Goal: Task Accomplishment & Management: Manage account settings

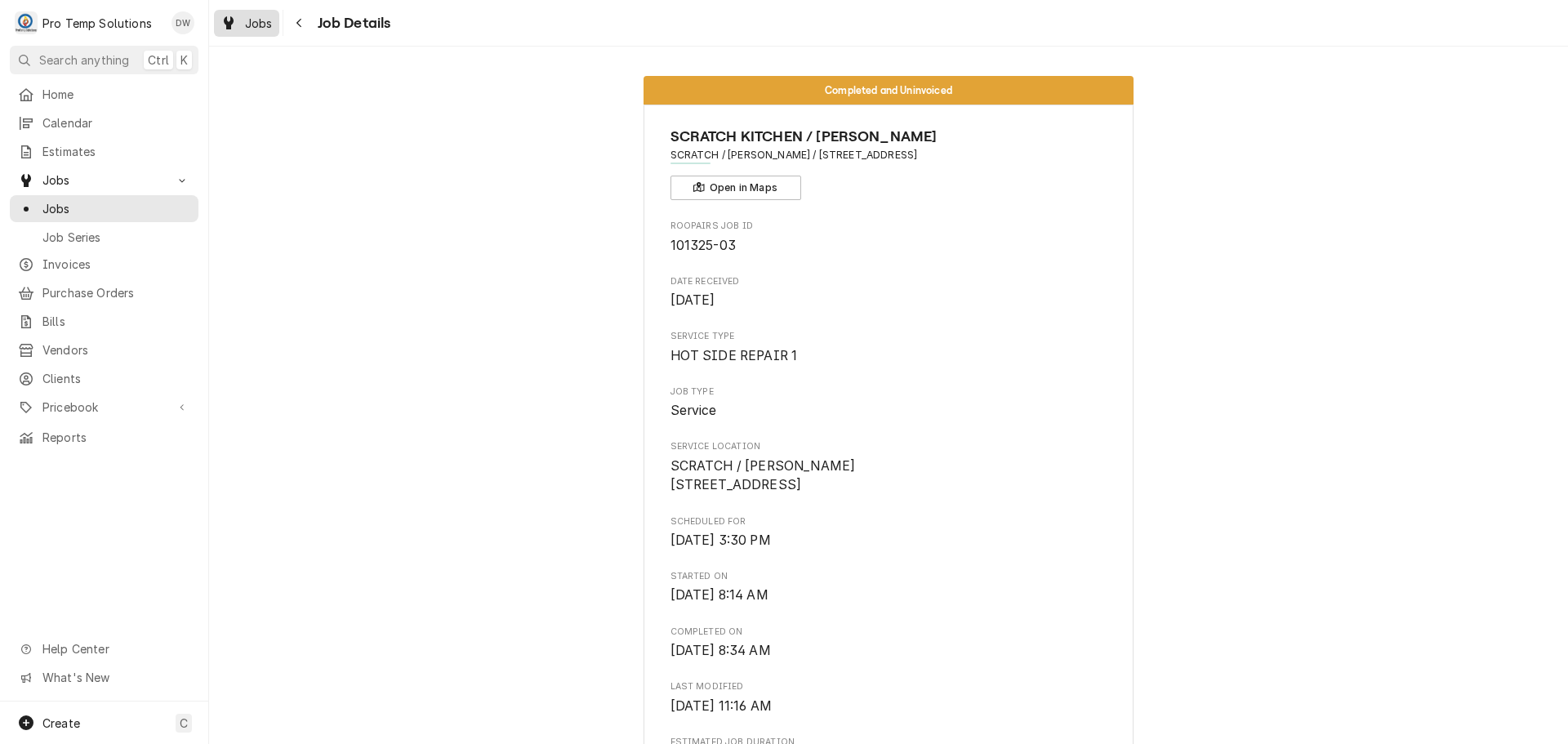
click at [253, 15] on span "Jobs" at bounding box center [258, 23] width 28 height 17
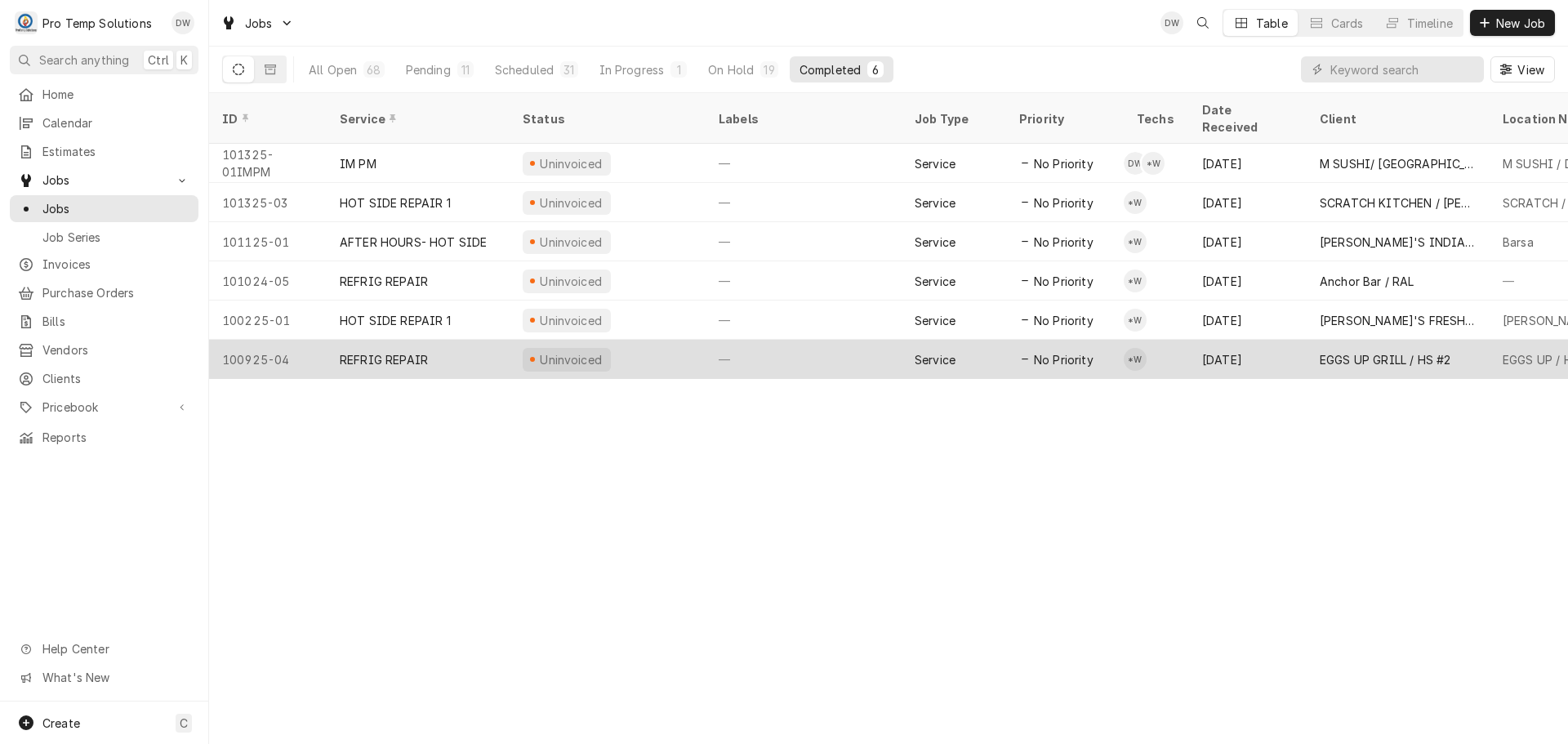
click at [865, 346] on div "—" at bounding box center [804, 360] width 196 height 39
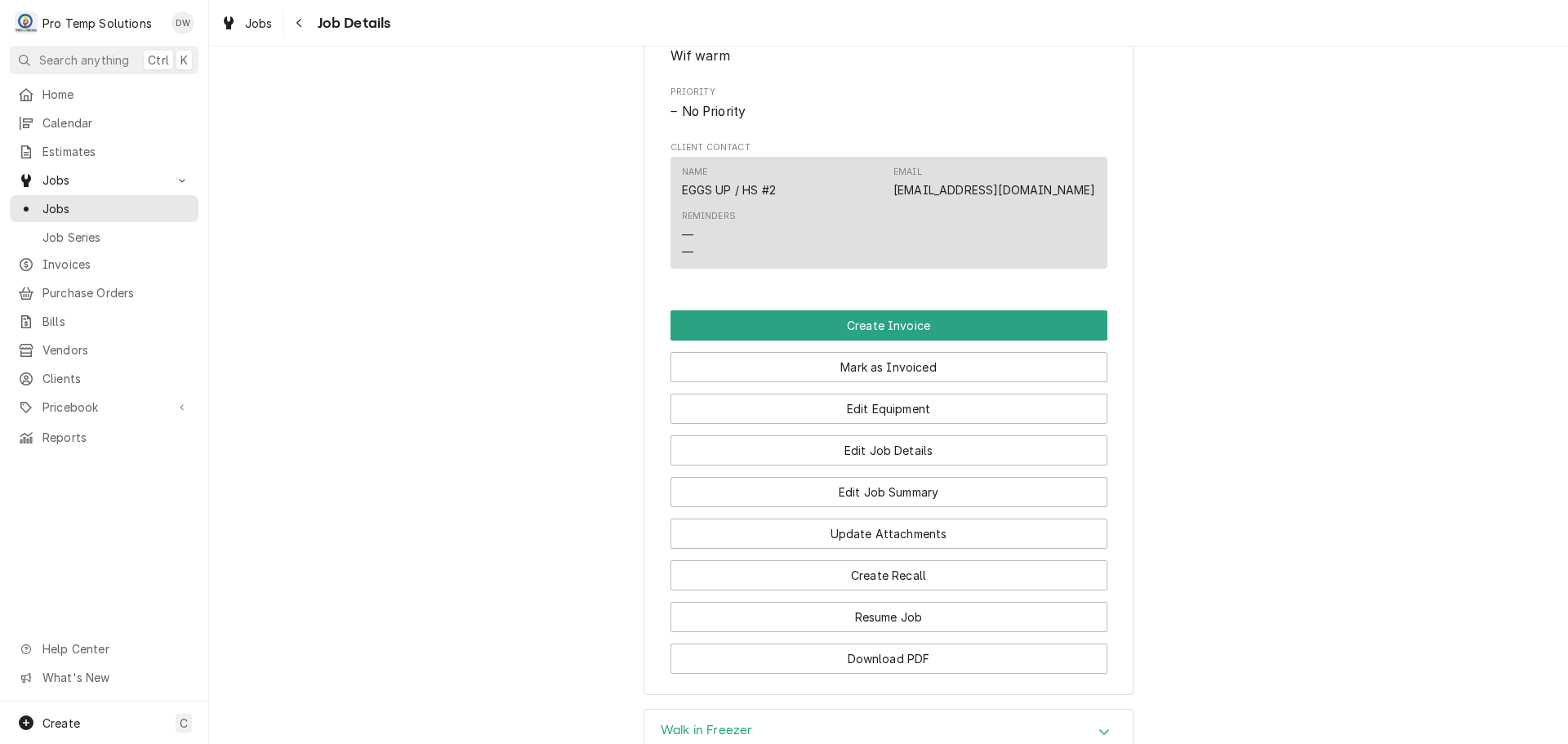
scroll to position [980, 0]
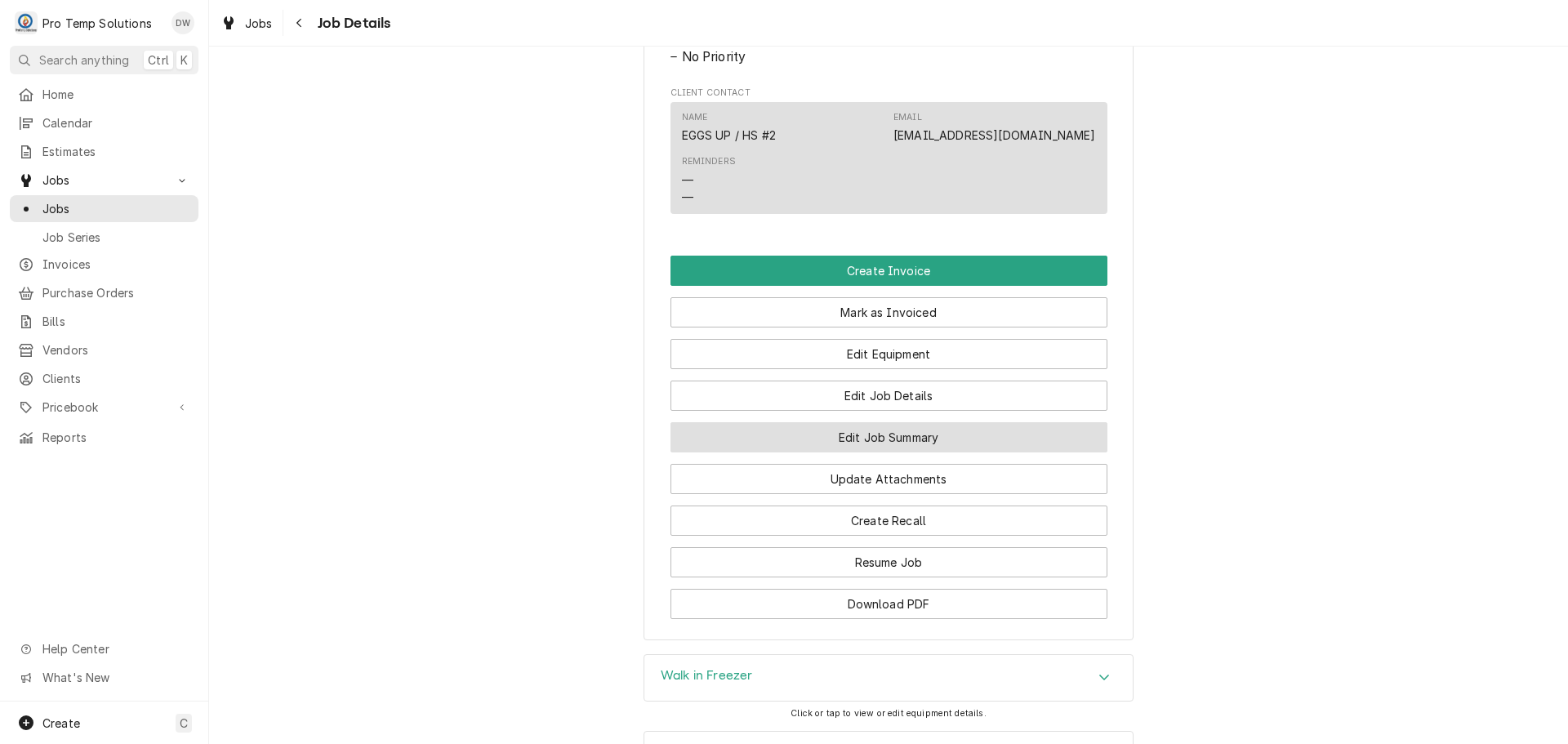
click at [868, 452] on button "Edit Job Summary" at bounding box center [889, 437] width 437 height 30
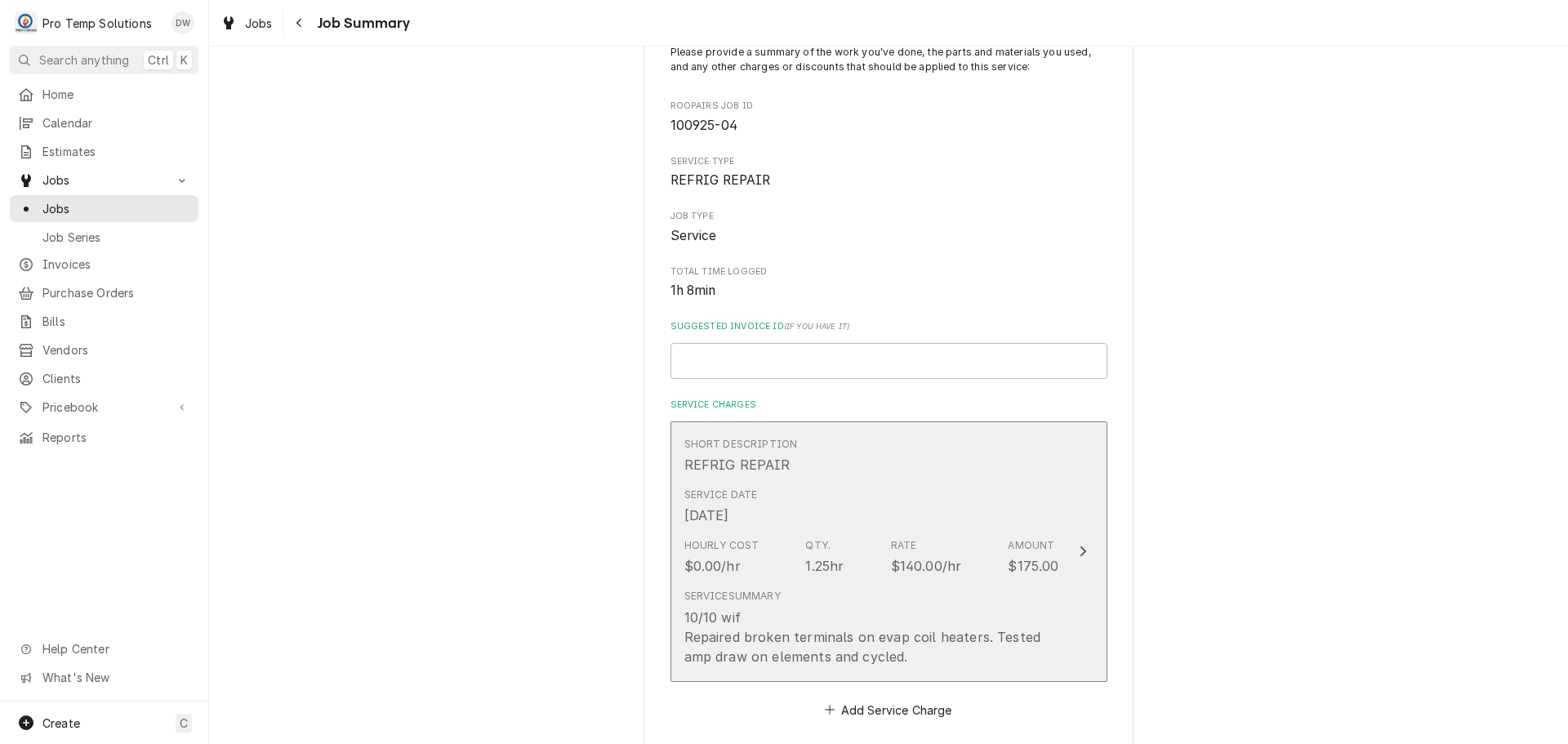
scroll to position [245, 0]
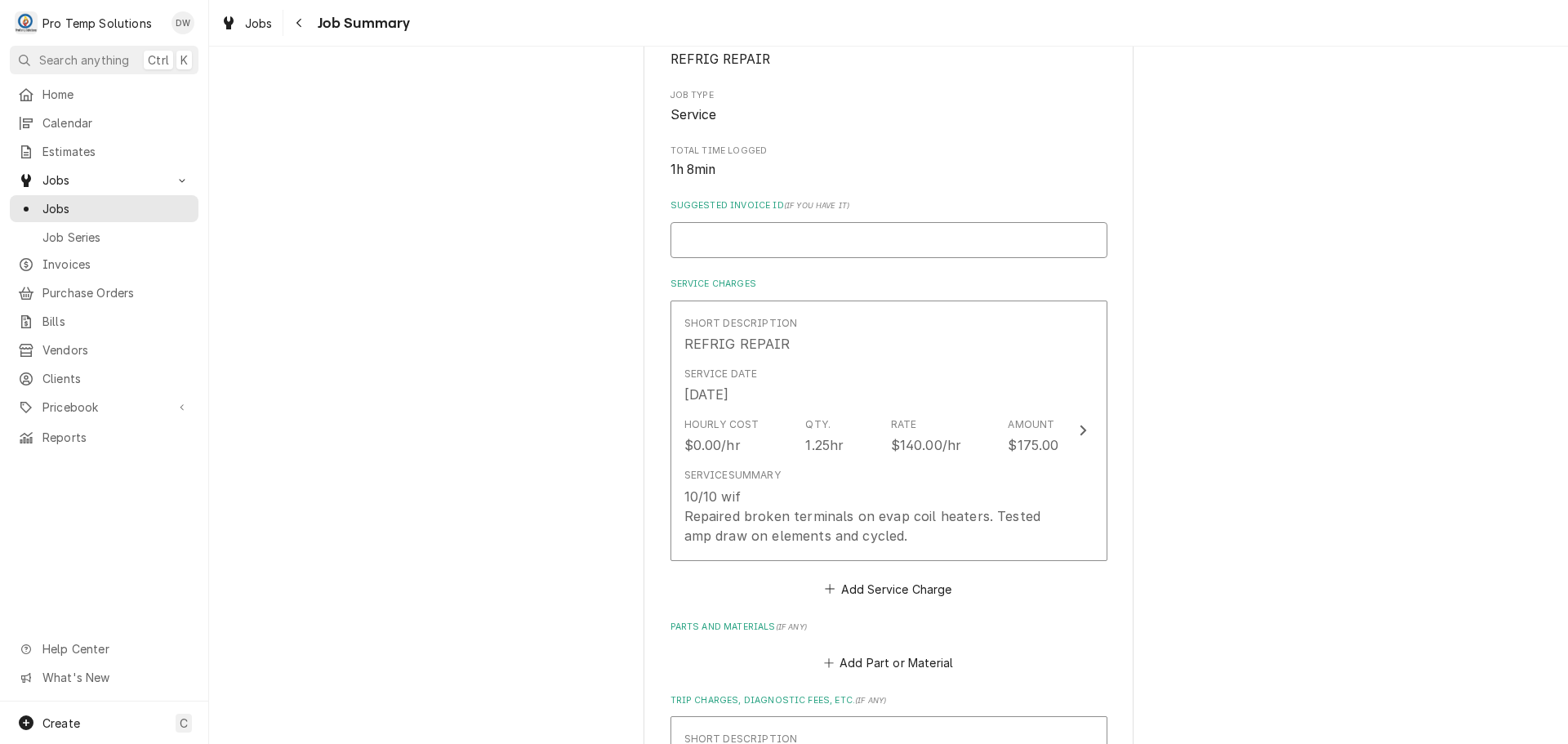
click at [831, 235] on input "Suggested Invoice ID ( if you have it )" at bounding box center [889, 240] width 437 height 36
type textarea "x"
type input "#"
type textarea "x"
type input "#1"
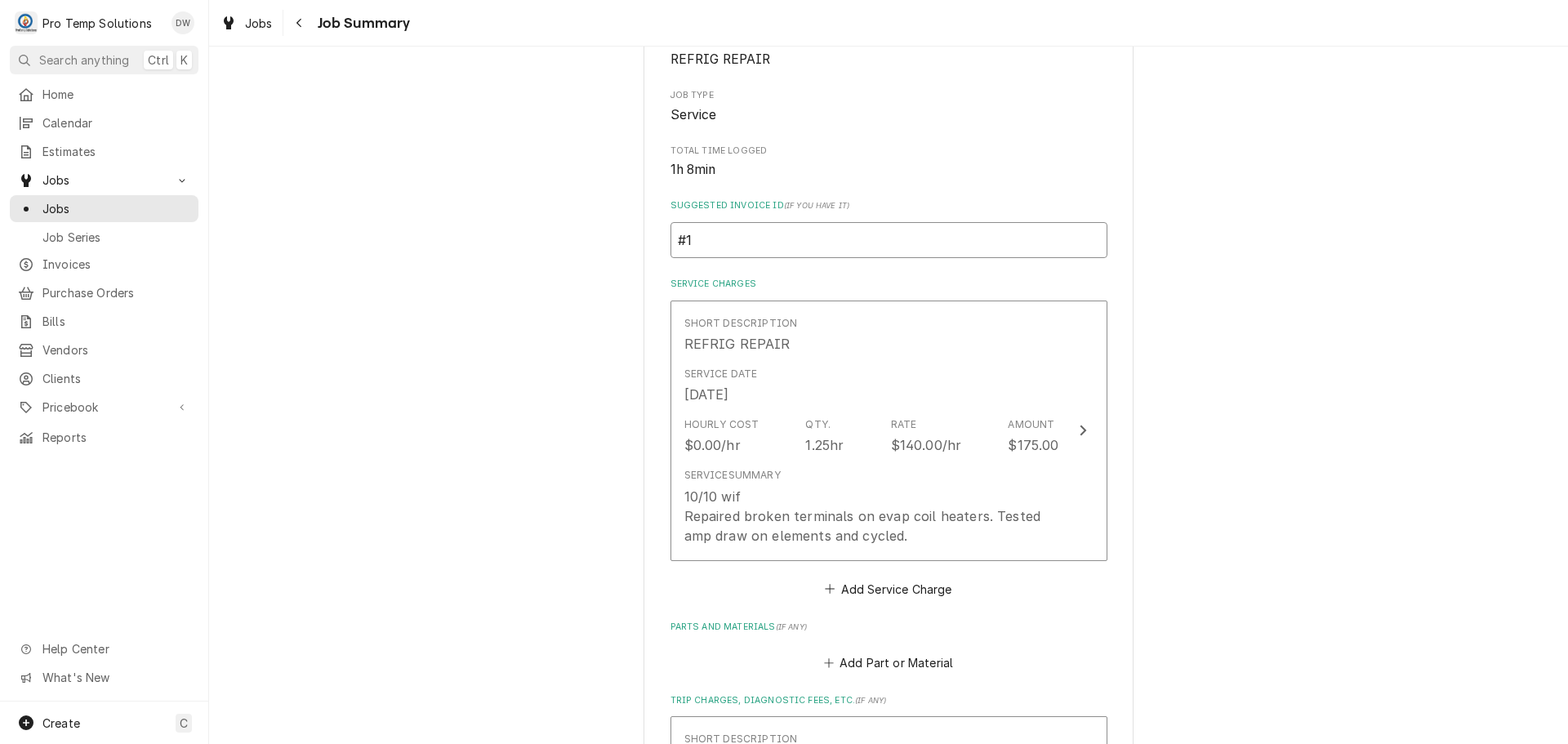
type textarea "x"
type input "#10"
type textarea "x"
type input "#101"
type textarea "x"
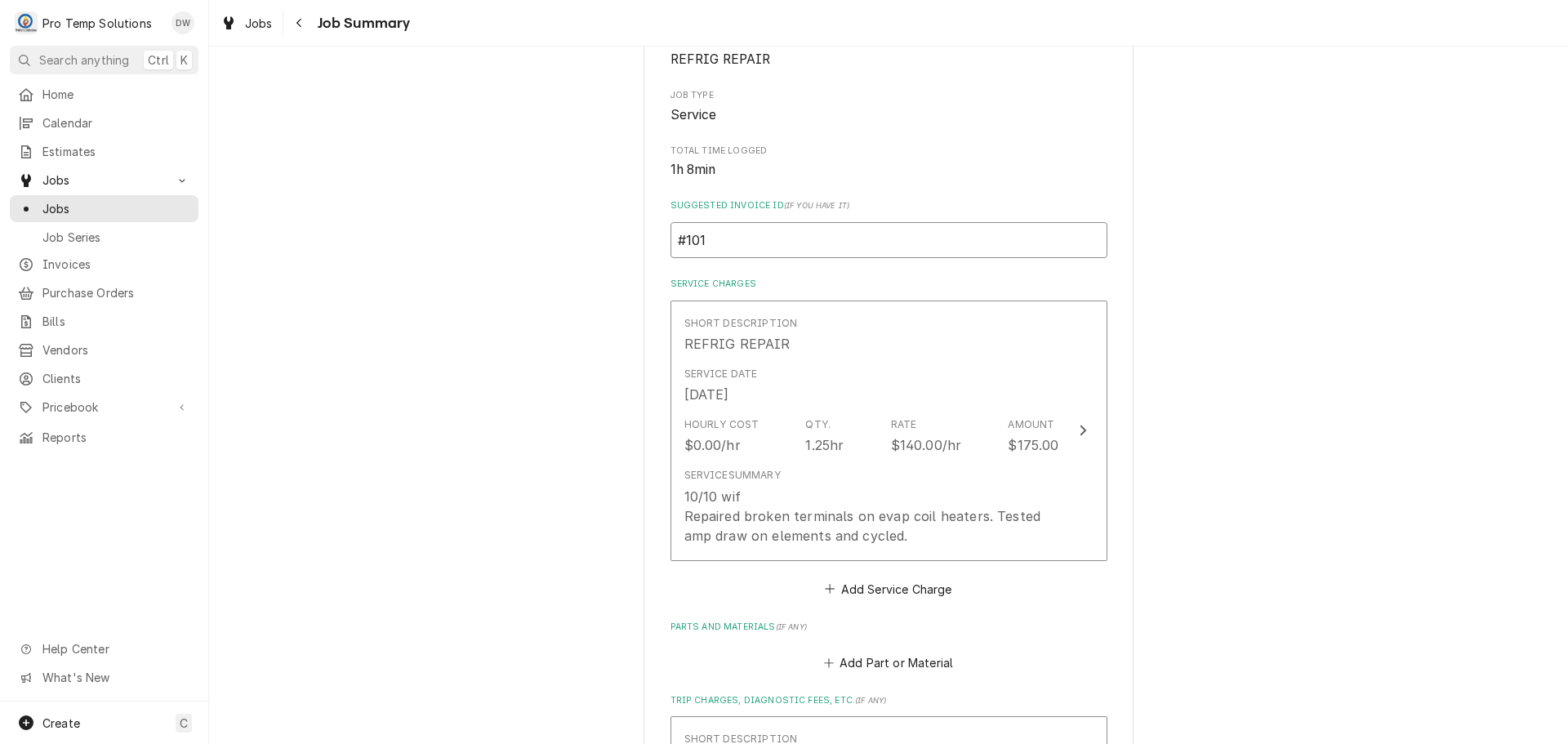
type input "#1010"
type textarea "x"
type input "#10102"
type textarea "x"
type input "#101025"
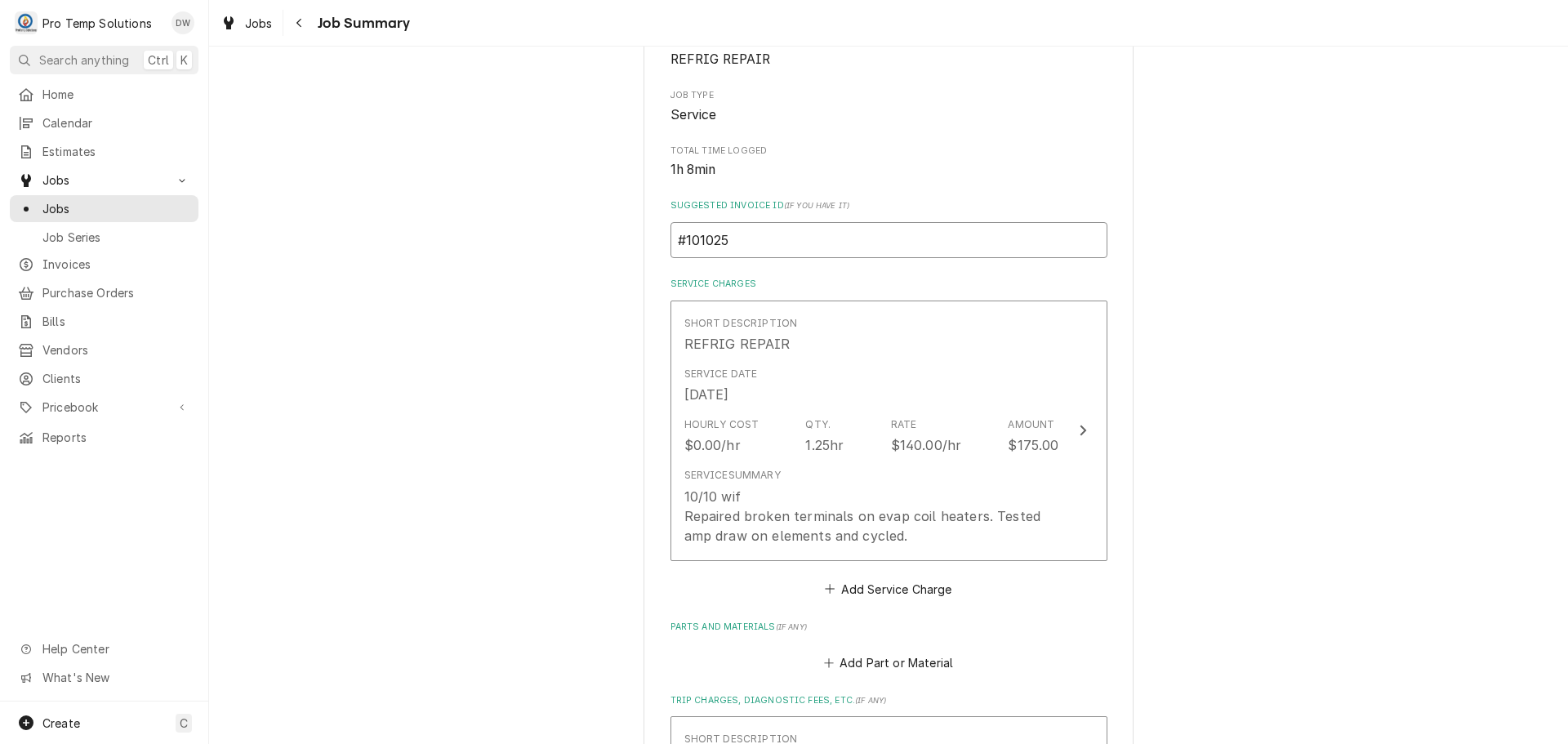
type textarea "x"
type input "#1010250"
type textarea "x"
type input "#10102500"
type textarea "x"
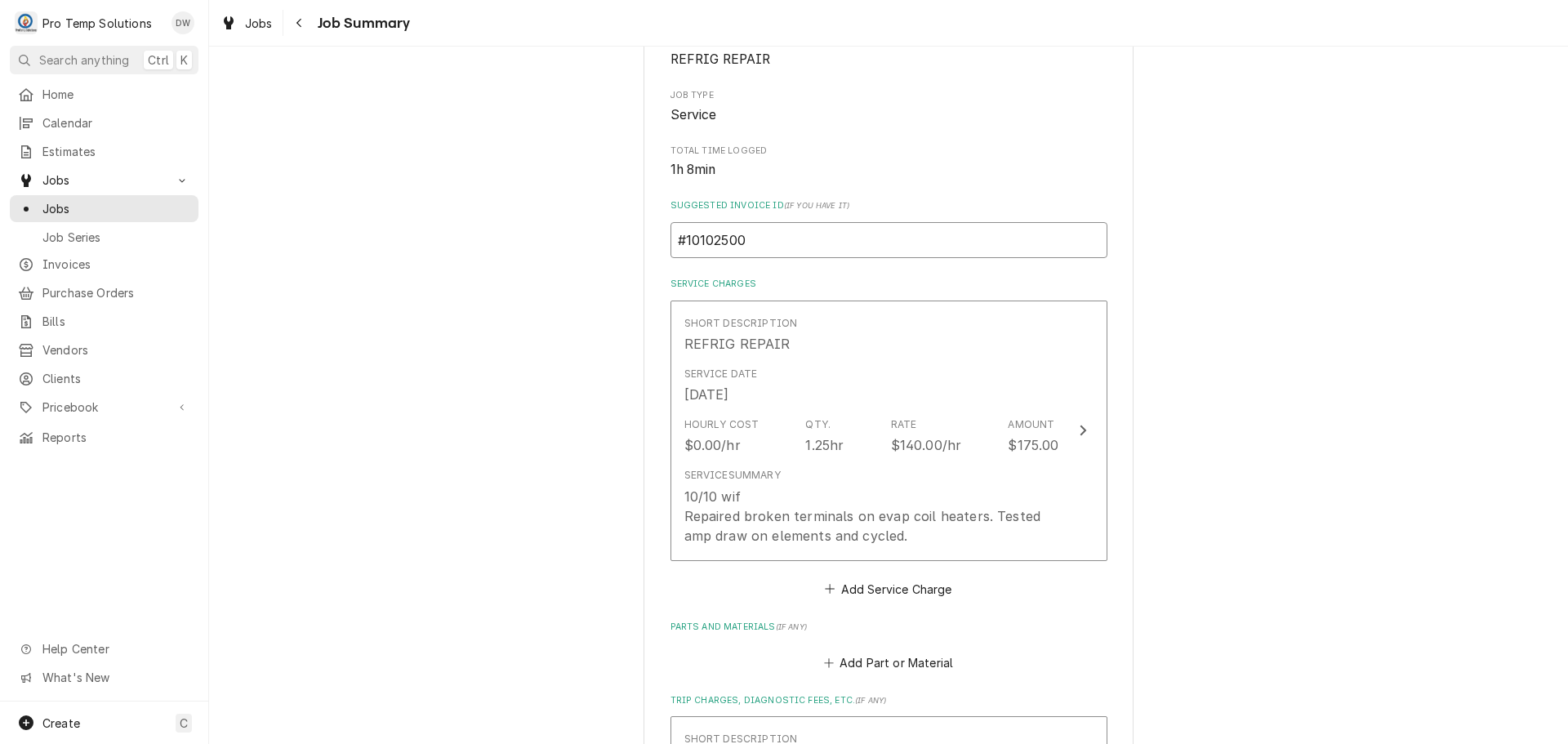
type input "#101025001"
type textarea "x"
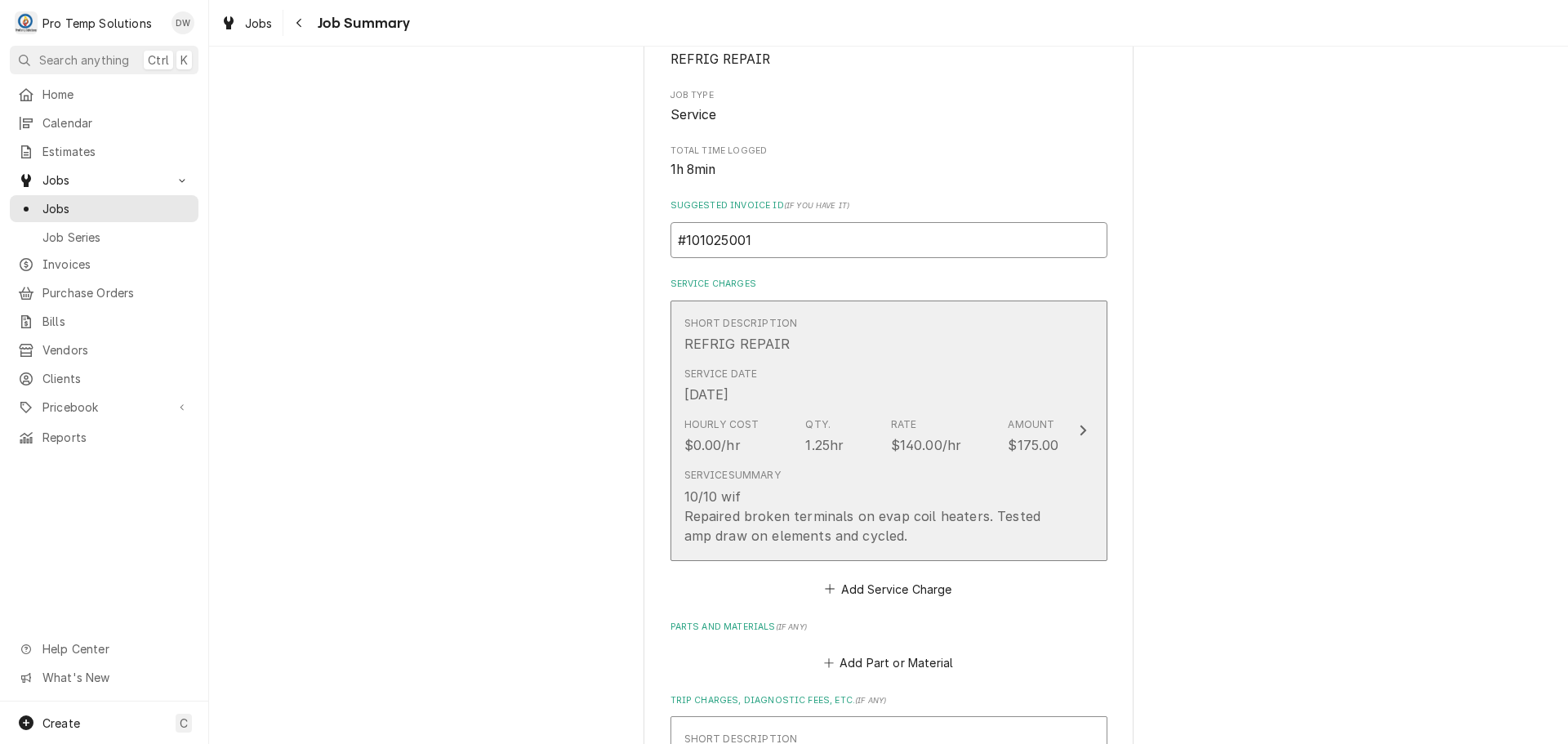
type input "#101025001"
click at [1079, 430] on icon "Update Line Item" at bounding box center [1083, 430] width 8 height 13
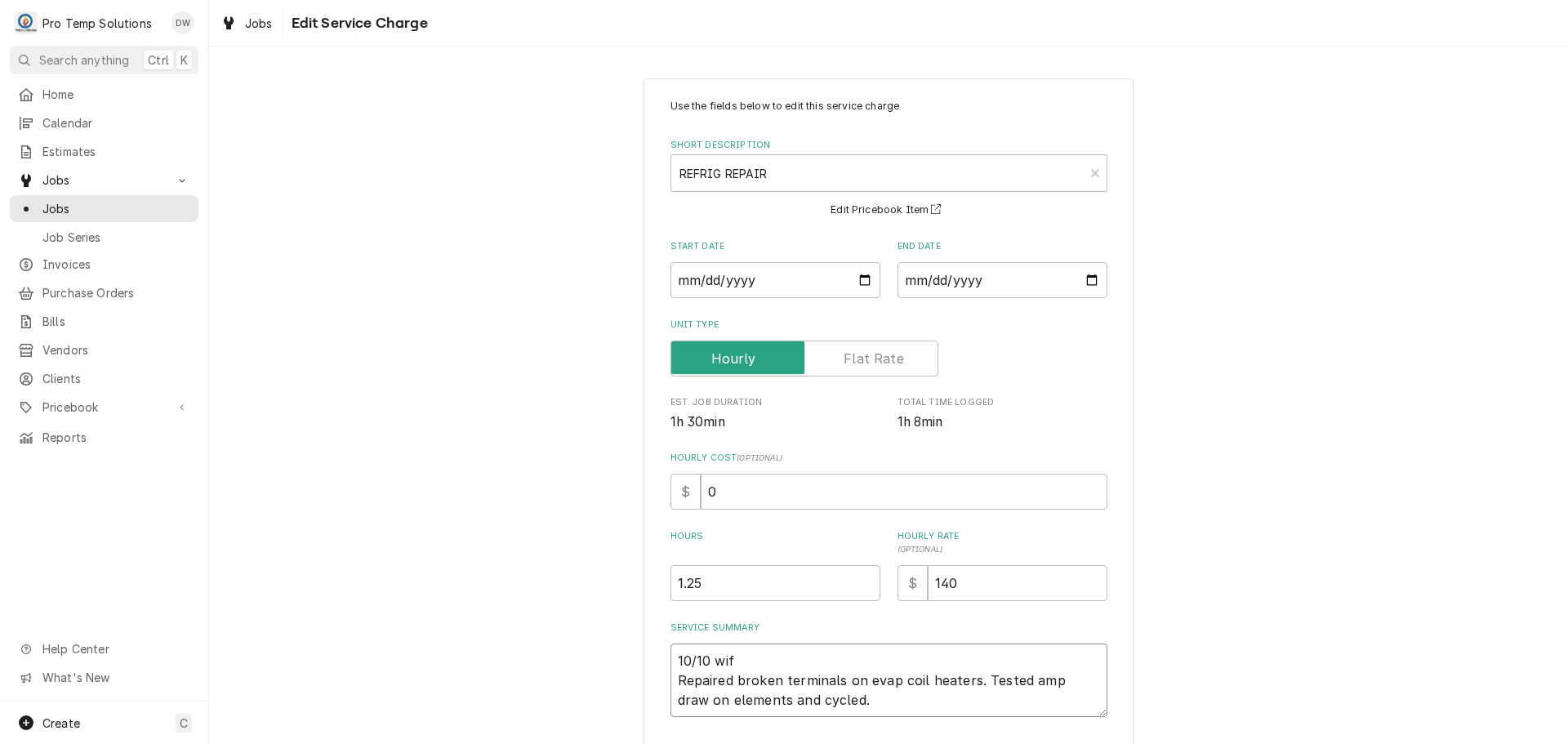
click at [745, 663] on textarea "10/10 wif Repaired broken terminals on evap coil heaters. Tested amp draw on el…" at bounding box center [889, 680] width 437 height 74
type textarea "x"
type textarea "10/10 wi Repaired broken terminals on evap coil heaters. Tested amp draw on ele…"
type textarea "x"
type textarea "10/10 w Repaired broken terminals on evap coil heaters. Tested amp draw on elem…"
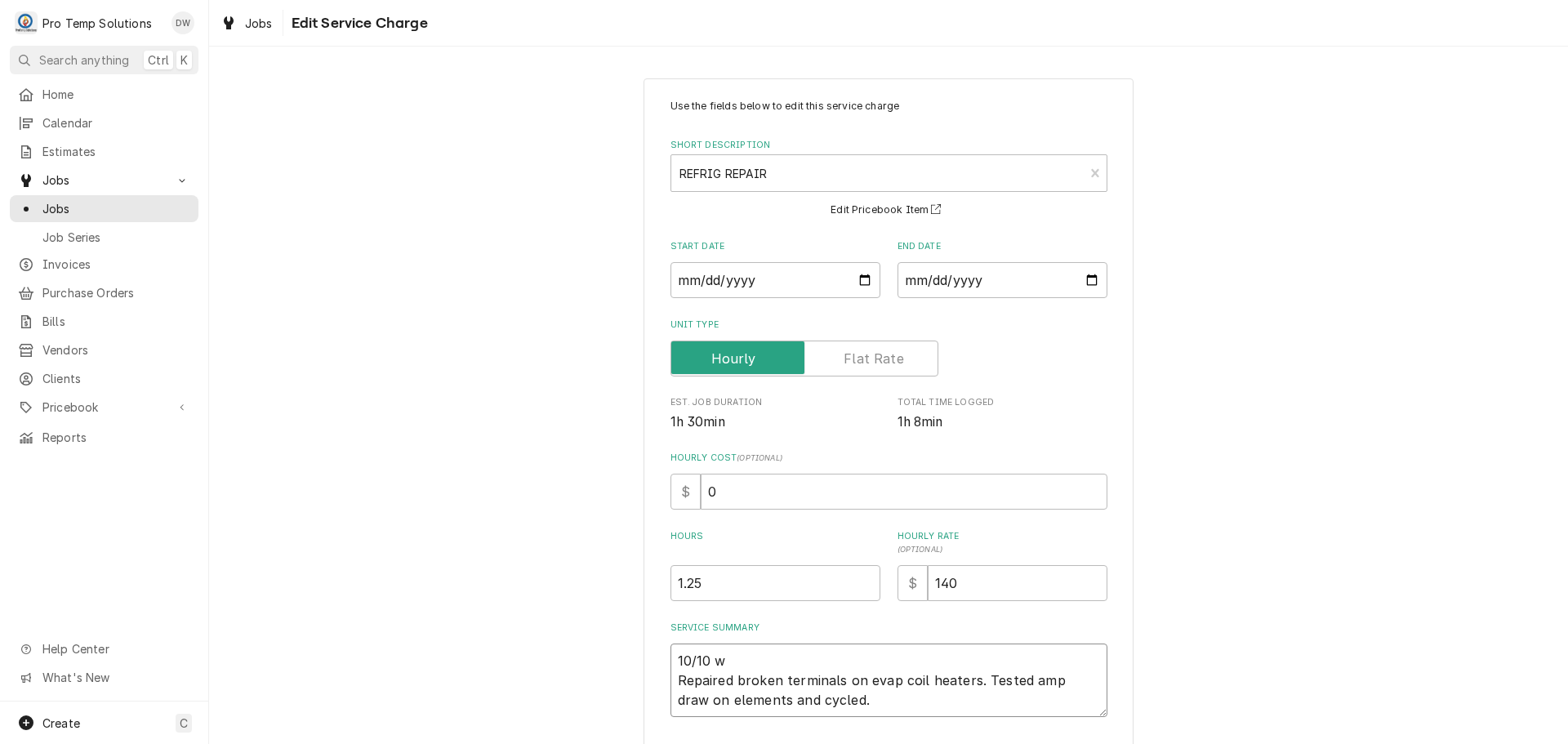
type textarea "x"
type textarea "10/10 Repaired broken terminals on evap coil heaters. Tested amp draw on elemen…"
type textarea "x"
type textarea "10/10 w Repaired broken terminals on evap coil heaters. Tested amp draw on elem…"
type textarea "x"
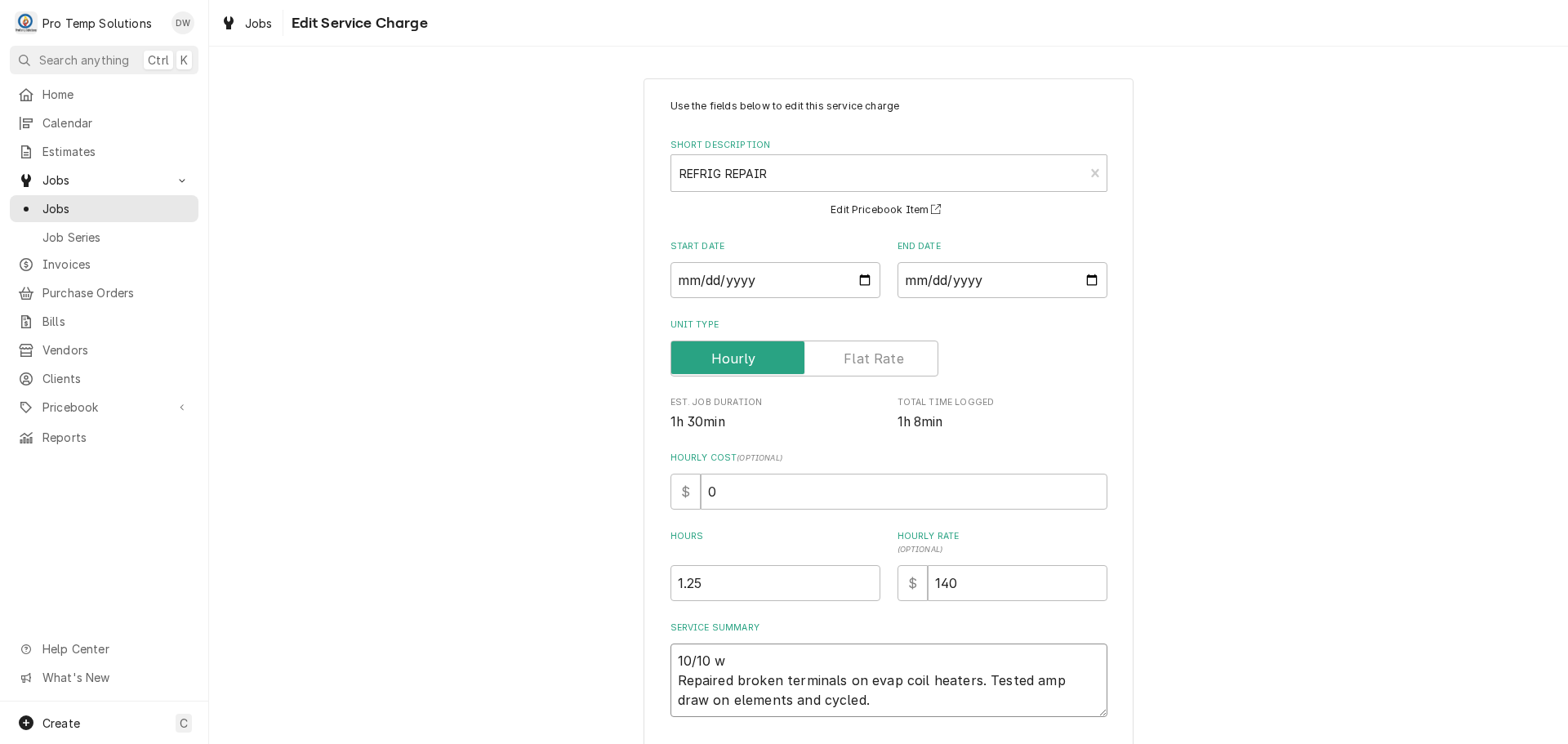
type textarea "10/10 wi Repaired broken terminals on evap coil heaters. Tested amp draw on ele…"
type textarea "x"
type textarea "10/10 wif Repaired broken terminals on evap coil heaters. Tested amp draw on el…"
type textarea "x"
type textarea "10/10 wif Repaired broken terminals on evap coil heaters. Tested amp draw on el…"
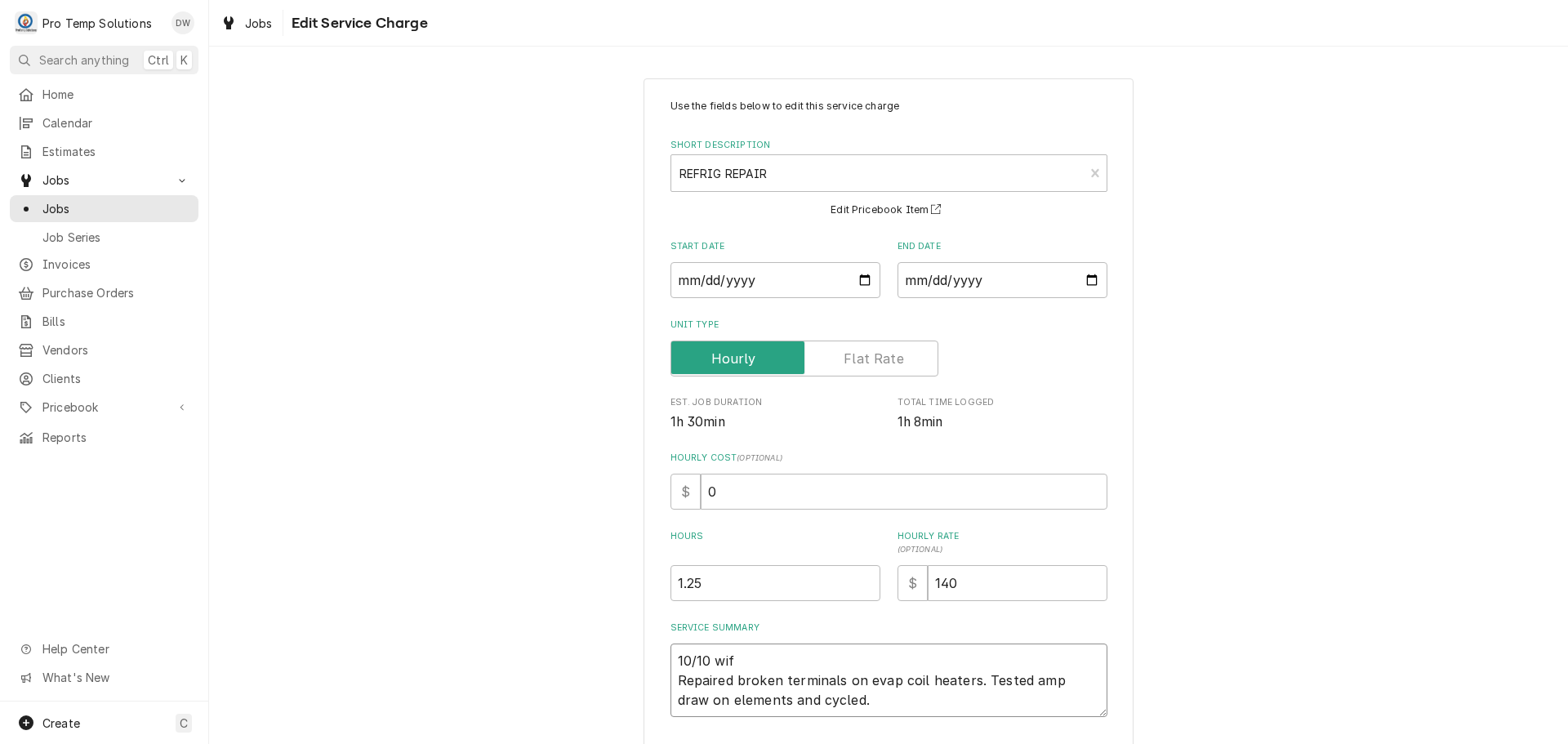
type textarea "x"
type textarea "10/10 wif Repaired broken terminals on evap coil heaters. Tested amp draw on el…"
type textarea "x"
type textarea "10/10 wi Repaired broken terminals on evap coil heaters. Tested amp draw on ele…"
type textarea "x"
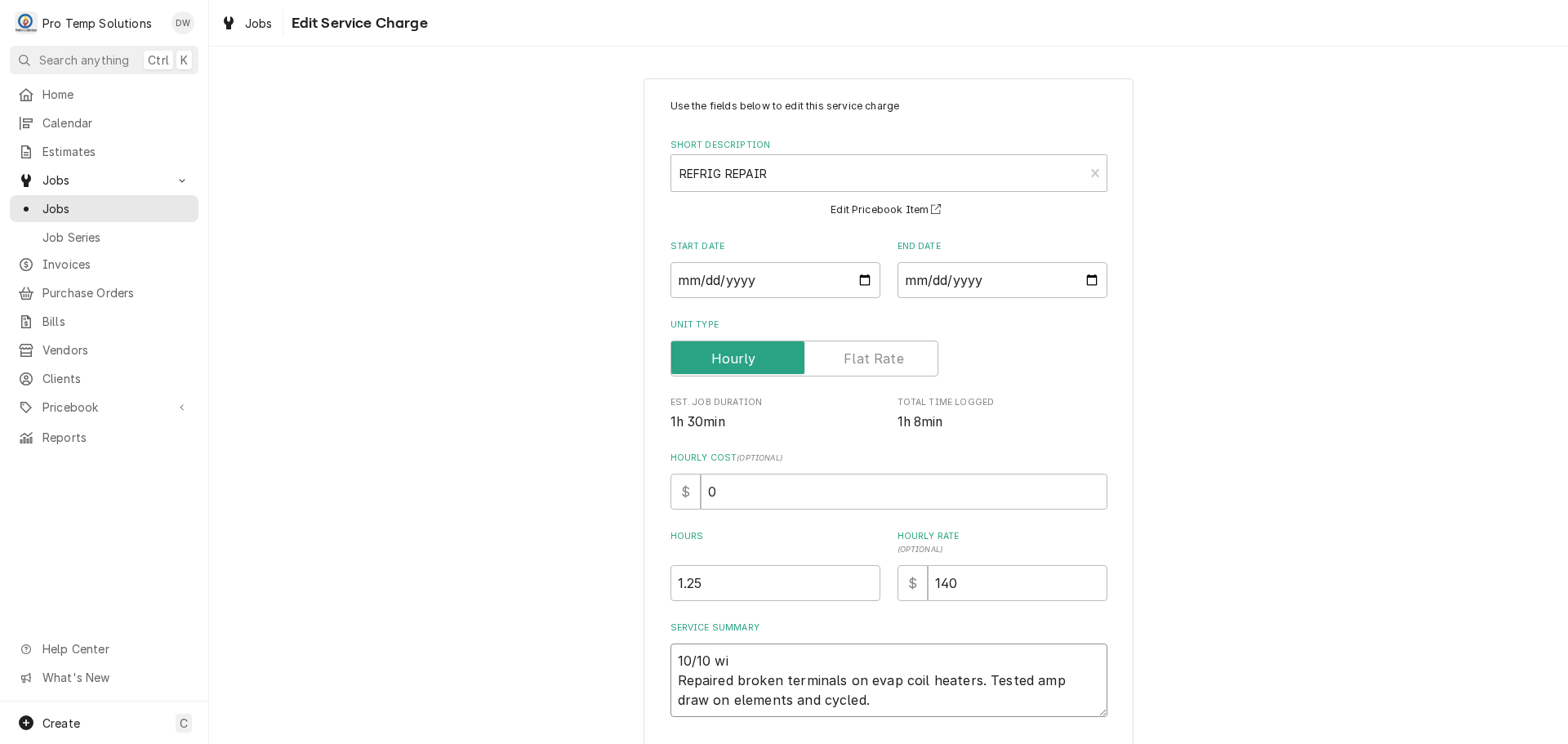
type textarea "10/10 w Repaired broken terminals on evap coil heaters. Tested amp draw on elem…"
type textarea "x"
type textarea "10/10 Repaired broken terminals on evap coil heaters. Tested amp draw on elemen…"
type textarea "x"
type textarea "10/10 W Repaired broken terminals on evap coil heaters. Tested amp draw on elem…"
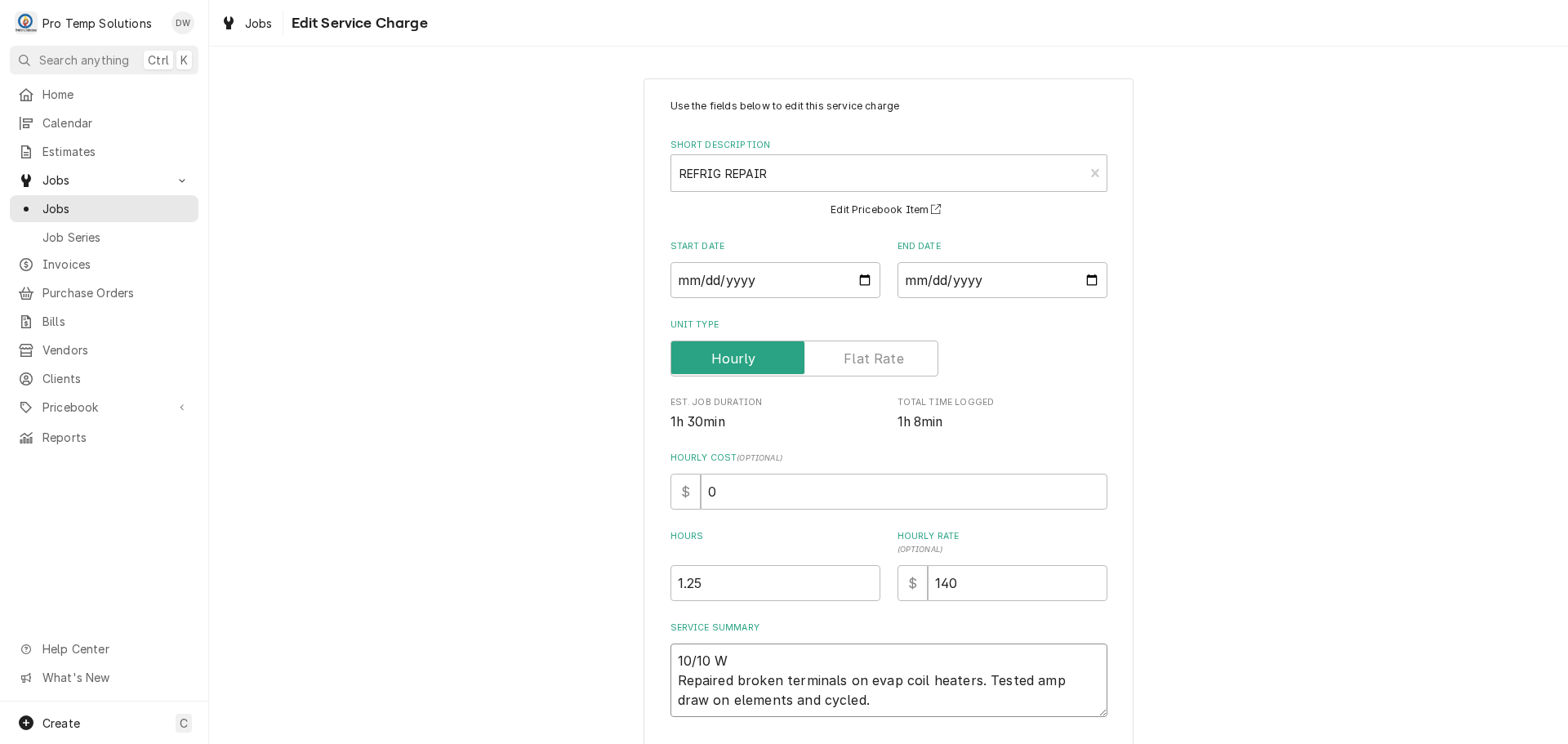
type textarea "x"
type textarea "10/10 WI Repaired broken terminals on evap coil heaters. Tested amp draw on ele…"
type textarea "x"
type textarea "10/10 WIF Repaired broken terminals on evap coil heaters. Tested amp draw on el…"
type textarea "x"
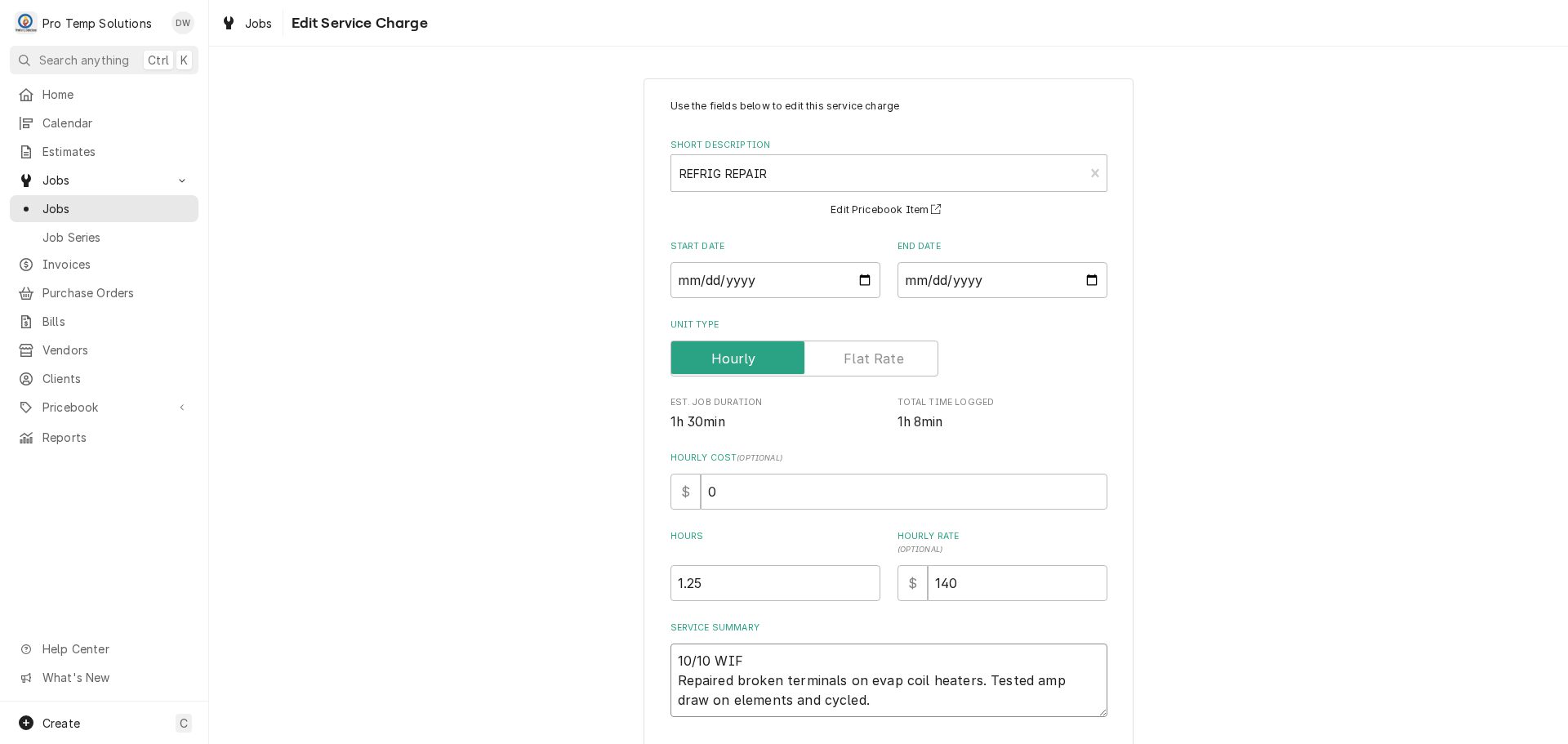
type textarea "10/10 WIF Repaired broken terminals on evap coil heaters. Tested amp draw on el…"
type textarea "x"
type textarea "10/10 WIF 8 Repaired broken terminals on evap coil heaters. Tested amp draw on …"
type textarea "x"
type textarea "10/10 WIF 80 Repaired broken terminals on evap coil heaters. Tested amp draw on…"
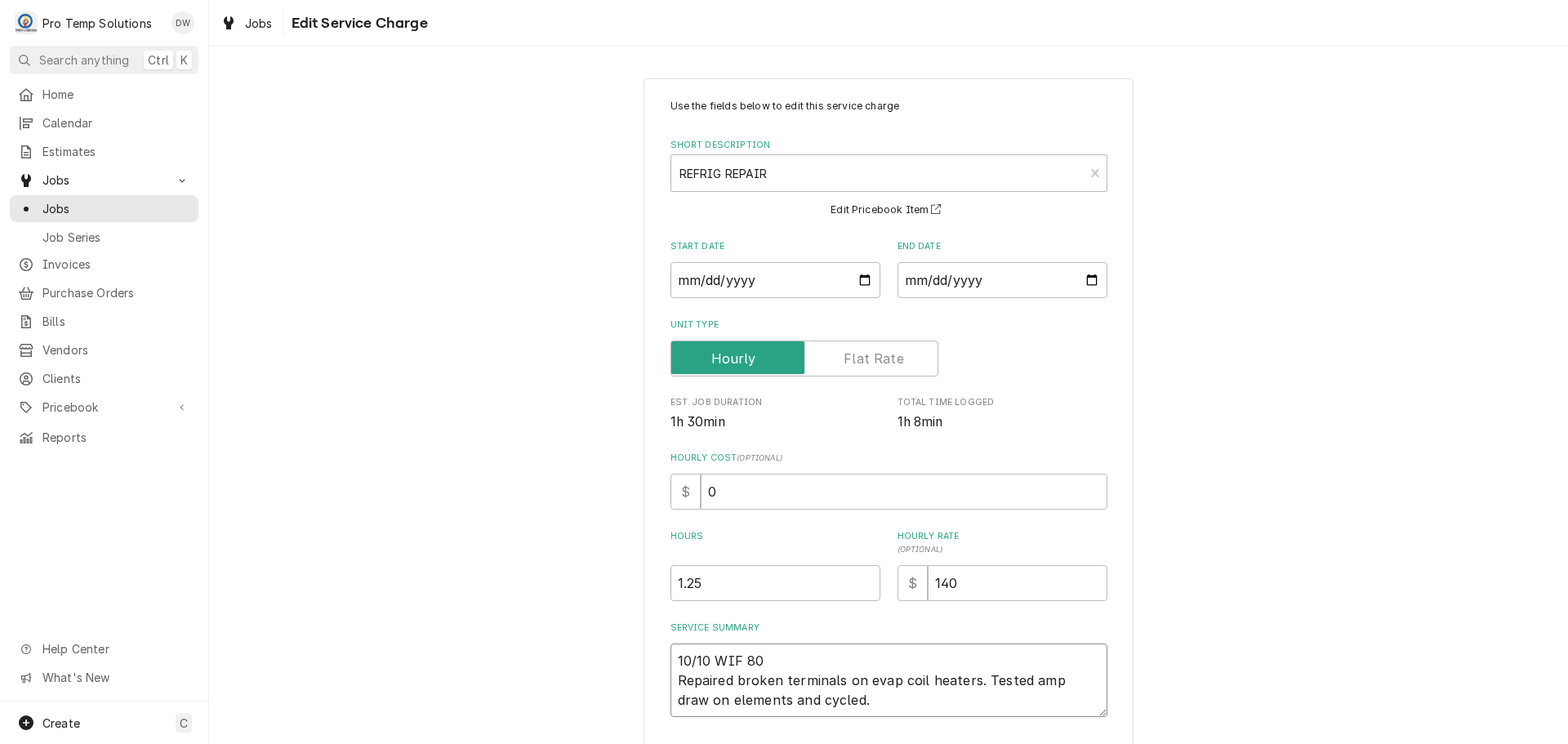
type textarea "x"
type textarea "10/10 WIF 800 Repaired broken terminals on evap coil heaters. Tested amp draw o…"
type textarea "x"
type textarea "10/10 WIF 800- Repaired broken terminals on evap coil heaters. Tested amp draw …"
type textarea "x"
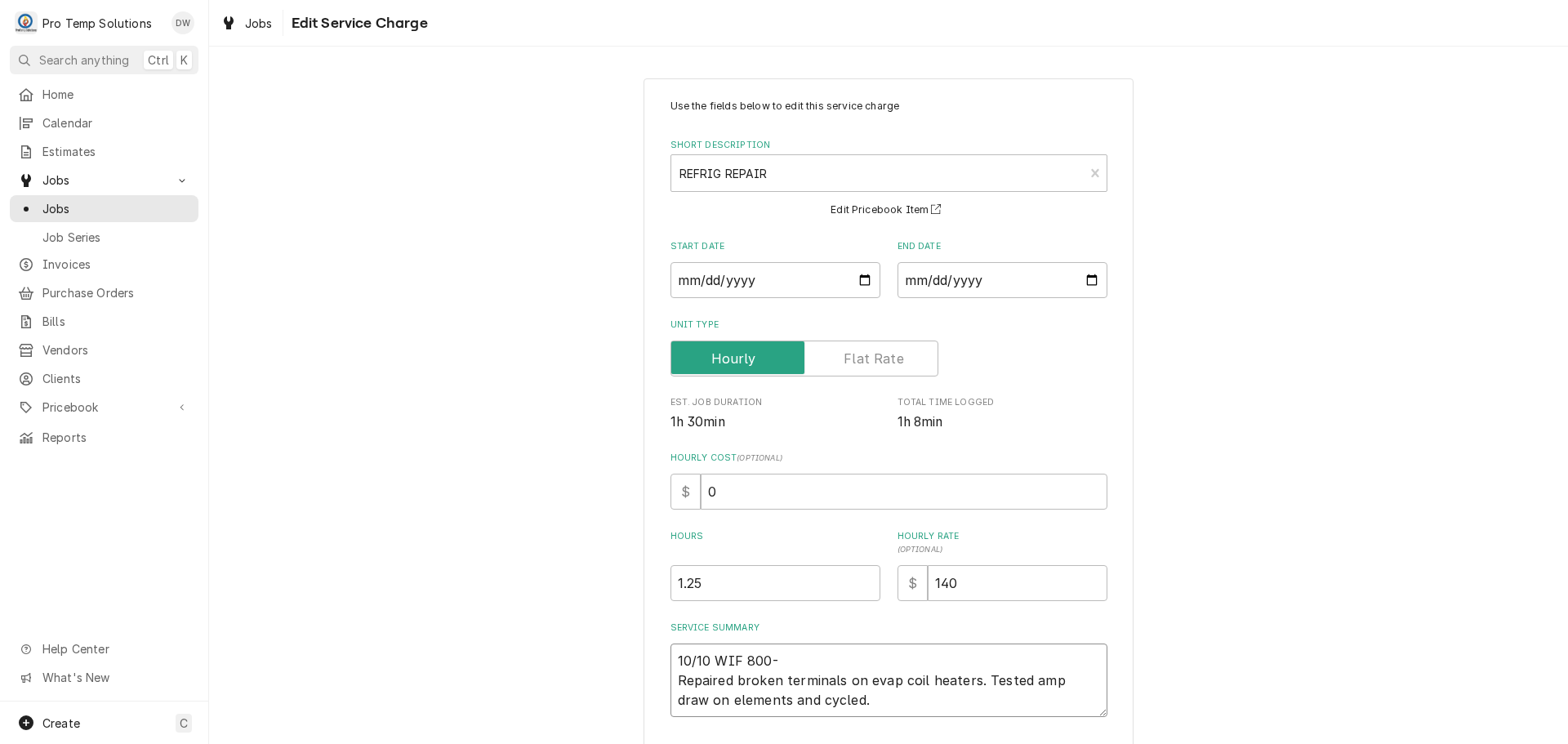
type textarea "10/10 WIF 800-9 Repaired broken terminals on evap coil heaters. Tested amp draw…"
type textarea "x"
type textarea "10/10 WIF 800-91 Repaired broken terminals on evap coil heaters. Tested amp dra…"
type textarea "x"
type textarea "10/10 WIF 800-915 Repaired broken terminals on evap coil heaters. Tested amp dr…"
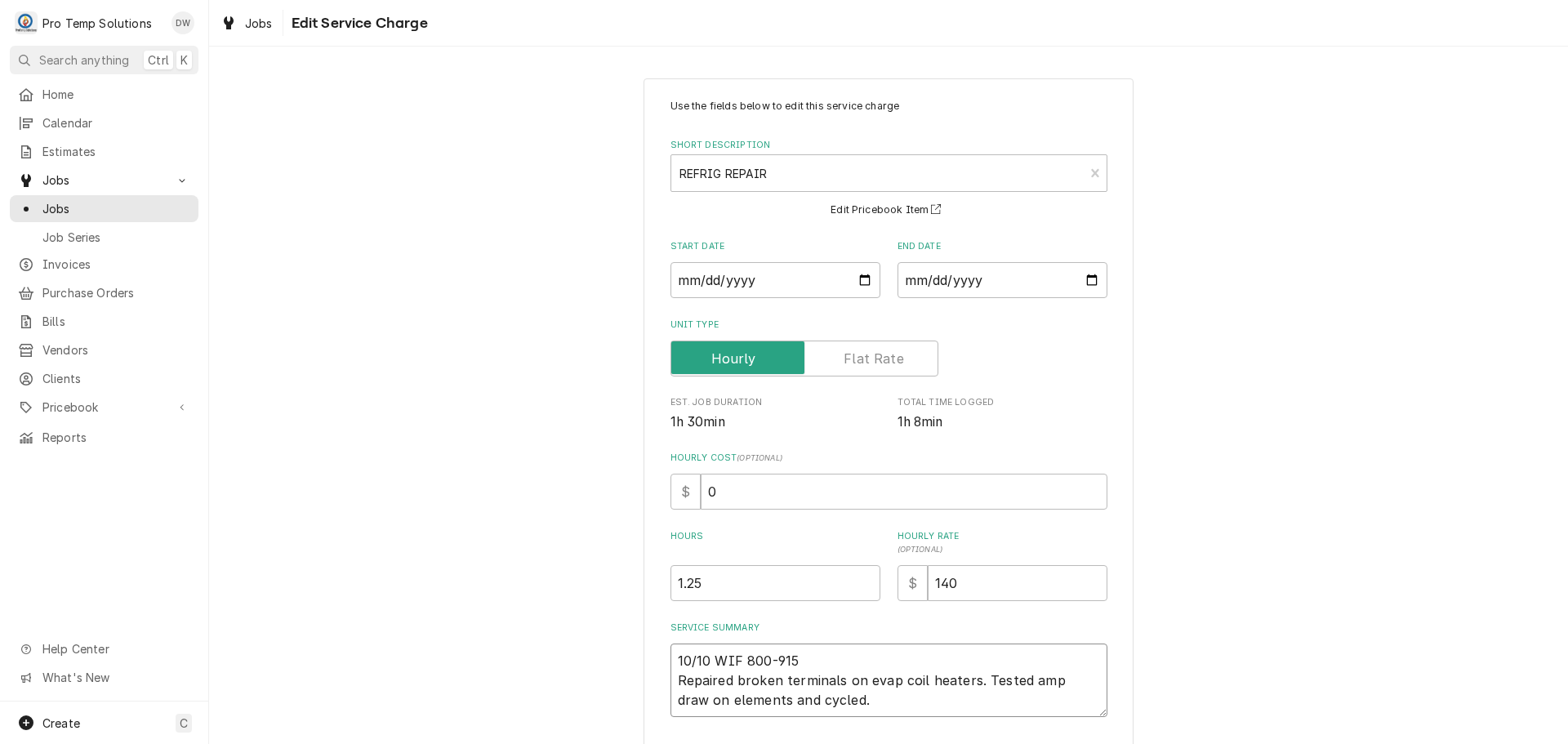
type textarea "x"
type textarea "10/10 WIF 800-915 Repaired broken terminals on evap coil heaters. Tested amp dr…"
type textarea "x"
type textarea "10/10 WIF 800-915 K Repaired broken terminals on evap coil heaters. Tested amp …"
type textarea "x"
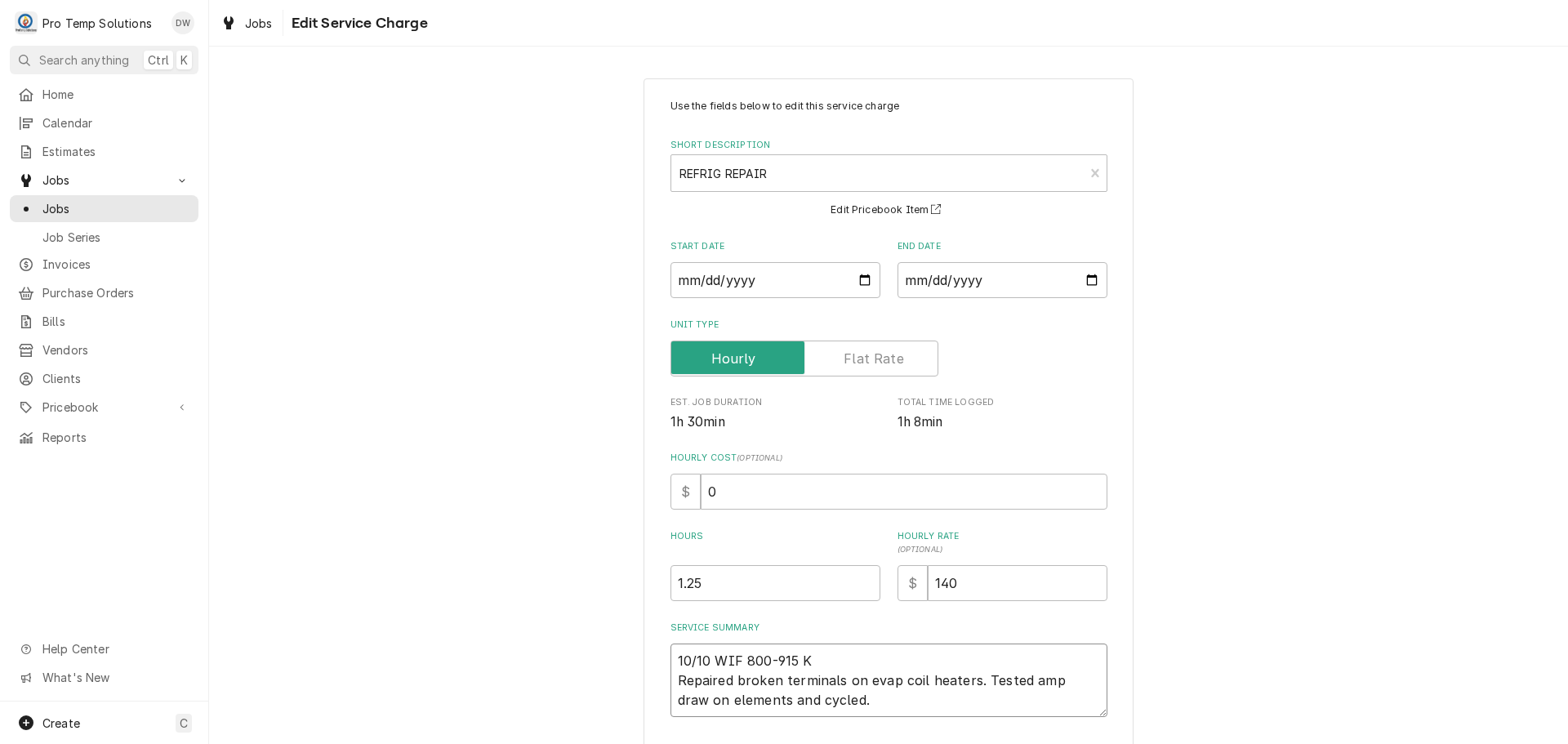
type textarea "10/10 WIF 800-915 KE Repaired broken terminals on evap coil heaters. Tested amp…"
type textarea "x"
type textarea "10/10 WIF 800-915 KEV Repaired broken terminals on evap coil heaters. Tested am…"
type textarea "x"
type textarea "10/10 WIF 800-915 KEVI Repaired broken terminals on evap coil heaters. Tested a…"
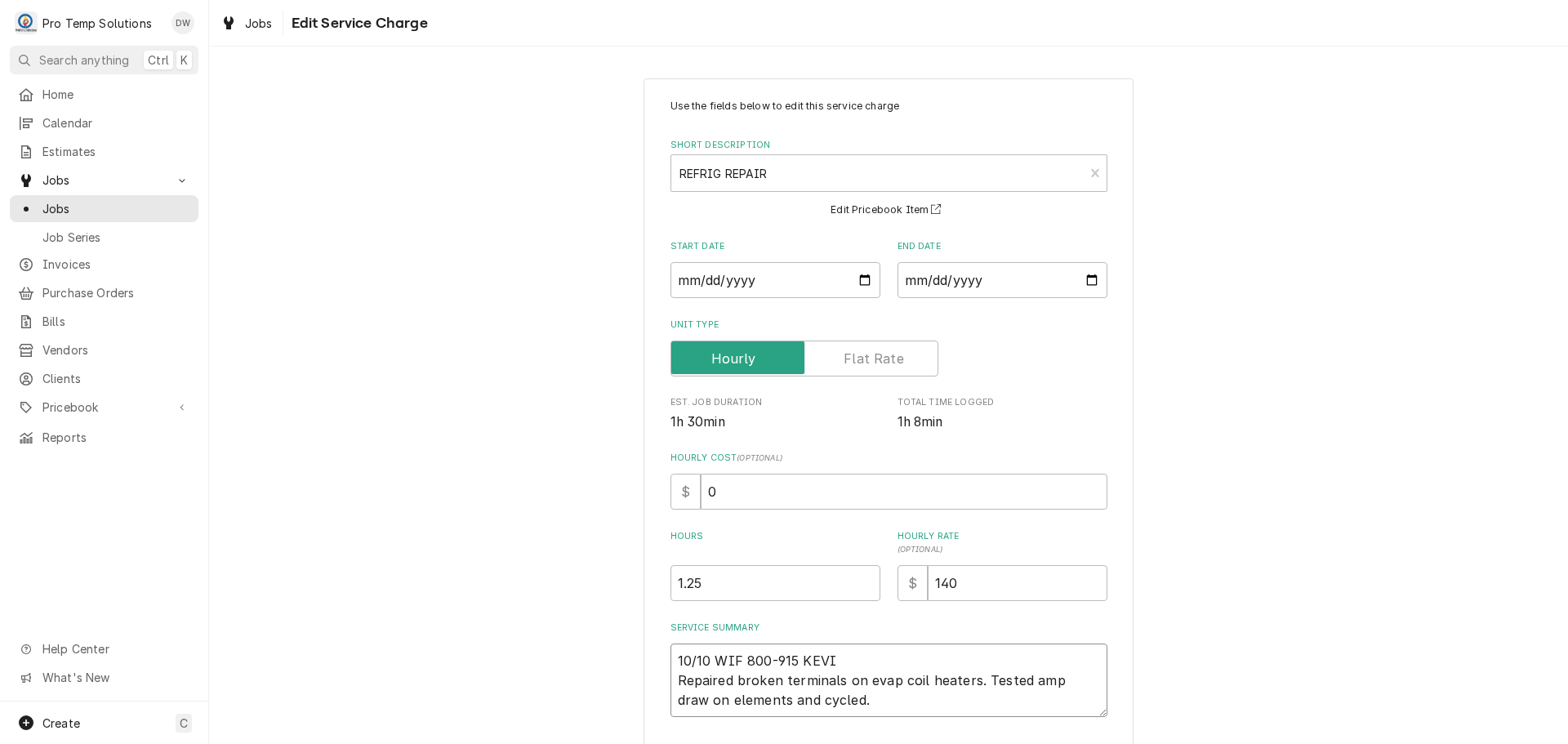
type textarea "x"
type textarea "10/10 WIF 800-915 KEVIN Repaired broken terminals on evap coil heaters. Tested …"
type textarea "x"
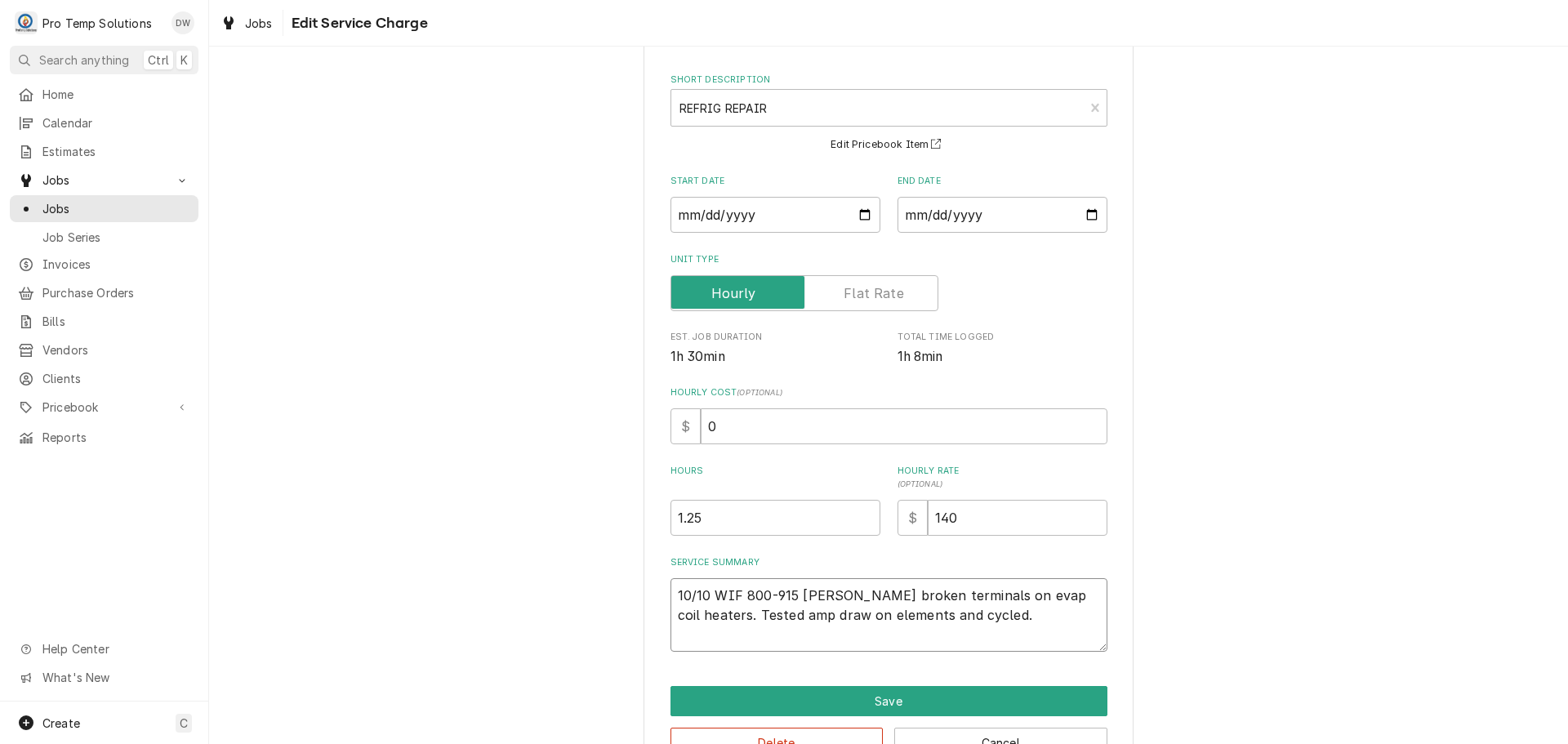
scroll to position [114, 0]
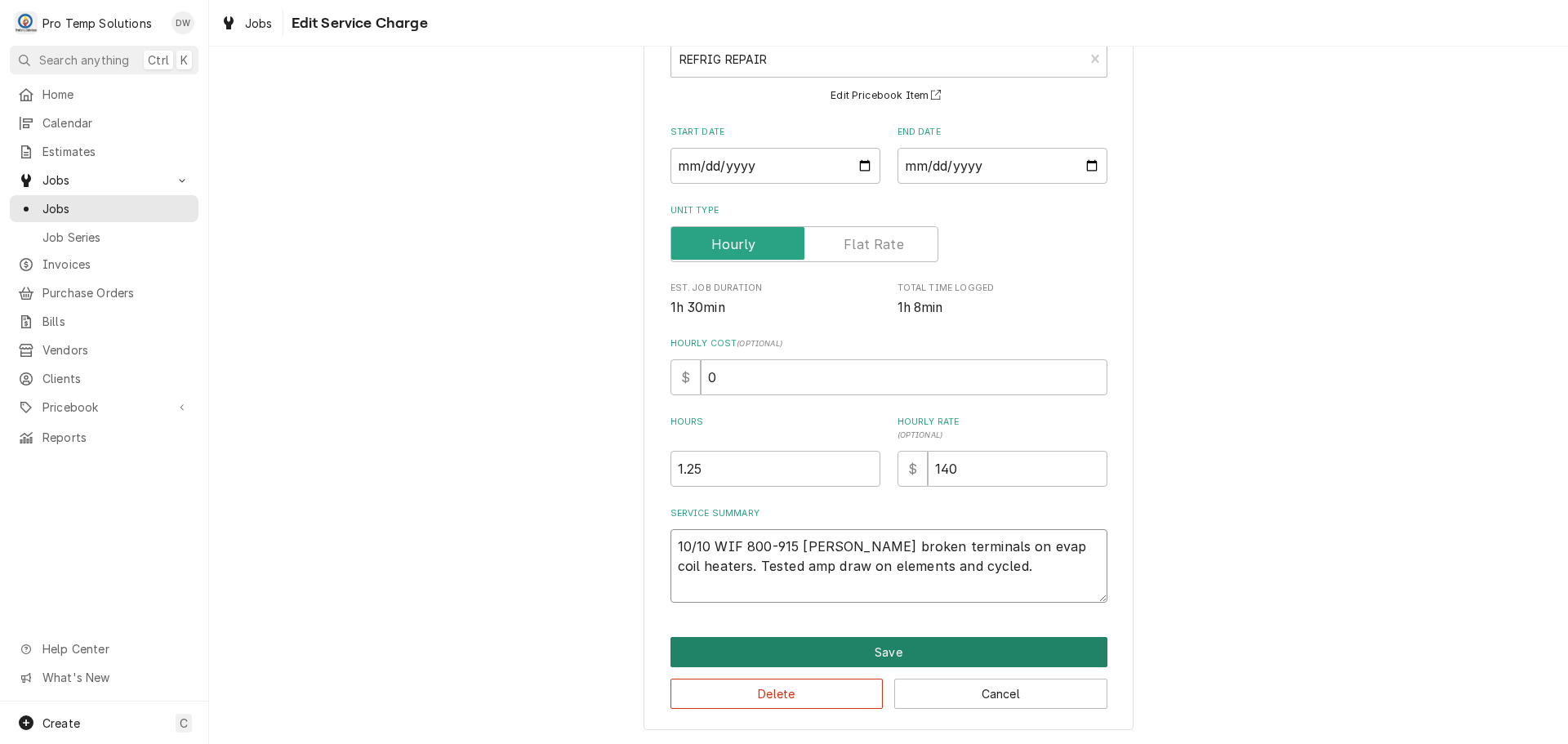
type textarea "10/10 WIF 800-915 KEVIN Repaired broken terminals on evap coil heaters. Tested …"
click at [865, 656] on button "Save" at bounding box center [889, 651] width 437 height 30
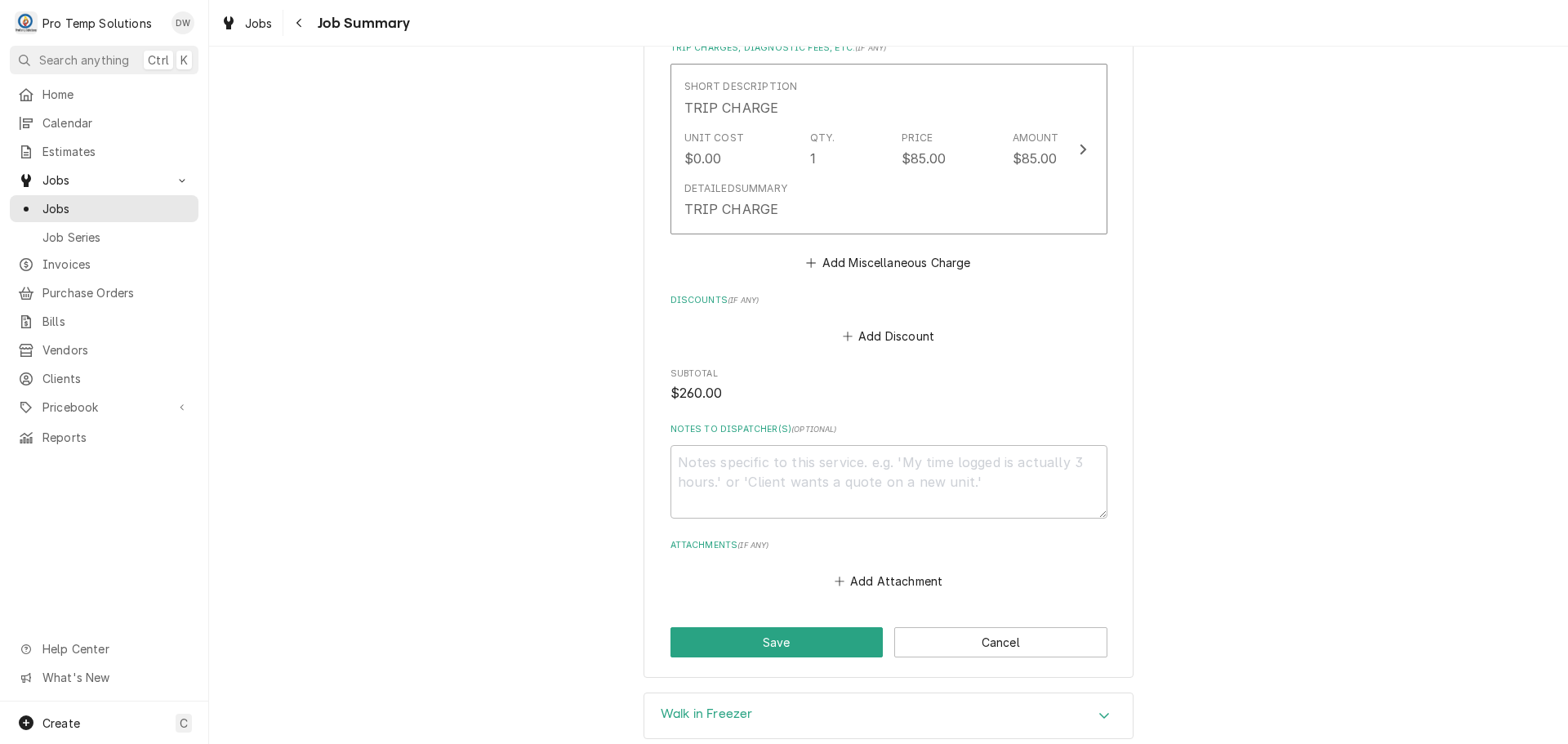
scroll to position [898, 0]
click at [730, 481] on textarea "Notes to Dispatcher(s) ( optional )" at bounding box center [889, 481] width 437 height 74
type textarea "x"
type textarea "#"
type textarea "x"
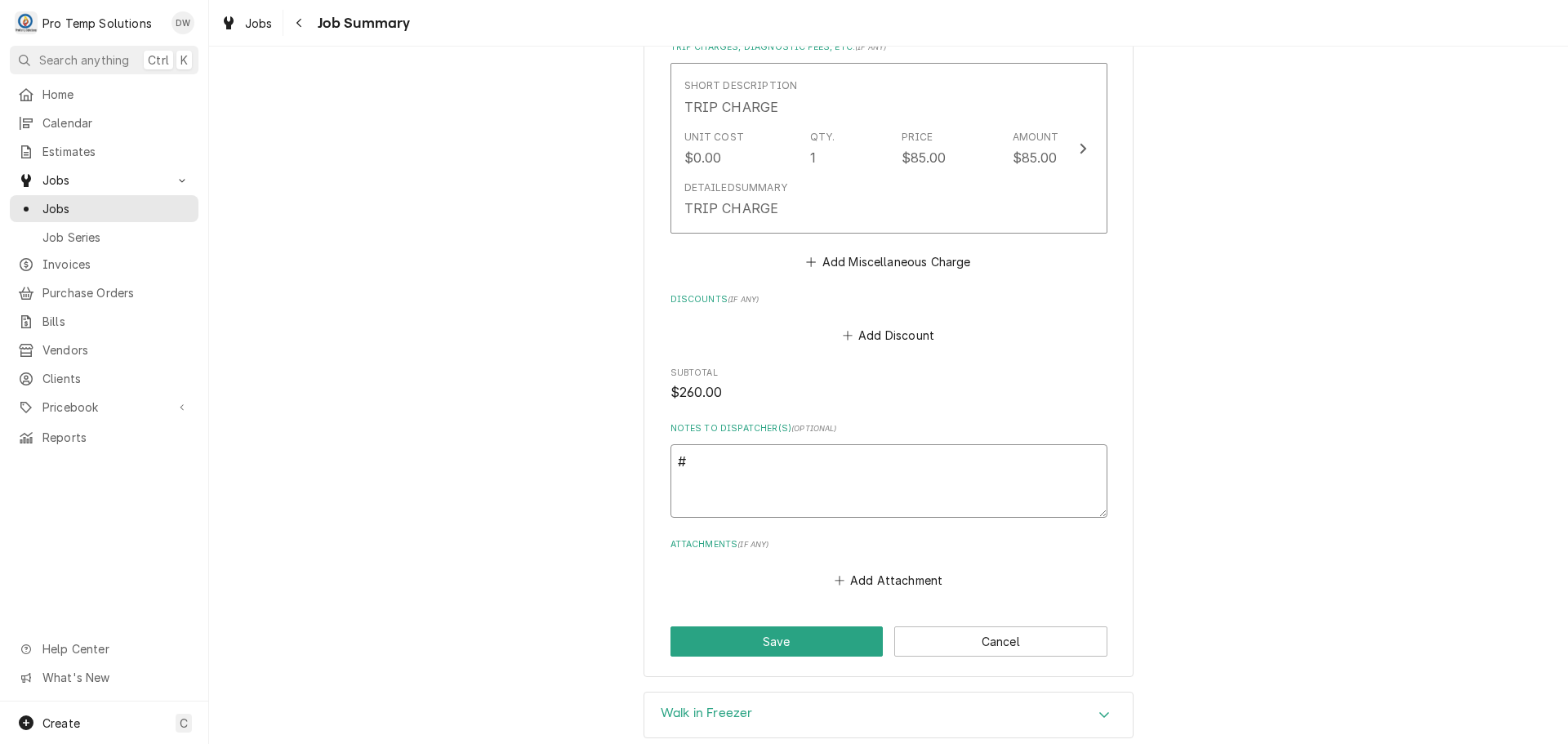
type textarea "#1"
type textarea "x"
type textarea "#10"
type textarea "x"
type textarea "#101"
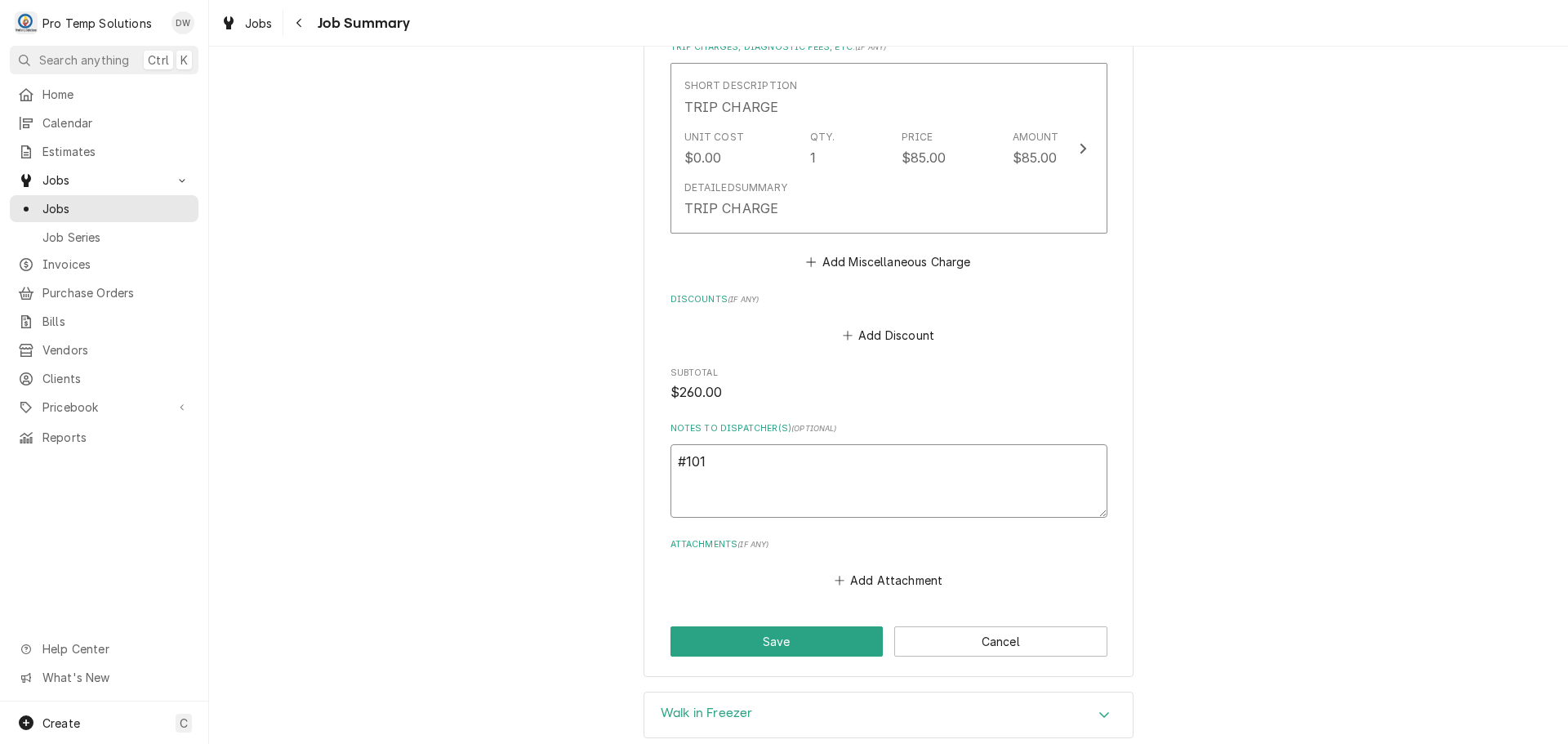
type textarea "x"
type textarea "#1010"
type textarea "x"
type textarea "#10102"
type textarea "x"
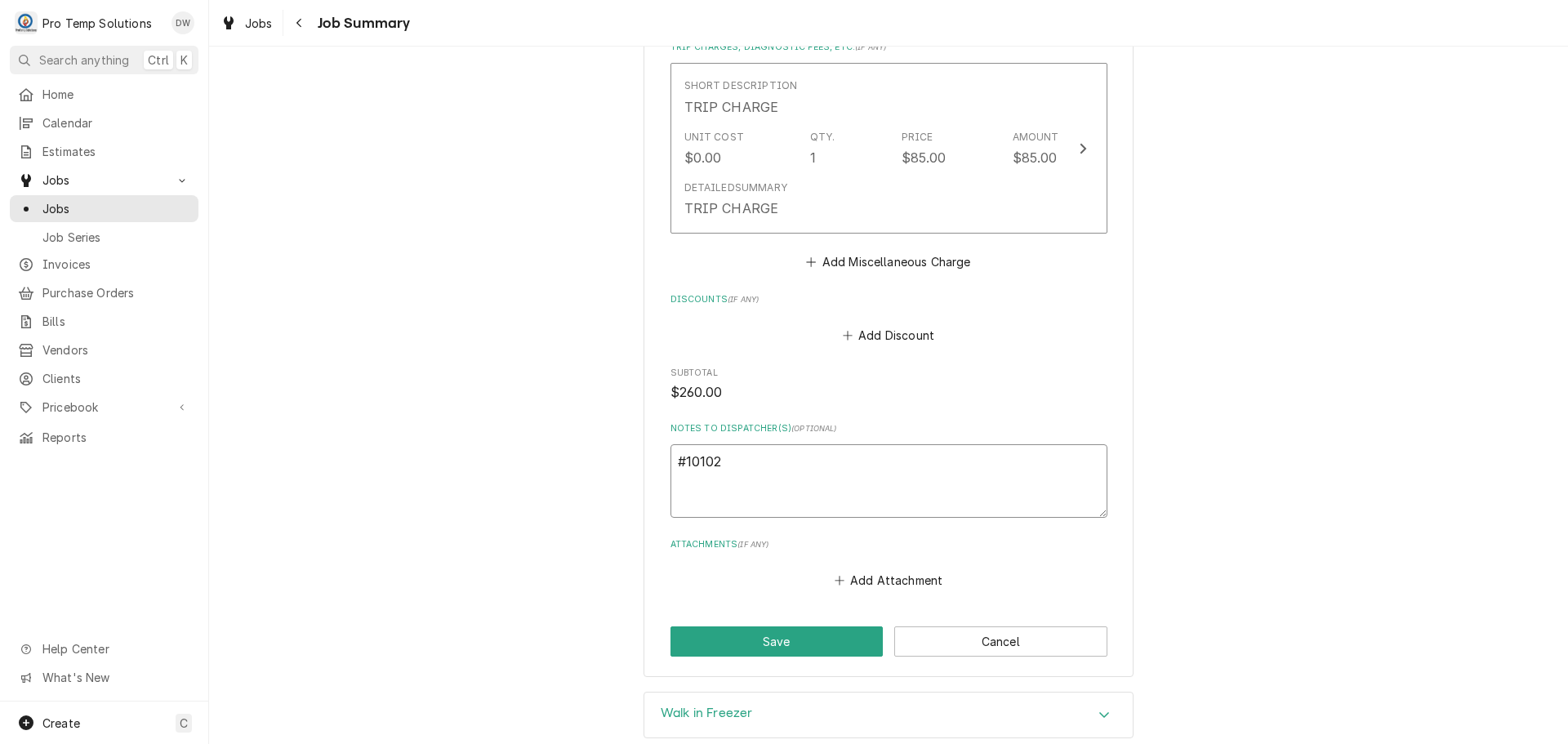
type textarea "#101025"
type textarea "x"
type textarea "#1010250"
type textarea "x"
type textarea "#10102500"
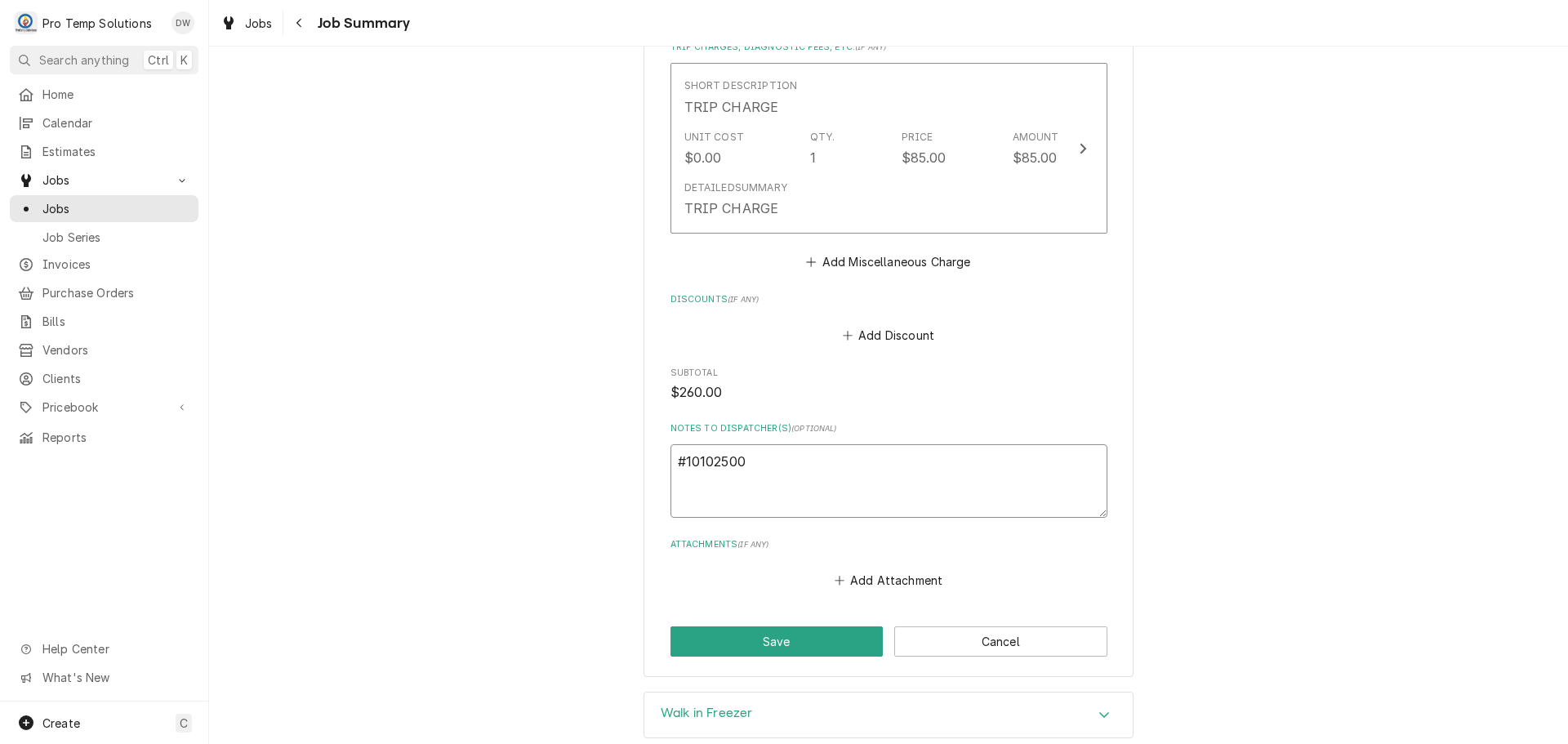
type textarea "x"
type textarea "#101025001"
type textarea "x"
type textarea "#101025001"
type textarea "x"
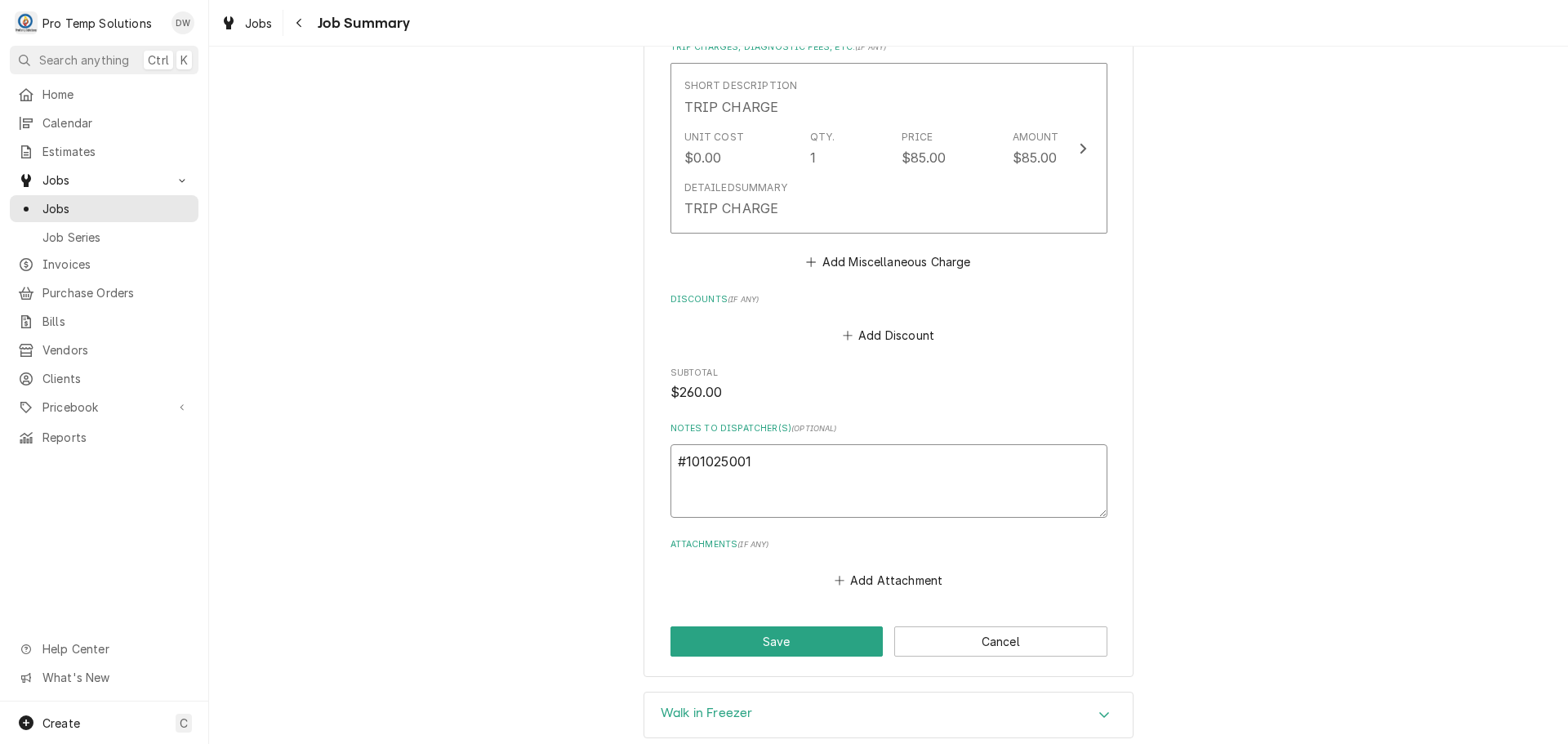
type textarea "#101025001 E"
type textarea "x"
type textarea "#101025001 EG"
type textarea "x"
type textarea "#101025001 EGG"
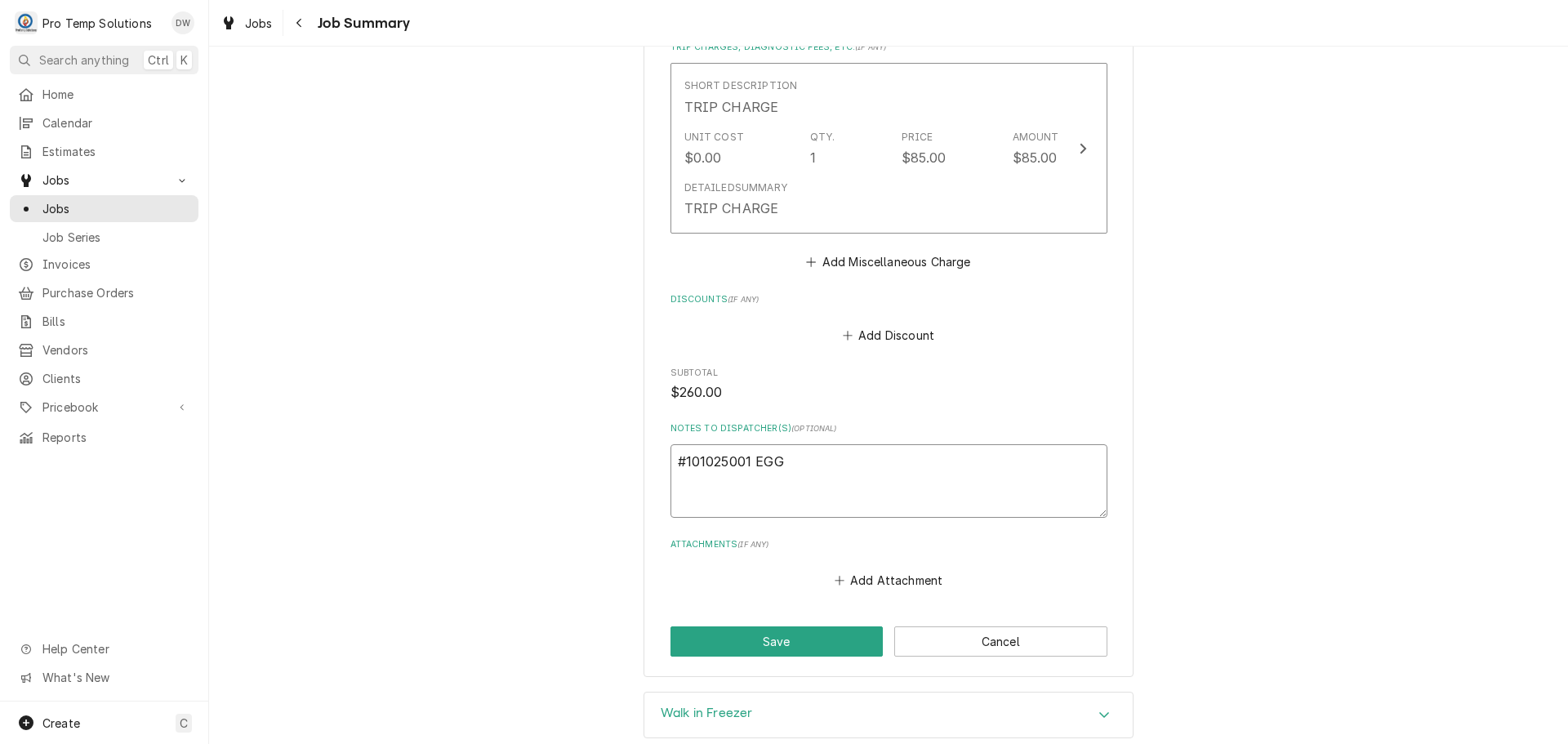
type textarea "x"
type textarea "#101025001 EGGS"
type textarea "x"
type textarea "#101025001 EGGS"
type textarea "x"
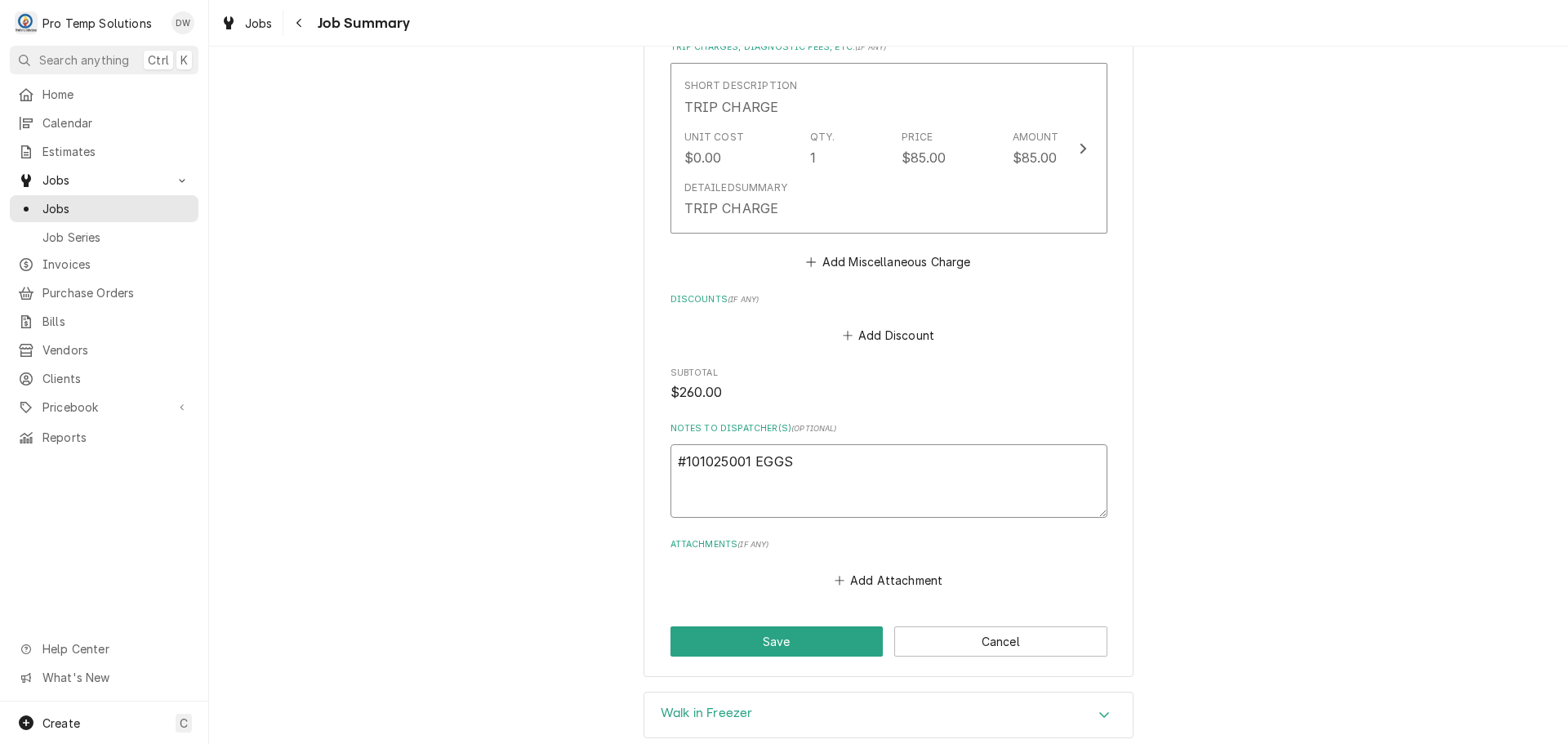
type textarea "#101025001 EGGS U"
type textarea "x"
type textarea "#101025001 EGGS UP"
type textarea "x"
type textarea "#101025001 EGGS UP"
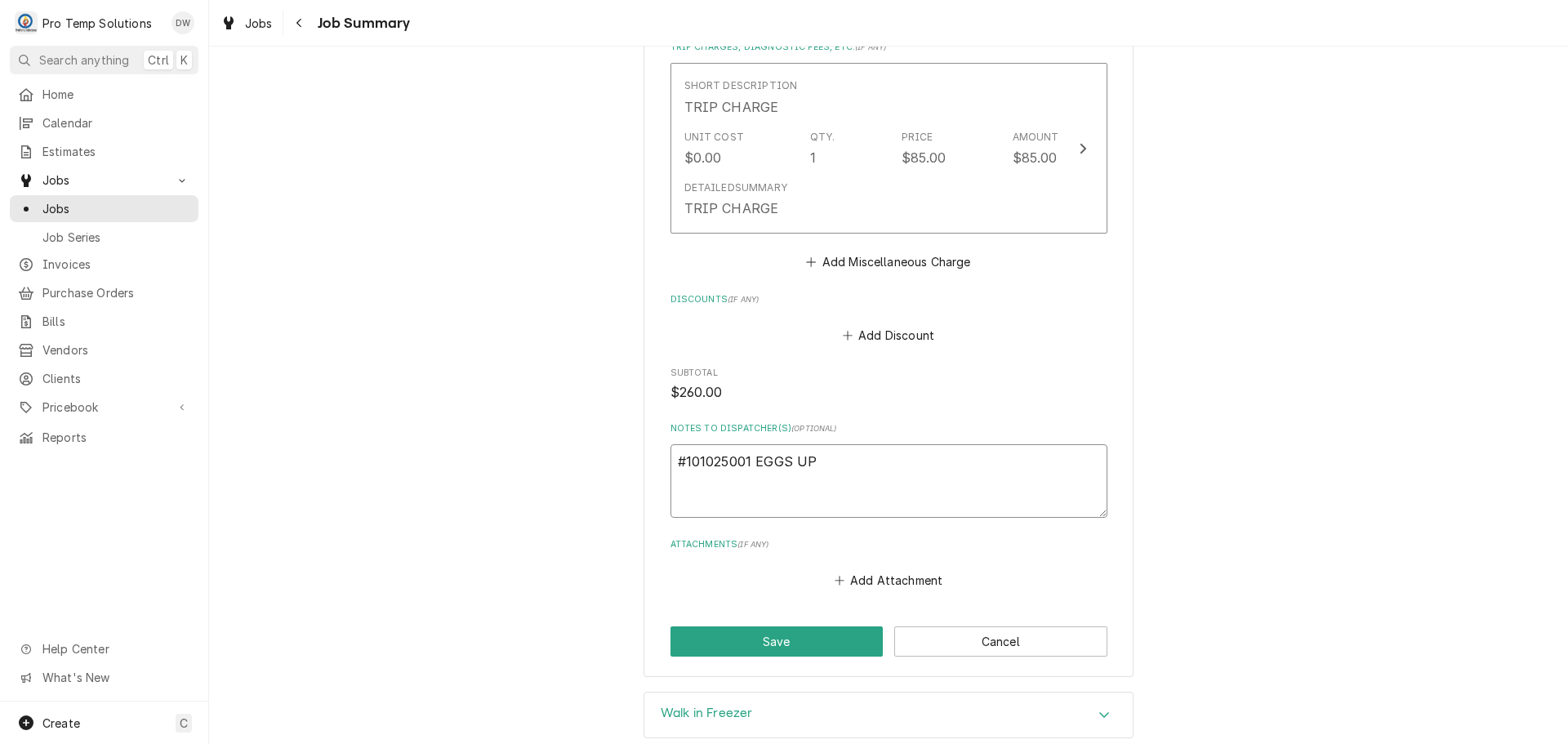
type textarea "x"
type textarea "#101025001 EGGS UP /"
type textarea "x"
type textarea "#101025001 EGGS UP /"
type textarea "x"
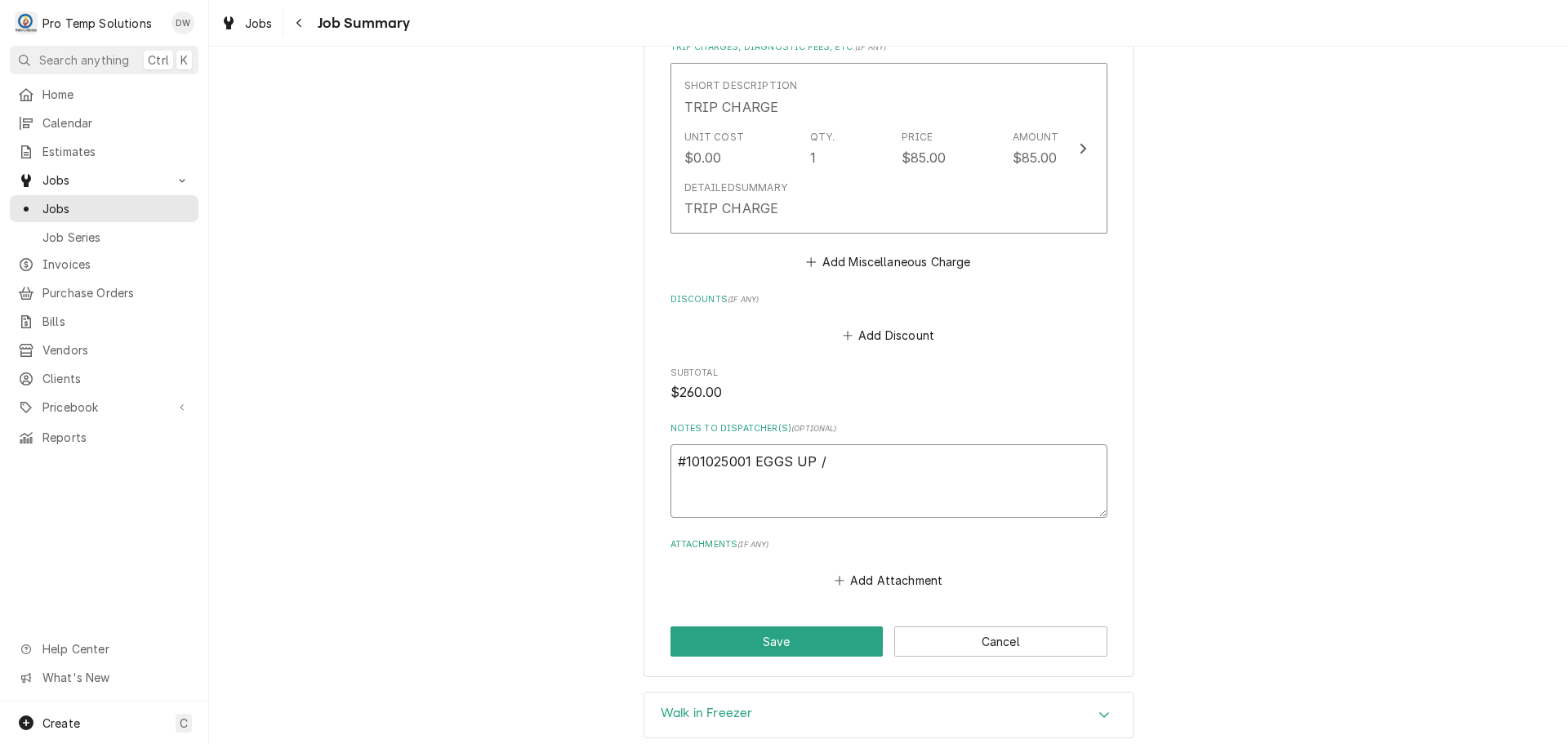
type textarea "#101025001 EGGS UP / H"
type textarea "x"
type textarea "#101025001 EGGS UP / HS"
type textarea "x"
type textarea "#101025001 EGGS UP / HS-"
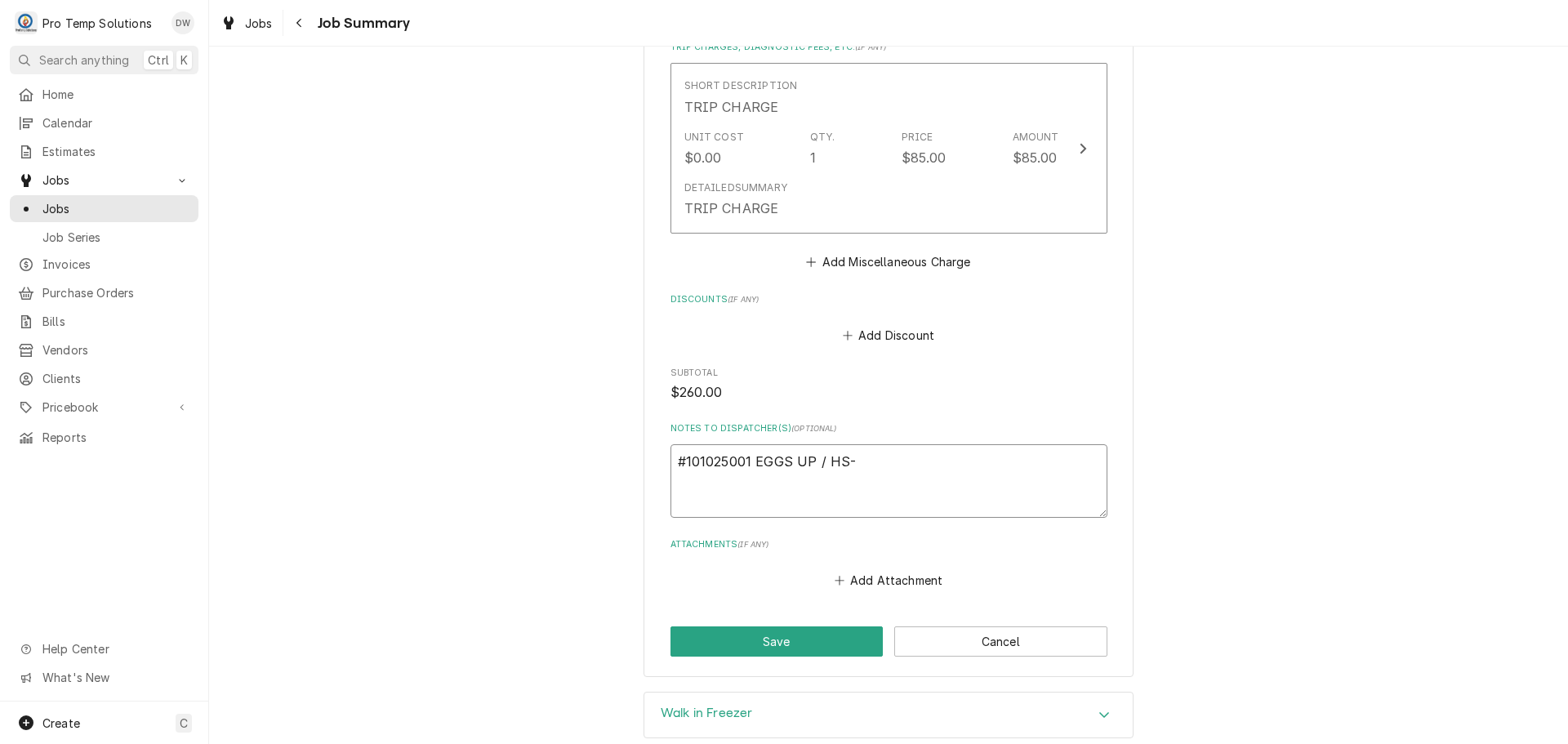
type textarea "x"
type textarea "#101025001 EGGS UP / HS-"
type textarea "x"
type textarea "#101025001 EGGS UP / HS- W"
type textarea "x"
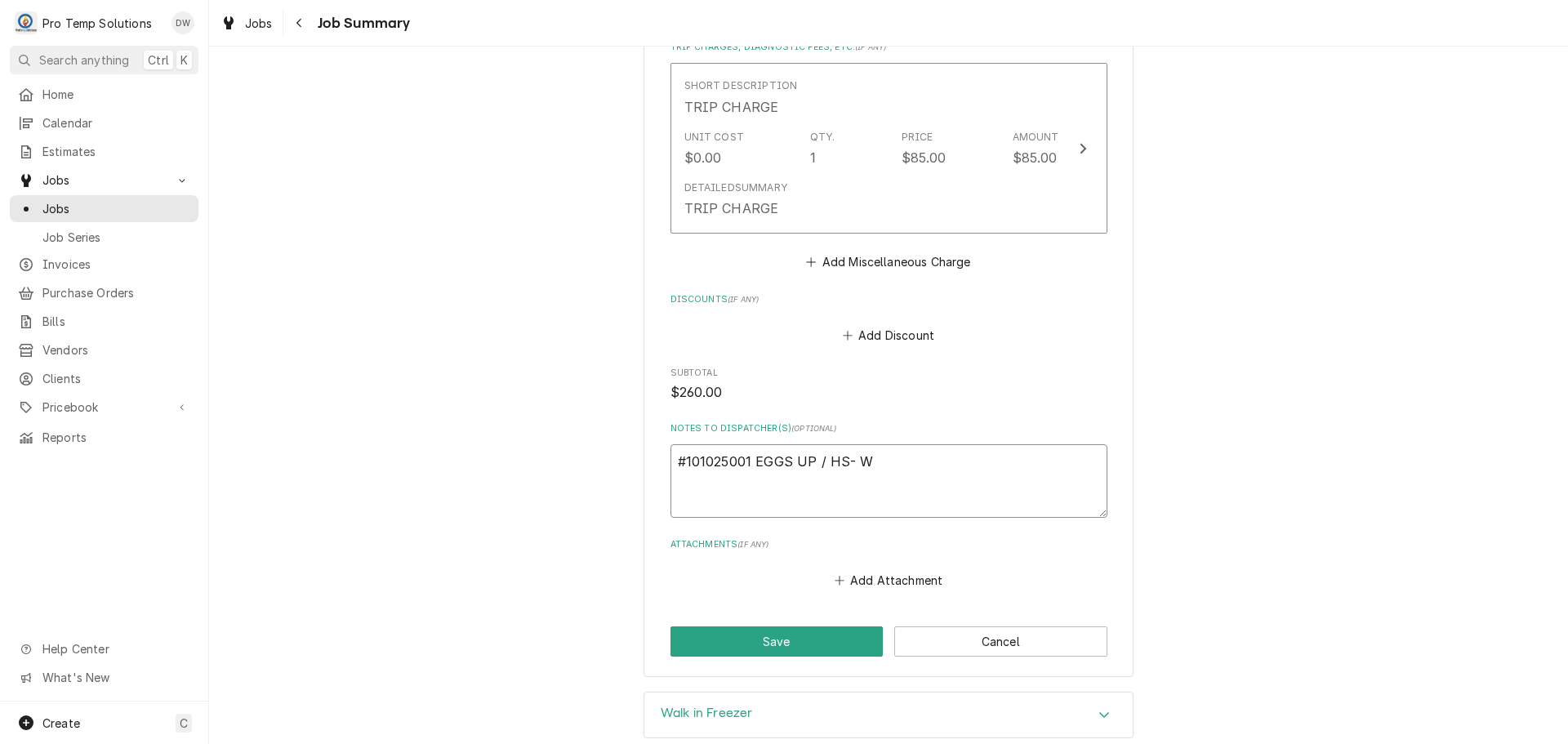
type textarea "#101025001 EGGS UP / HS- WI"
type textarea "x"
type textarea "#101025001 EGGS UP / HS- WIF"
type textarea "x"
type textarea "#101025001 EGGS UP / HS- WIF"
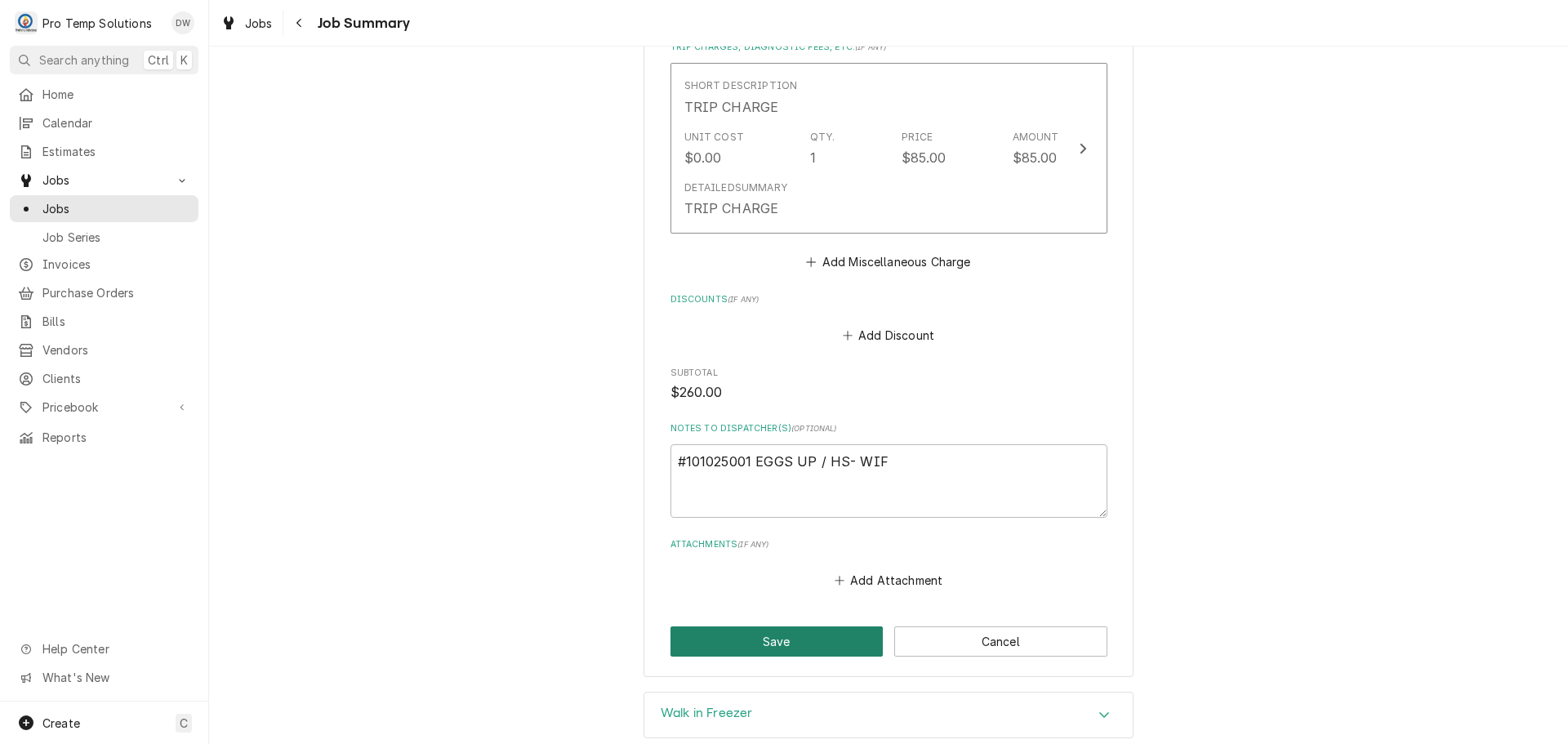
click at [764, 633] on button "Save" at bounding box center [776, 642] width 213 height 30
type textarea "x"
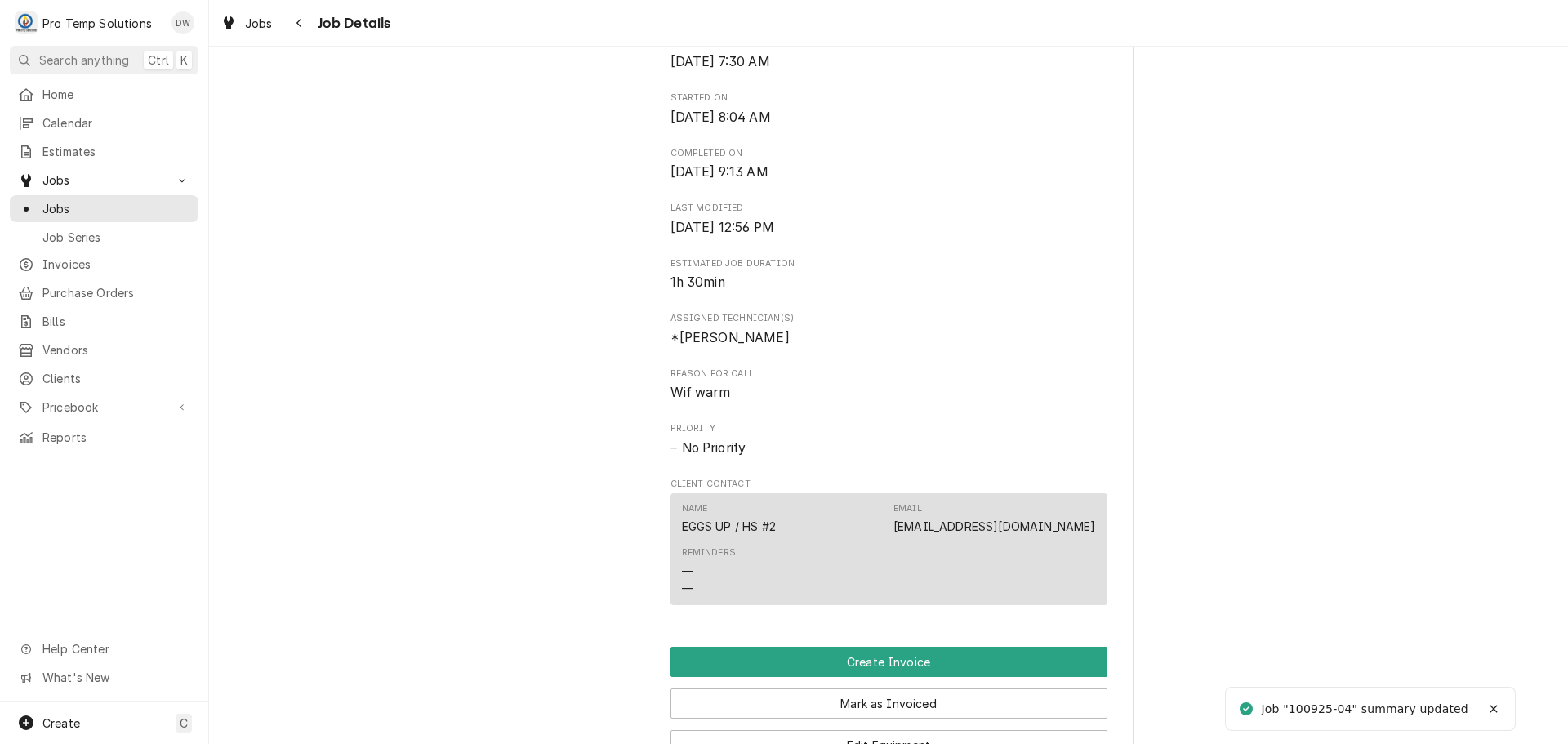
scroll to position [898, 0]
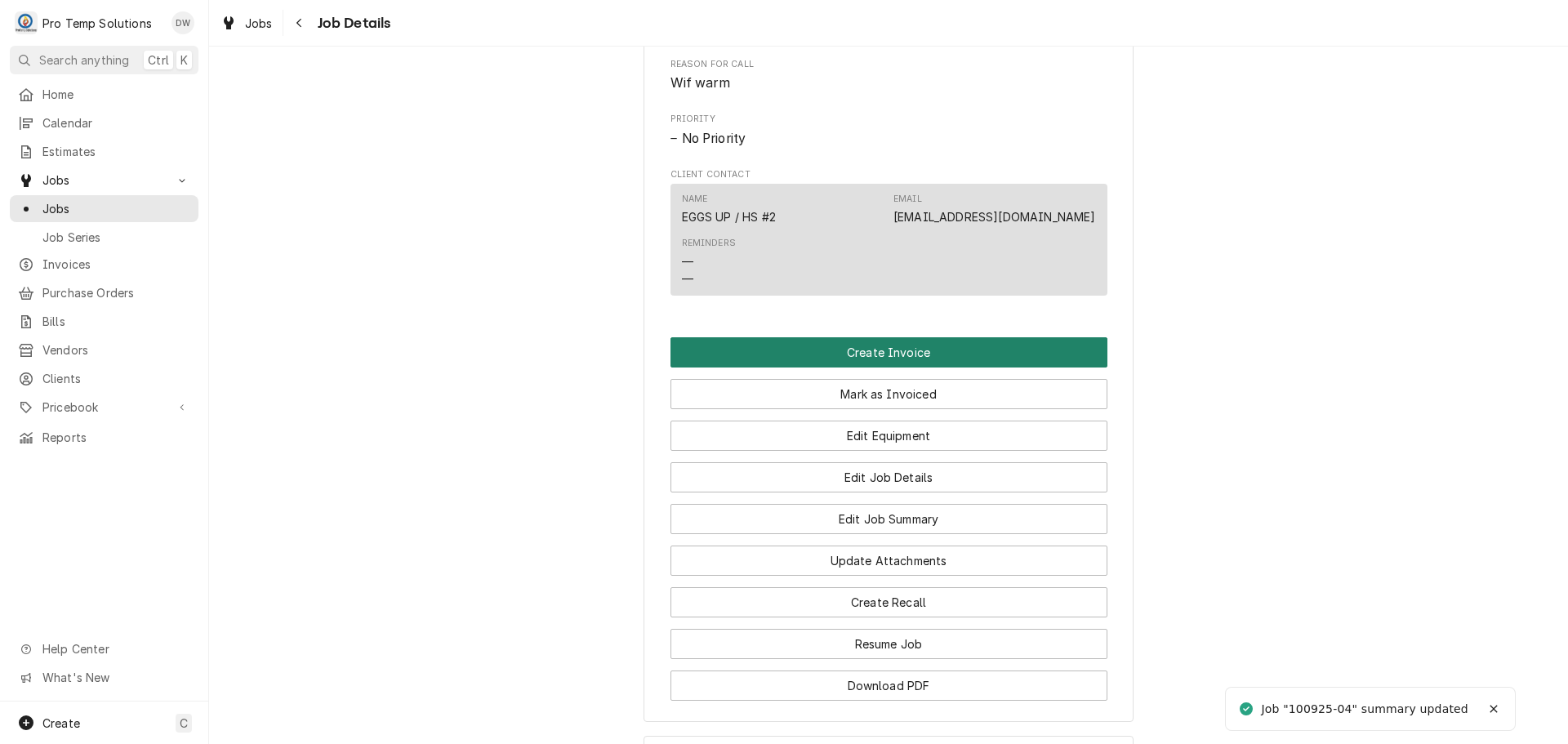
click at [868, 368] on button "Create Invoice" at bounding box center [889, 352] width 437 height 30
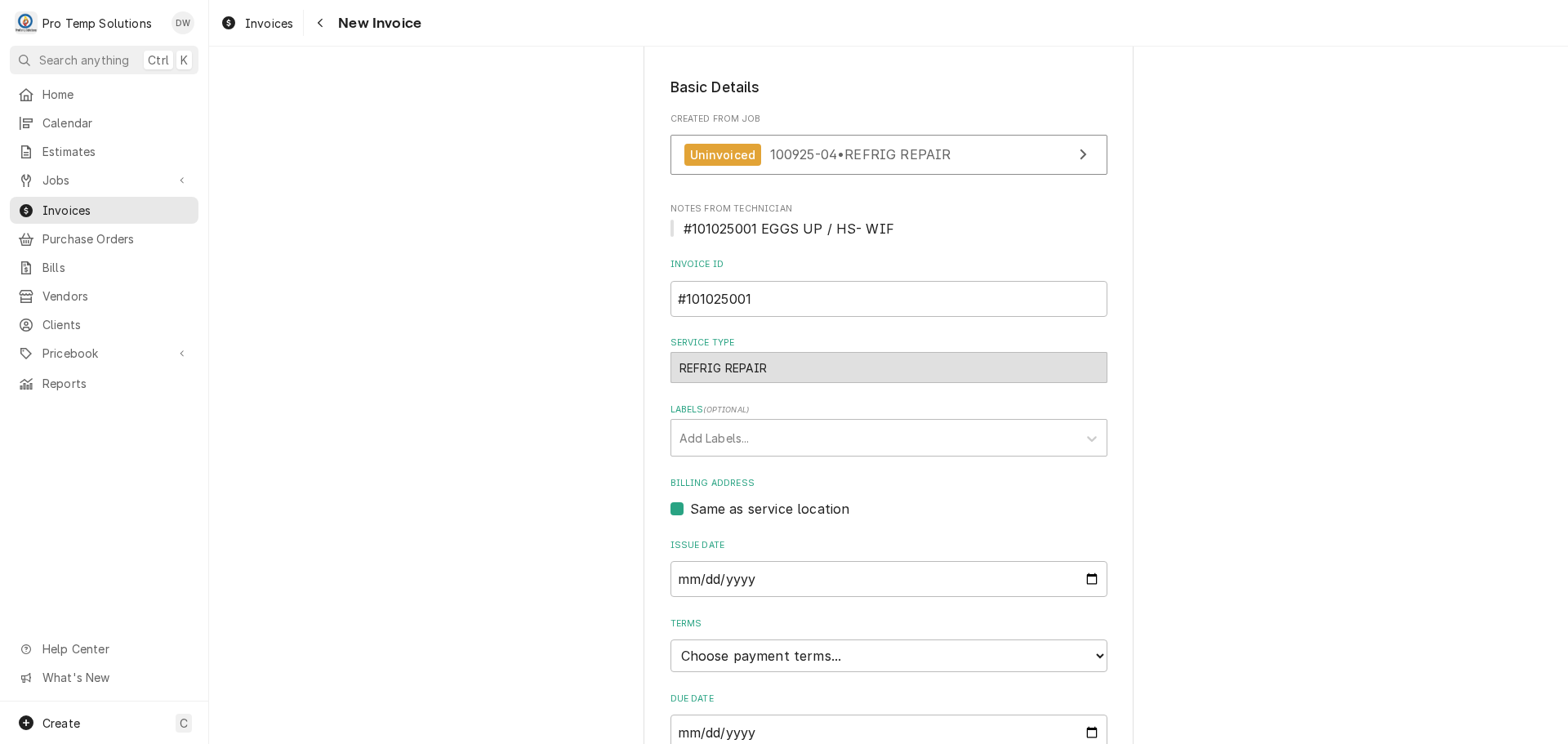
scroll to position [408, 0]
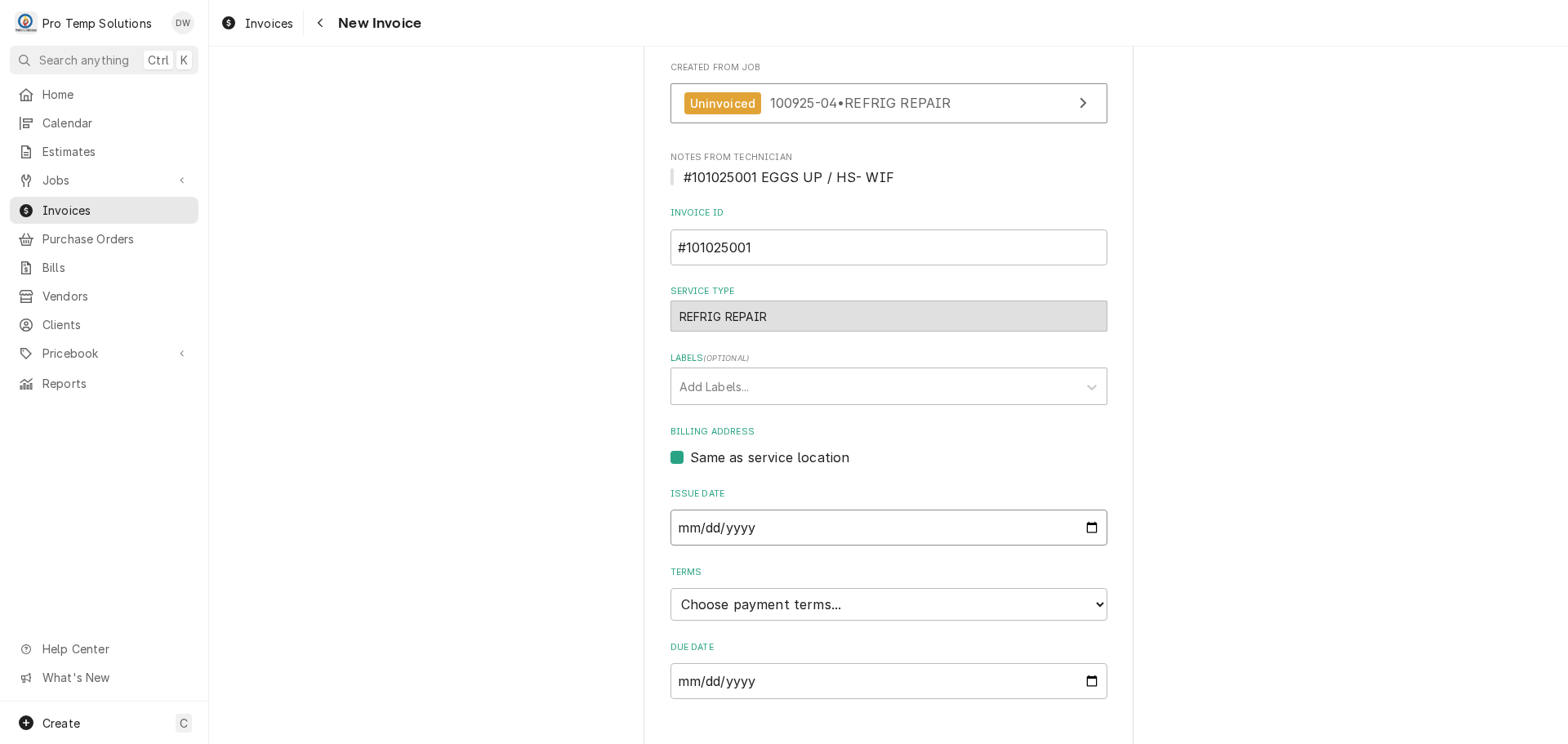
click at [1080, 526] on input "[DATE]" at bounding box center [889, 527] width 437 height 36
type input "[DATE]"
click at [769, 607] on select "Choose payment terms... Same Day Net 7 Net 14 Net 21 Net 30 Net 45 Net 60 Net 90" at bounding box center [889, 603] width 437 height 33
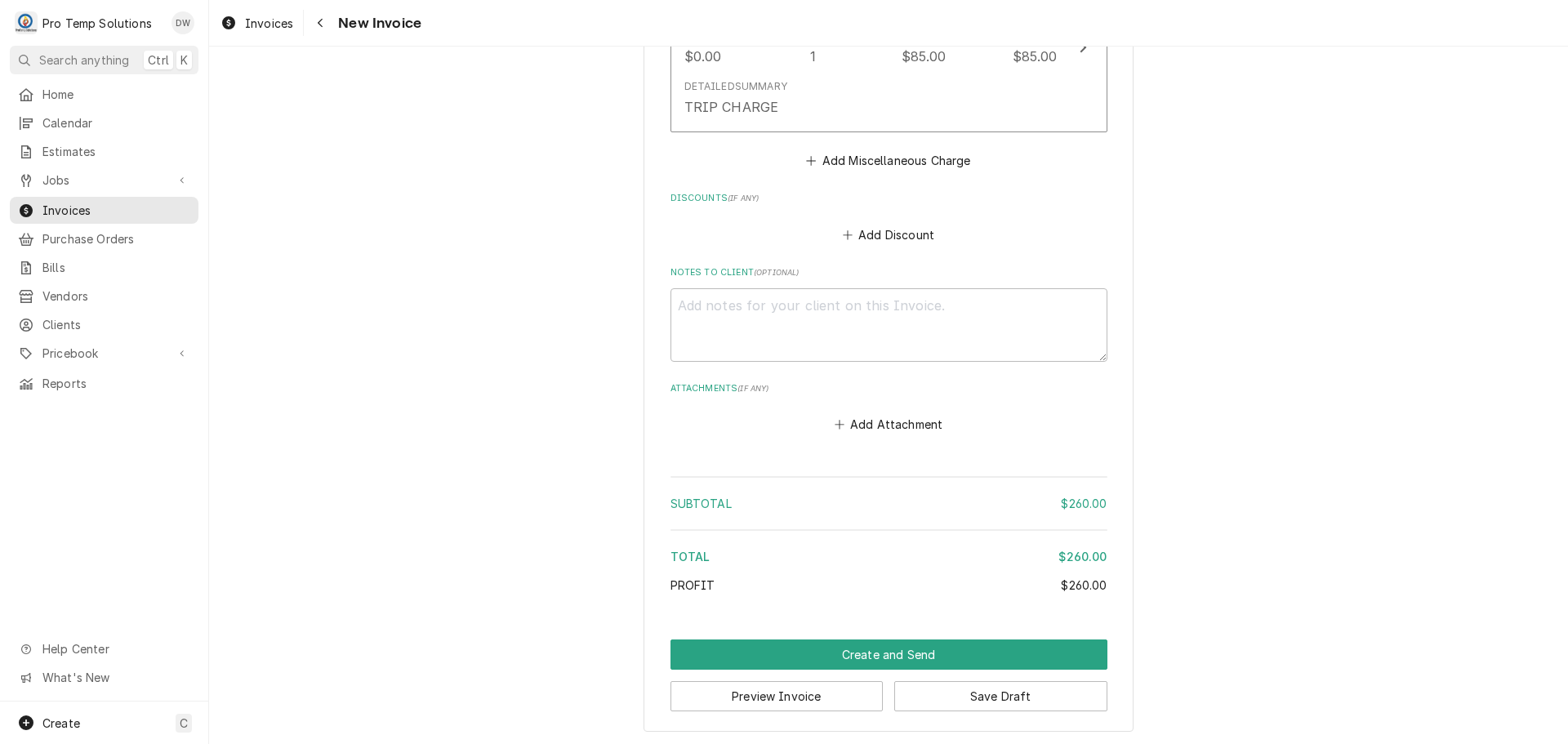
scroll to position [1655, 0]
click at [765, 300] on textarea "Notes to Client ( optional )" at bounding box center [889, 322] width 437 height 74
type textarea "x"
type textarea "#"
type textarea "x"
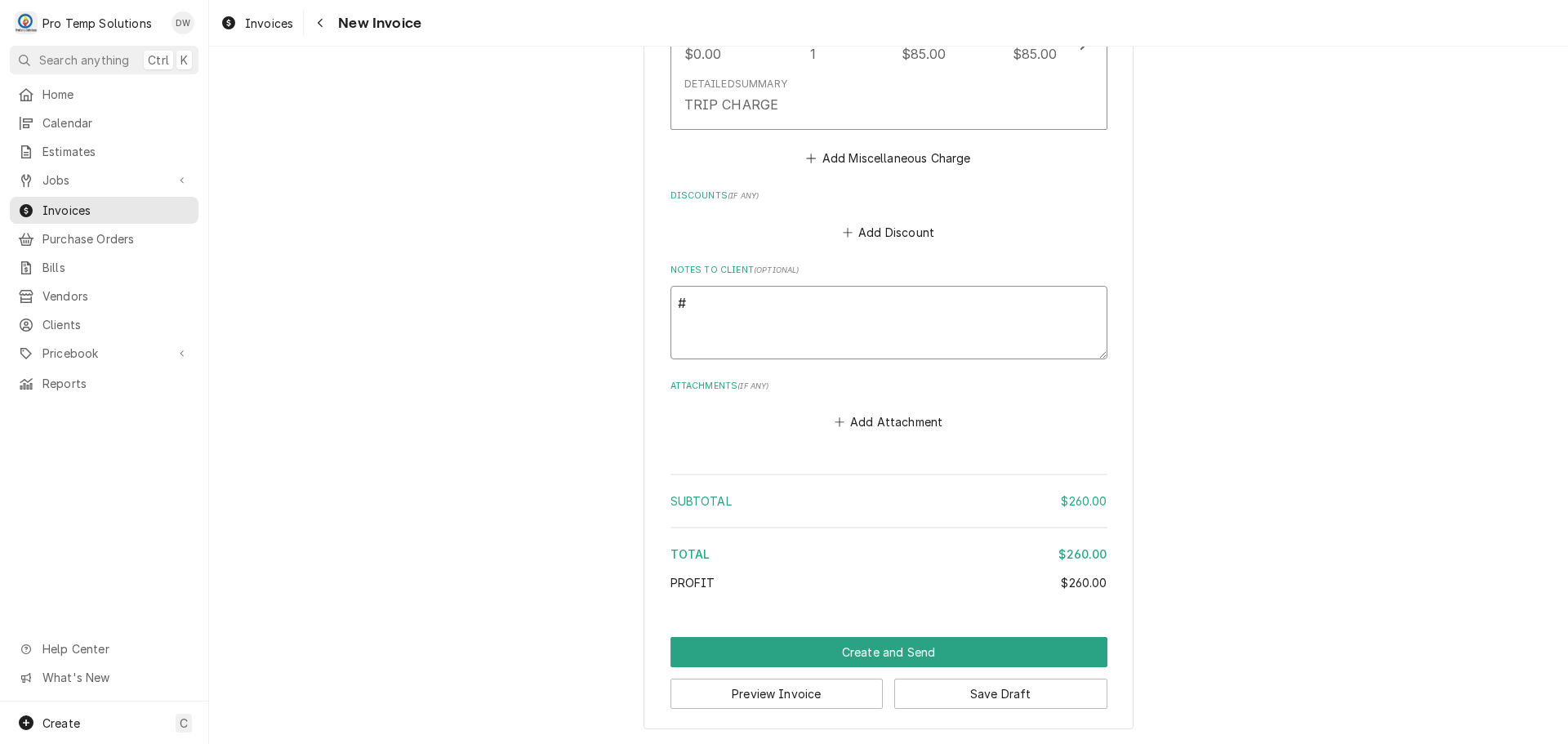
type textarea "#1"
type textarea "x"
type textarea "#10"
type textarea "x"
type textarea "#101"
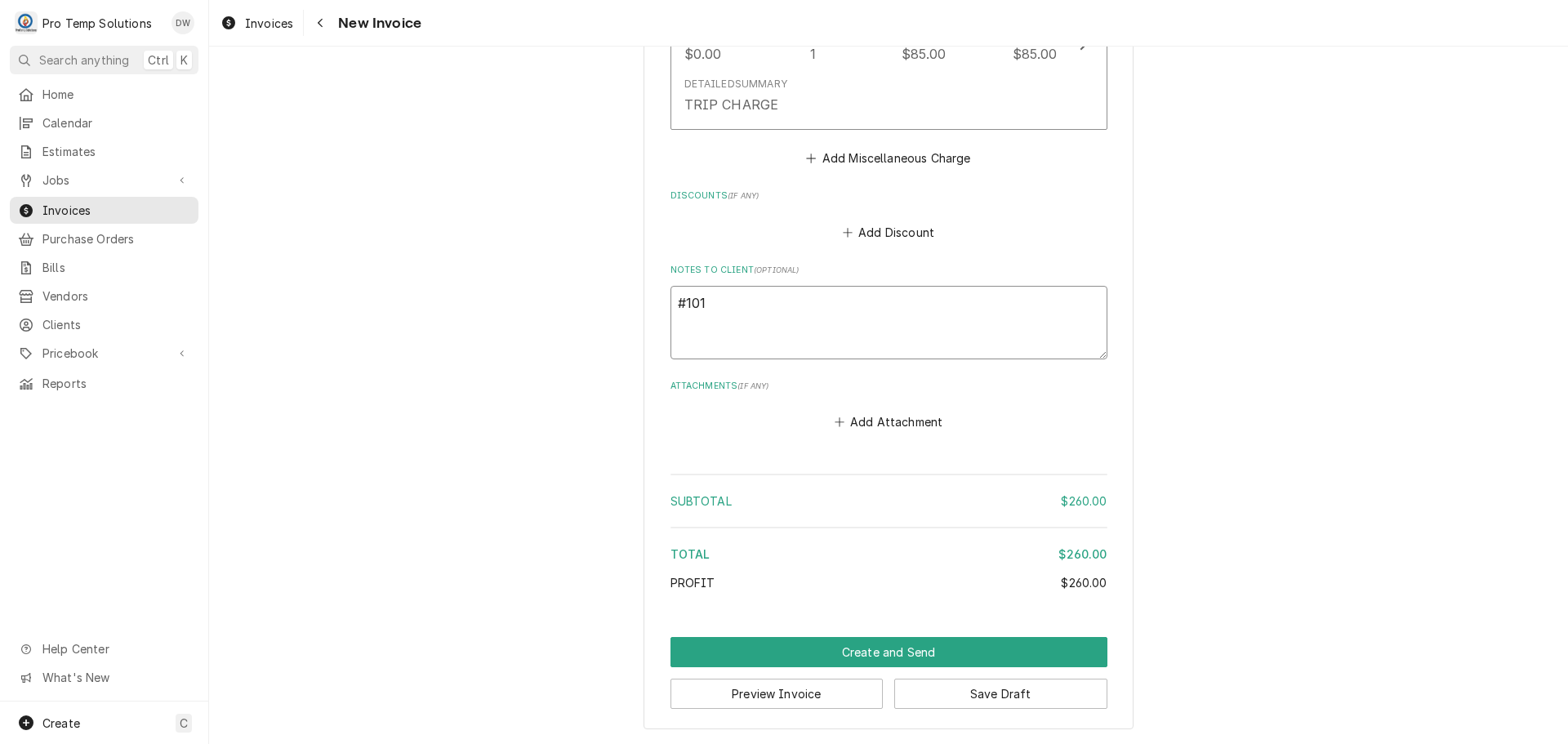
type textarea "x"
type textarea "#1010"
type textarea "x"
type textarea "#10102"
type textarea "x"
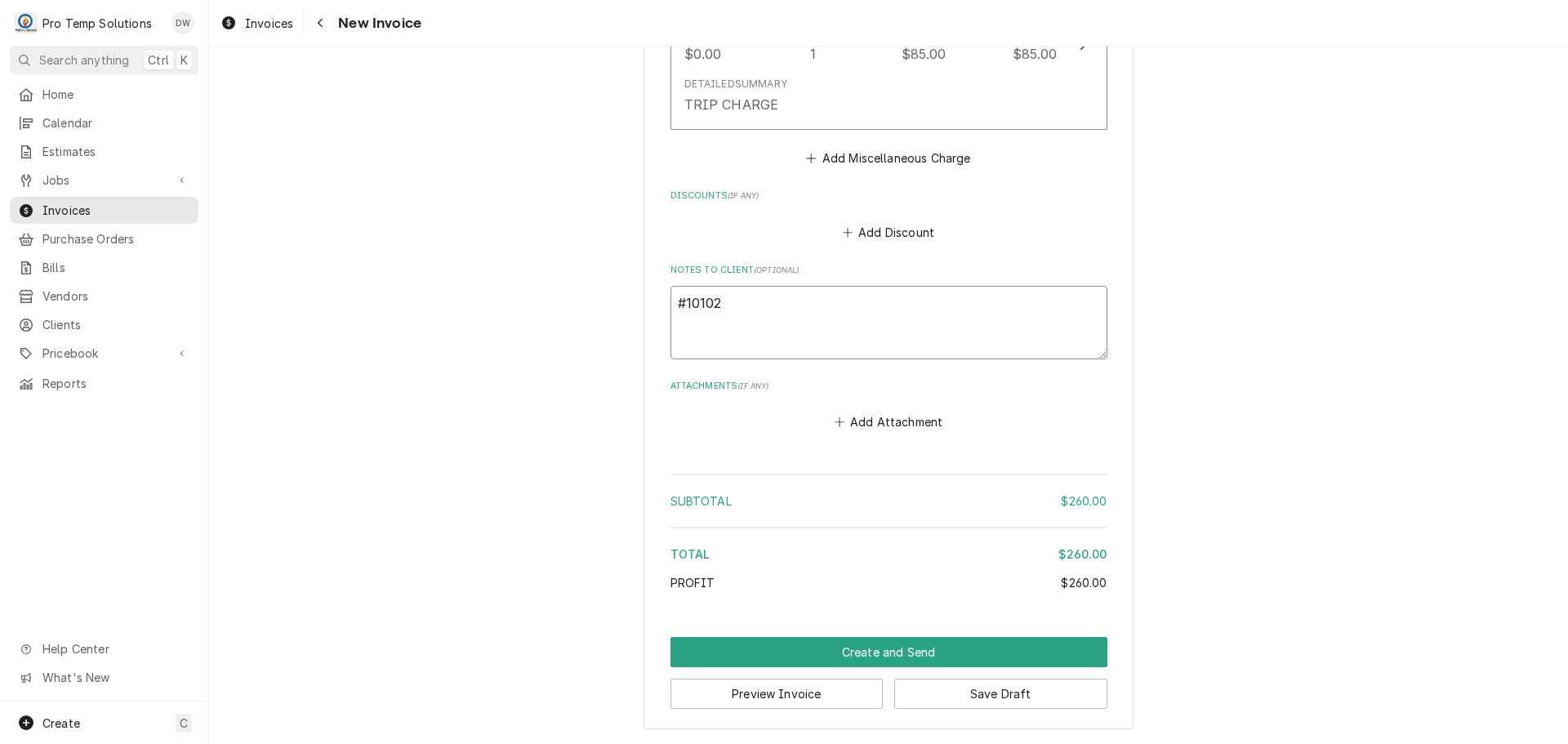
type textarea "#101025"
type textarea "x"
type textarea "#1010250"
type textarea "x"
type textarea "#10102500"
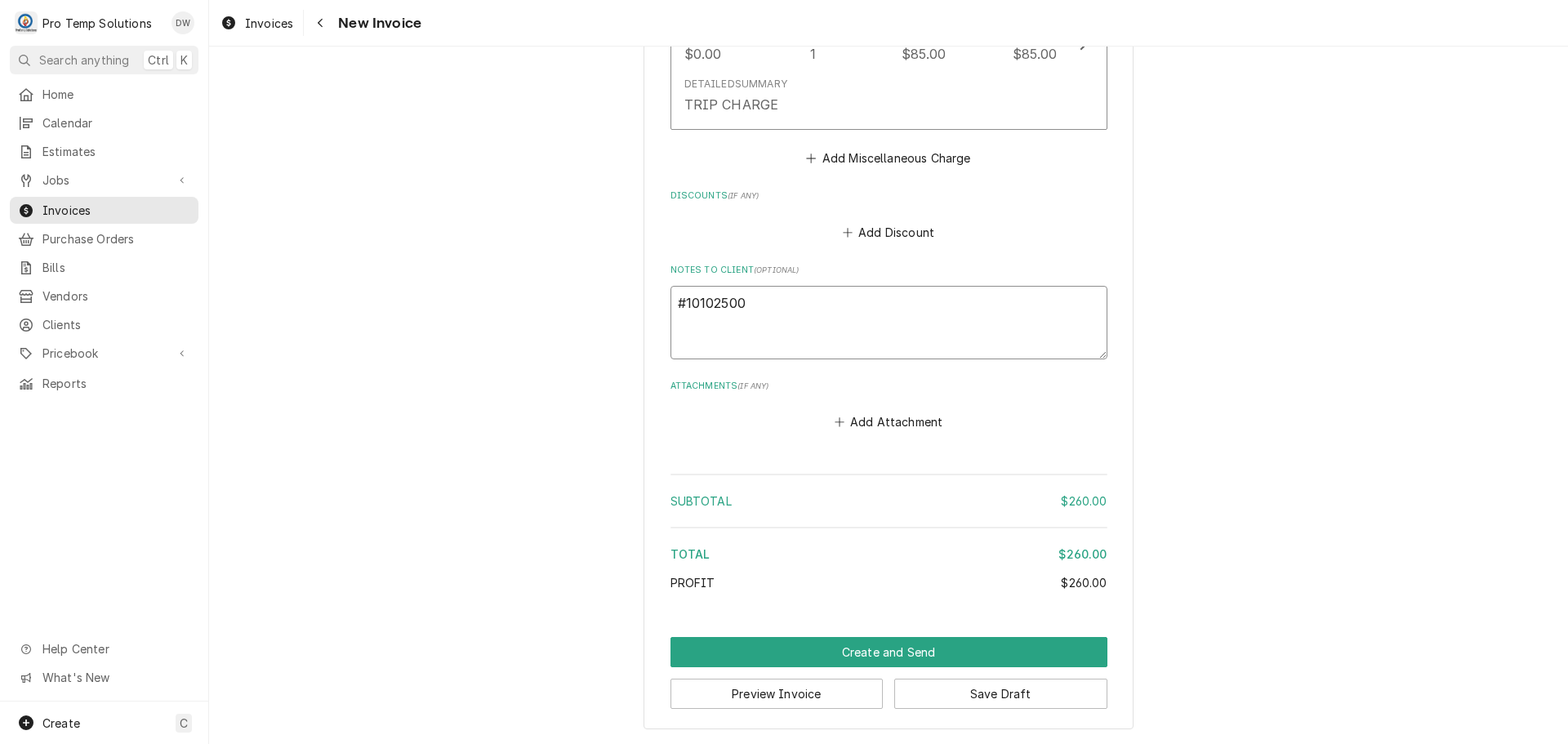
type textarea "x"
type textarea "#101025001"
type textarea "x"
type textarea "#101025001"
type textarea "x"
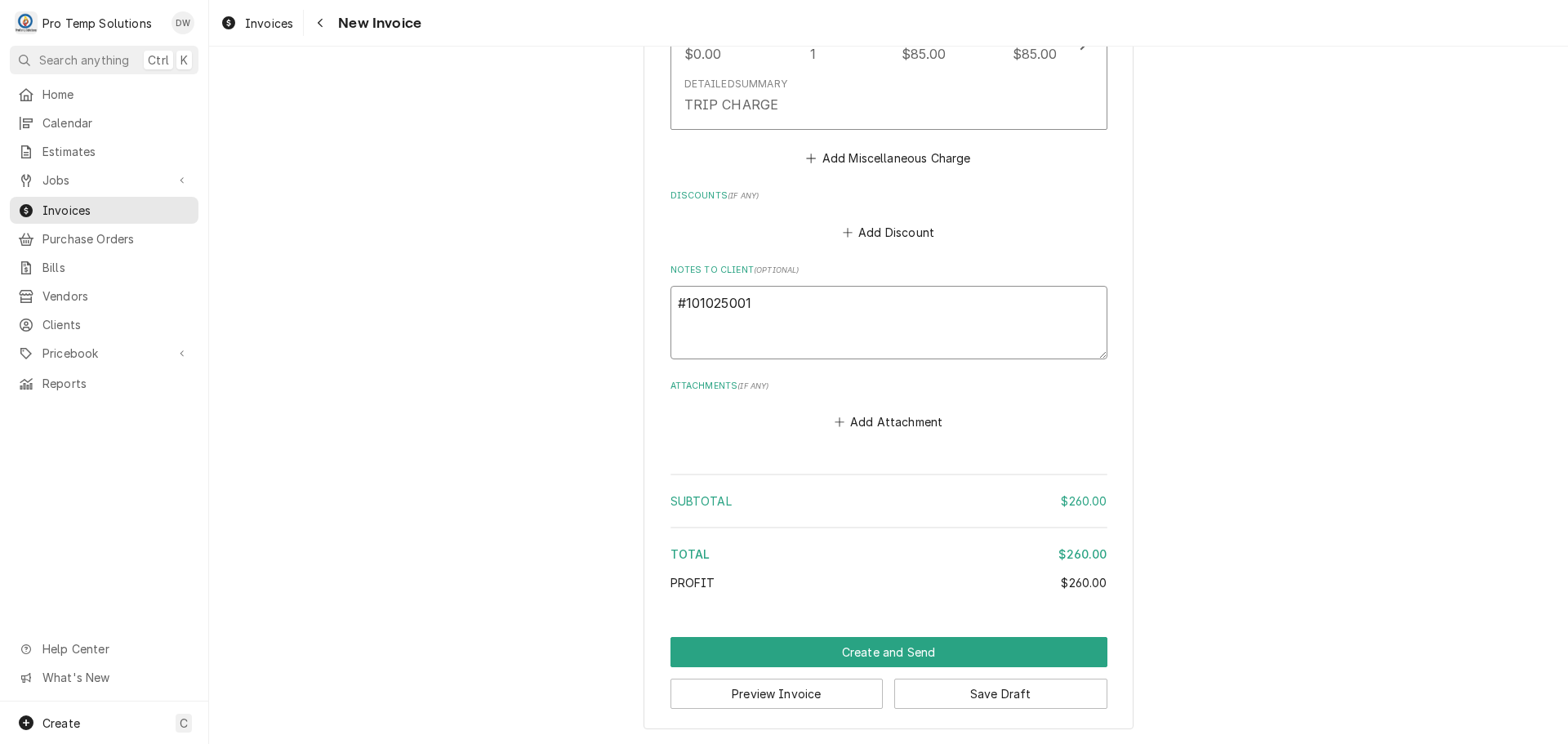
type textarea "#101025001 E"
type textarea "x"
type textarea "#101025001 EG"
type textarea "x"
type textarea "#101025001 EGG"
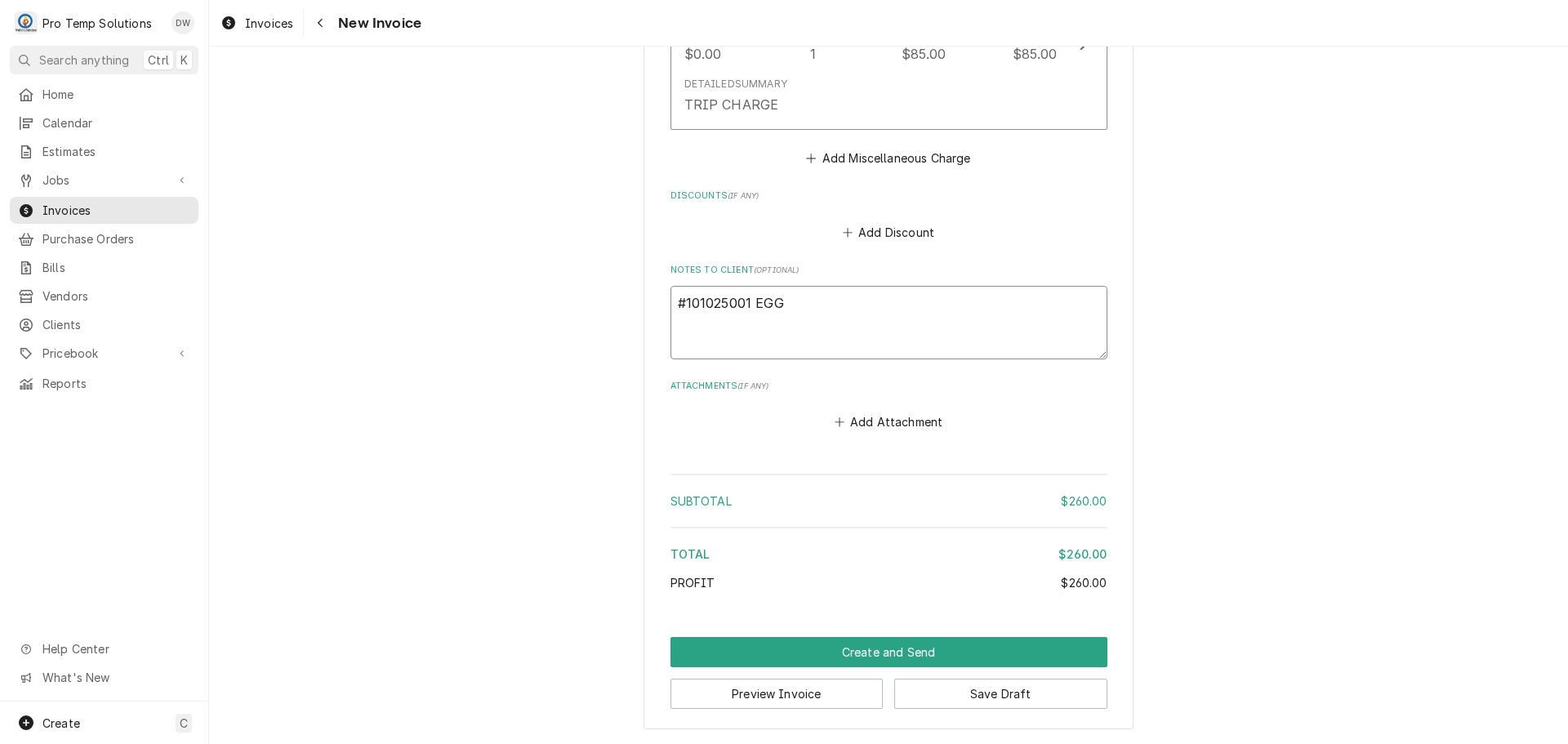
type textarea "x"
type textarea "#101025001 EGGS"
type textarea "x"
type textarea "#101025001 EGGS"
type textarea "x"
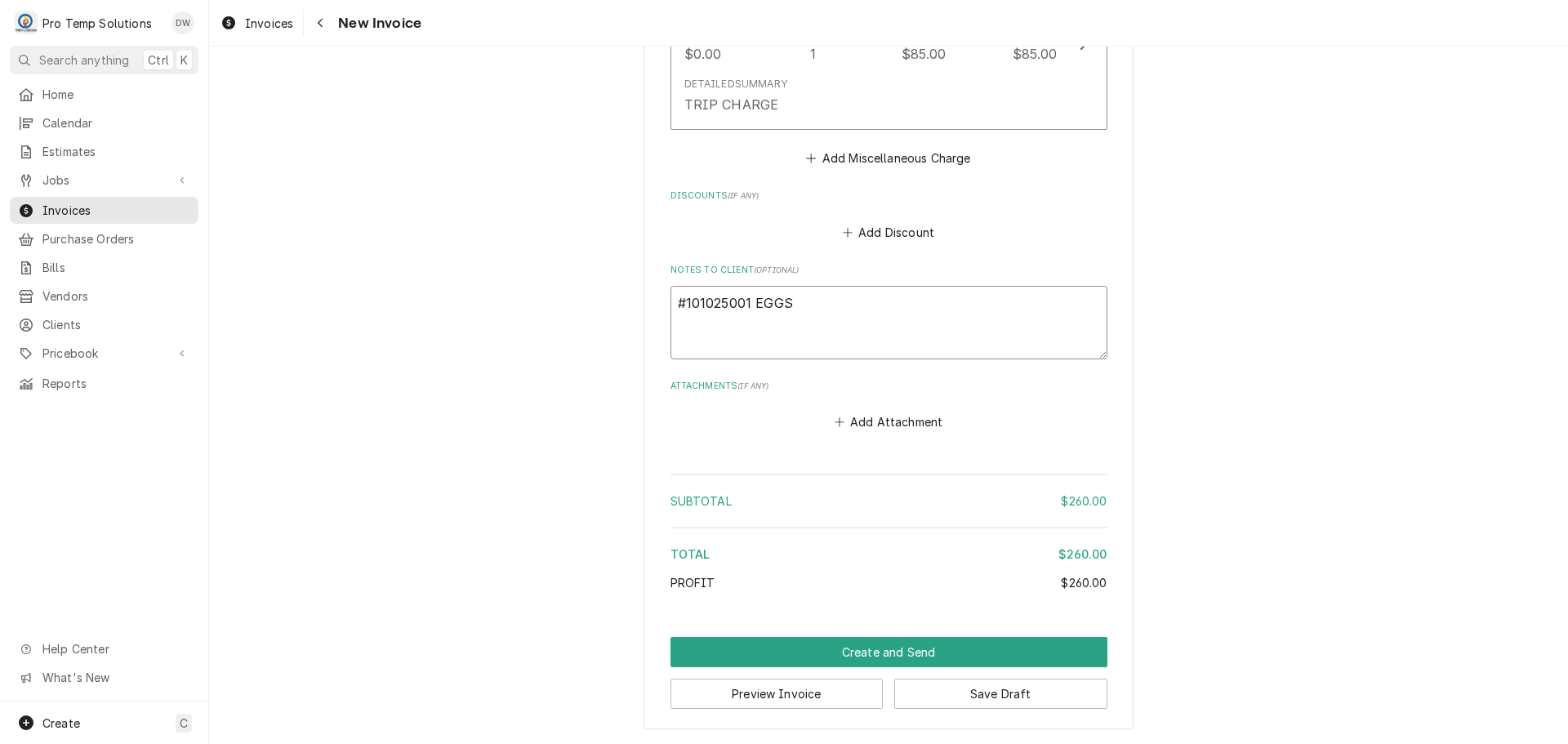
type textarea "#101025001 EGGS U"
type textarea "x"
type textarea "#101025001 EGGS UP"
type textarea "x"
type textarea "#101025001 EGGS UP"
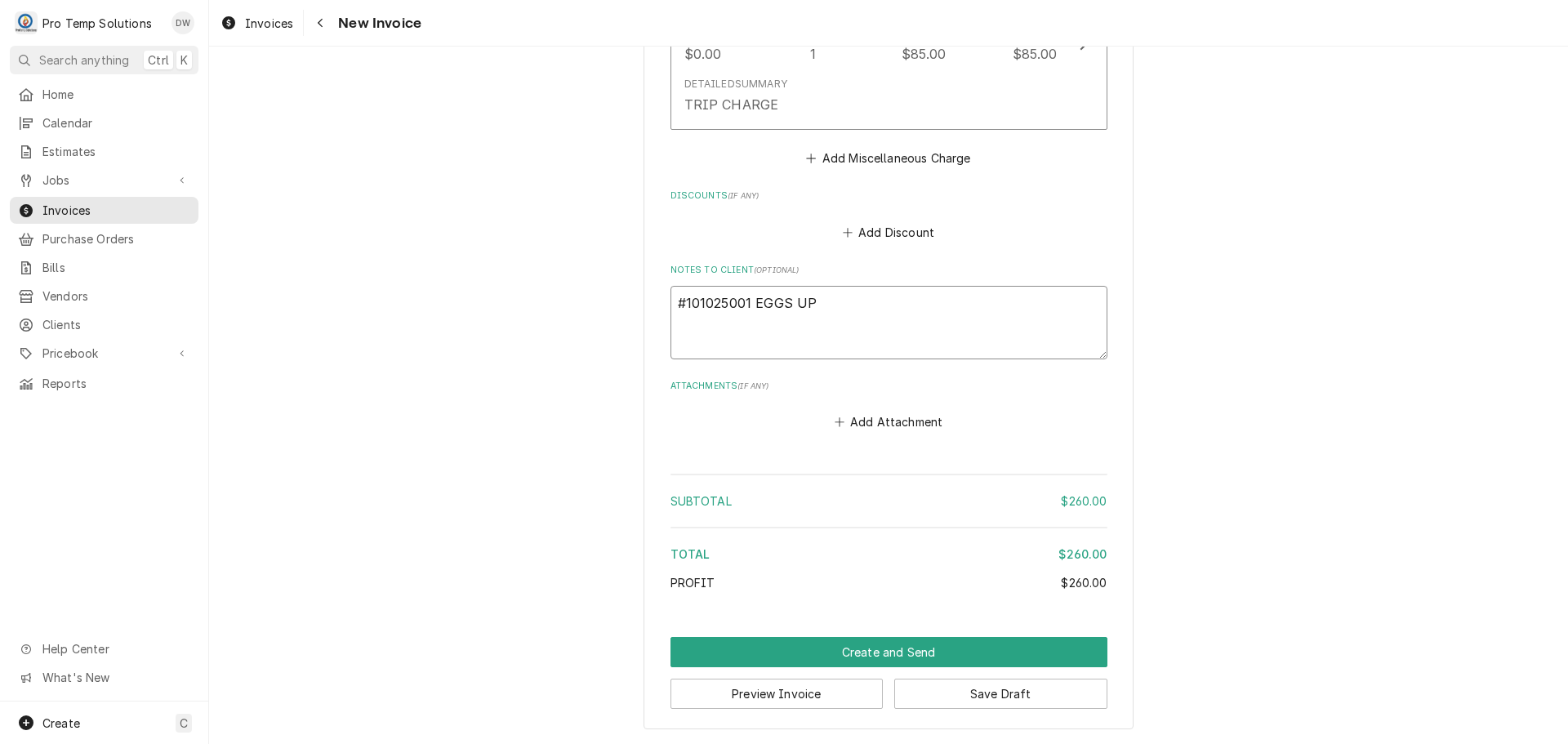
type textarea "x"
type textarea "#101025001 EGGS UP /"
type textarea "x"
type textarea "#101025001 EGGS UP /"
type textarea "x"
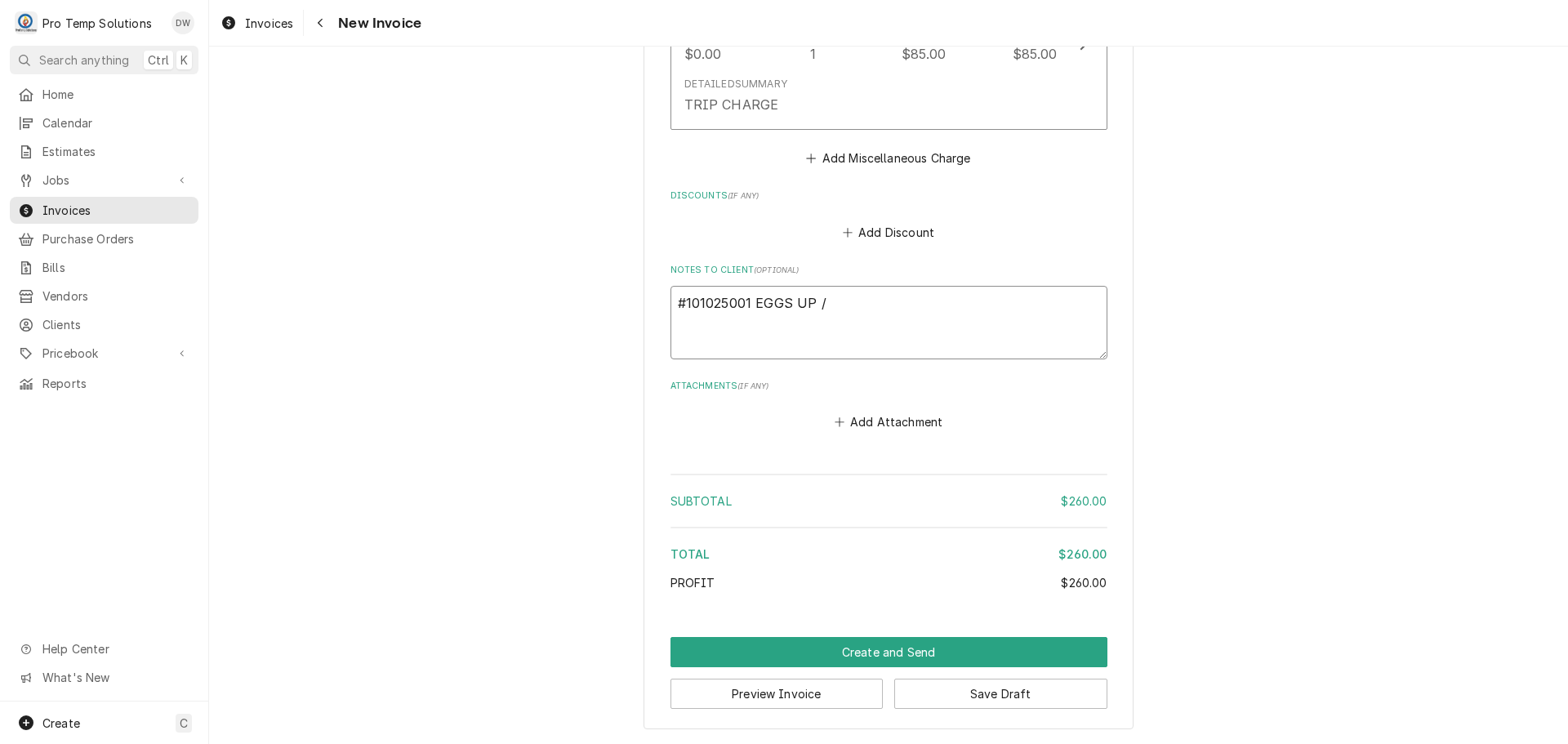
type textarea "#101025001 EGGS UP / H"
type textarea "x"
type textarea "#101025001 EGGS UP / HS"
type textarea "x"
type textarea "#101025001 EGGS UP / HS#"
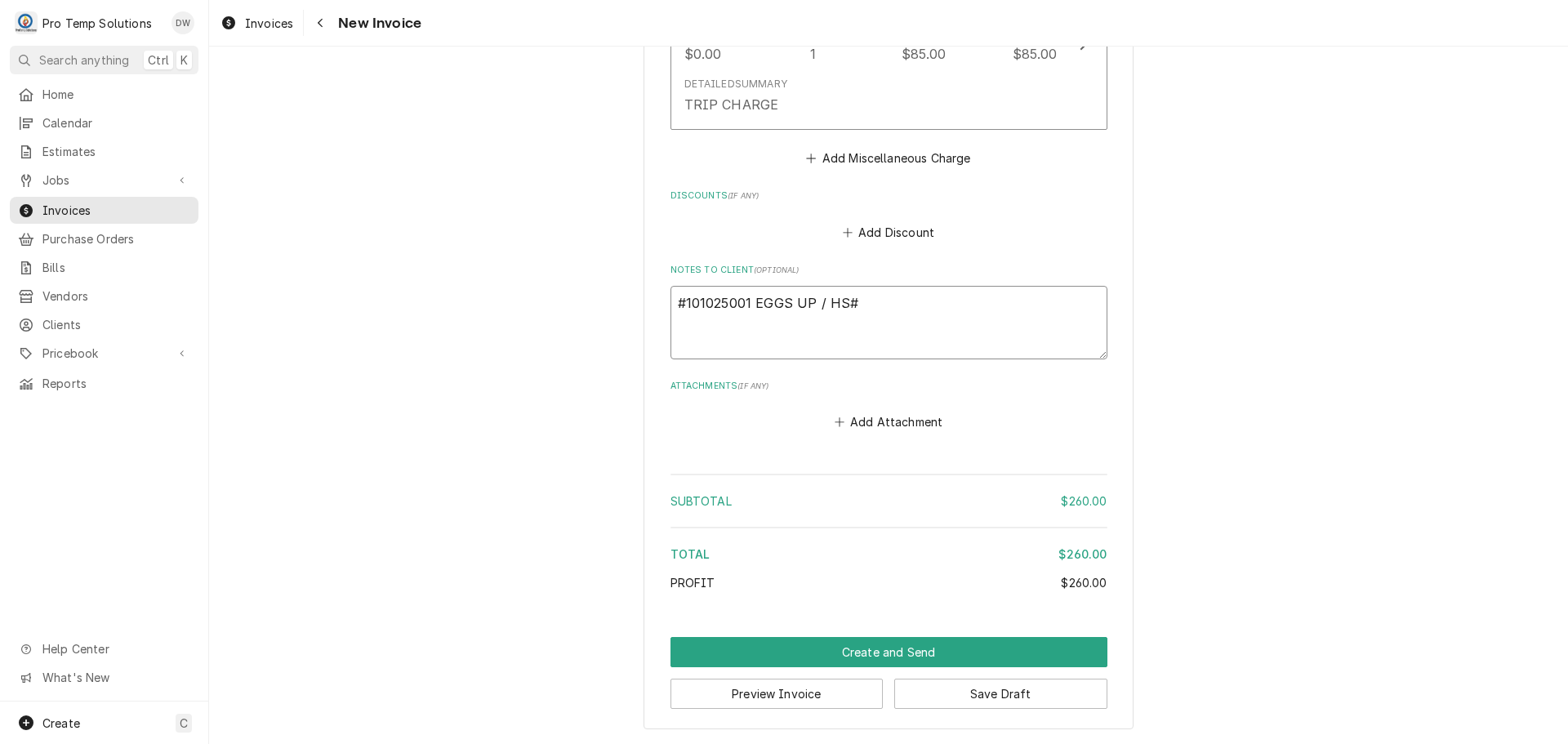
type textarea "x"
type textarea "#101025001 EGGS UP / HS#2"
type textarea "x"
type textarea "#101025001 EGGS UP / HS#2-"
type textarea "x"
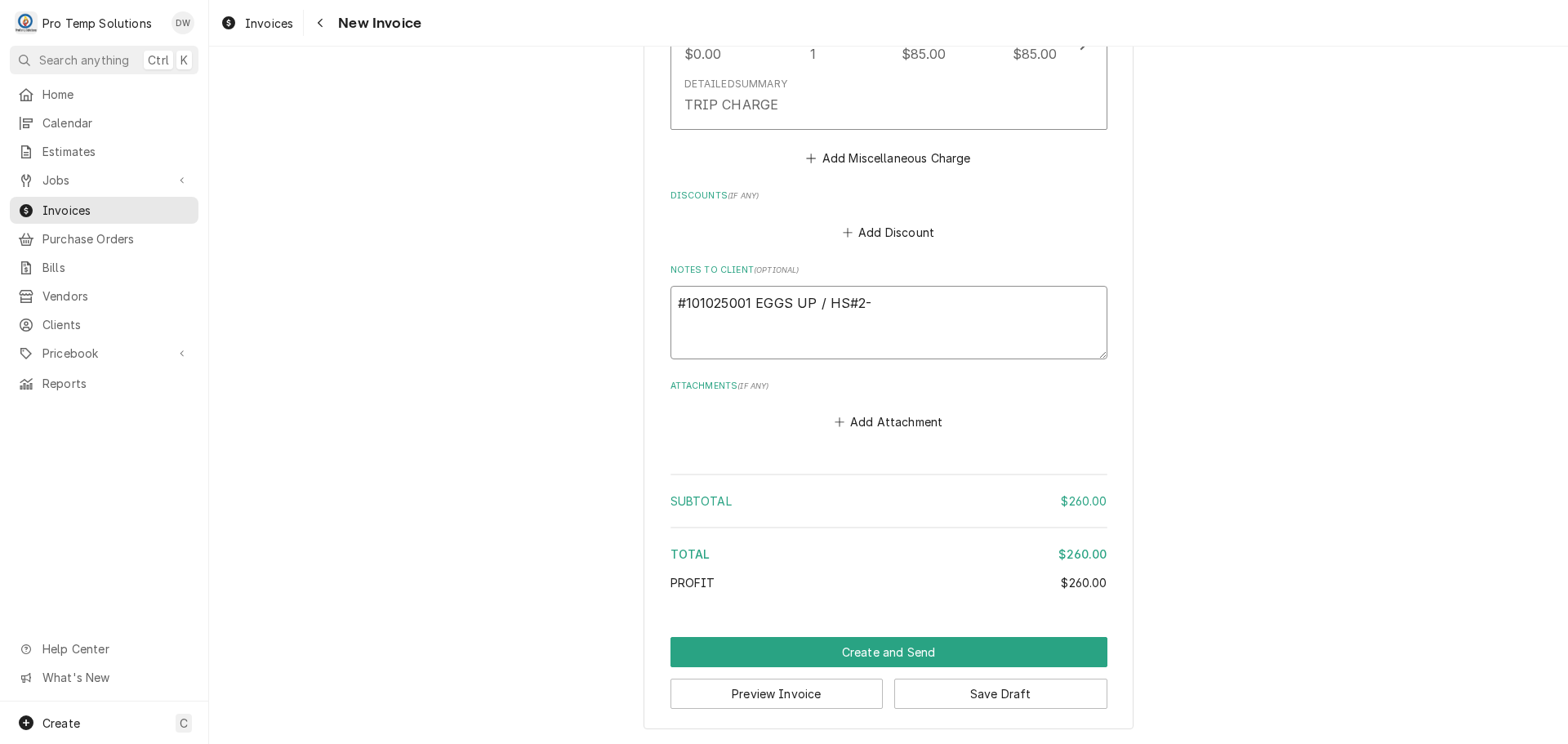
type textarea "#101025001 EGGS UP / HS#2-"
type textarea "x"
type textarea "#101025001 EGGS UP / HS#2- W"
type textarea "x"
type textarea "#101025001 EGGS UP / HS#2- WI"
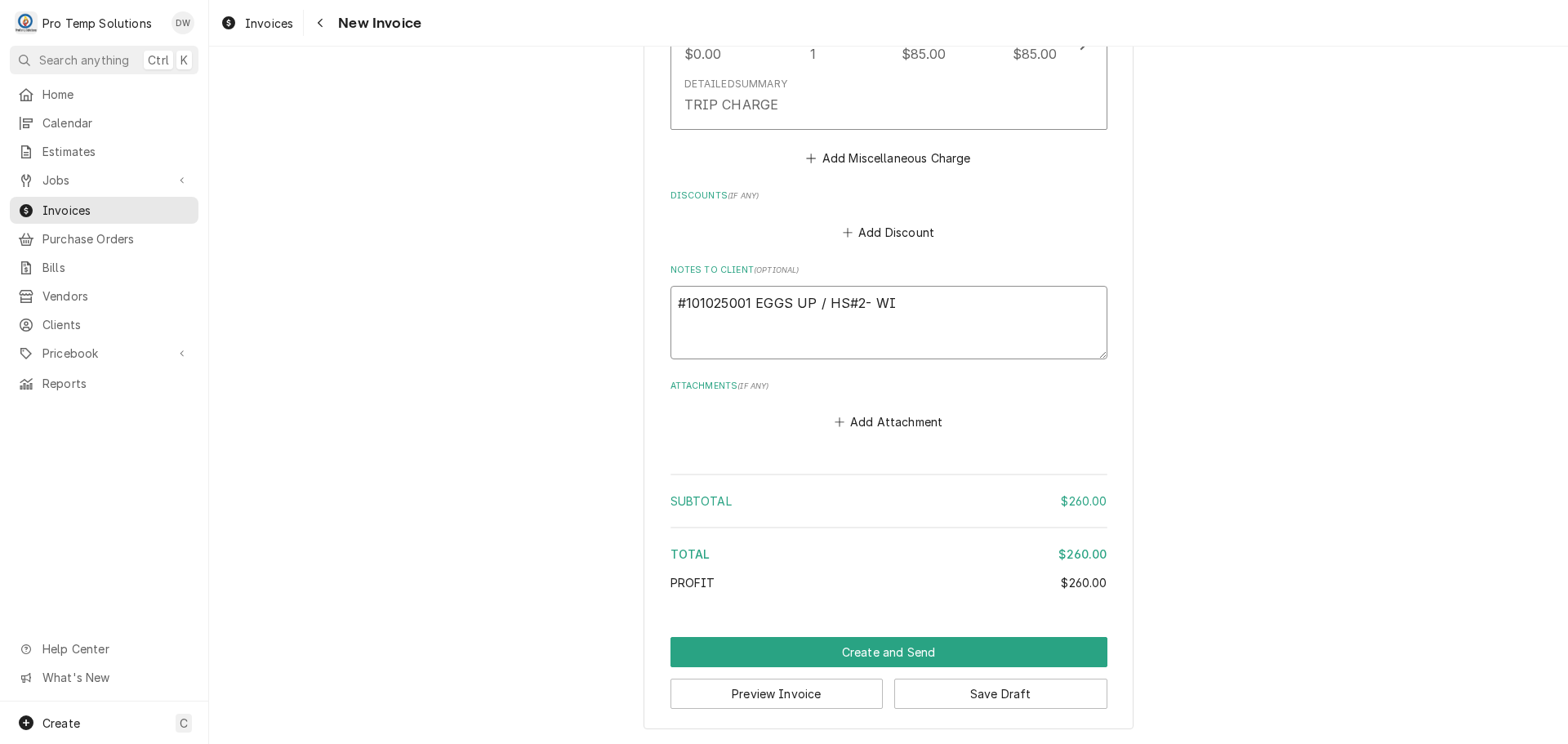
type textarea "x"
type textarea "#101025001 EGGS UP / HS#2- WIF"
type textarea "x"
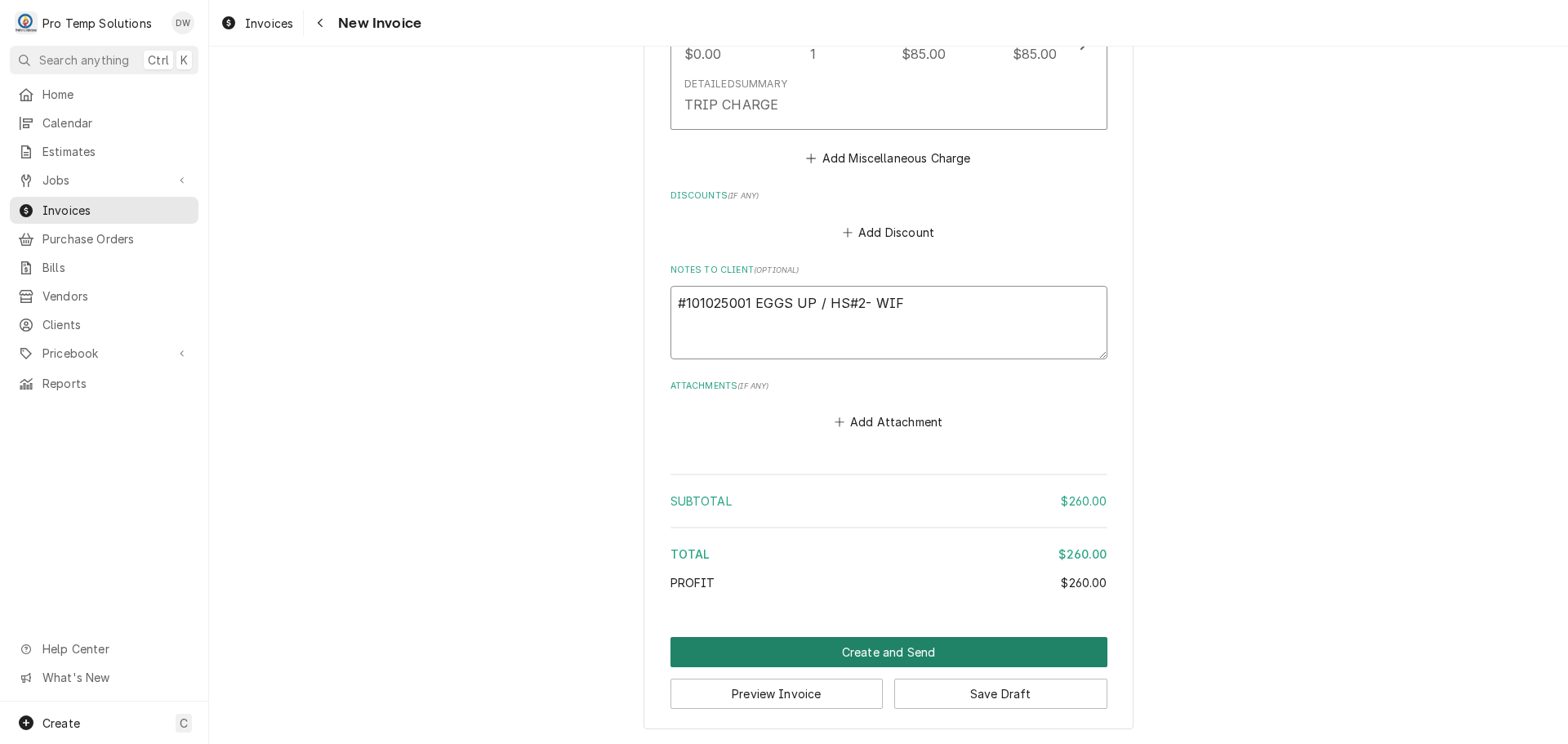
type textarea "#101025001 EGGS UP / HS#2- WIF"
click at [874, 656] on button "Create and Send" at bounding box center [889, 651] width 437 height 30
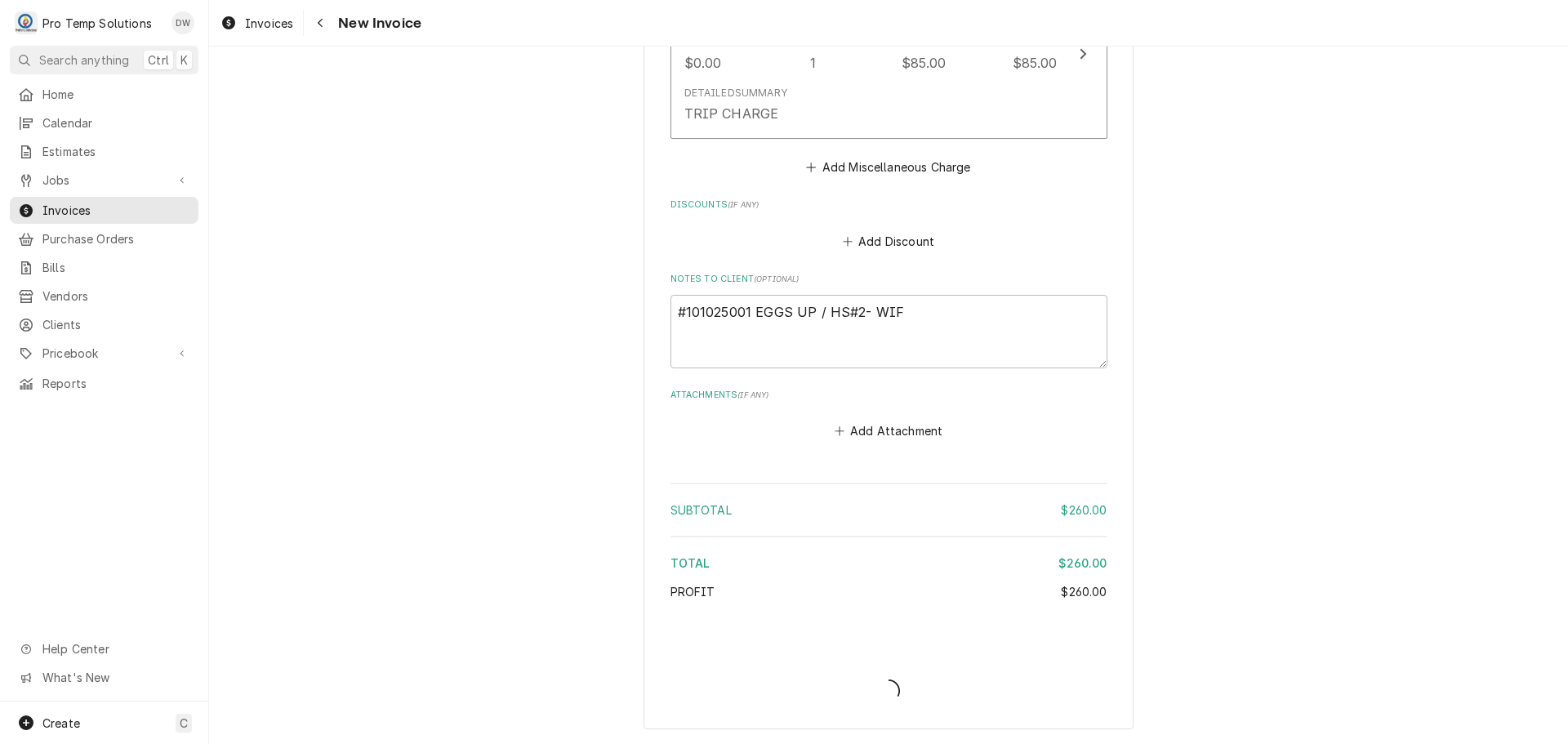
scroll to position [1646, 0]
type textarea "x"
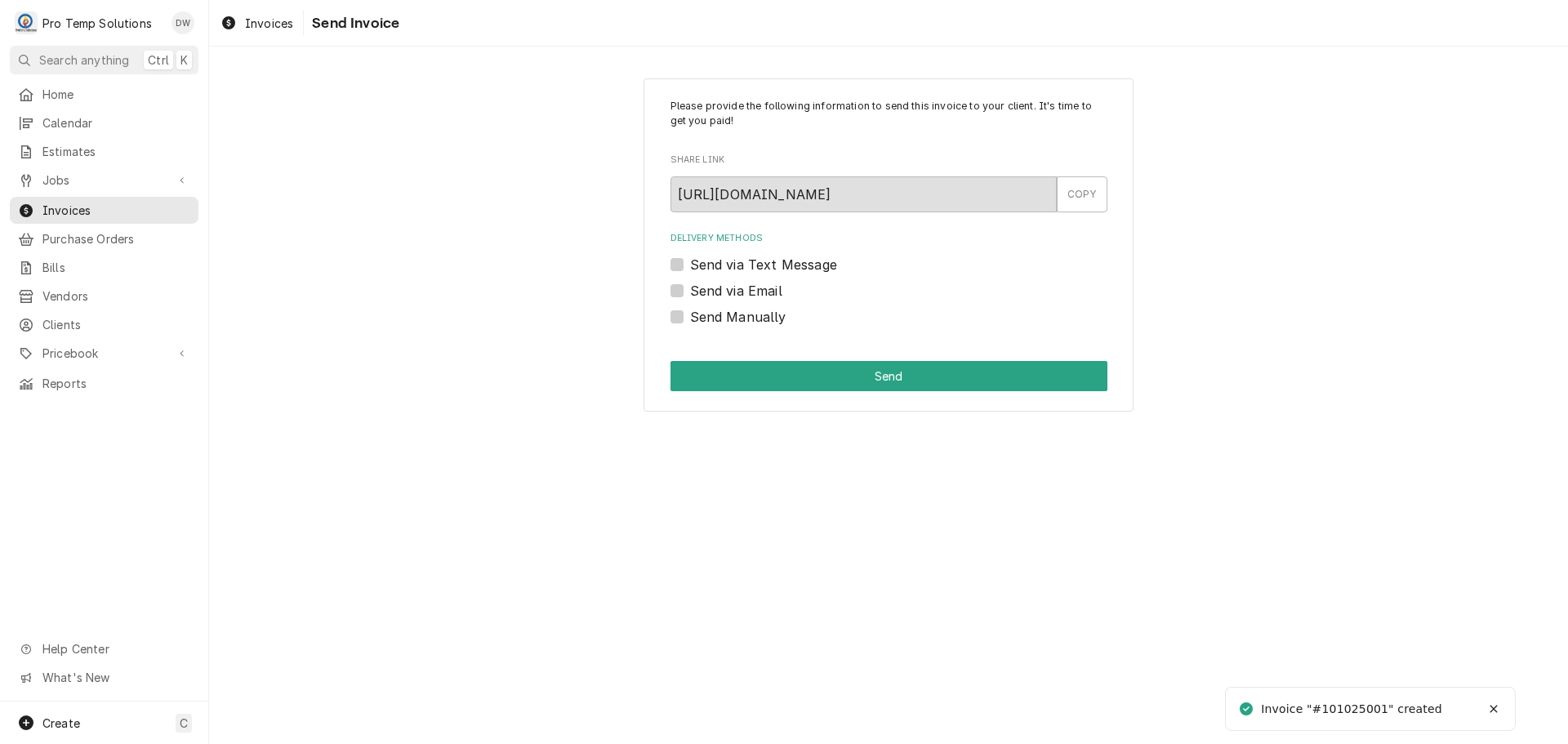
click at [690, 290] on label "Send via Email" at bounding box center [736, 291] width 93 height 20
click at [690, 290] on input "Send via Email" at bounding box center [908, 299] width 437 height 36
checkbox input "true"
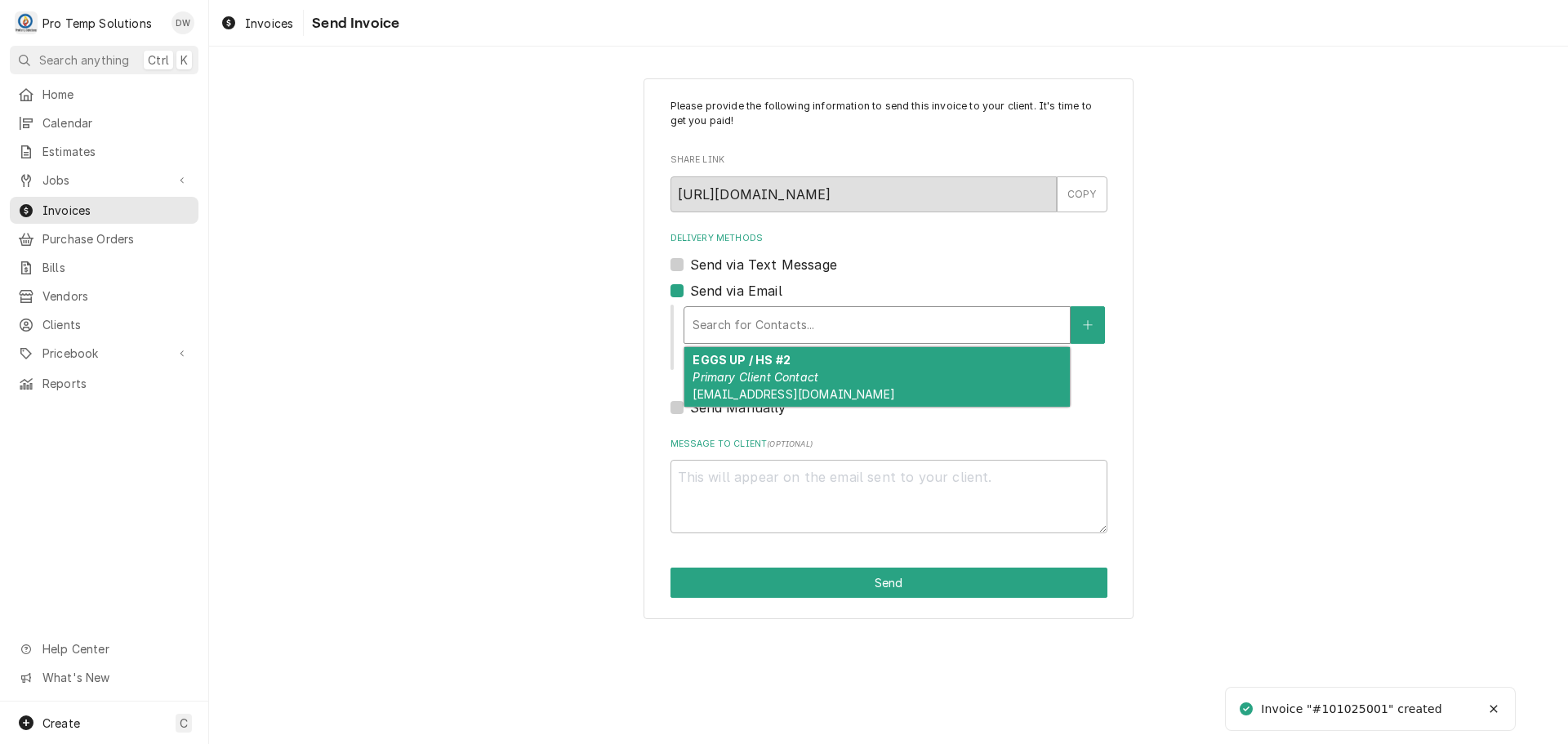
click at [814, 330] on div "Delivery Methods" at bounding box center [877, 325] width 370 height 29
click at [801, 366] on div "EGGS UP / HS #2 Primary Client Contact protempsolutions@gmail.com" at bounding box center [877, 376] width 386 height 60
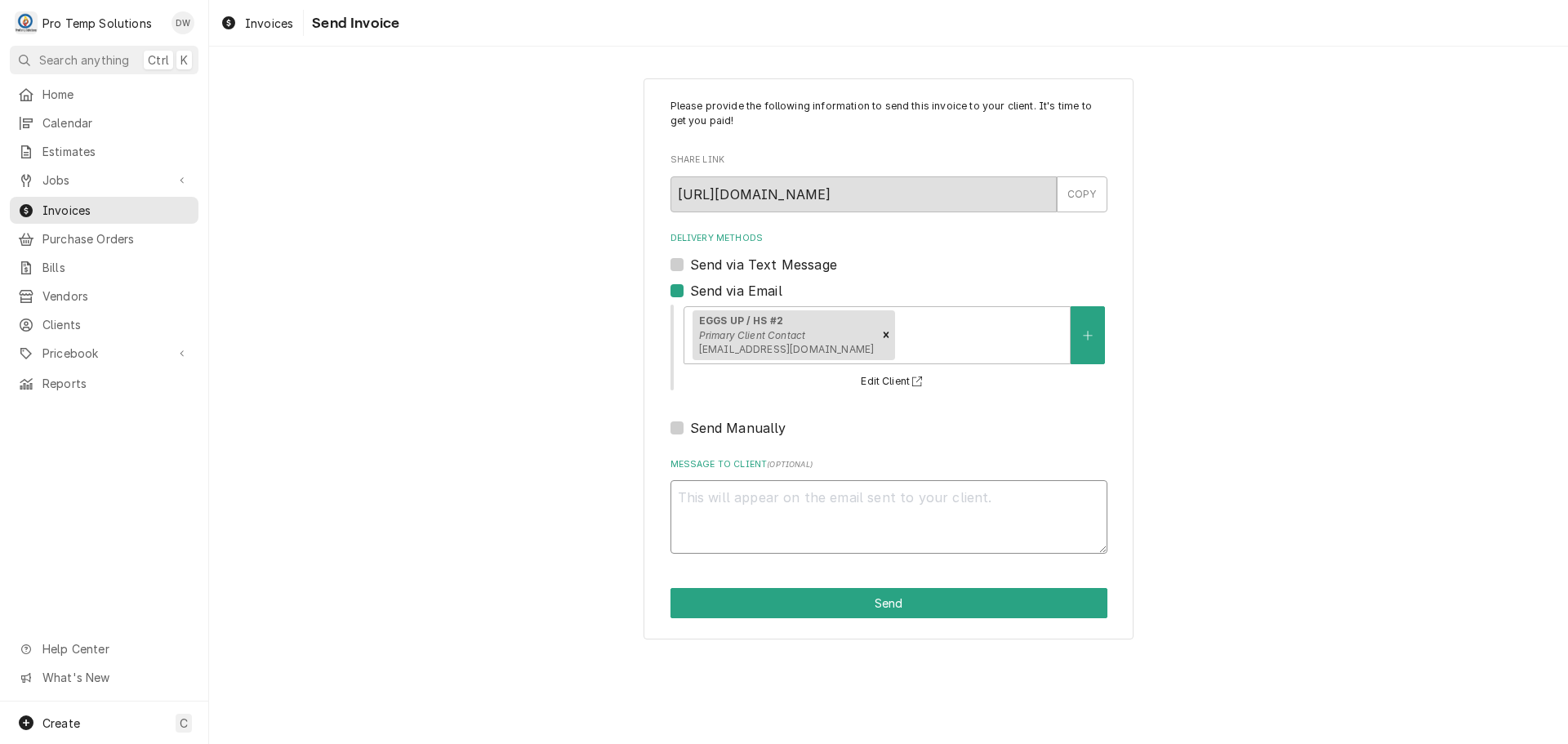
click at [741, 489] on textarea "Message to Client ( optional )" at bounding box center [889, 516] width 437 height 74
type textarea "x"
type textarea "#"
type textarea "x"
type textarea "#1"
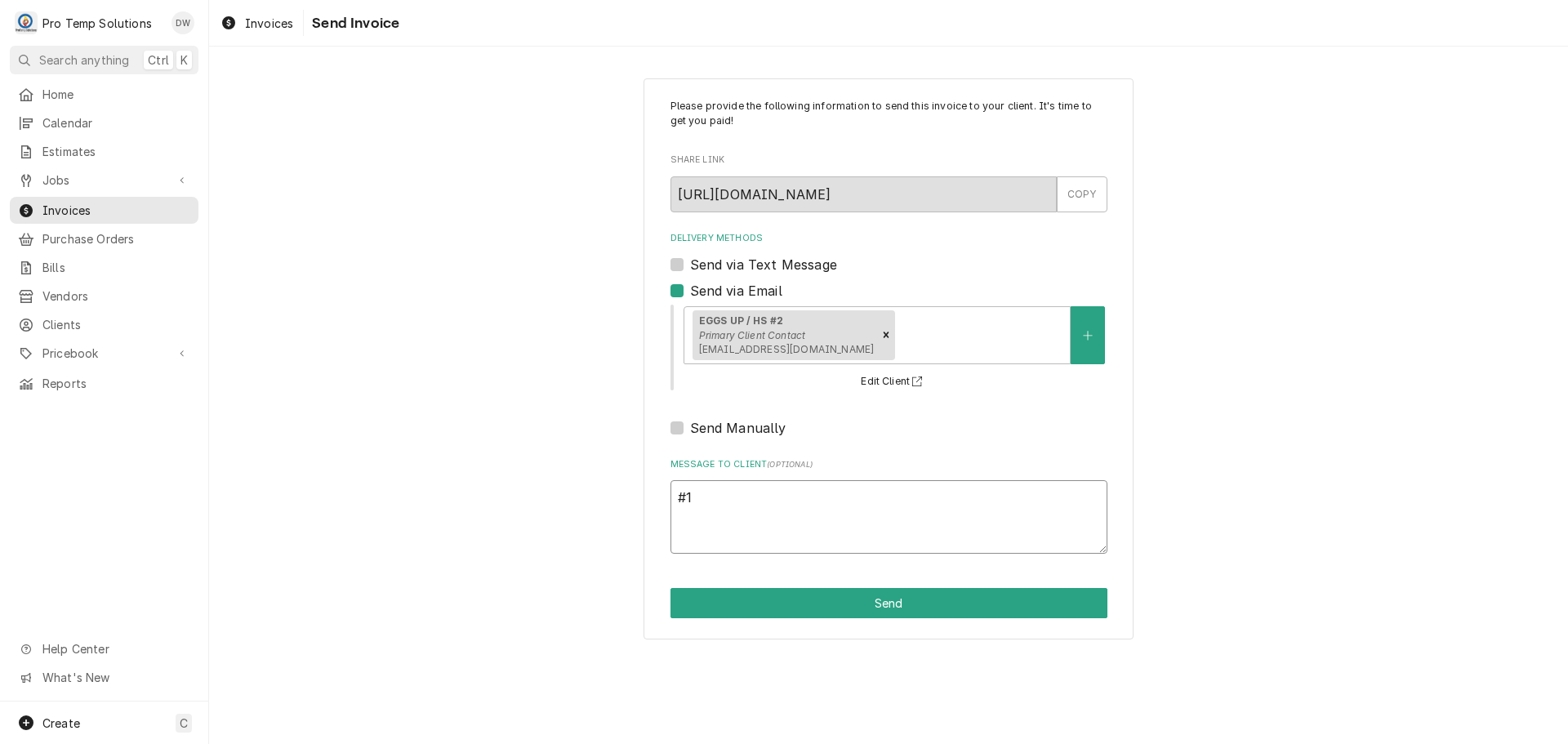
type textarea "x"
type textarea "#10"
type textarea "x"
type textarea "#101"
type textarea "x"
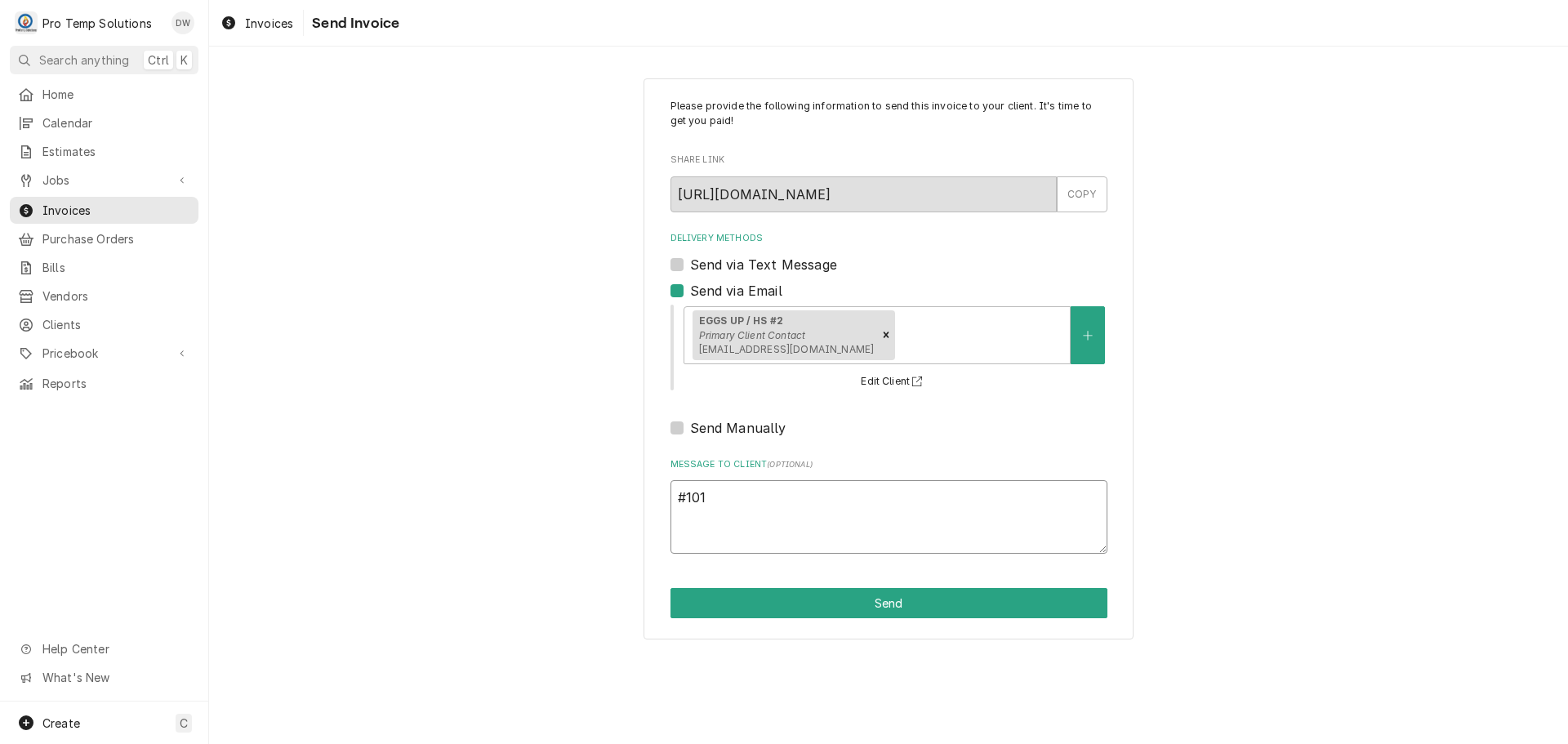
type textarea "#1010"
type textarea "x"
type textarea "#10102"
type textarea "x"
type textarea "#101025"
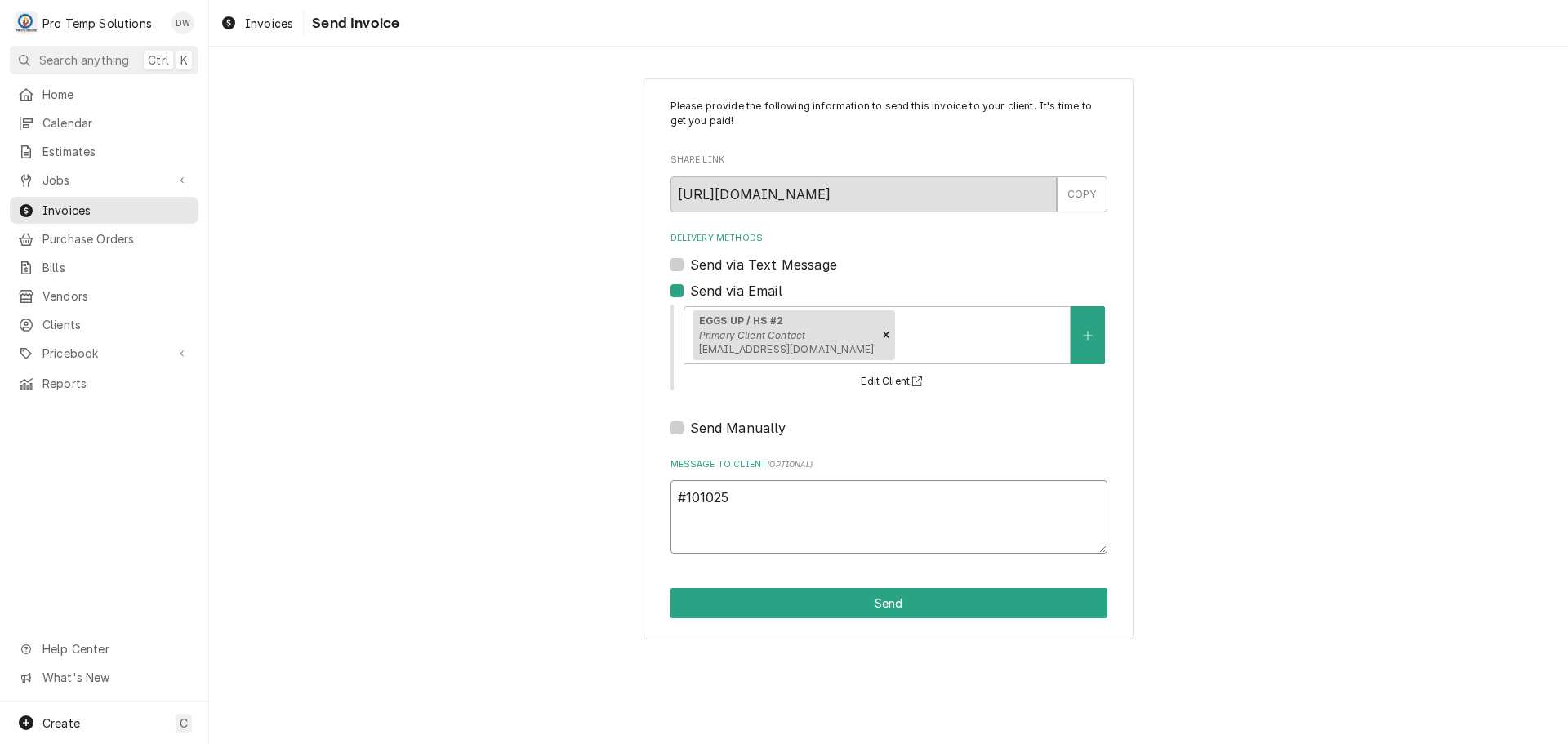
type textarea "x"
type textarea "#1010250"
type textarea "x"
type textarea "#10102500"
type textarea "x"
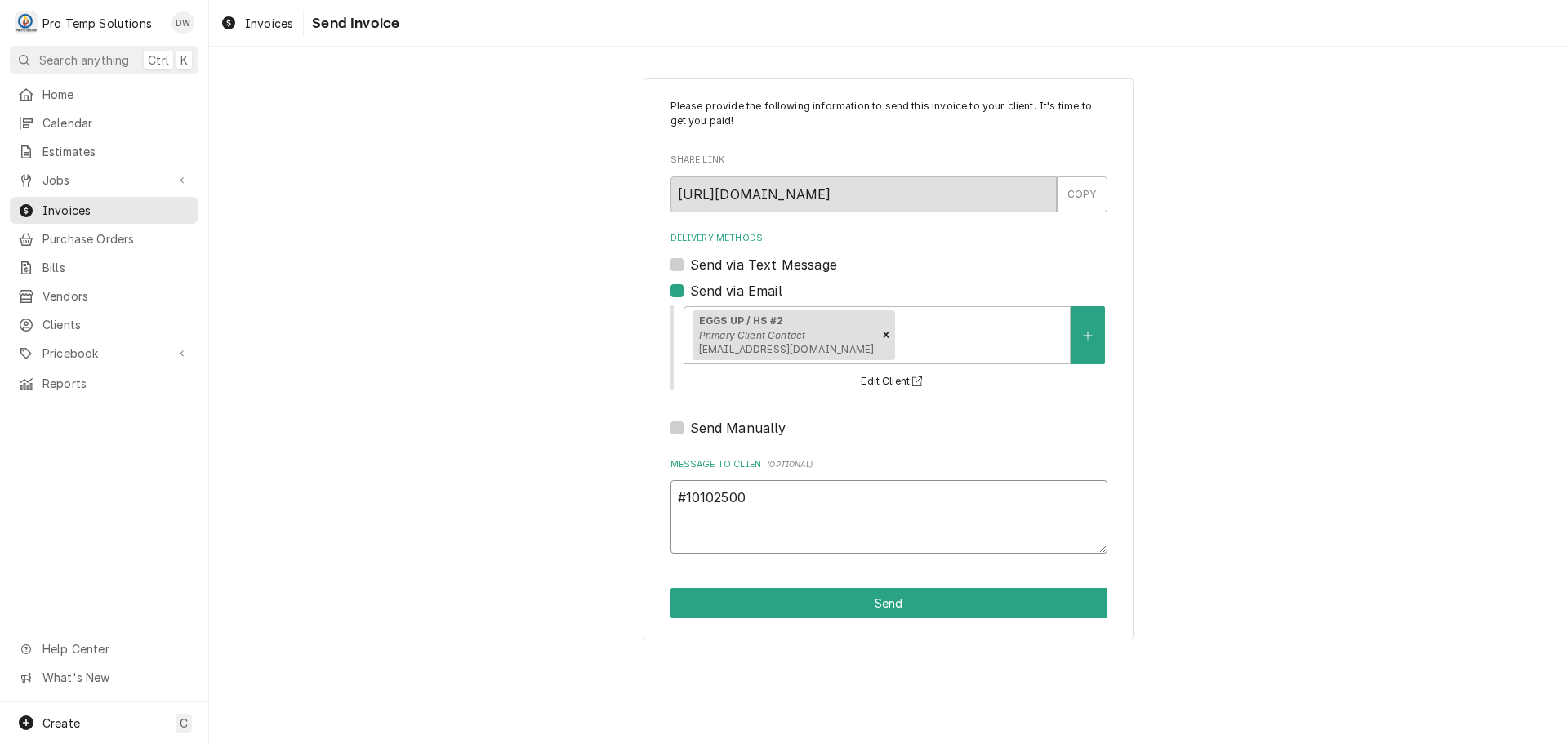
type textarea "#101025001"
type textarea "x"
type textarea "#101025001"
type textarea "x"
type textarea "#101025001 E"
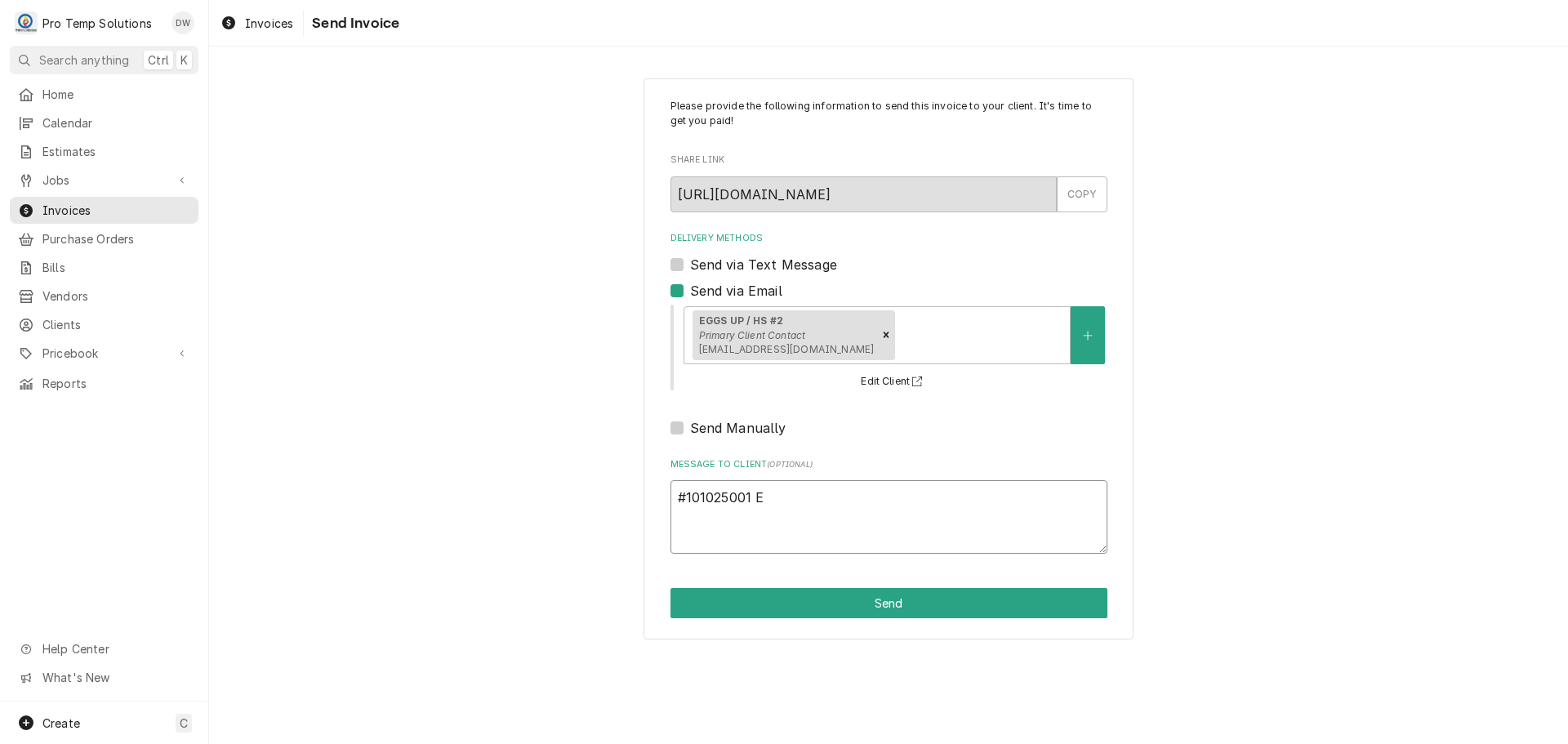
type textarea "x"
type textarea "#101025001 EG"
type textarea "x"
type textarea "#101025001 EGG"
type textarea "x"
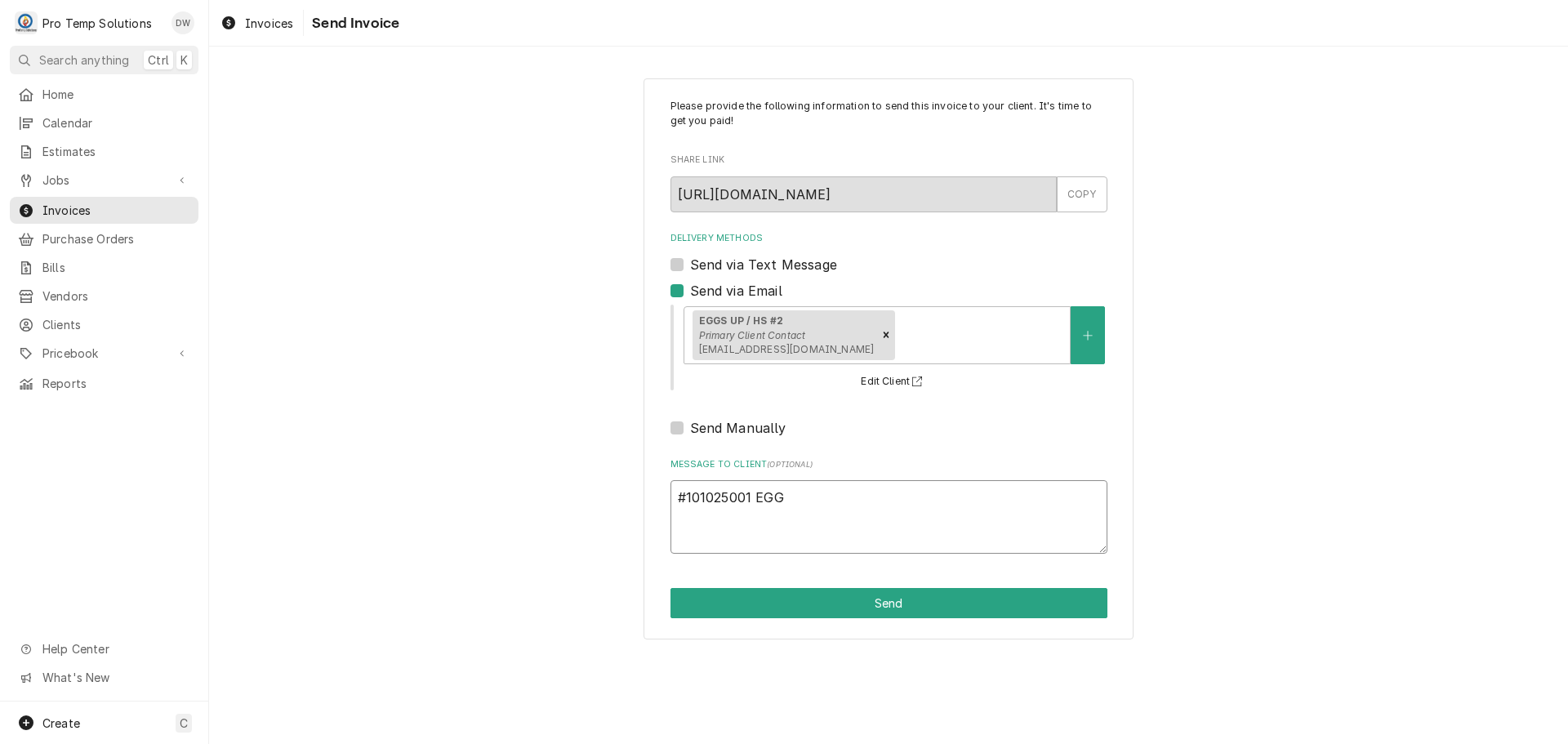
type textarea "#101025001 EGGS"
type textarea "x"
type textarea "#101025001 EGGS"
type textarea "x"
type textarea "#101025001 EGGS I"
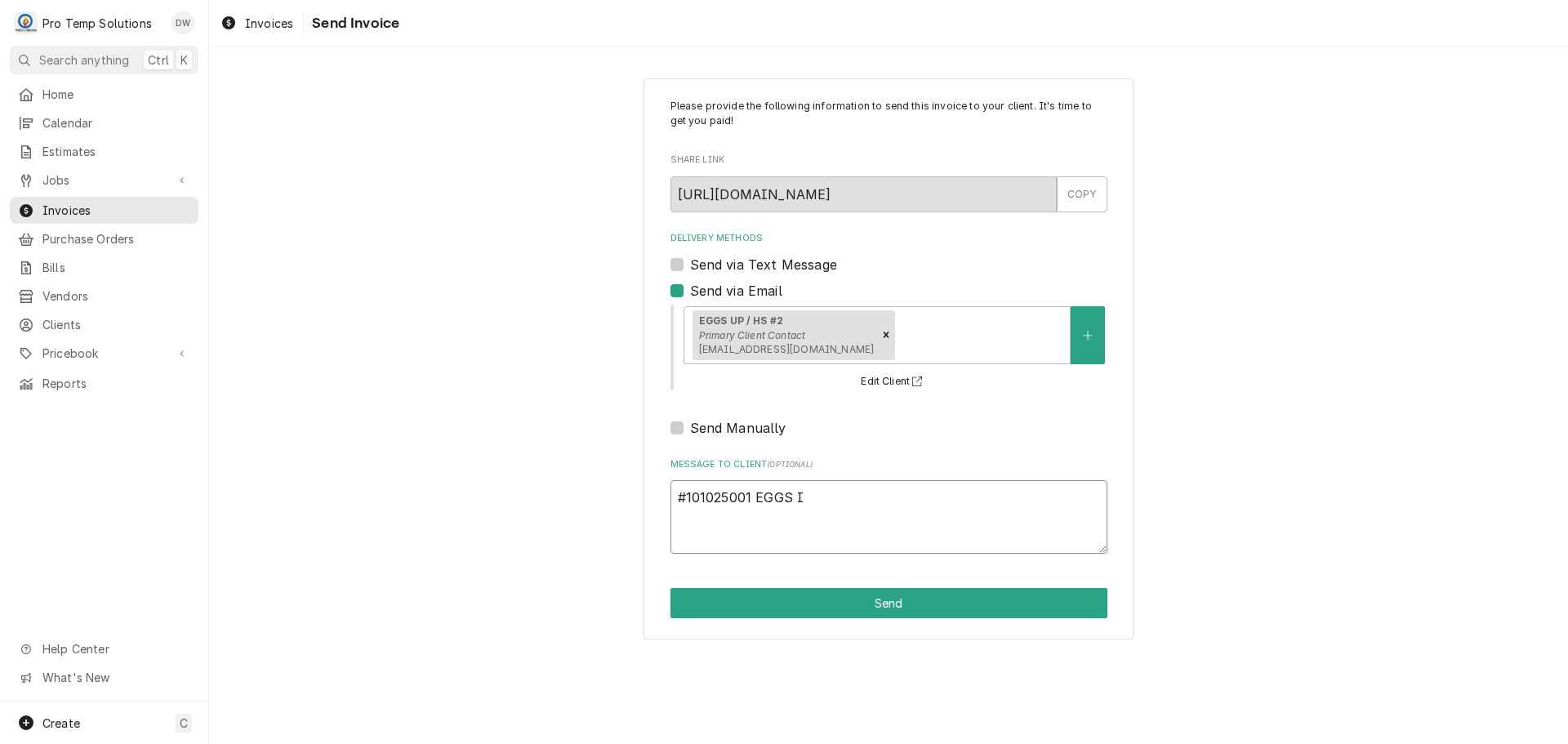
type textarea "x"
type textarea "#101025001 EGGS"
type textarea "x"
type textarea "#101025001 EGGS U"
type textarea "x"
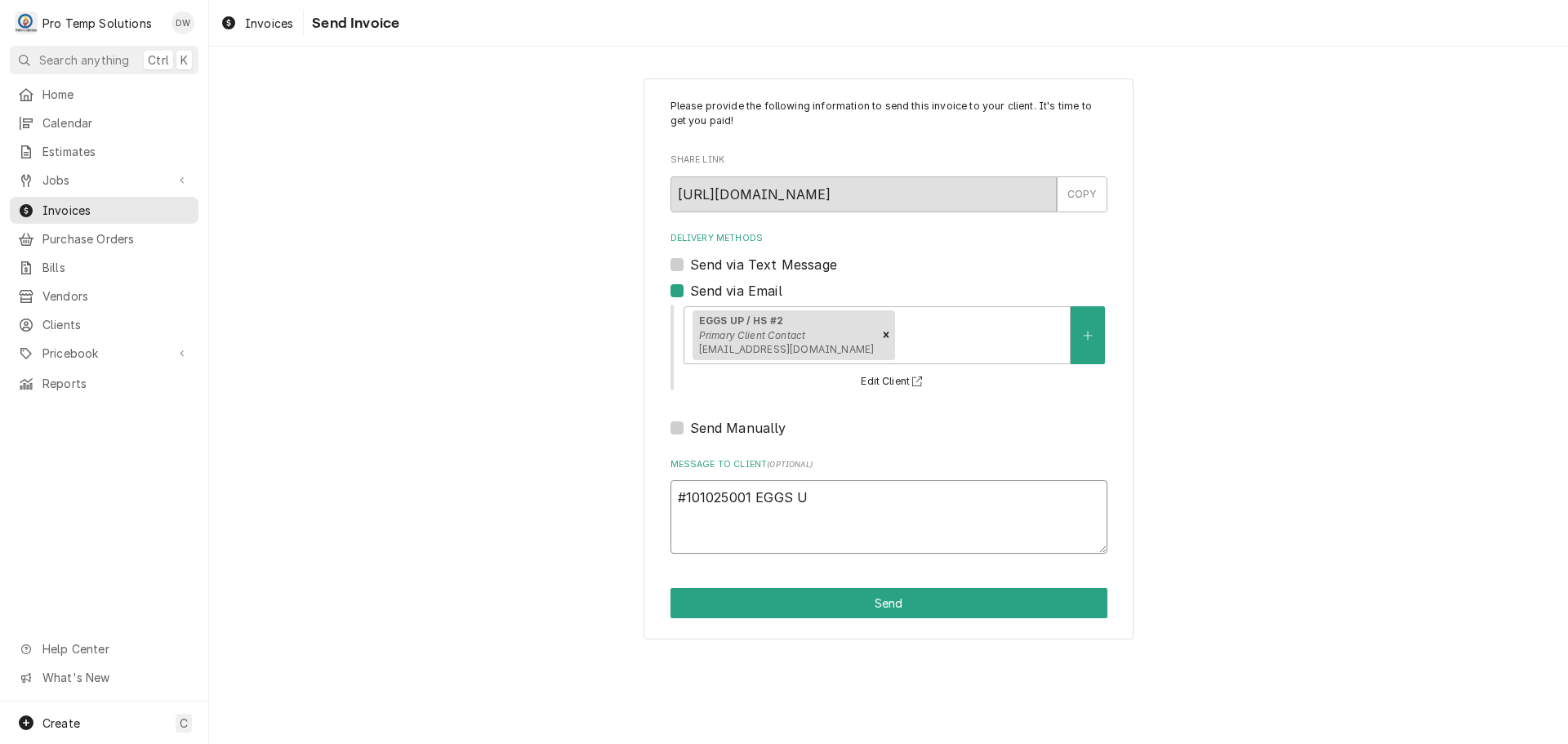
type textarea "#101025001 EGGS UP"
type textarea "x"
type textarea "#101025001 EGGS UP"
type textarea "x"
type textarea "#101025001 EGGS UP /"
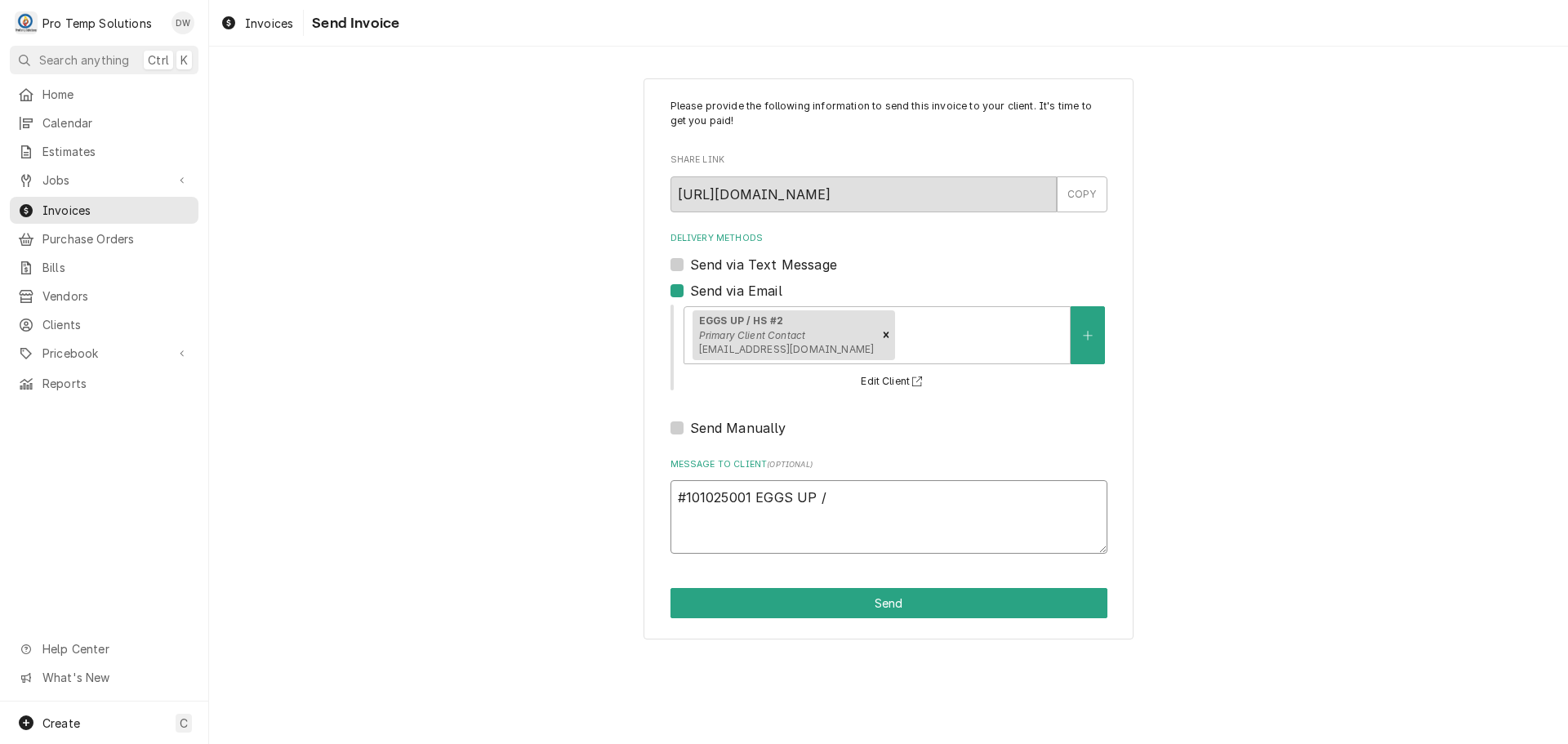
type textarea "x"
type textarea "#101025001 EGGS UP /"
type textarea "x"
type textarea "#101025001 EGGS UP / H"
type textarea "x"
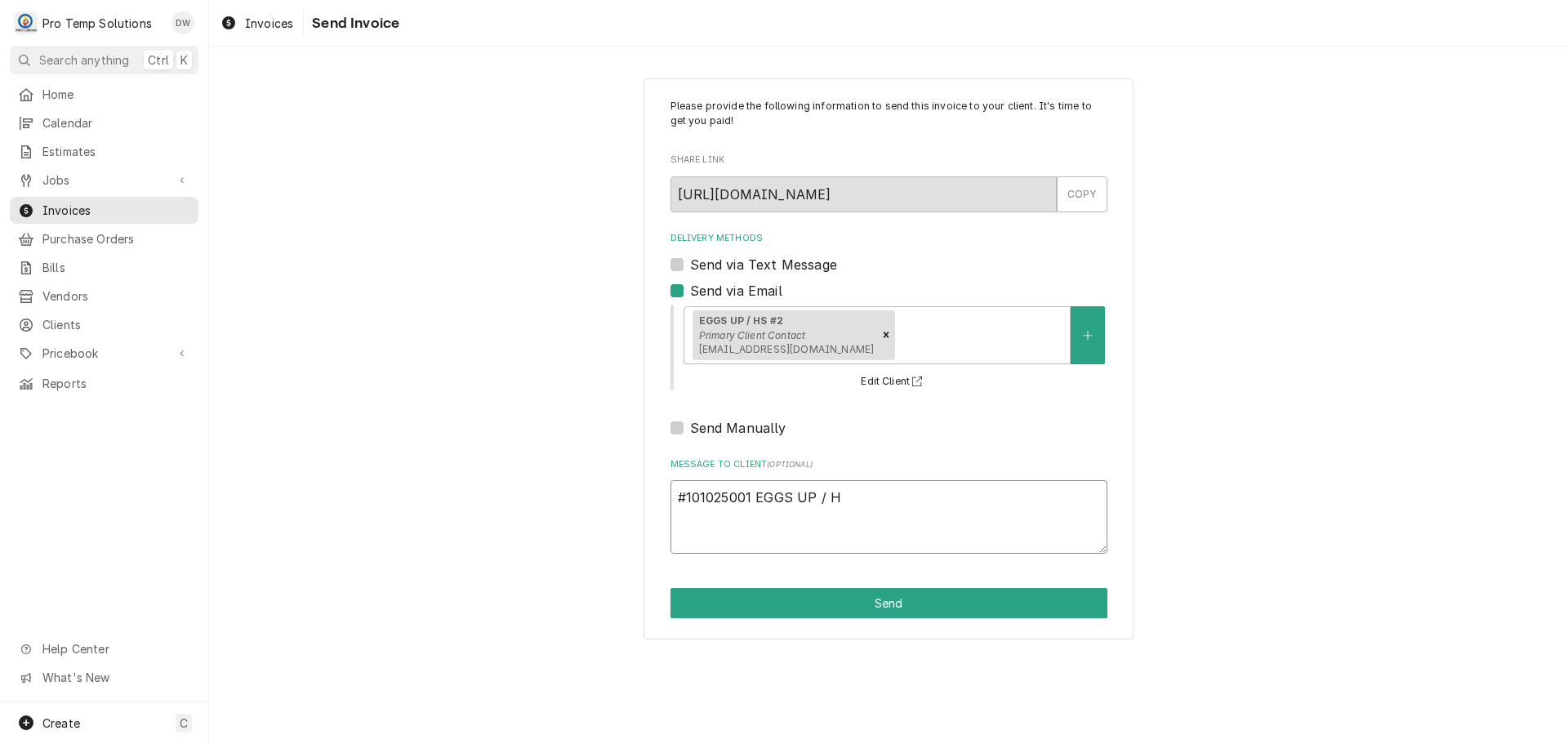
type textarea "#101025001 EGGS UP / HD"
type textarea "x"
type textarea "#101025001 EGGS UP / H"
type textarea "x"
type textarea "#101025001 EGGS UP / HS"
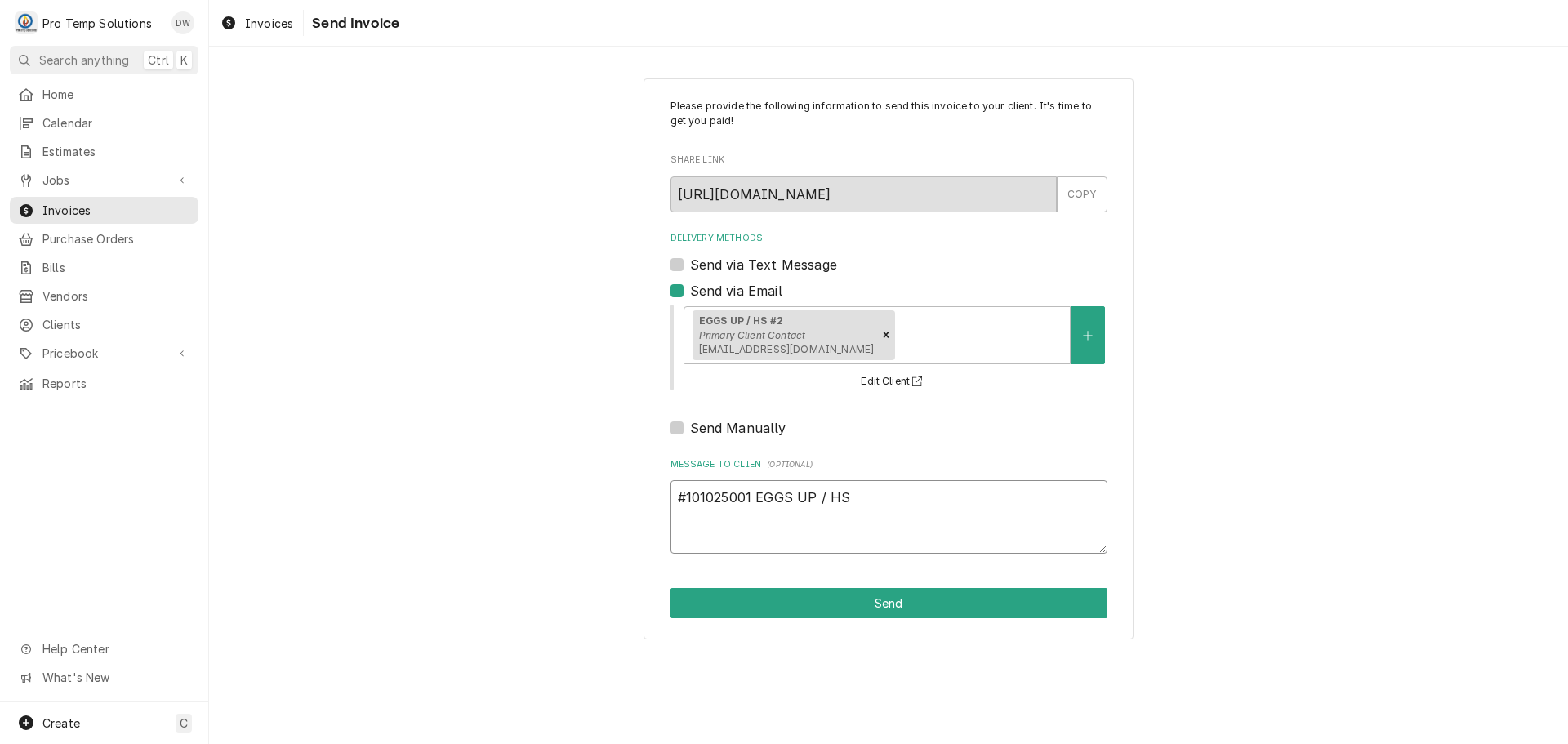
type textarea "x"
type textarea "#101025001 EGGS UP / HS#"
type textarea "x"
type textarea "#101025001 EGGS UP / HS#2"
type textarea "x"
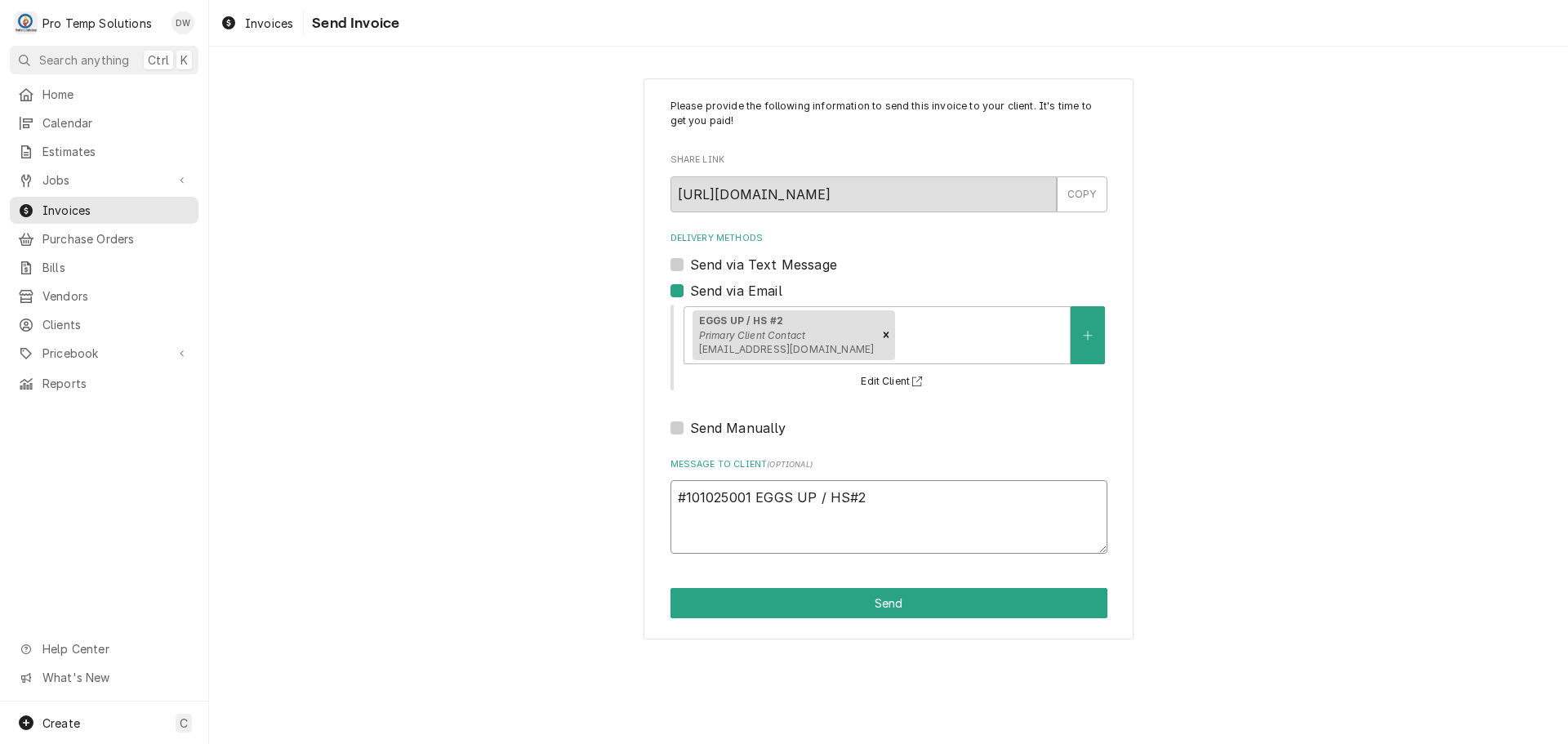
type textarea "#101025001 EGGS UP / HS#2-"
type textarea "x"
type textarea "#101025001 EGGS UP / HS#2-"
type textarea "x"
type textarea "#101025001 EGGS UP / HS#2- W"
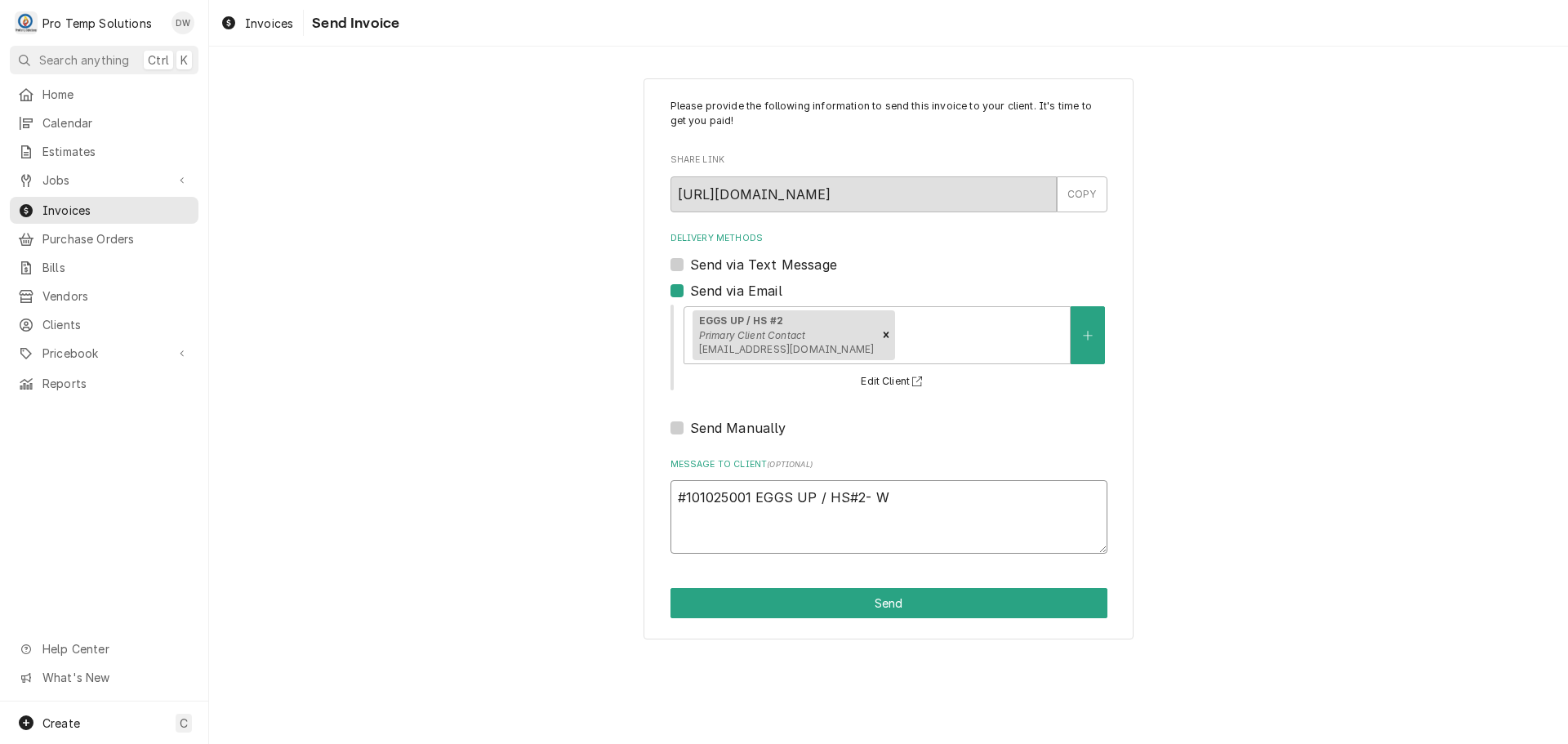
type textarea "x"
type textarea "#101025001 EGGS UP / HS#2- WI"
type textarea "x"
type textarea "#101025001 EGGS UP / HS#2- WIF"
type textarea "x"
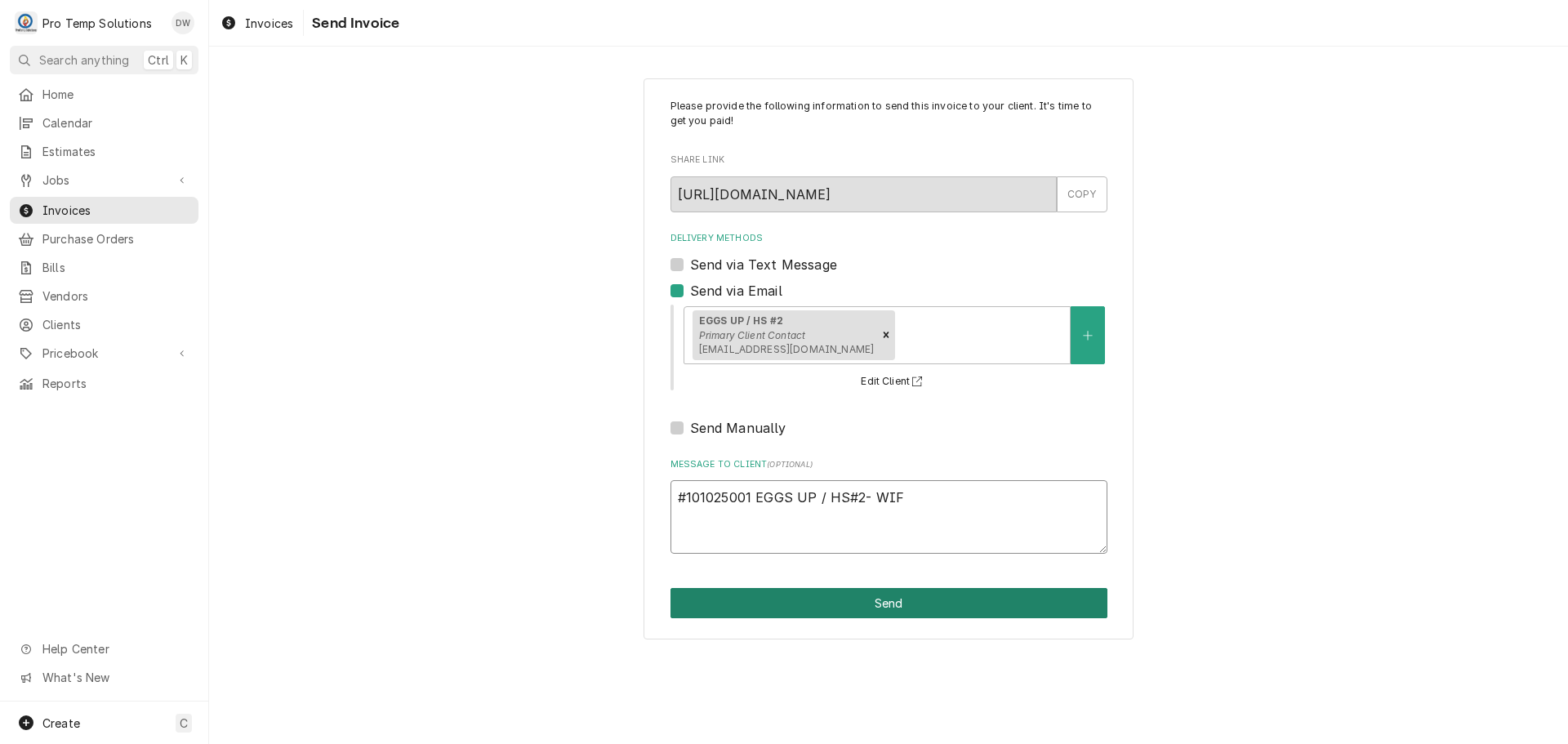
type textarea "#101025001 EGGS UP / HS#2- WIF"
click at [867, 609] on button "Send" at bounding box center [889, 602] width 437 height 30
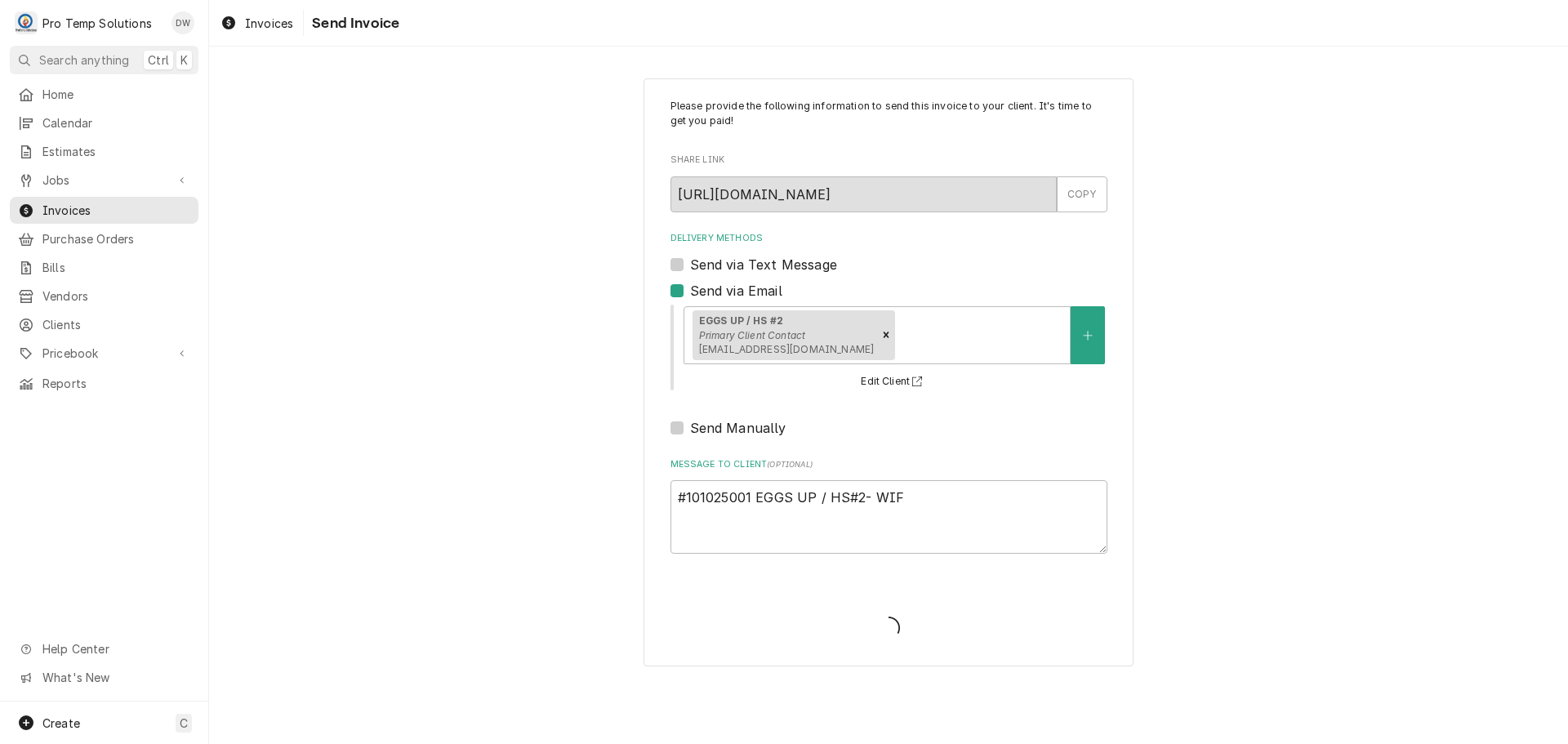
type textarea "x"
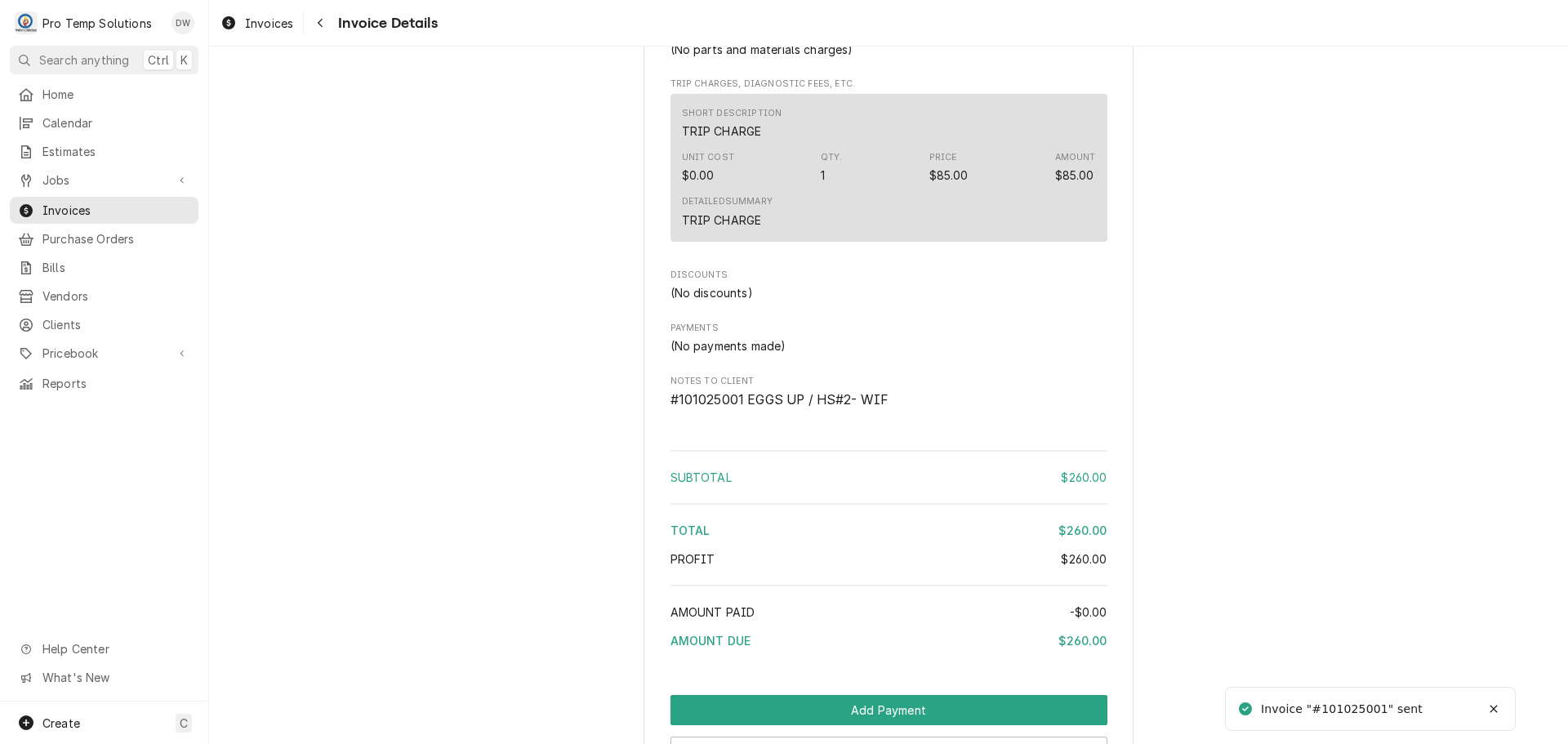
scroll to position [1501, 0]
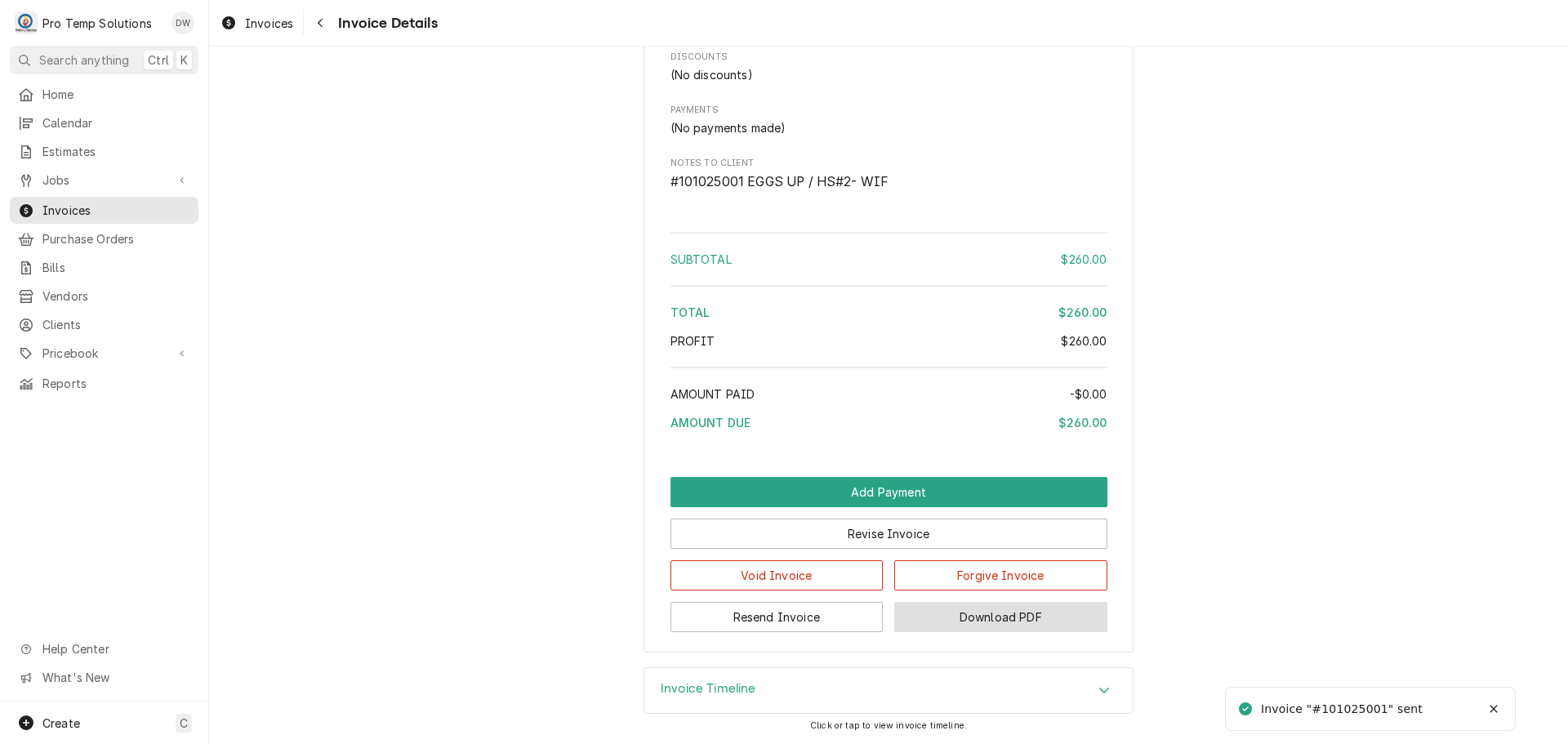
click at [978, 625] on button "Download PDF" at bounding box center [1000, 617] width 213 height 30
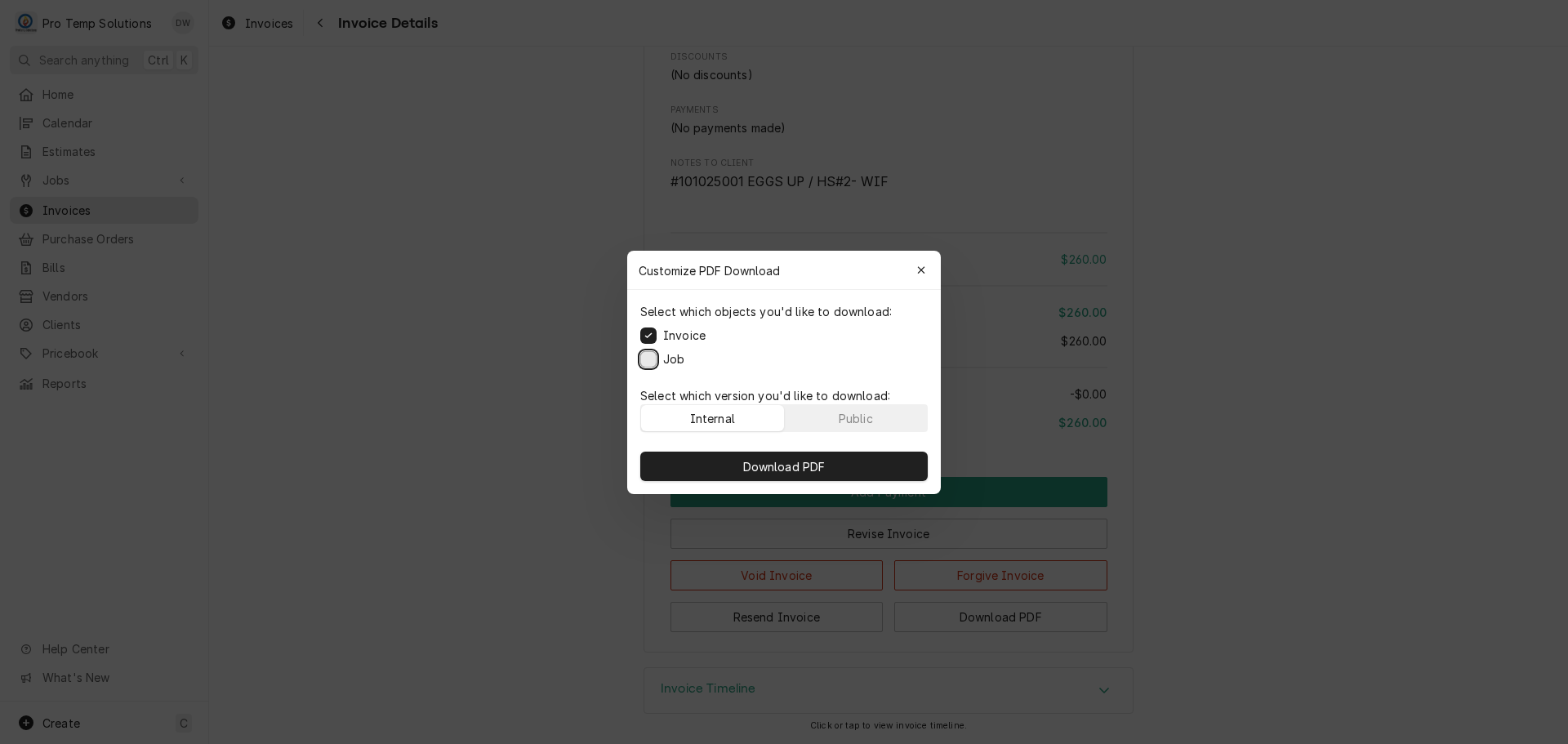
click at [646, 364] on button "Job" at bounding box center [648, 359] width 16 height 16
click at [790, 470] on span "Download PDF" at bounding box center [784, 465] width 89 height 17
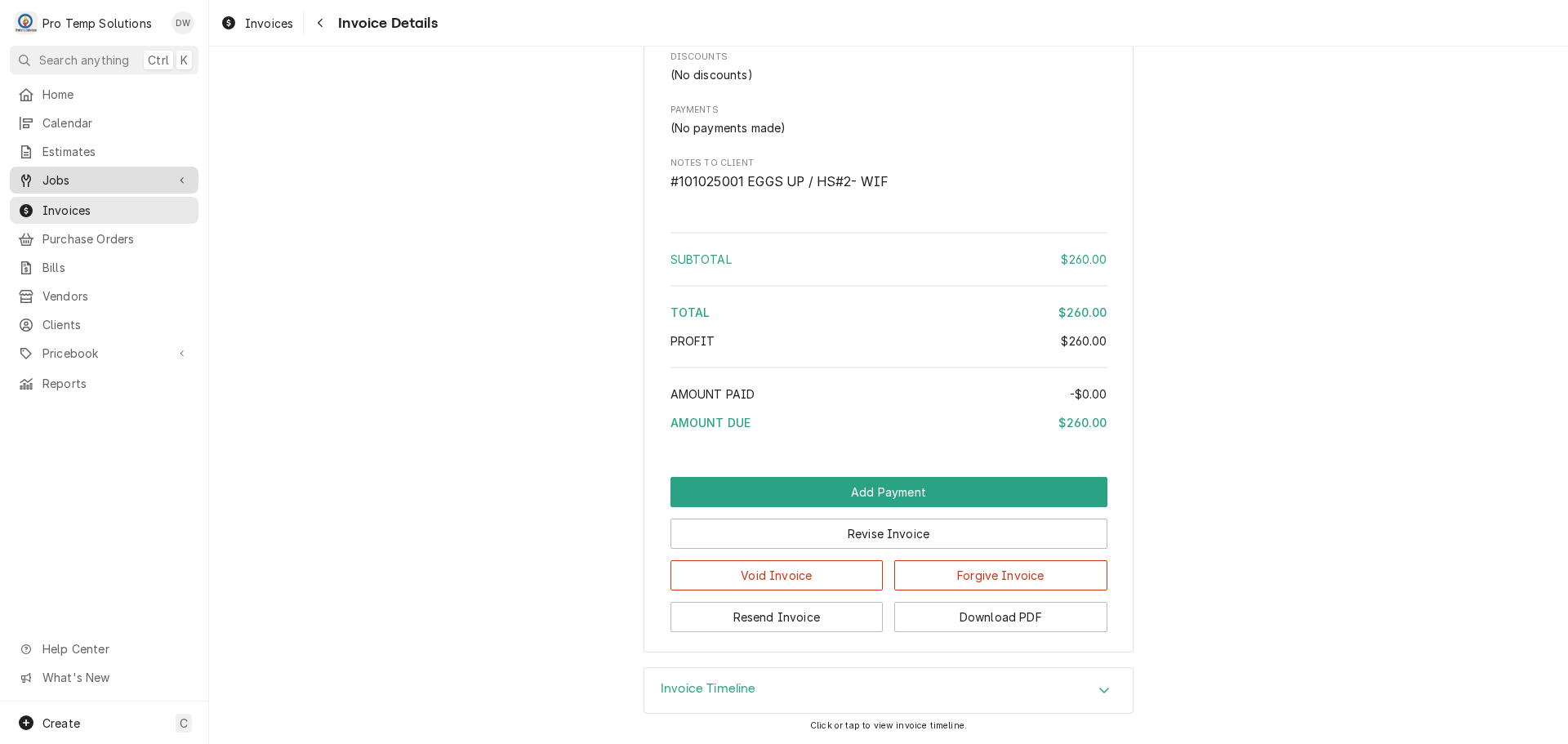
click at [54, 172] on span "Jobs" at bounding box center [104, 180] width 124 height 17
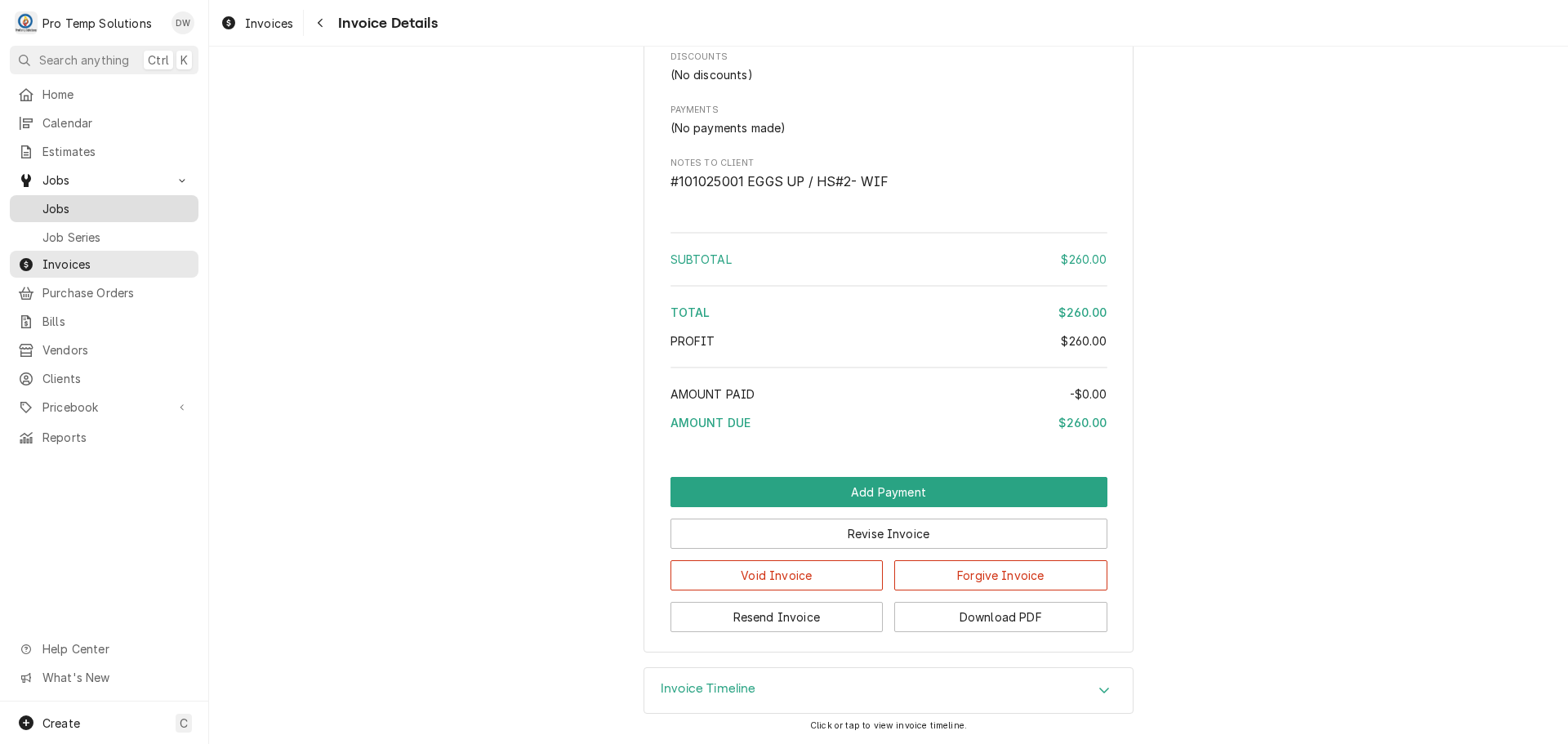
click at [56, 201] on span "Jobs" at bounding box center [117, 208] width 148 height 17
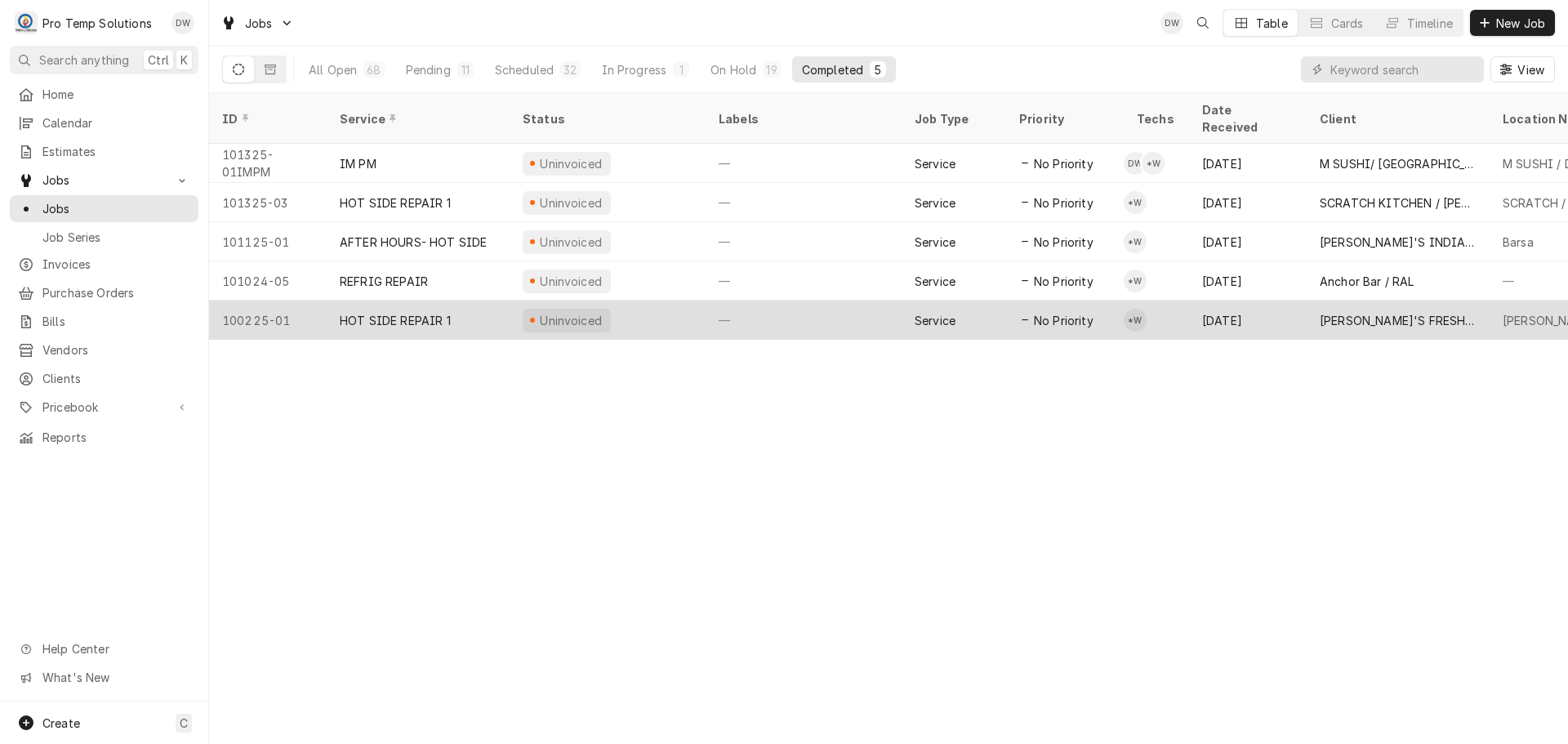
click at [805, 304] on div "—" at bounding box center [804, 320] width 196 height 39
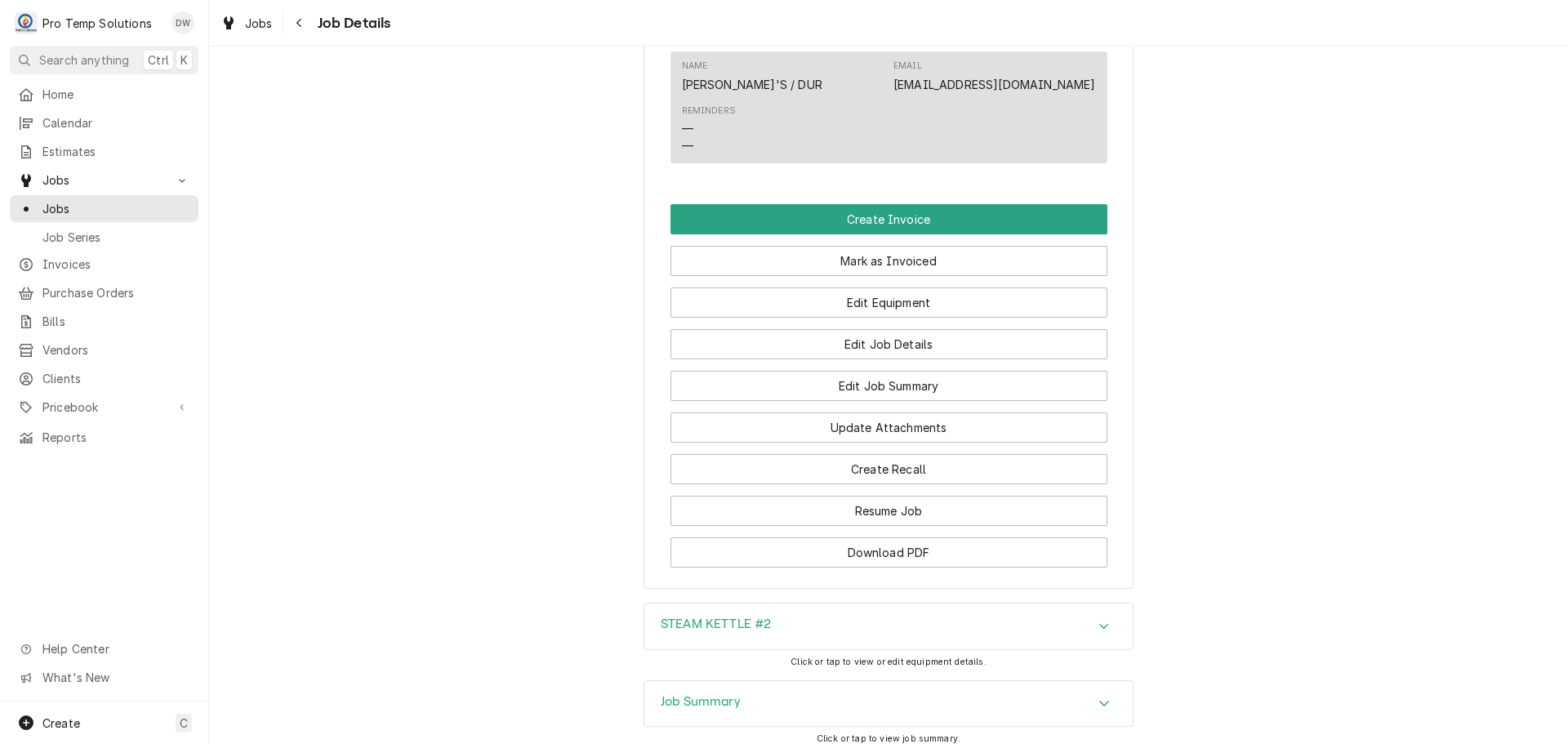
scroll to position [980, 0]
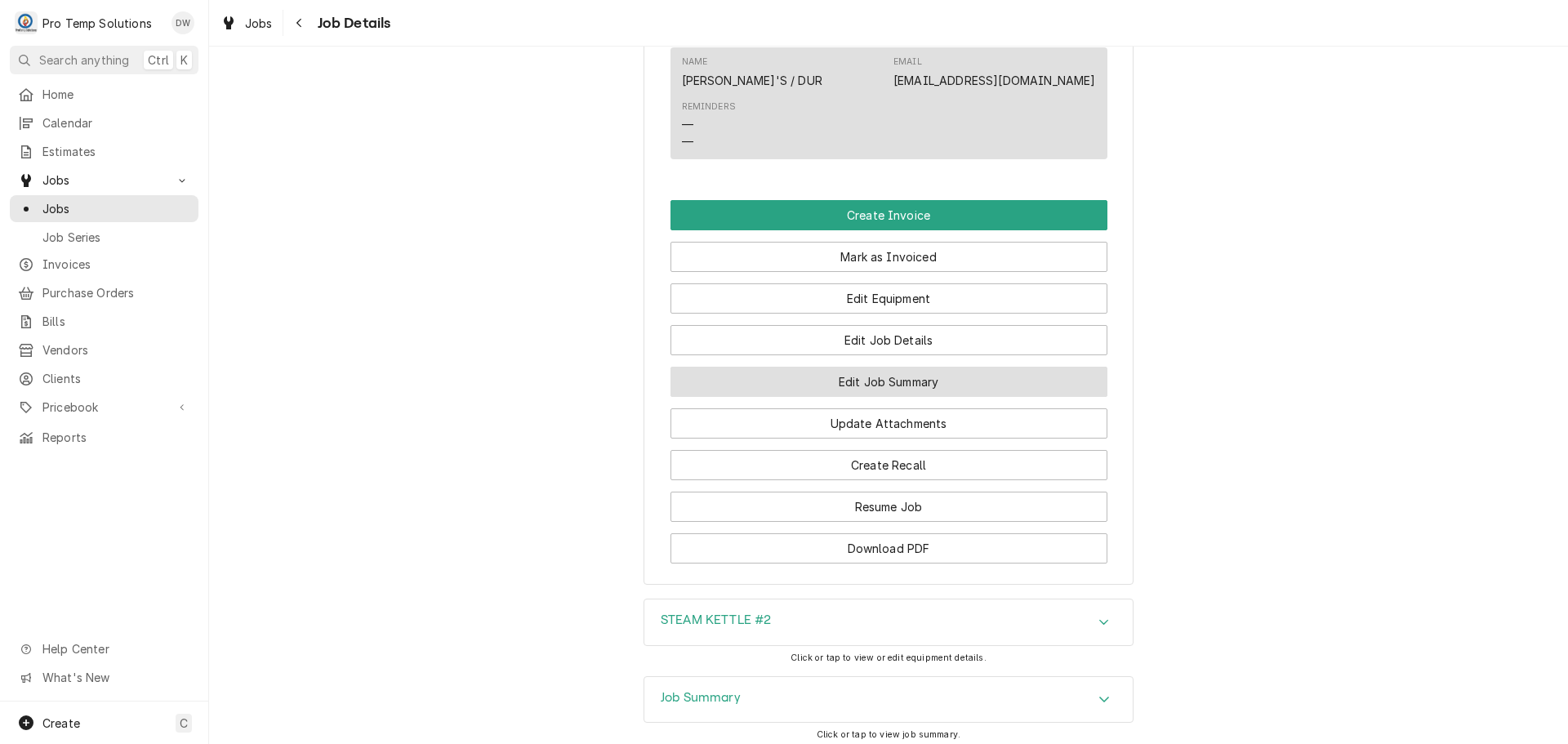
click at [876, 397] on button "Edit Job Summary" at bounding box center [889, 382] width 437 height 30
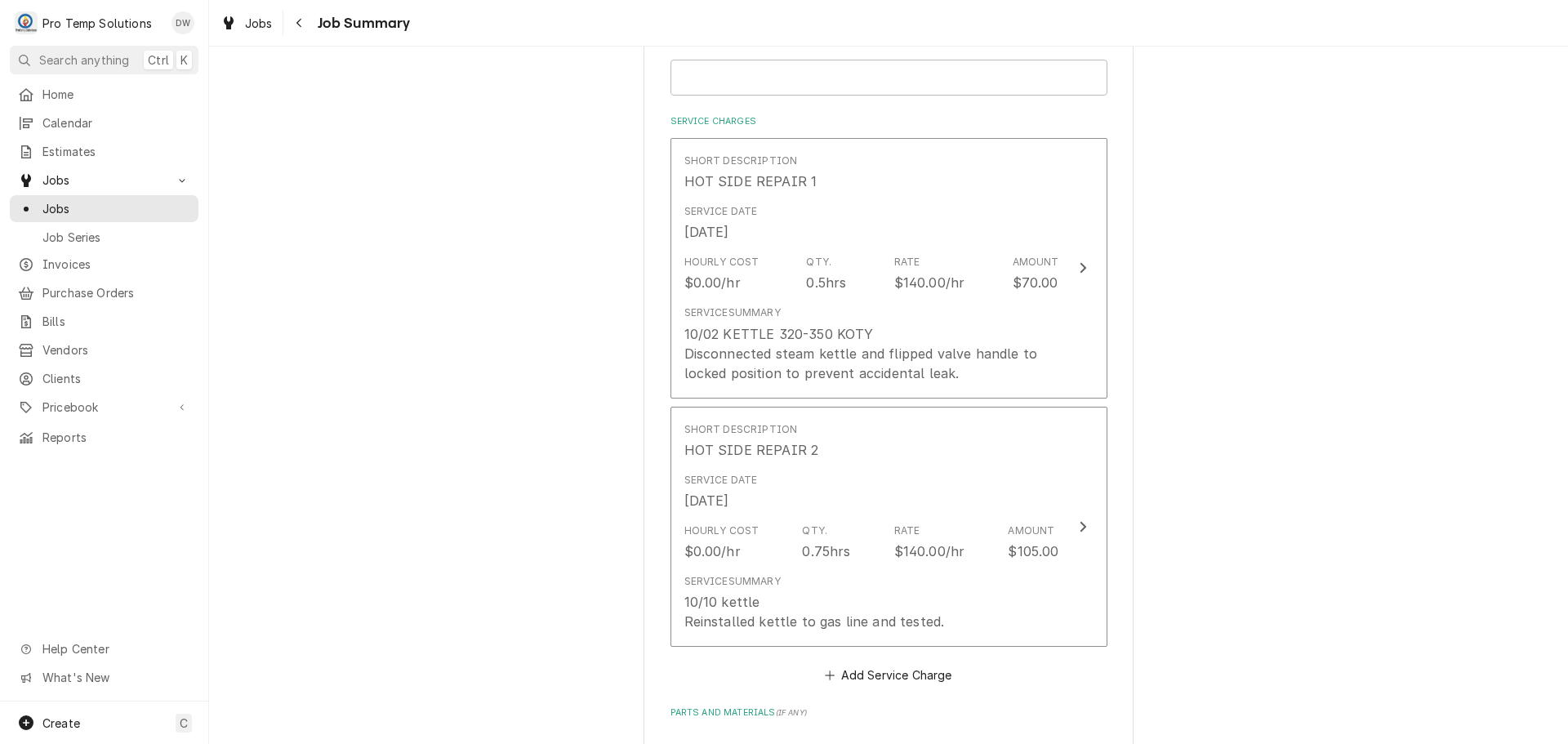
scroll to position [408, 0]
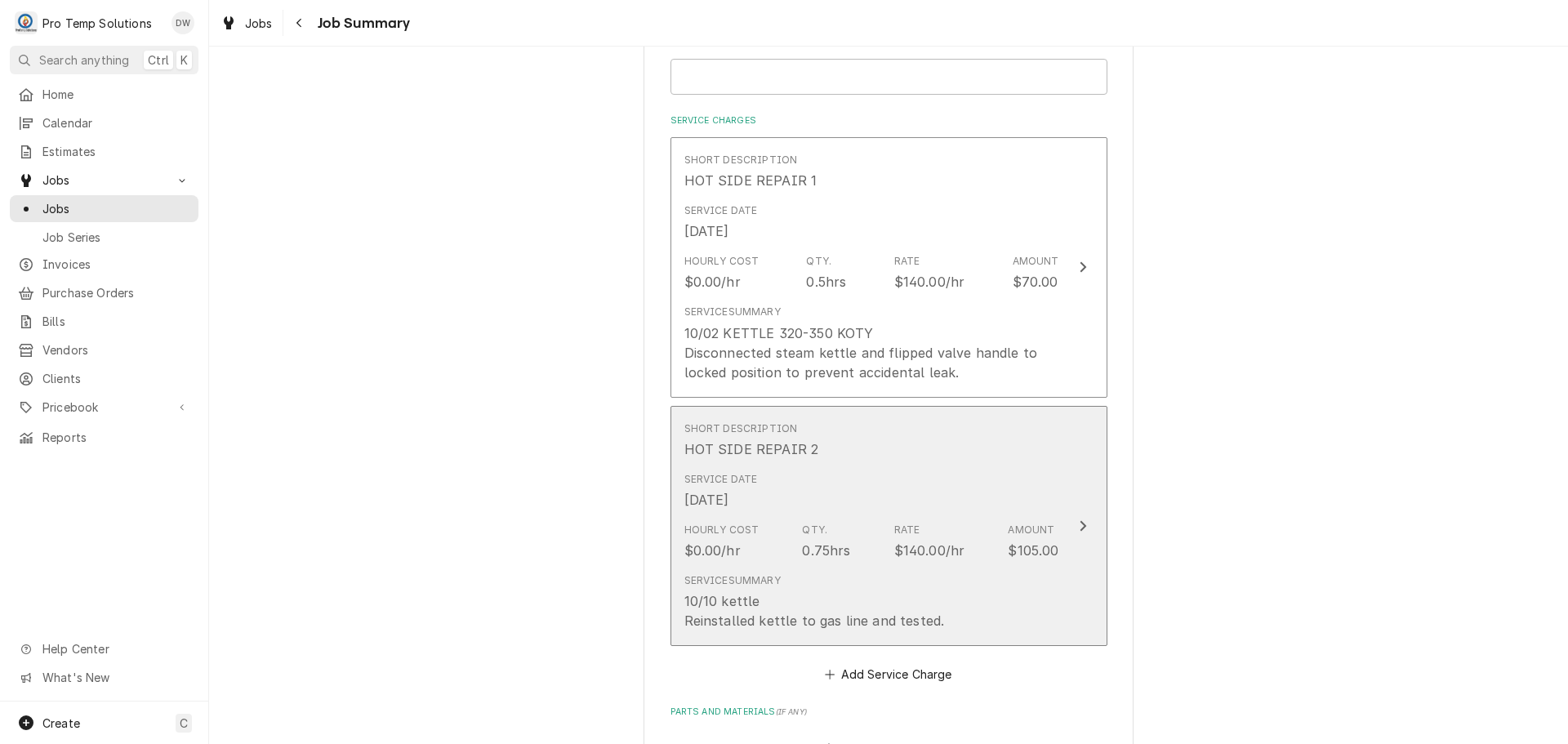
click at [1079, 527] on icon "Update Line Item" at bounding box center [1083, 525] width 8 height 13
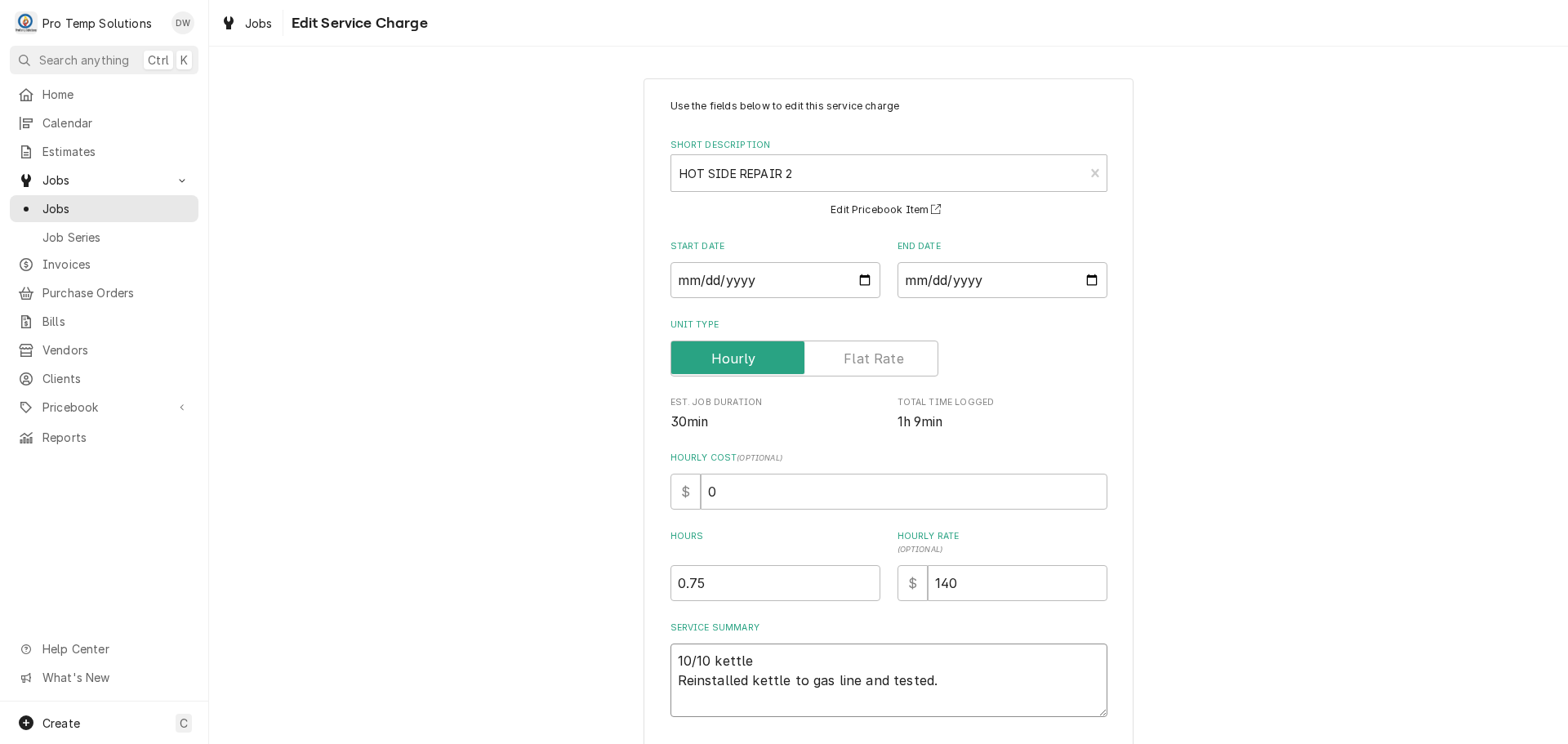
click at [763, 647] on textarea "10/10 kettle Reinstalled kettle to gas line and tested." at bounding box center [889, 680] width 437 height 74
type textarea "x"
type textarea "10/10 kettle Reinstalled kettle to gas line and tested."
type textarea "x"
type textarea "10/10 kettle 1 Reinstalled kettle to gas line and tested."
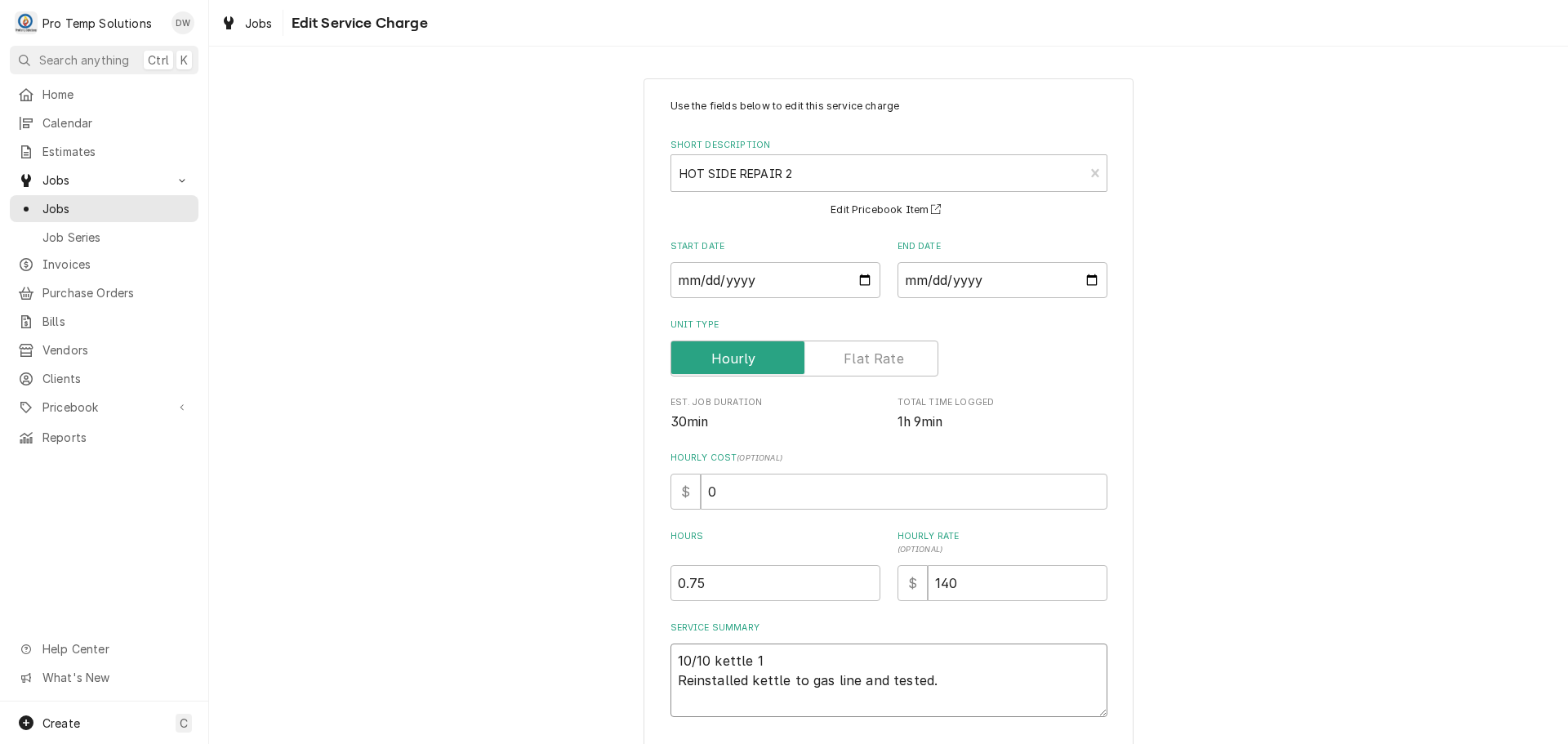
type textarea "x"
type textarea "10/10 kettle 10 Reinstalled kettle to gas line and tested."
type textarea "x"
type textarea "10/10 kettle 104 Reinstalled kettle to gas line and tested."
type textarea "x"
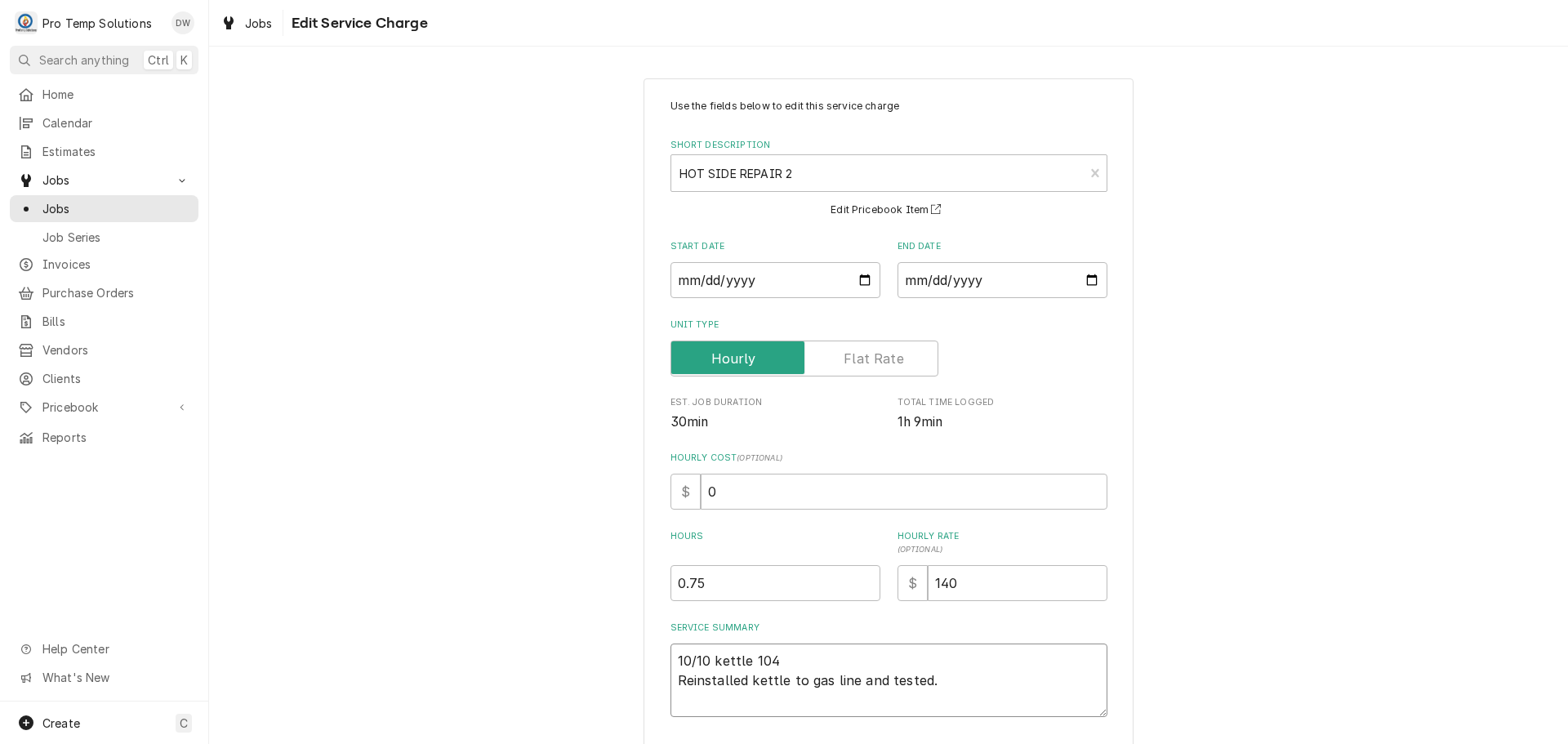
type textarea "10/10 kettle 1045 Reinstalled kettle to gas line and tested."
type textarea "x"
type textarea "10/10 kettle 1045- Reinstalled kettle to gas line and tested."
type textarea "x"
type textarea "10/10 kettle 1045-1 Reinstalled kettle to gas line and tested."
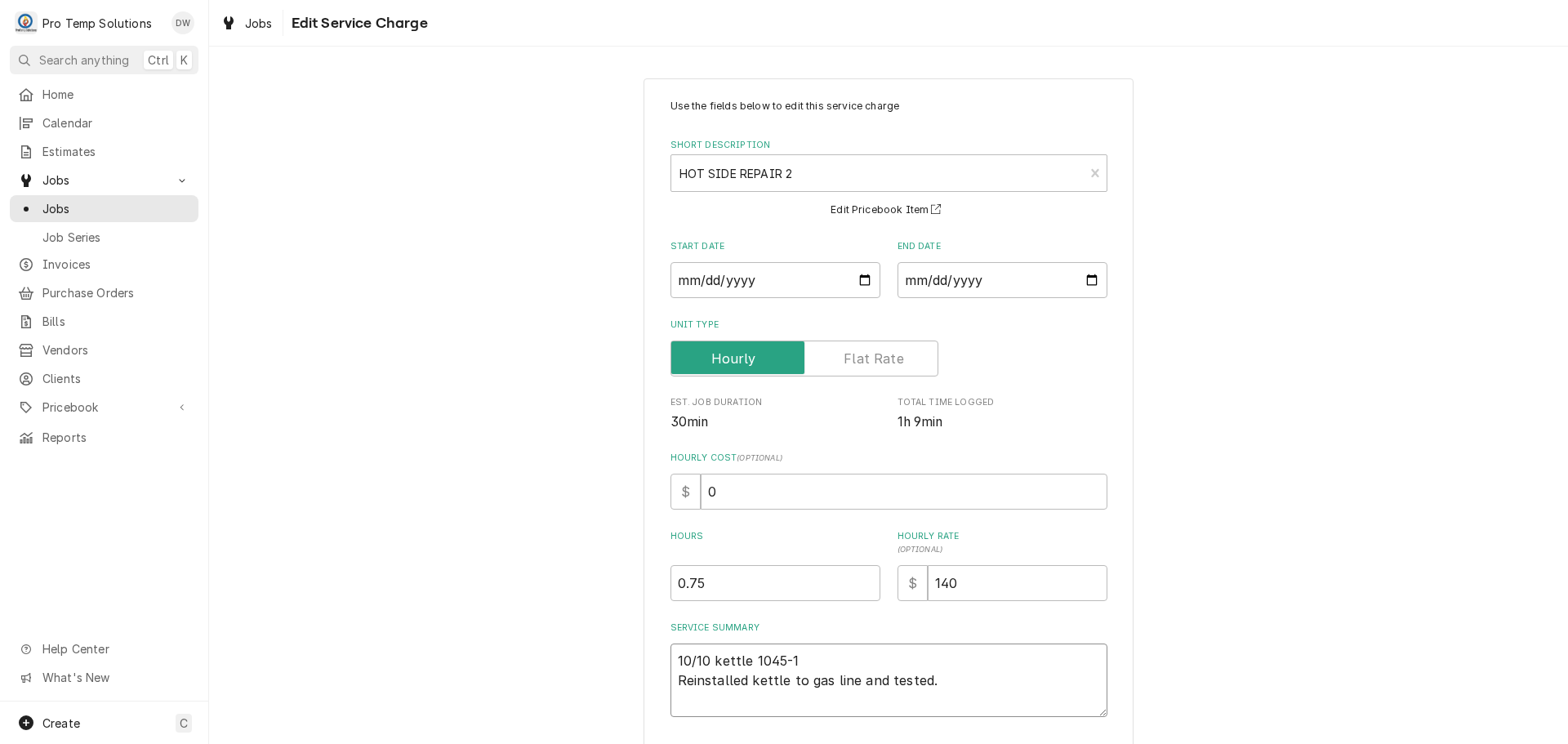
type textarea "x"
type textarea "10/10 kettle 1045-11 Reinstalled kettle to gas line and tested."
type textarea "x"
type textarea "10/10 kettle 1045-113 Reinstalled kettle to gas line and tested."
type textarea "x"
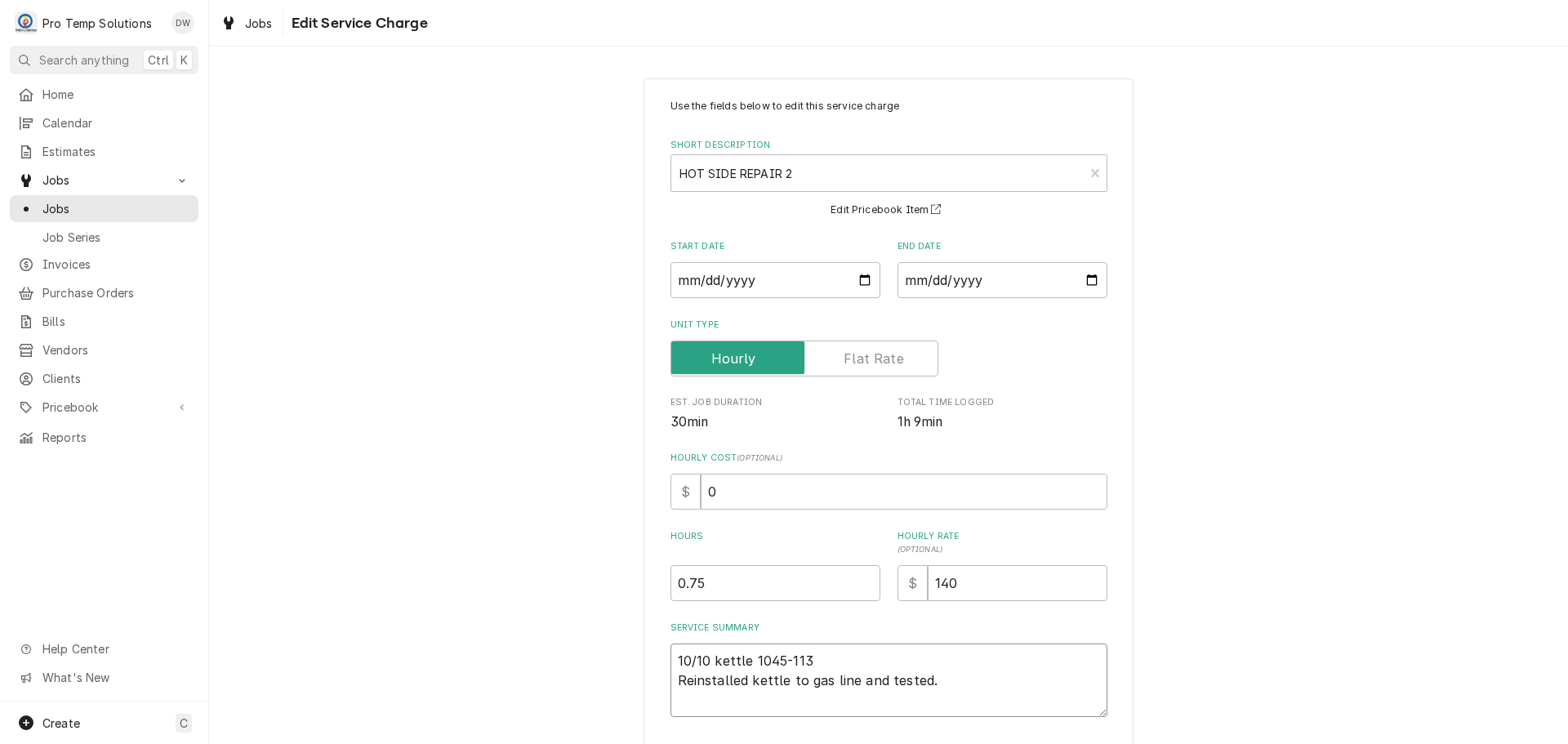
type textarea "10/10 kettle [DATE]-[DATE] Reinstalled kettle to gas line and tested."
type textarea "x"
type textarea "10/10 kettle [DATE]-[DATE] Reinstalled kettle to gas line and tested."
type textarea "x"
type textarea "10/10 kettle [DATE]-[DATE] K Reinstalled kettle to gas line and tested."
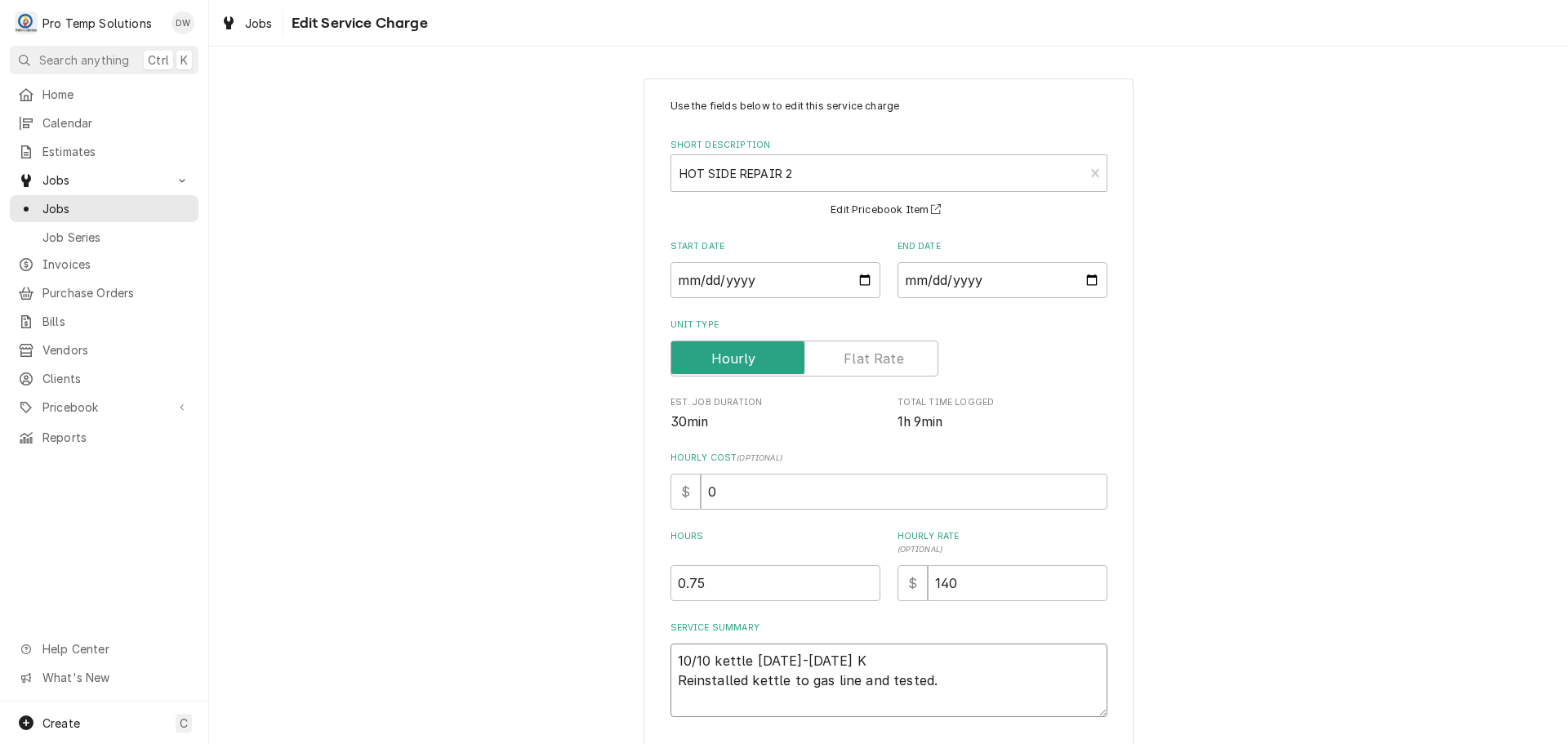
type textarea "x"
type textarea "10/10 kettle [DATE]-[DATE] KE Reinstalled kettle to gas line and tested."
type textarea "x"
type textarea "10/10 kettle [DATE]-[DATE] KEV Reinstalled kettle to gas line and tested."
type textarea "x"
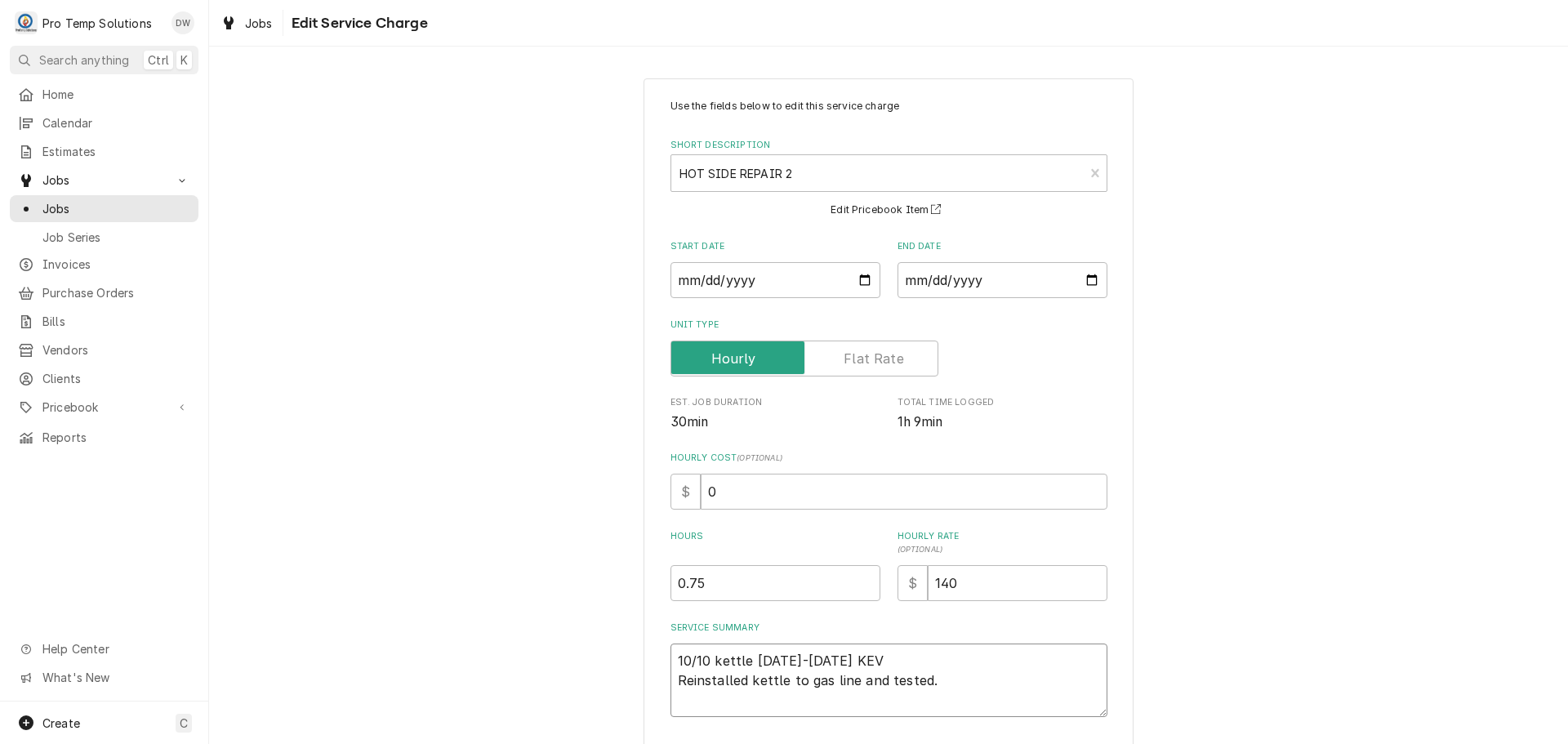
type textarea "10/10 kettle 1045-1130 KEVI Reinstalled kettle to gas line and tested."
type textarea "x"
type textarea "10/10 kettle 1045-1130 KEVIN Reinstalled kettle to gas line and tested."
type textarea "x"
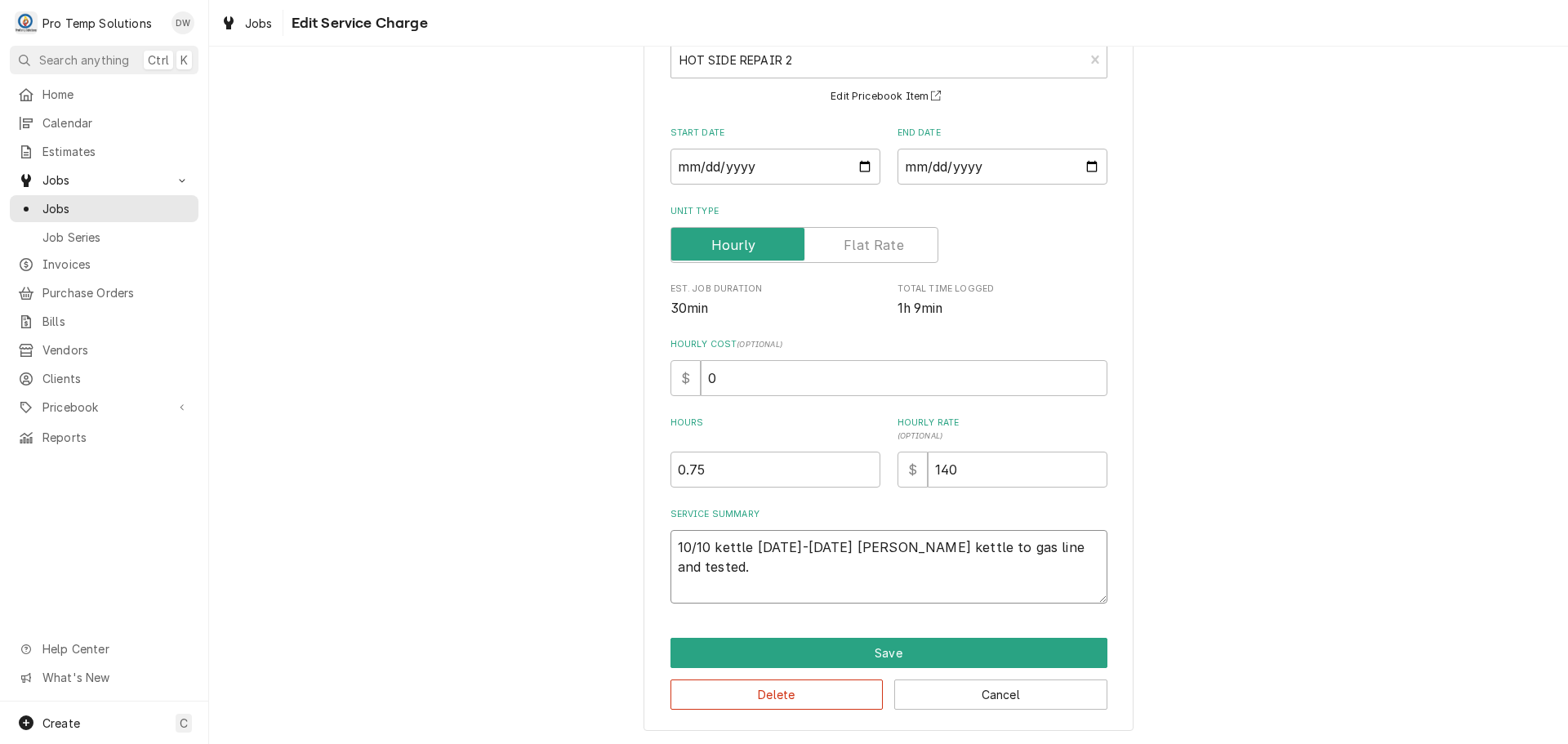
scroll to position [114, 0]
type textarea "10/10 kettle 1045-1130 KEVIN Reinstalled kettle to gas line and tested."
click at [884, 654] on button "Save" at bounding box center [889, 651] width 437 height 30
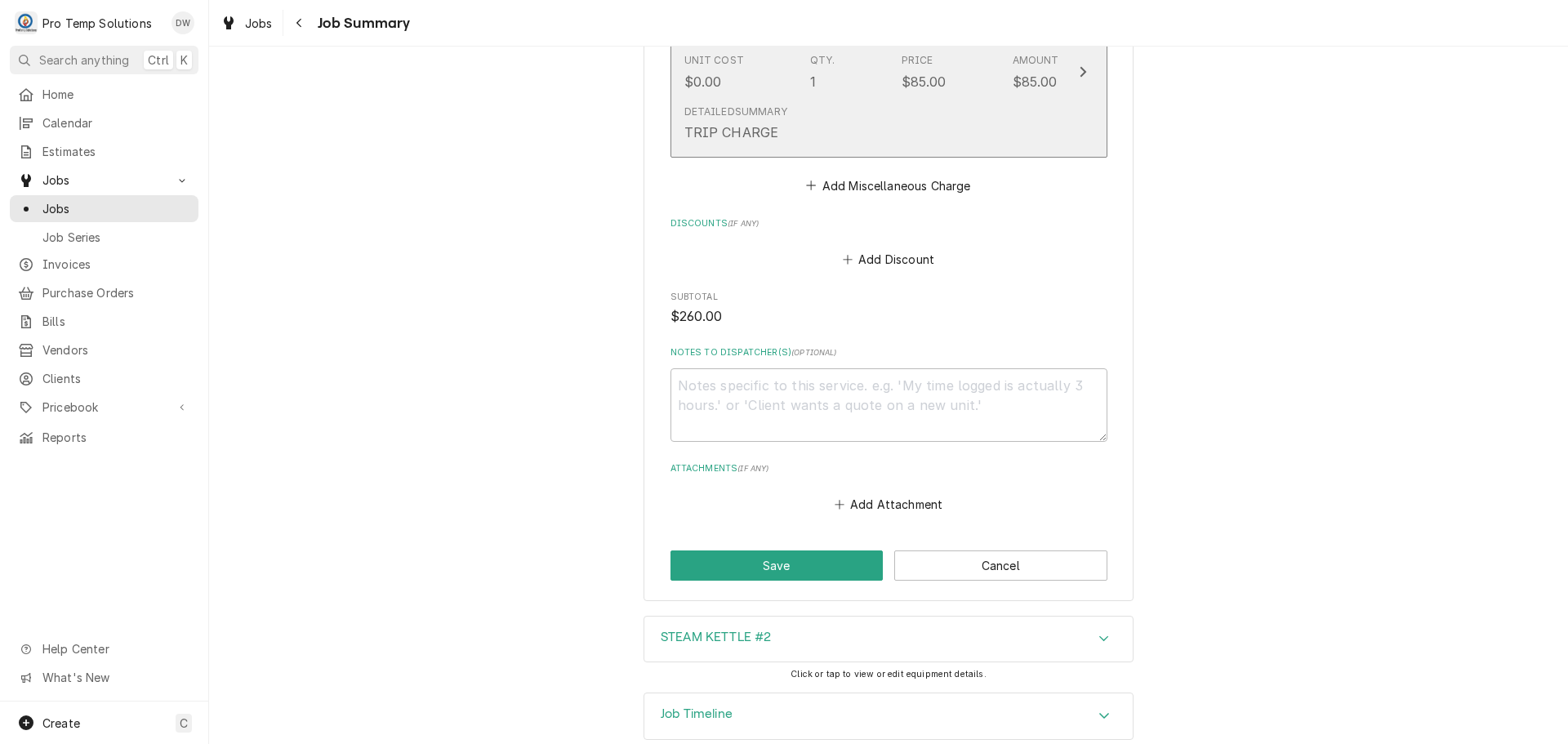
scroll to position [1225, 0]
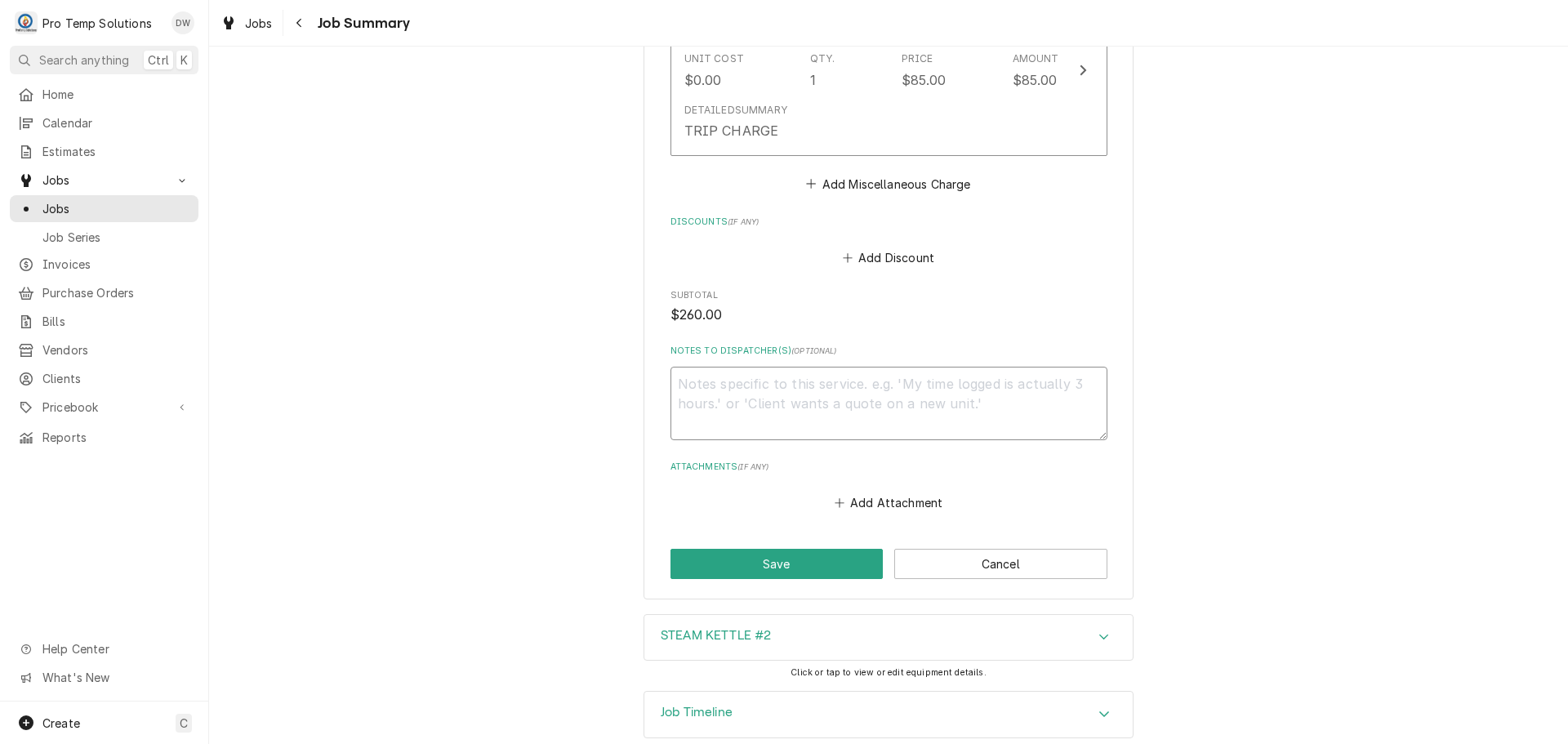
click at [761, 400] on textarea "Notes to Dispatcher(s) ( optional )" at bounding box center [889, 403] width 437 height 74
type textarea "x"
type textarea "#"
type textarea "x"
type textarea "#1"
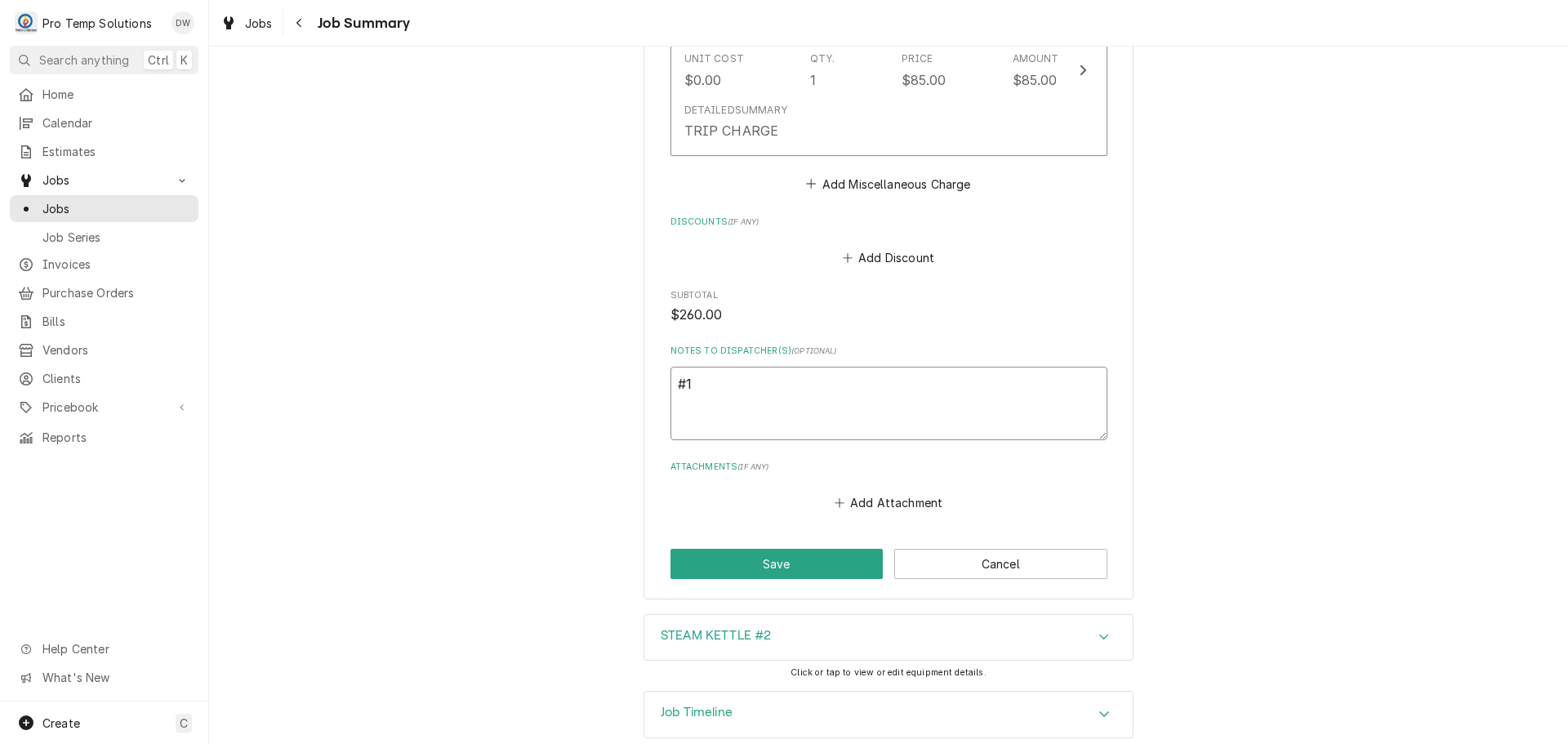
type textarea "x"
type textarea "#10"
type textarea "x"
type textarea "#101"
type textarea "x"
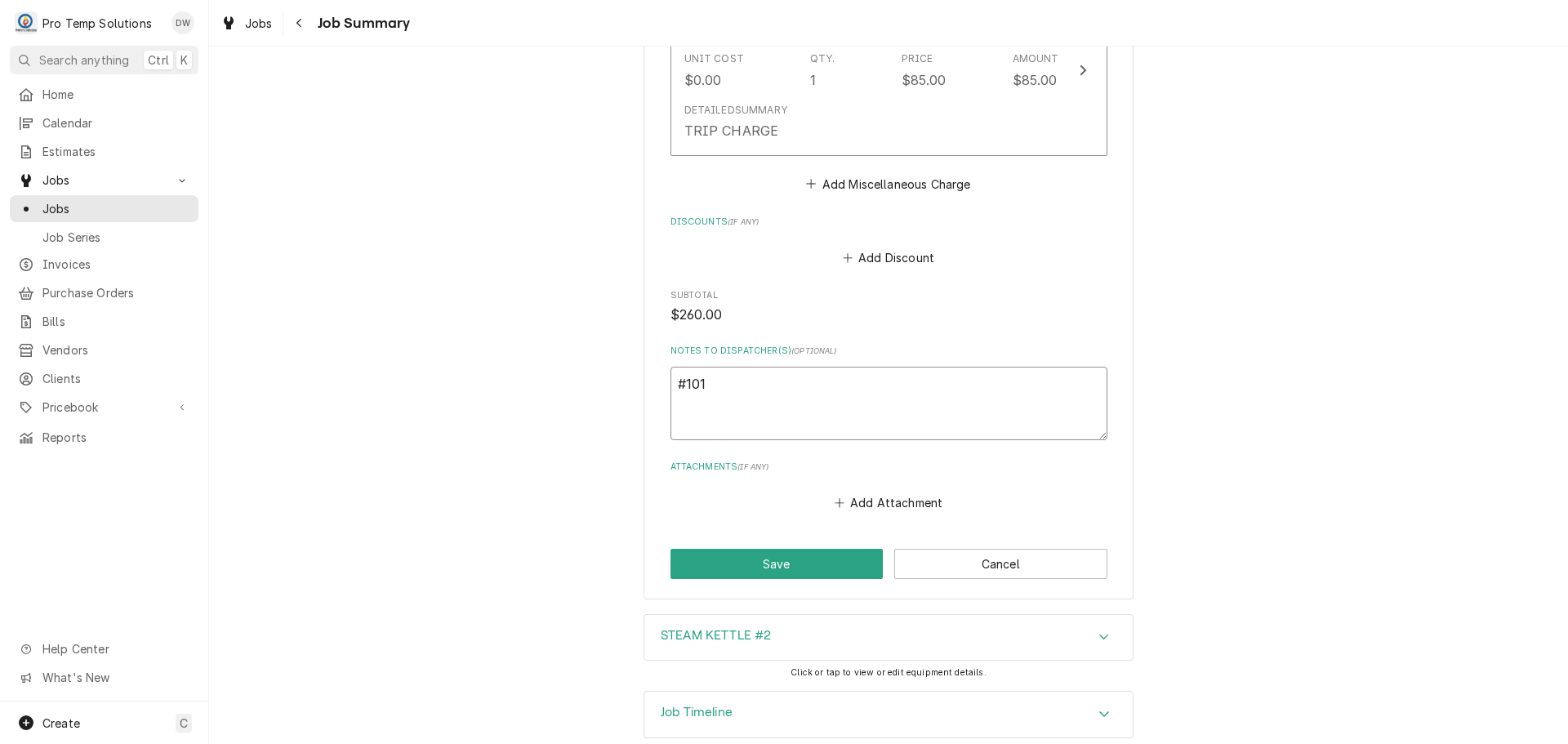
type textarea "#1010"
type textarea "x"
type textarea "#10102"
type textarea "x"
type textarea "#101025"
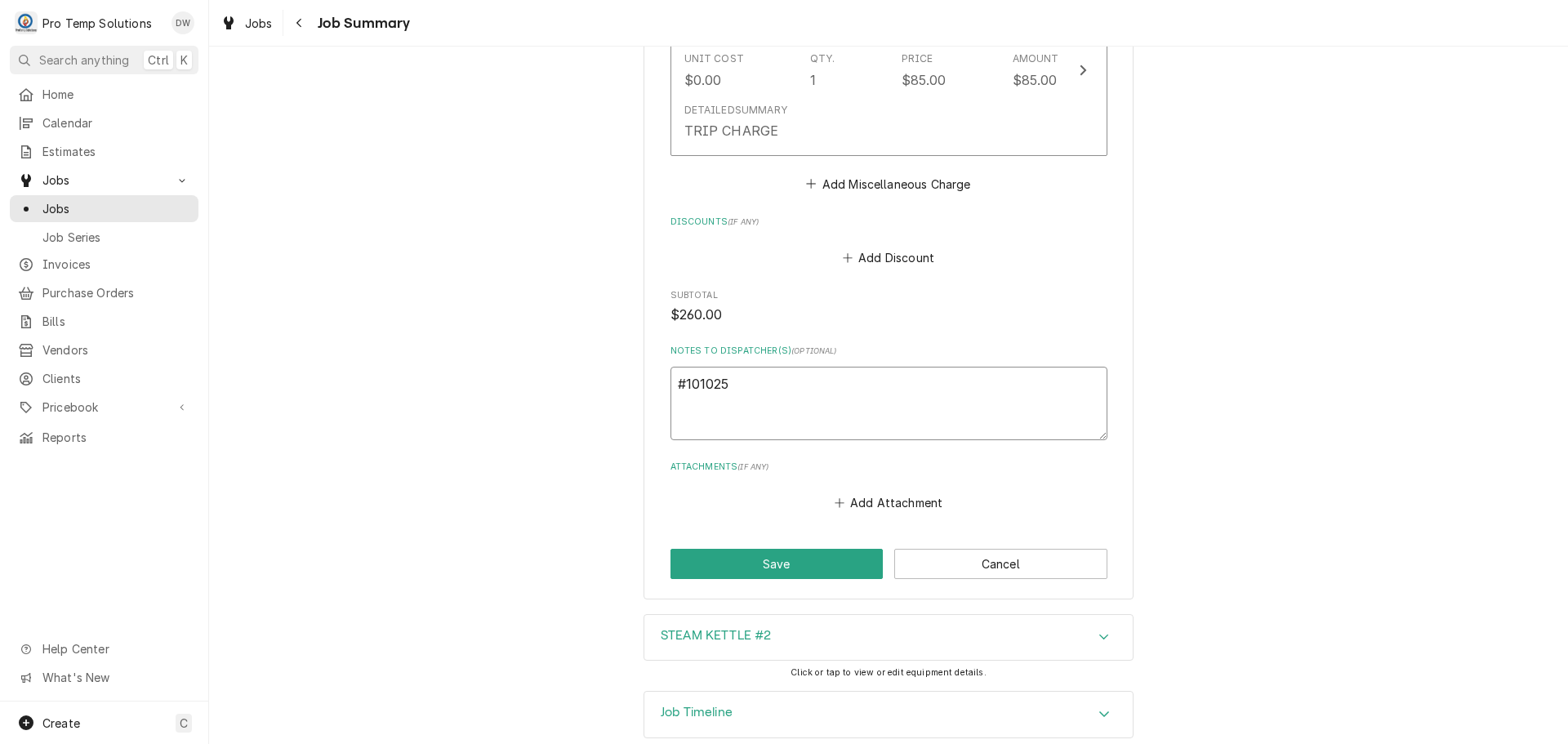
type textarea "x"
type textarea "#1010250"
type textarea "x"
type textarea "#10102500"
type textarea "x"
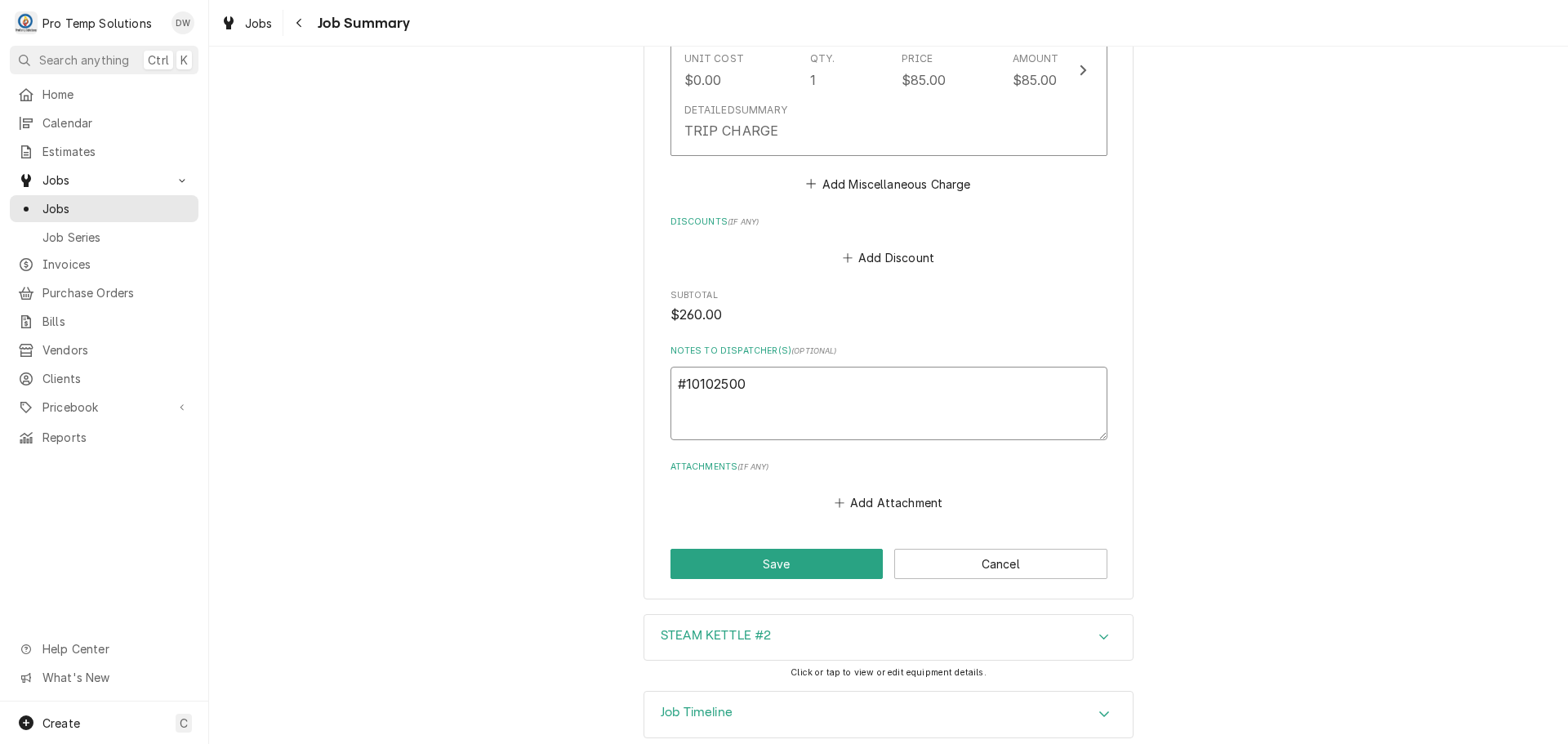
type textarea "#101025002"
type textarea "x"
type textarea "#101025002"
type textarea "x"
type textarea "#101025002 M"
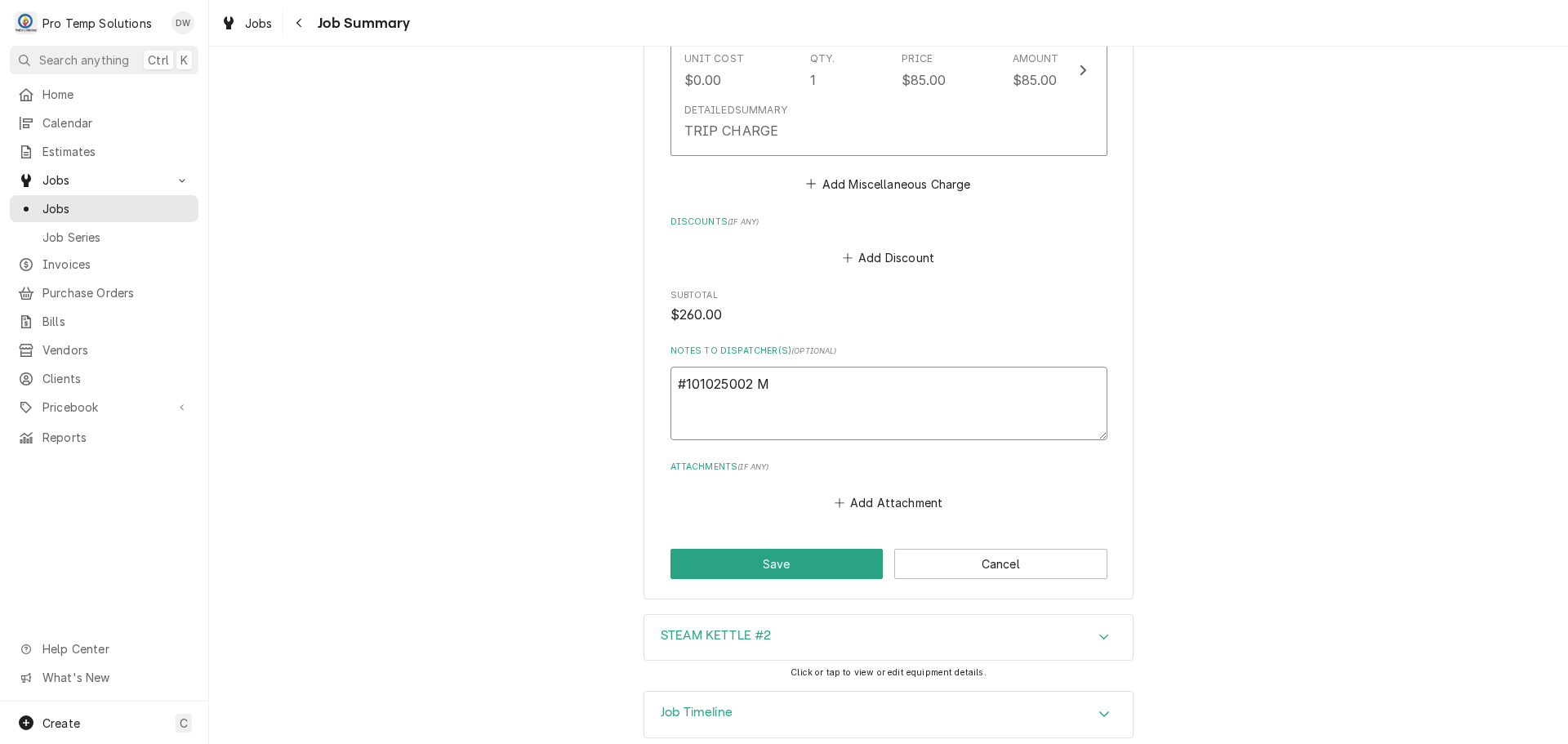
type textarea "x"
type textarea "#101025002 ME"
type textarea "x"
type textarea "#101025002 MEL"
type textarea "x"
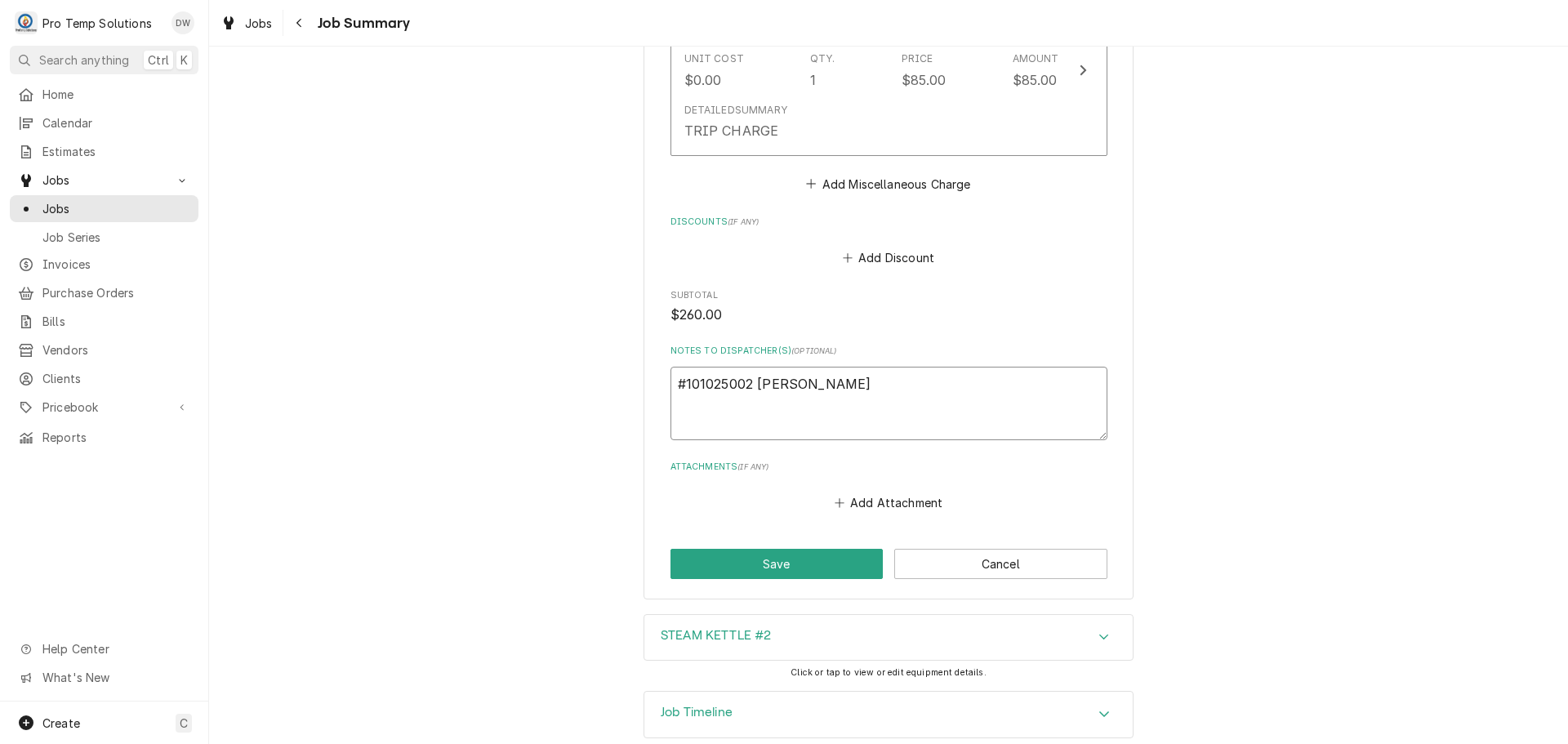
type textarea "#101025002 MELI"
type textarea "x"
type textarea "#101025002 MELIN"
type textarea "x"
type textarea "#101025002 MELINA"
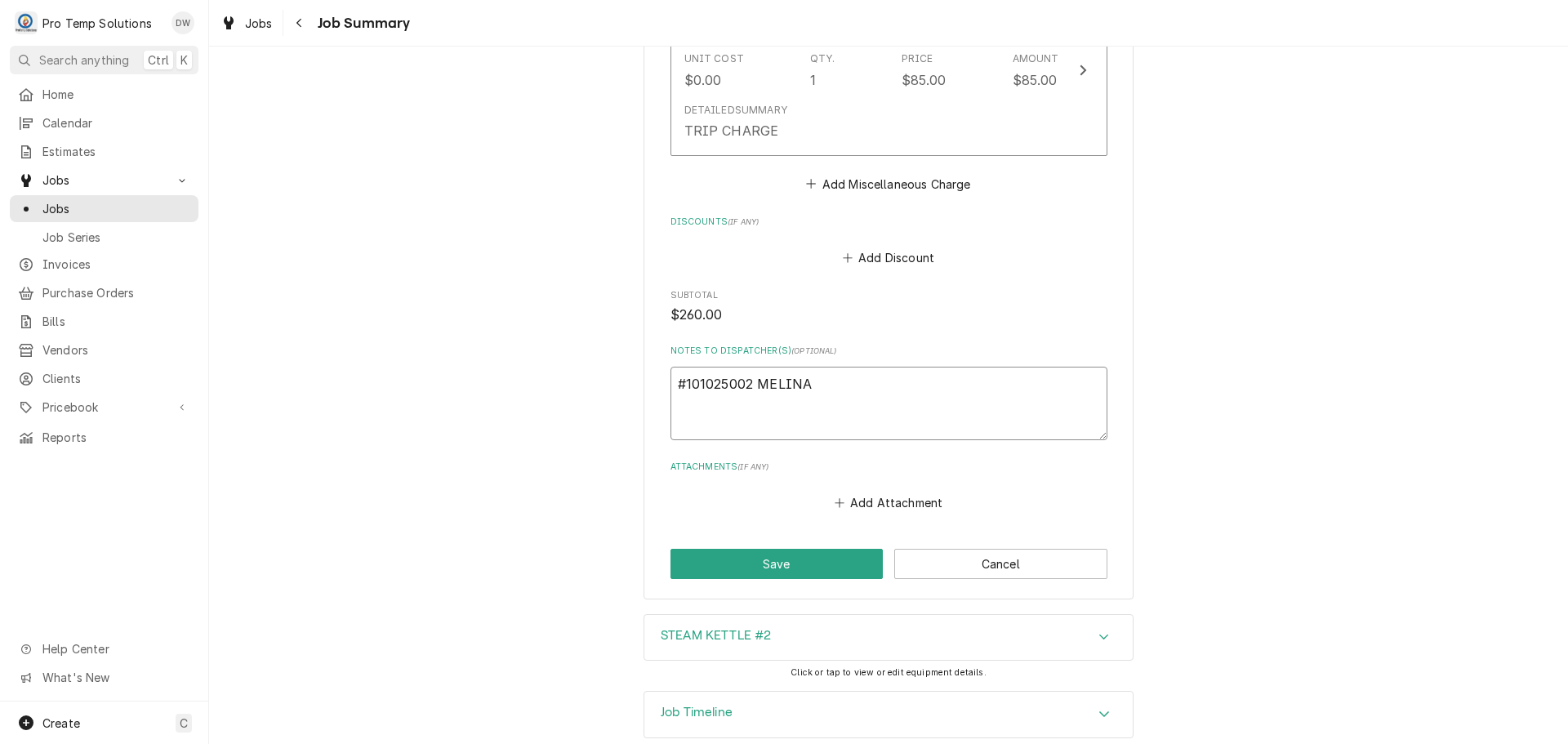
type textarea "x"
type textarea "#101025002 MELINA-"
type textarea "x"
type textarea "#101025002 MELINA-"
type textarea "x"
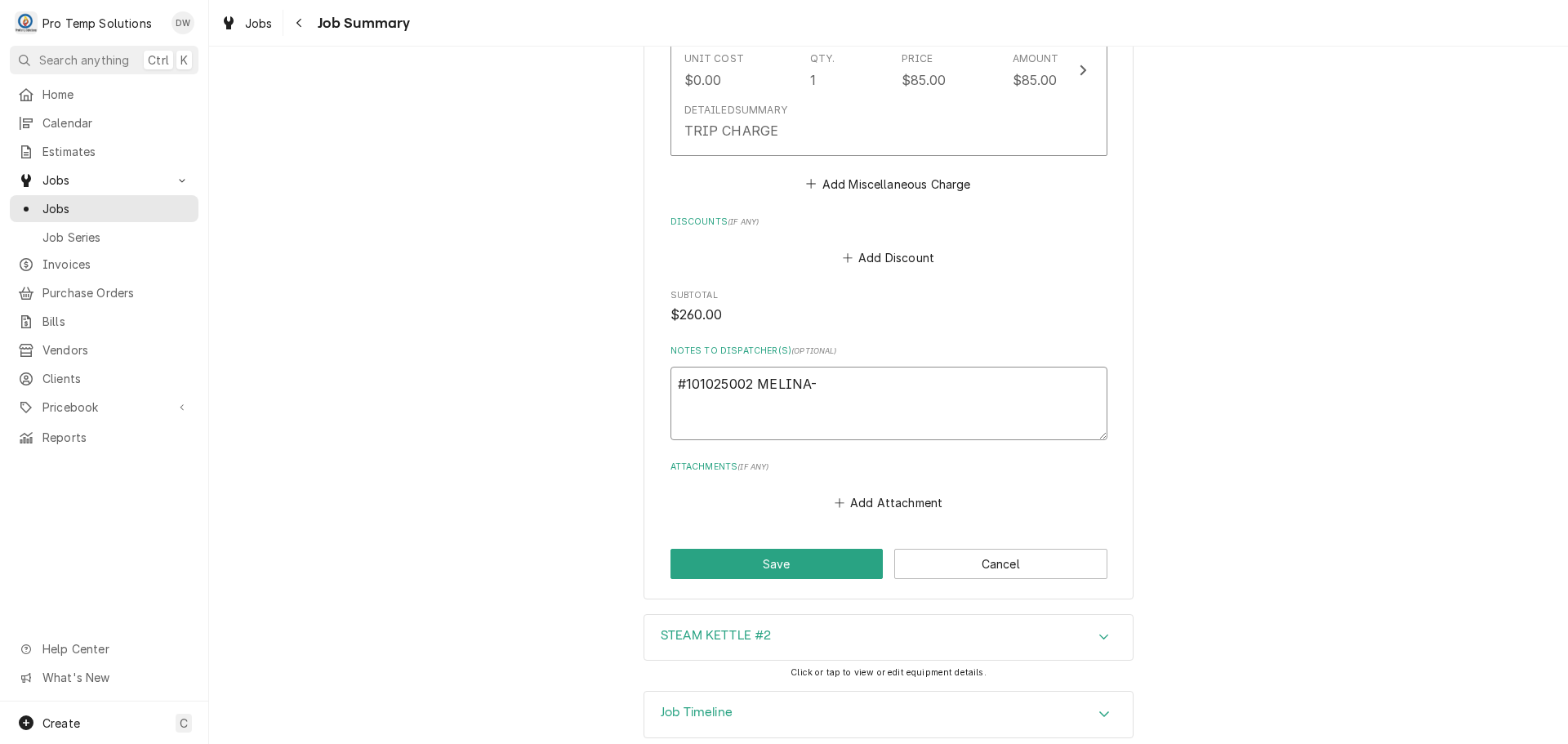
type textarea "#101025002 MELINA- K"
type textarea "x"
type textarea "#101025002 MELINA- KE"
type textarea "x"
type textarea "#101025002 MELINA- KET"
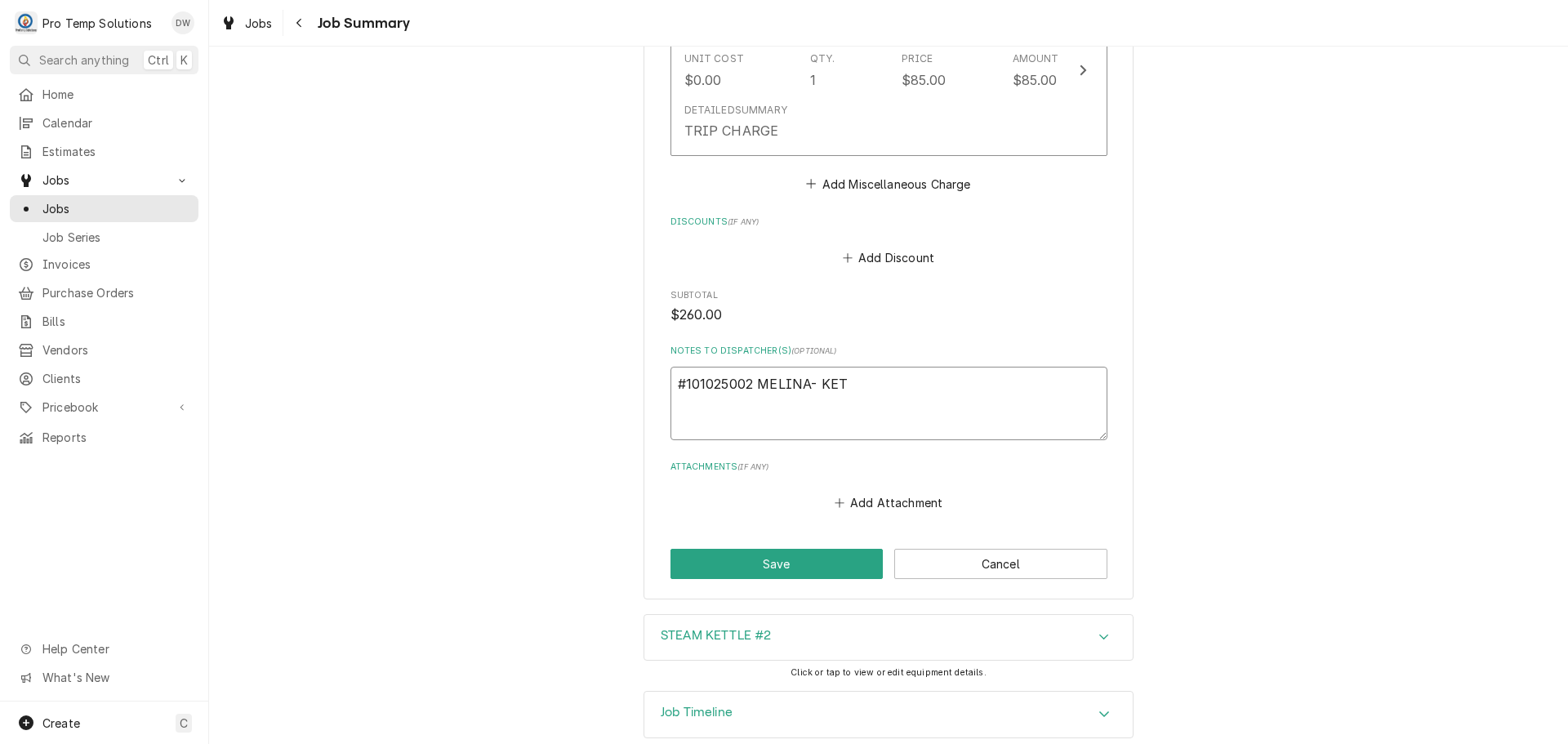
type textarea "x"
type textarea "#101025002 MELINA- KETT"
type textarea "x"
type textarea "#101025002 MELINA- KETTL"
type textarea "x"
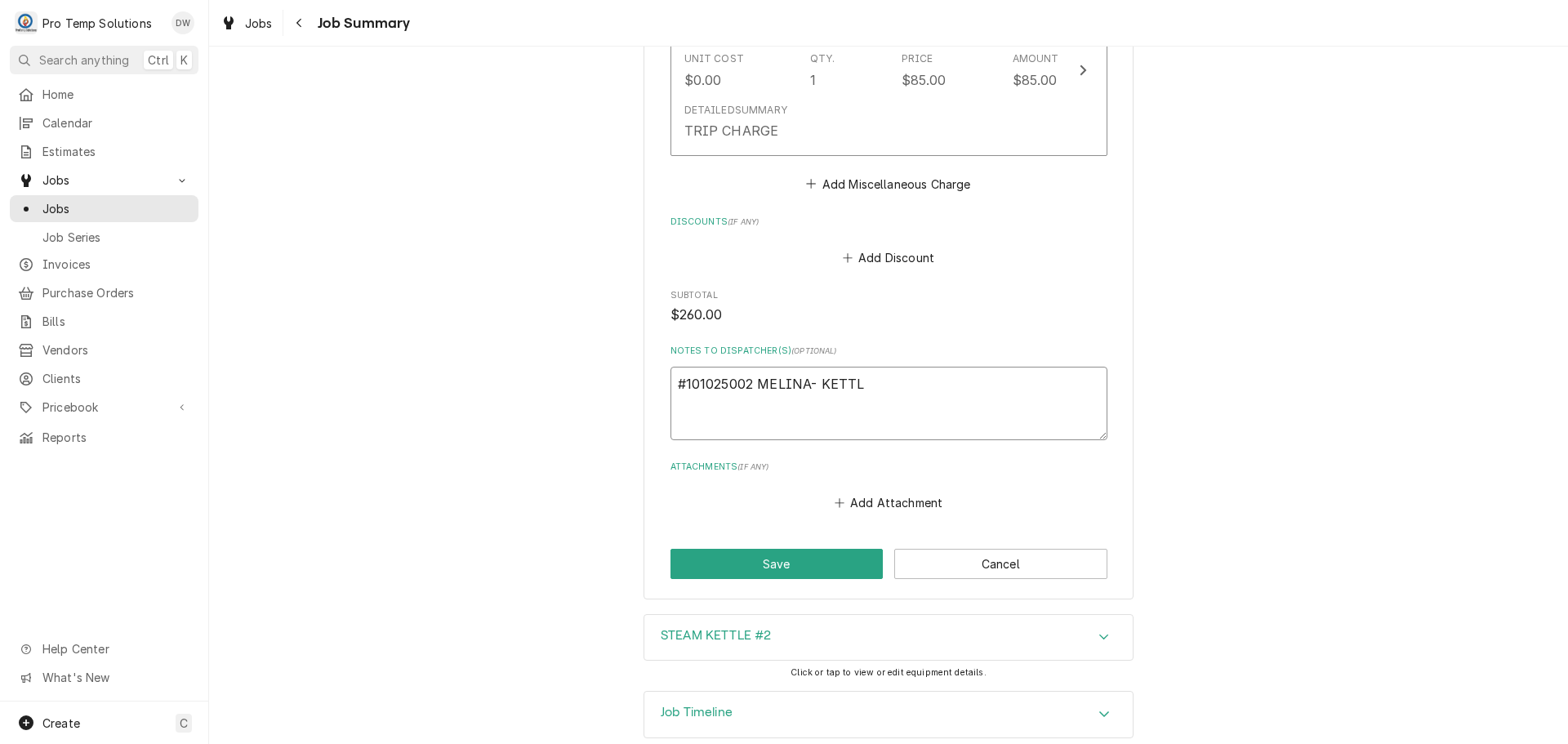
type textarea "#101025002 MELINA- KETTLE"
type textarea "x"
type textarea "#101025002 MELINA- KETTLE"
click at [771, 566] on button "Save" at bounding box center [776, 563] width 213 height 30
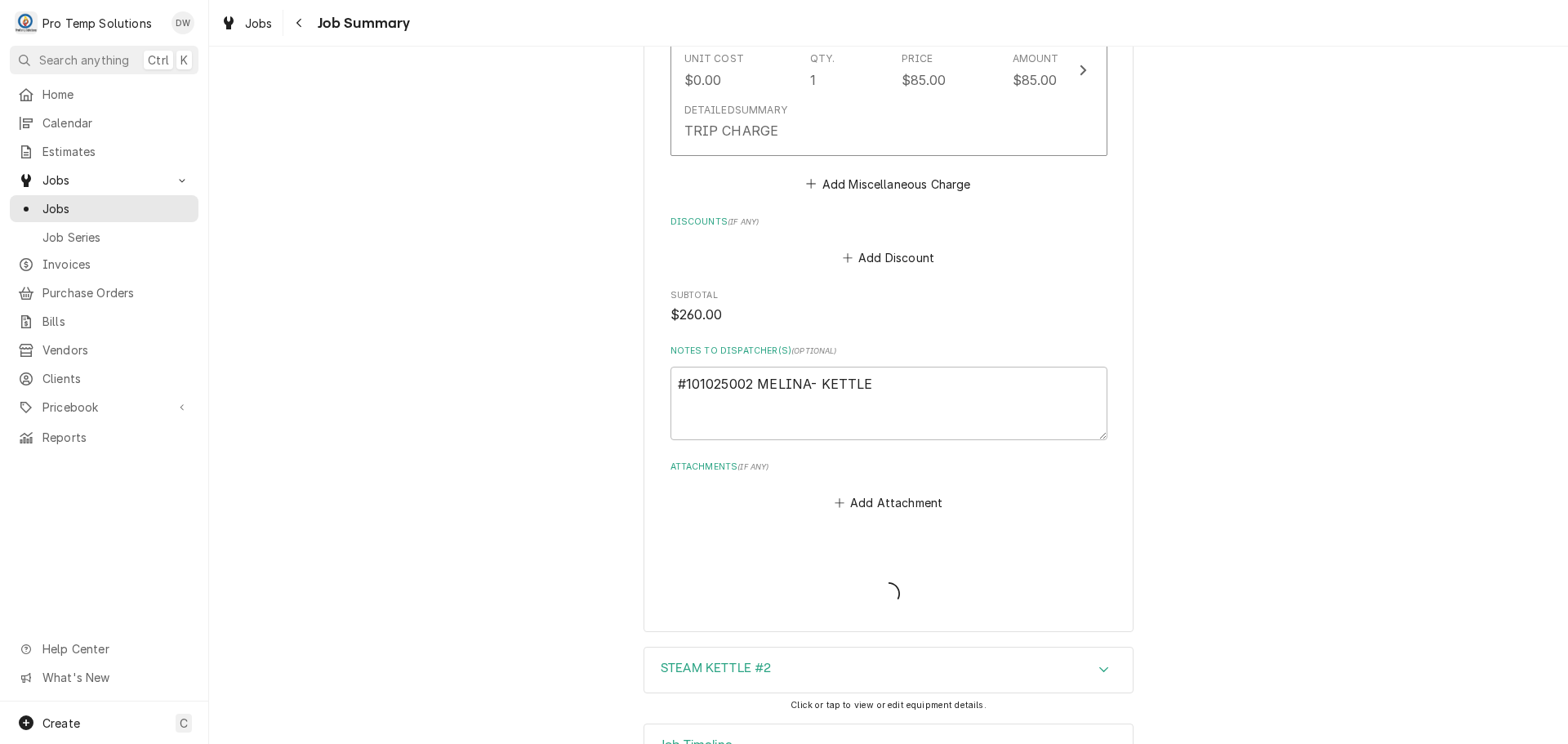
type textarea "x"
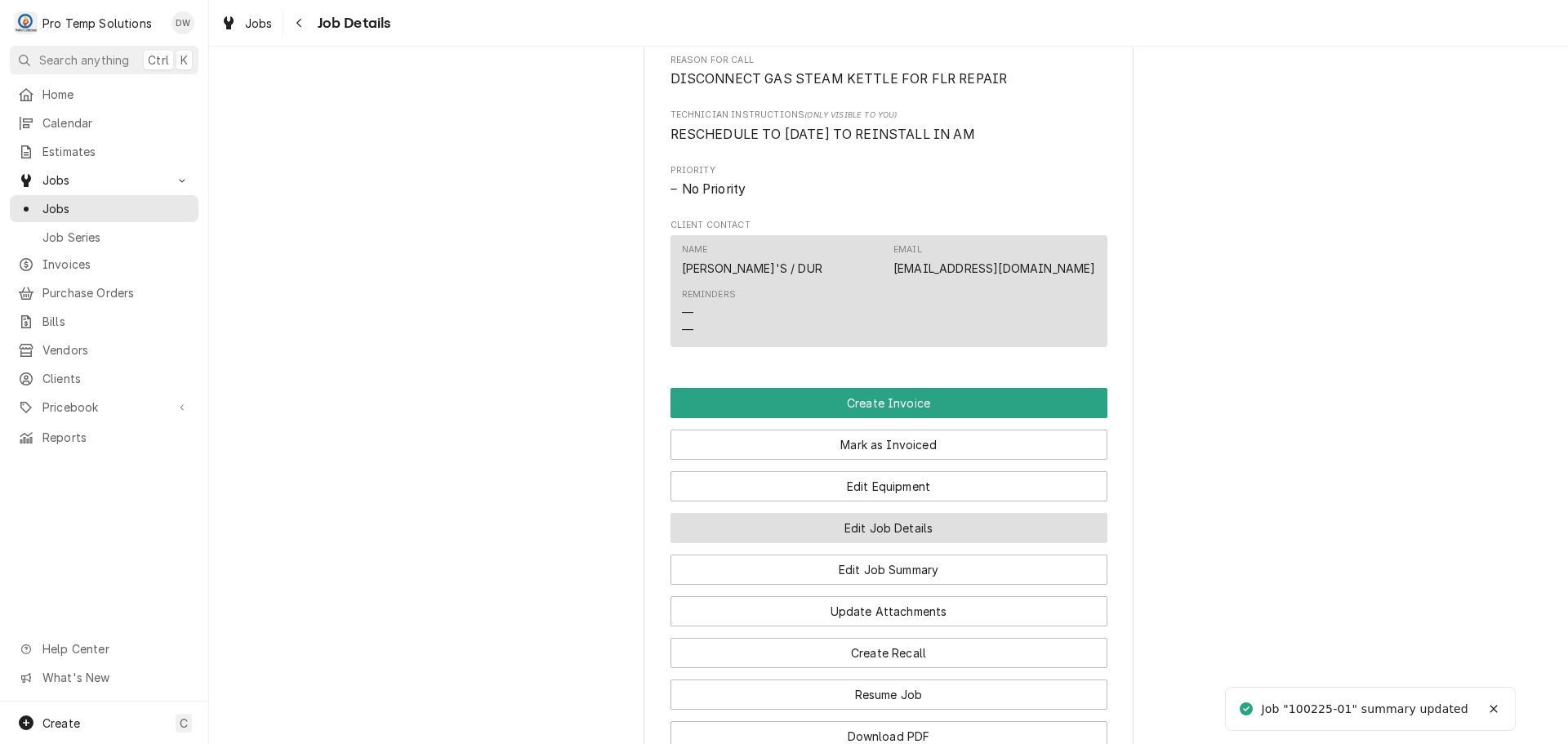
scroll to position [1061, 0]
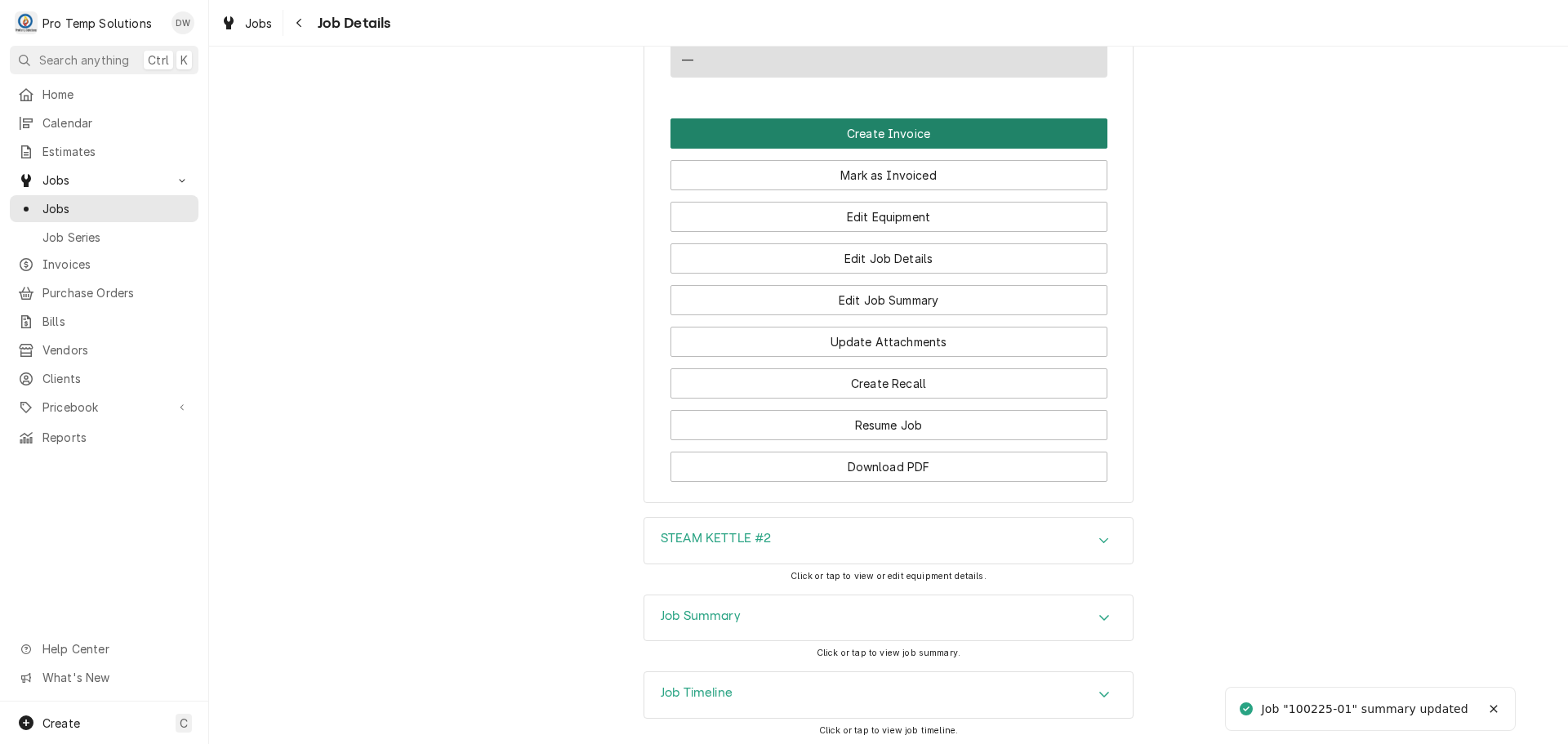
click at [872, 149] on button "Create Invoice" at bounding box center [889, 133] width 437 height 30
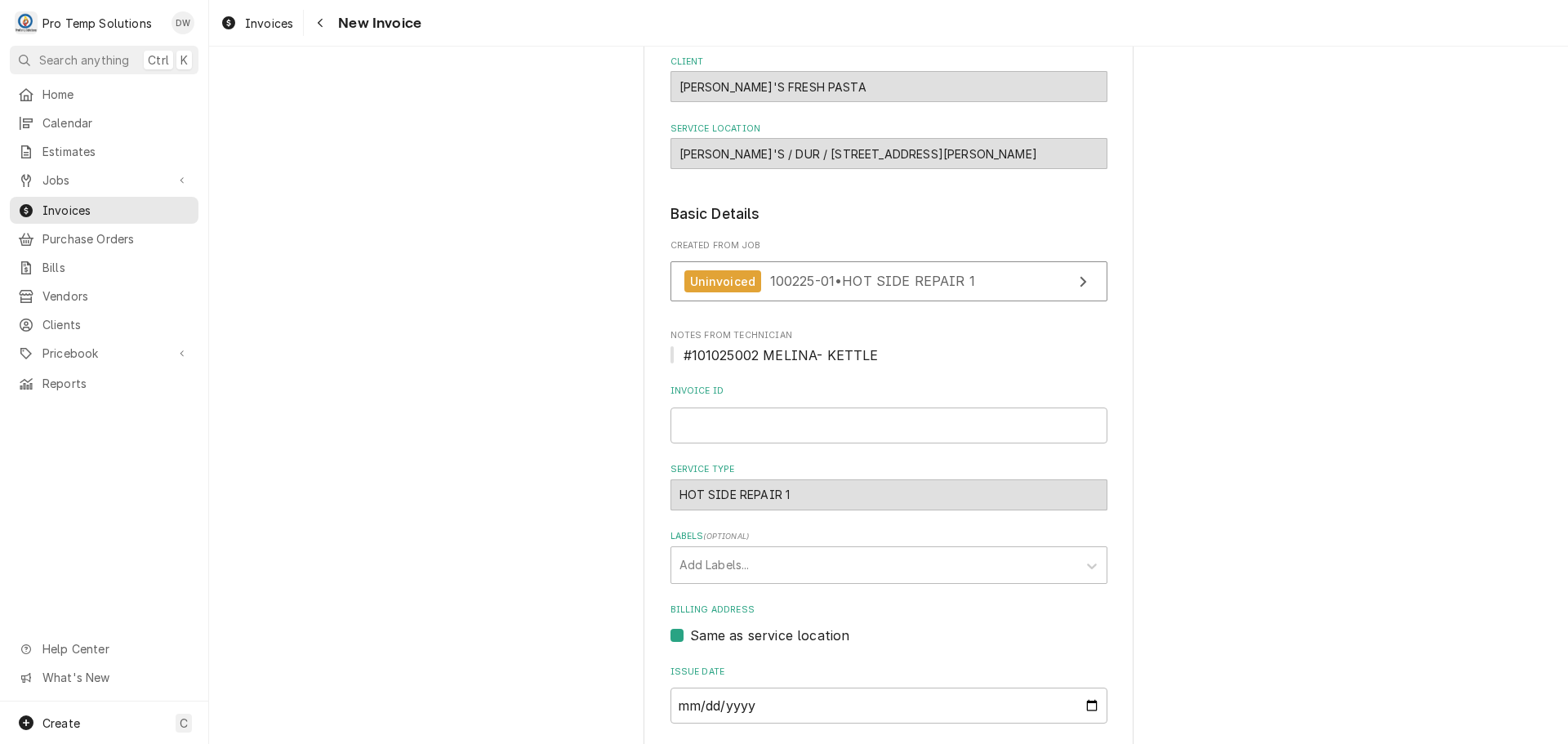
scroll to position [321, 0]
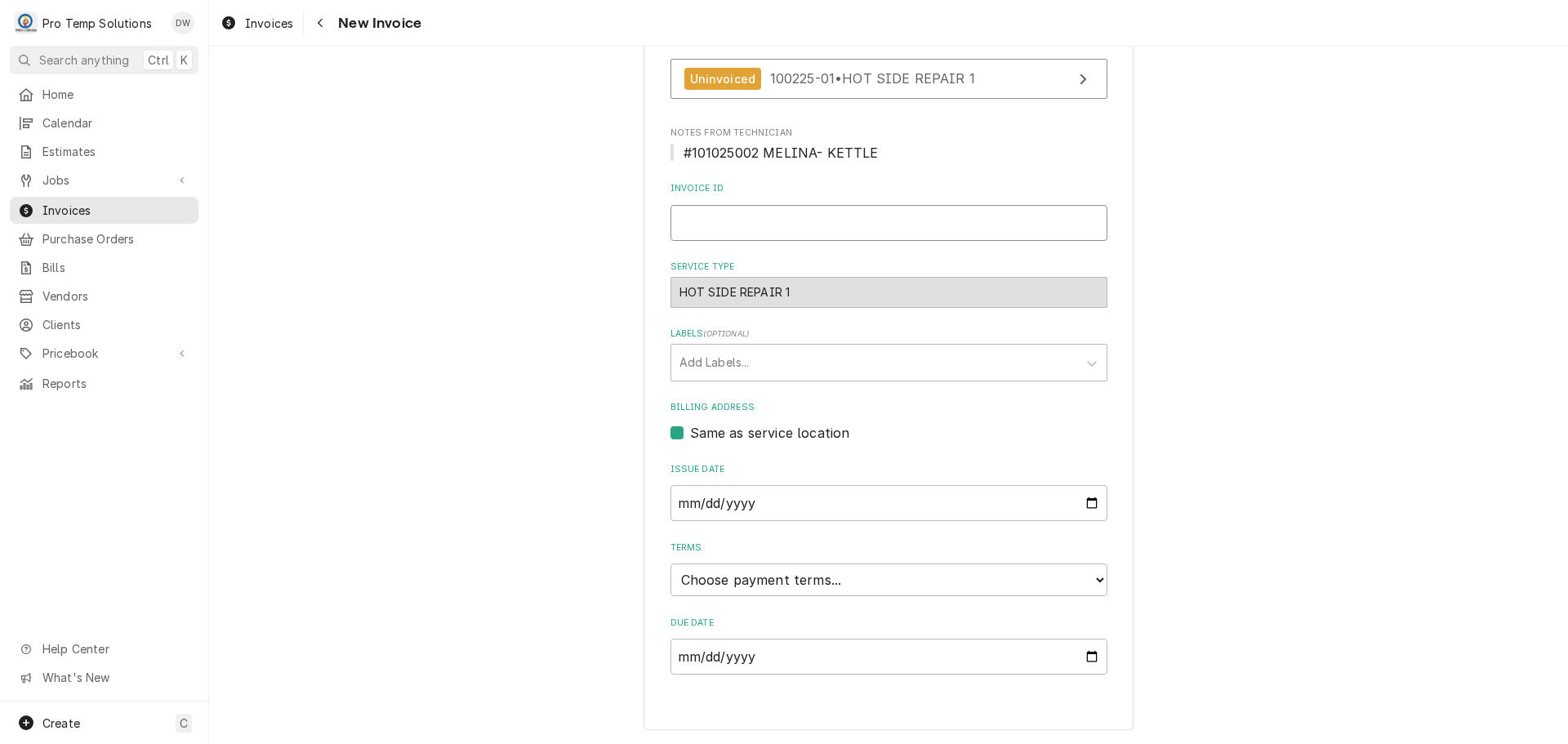
click at [703, 216] on input "Invoice ID" at bounding box center [889, 222] width 437 height 36
type input "#101025002"
click at [1085, 499] on input "2025-10-13" at bounding box center [889, 503] width 437 height 36
type input "2025-10-10"
click at [758, 582] on select "Choose payment terms... Same Day Net 7 Net 14 Net 21 Net 30 Net 45 Net 60 Net 90" at bounding box center [889, 579] width 437 height 33
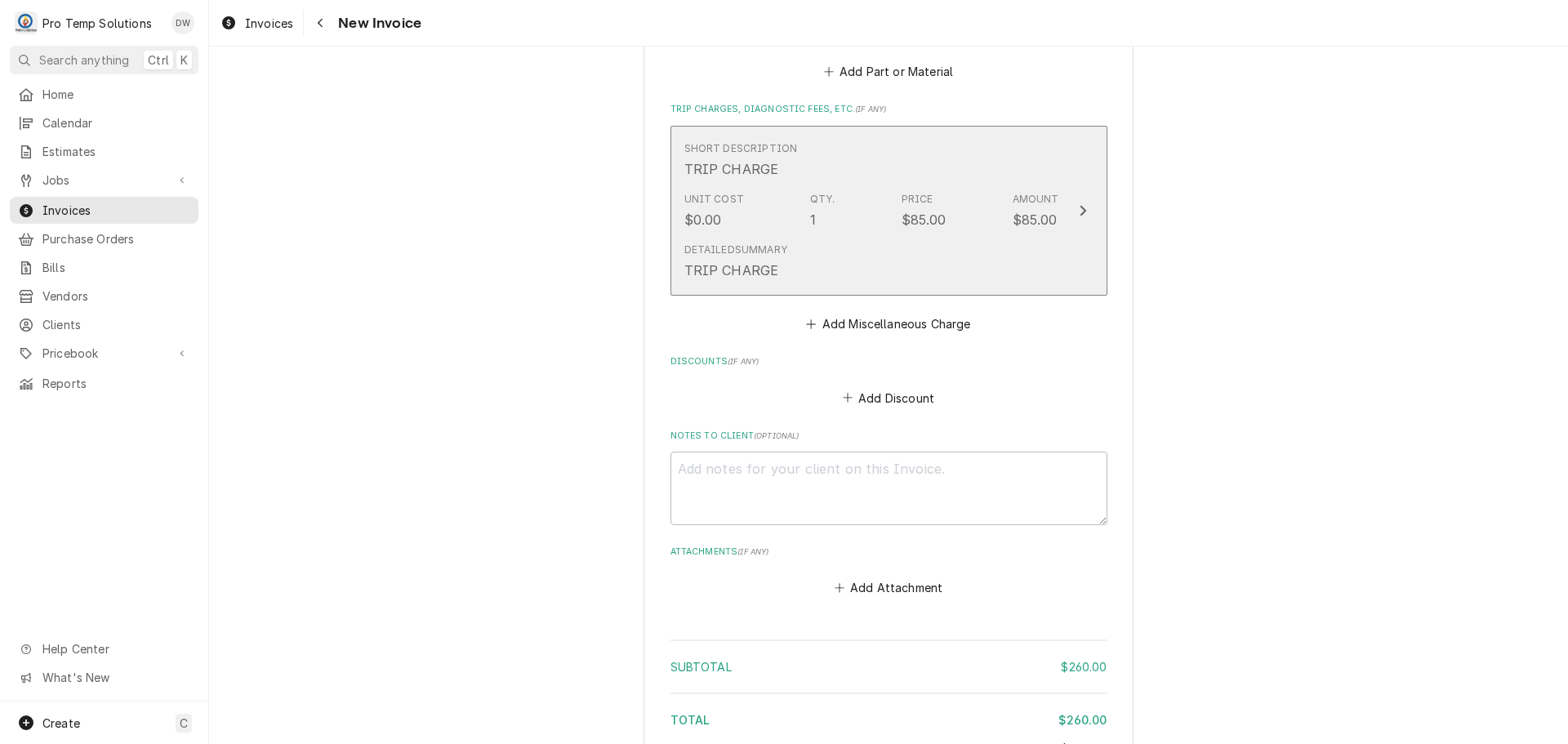
scroll to position [1793, 0]
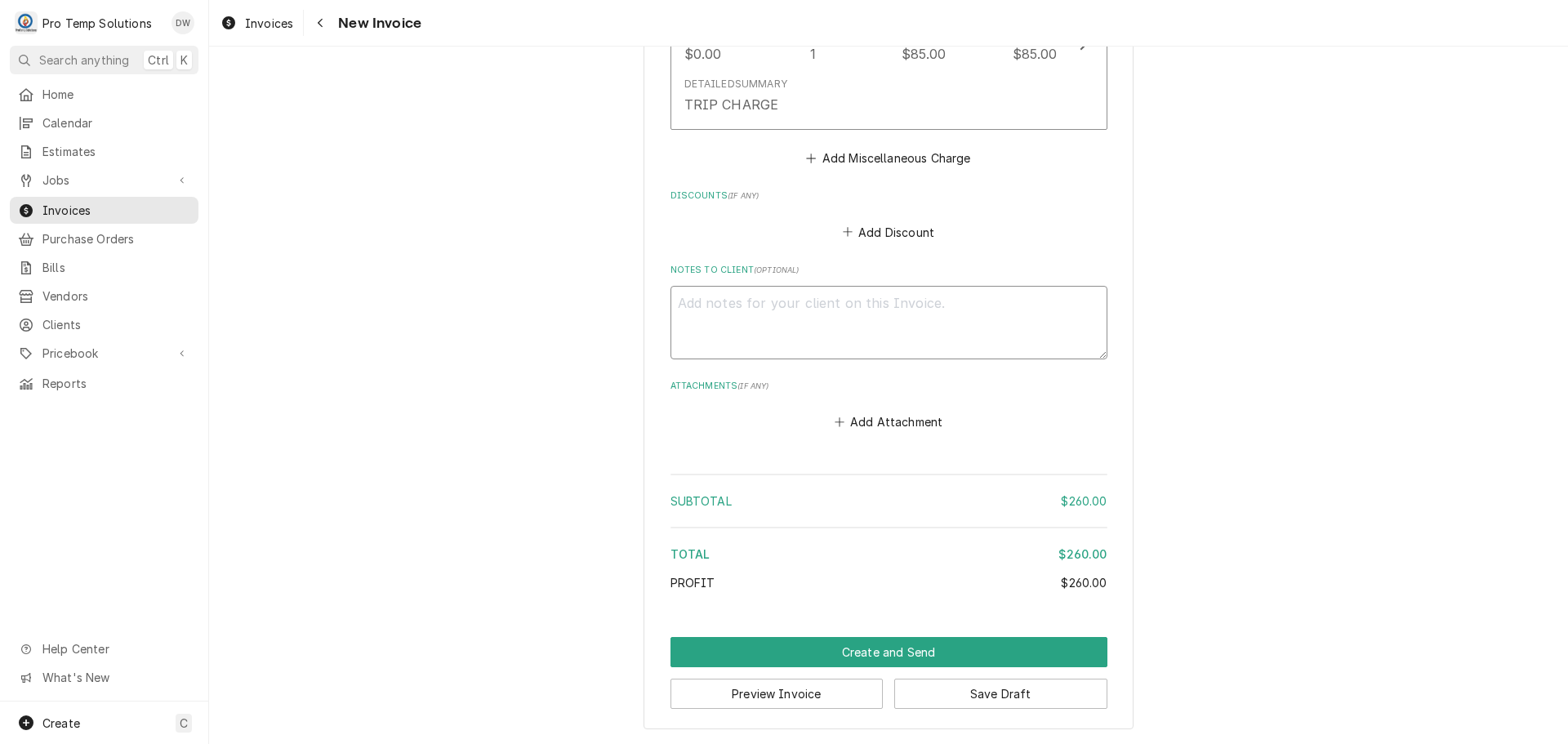
click at [701, 318] on textarea "Notes to Client ( optional )" at bounding box center [889, 322] width 437 height 74
type textarea "x"
type textarea "#"
type textarea "x"
type textarea "#1"
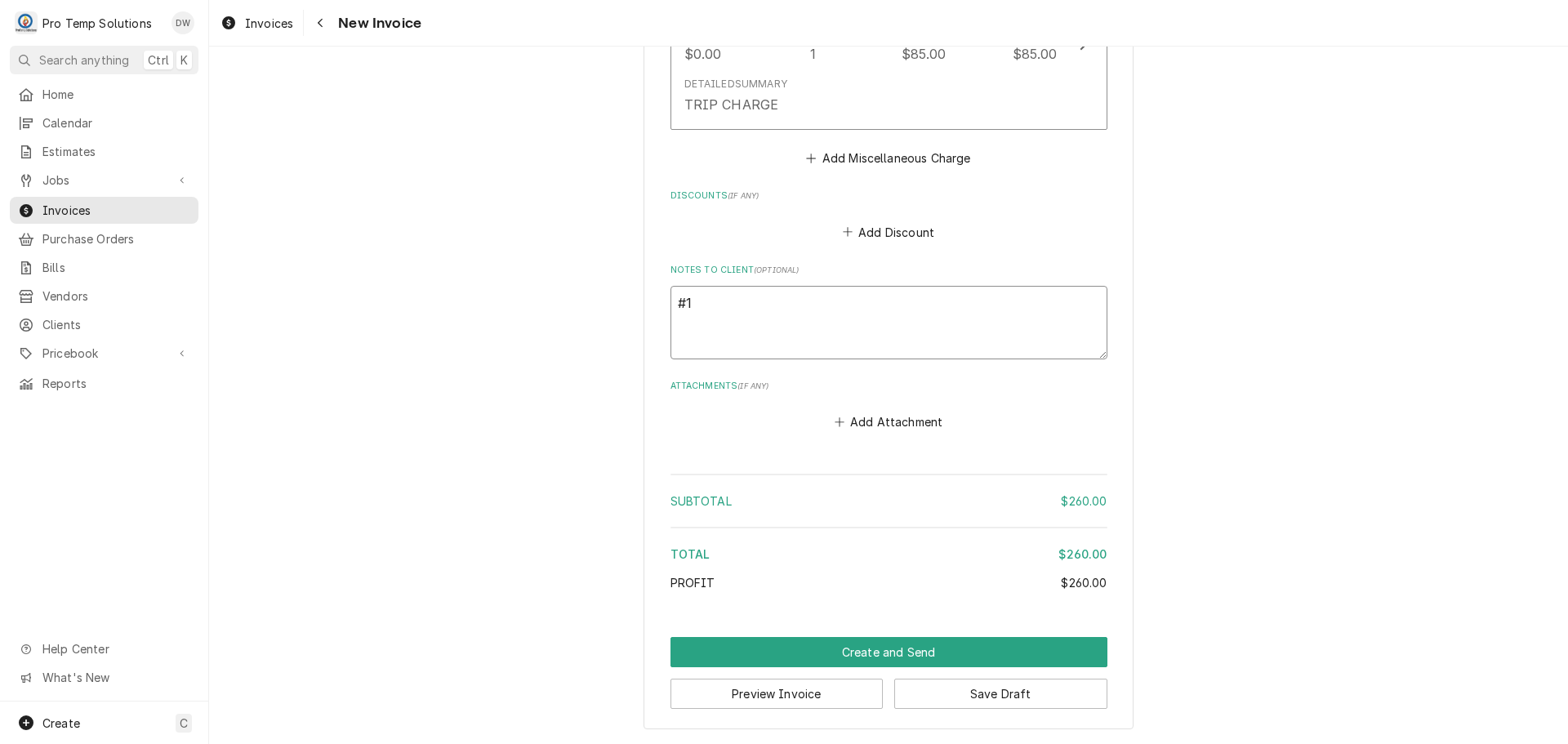
type textarea "x"
type textarea "#10"
type textarea "x"
type textarea "#101"
type textarea "x"
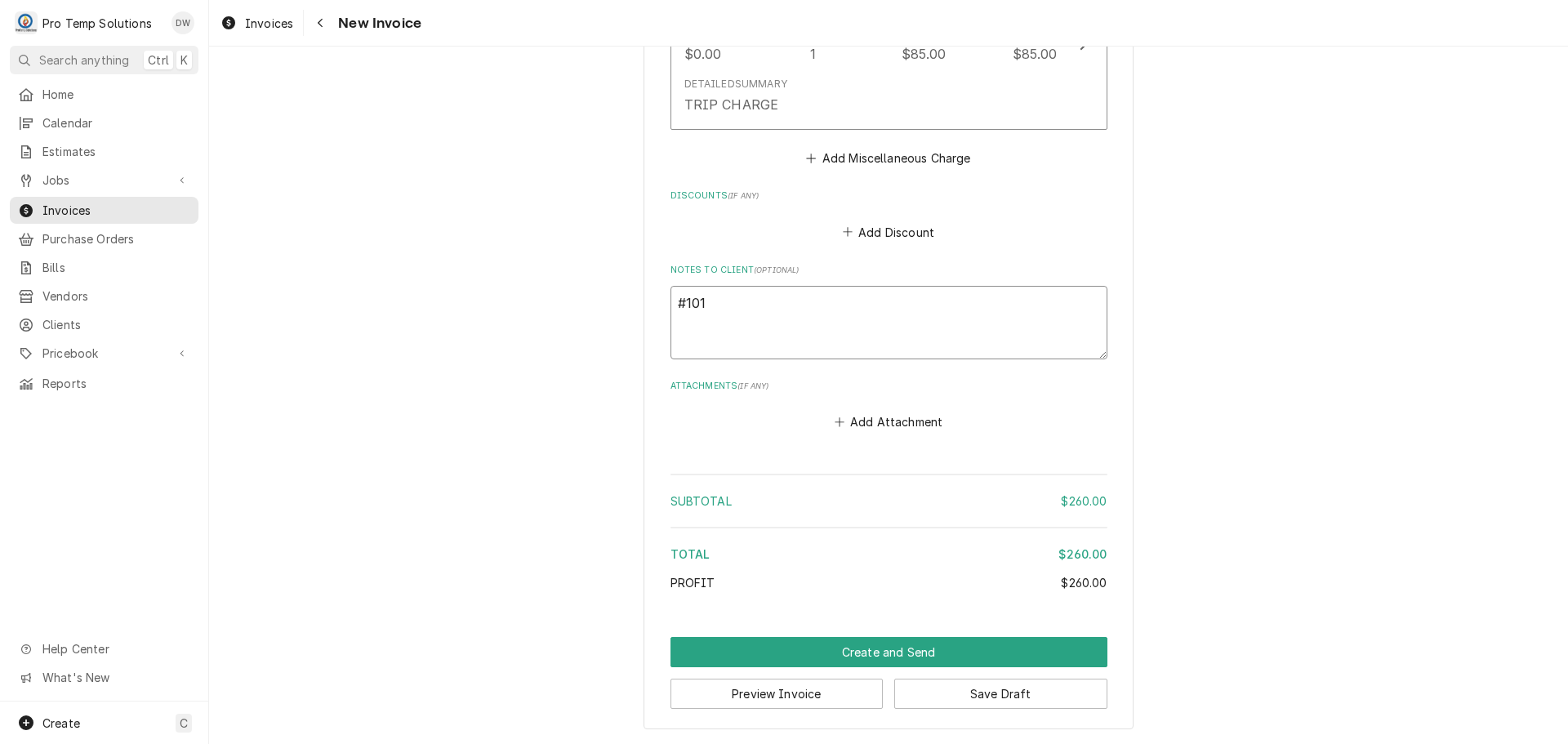
type textarea "#1010"
type textarea "x"
type textarea "#10102"
type textarea "x"
type textarea "#101025"
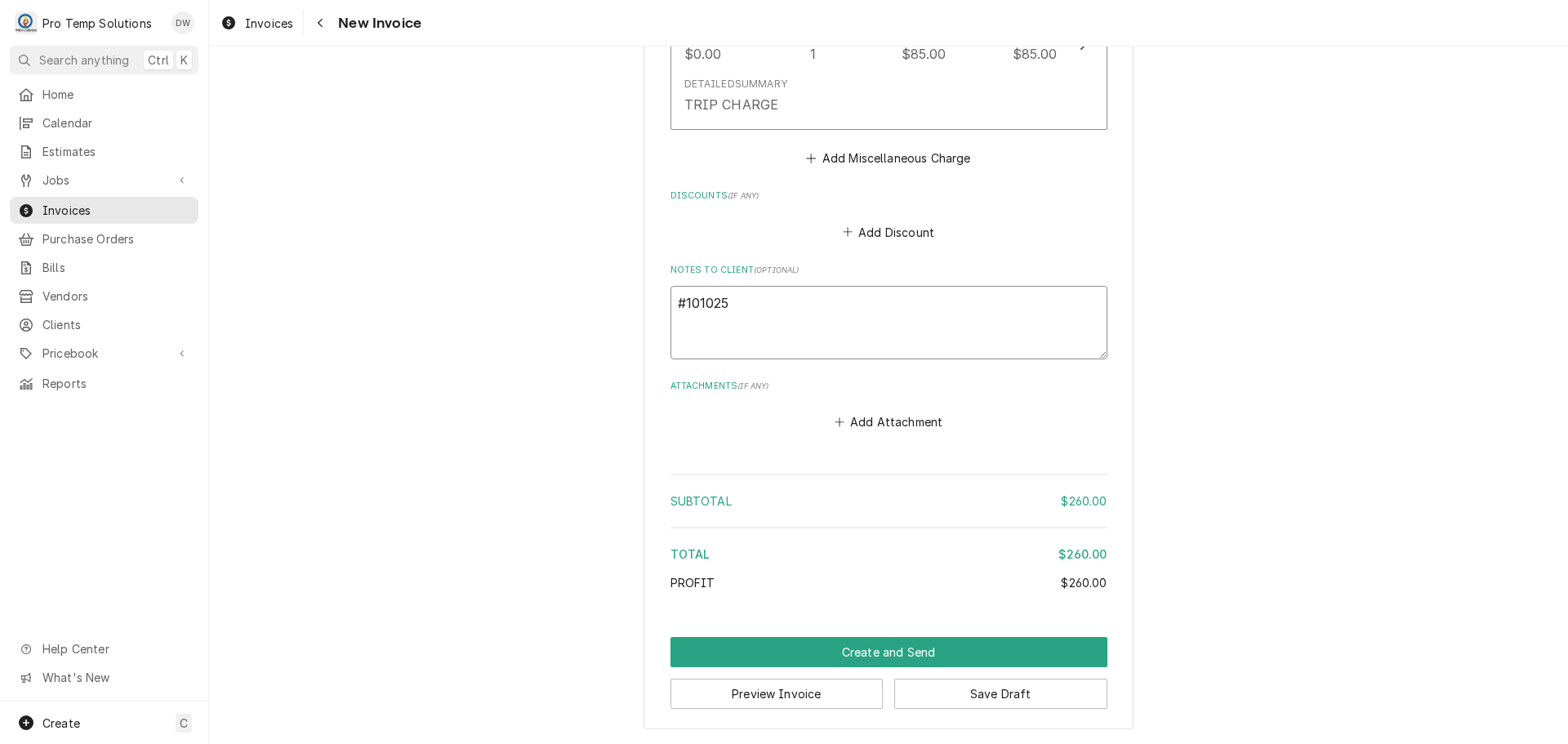
type textarea "x"
type textarea "#1010250"
type textarea "x"
type textarea "#10102500"
type textarea "x"
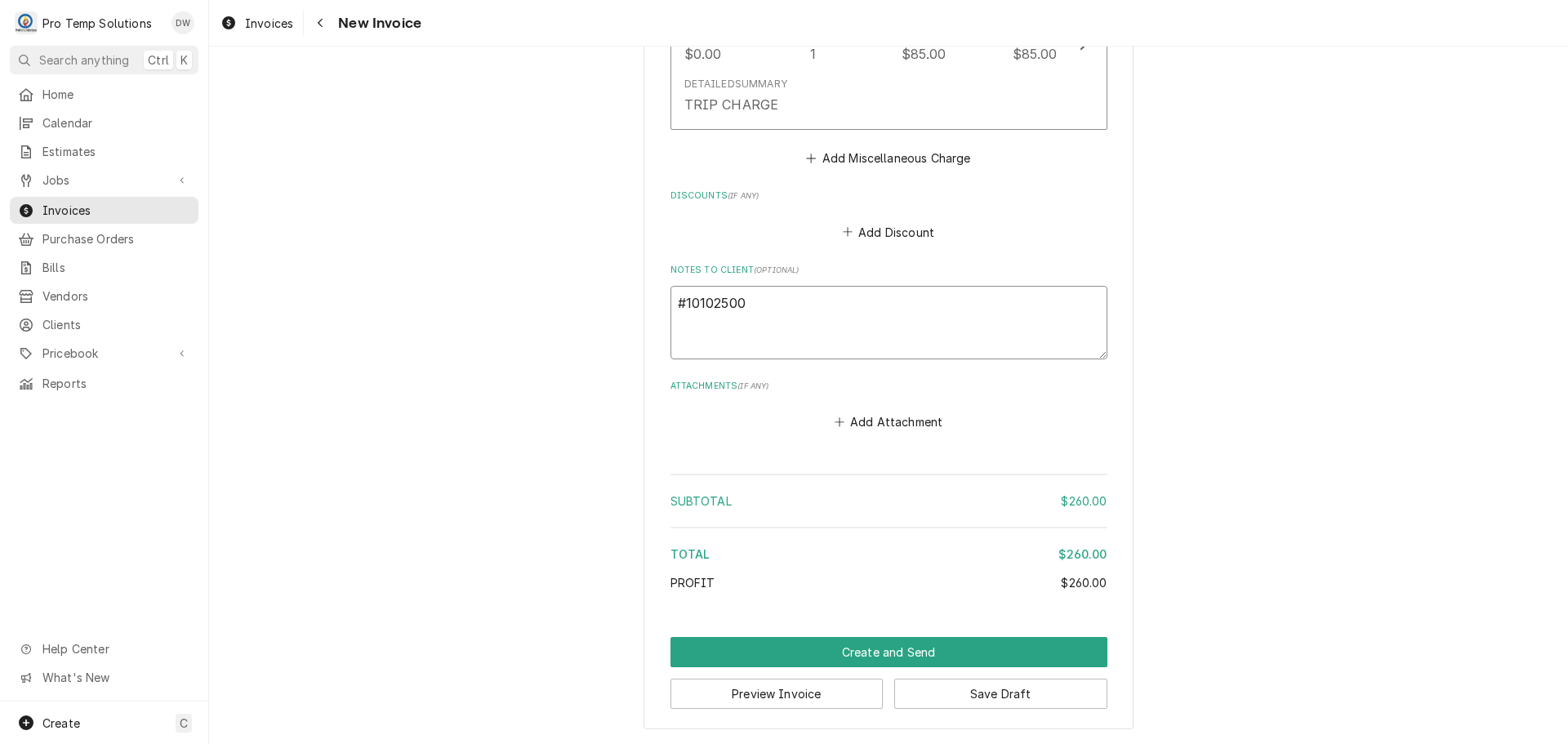
type textarea "#101025002"
type textarea "x"
type textarea "#101025002"
type textarea "x"
type textarea "#101025002 M"
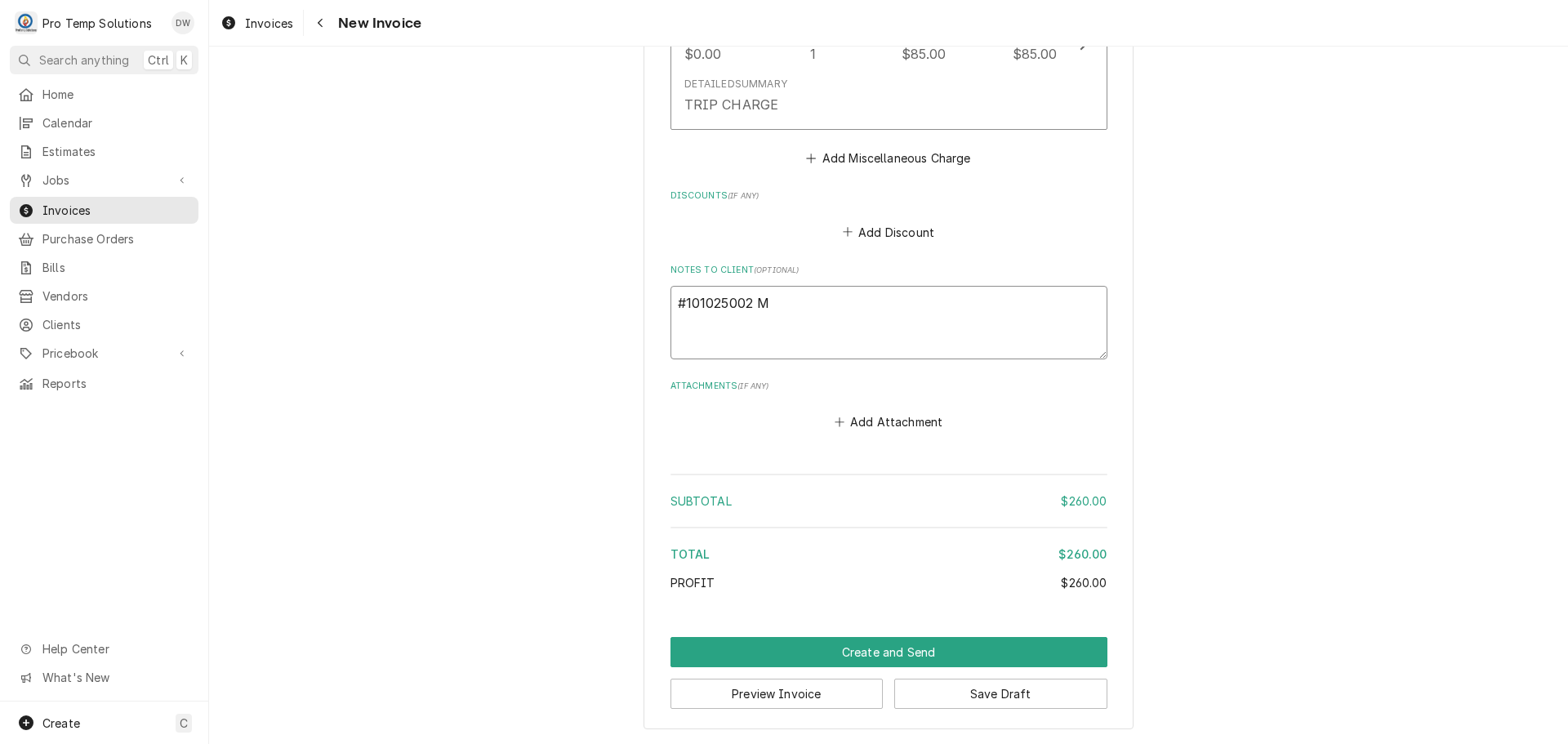
type textarea "x"
type textarea "#101025002 ME"
type textarea "x"
type textarea "#101025002 MEL"
type textarea "x"
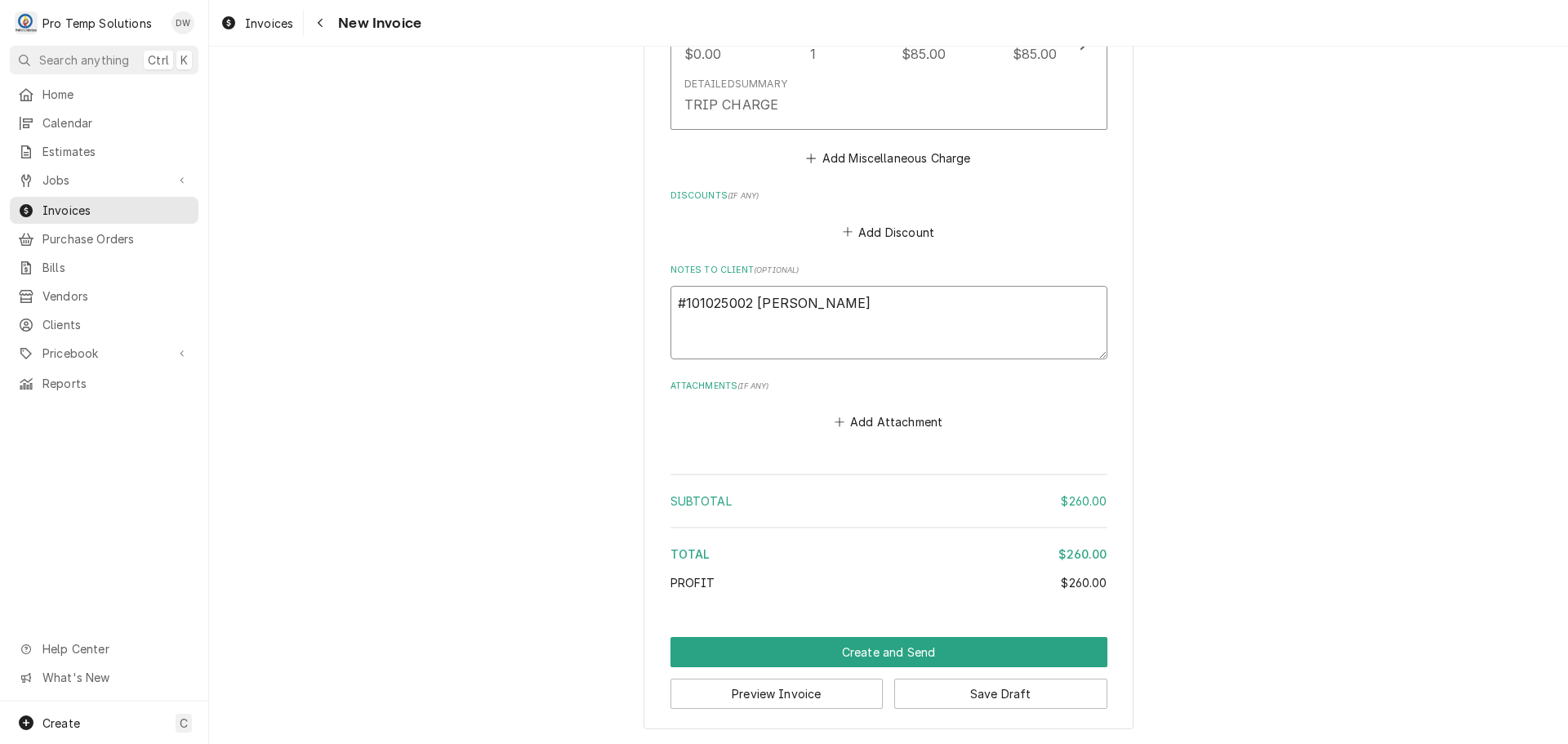
type textarea "#101025002 MELI"
type textarea "x"
type textarea "#101025002 MELIN"
type textarea "x"
type textarea "#101025002 MELINA"
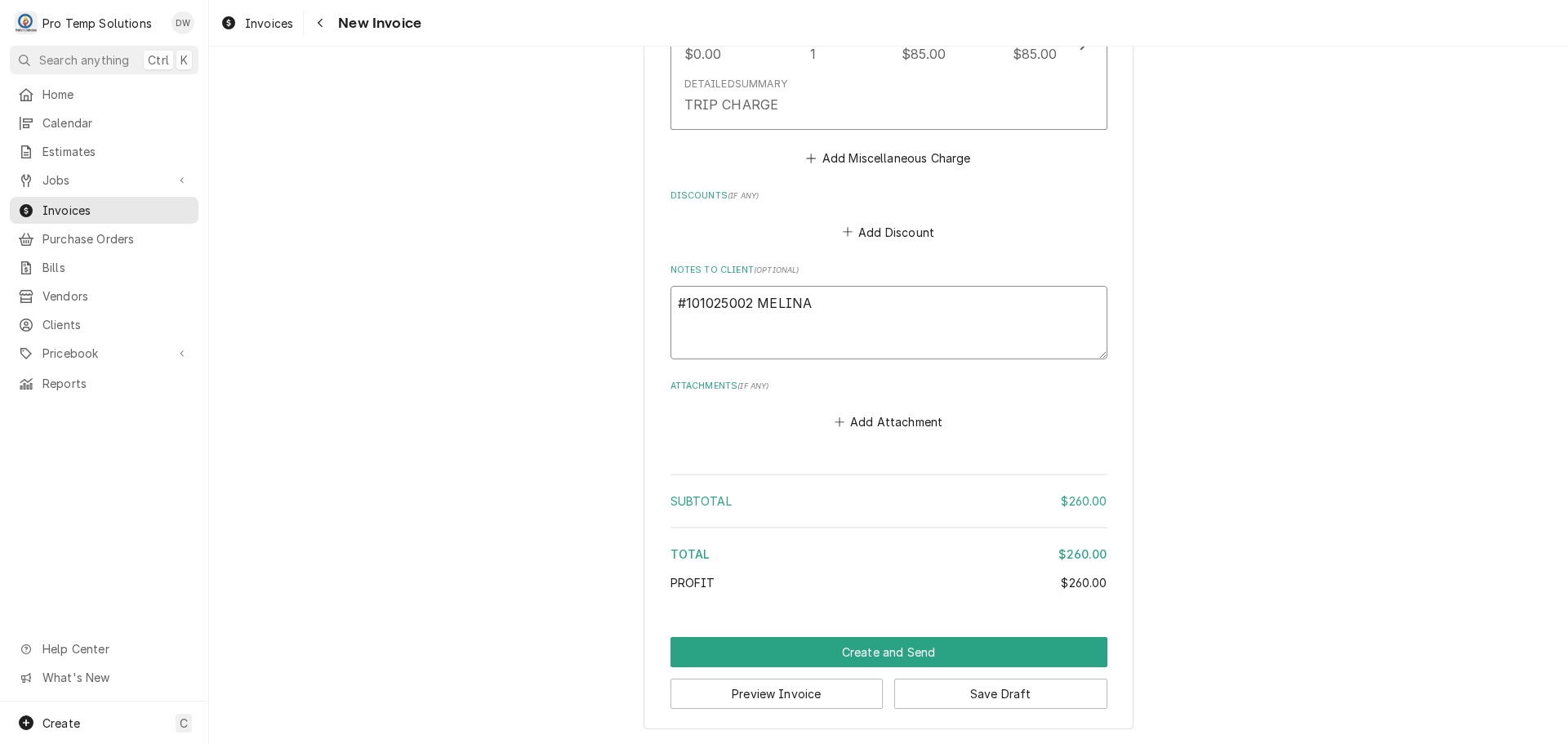
type textarea "x"
type textarea "#101025002 MELINA'"
type textarea "x"
type textarea "#101025002 MELINA'S"
type textarea "x"
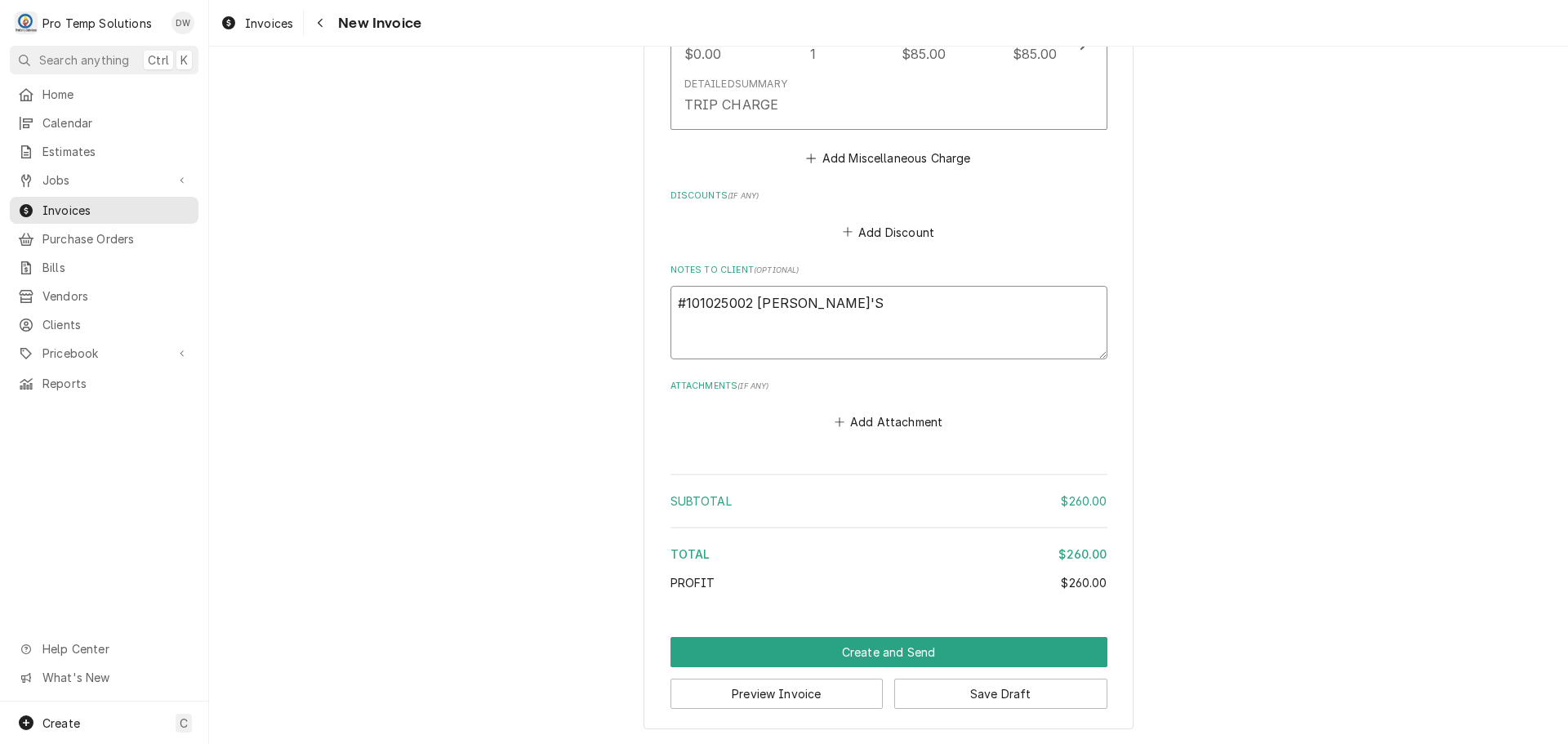
type textarea "#101025002 MELINA'S-"
type textarea "x"
type textarea "#101025002 MELINA'S-"
type textarea "x"
type textarea "#101025002 MELINA'S- K"
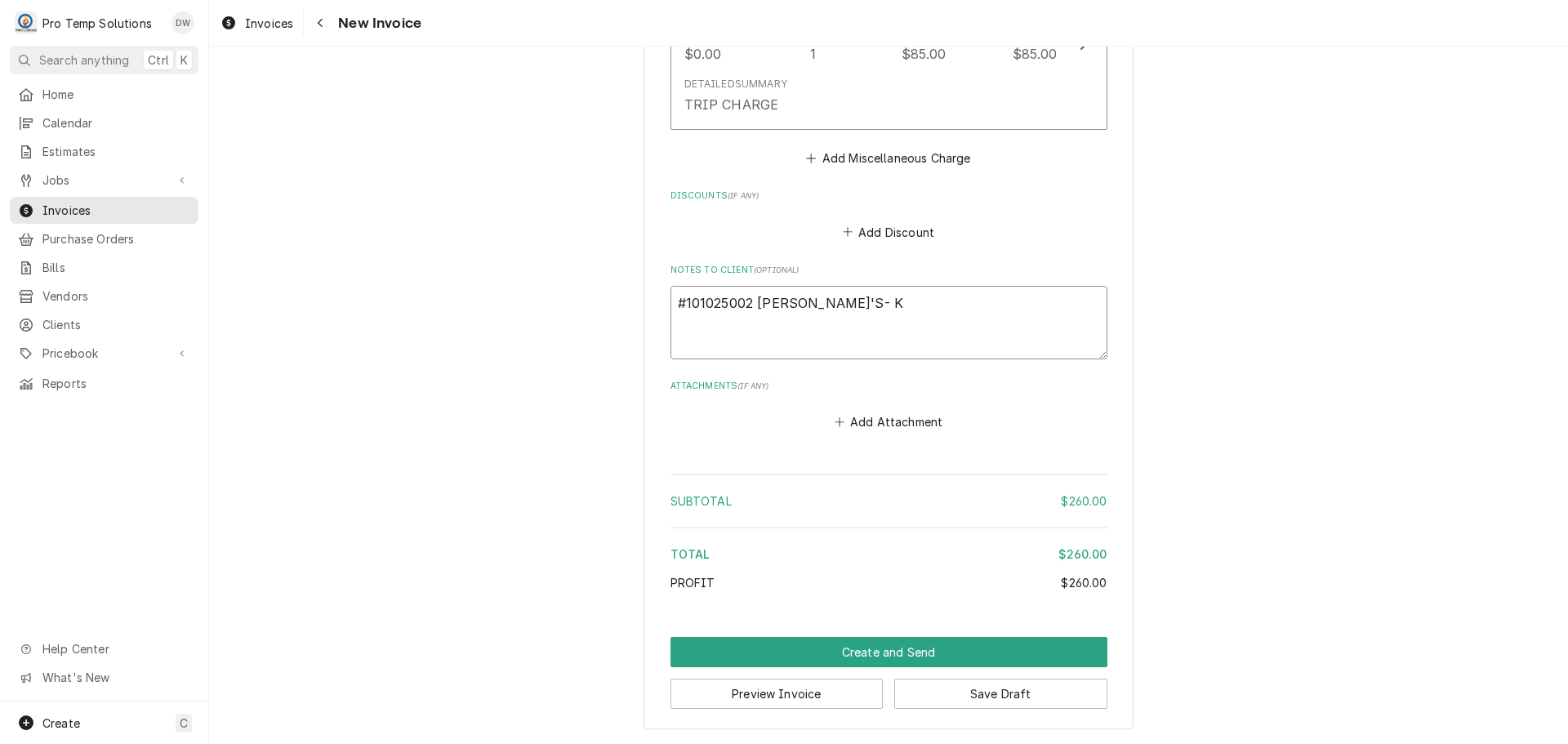
type textarea "x"
type textarea "#101025002 MELINA'S- KE"
type textarea "x"
type textarea "#101025002 MELINA'S- KET"
type textarea "x"
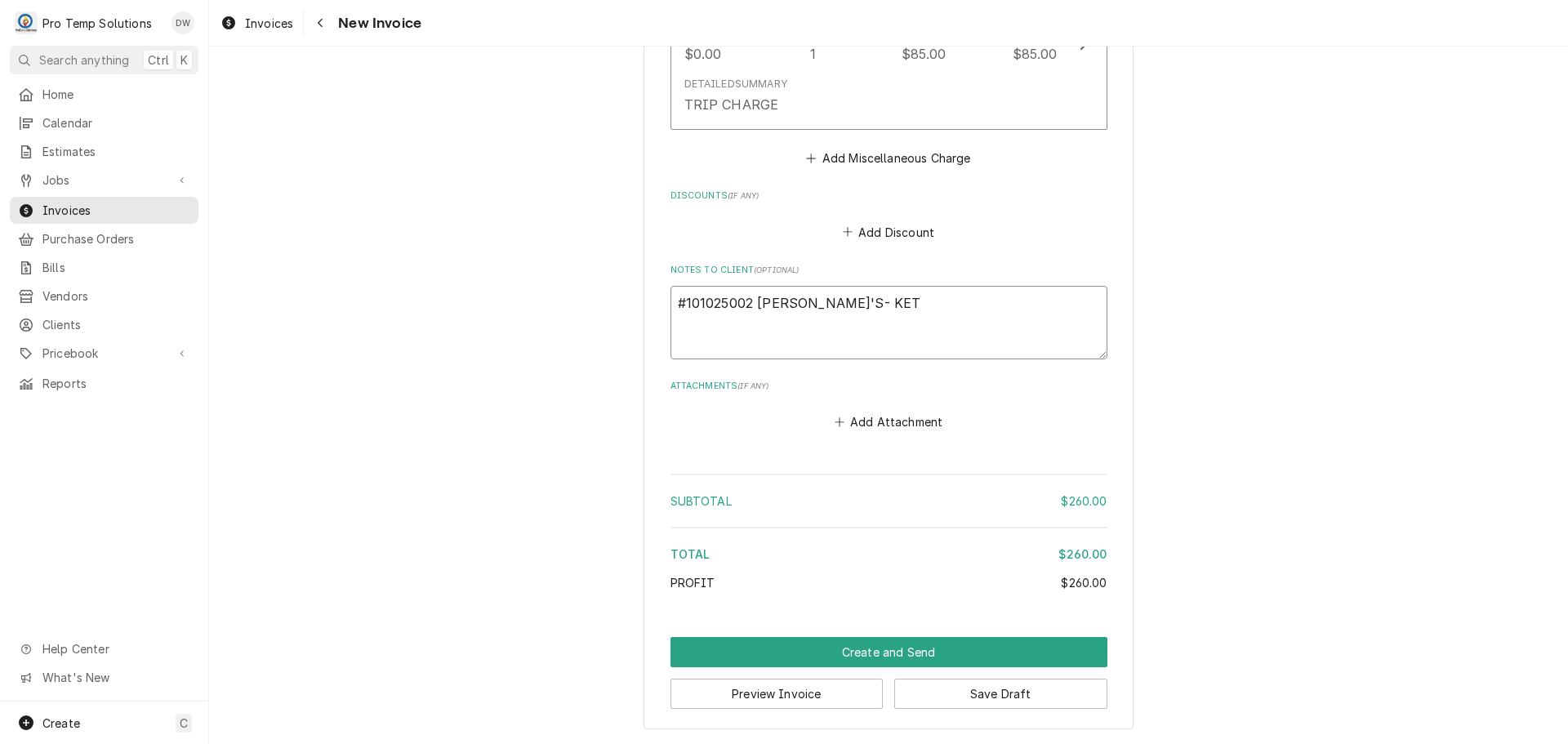
type textarea "#101025002 MELINA'S- KETT"
type textarea "x"
type textarea "#101025002 MELINA'S- KETTL"
type textarea "x"
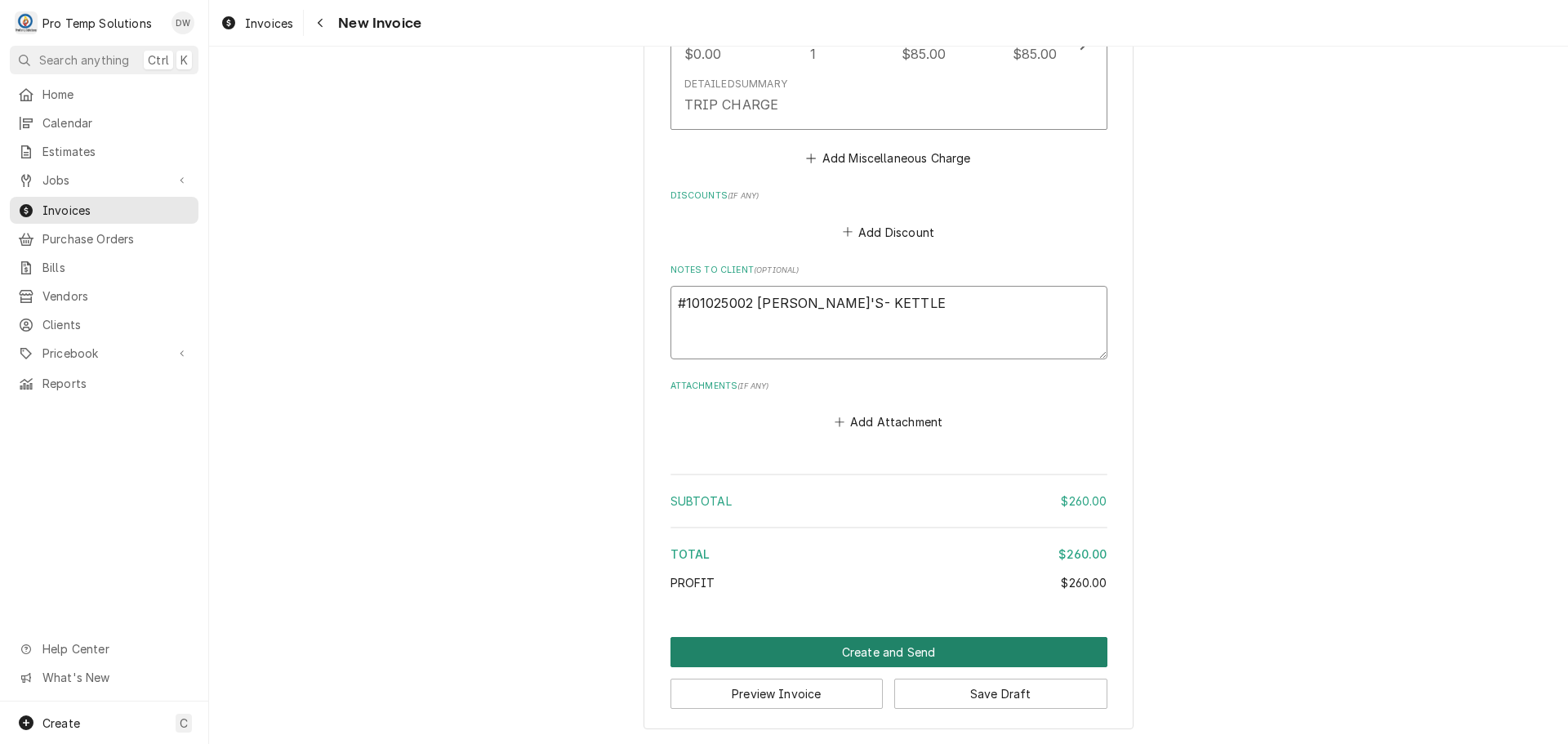
type textarea "#101025002 MELINA'S- KETTLE"
click at [887, 653] on button "Create and Send" at bounding box center [889, 651] width 437 height 30
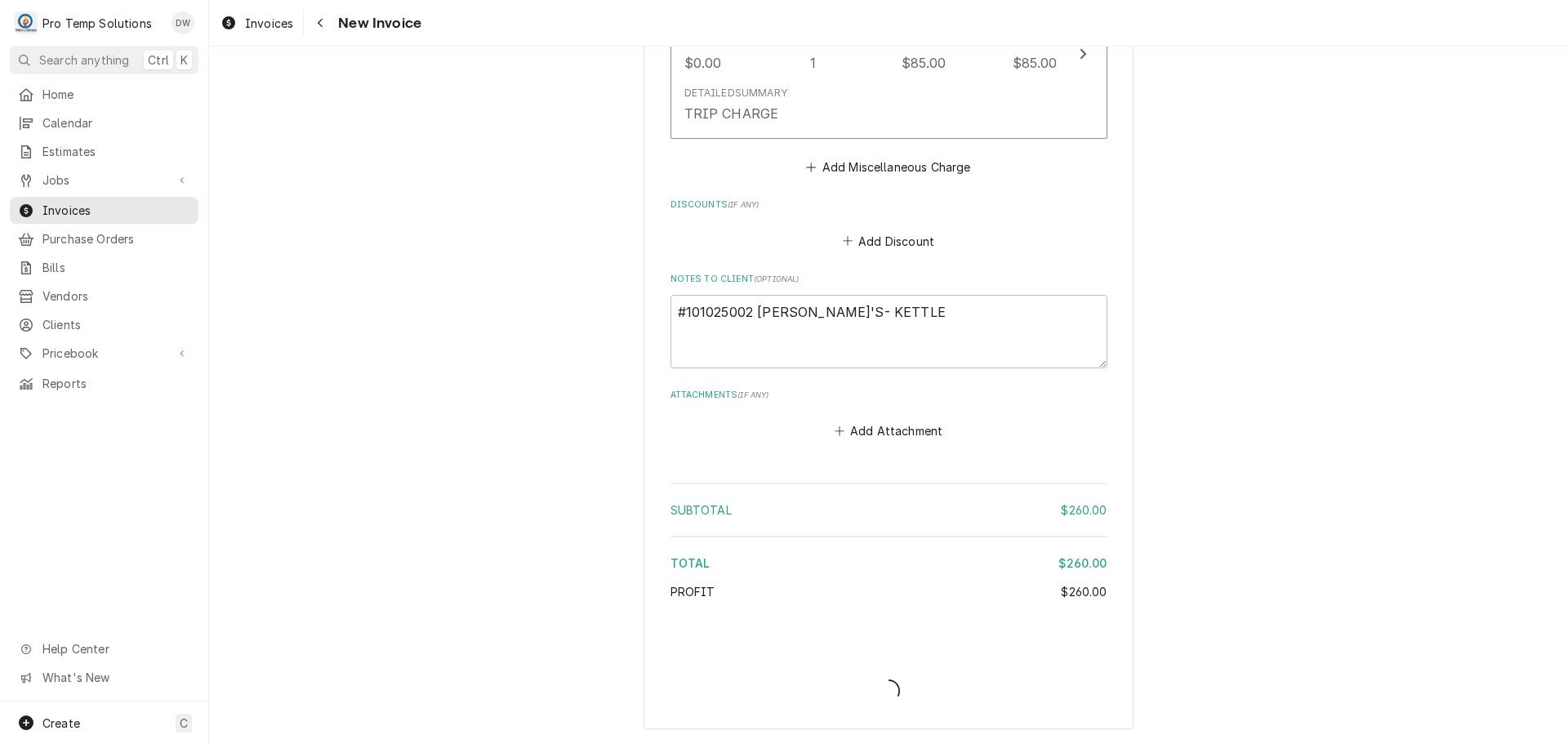
type textarea "x"
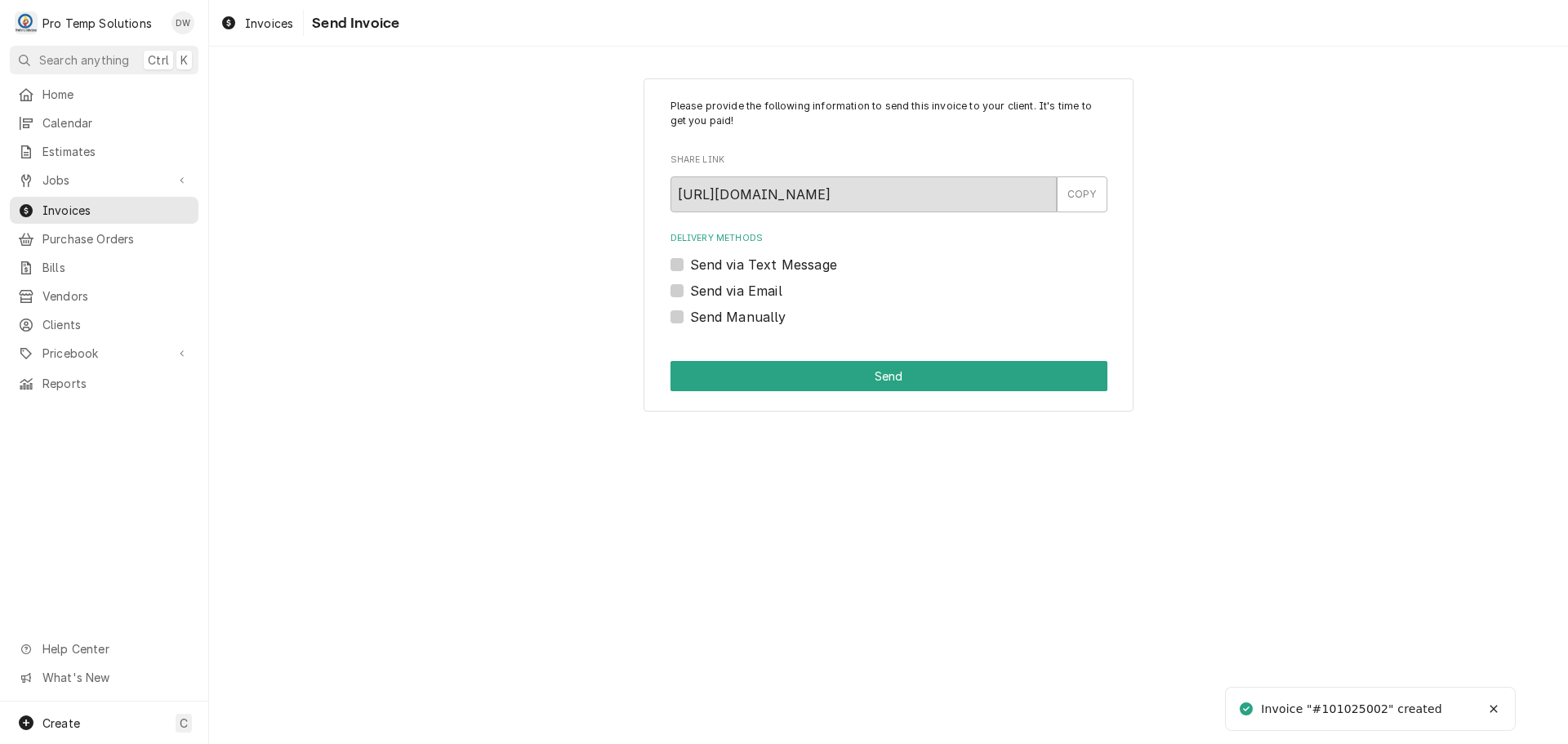
click at [690, 291] on label "Send via Email" at bounding box center [736, 291] width 93 height 20
click at [690, 291] on input "Send via Email" at bounding box center [908, 299] width 437 height 36
checkbox input "true"
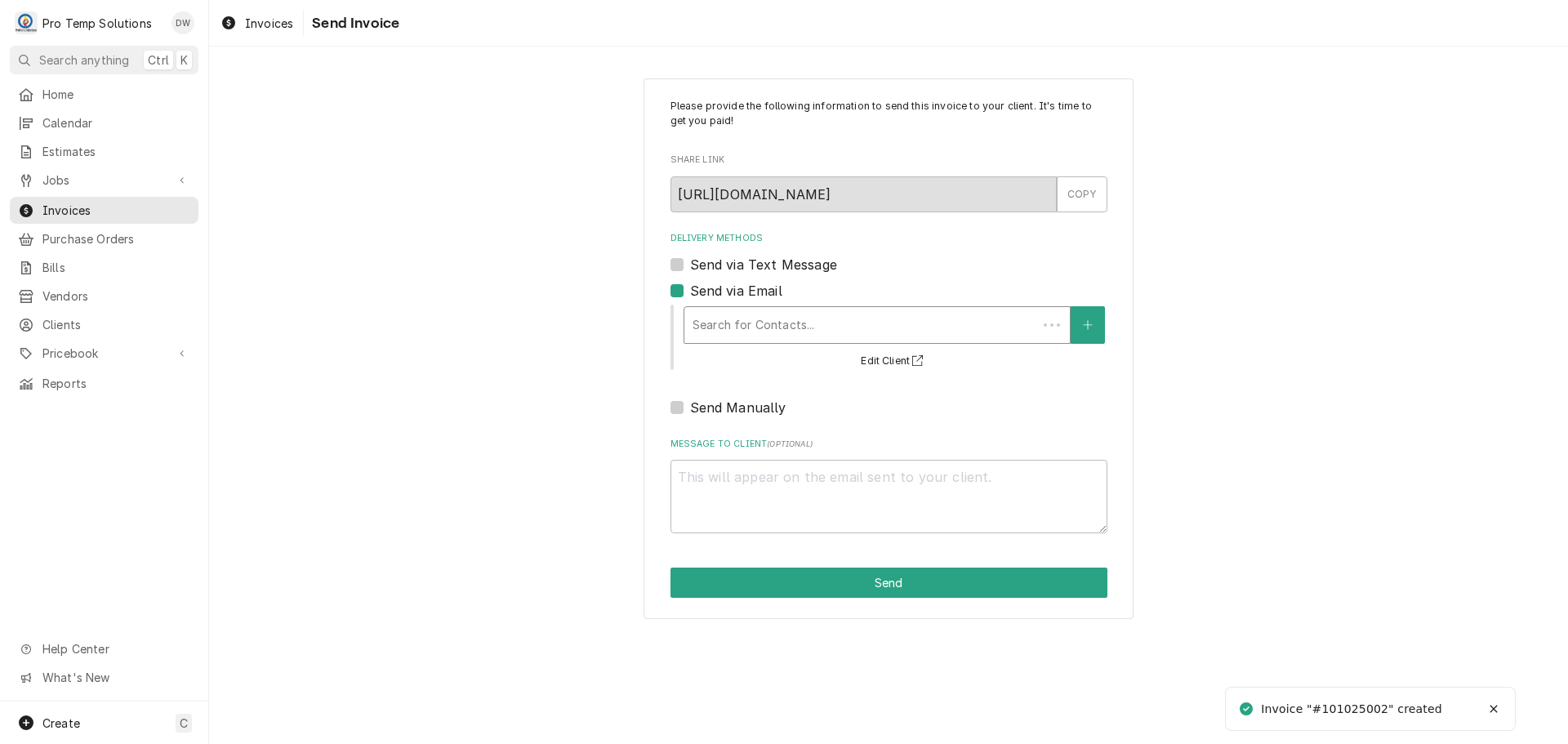
click at [782, 327] on div "Delivery Methods" at bounding box center [861, 325] width 337 height 29
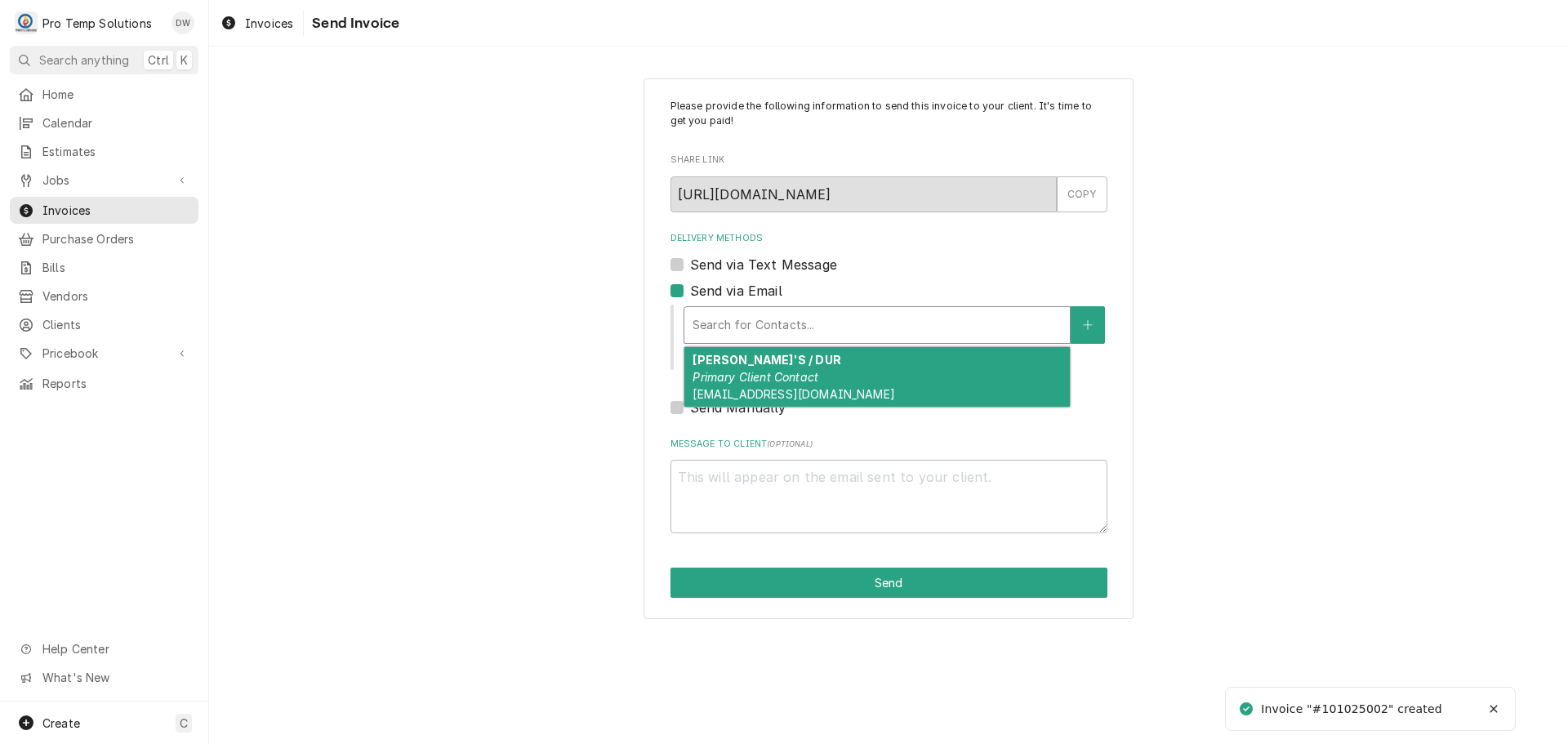
click at [773, 384] on div "[PERSON_NAME]'S / DUR Primary Client Contact [EMAIL_ADDRESS][DOMAIN_NAME]" at bounding box center [877, 376] width 386 height 60
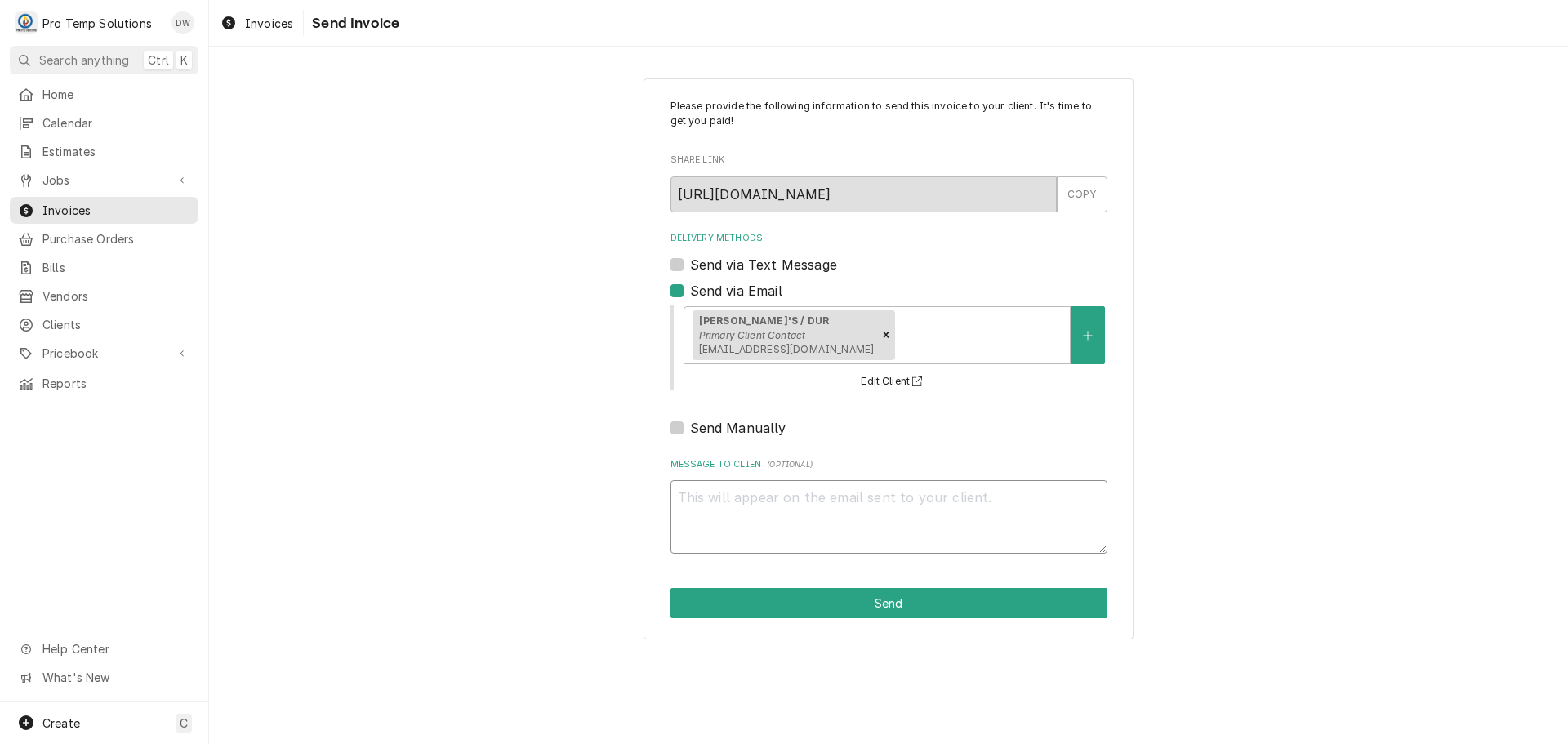
click at [749, 500] on textarea "Message to Client ( optional )" at bounding box center [889, 516] width 437 height 74
type textarea "x"
type textarea "#"
type textarea "x"
type textarea "#1"
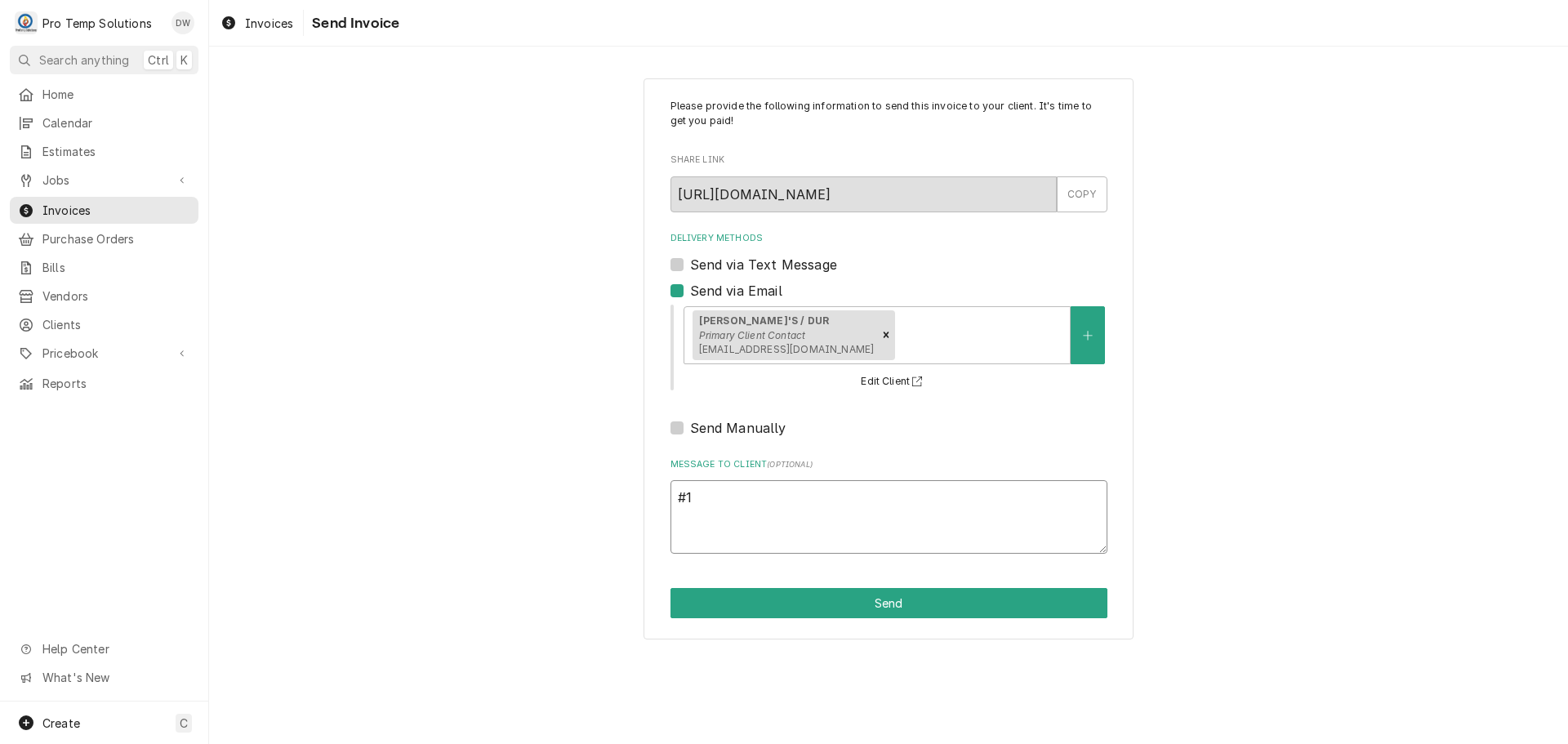
type textarea "x"
type textarea "#10"
type textarea "x"
type textarea "#101"
type textarea "x"
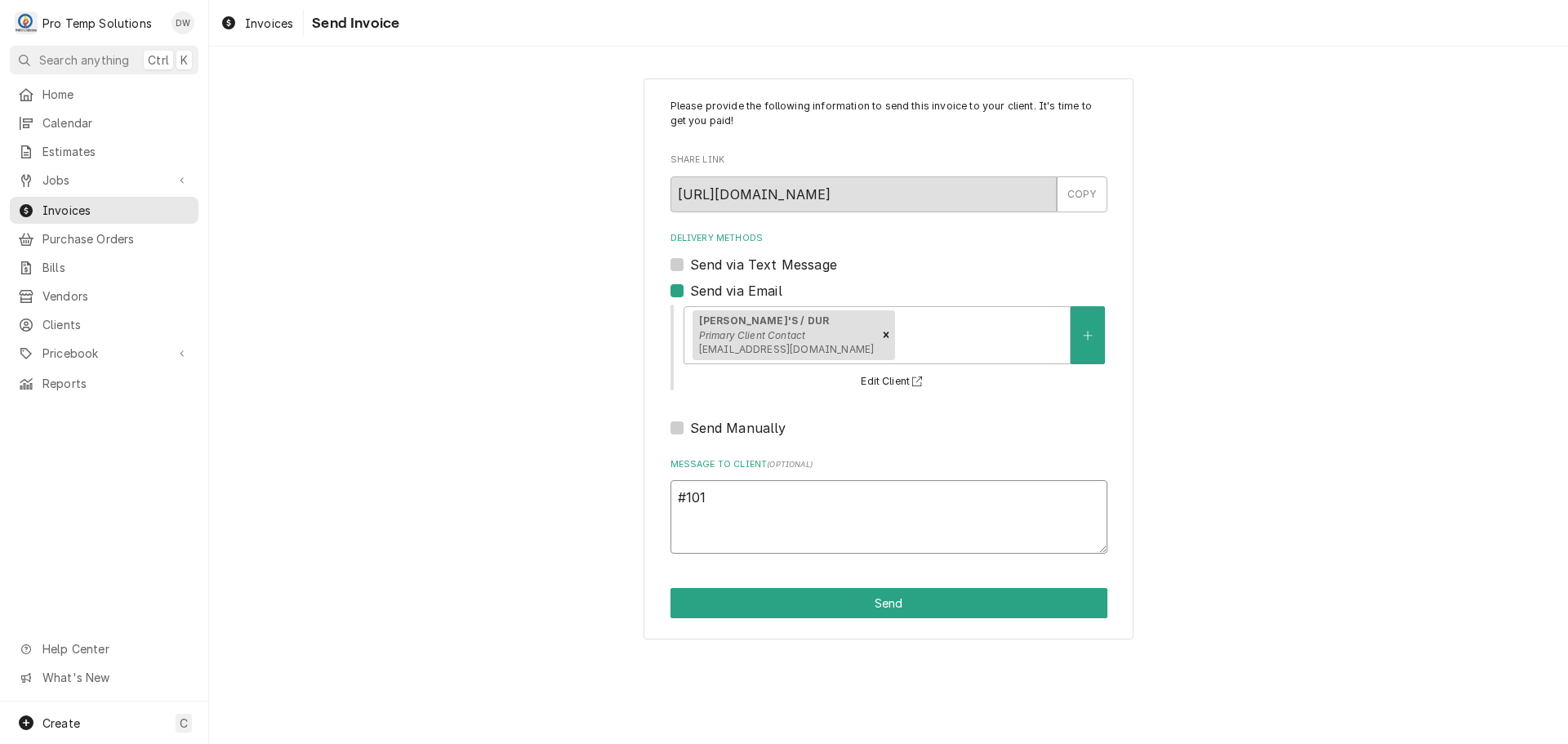
type textarea "#1010"
type textarea "x"
type textarea "#10102"
type textarea "x"
type textarea "#101025"
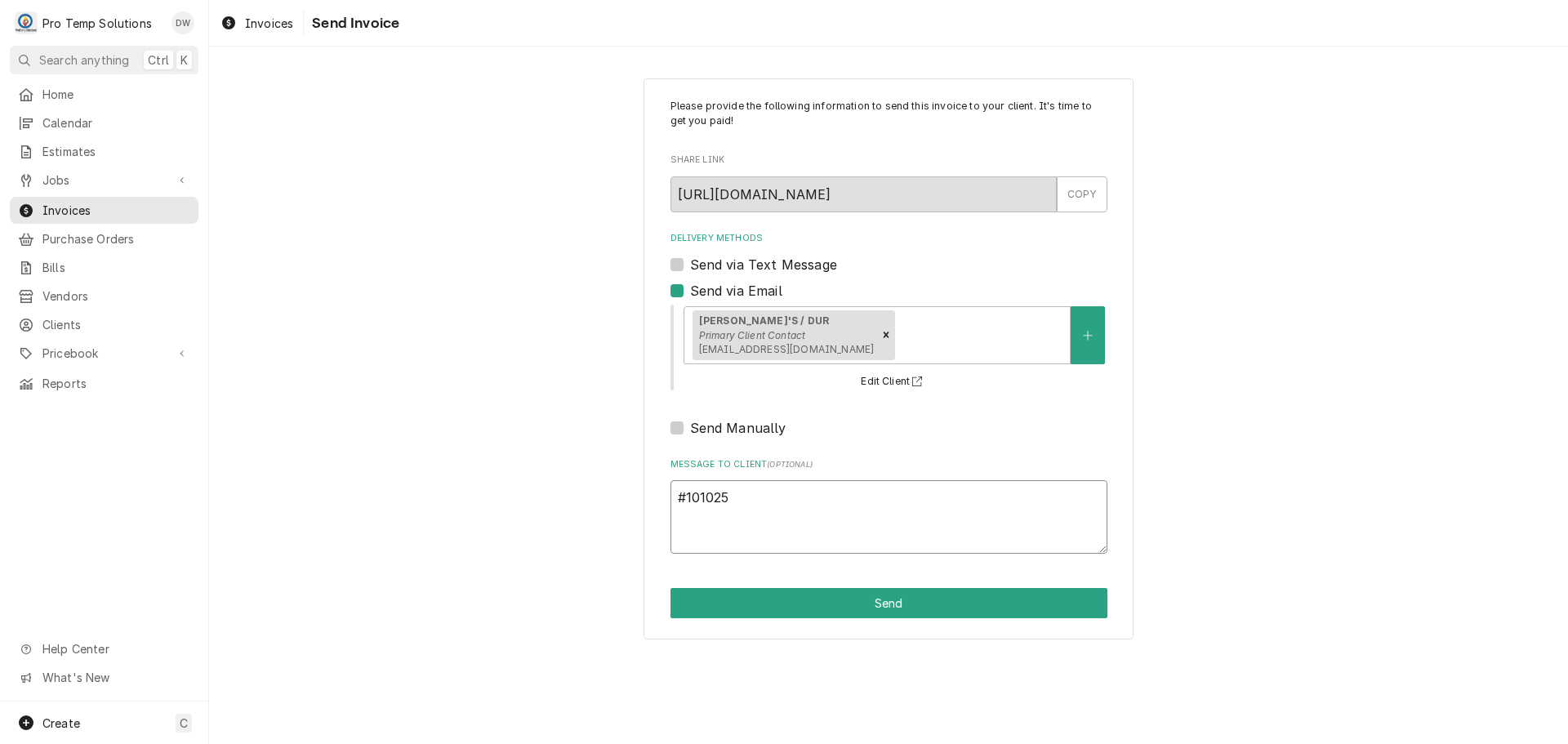
type textarea "x"
type textarea "#1010250"
type textarea "x"
type textarea "#10102500"
type textarea "x"
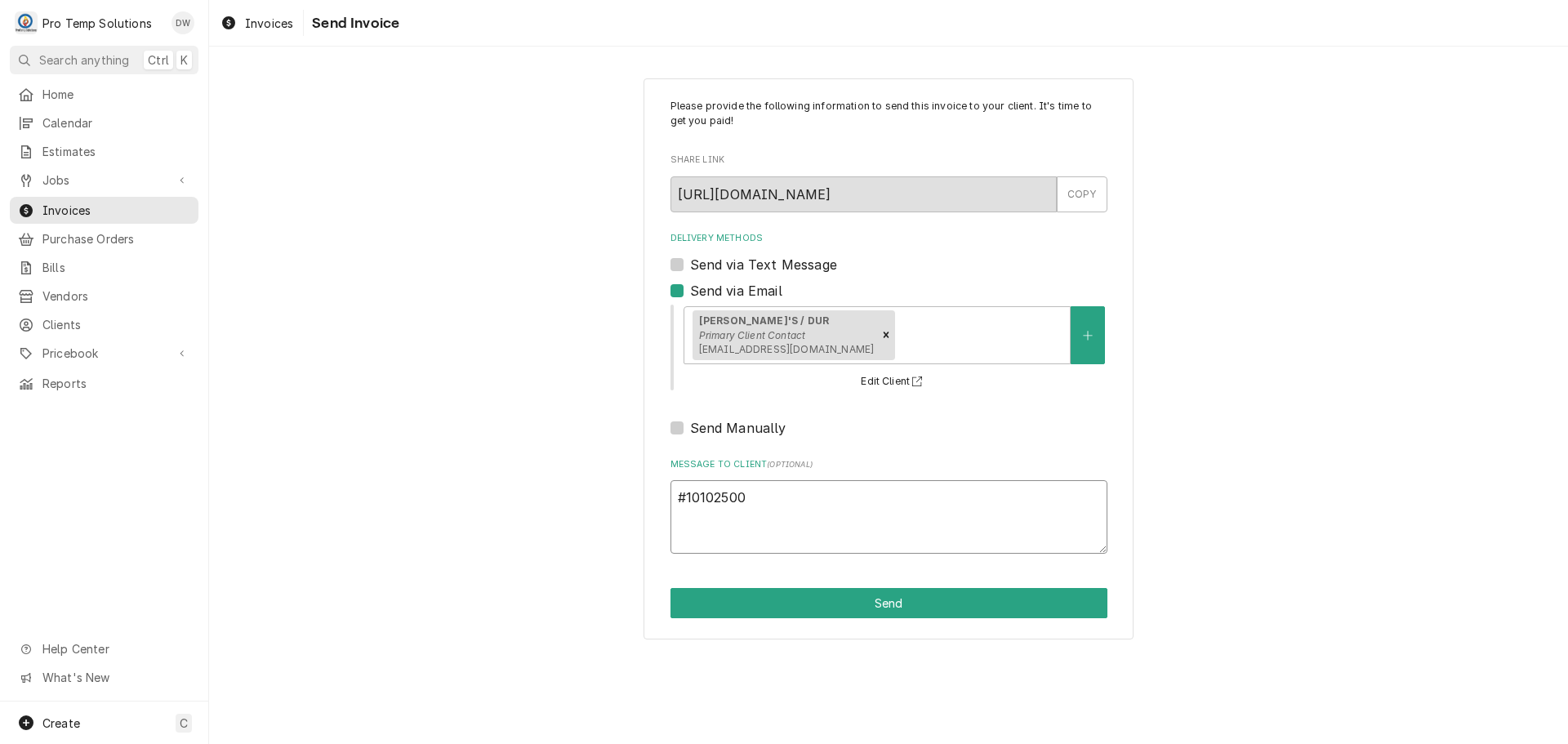
type textarea "#101025002"
type textarea "x"
type textarea "#101025002"
type textarea "x"
type textarea "#101025002 M"
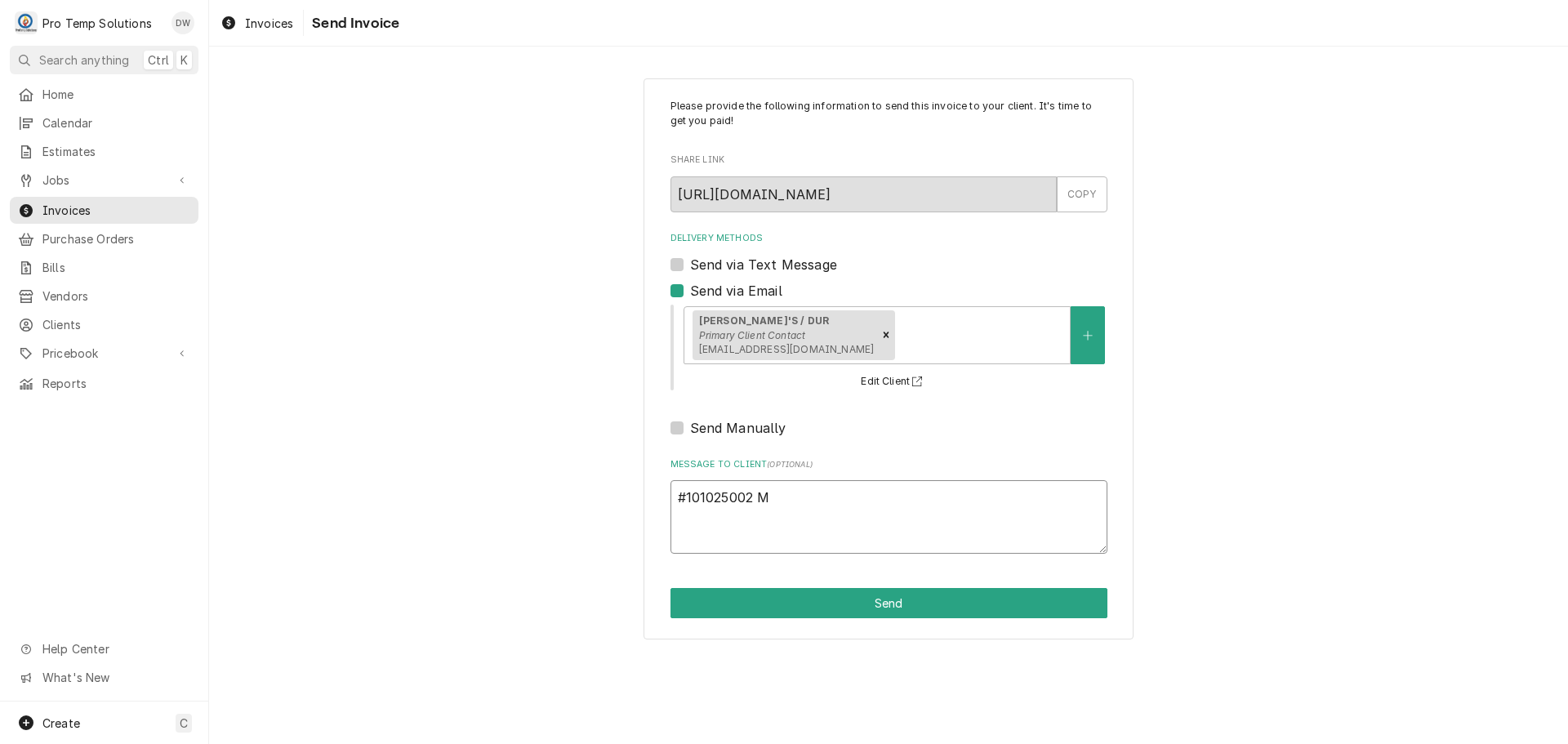
type textarea "x"
type textarea "#101025002 ME"
type textarea "x"
type textarea "#101025002 MEL"
type textarea "x"
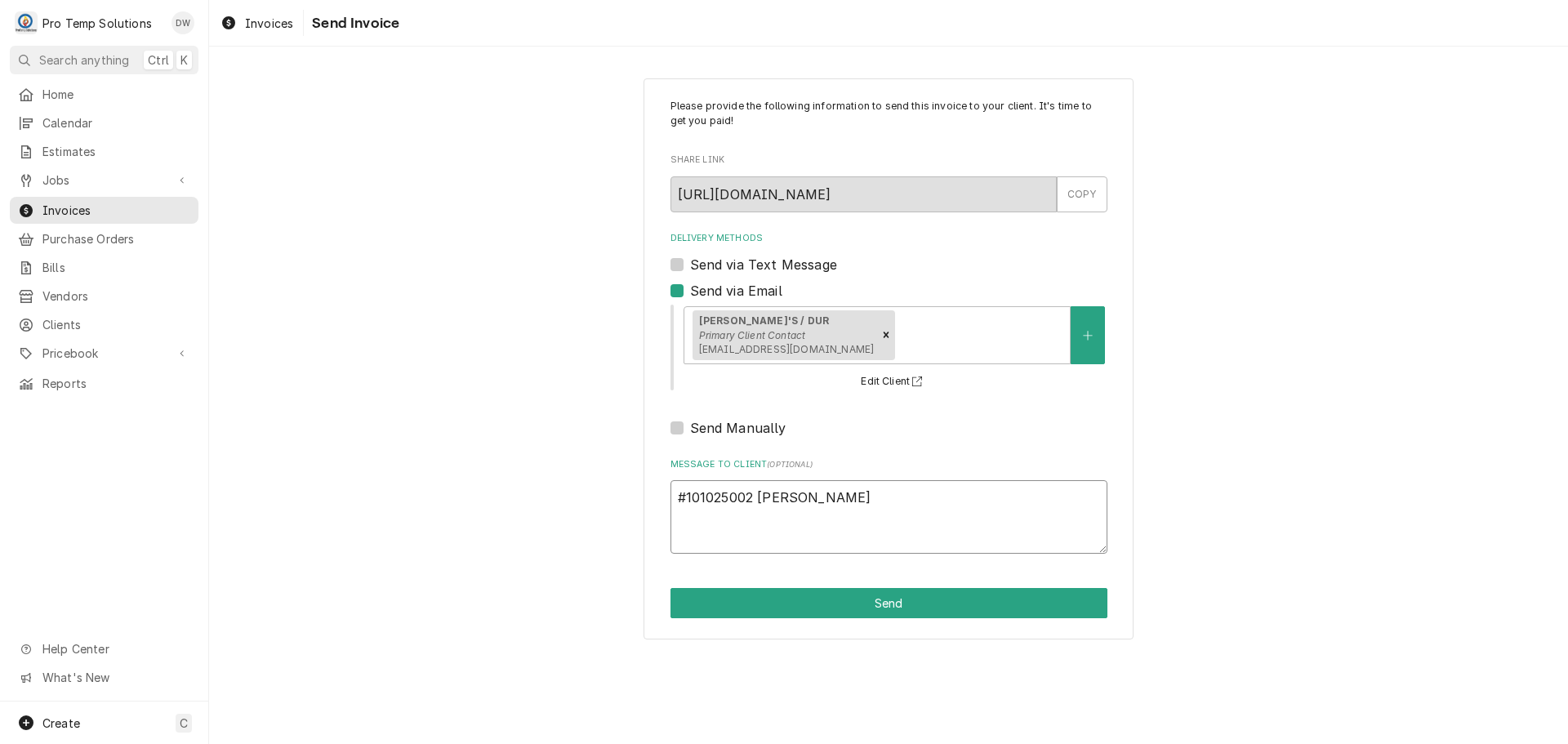
type textarea "#101025002 MELI"
type textarea "x"
type textarea "#101025002 MELIN"
type textarea "x"
type textarea "#101025002 MELINA"
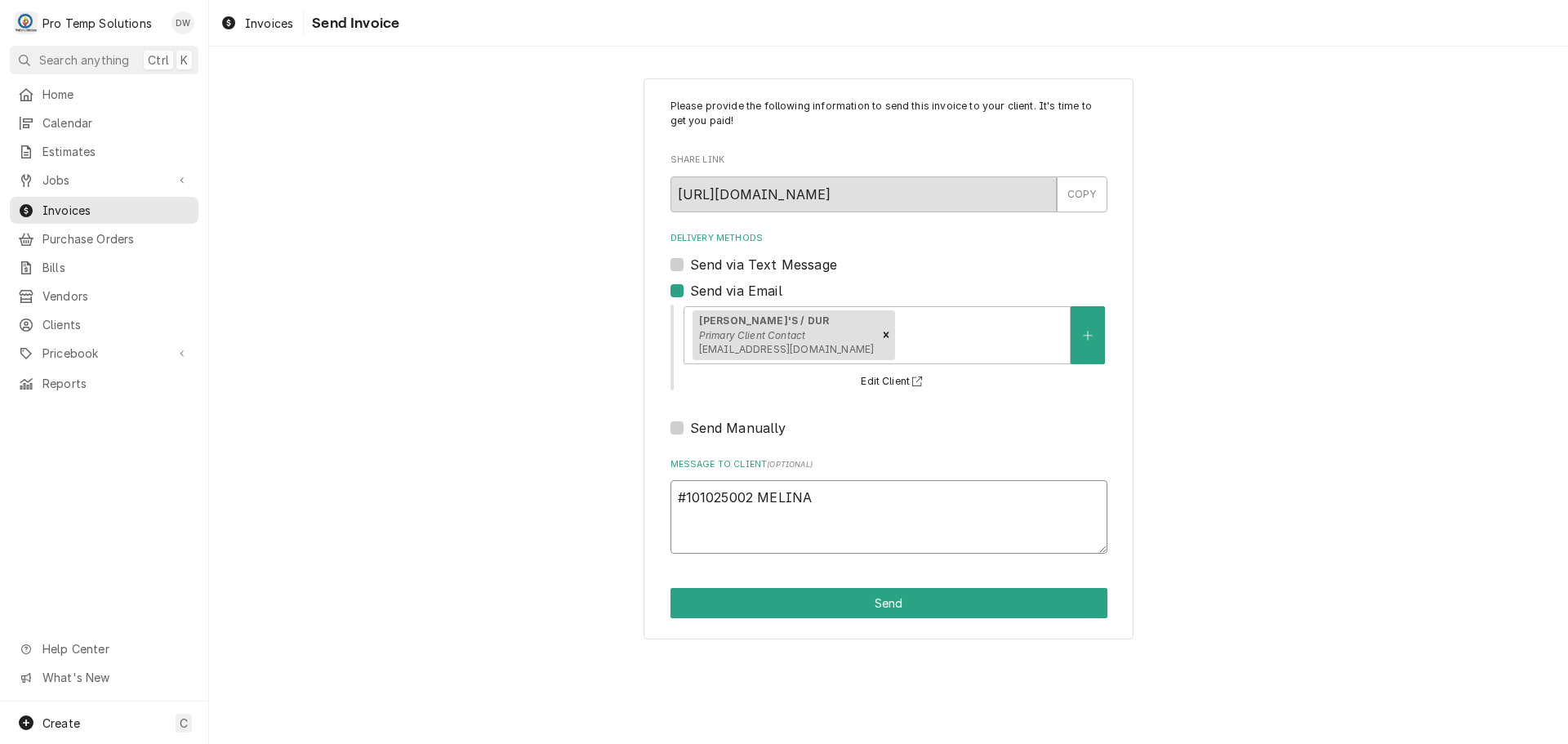
type textarea "x"
type textarea "#101025002 MELINA'"
type textarea "x"
type textarea "#101025002 MELINA'S"
type textarea "x"
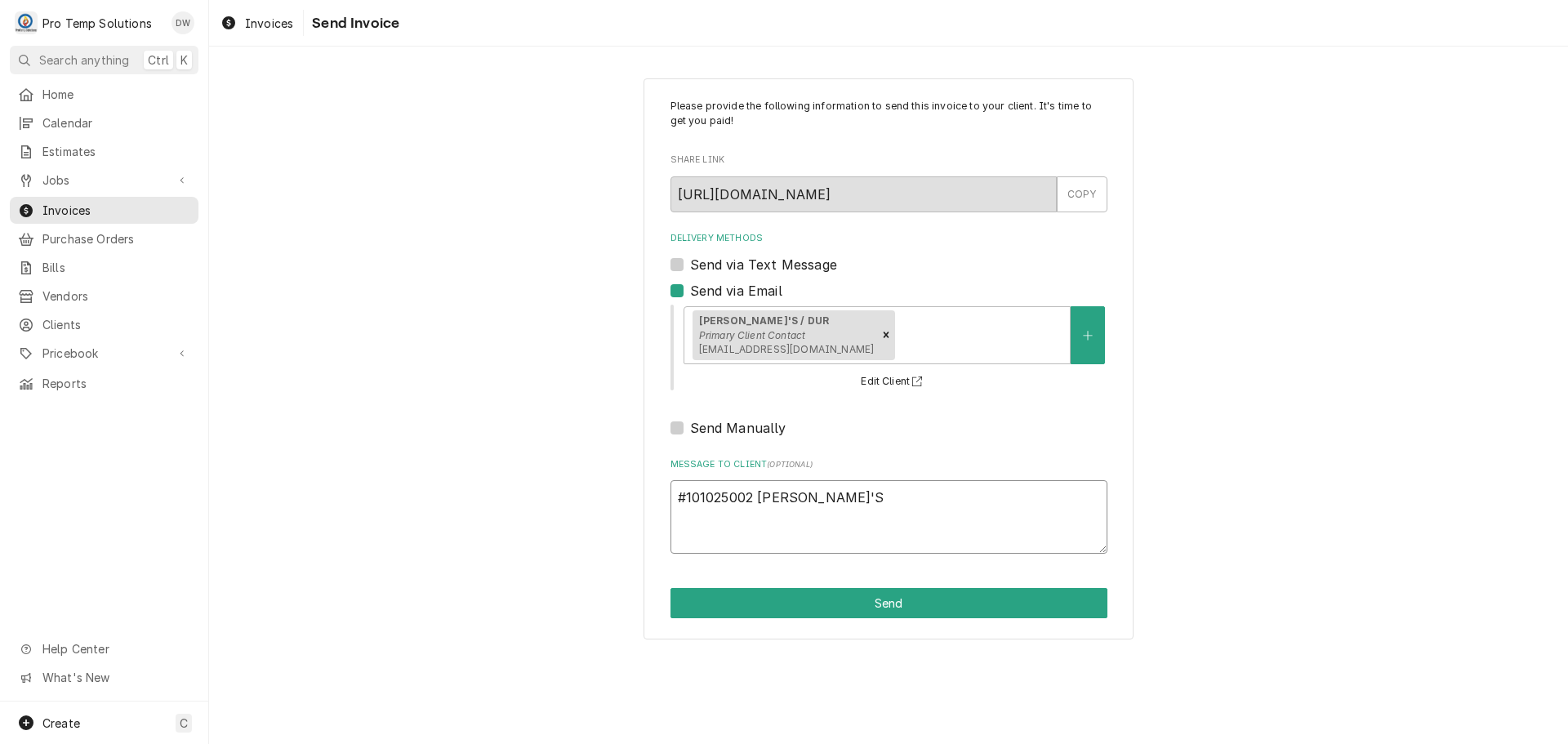
type textarea "#101025002 MELINA'S-"
type textarea "x"
type textarea "#101025002 MELINA'S-"
type textarea "x"
type textarea "#101025002 MELINA'S- K"
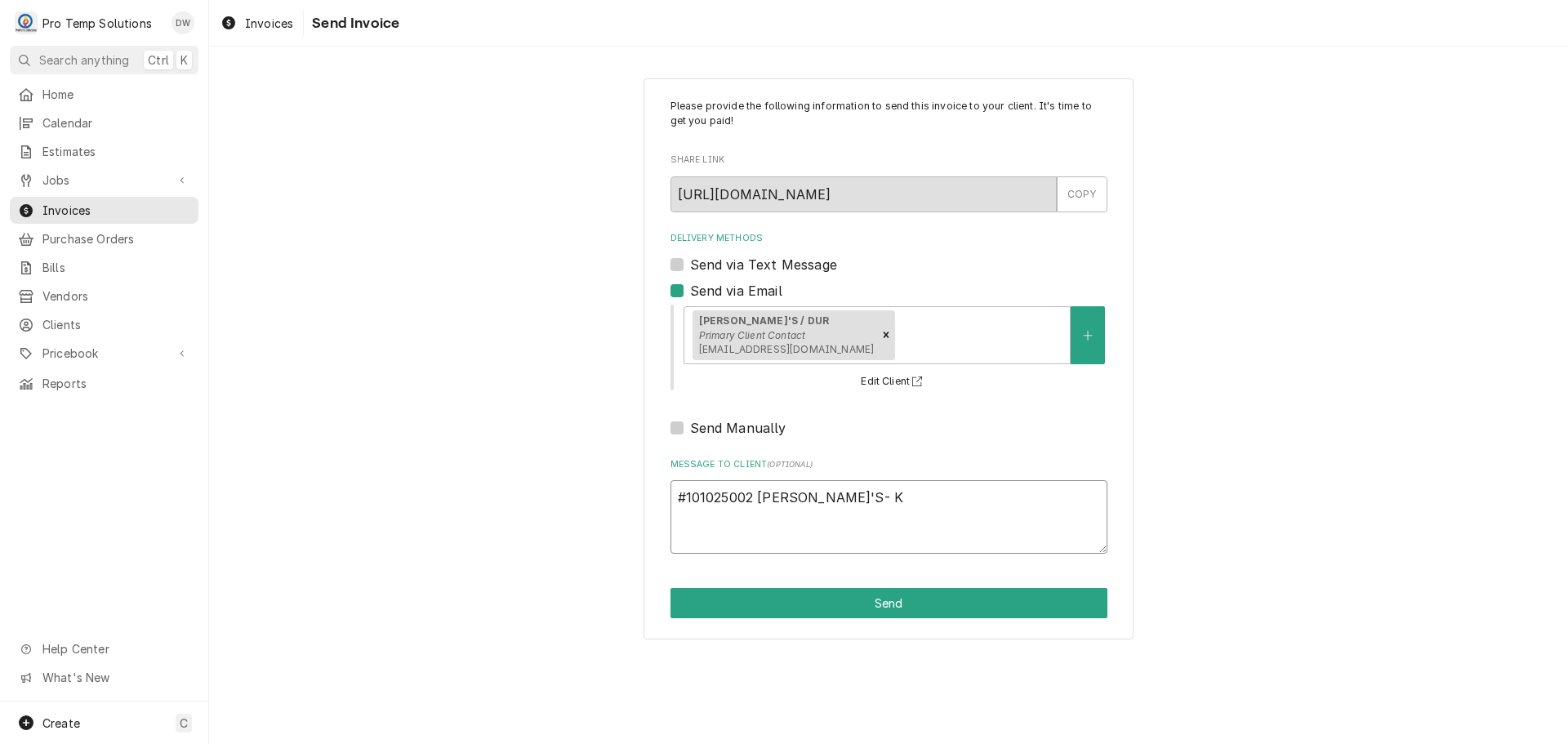
type textarea "x"
type textarea "#101025002 MELINA'S- KE"
type textarea "x"
type textarea "#101025002 MELINA'S- KET"
type textarea "x"
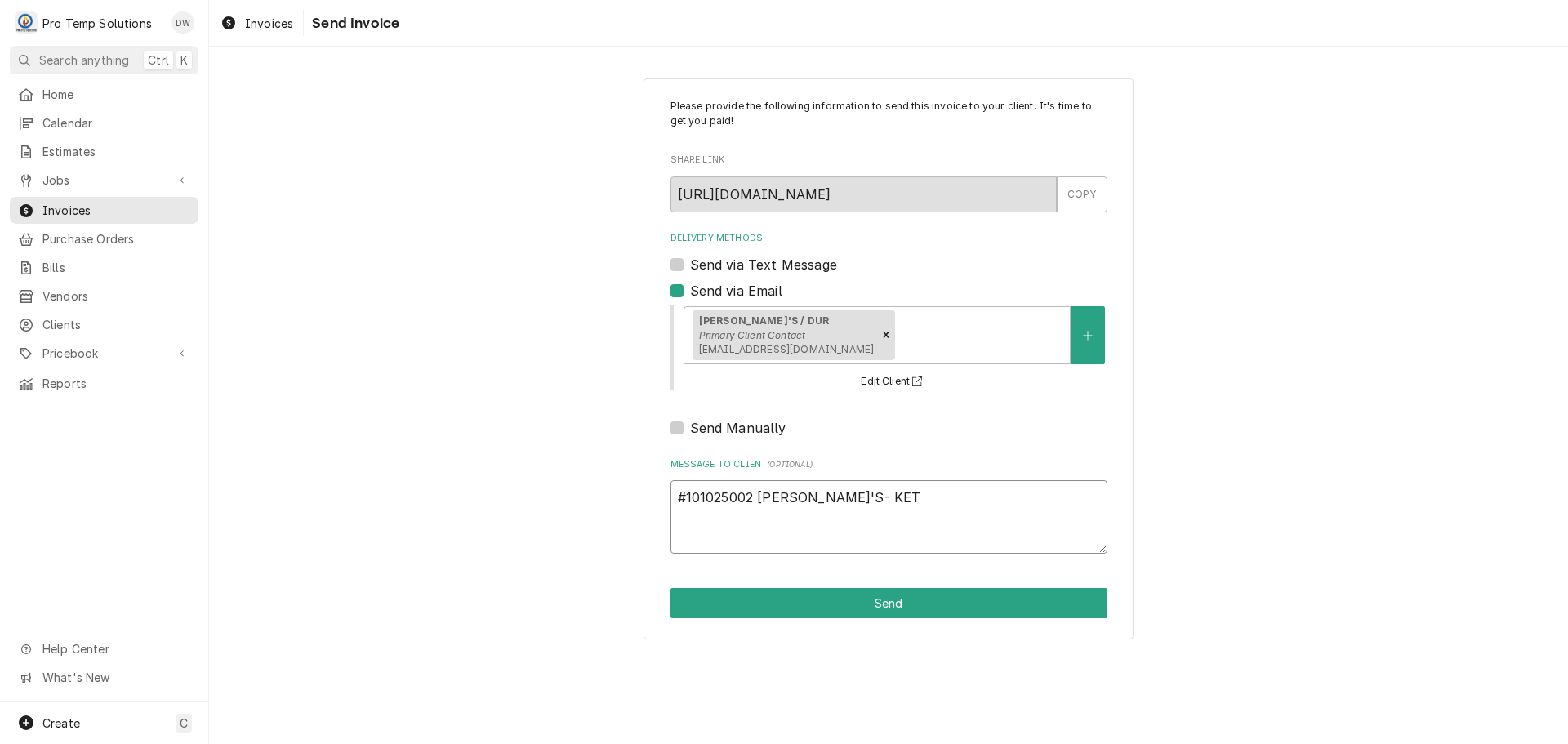
type textarea "#101025002 MELINA'S- KETT"
type textarea "x"
type textarea "#101025002 MELINA'S- KETTL"
type textarea "x"
type textarea "#101025002 MELINA'S- KETTLE"
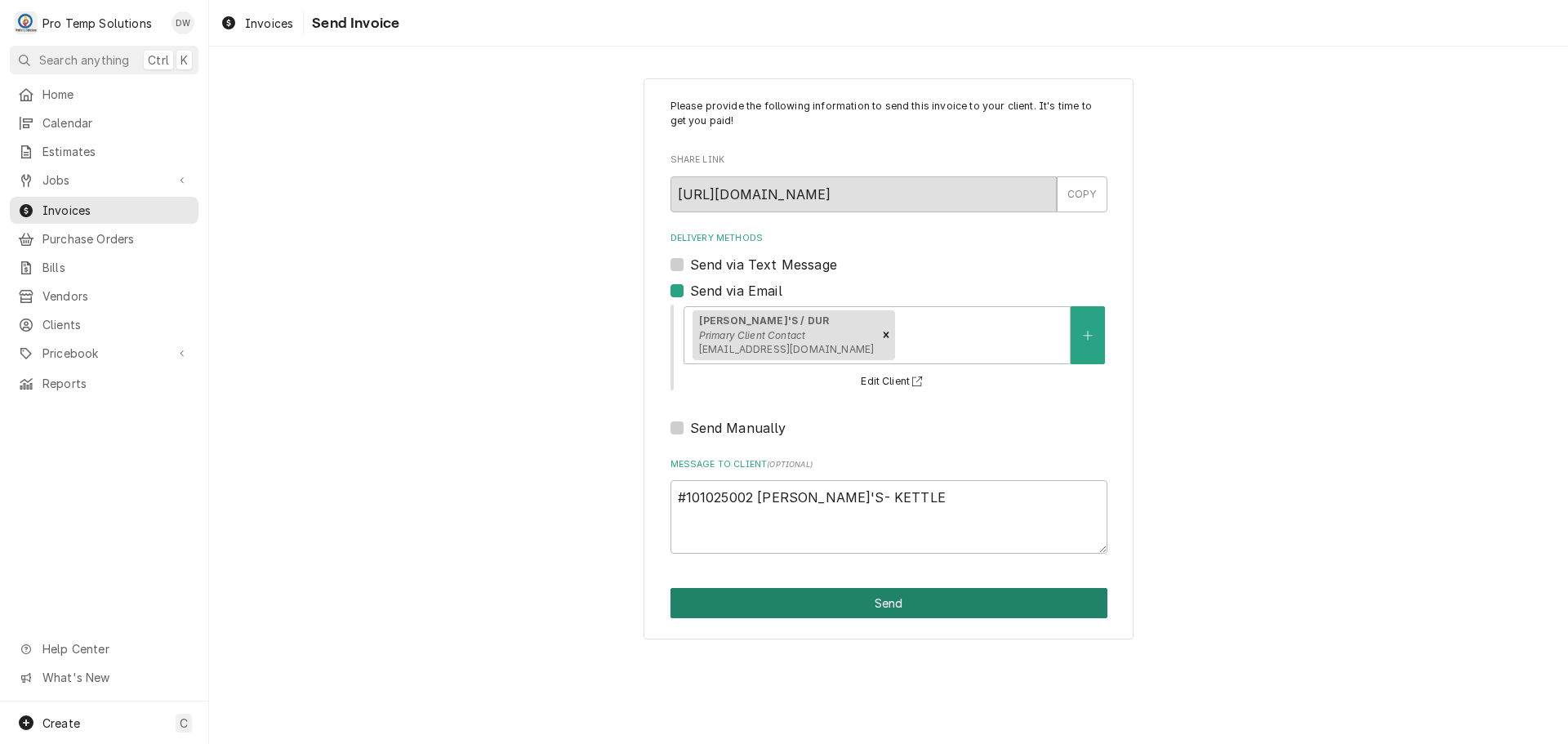
click at [884, 613] on button "Send" at bounding box center [889, 602] width 437 height 30
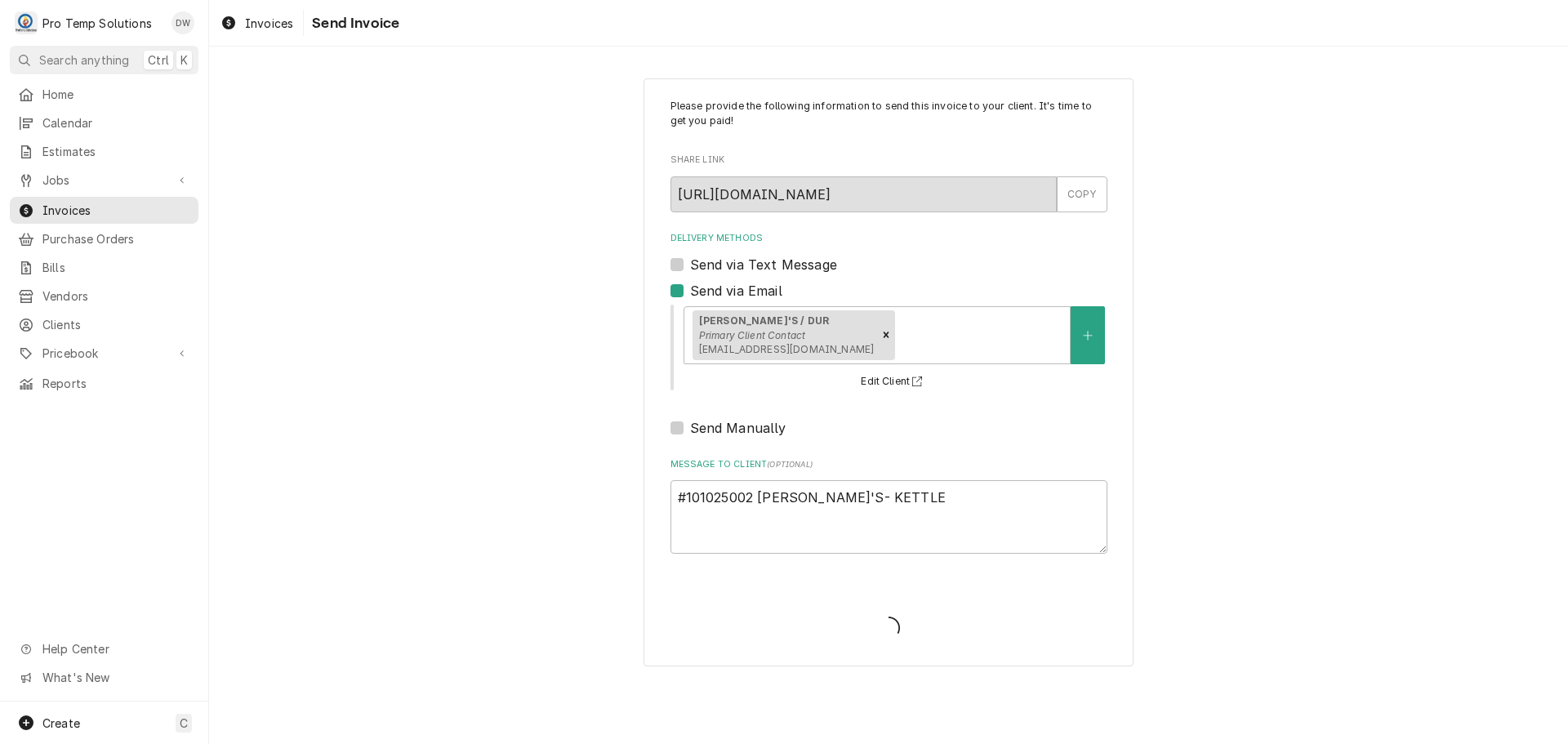
type textarea "x"
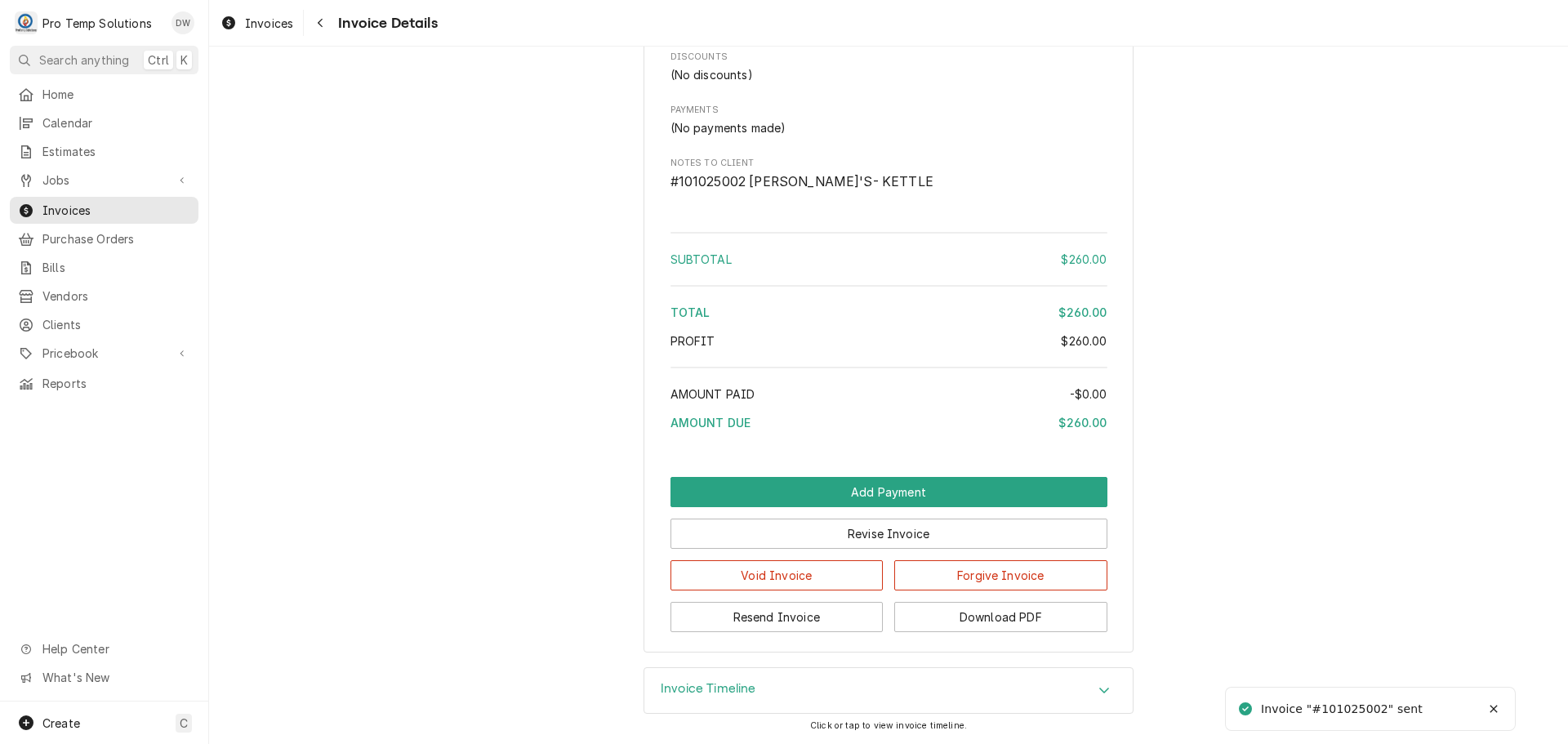
scroll to position [1718, 0]
click at [973, 627] on button "Download PDF" at bounding box center [1000, 617] width 213 height 30
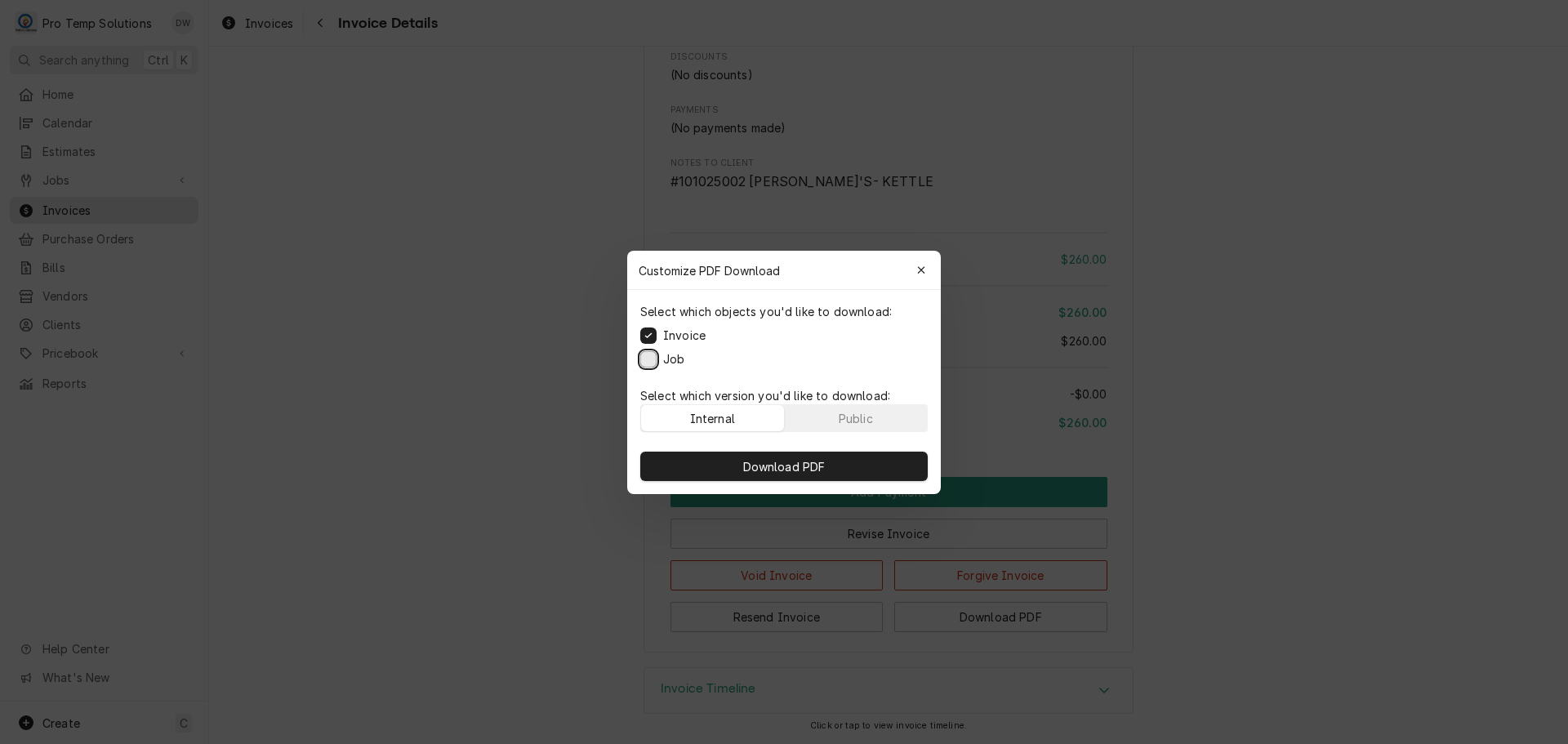
click at [648, 359] on button "Job" at bounding box center [648, 359] width 16 height 16
click at [790, 478] on button "Download PDF" at bounding box center [784, 465] width 288 height 29
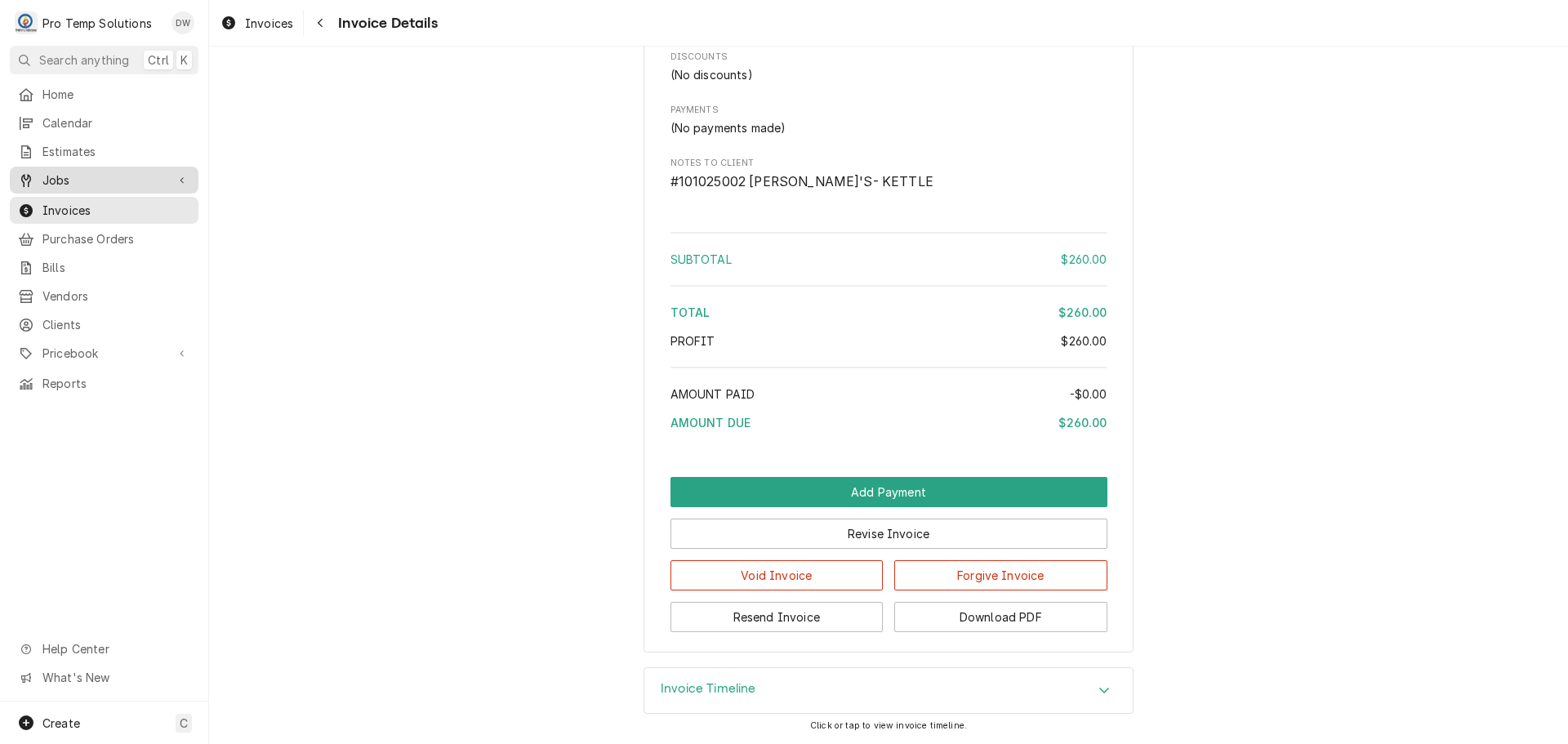
click at [93, 182] on span "Jobs" at bounding box center [104, 180] width 124 height 17
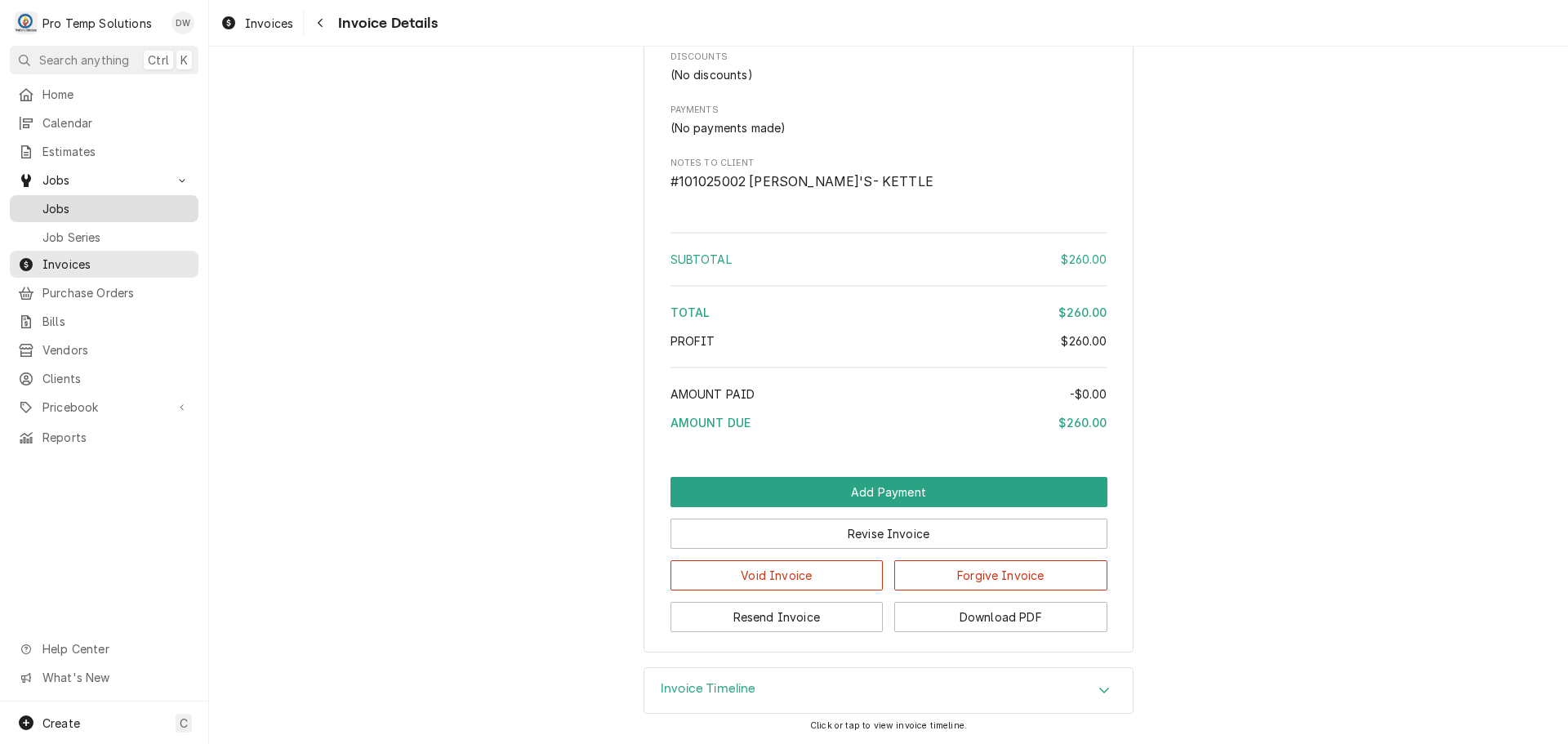
click at [59, 200] on span "Jobs" at bounding box center [117, 208] width 148 height 17
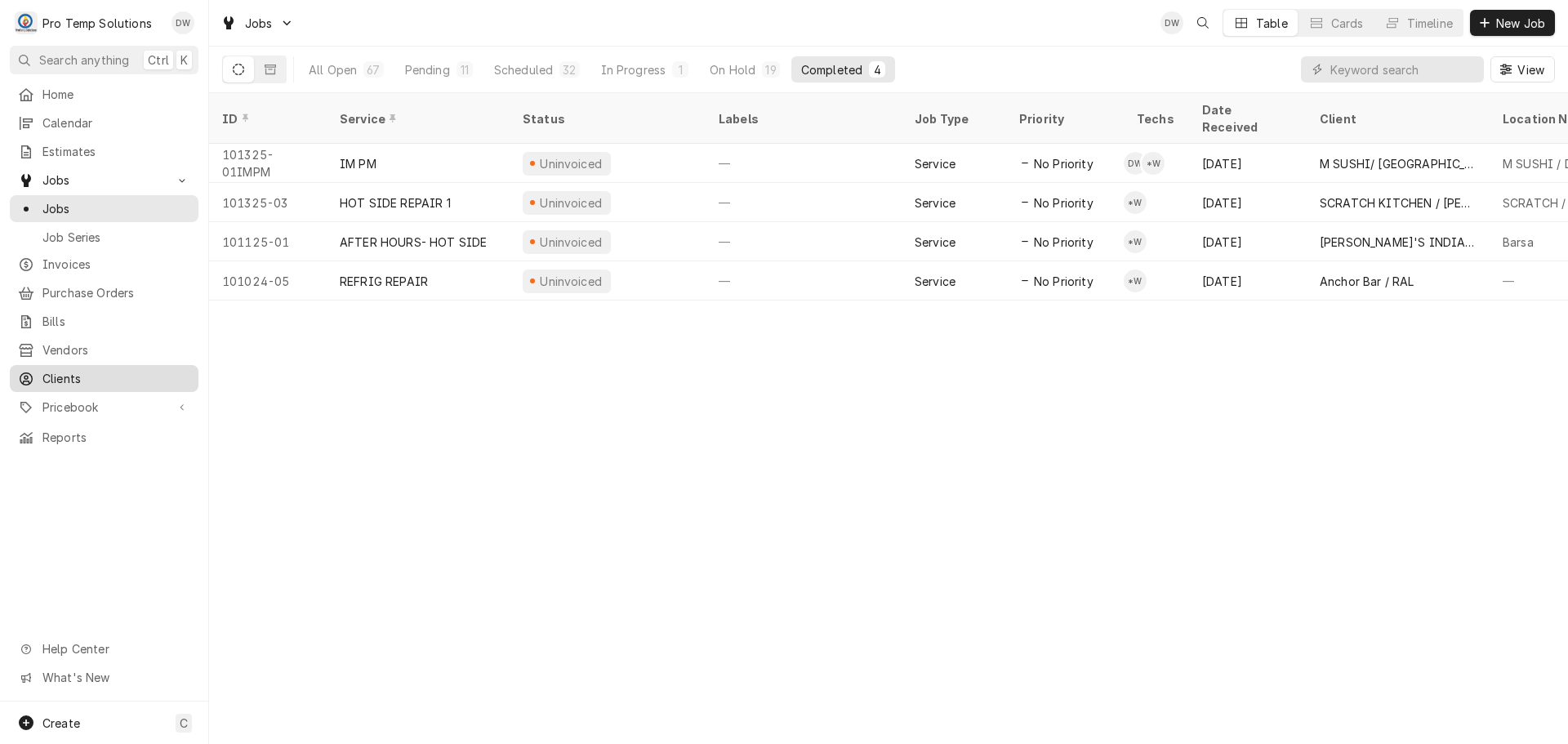
click at [49, 370] on span "Clients" at bounding box center [117, 378] width 148 height 17
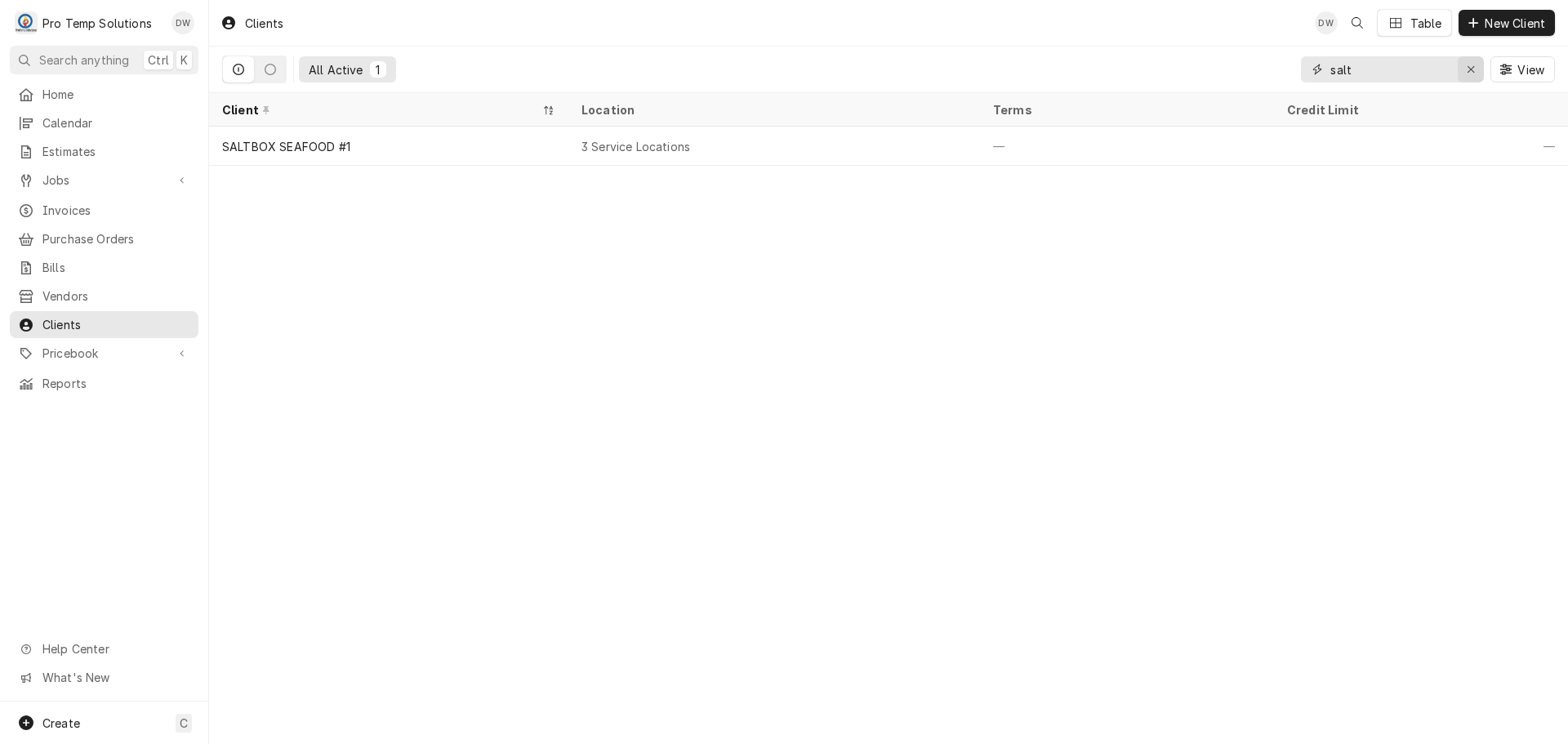
click at [1465, 65] on div "Erase input" at bounding box center [1471, 69] width 16 height 16
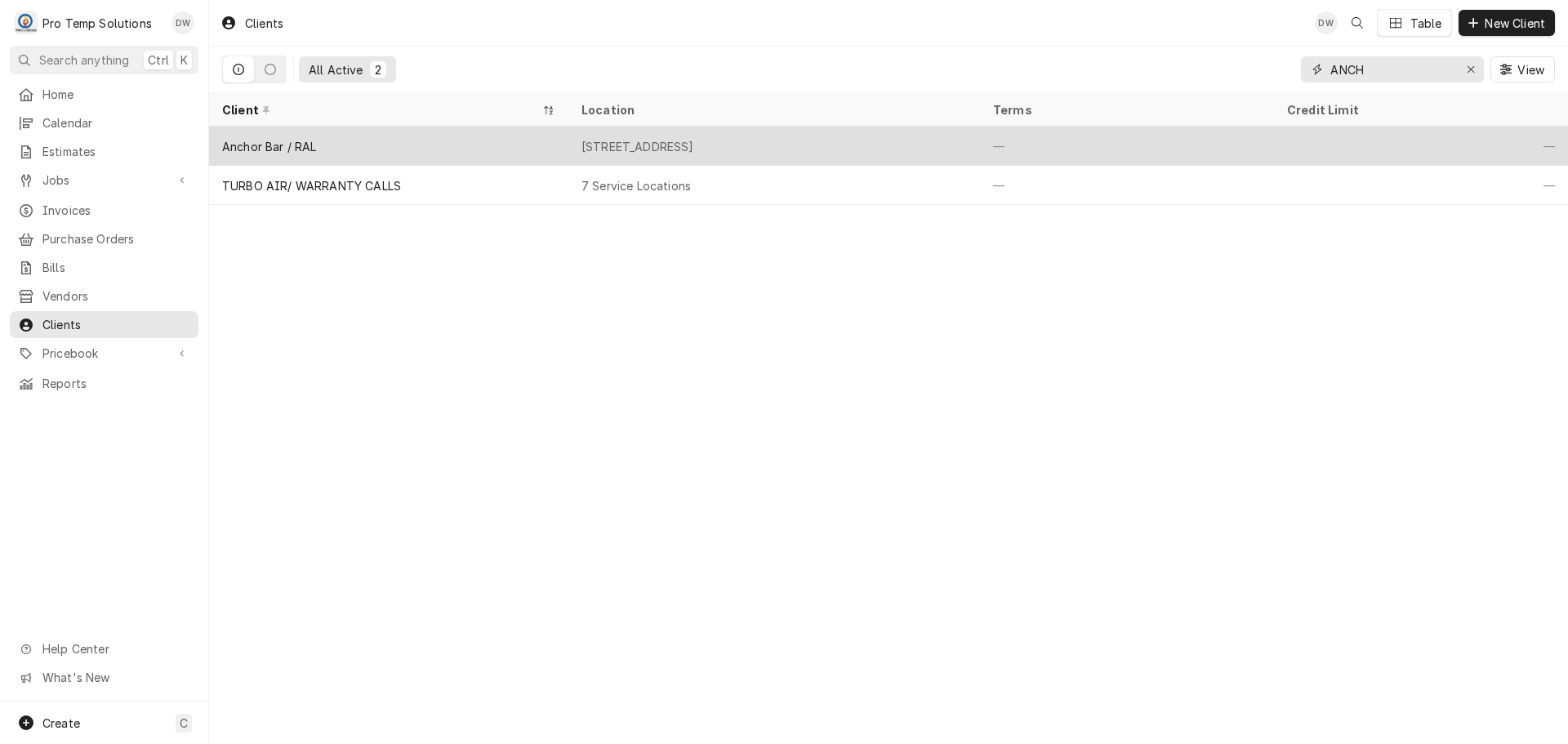
type input "ANCH"
click at [593, 149] on div "[STREET_ADDRESS]" at bounding box center [638, 146] width 113 height 17
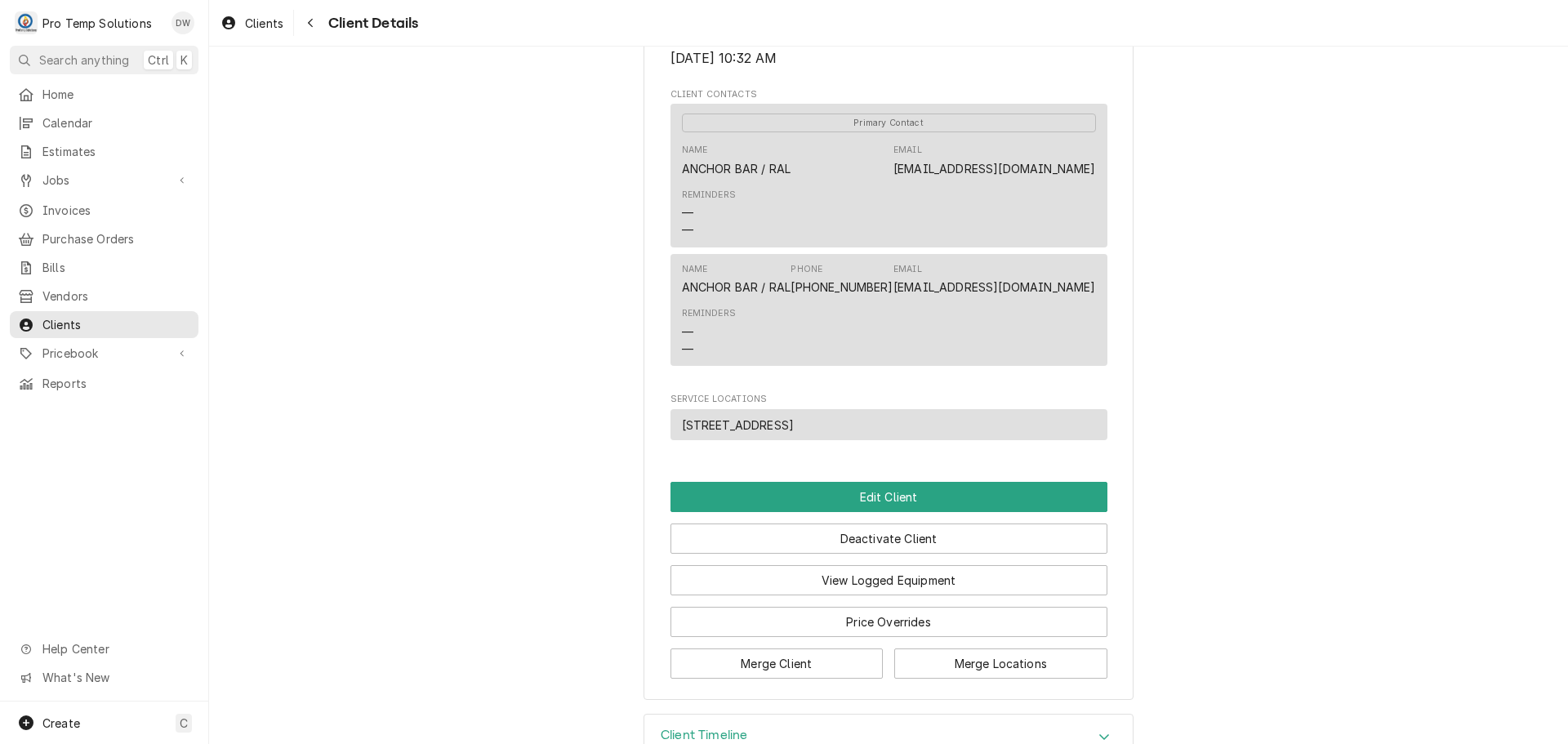
scroll to position [556, 0]
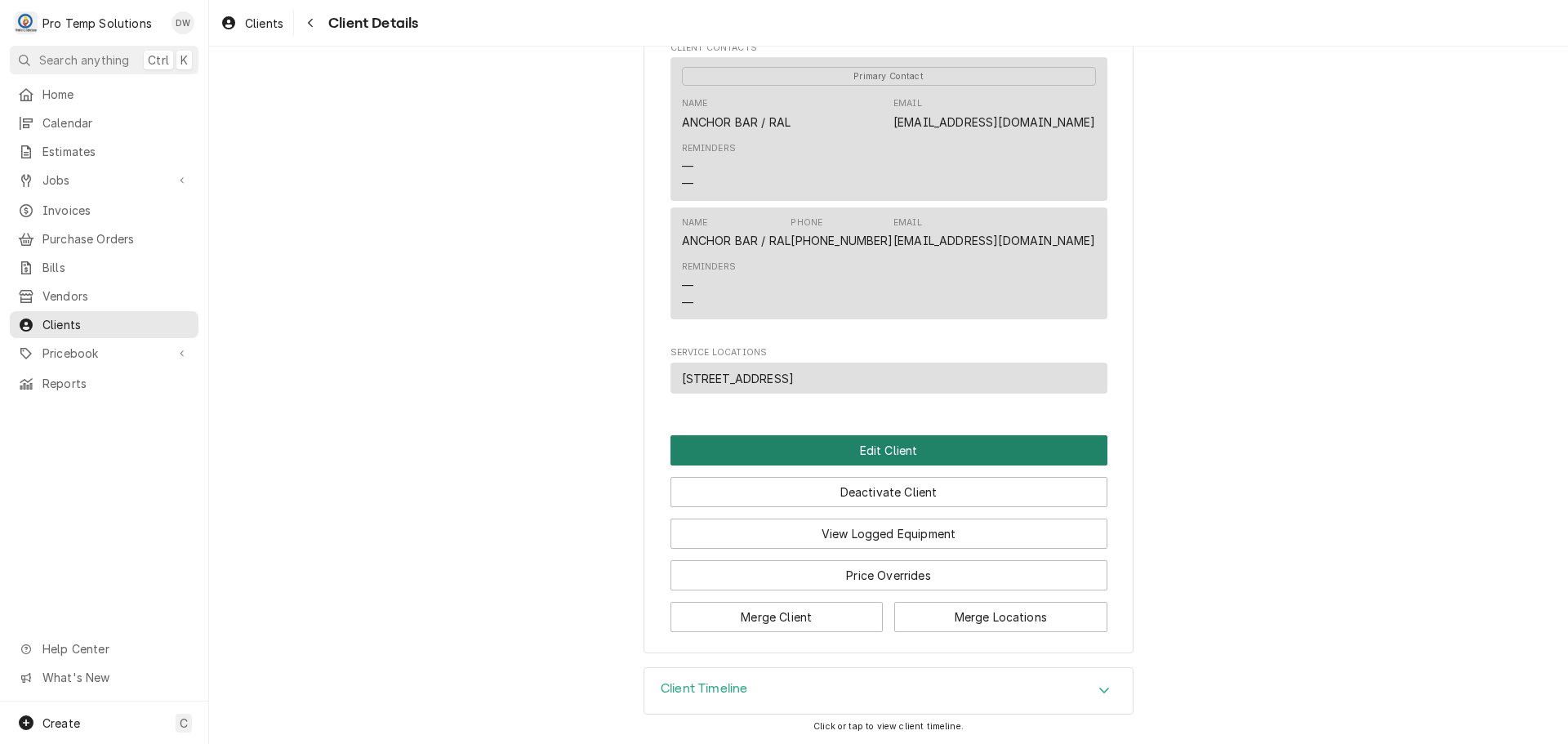
click at [875, 449] on button "Edit Client" at bounding box center [889, 450] width 437 height 30
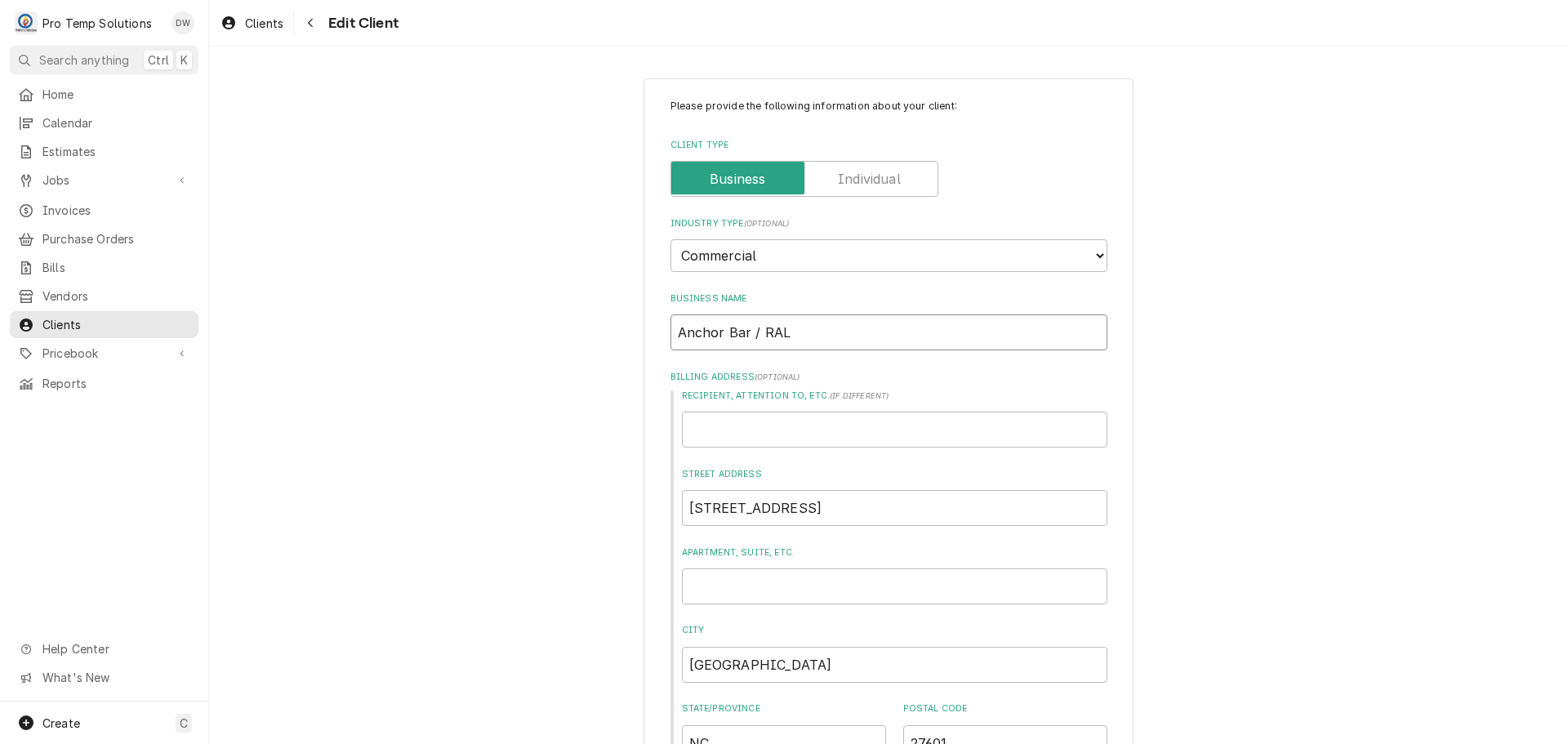
click at [743, 330] on input "Anchor Bar / RAL" at bounding box center [889, 332] width 437 height 36
type textarea "x"
type input "Anchor Ba / RAL"
type textarea "x"
type input "Anchor B / RAL"
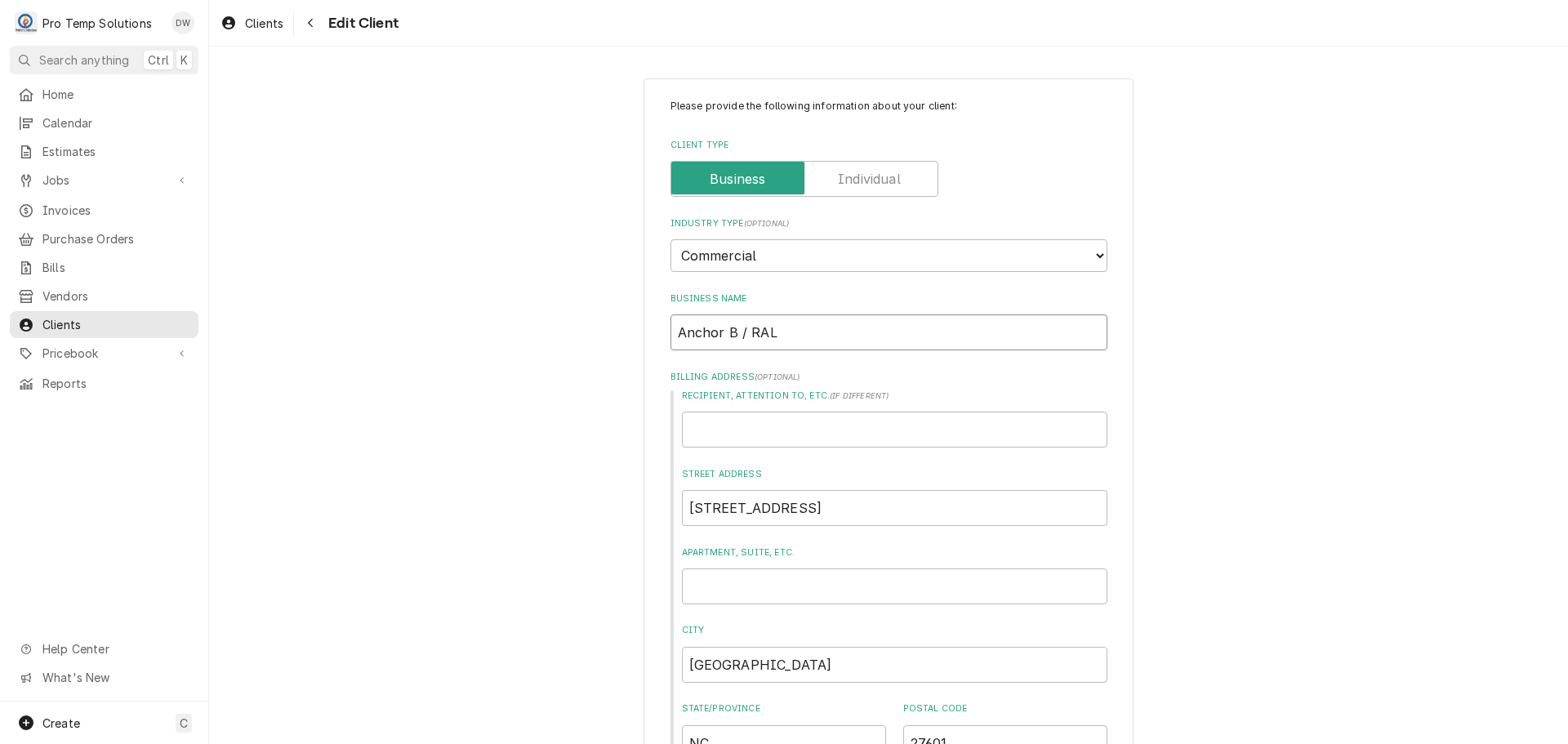
type textarea "x"
type input "Anchor / RAL"
type textarea "x"
type input "Anchor / RAL"
type textarea "x"
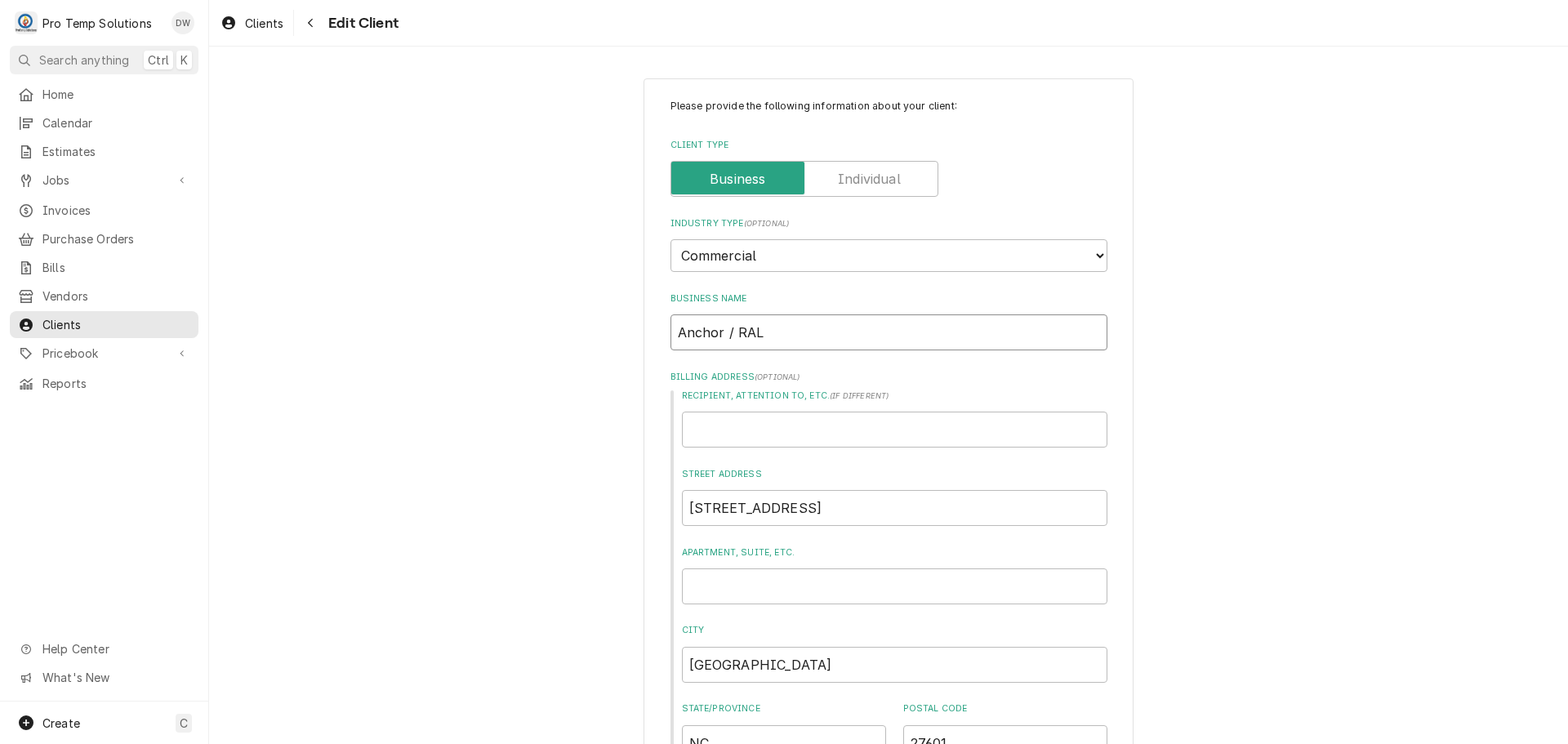
type input "Ancho / RAL"
type textarea "x"
type input "Anch / RAL"
type textarea "x"
type input "Anc / RAL"
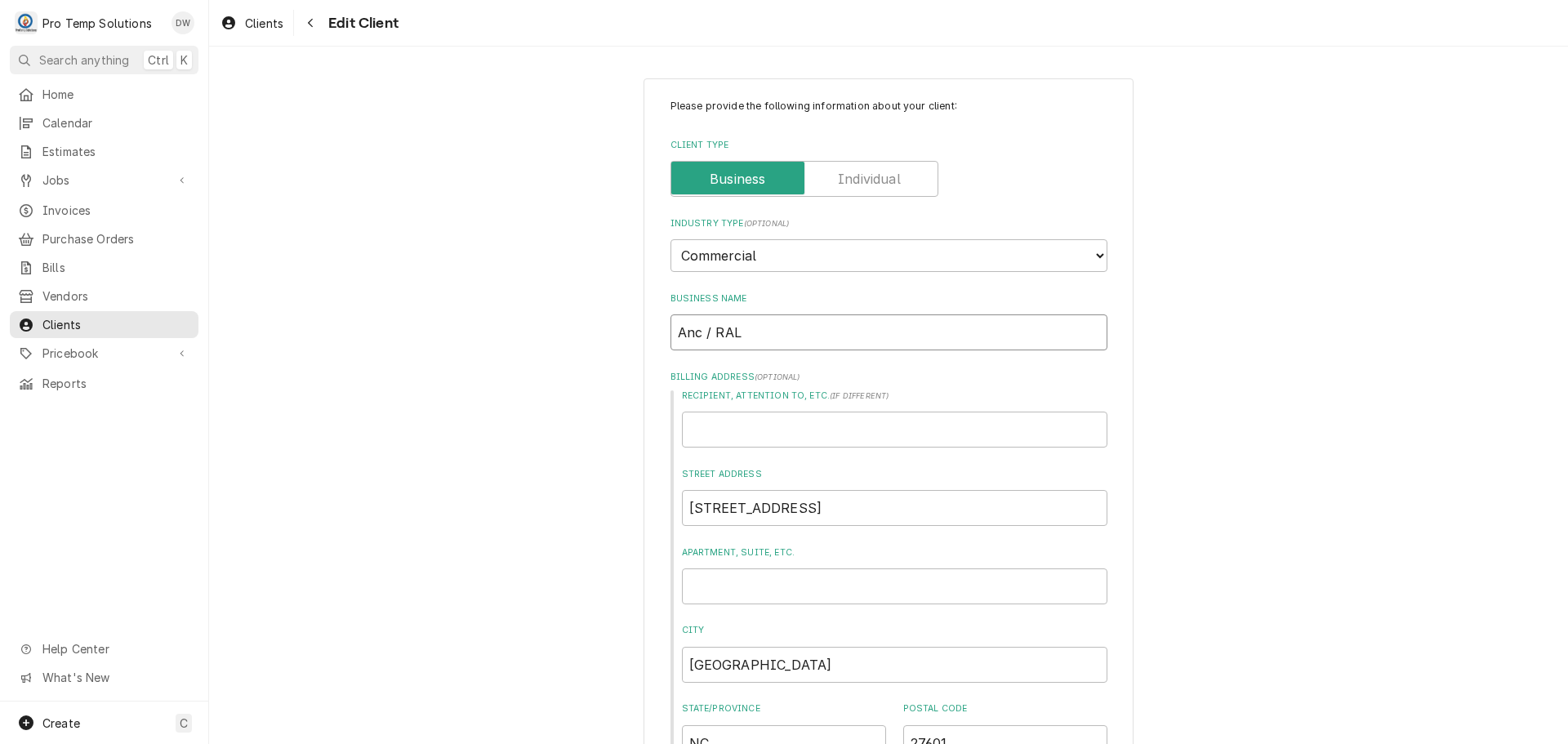
type textarea "x"
type input "An / RAL"
type textarea "x"
type input "A / RAL"
type textarea "x"
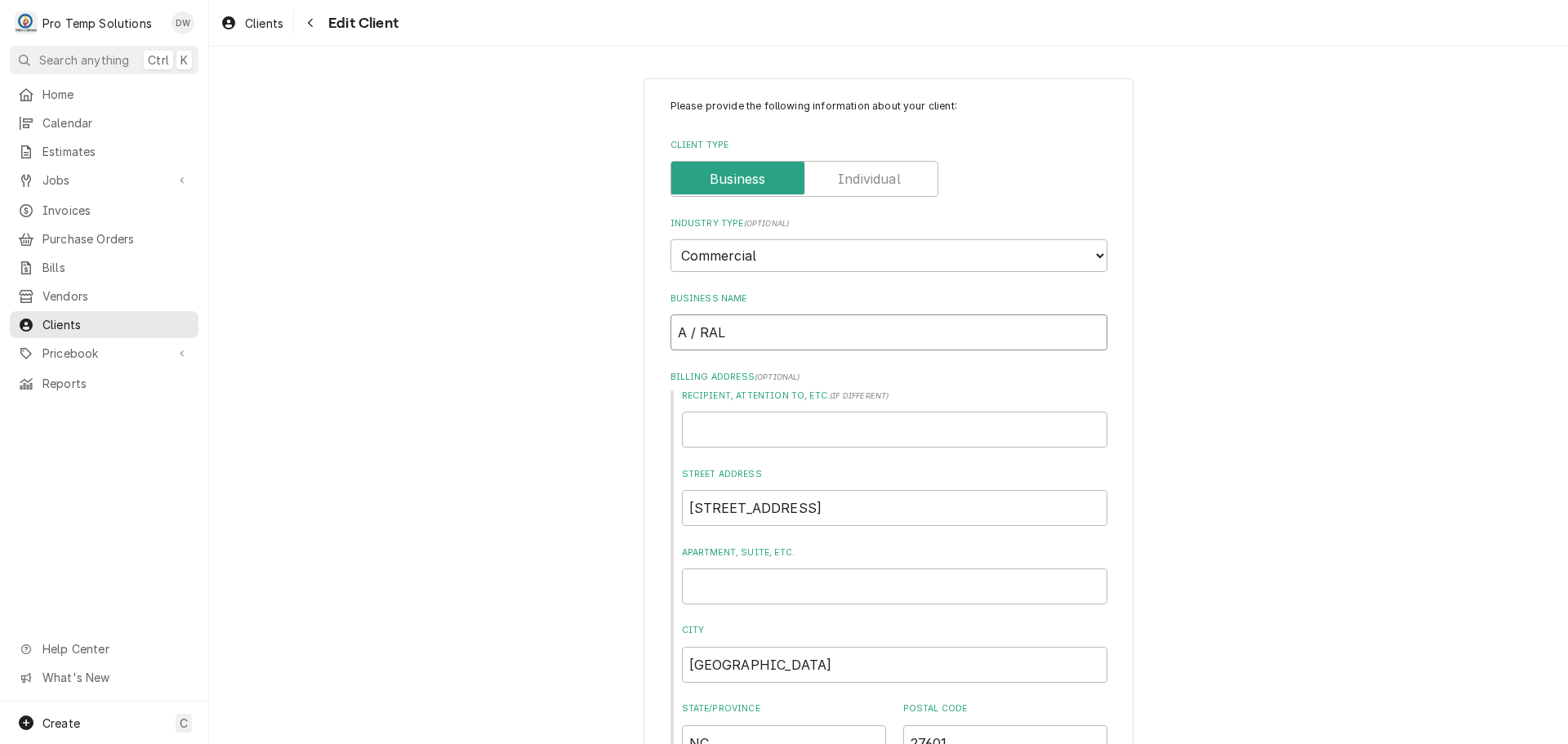
type input "/ RAL"
type textarea "x"
type input "A / RAL"
type textarea "x"
type input "AN / RAL"
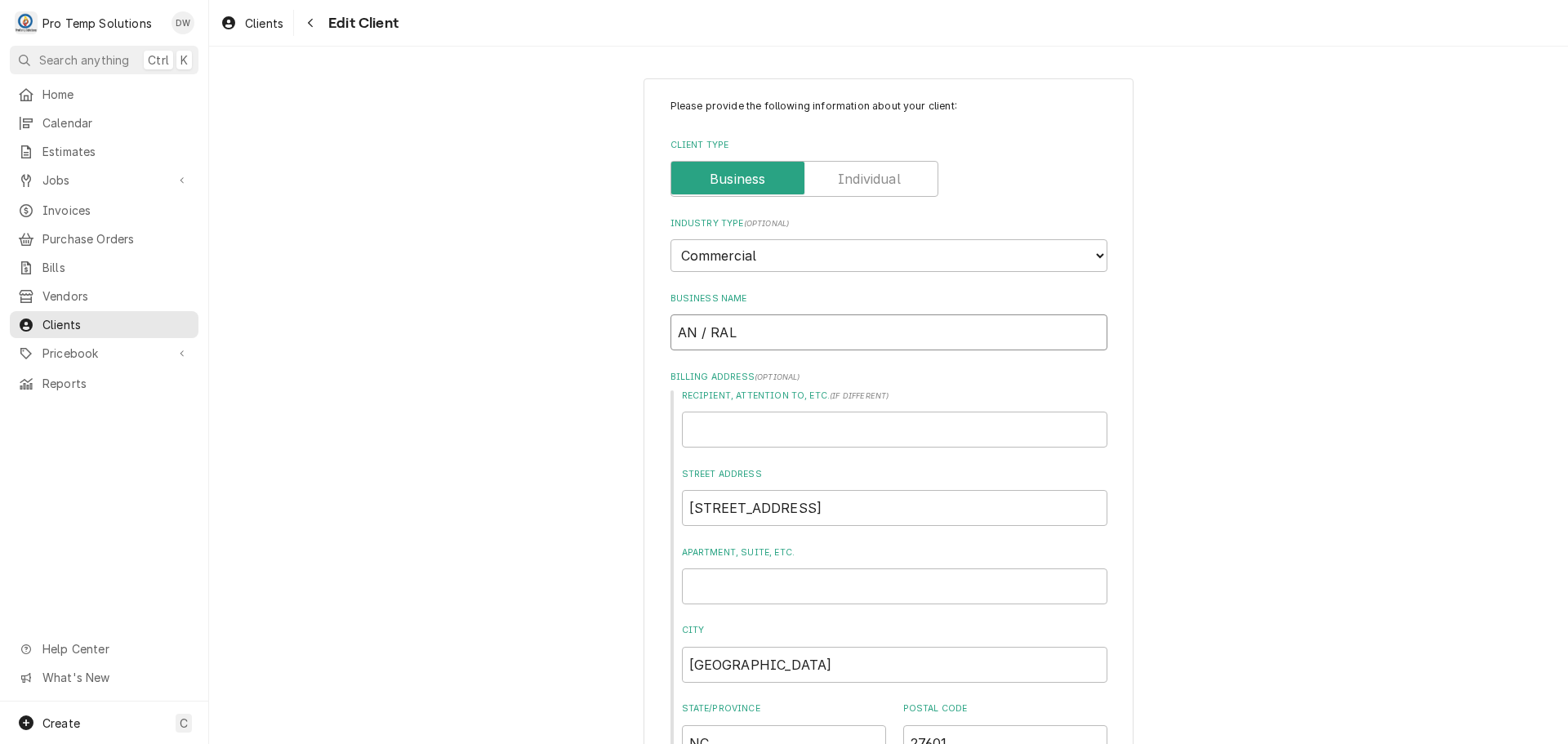
type textarea "x"
type input "ANC / RAL"
type textarea "x"
type input "ANCH / RAL"
type textarea "x"
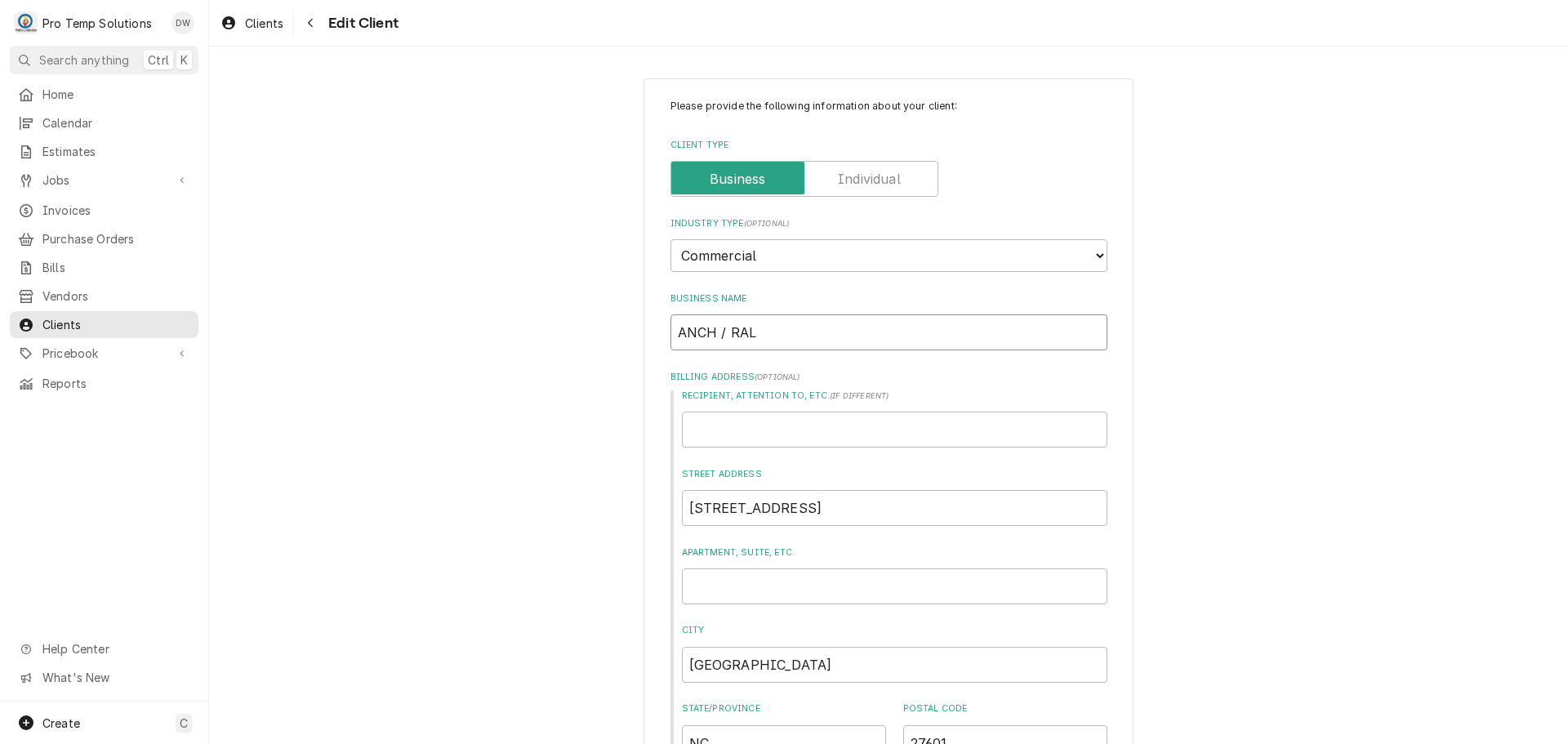
type input "ANCHO / RAL"
type textarea "x"
type input "ANCHOR / RAL"
type textarea "x"
type input "ANCHOR / RAL"
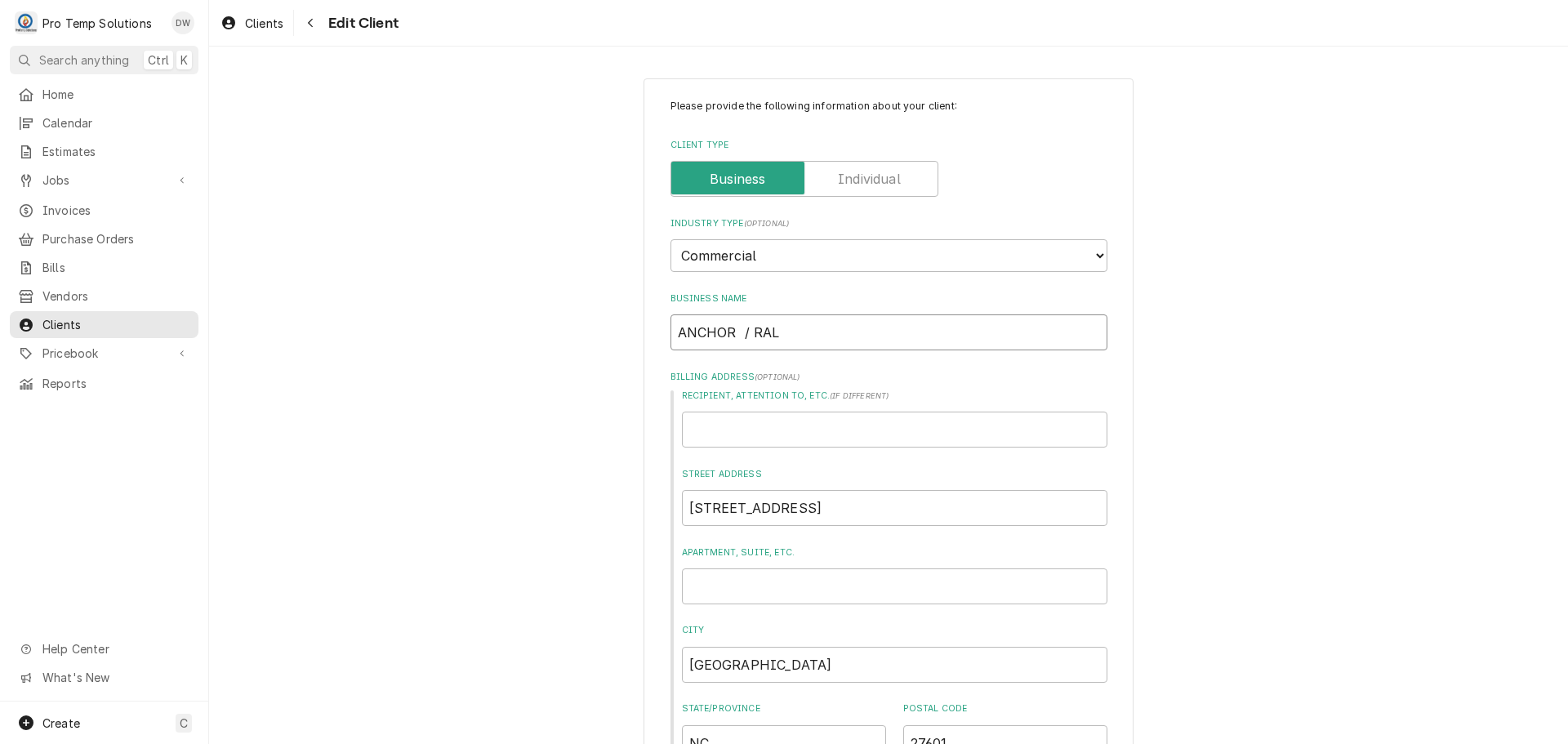
type textarea "x"
type input "ANCHOR B / RAL"
type textarea "x"
type input "ANCHOR BA / RAL"
type textarea "x"
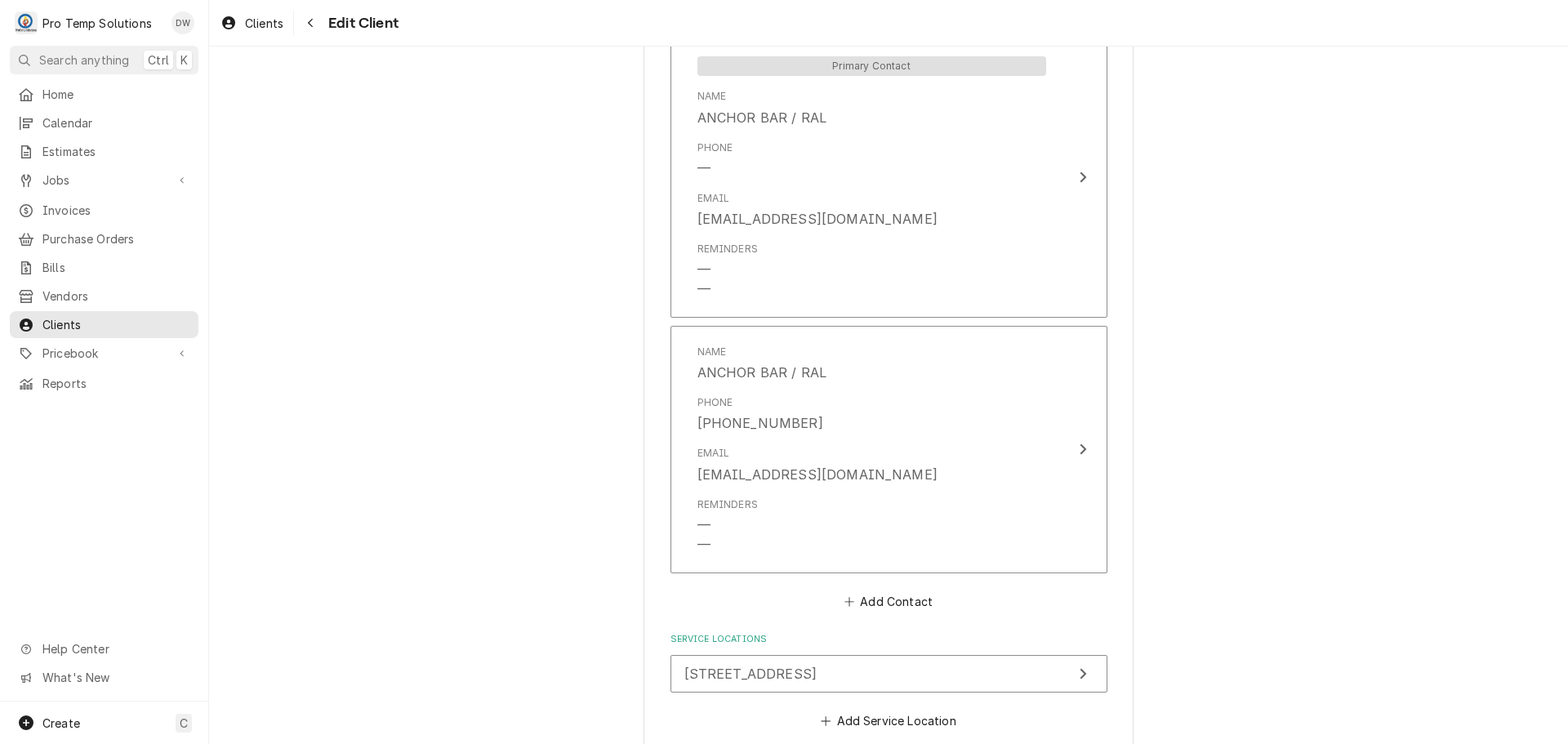
scroll to position [1143, 0]
type input "ANCHOR BAR / RAL"
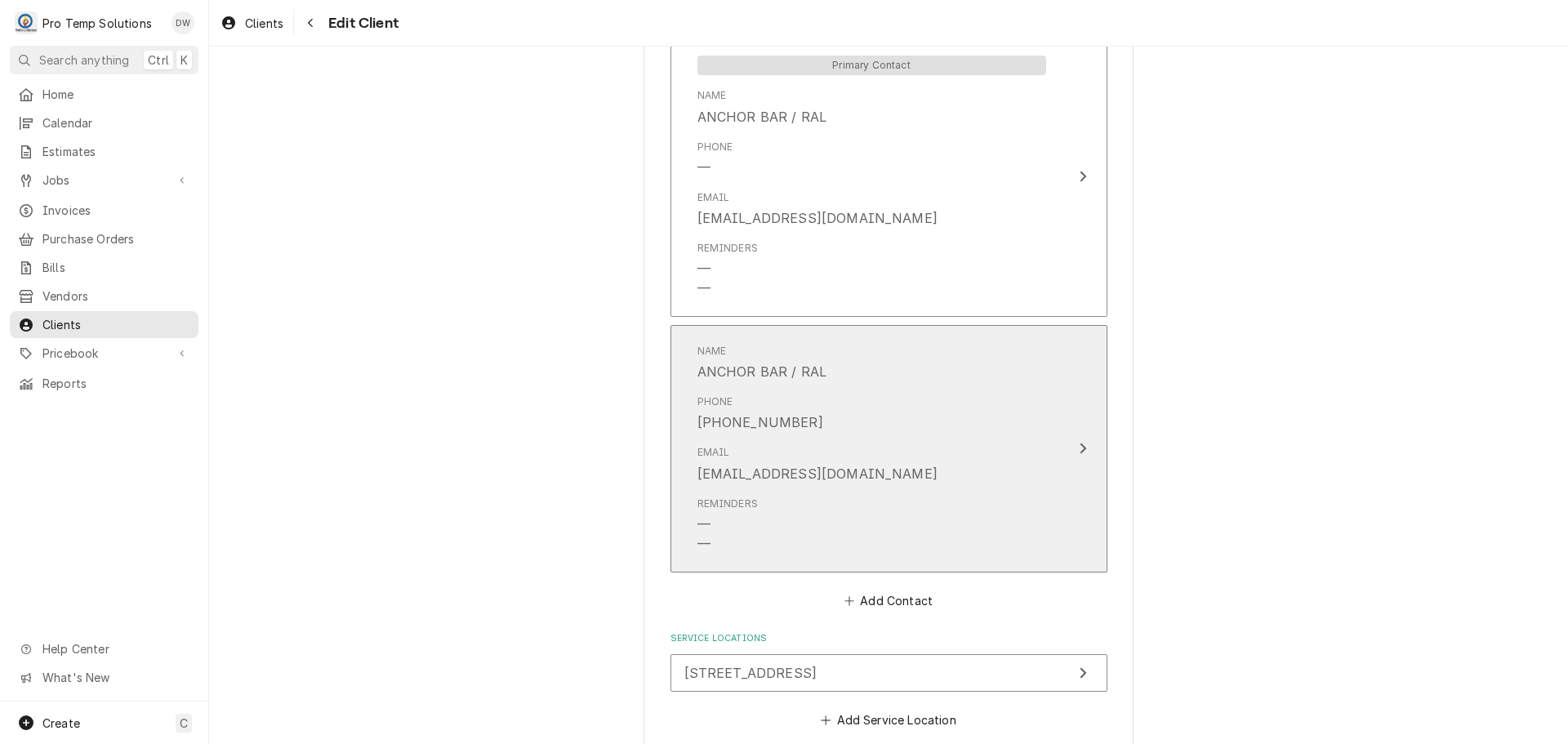
click at [1079, 444] on icon "Update Contact" at bounding box center [1083, 448] width 8 height 13
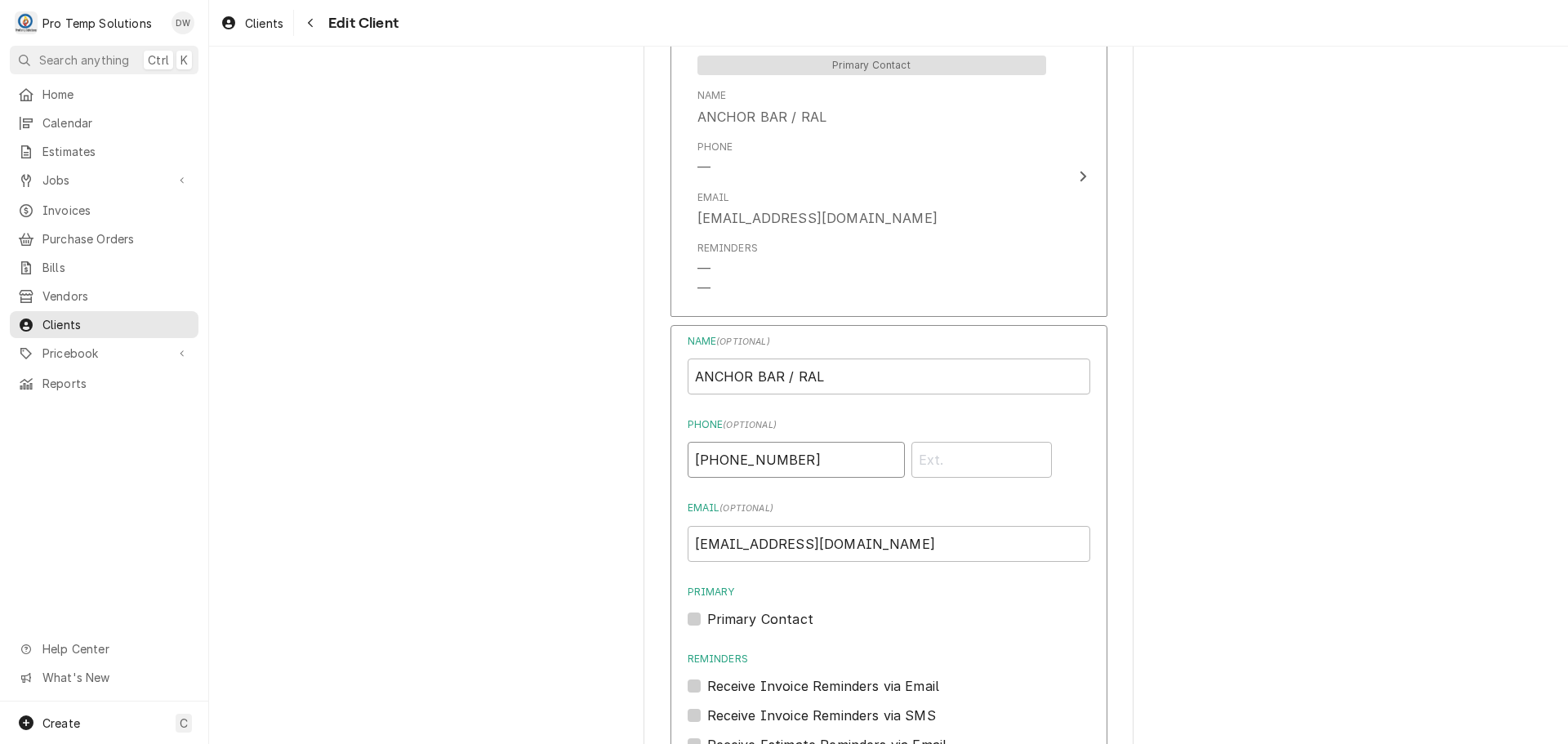
click at [846, 466] on input "(315) 487-5297" at bounding box center [796, 459] width 217 height 36
type input "3"
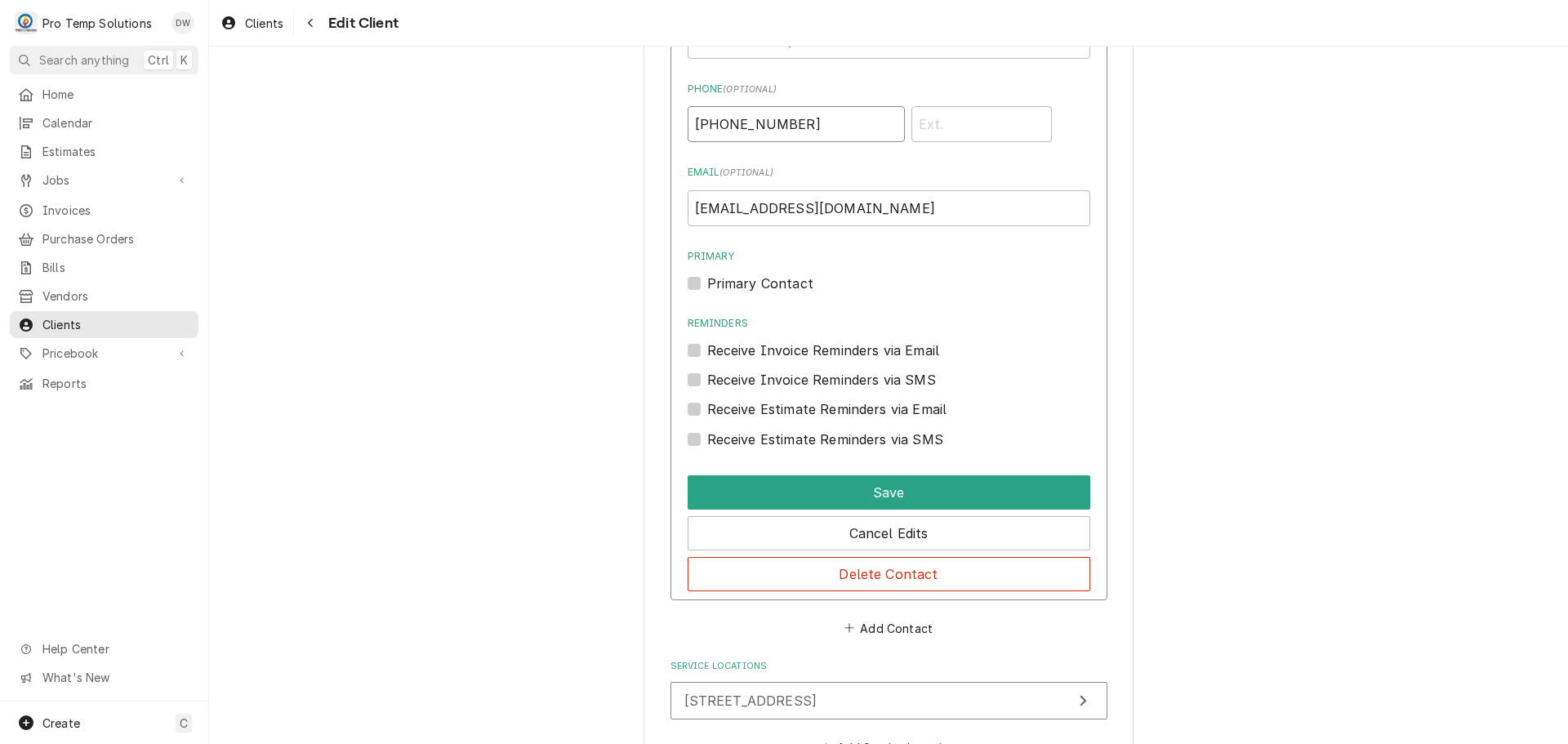
scroll to position [1551, 0]
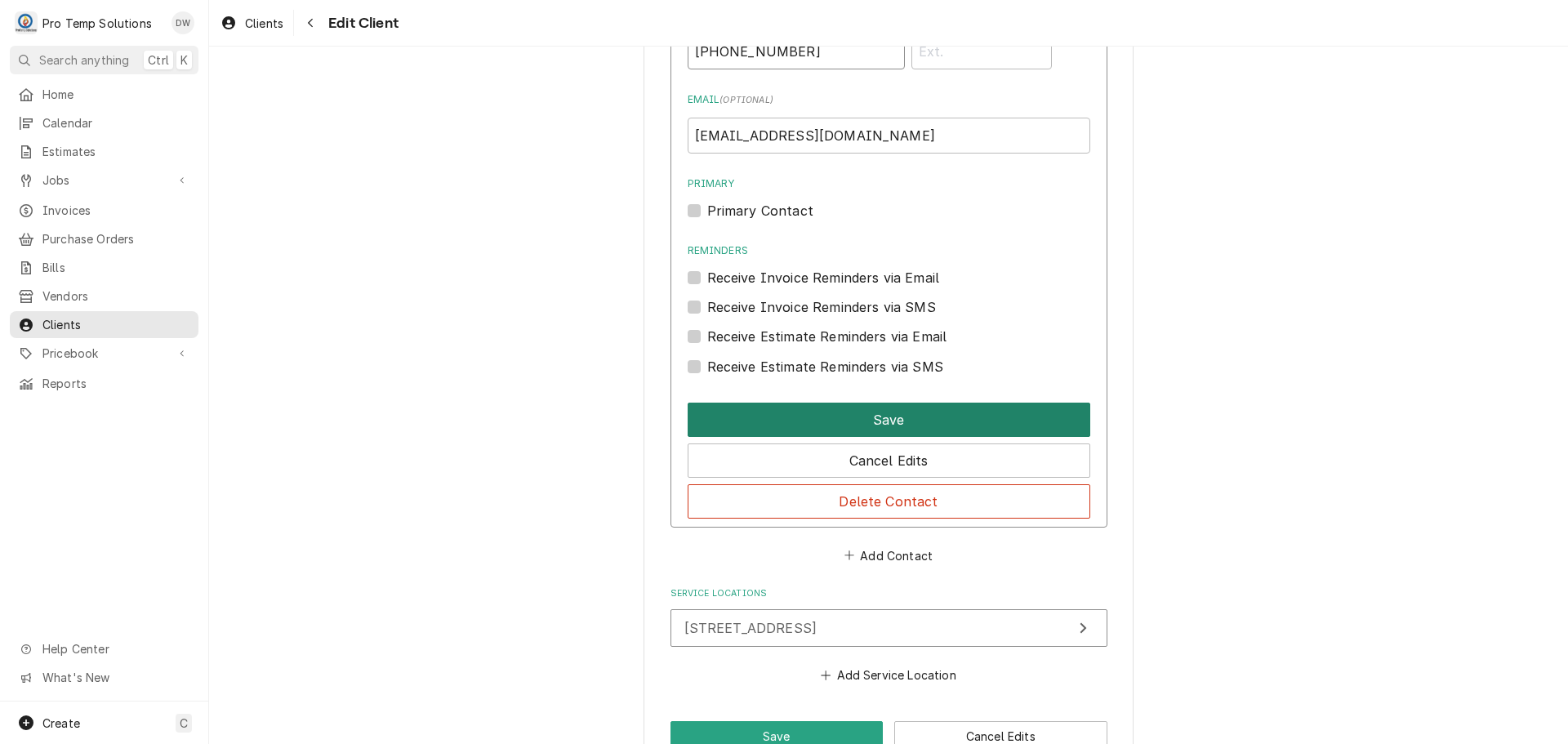
type input "(919) 997-3714"
click at [881, 416] on button "Save" at bounding box center [889, 419] width 402 height 35
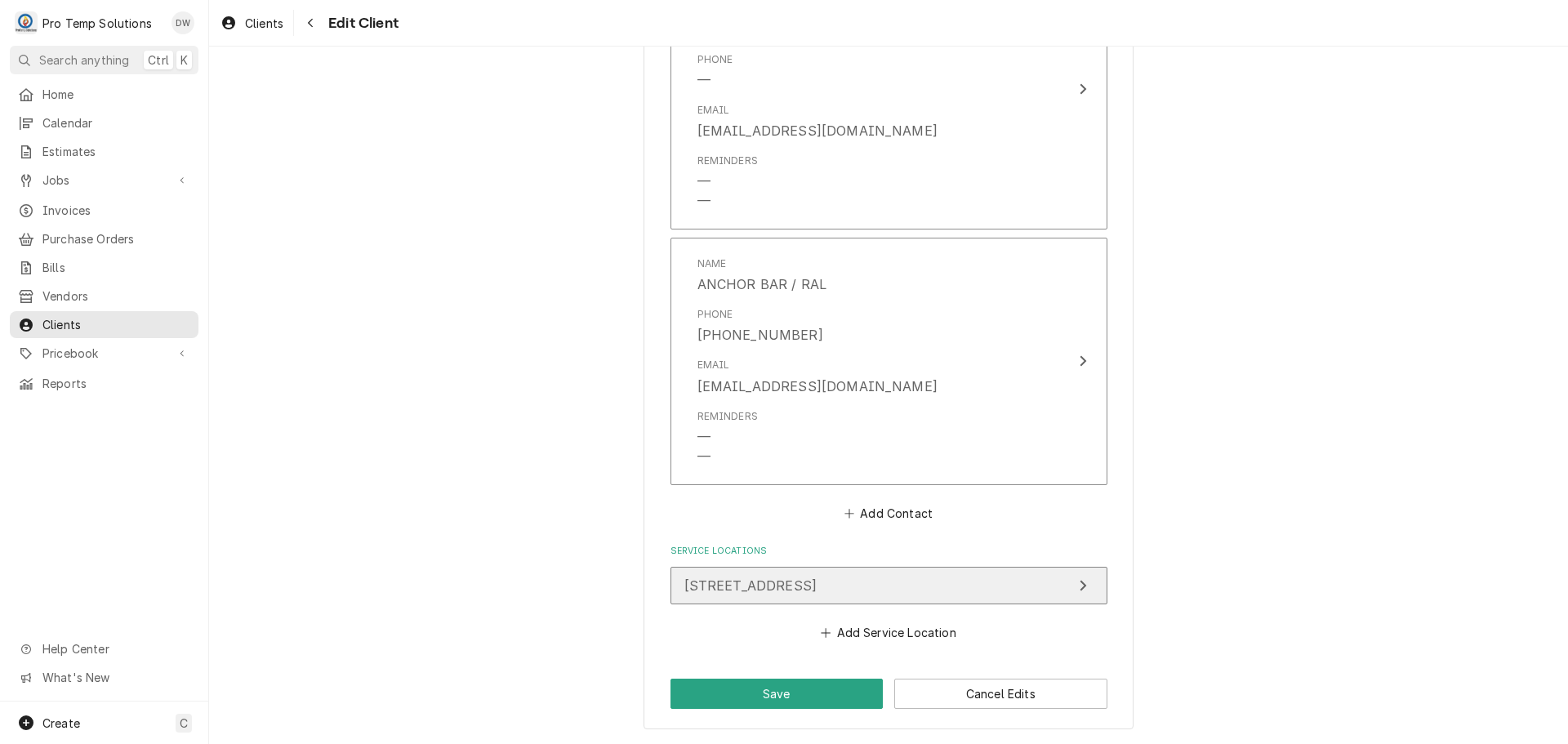
click at [1072, 582] on div "Update Service Location" at bounding box center [1083, 586] width 21 height 20
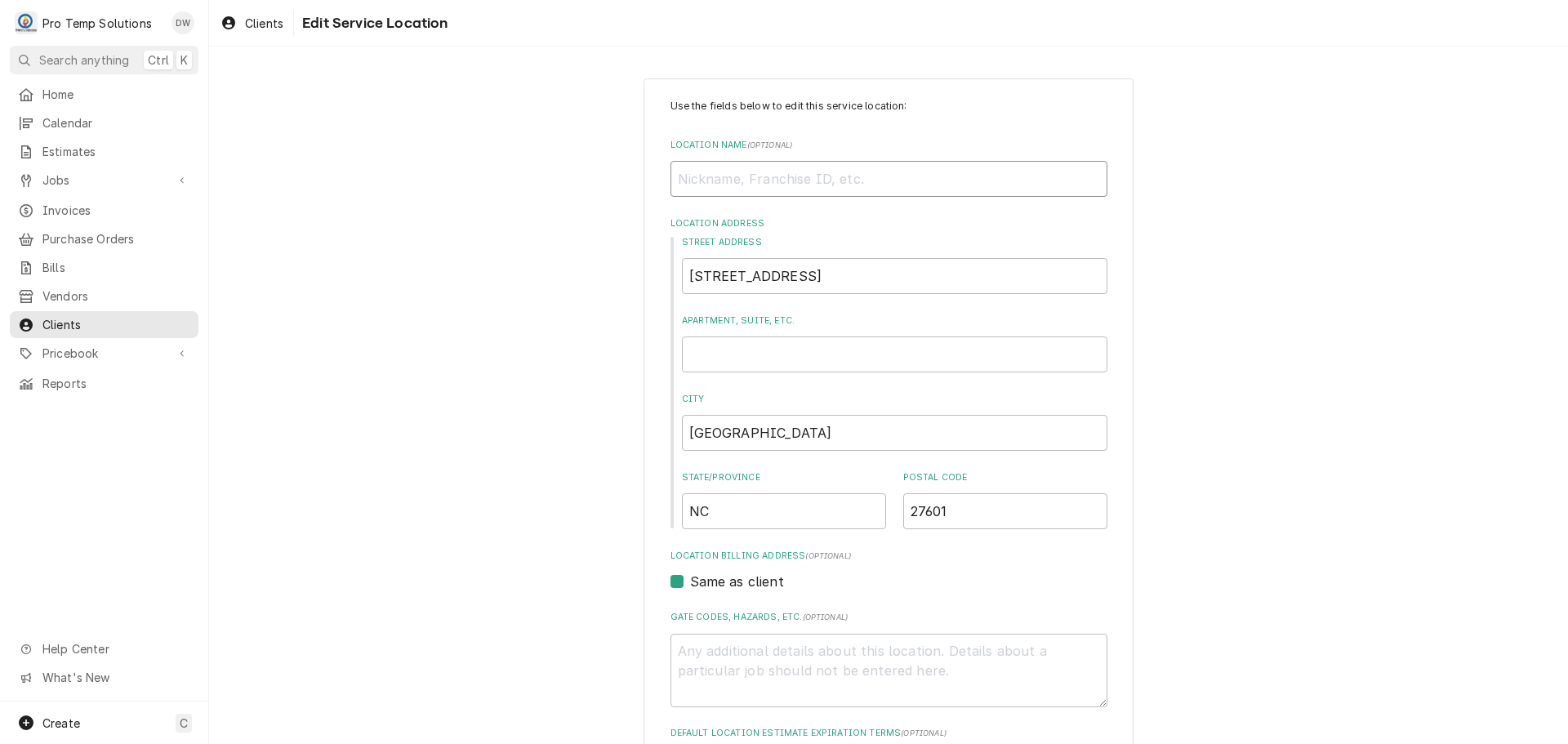
click at [830, 175] on input "Location Name ( optional )" at bounding box center [889, 179] width 437 height 36
type textarea "x"
type input "A"
type textarea "x"
type input "AN"
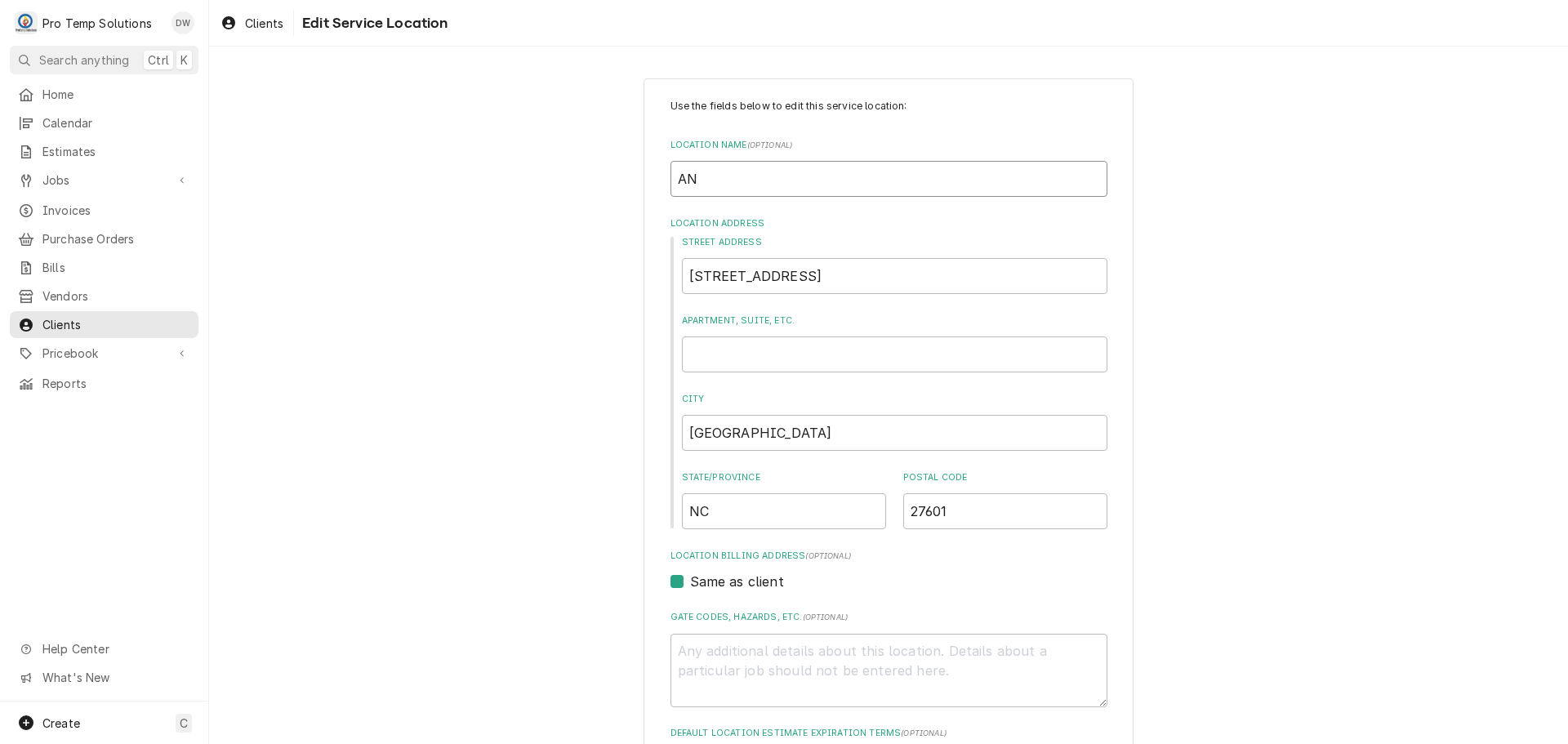
type textarea "x"
type input "ANC"
type textarea "x"
type input "ANCH"
type textarea "x"
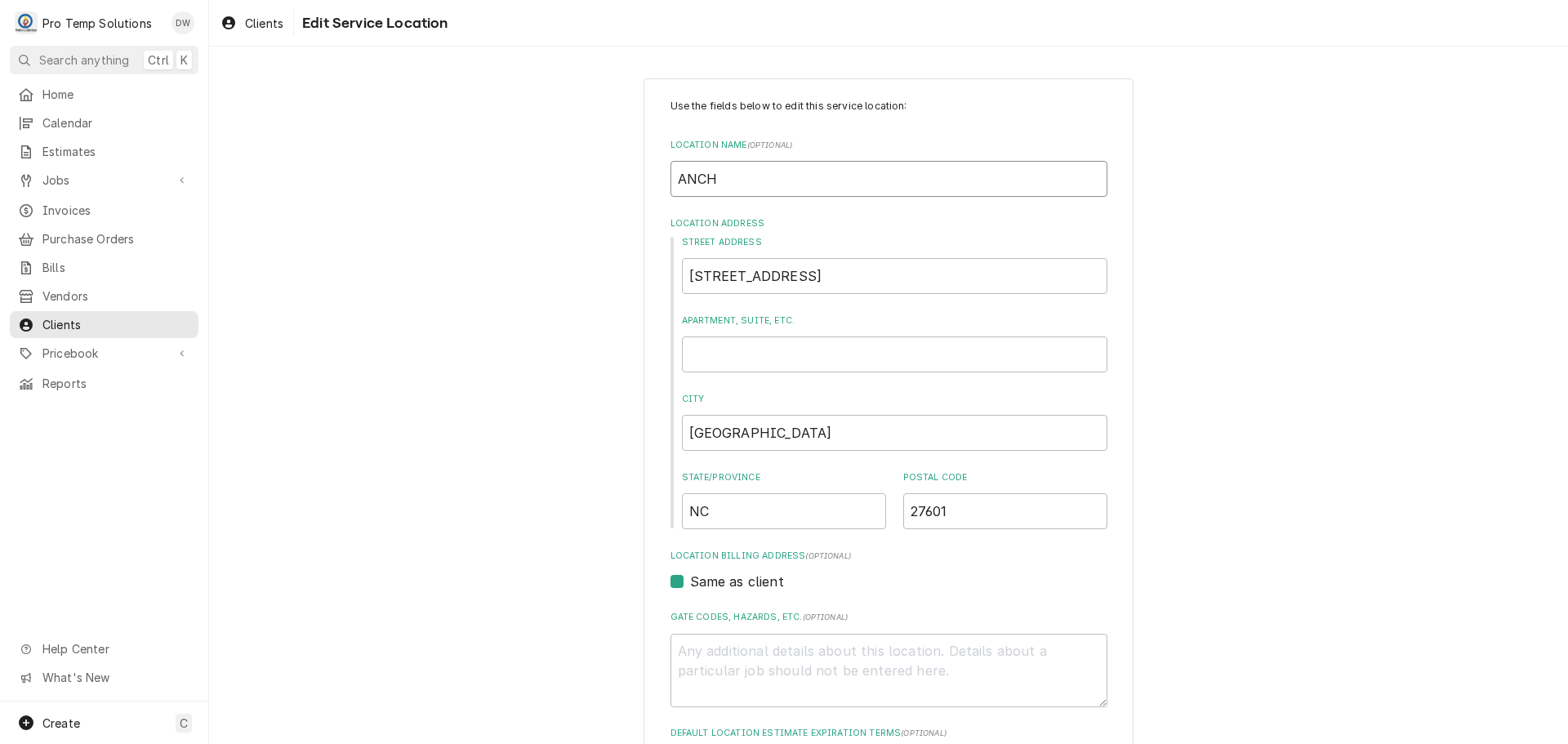
type input "ANCHO"
type textarea "x"
type input "ANCHOR"
type textarea "x"
type input "ANCHOR"
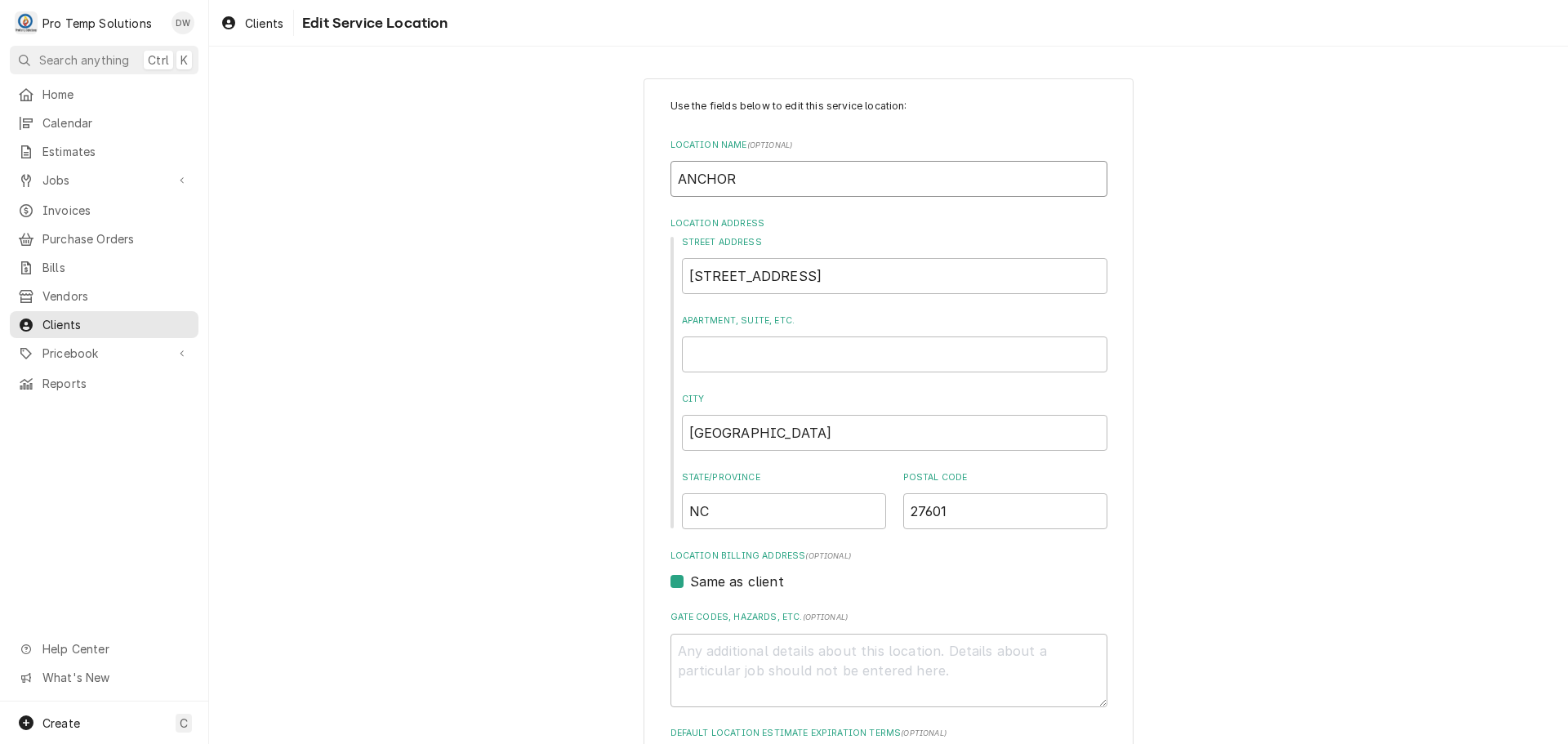
type textarea "x"
type input "ANCHOR B"
type textarea "x"
type input "ANCHOR BA"
type textarea "x"
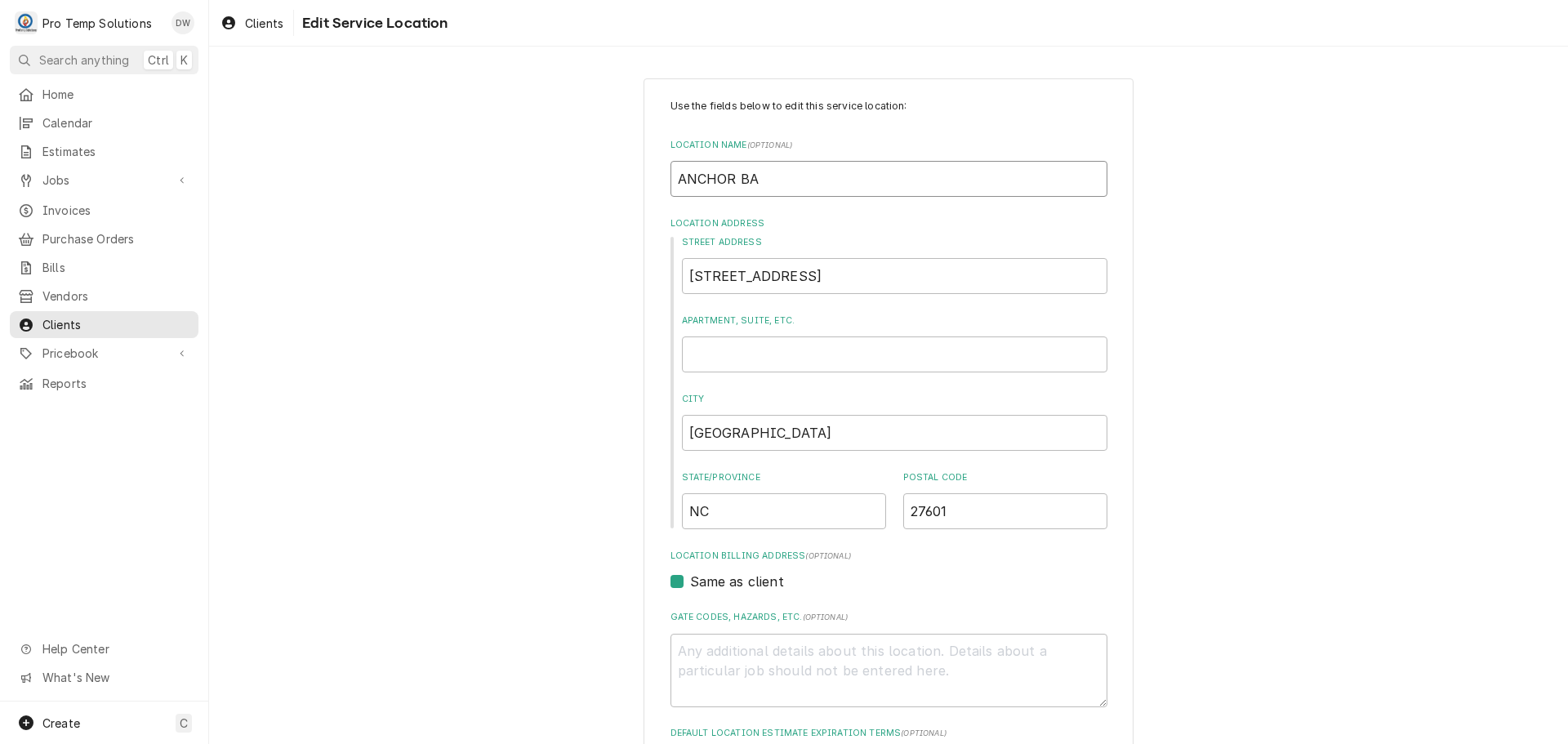
type input "ANCHOR BAR"
type textarea "x"
type input "ANCHOR BAR"
type textarea "x"
type input "ANCHOR BAR /"
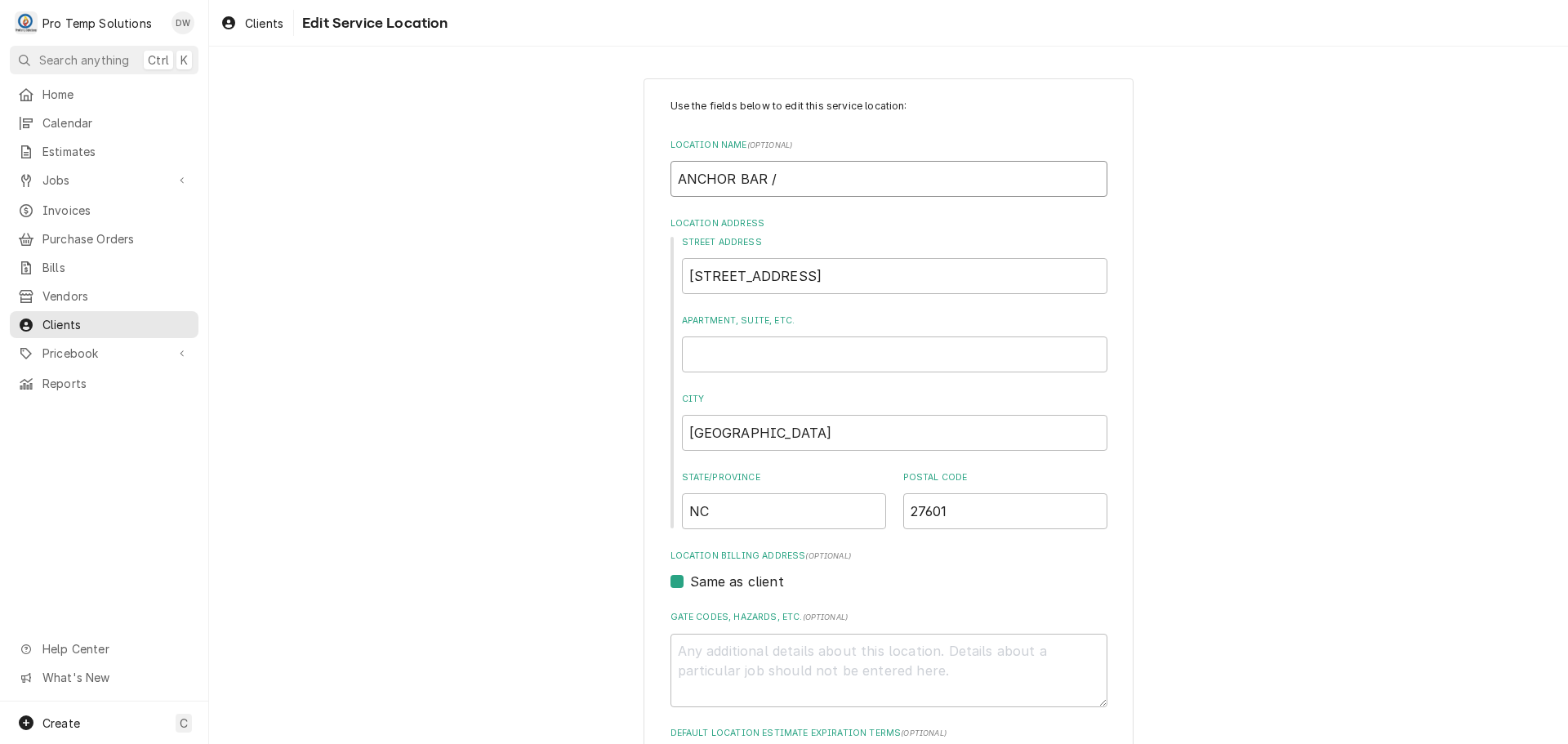
type textarea "x"
type input "ANCHOR BAR /"
type textarea "x"
type input "ANCHOR BAR / R"
type textarea "x"
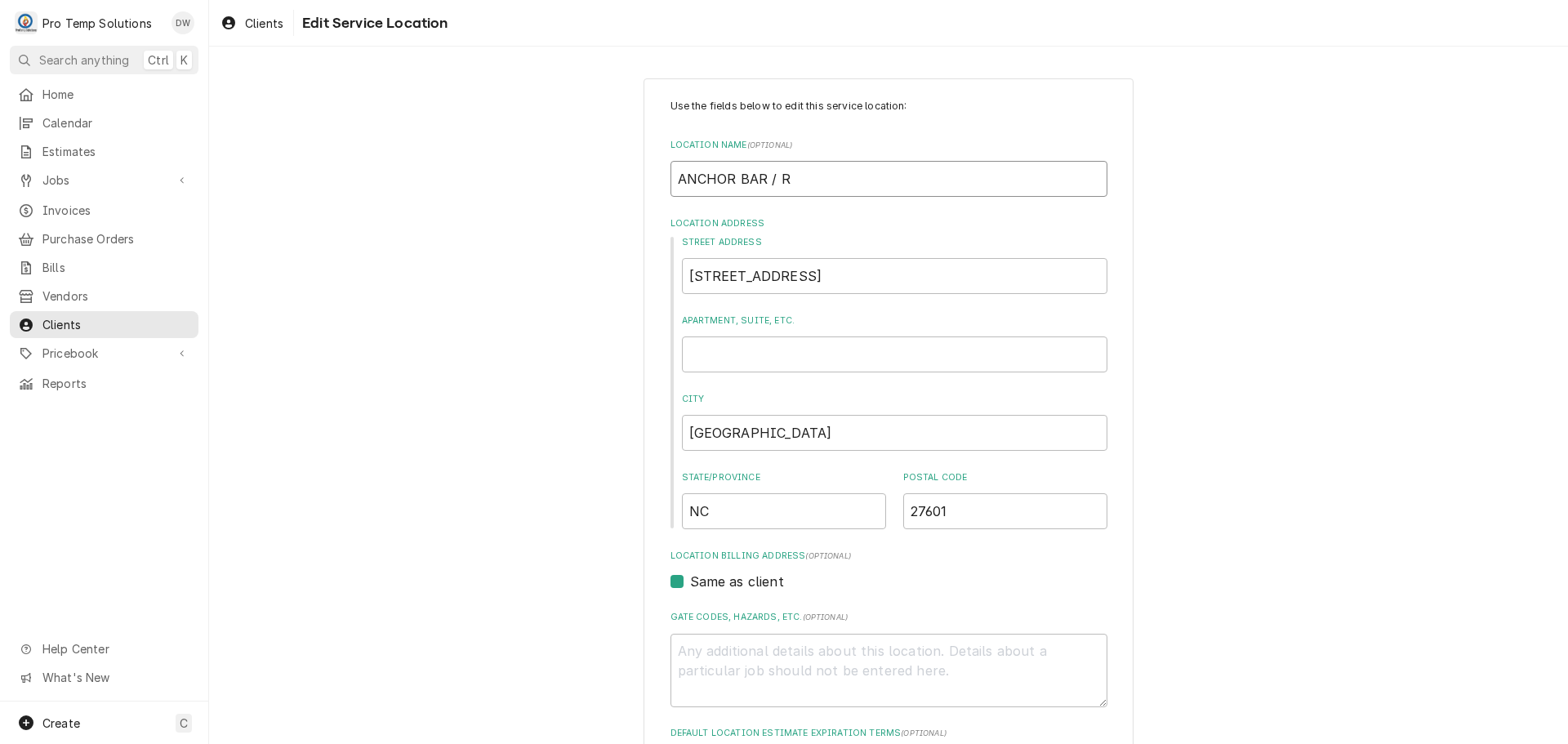
type input "ANCHOR BAR / RA"
type textarea "x"
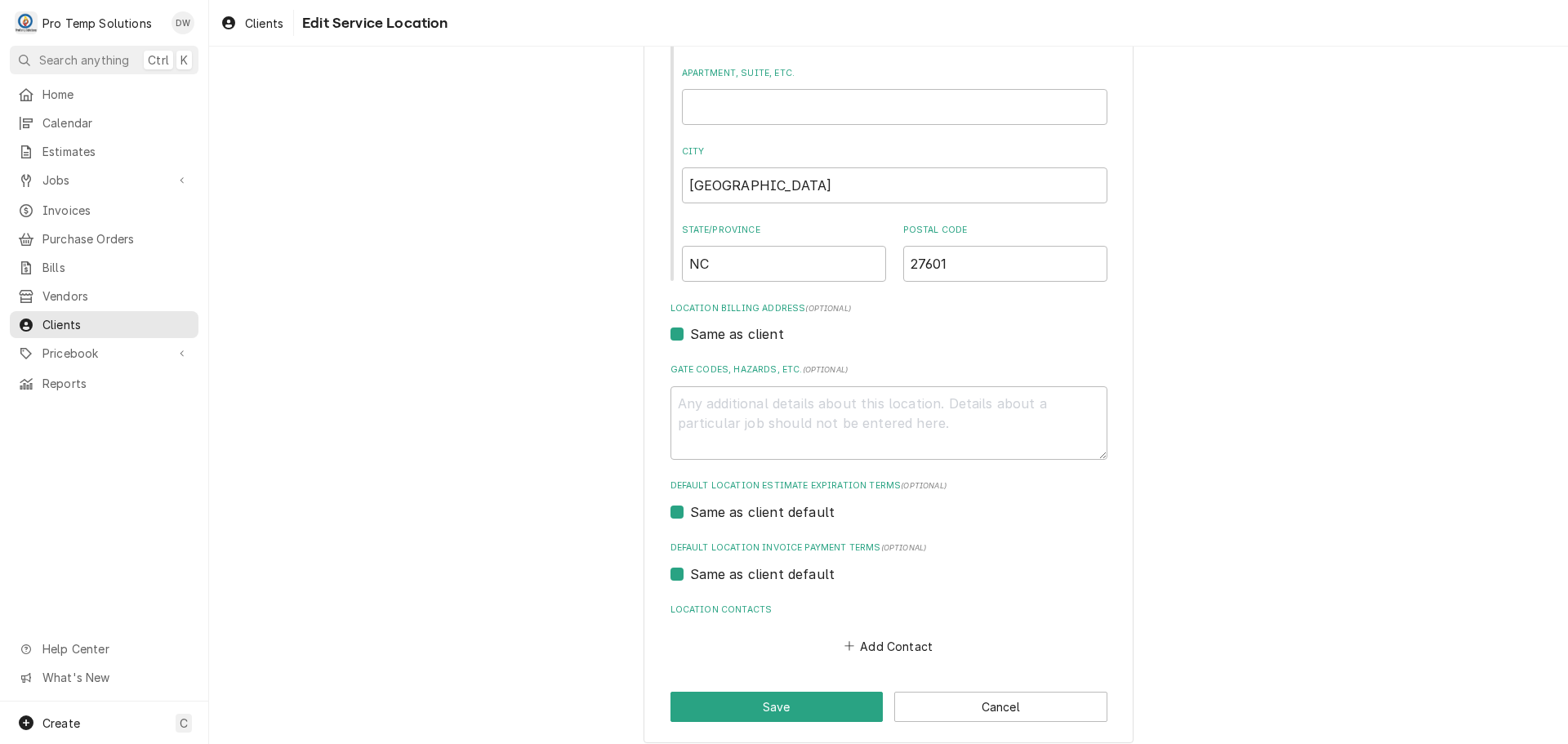
scroll to position [261, 0]
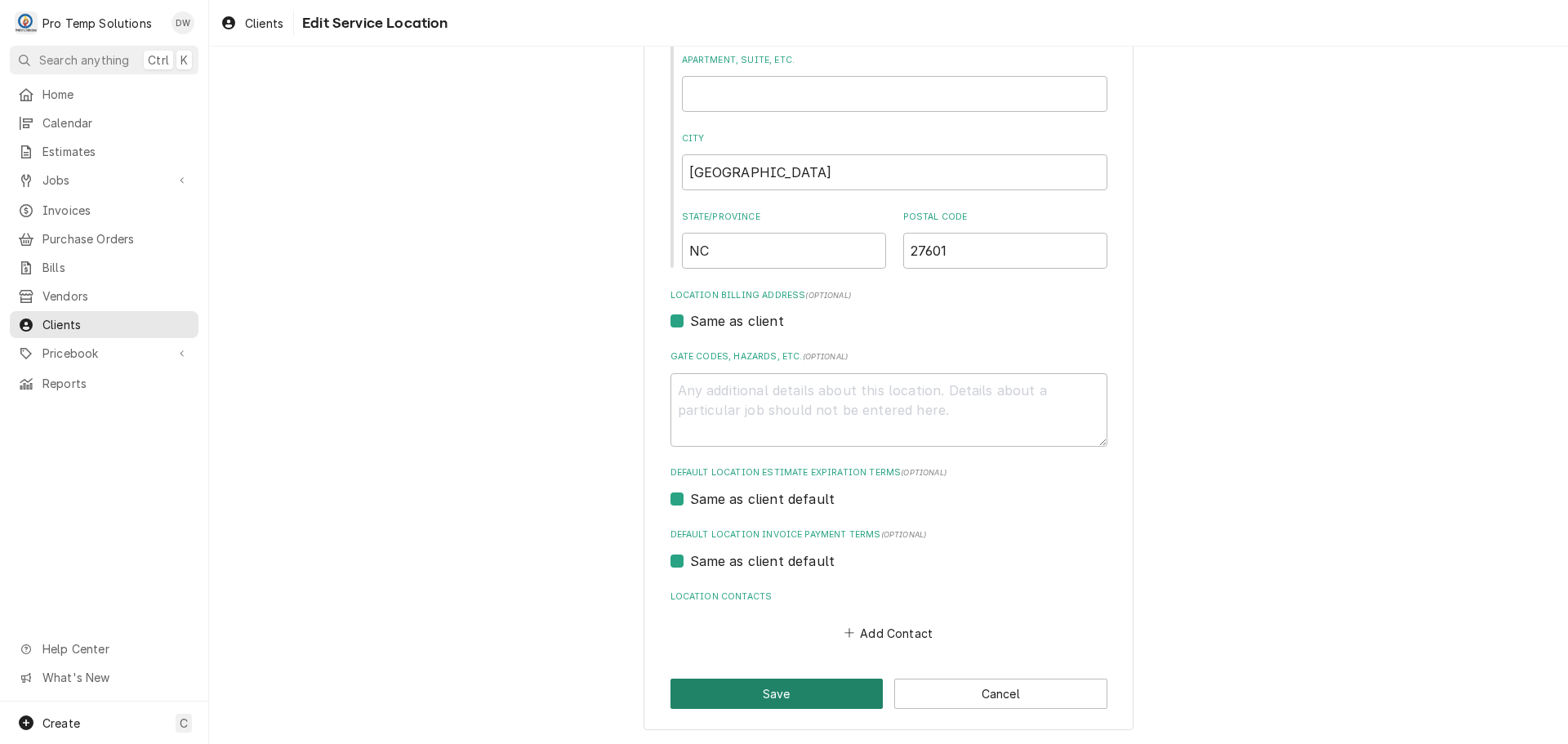
type input "ANCHOR BAR / RAL"
click at [776, 693] on button "Save" at bounding box center [776, 693] width 213 height 30
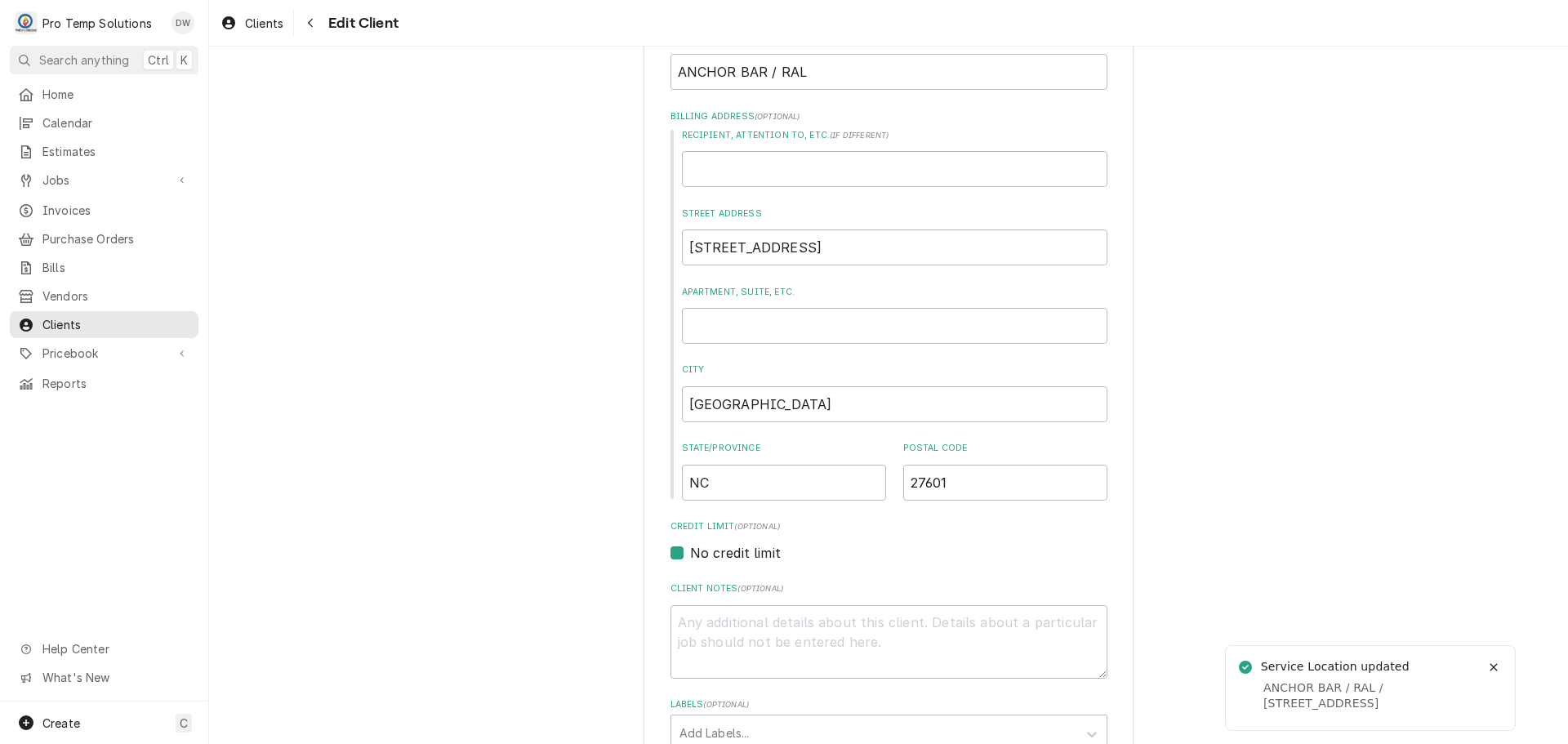
scroll to position [1210, 0]
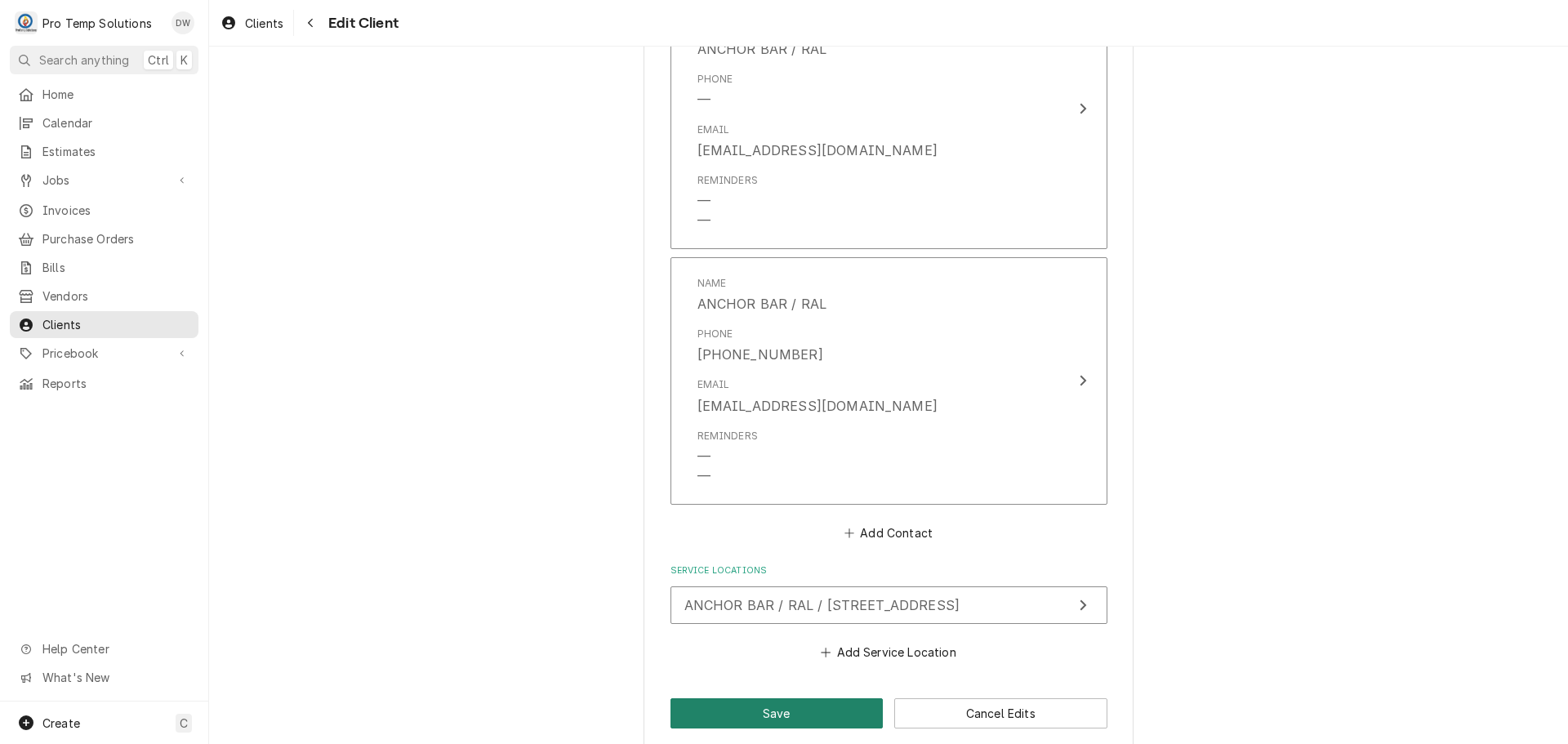
click at [776, 715] on button "Save" at bounding box center [776, 713] width 213 height 30
type textarea "x"
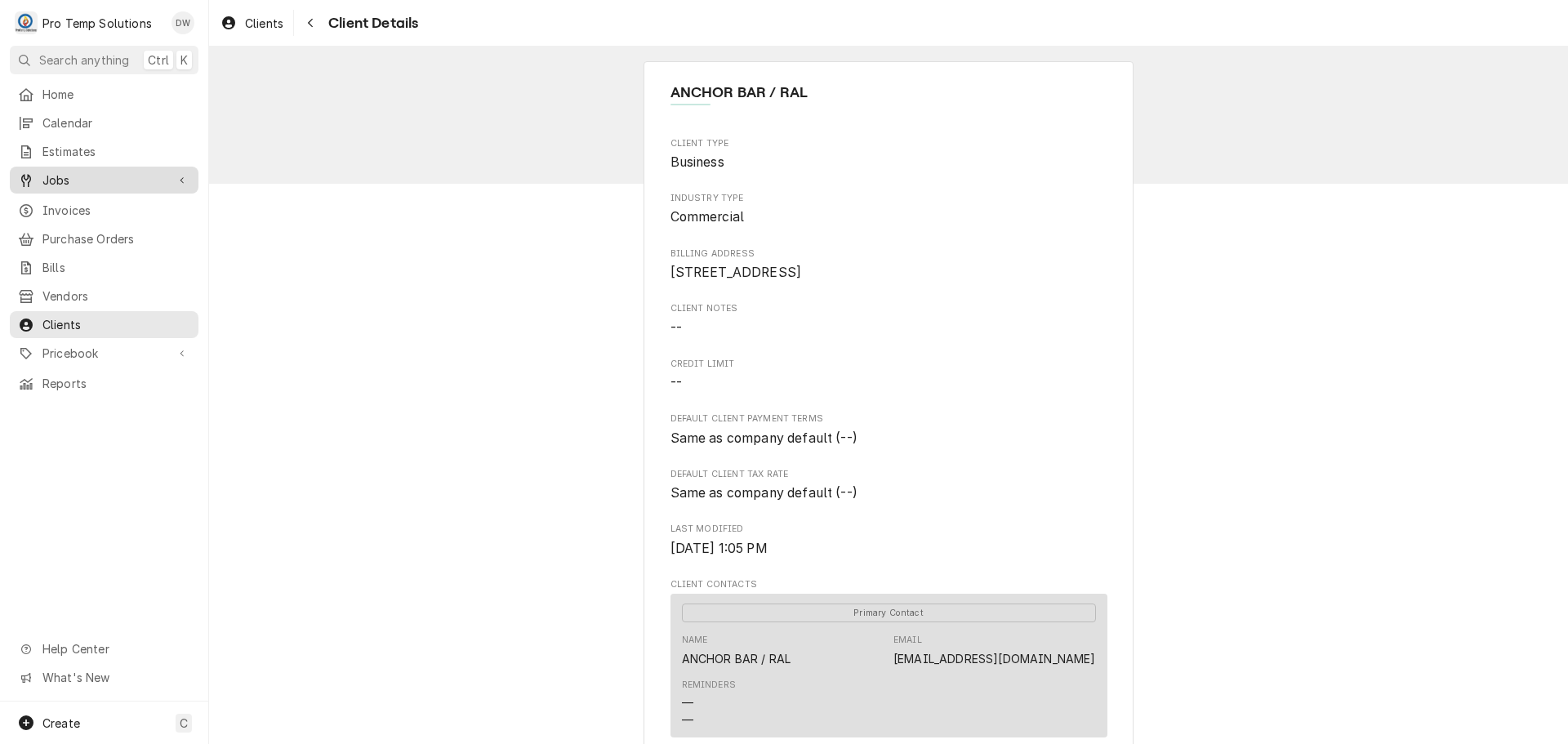
click at [72, 173] on span "Jobs" at bounding box center [104, 180] width 124 height 17
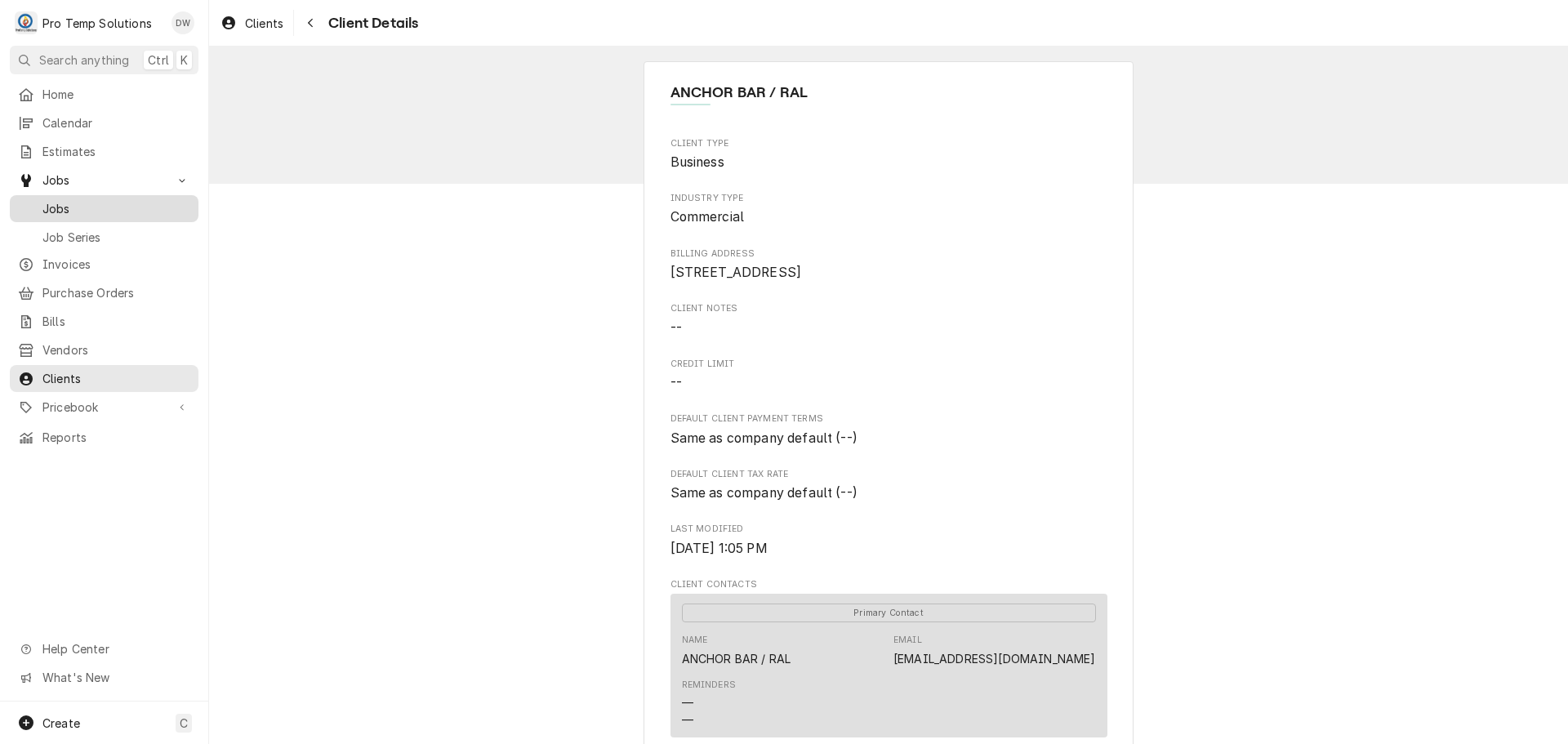
click at [55, 200] on span "Jobs" at bounding box center [117, 208] width 148 height 17
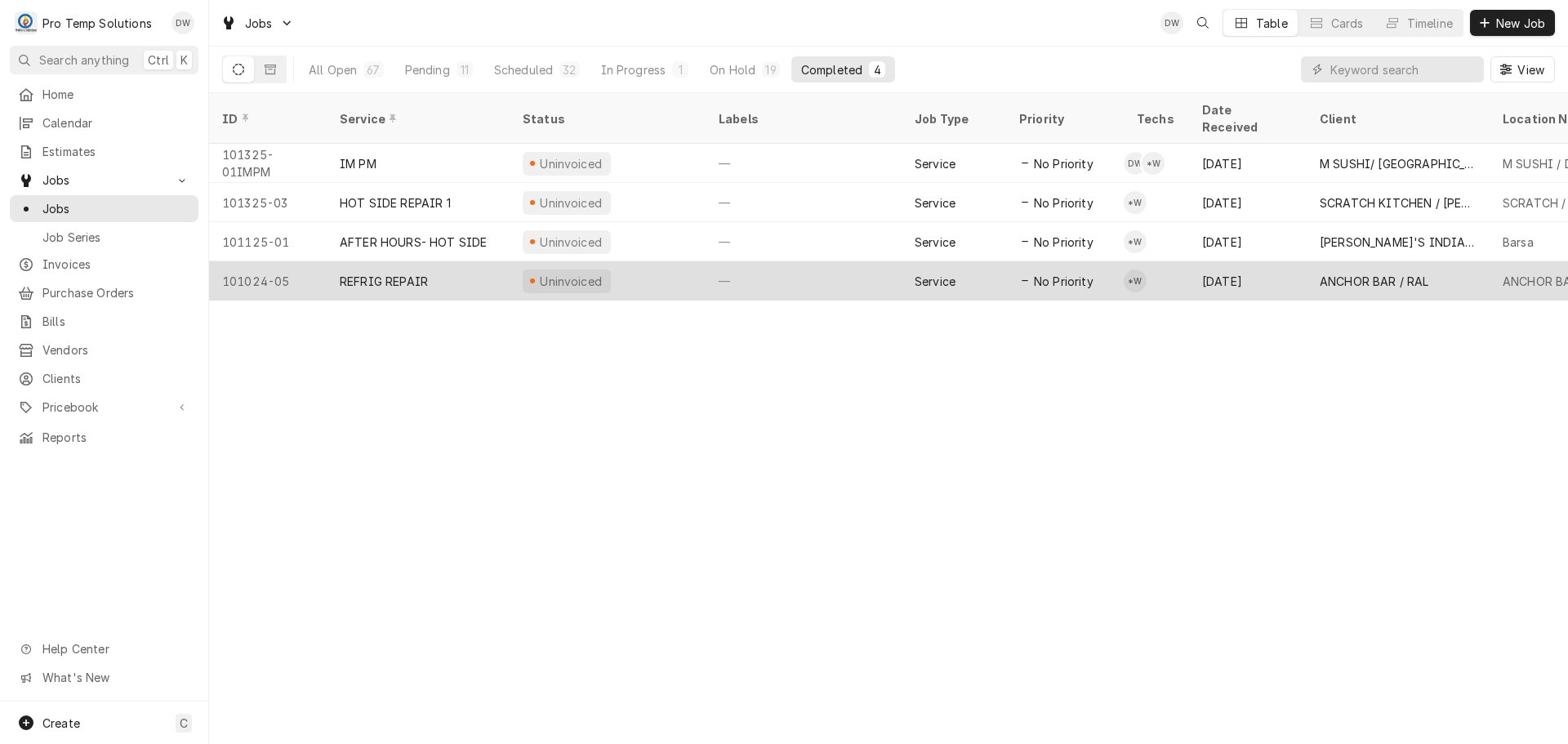
click at [789, 262] on div "—" at bounding box center [804, 281] width 196 height 39
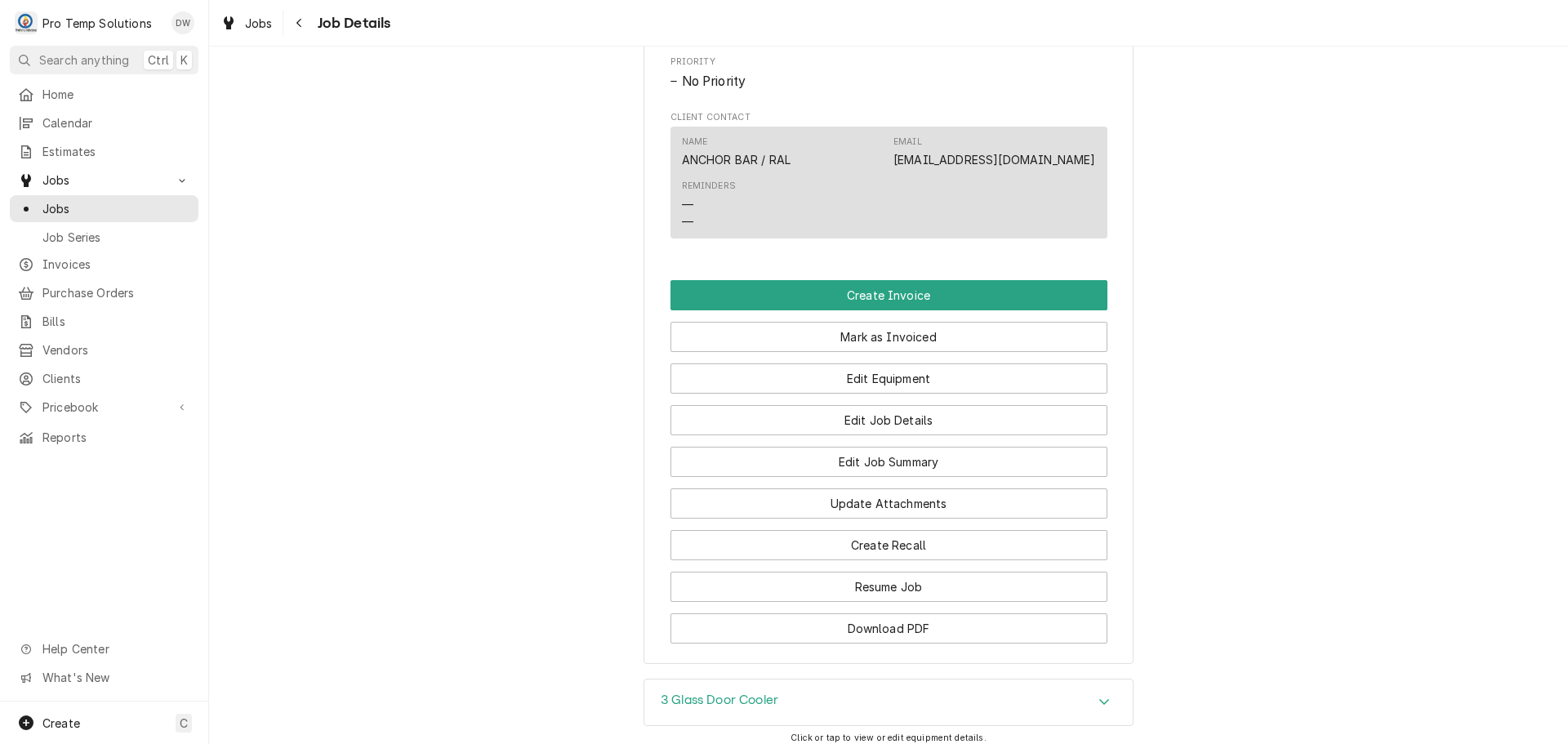
scroll to position [898, 0]
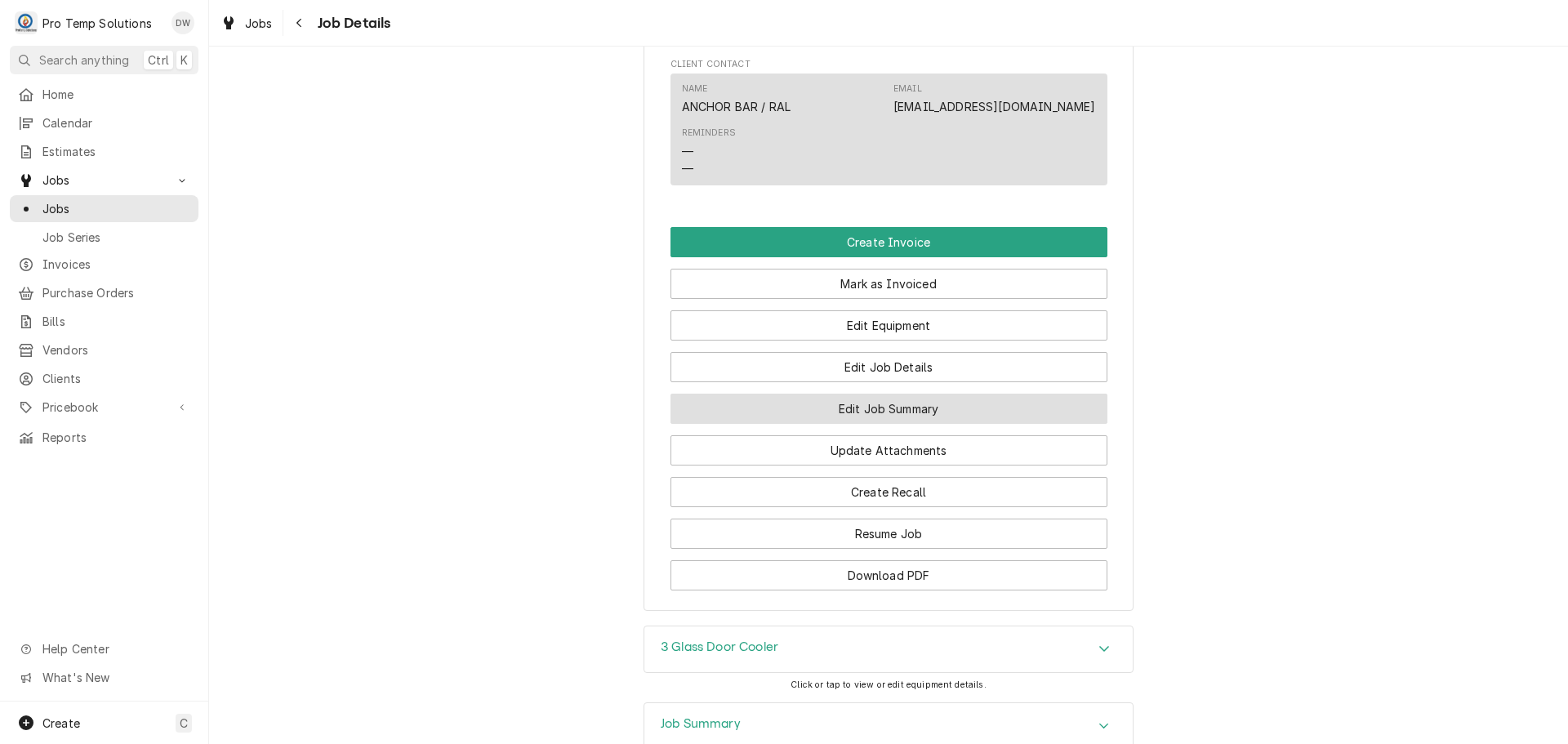
click at [882, 424] on button "Edit Job Summary" at bounding box center [889, 408] width 437 height 30
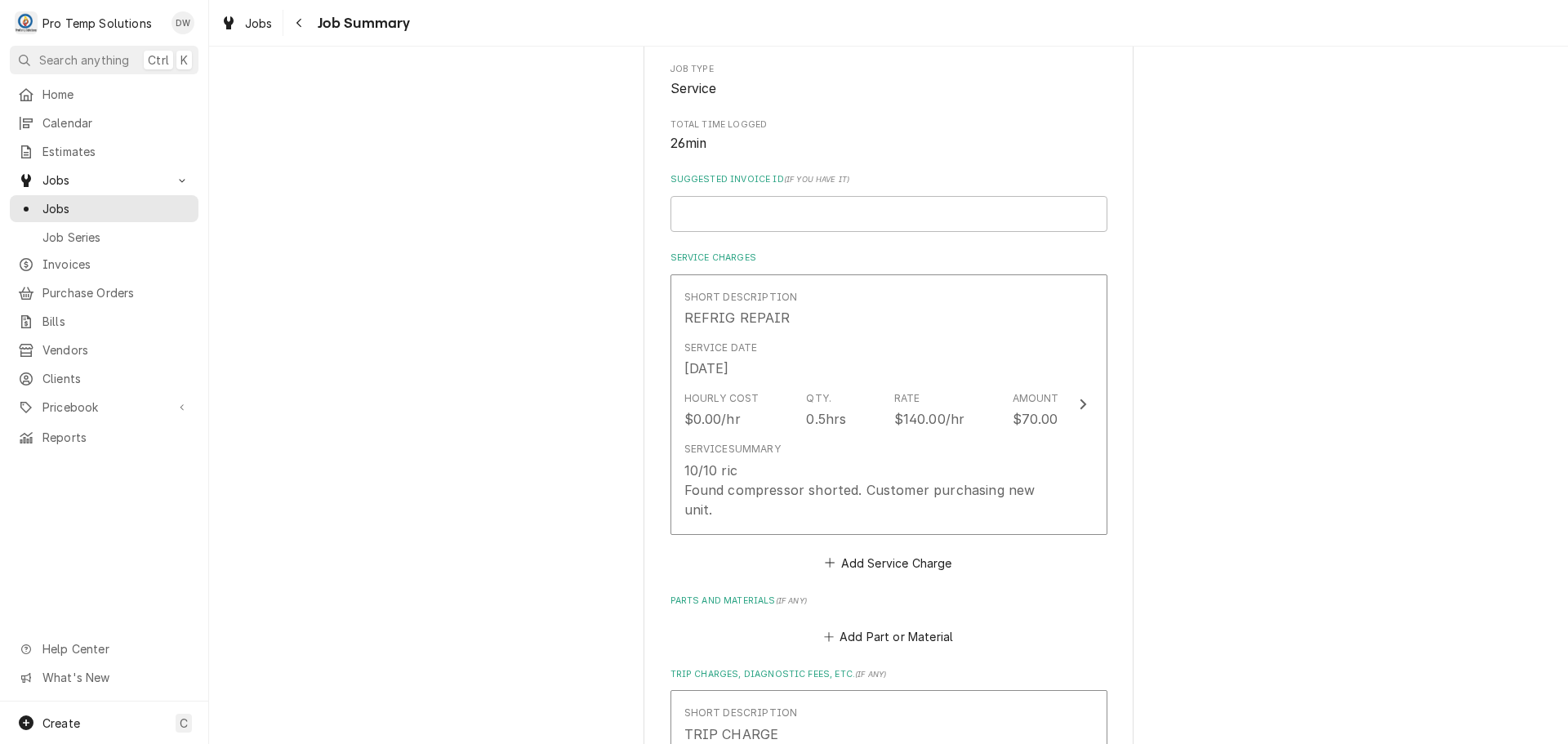
scroll to position [327, 0]
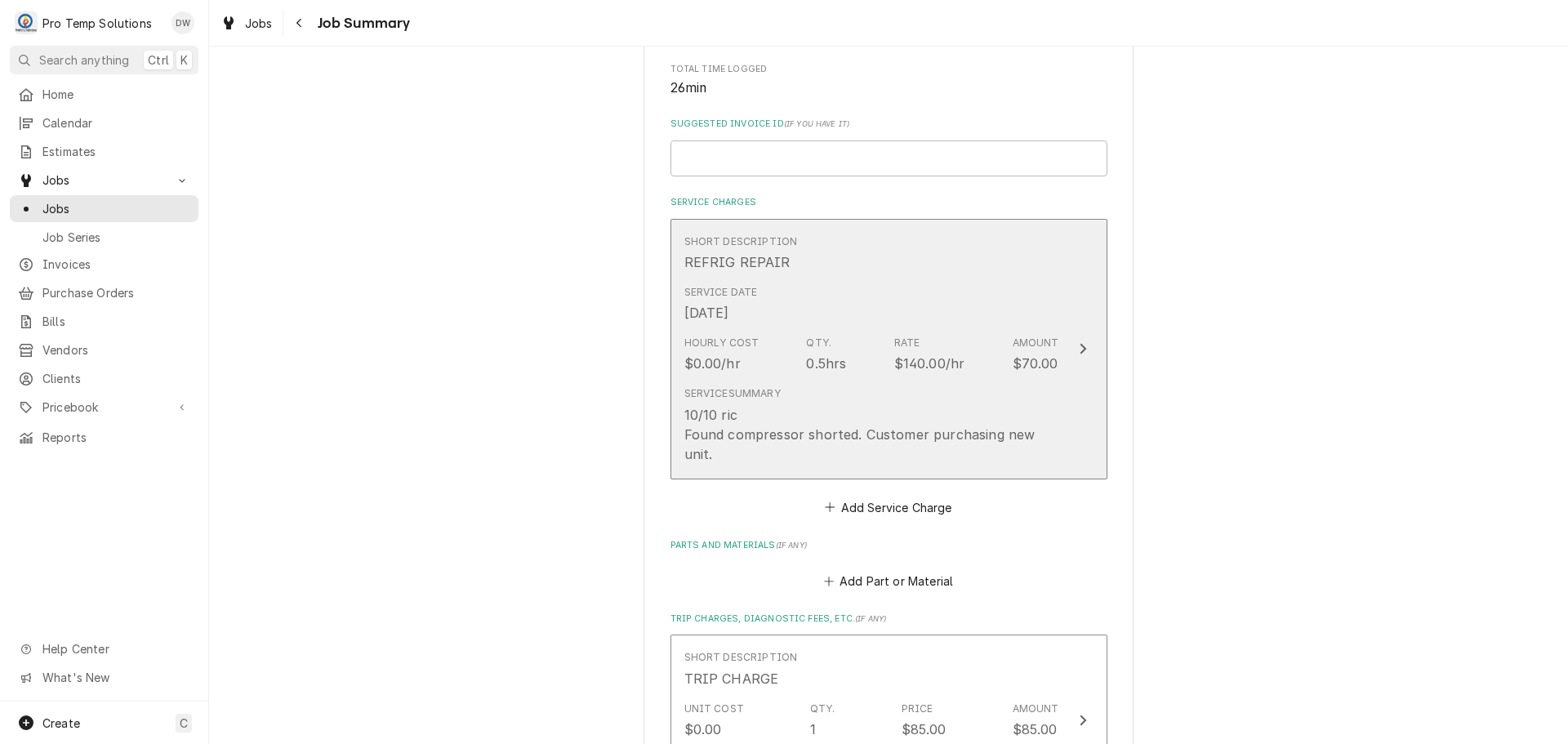
click at [1079, 342] on icon "Update Line Item" at bounding box center [1083, 348] width 8 height 13
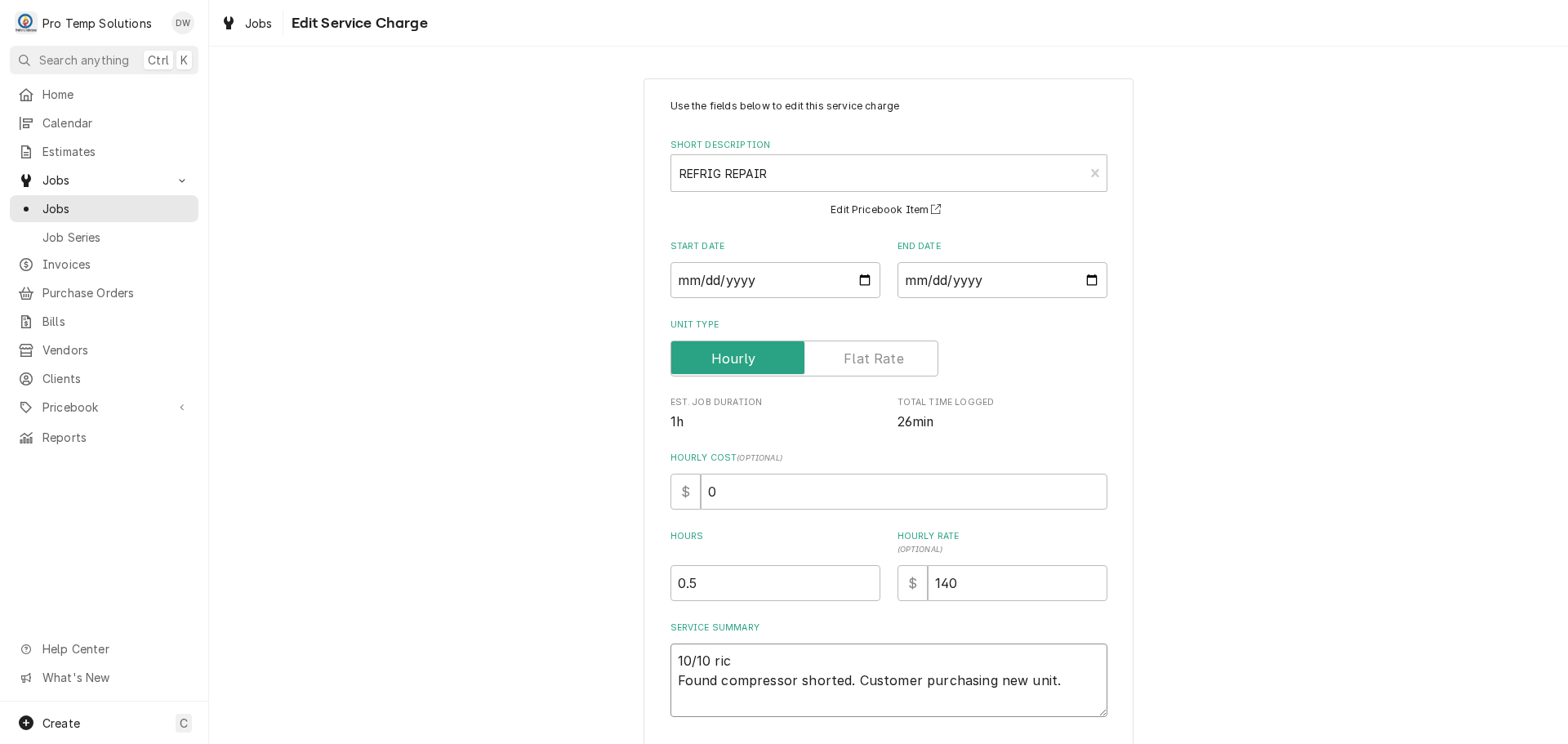
click at [727, 658] on textarea "10/10 ric Found compressor shorted. Customer purchasing new unit." at bounding box center [889, 680] width 437 height 74
type textarea "x"
type textarea "10/10 ri Found compressor shorted. Customer purchasing new unit."
type textarea "x"
type textarea "10/10 r Found compressor shorted. Customer purchasing new unit."
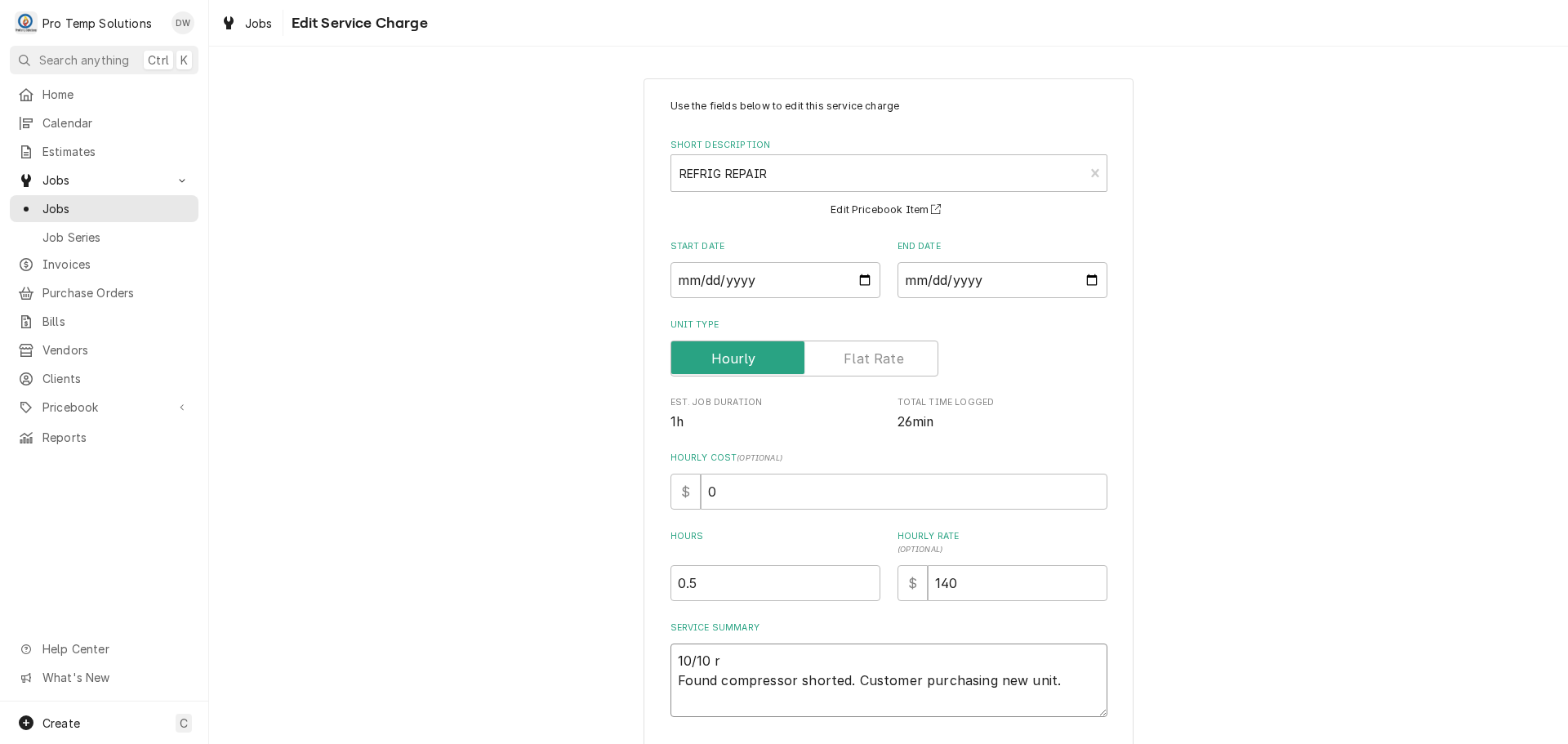
type textarea "x"
type textarea "10/10 Found compressor shorted. Customer purchasing new unit."
type textarea "x"
type textarea "10/10 R Found compressor shorted. Customer purchasing new unit."
type textarea "x"
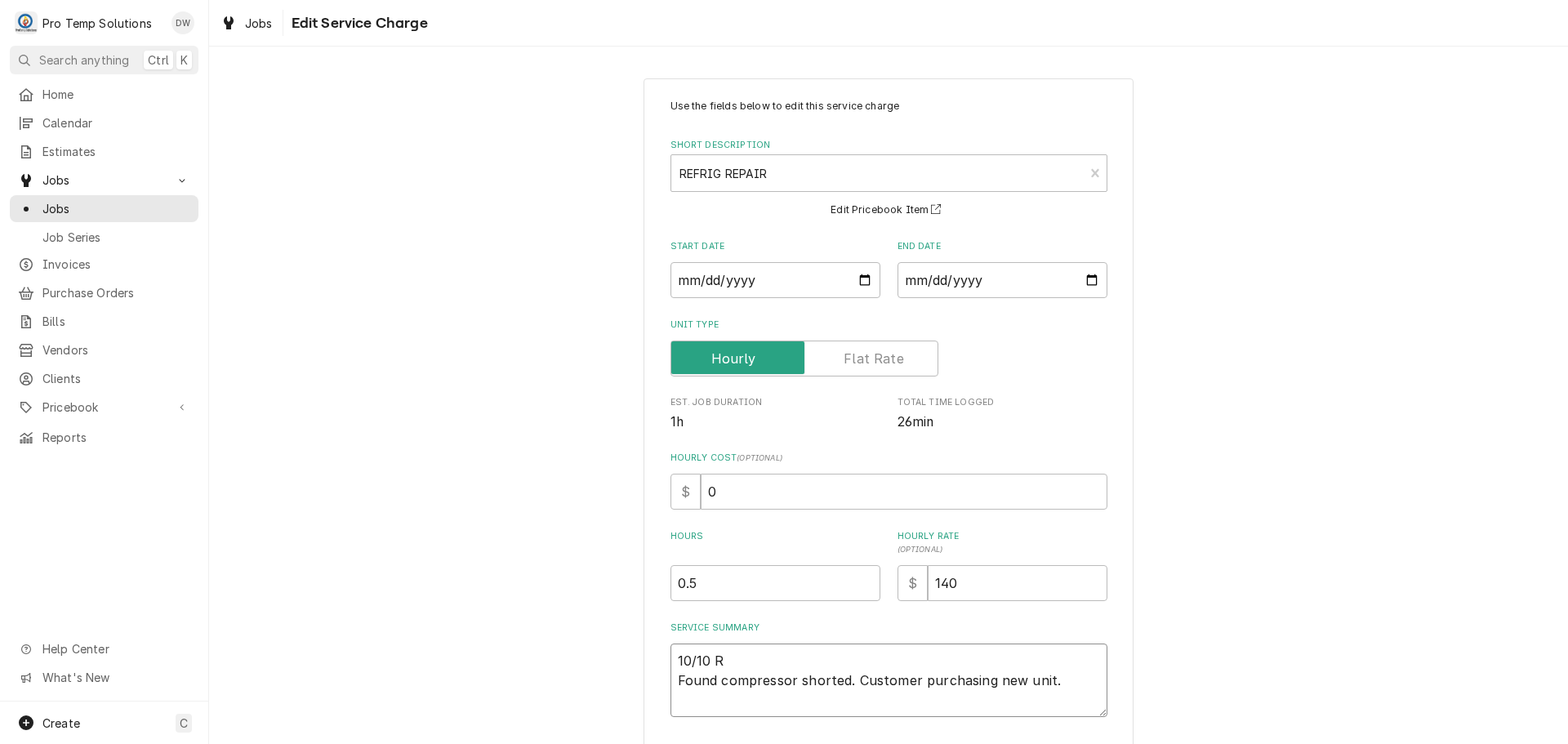
type textarea "10/10 RI Found compressor shorted. Customer purchasing new unit."
type textarea "x"
type textarea "10/10 RIC Found compressor shorted. Customer purchasing new unit."
type textarea "x"
type textarea "10/10 RIC Found compressor shorted. Customer purchasing new unit."
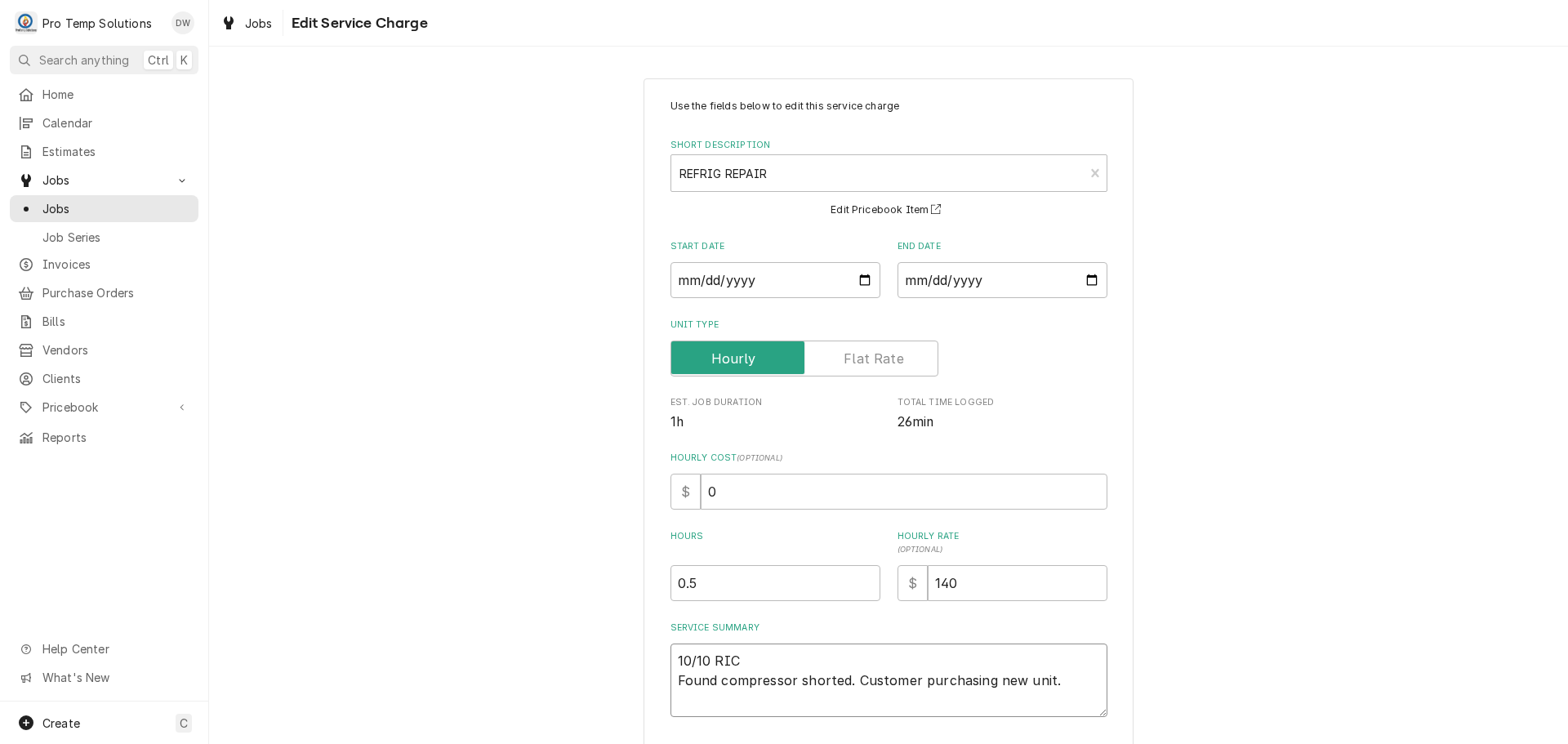
type textarea "x"
type textarea "10/10 RIC 3 Found compressor shorted. Customer purchasing new unit."
type textarea "x"
type textarea "10/10 RIC 31 Found compressor shorted. Customer purchasing new unit."
type textarea "x"
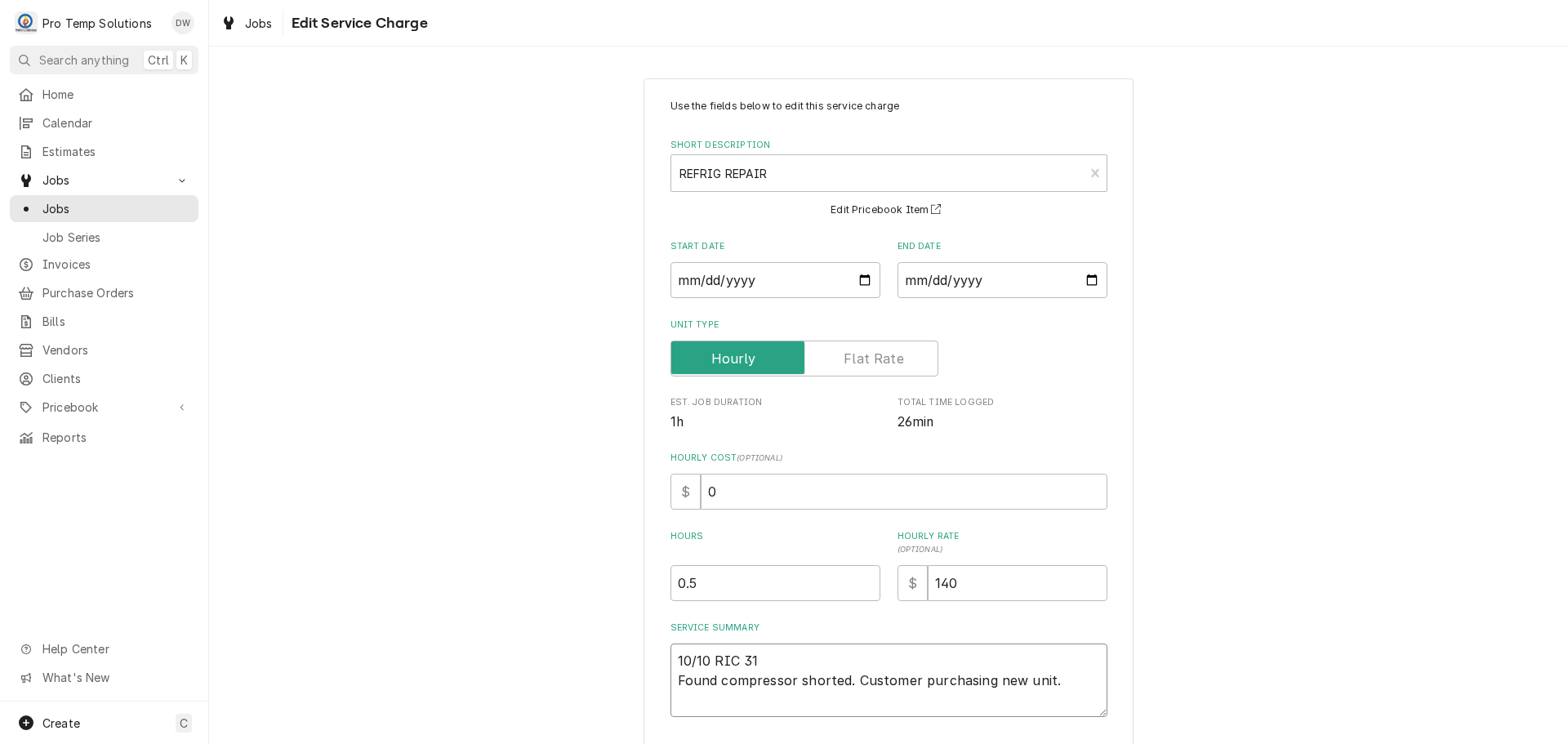
type textarea "10/10 RIC 315 Found compressor shorted. Customer purchasing new unit."
type textarea "x"
type textarea "10/10 RIC 315- Found compressor shorted. Customer purchasing new unit."
type textarea "x"
type textarea "10/10 RIC 315-3 Found compressor shorted. Customer purchasing new unit."
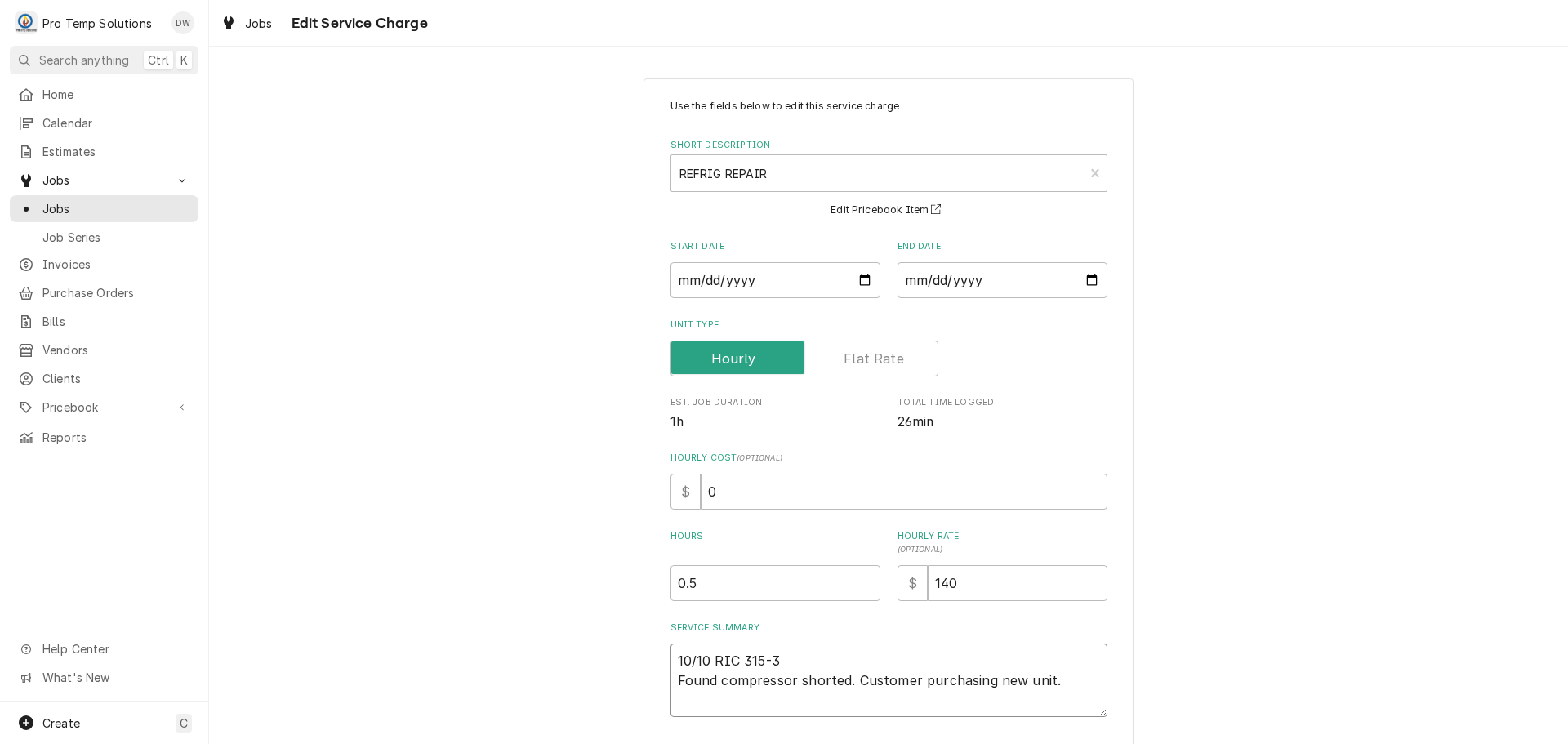
type textarea "x"
type textarea "10/10 RIC 315-35 Found compressor shorted. Customer purchasing new unit."
type textarea "x"
type textarea "10/10 RIC 315-350 Found compressor shorted. Customer purchasing new unit."
type textarea "x"
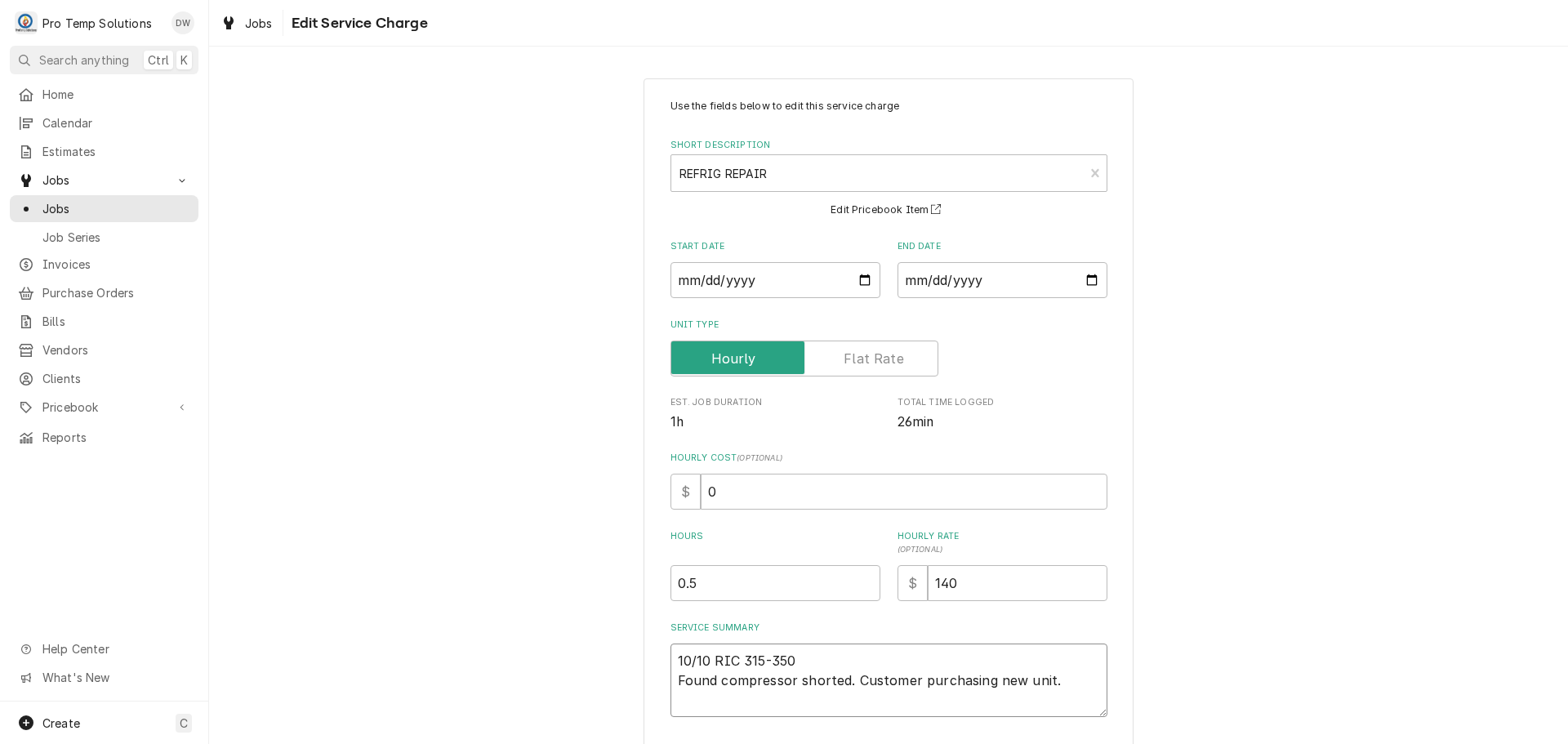
type textarea "10/10 RIC 315-350 Found compressor shorted. Customer purchasing new unit."
type textarea "x"
type textarea "10/10 RIC 315-350 K Found compressor shorted. Customer purchasing new unit."
type textarea "x"
type textarea "10/10 RIC 315-350 KE Found compressor shorted. Customer purchasing new unit."
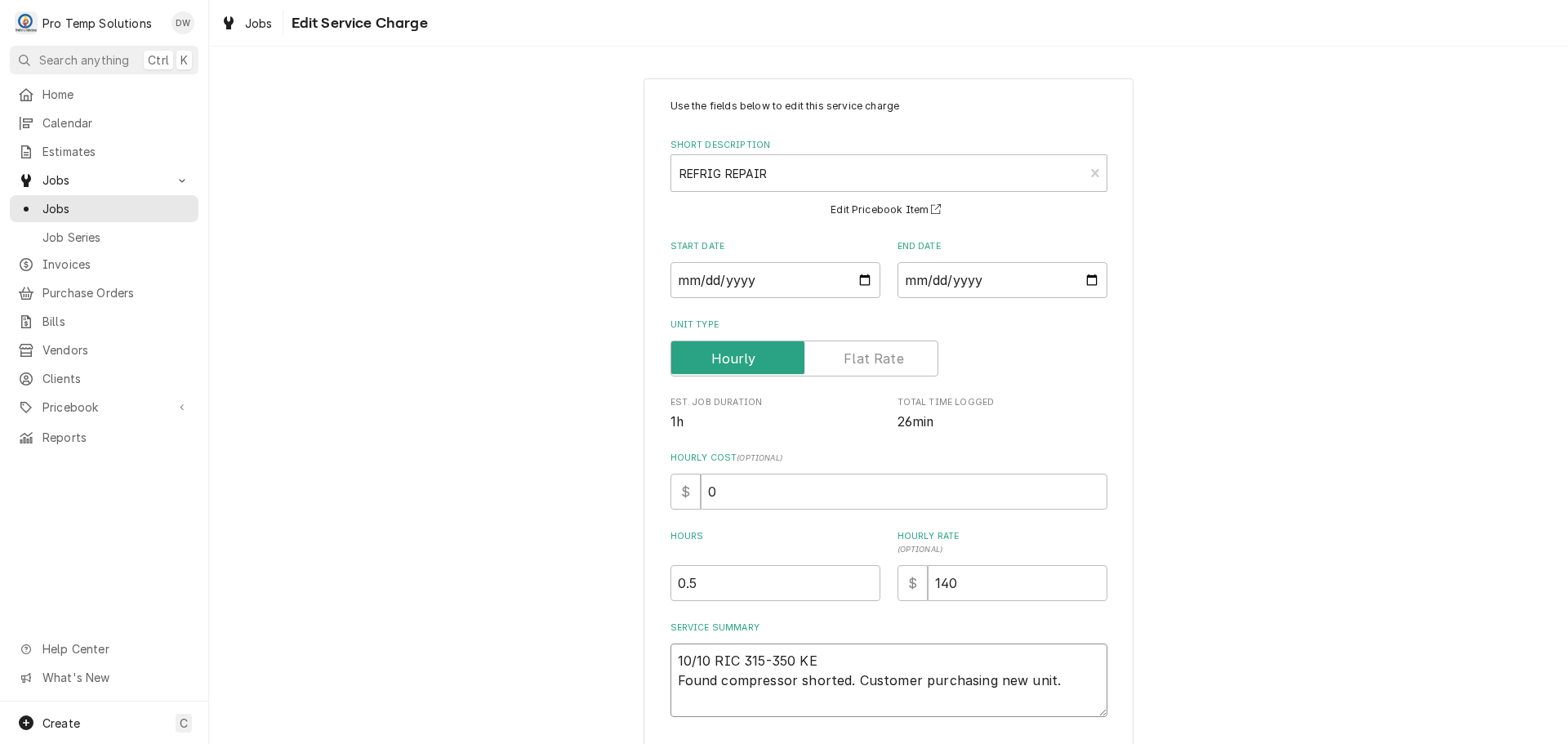
type textarea "x"
type textarea "10/10 RIC 315-350 KEV Found compressor shorted. Customer purchasing new unit."
type textarea "x"
type textarea "10/10 RIC 315-350 KEVI Found compressor shorted. Customer purchasing new unit."
type textarea "x"
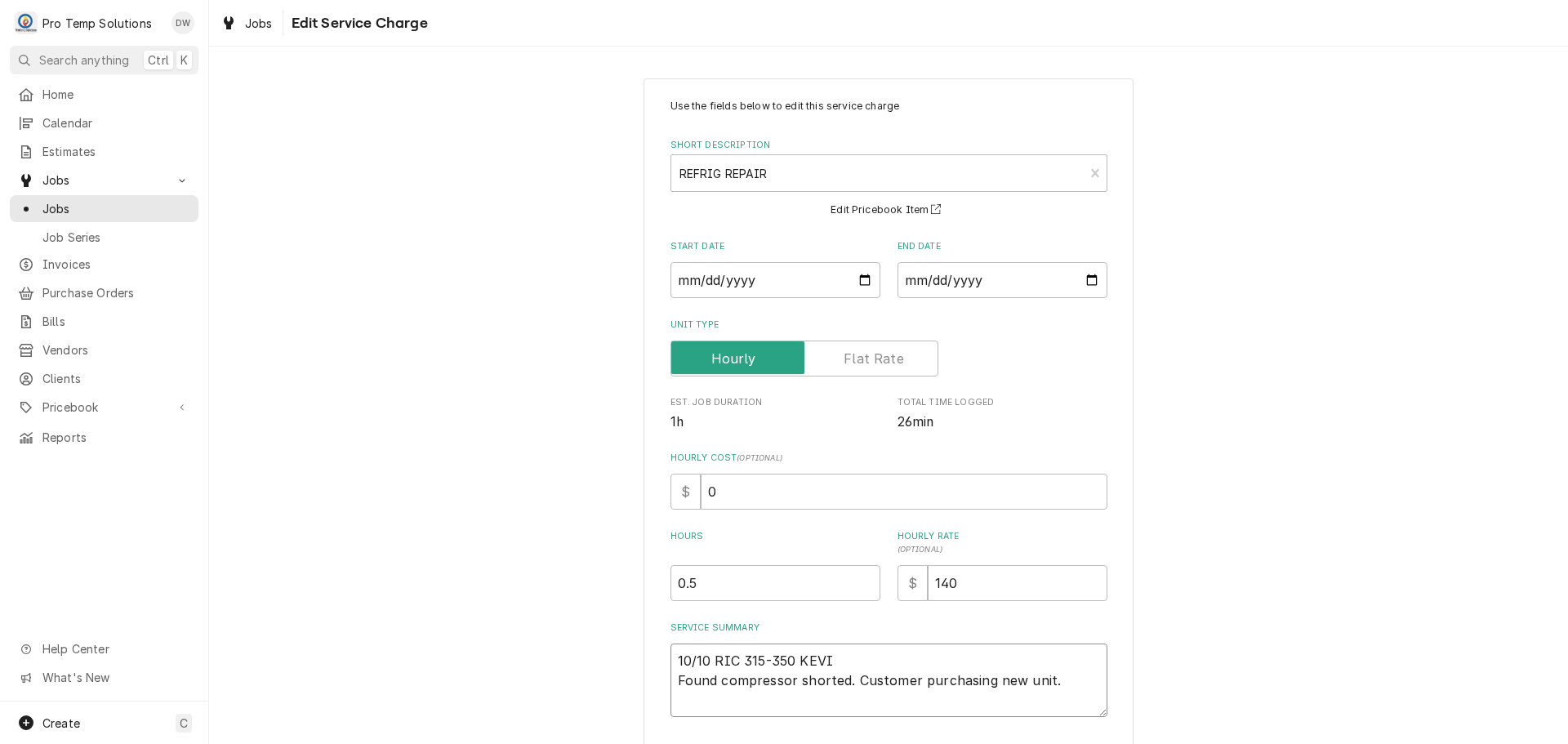
type textarea "10/10 RIC 315-350 KEVIN Found compressor shorted. Customer purchasing new unit."
type textarea "x"
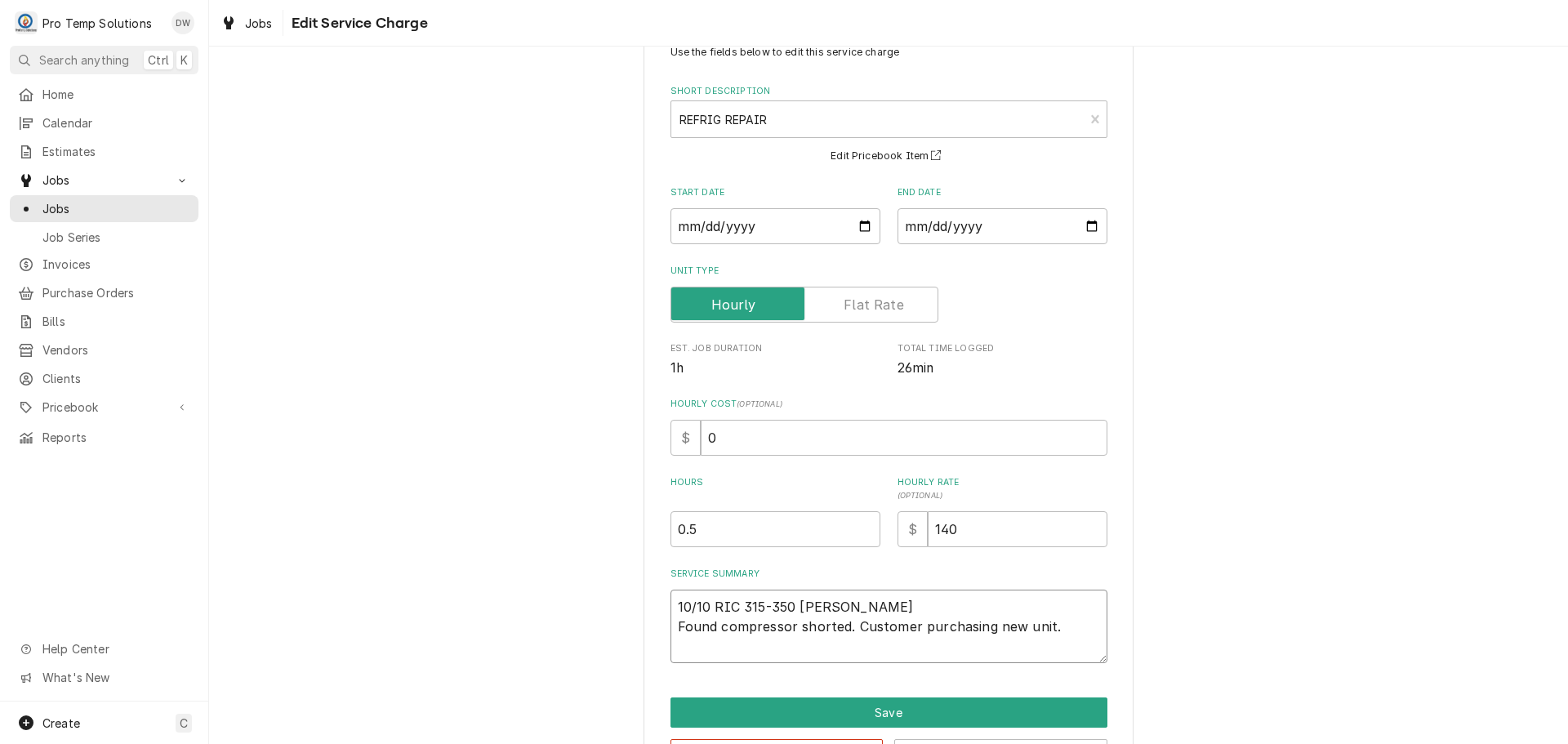
scroll to position [114, 0]
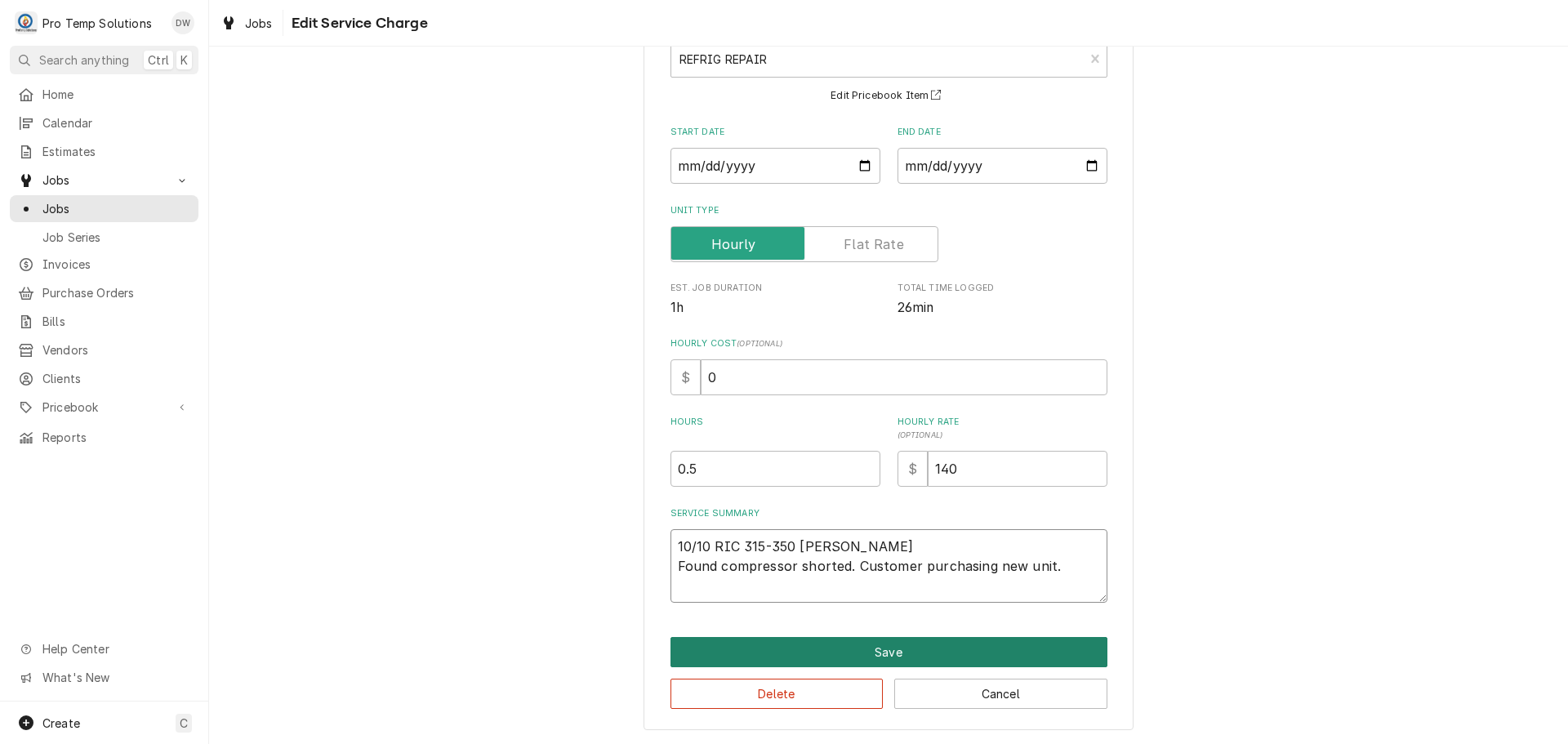
type textarea "10/10 RIC 315-350 [PERSON_NAME] Found compressor shorted. Customer purchasing n…"
click at [879, 651] on button "Save" at bounding box center [889, 651] width 437 height 30
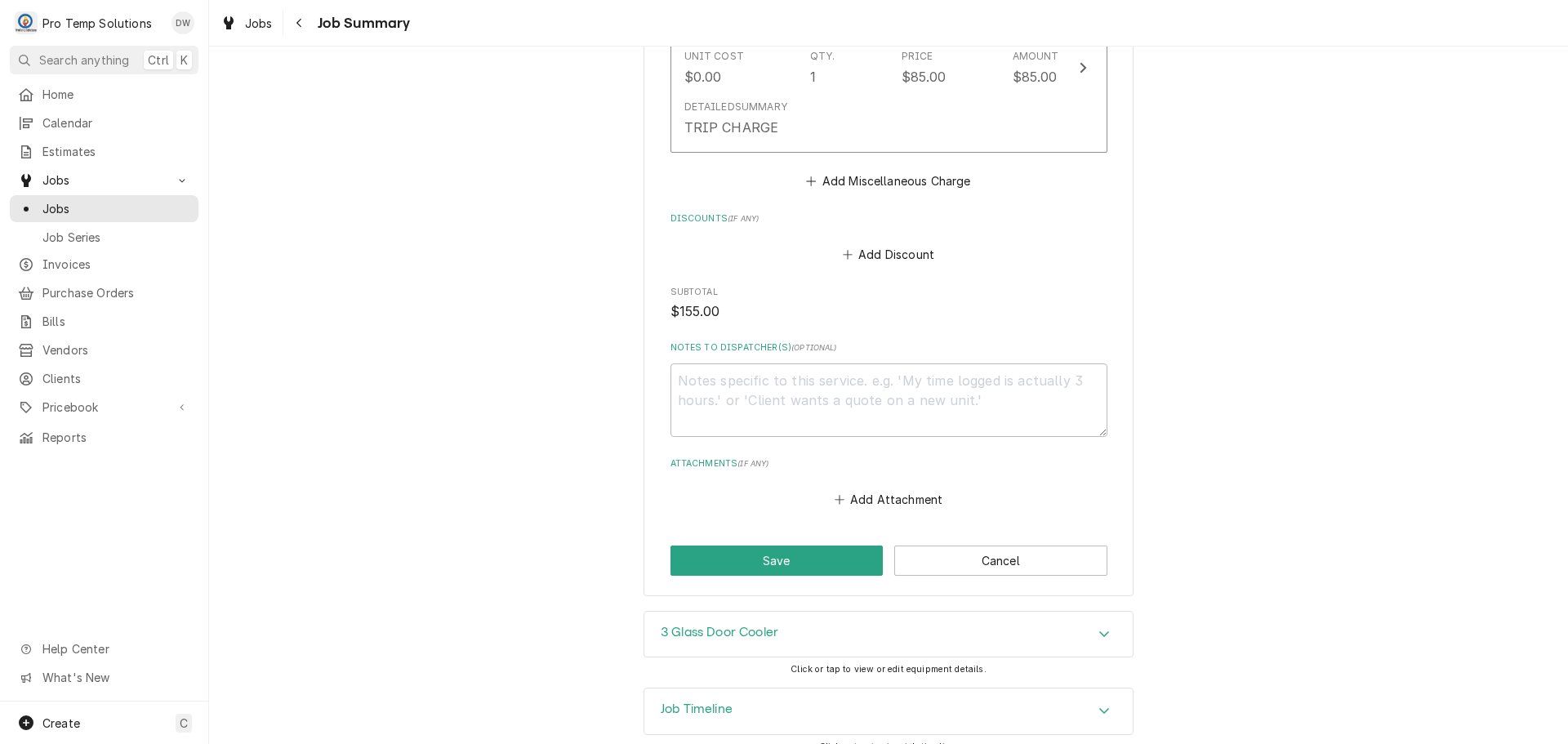
scroll to position [980, 0]
click at [747, 362] on textarea "Notes to Dispatcher(s) ( optional )" at bounding box center [889, 399] width 437 height 74
type textarea "x"
type textarea "#"
type textarea "x"
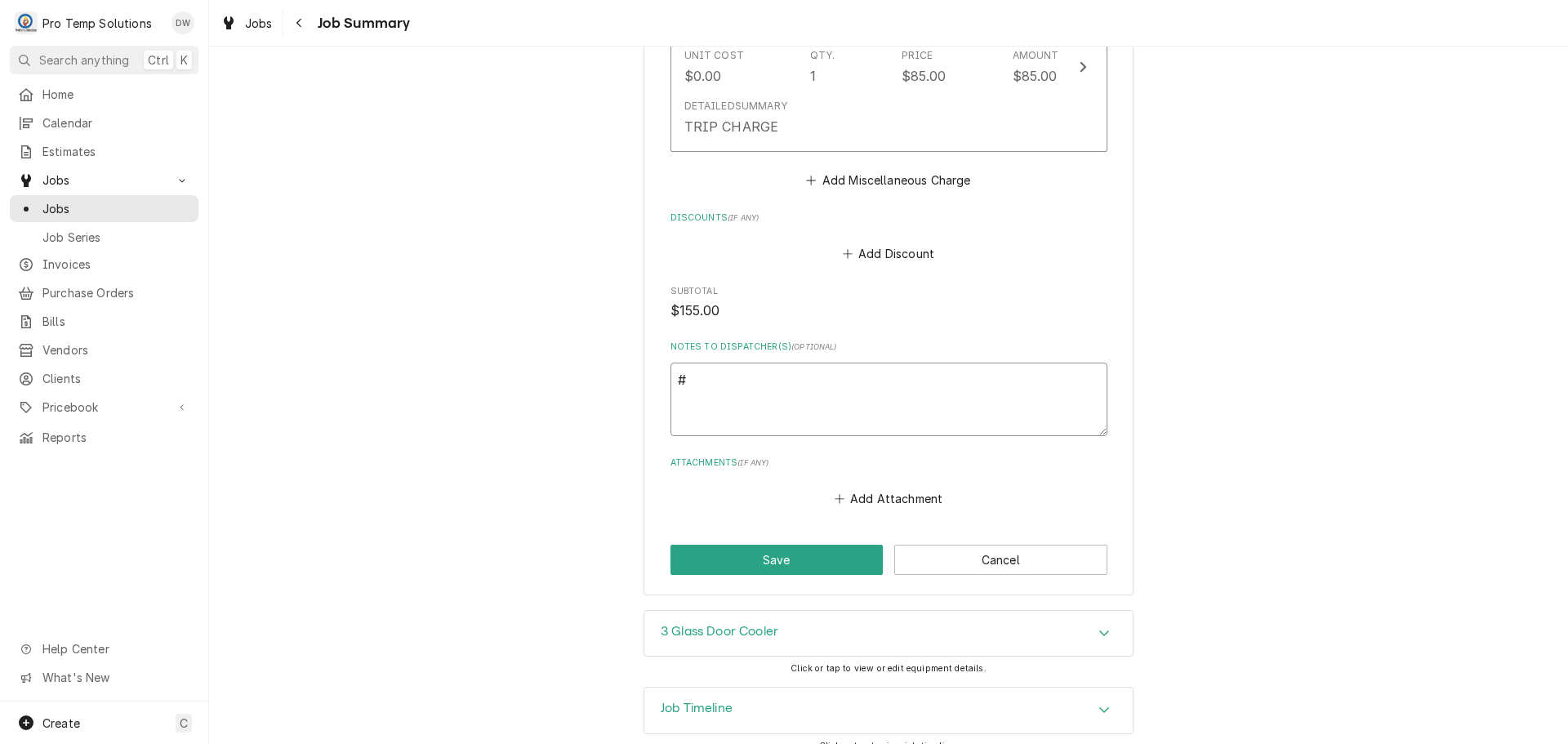
type textarea "#1"
type textarea "x"
type textarea "#10"
type textarea "x"
type textarea "#101"
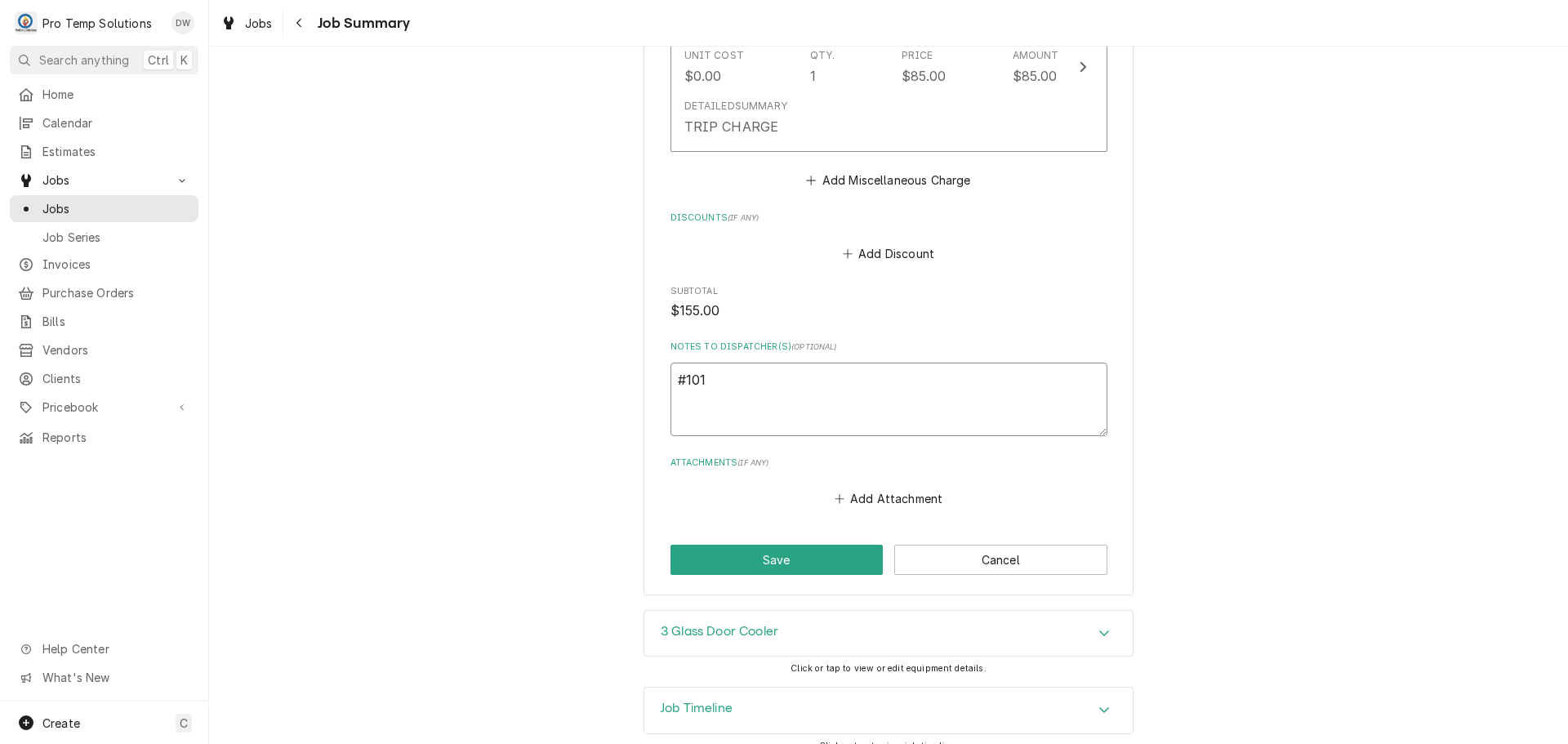
type textarea "x"
type textarea "#1010"
type textarea "x"
type textarea "#10102"
type textarea "x"
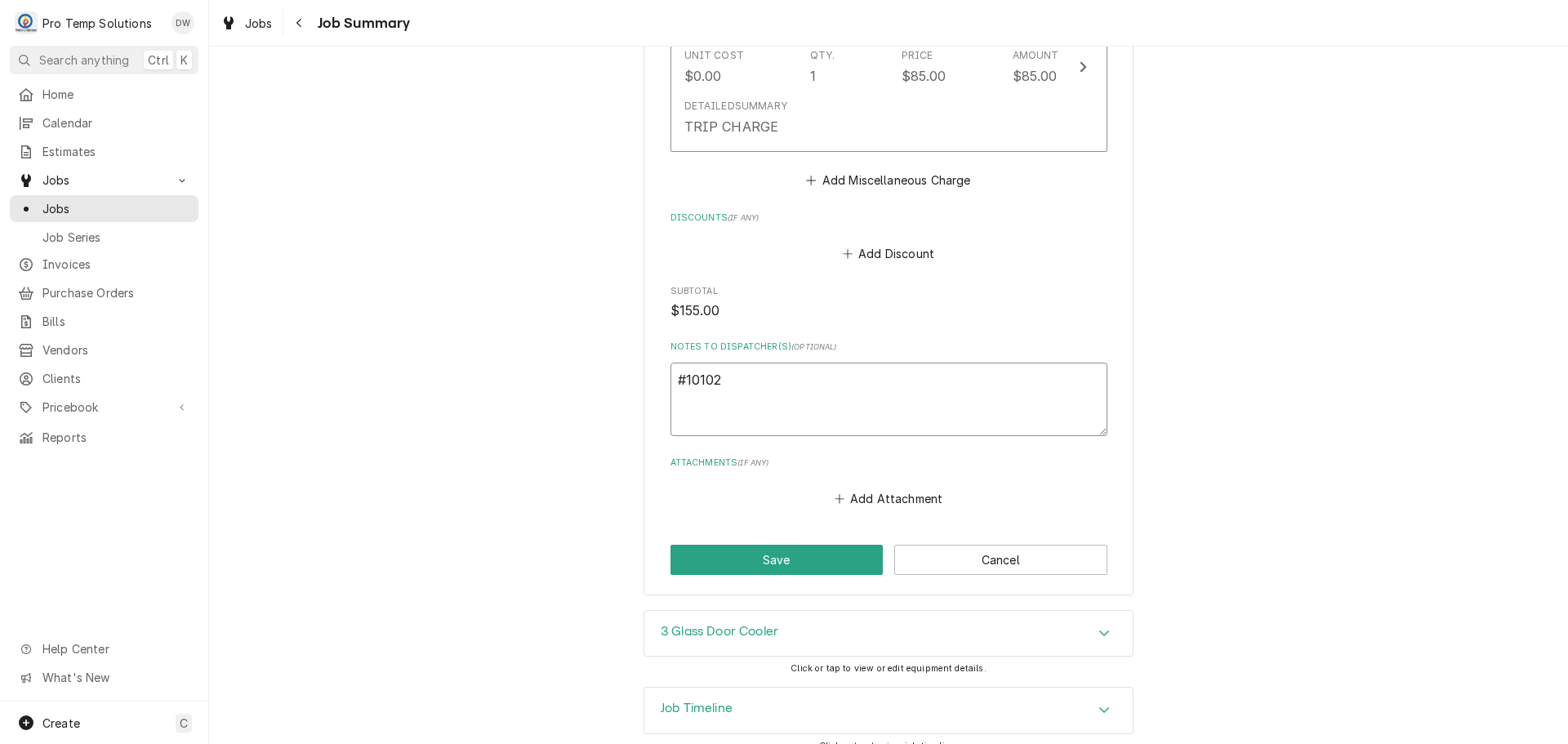
type textarea "#101025"
type textarea "x"
type textarea "#1010250"
type textarea "x"
type textarea "#10102500"
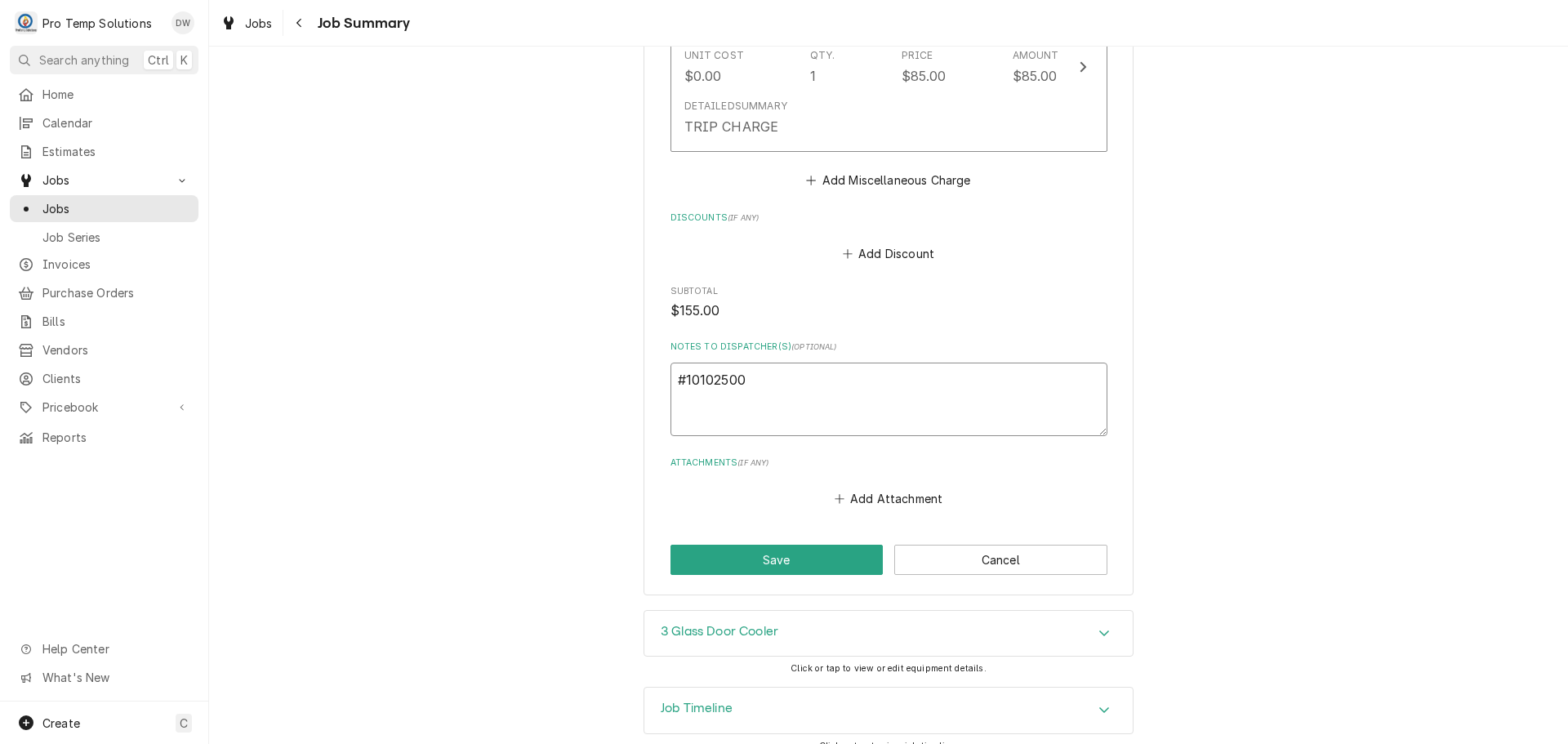
type textarea "x"
type textarea "#101025003"
type textarea "x"
type textarea "#101025003"
type textarea "x"
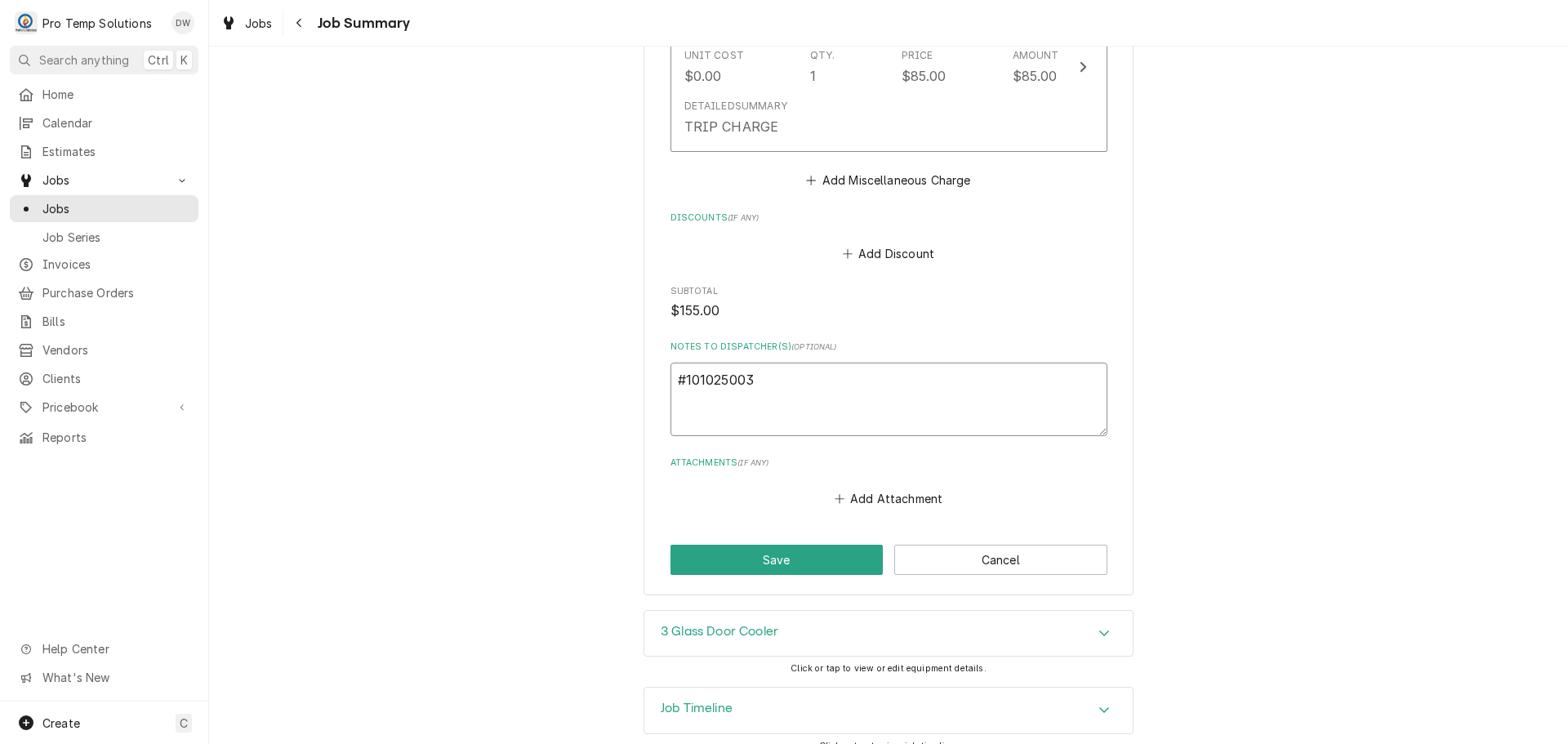
type textarea "#101025003 A"
type textarea "x"
type textarea "#101025003 AN"
type textarea "x"
type textarea "#101025003 ANC"
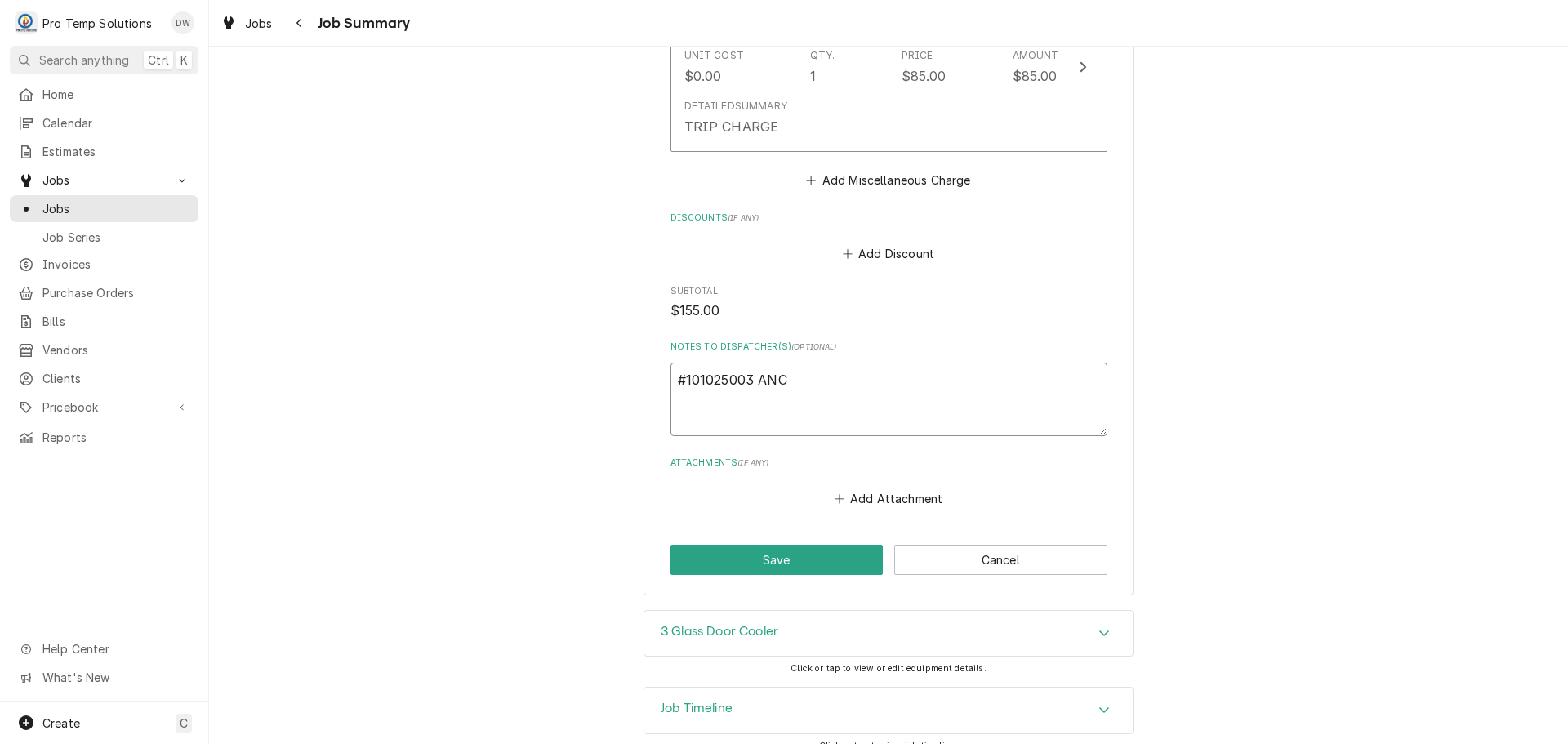
type textarea "x"
type textarea "#101025003 ANCH"
type textarea "x"
type textarea "#101025003 ANCHO"
type textarea "x"
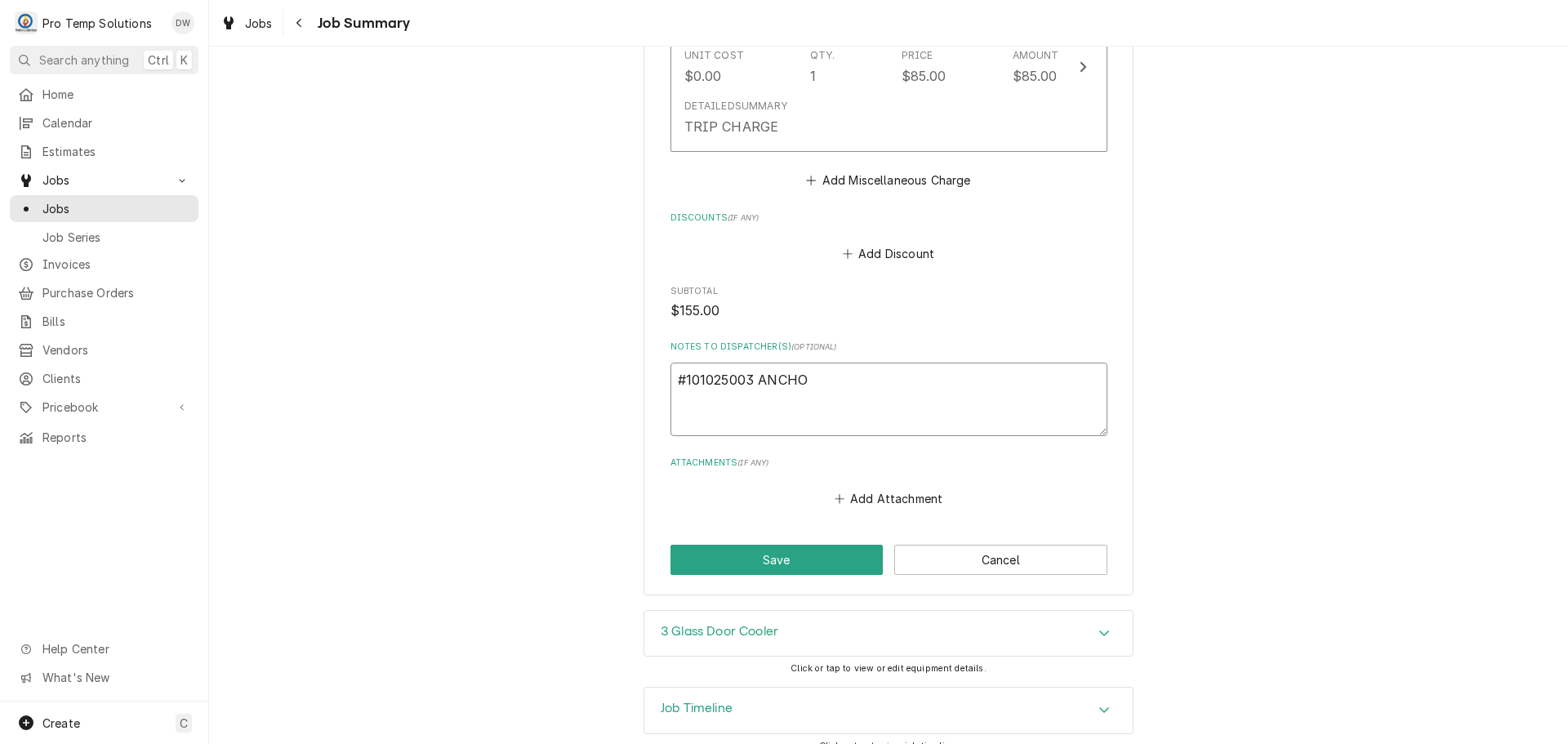
type textarea "#101025003 ANCHOR"
type textarea "x"
type textarea "#101025003 ANCHOR"
type textarea "x"
type textarea "#101025003 ANCHOR B"
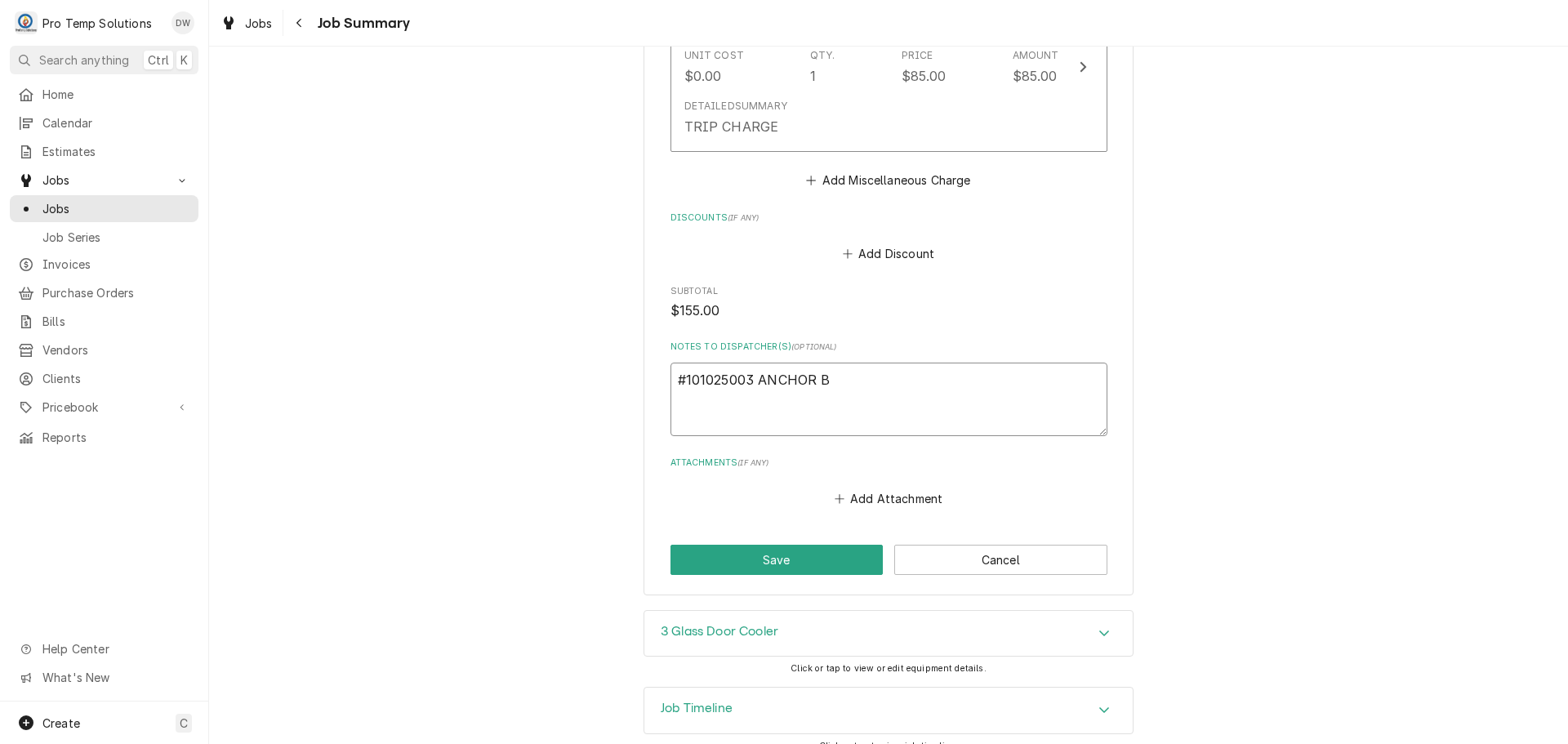
type textarea "x"
type textarea "#101025003 ANCHOR BA"
type textarea "x"
type textarea "#101025003 ANCHOR BAR"
type textarea "x"
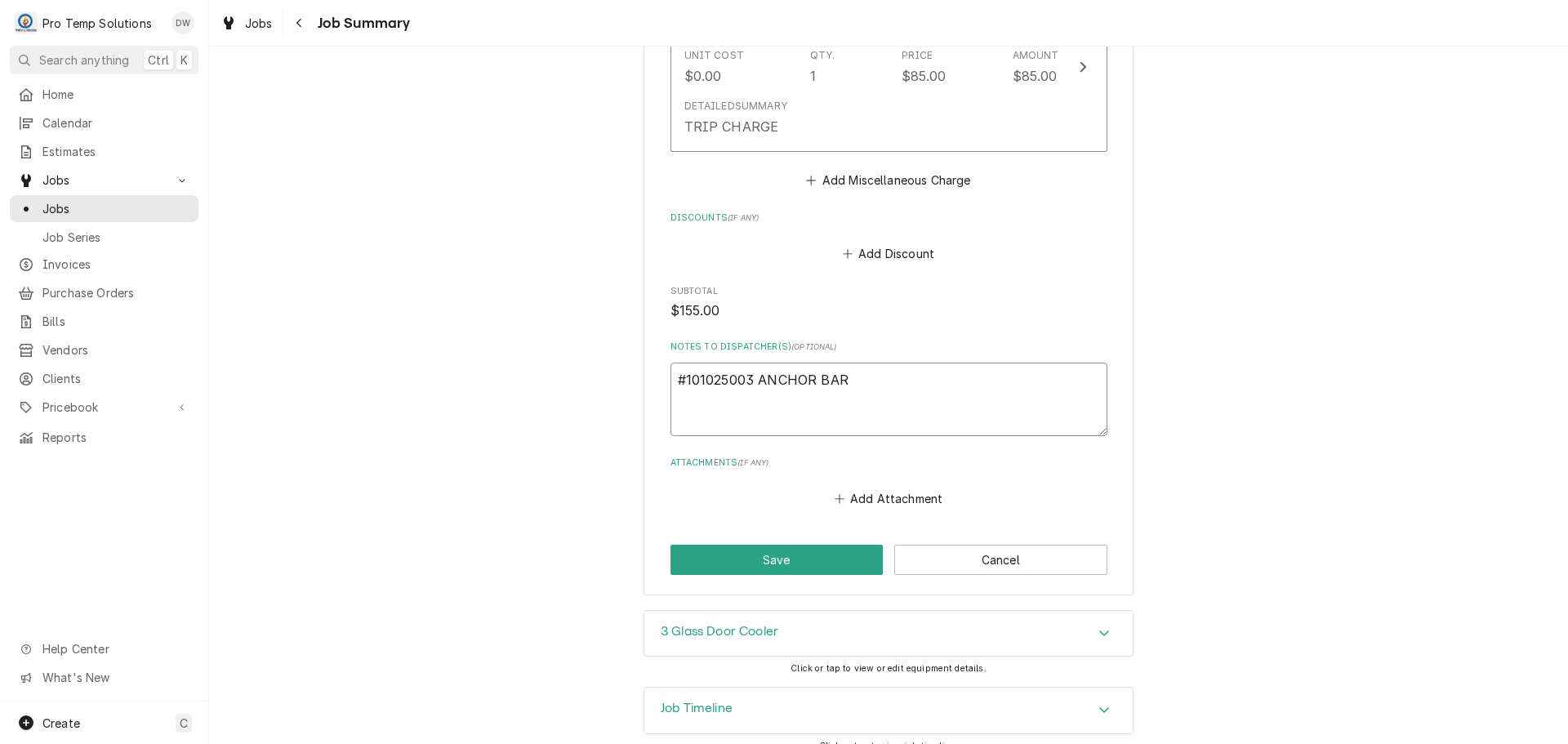
type textarea "#101025003 ANCHOR BAR-"
type textarea "x"
type textarea "#101025003 ANCHOR BAR-"
type textarea "x"
type textarea "#101025003 ANCHOR BAR- R"
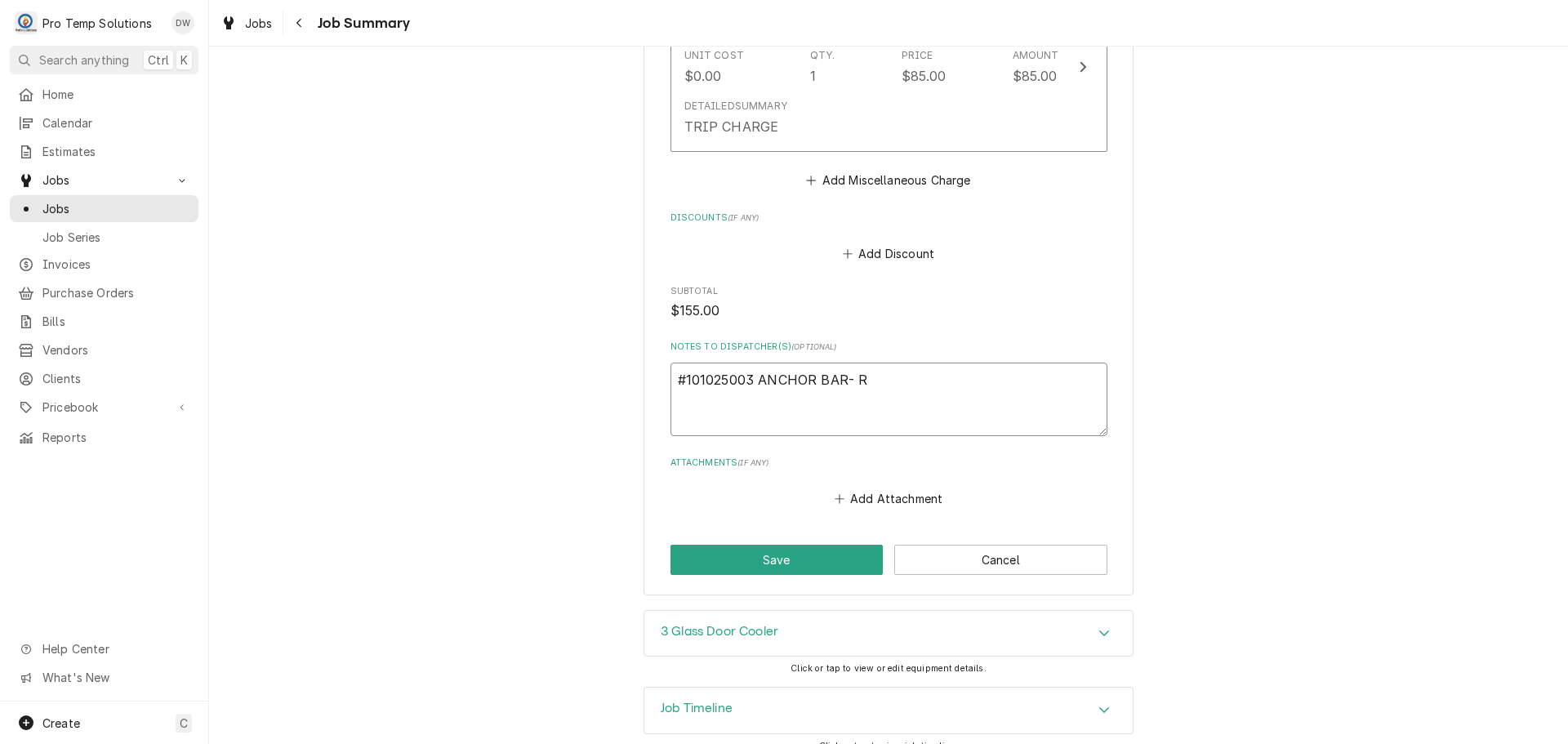
type textarea "x"
type textarea "#101025003 ANCHOR BAR- RI"
type textarea "x"
type textarea "#101025003 ANCHOR BAR- R"
type textarea "x"
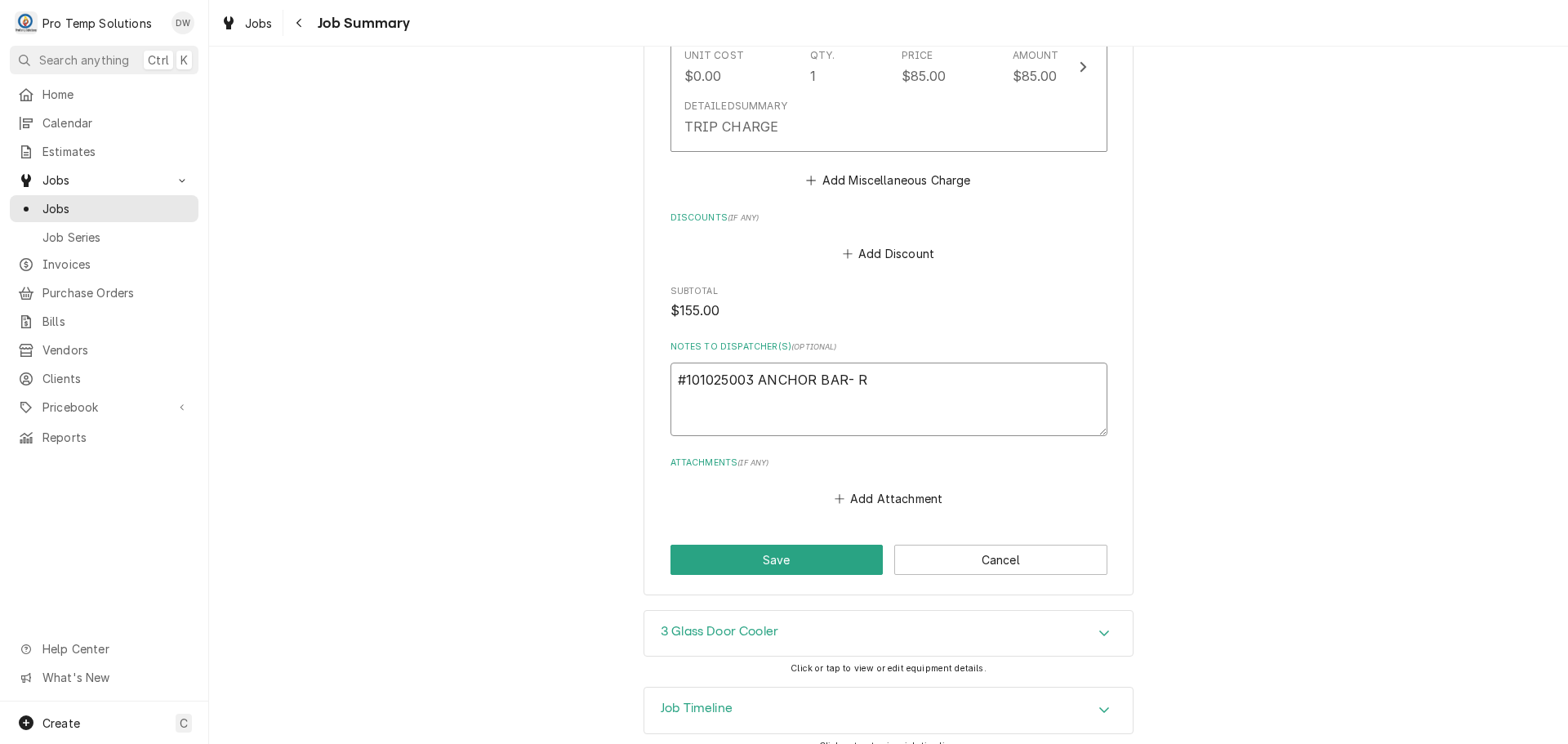
type textarea "#101025003 ANCHOR BAR-"
type textarea "x"
type textarea "#101025003 ANCHOR BAR- 3"
type textarea "x"
type textarea "#101025003 ANCHOR BAR- 3D"
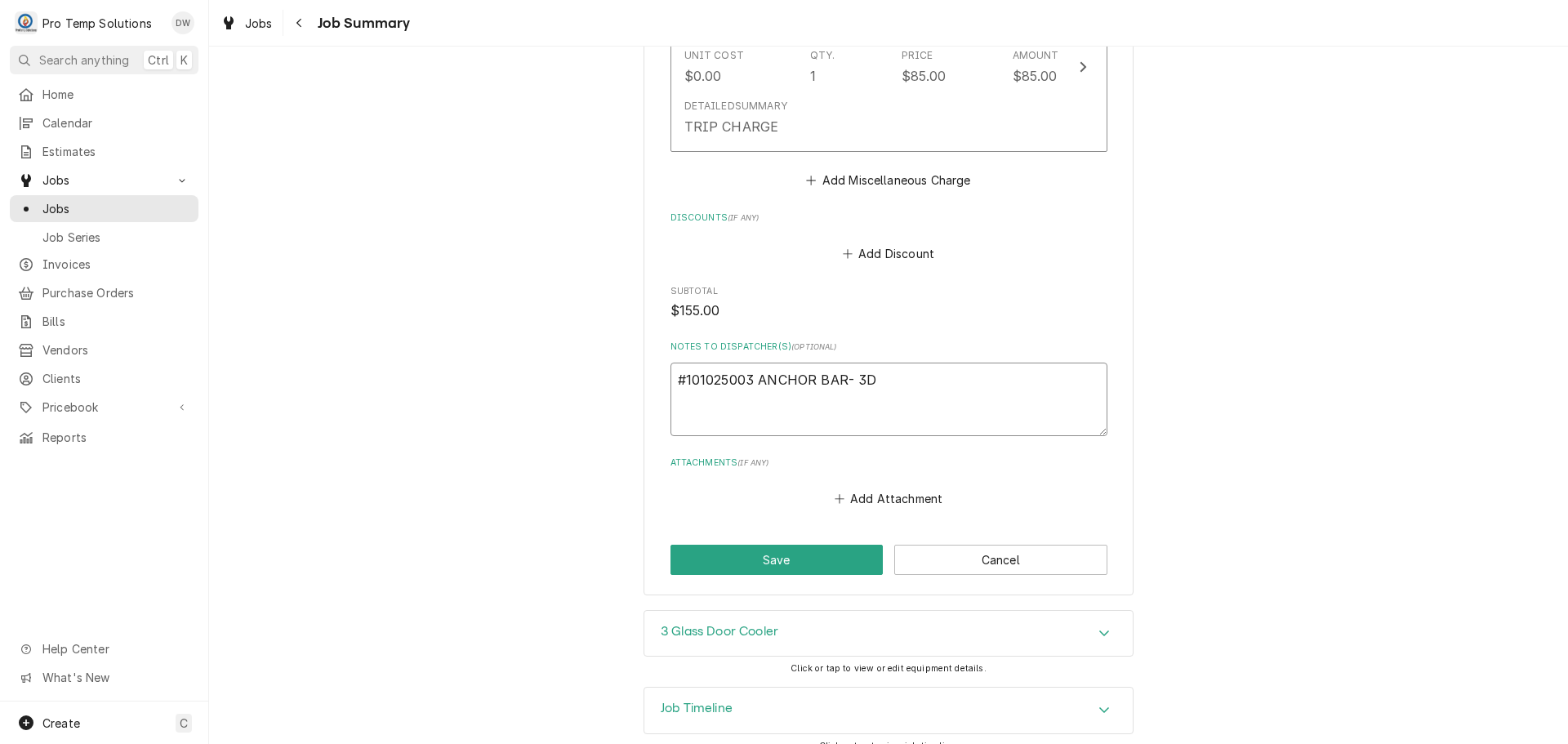
type textarea "x"
type textarea "#101025003 ANCHOR BAR- 3DR"
type textarea "x"
type textarea "#101025003 ANCHOR BAR- 3DR"
type textarea "x"
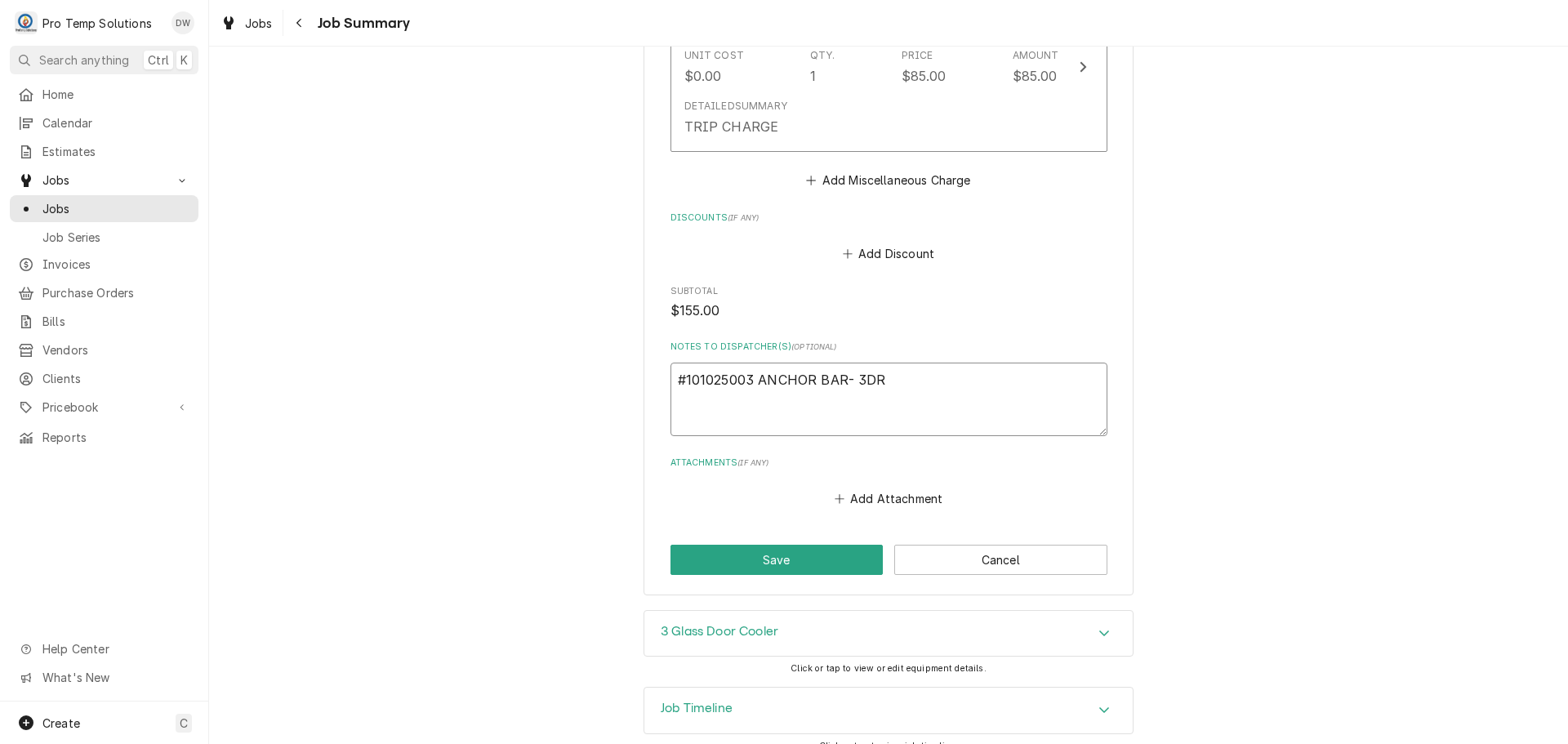
type textarea "#101025003 ANCHOR BAR- 3DR R"
type textarea "x"
type textarea "#101025003 ANCHOR BAR- 3DR RI"
type textarea "x"
type textarea "#101025003 ANCHOR BAR- 3DR RIC"
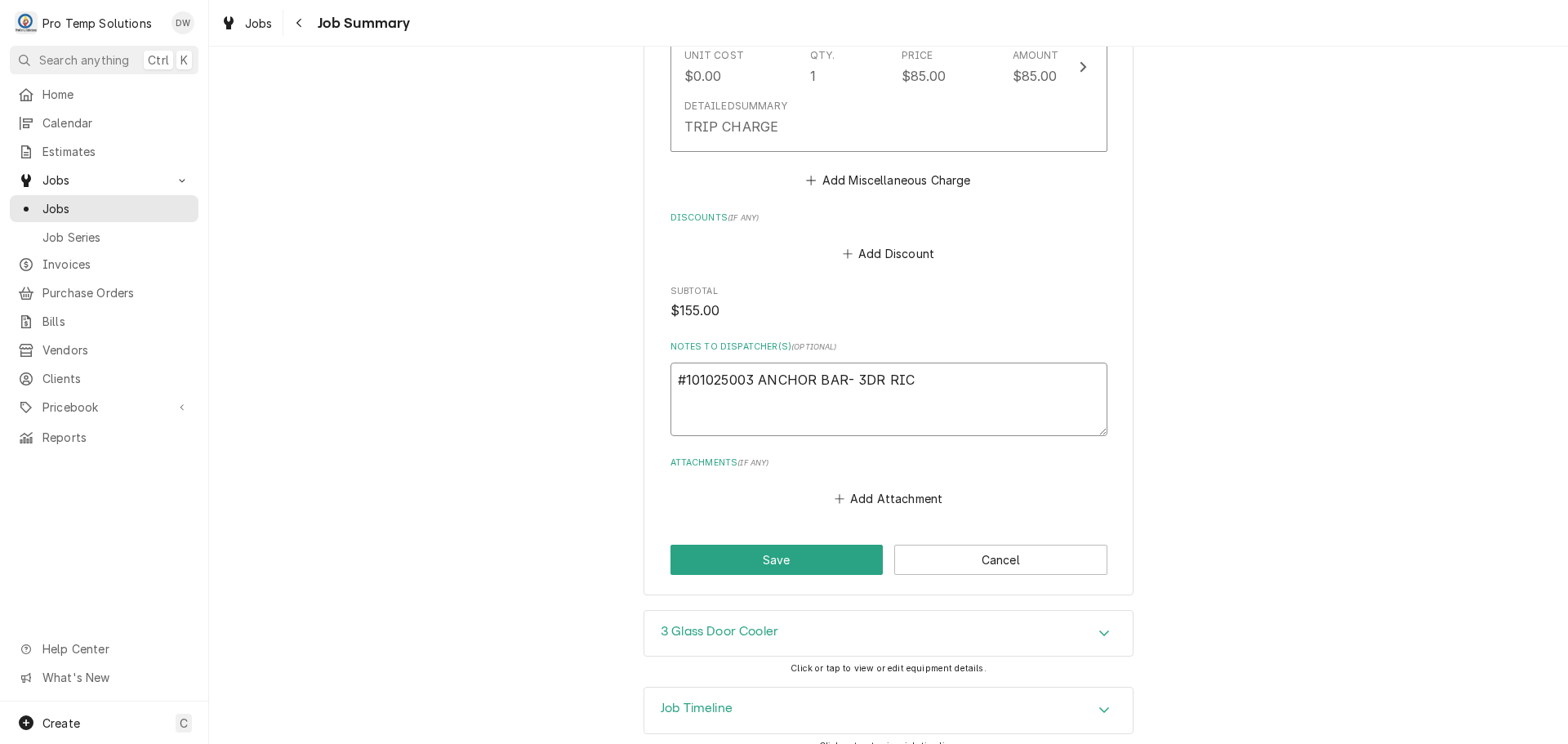
type textarea "x"
type textarea "#101025003 ANCHOR BAR- 3DR RIC"
click at [769, 545] on button "Save" at bounding box center [776, 560] width 213 height 30
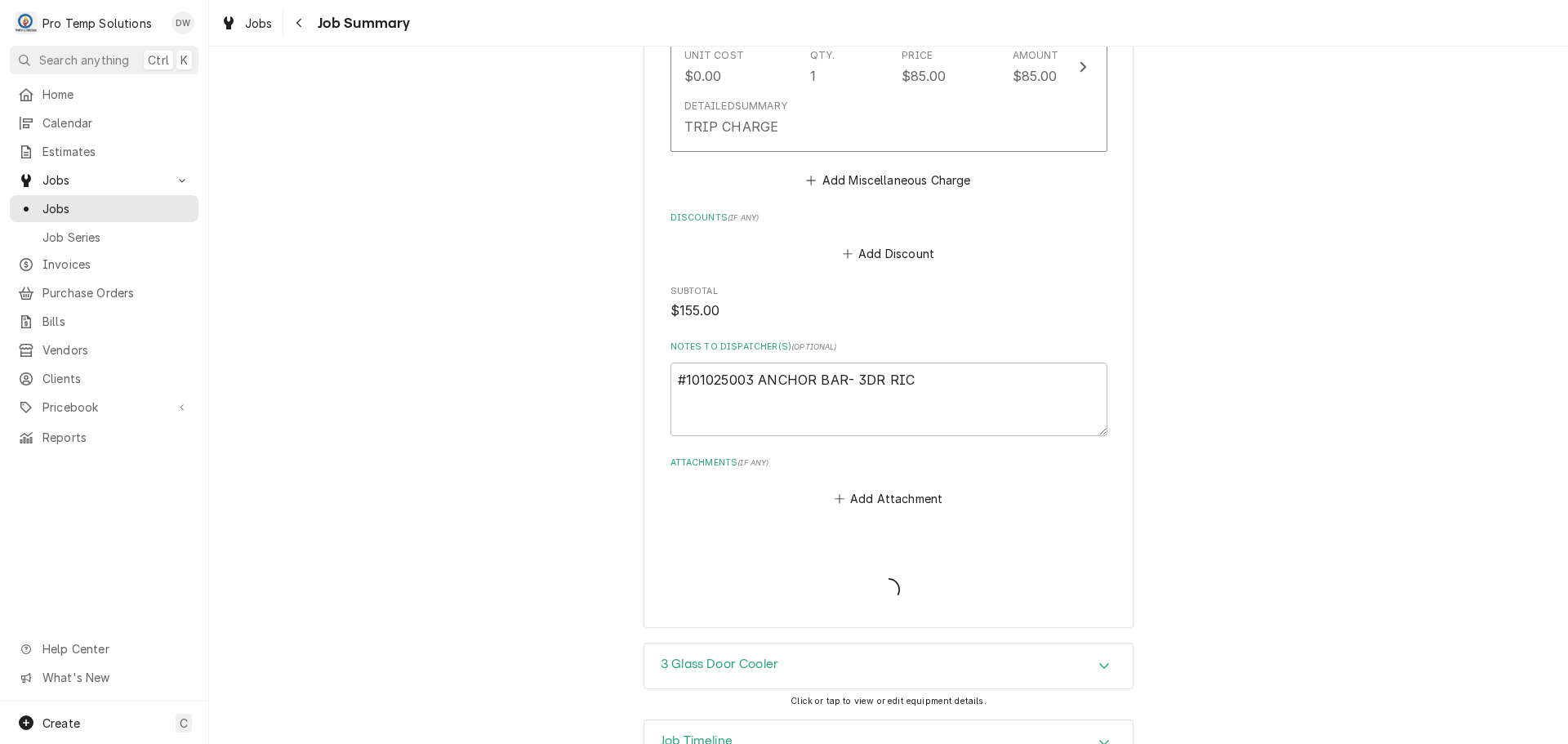
type textarea "x"
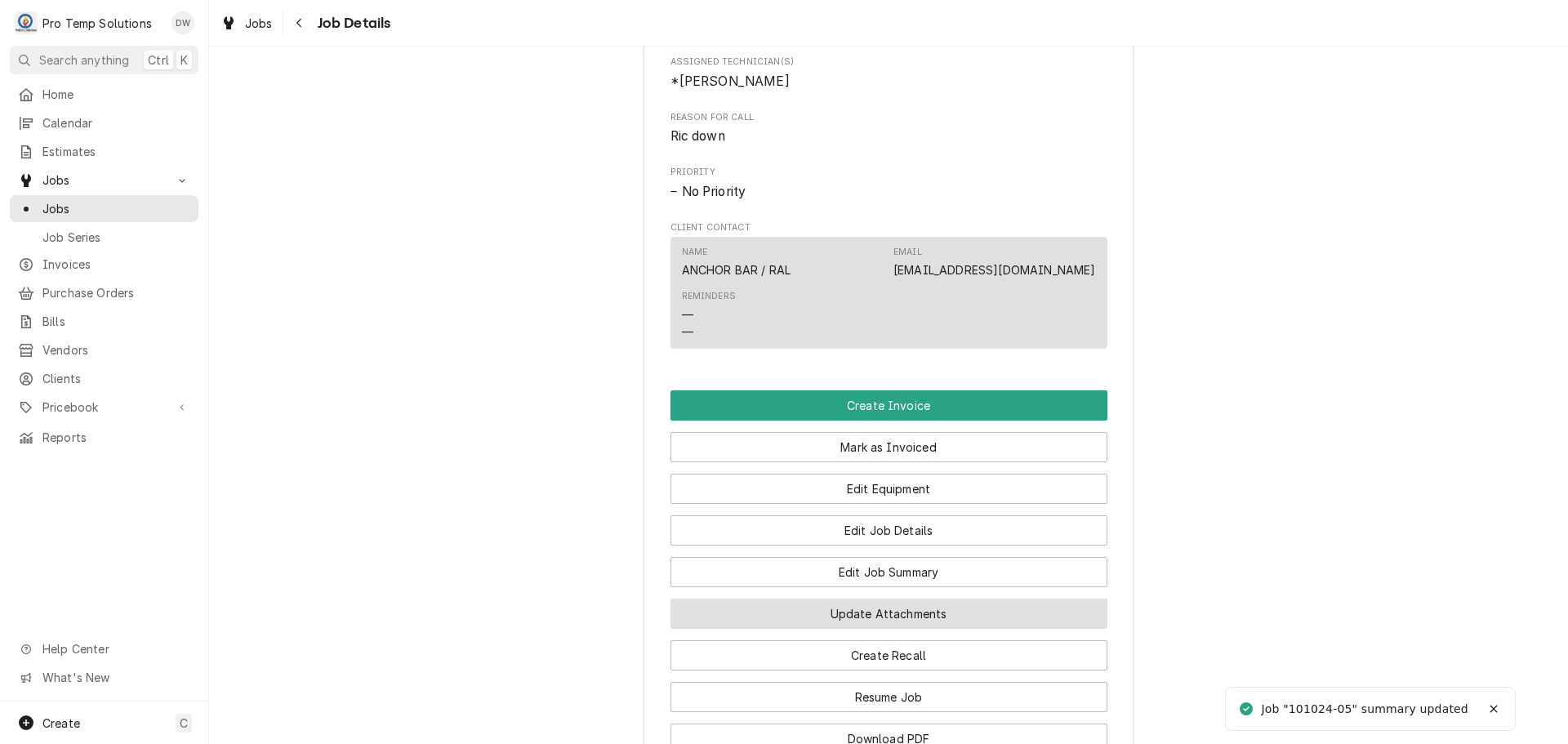
scroll to position [980, 0]
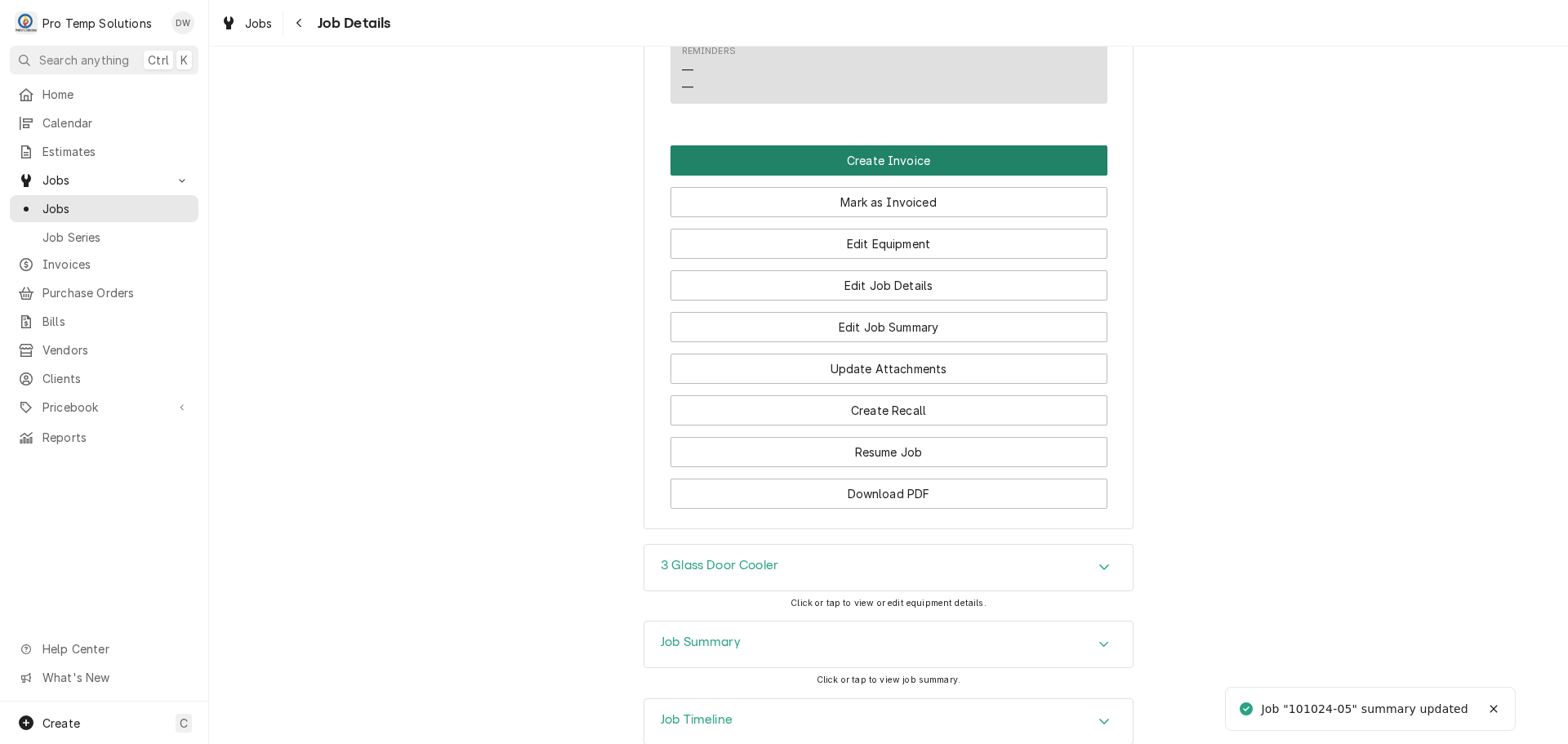
click at [884, 175] on button "Create Invoice" at bounding box center [889, 160] width 437 height 30
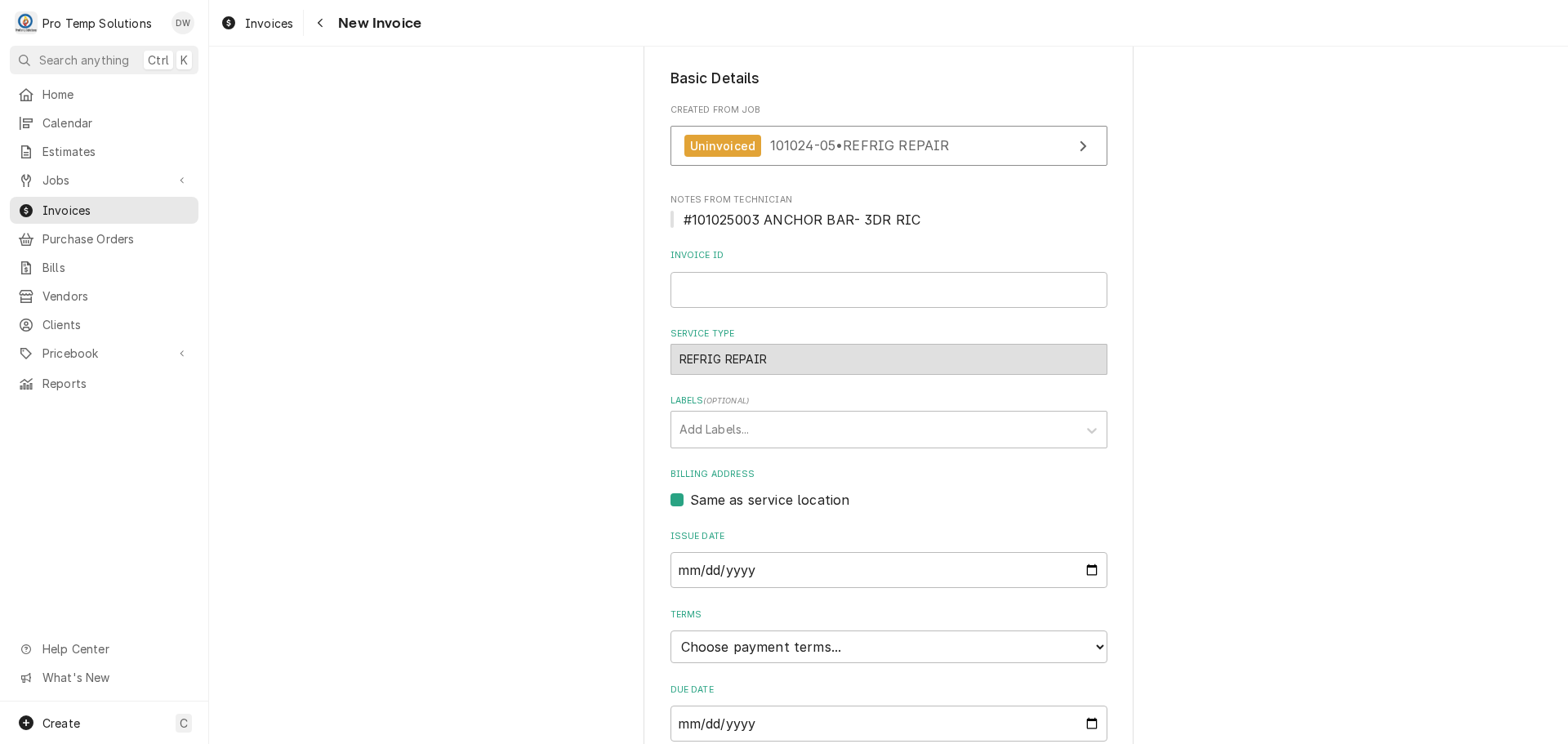
scroll to position [321, 0]
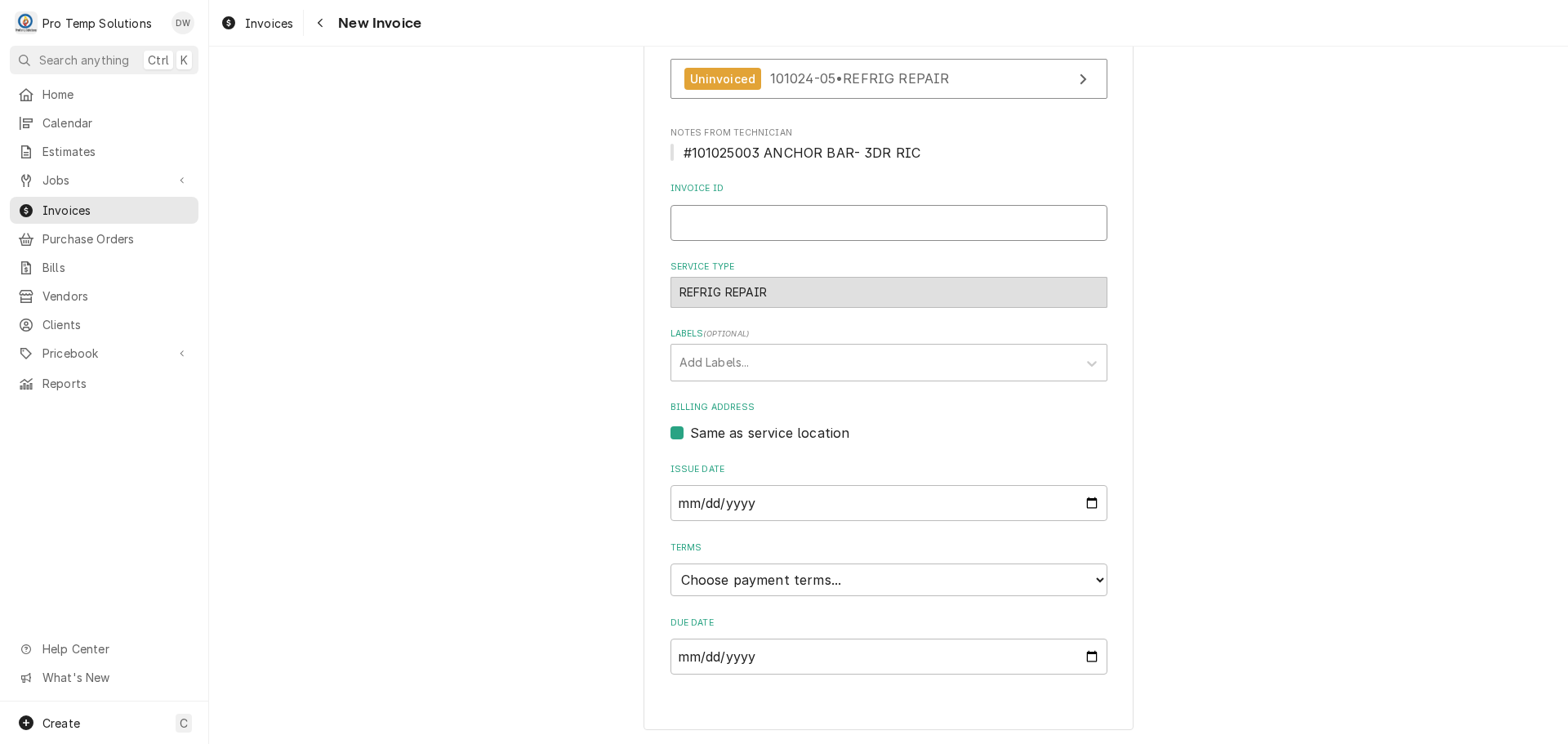
click at [813, 232] on input "Invoice ID" at bounding box center [889, 222] width 437 height 36
type input "#101025003"
click at [1088, 498] on input "[DATE]" at bounding box center [889, 503] width 437 height 36
type input "[DATE]"
click at [741, 582] on select "Choose payment terms... Same Day Net 7 Net 14 Net 21 Net 30 Net 45 Net 60 Net 90" at bounding box center [889, 579] width 437 height 33
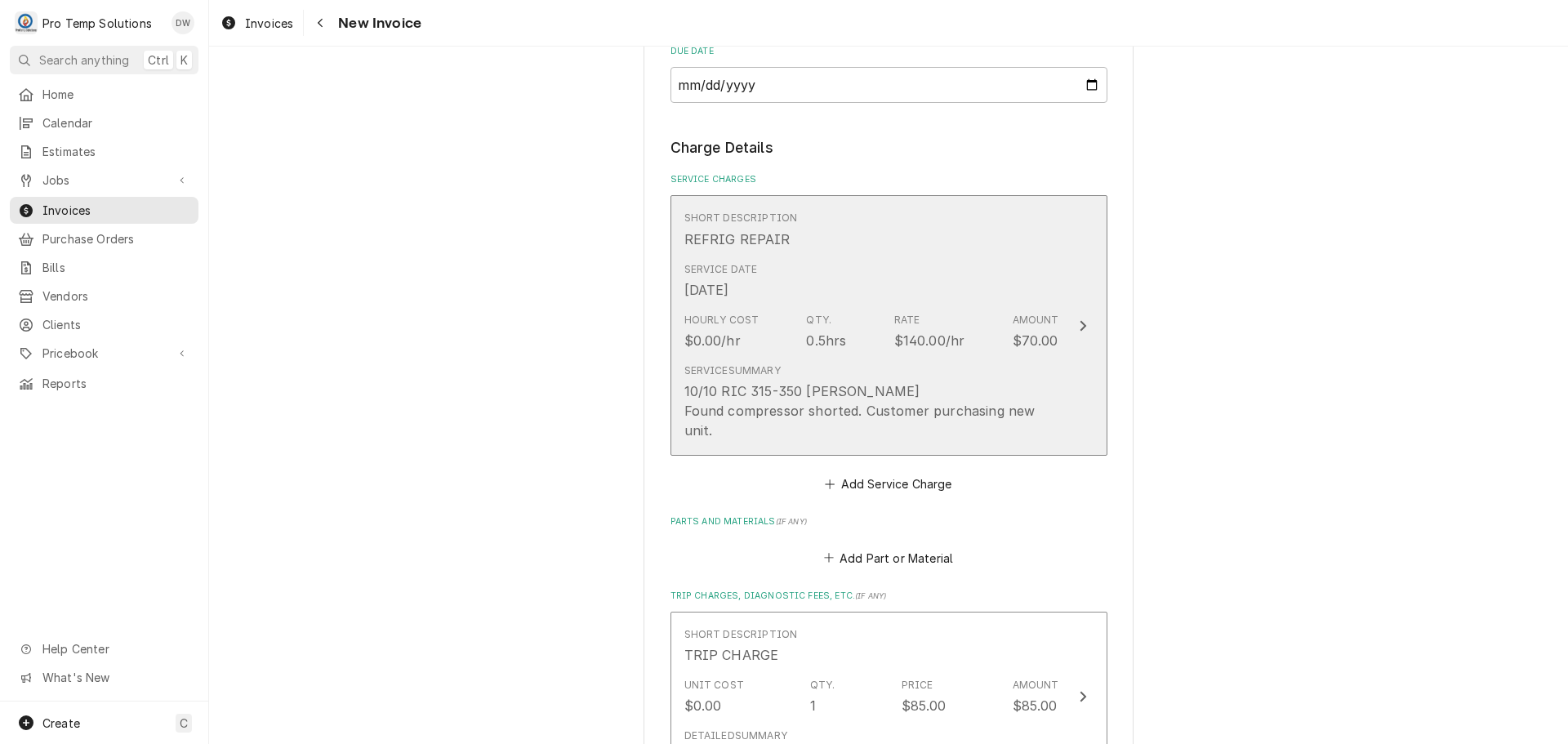
scroll to position [1525, 0]
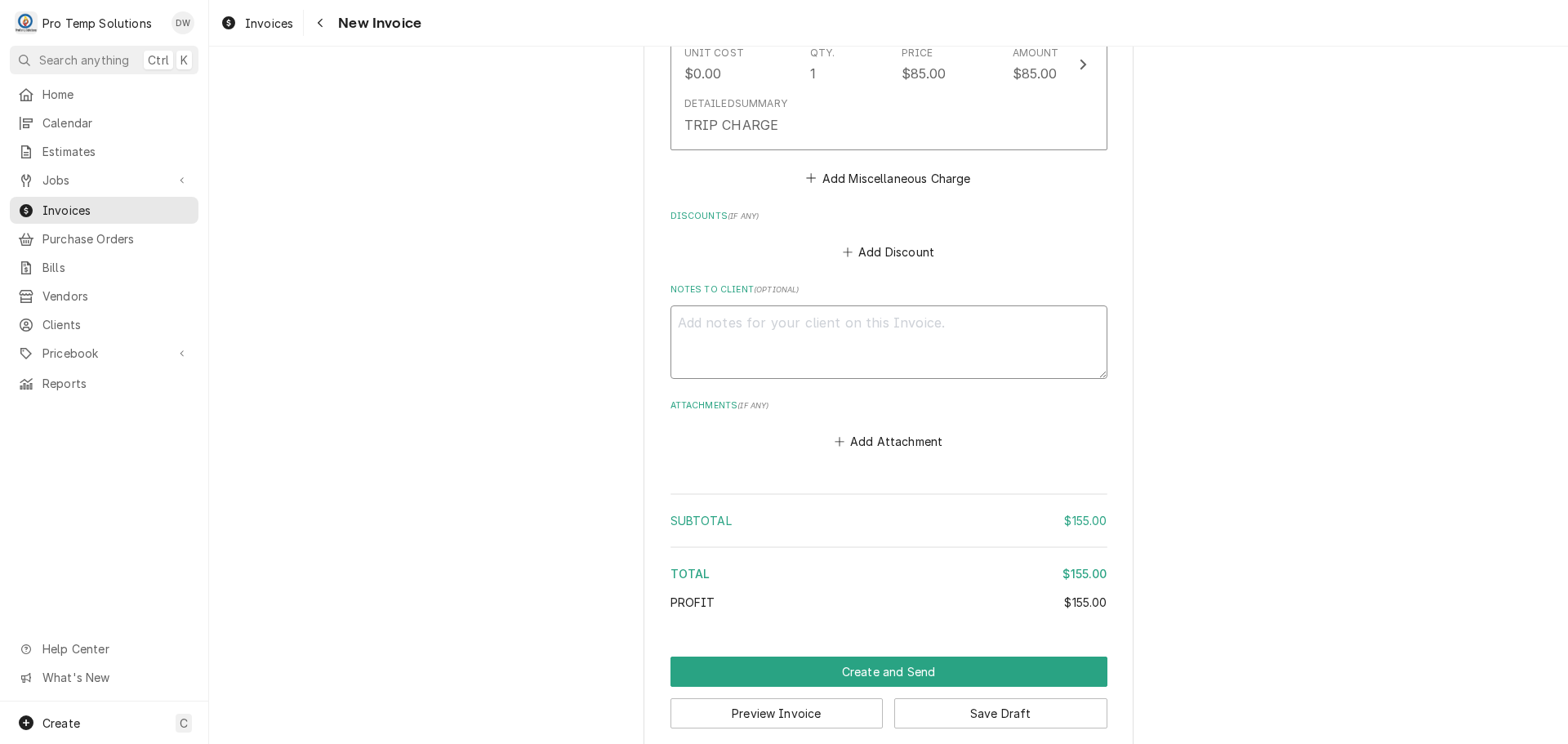
click at [709, 305] on textarea "Notes to Client ( optional )" at bounding box center [889, 342] width 437 height 74
type textarea "x"
type textarea "#"
type textarea "x"
type textarea "#1"
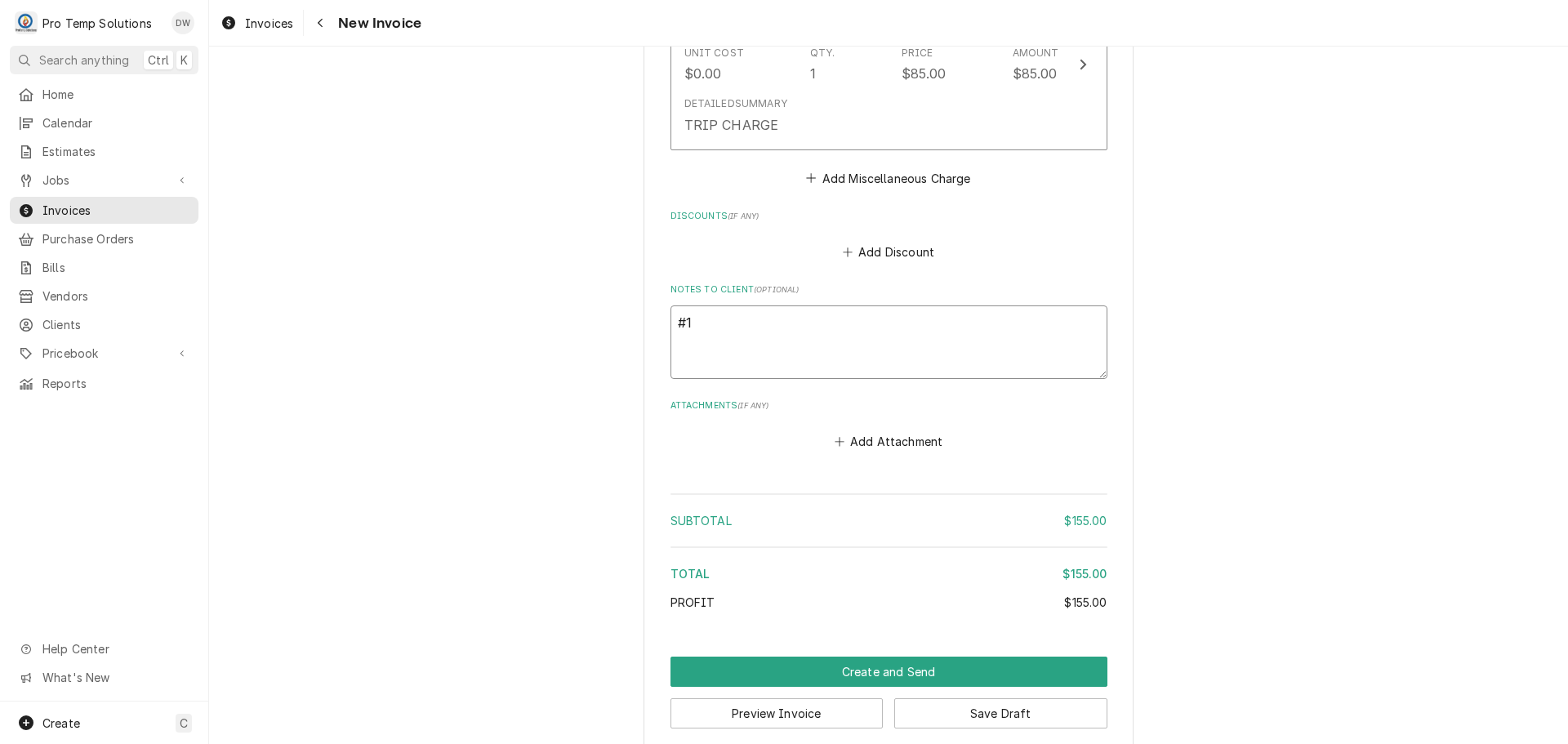
type textarea "x"
type textarea "#10"
type textarea "x"
type textarea "#101"
type textarea "x"
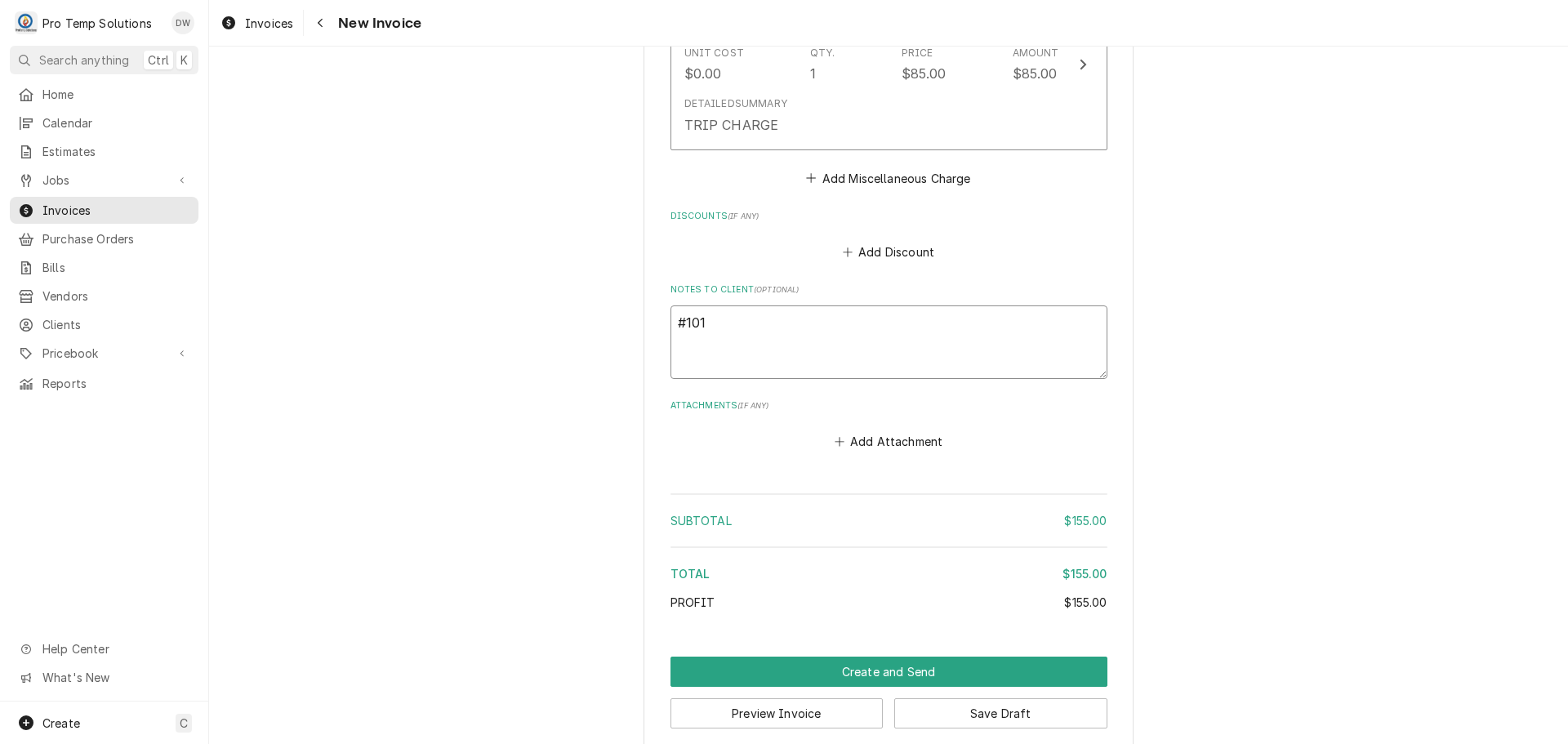
type textarea "#1010"
type textarea "x"
type textarea "#10102"
type textarea "x"
type textarea "#101025"
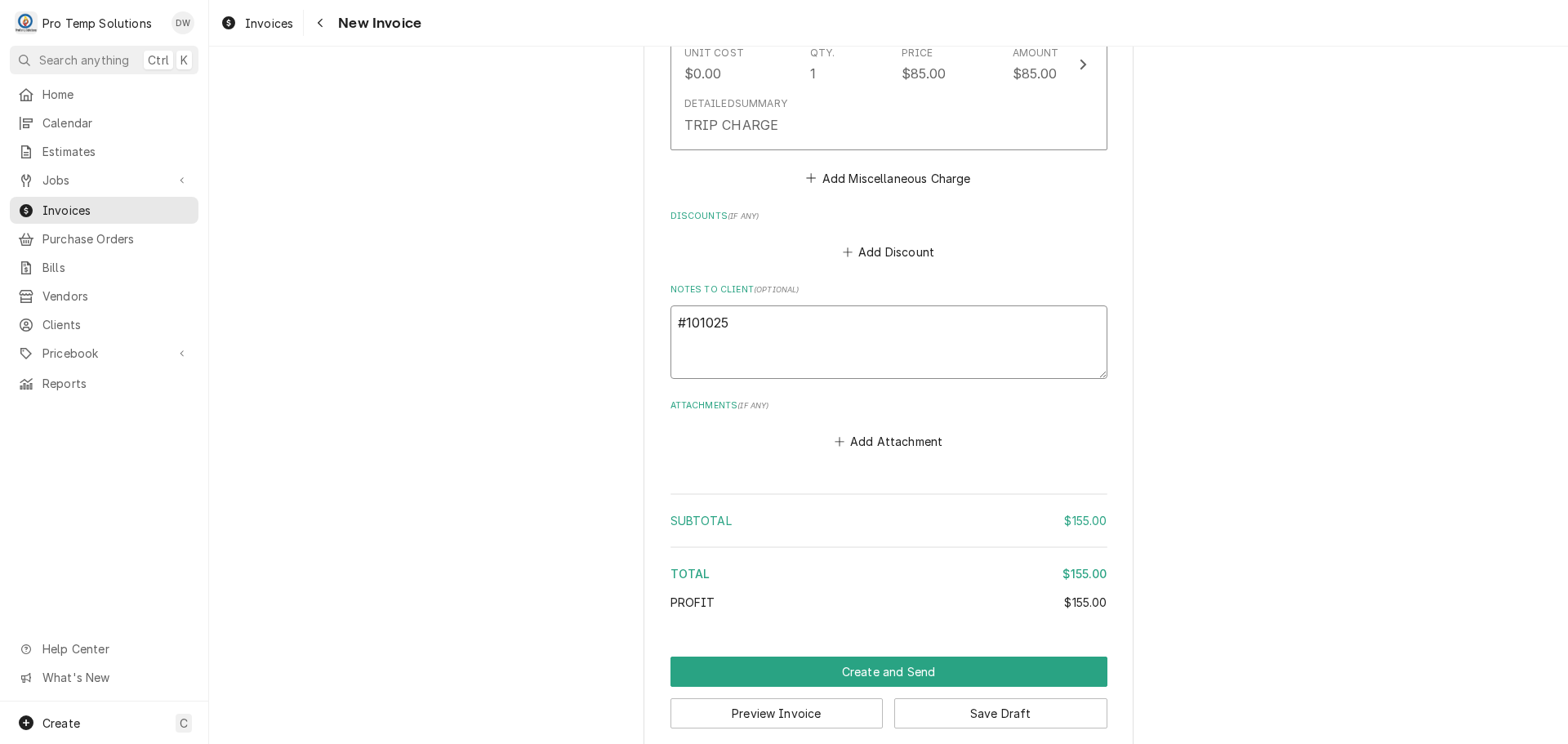
type textarea "x"
type textarea "#1010250"
type textarea "x"
type textarea "#10102500"
type textarea "x"
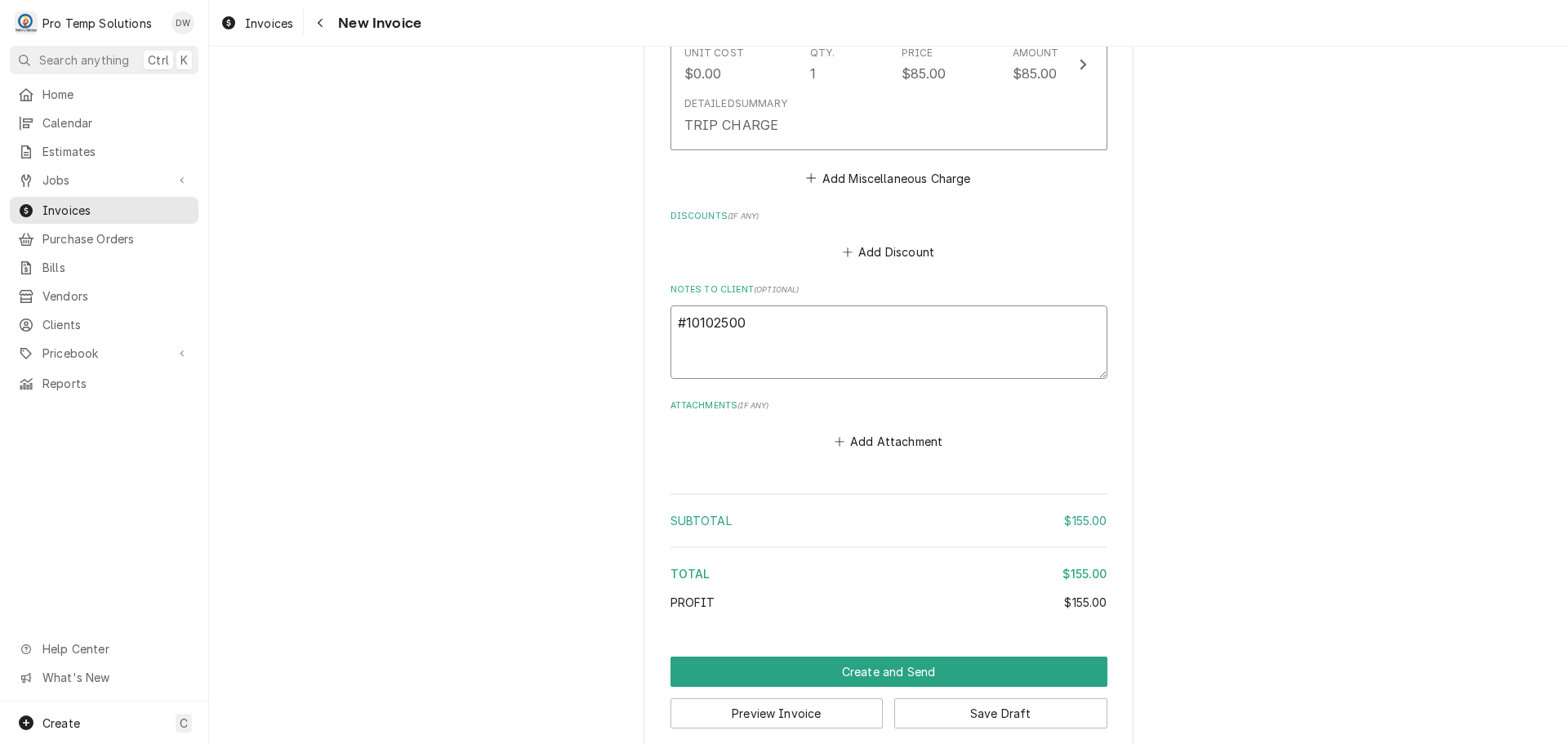
type textarea "#101025003"
type textarea "x"
type textarea "#101025003"
type textarea "x"
type textarea "#101025003 A"
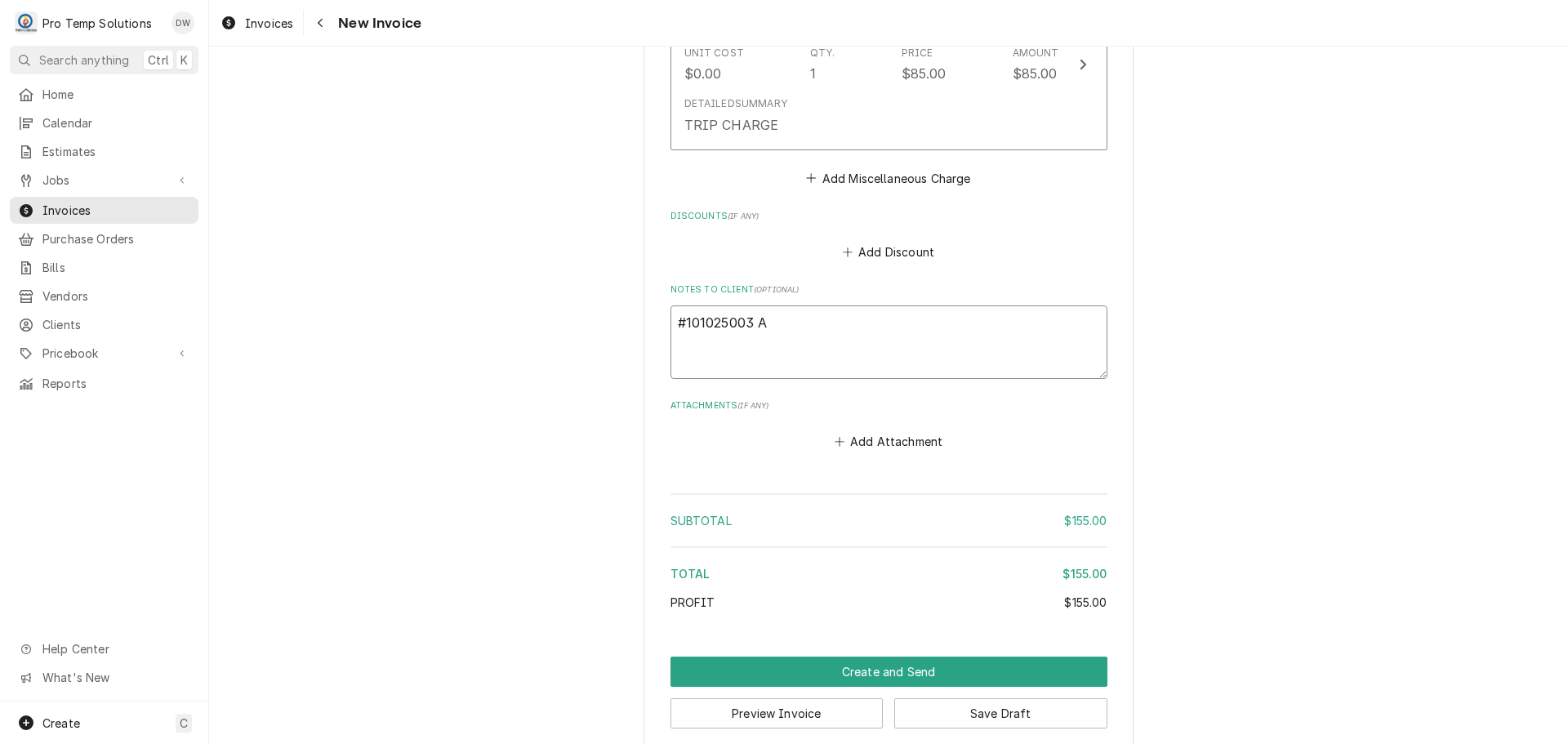
type textarea "x"
type textarea "#101025003 AN"
type textarea "x"
type textarea "#101025003 ANC"
type textarea "x"
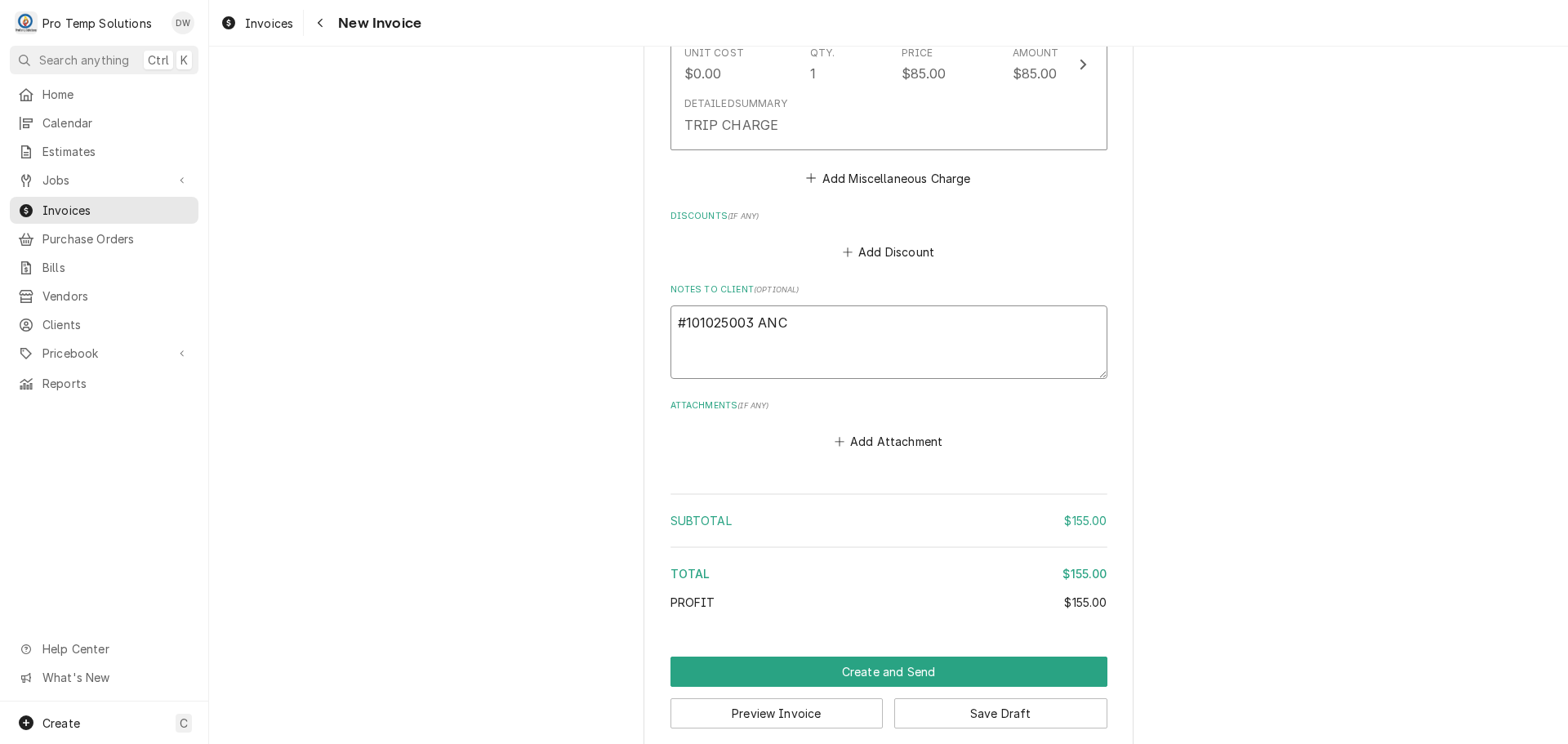
type textarea "#101025003 ANCH"
type textarea "x"
type textarea "#101025003 ANCHO"
type textarea "x"
type textarea "#101025003 ANCHOR"
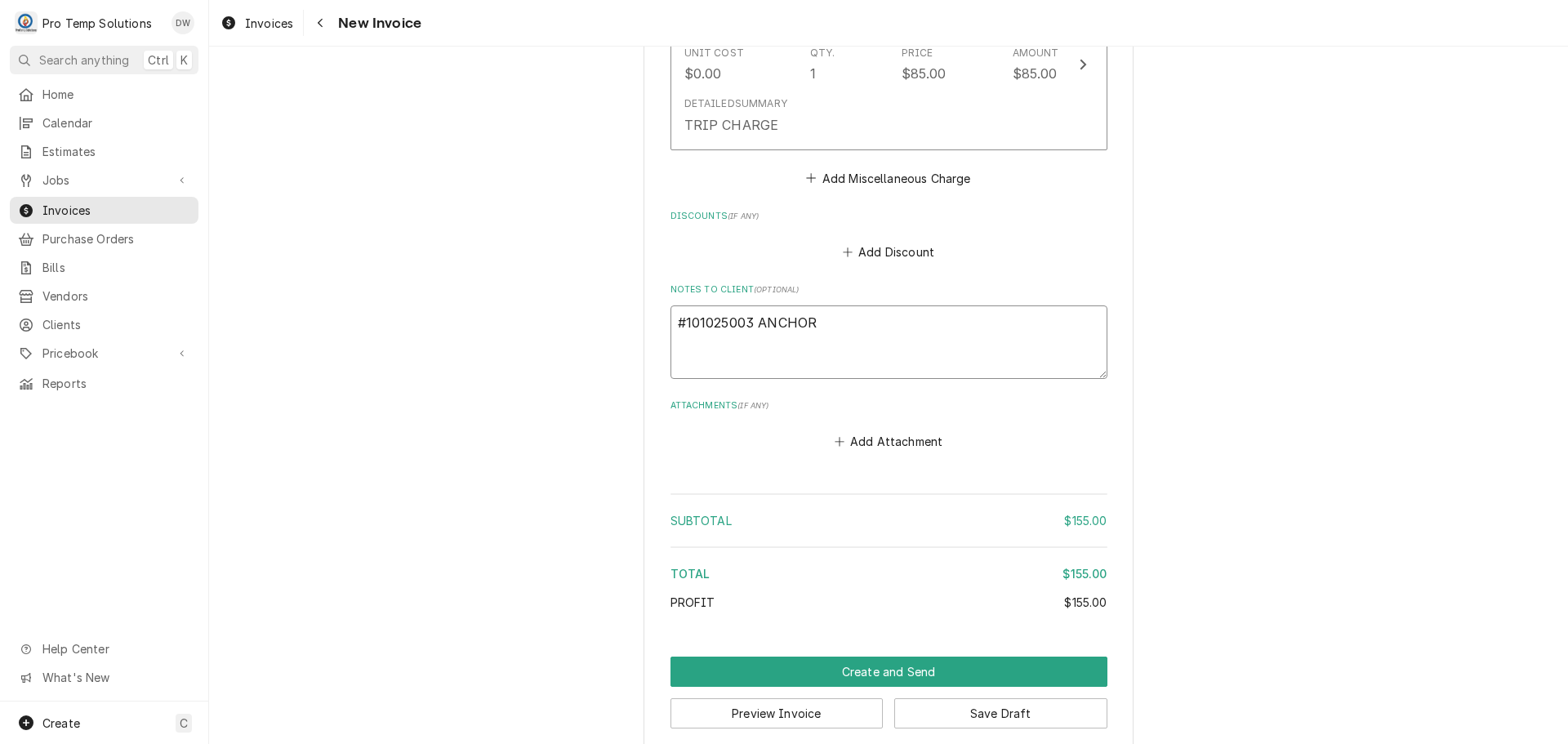
type textarea "x"
type textarea "#101025003 ANCHOR"
type textarea "x"
type textarea "#101025003 ANCHOR B"
type textarea "x"
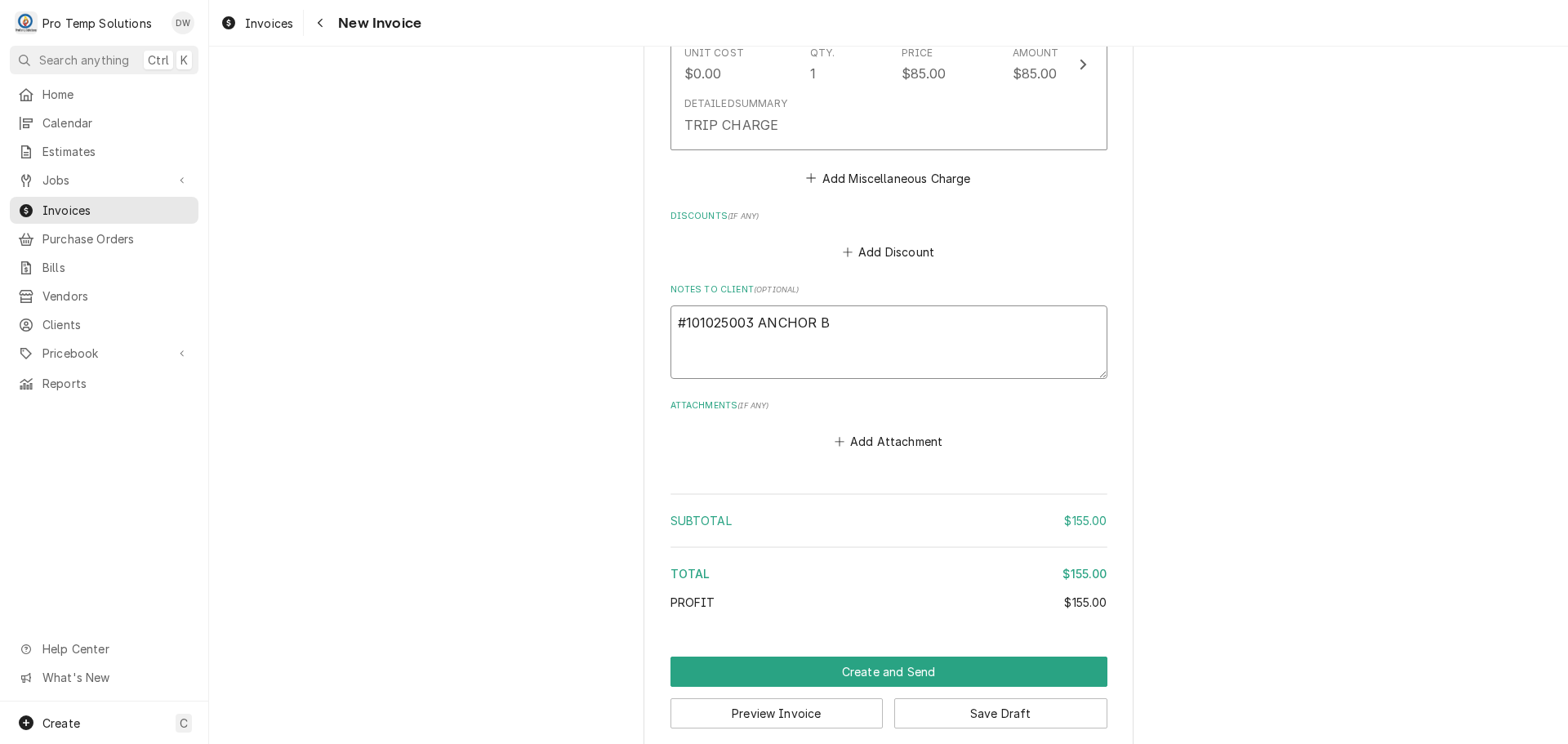
type textarea "#101025003 ANCHOR BA"
type textarea "x"
type textarea "#101025003 ANCHOR BAR"
type textarea "x"
type textarea "#101025003 ANCHOR BAR-"
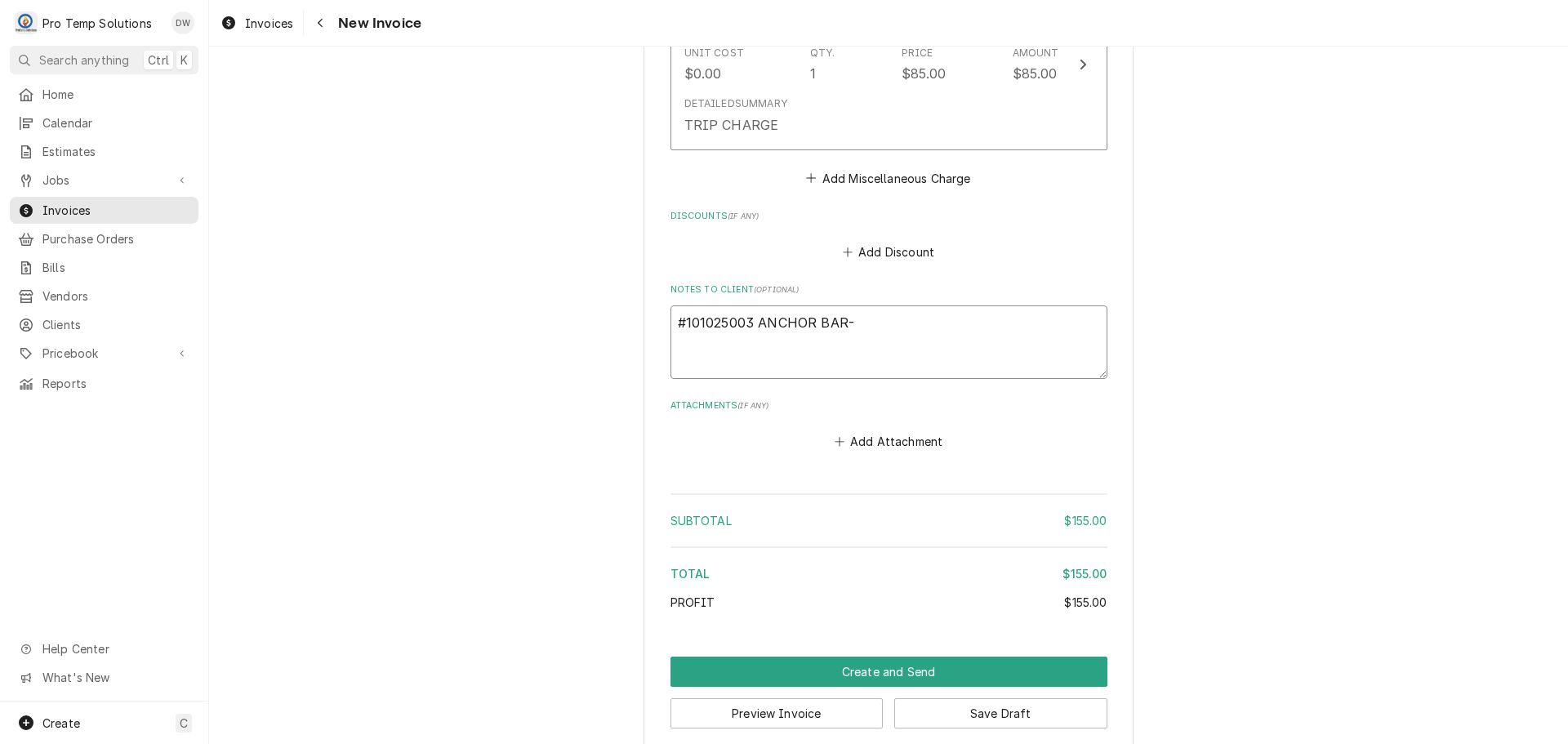
type textarea "x"
type textarea "#101025003 ANCHOR BAR-"
type textarea "x"
type textarea "#101025003 ANCHOR BAR- 3"
type textarea "x"
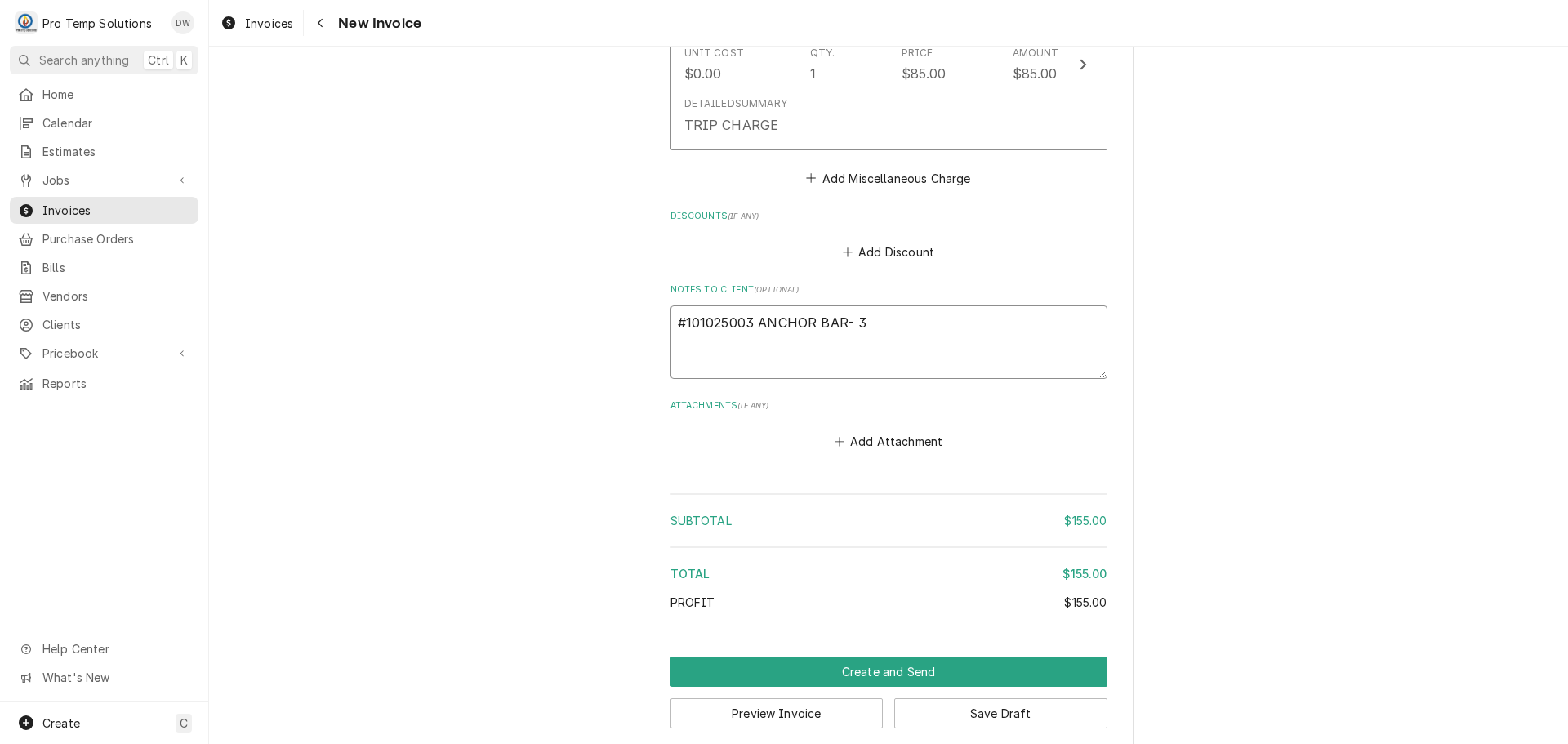
type textarea "#101025003 ANCHOR BAR- 3D"
type textarea "x"
type textarea "#101025003 ANCHOR BAR- 3DR"
type textarea "x"
type textarea "#101025003 ANCHOR BAR- 3DR"
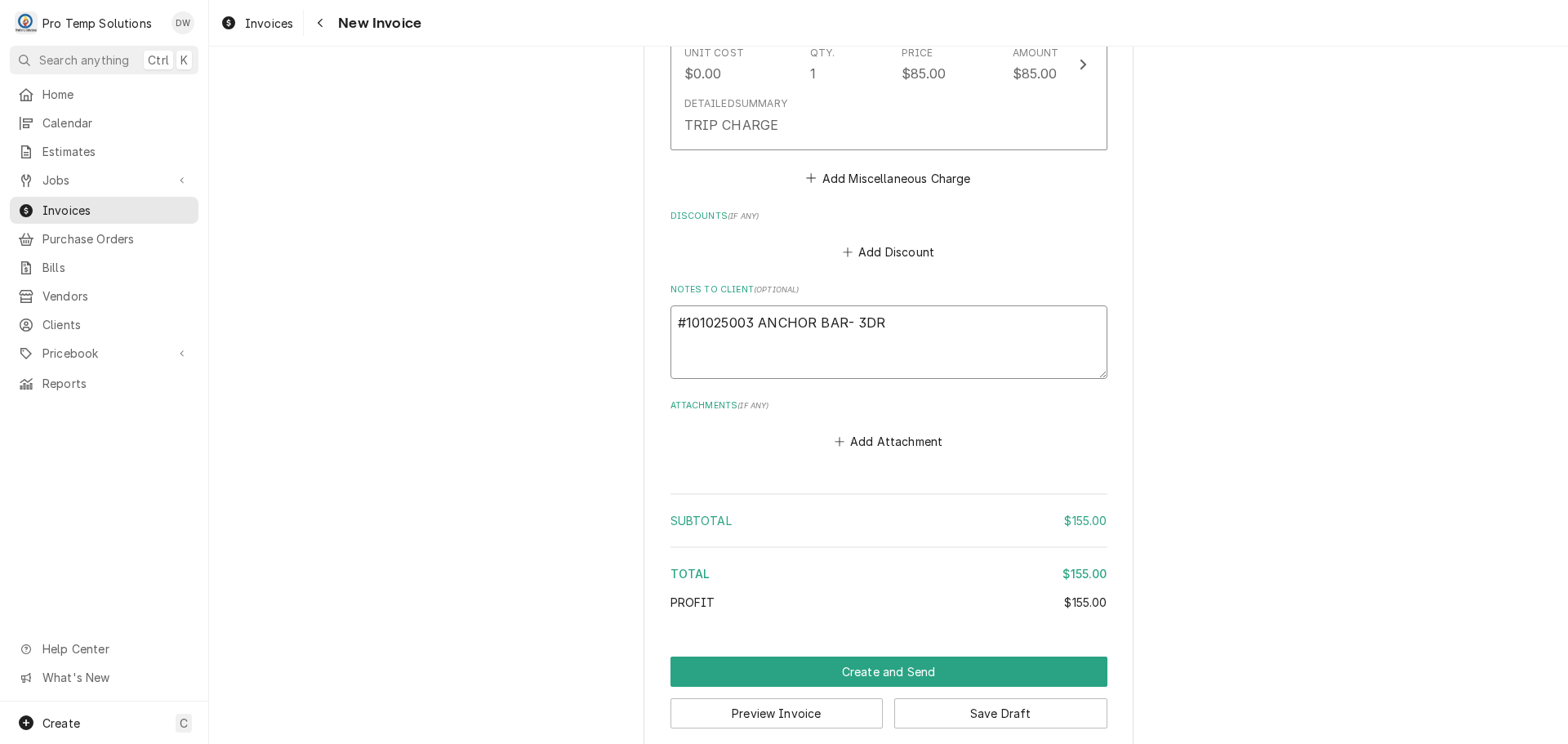
type textarea "x"
type textarea "#101025003 ANCHOR BAR- 3DR R"
type textarea "x"
type textarea "#101025003 ANCHOR BAR- 3DR RI"
type textarea "x"
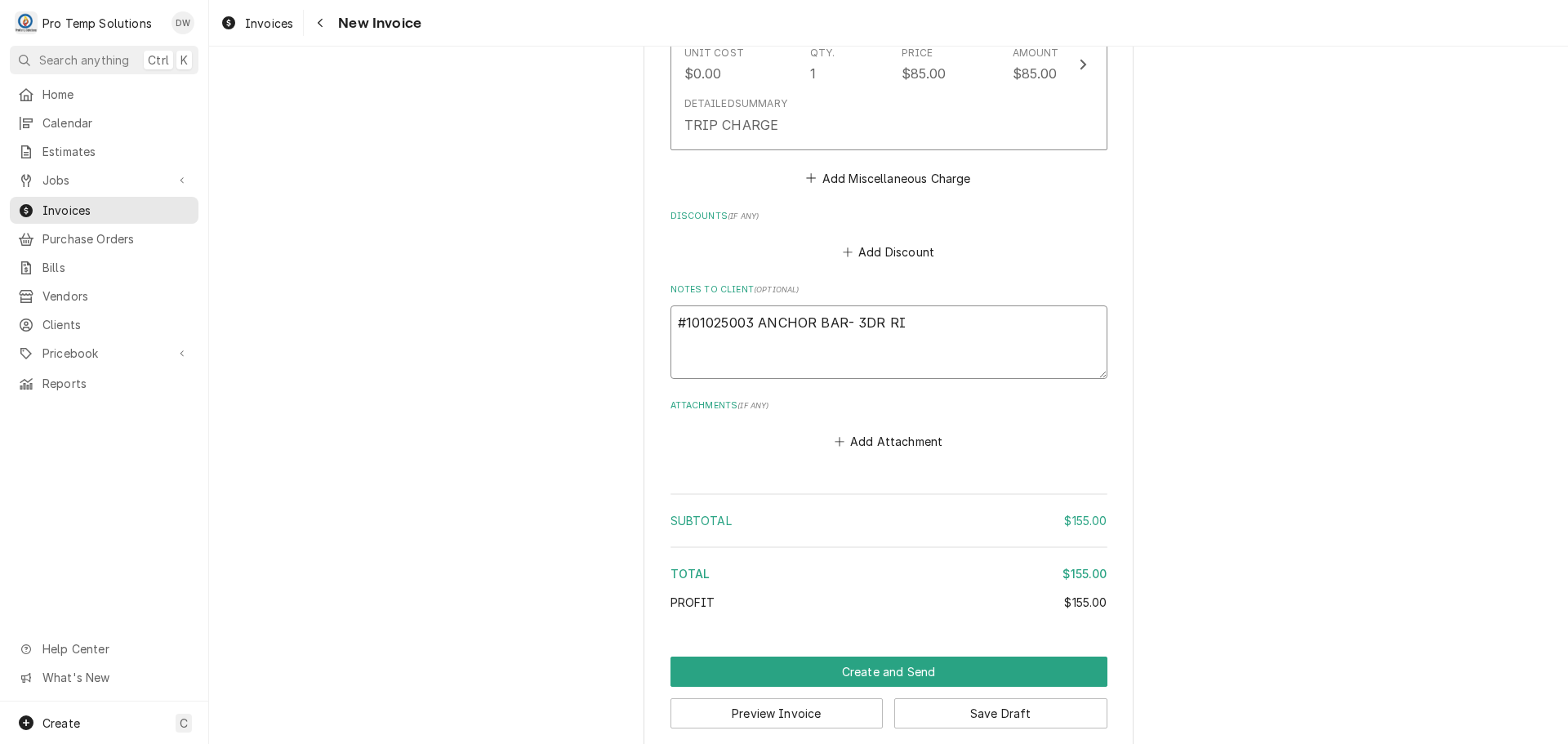
type textarea "#101025003 ANCHOR BAR- 3DR RIC"
type textarea "x"
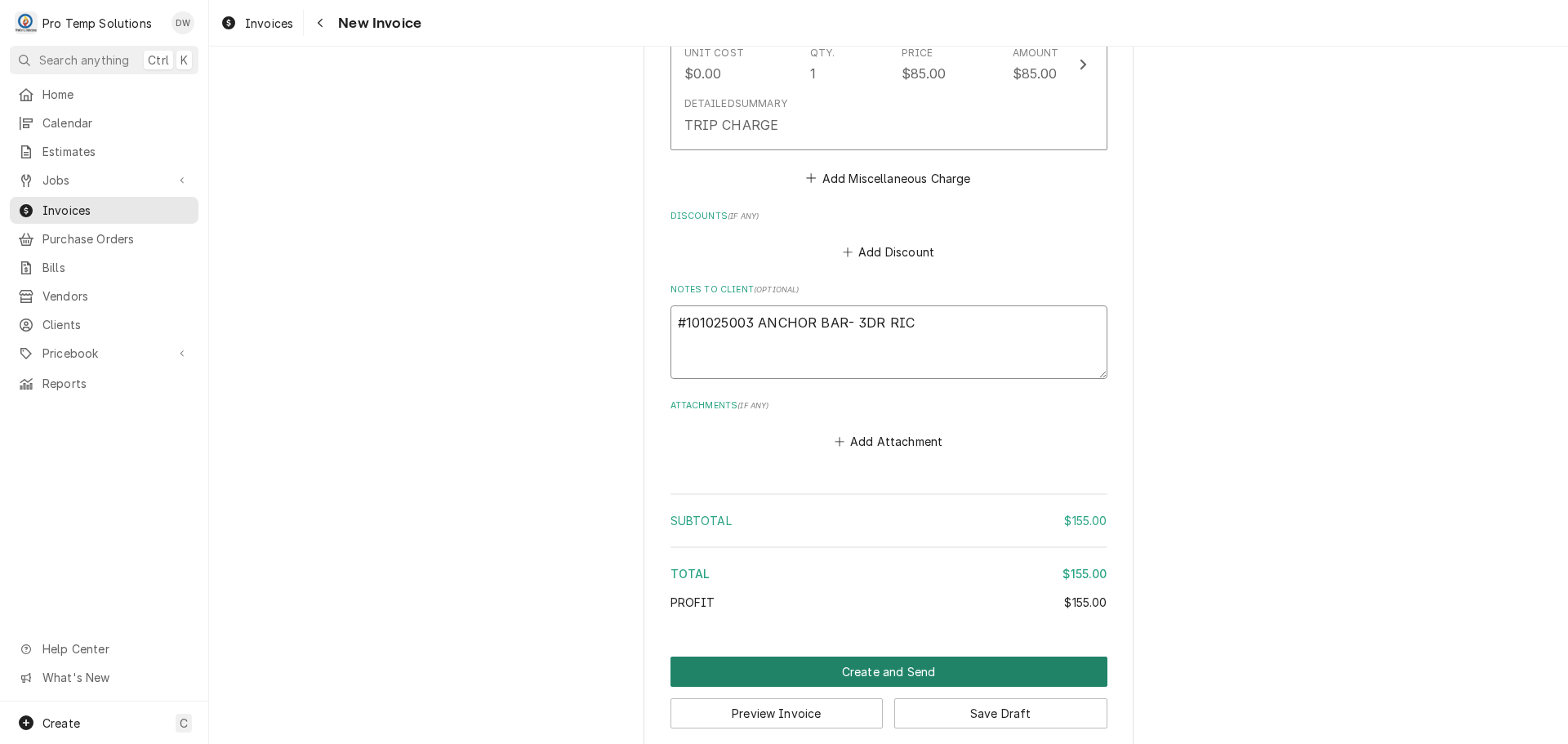
type textarea "#101025003 ANCHOR BAR- 3DR RIC"
click at [863, 657] on button "Create and Send" at bounding box center [889, 672] width 437 height 30
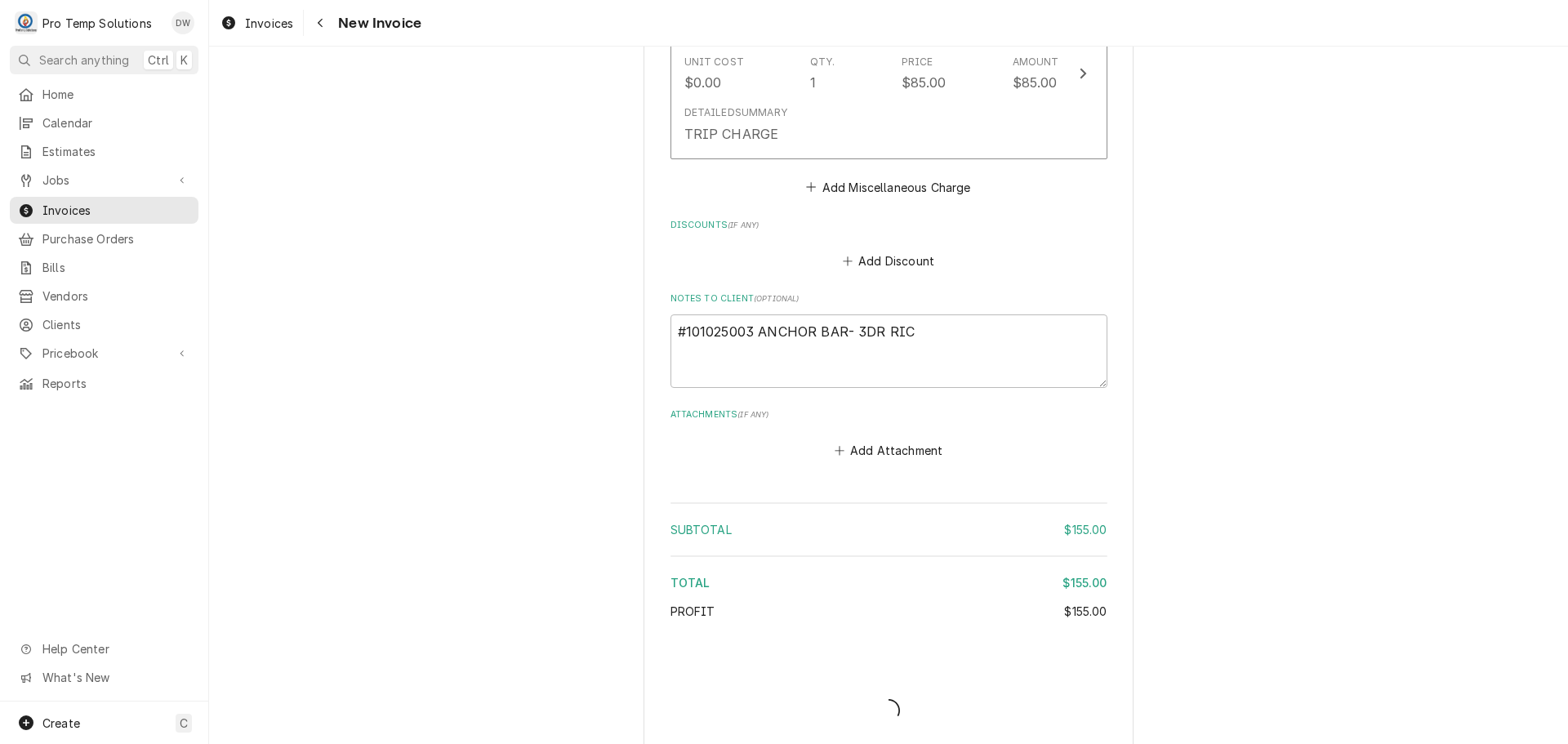
type textarea "x"
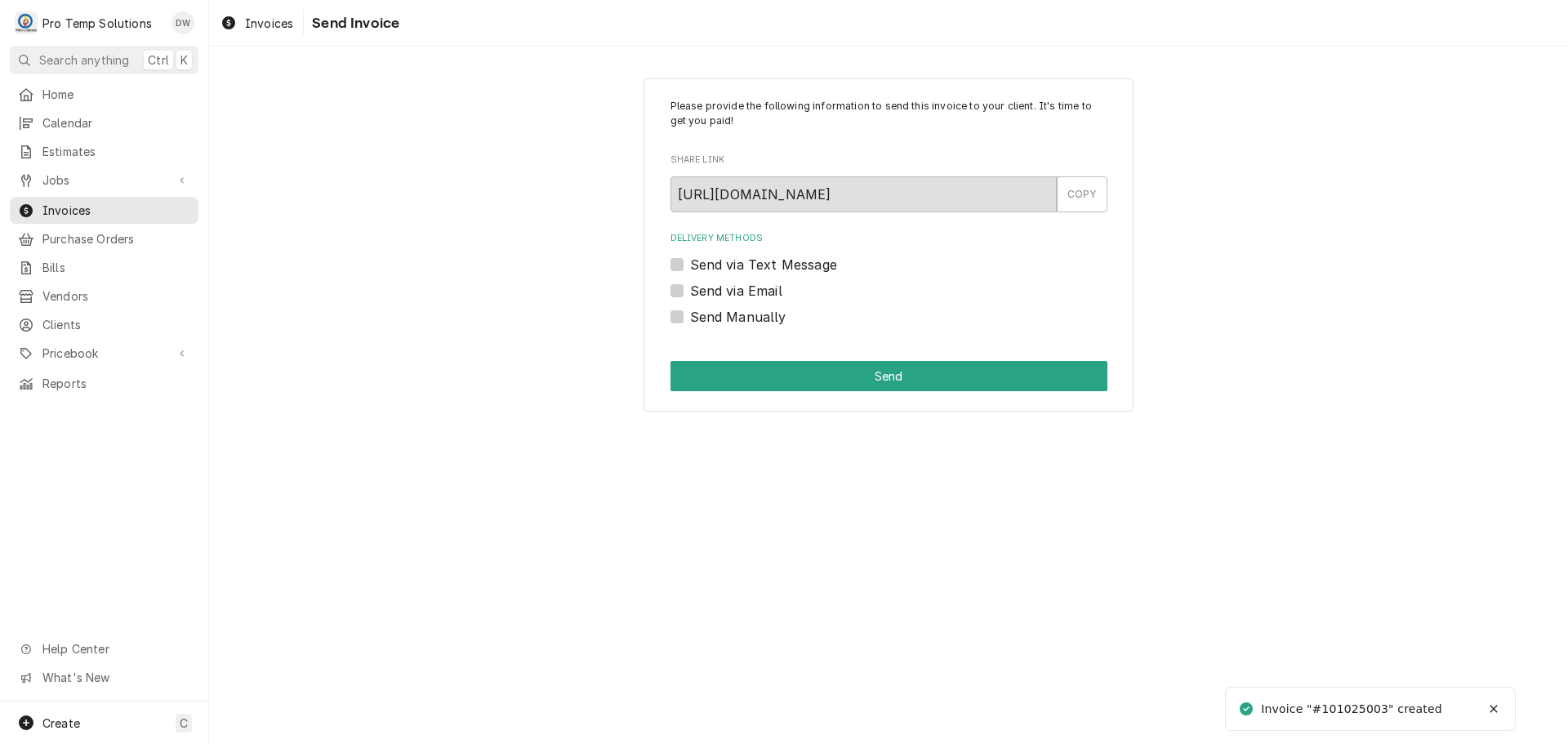
click at [690, 290] on label "Send via Email" at bounding box center [736, 291] width 93 height 20
click at [690, 290] on input "Send via Email" at bounding box center [908, 299] width 437 height 36
checkbox input "true"
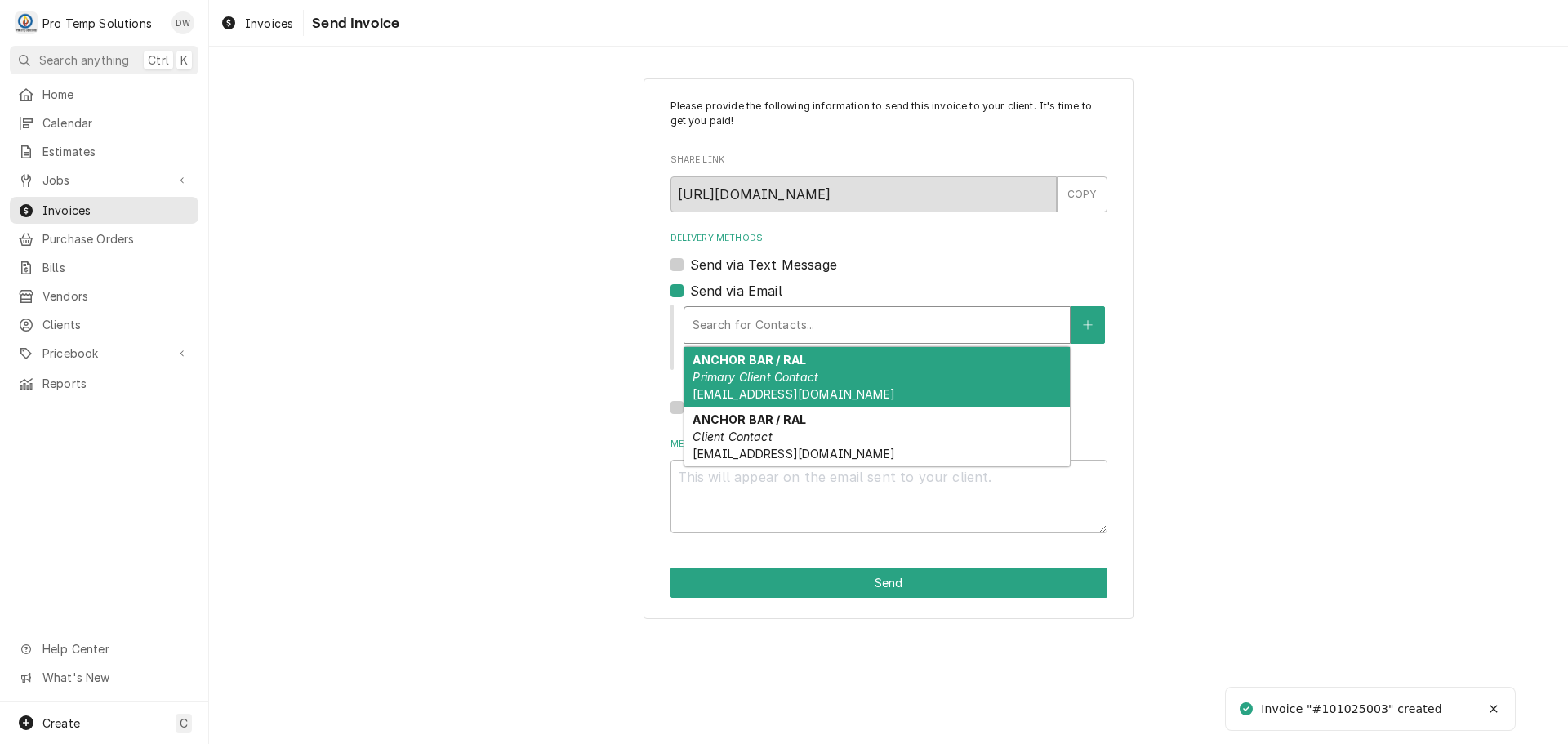
click at [801, 316] on div "Delivery Methods" at bounding box center [877, 325] width 370 height 29
click at [790, 364] on strong "ANCHOR BAR / RAL" at bounding box center [750, 360] width 114 height 14
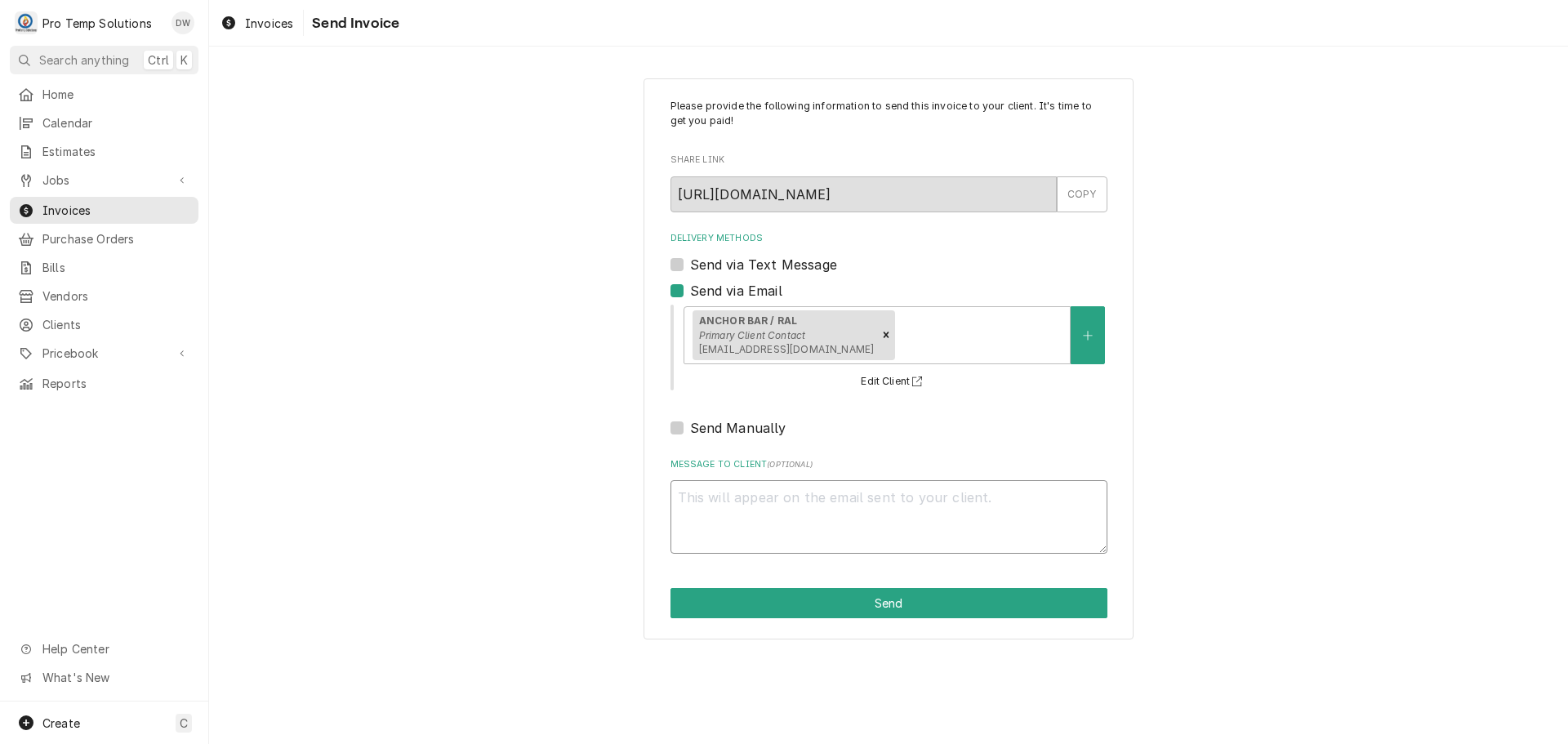
click at [726, 489] on textarea "Message to Client ( optional )" at bounding box center [889, 516] width 437 height 74
type textarea "x"
type textarea "#"
type textarea "x"
type textarea "#1"
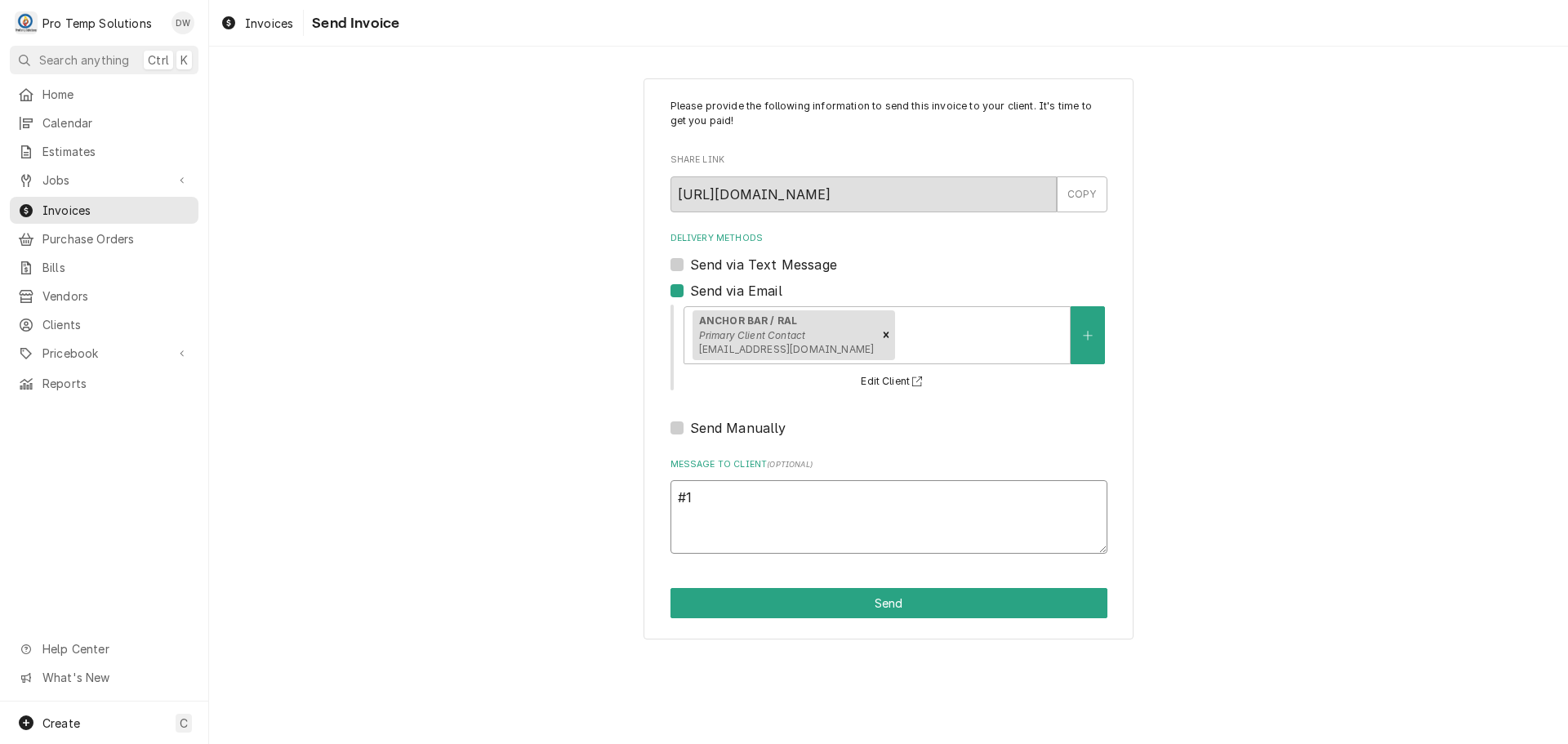
type textarea "x"
type textarea "#10"
type textarea "x"
type textarea "#101"
type textarea "x"
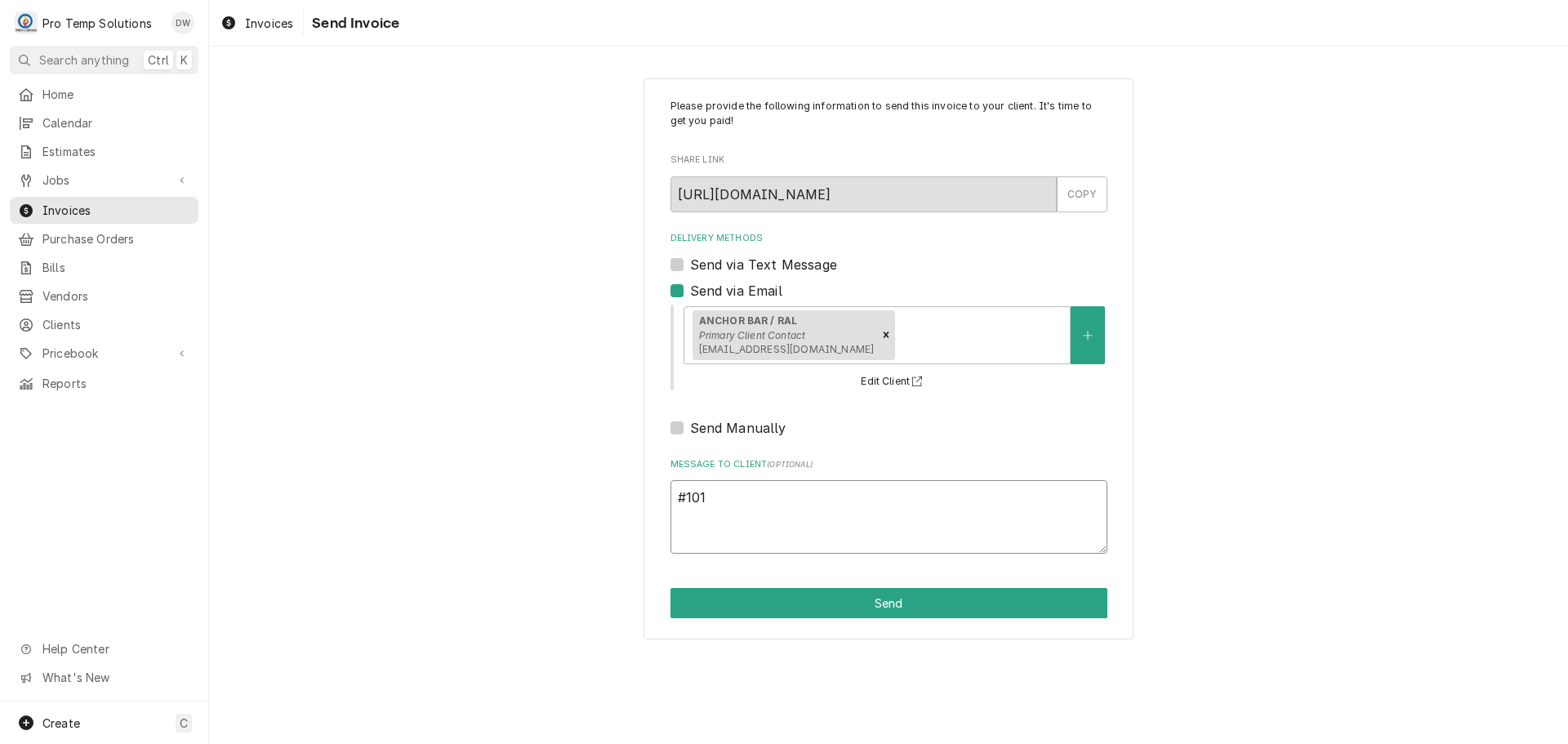
type textarea "#1010"
type textarea "x"
type textarea "#10102"
type textarea "x"
type textarea "#101025"
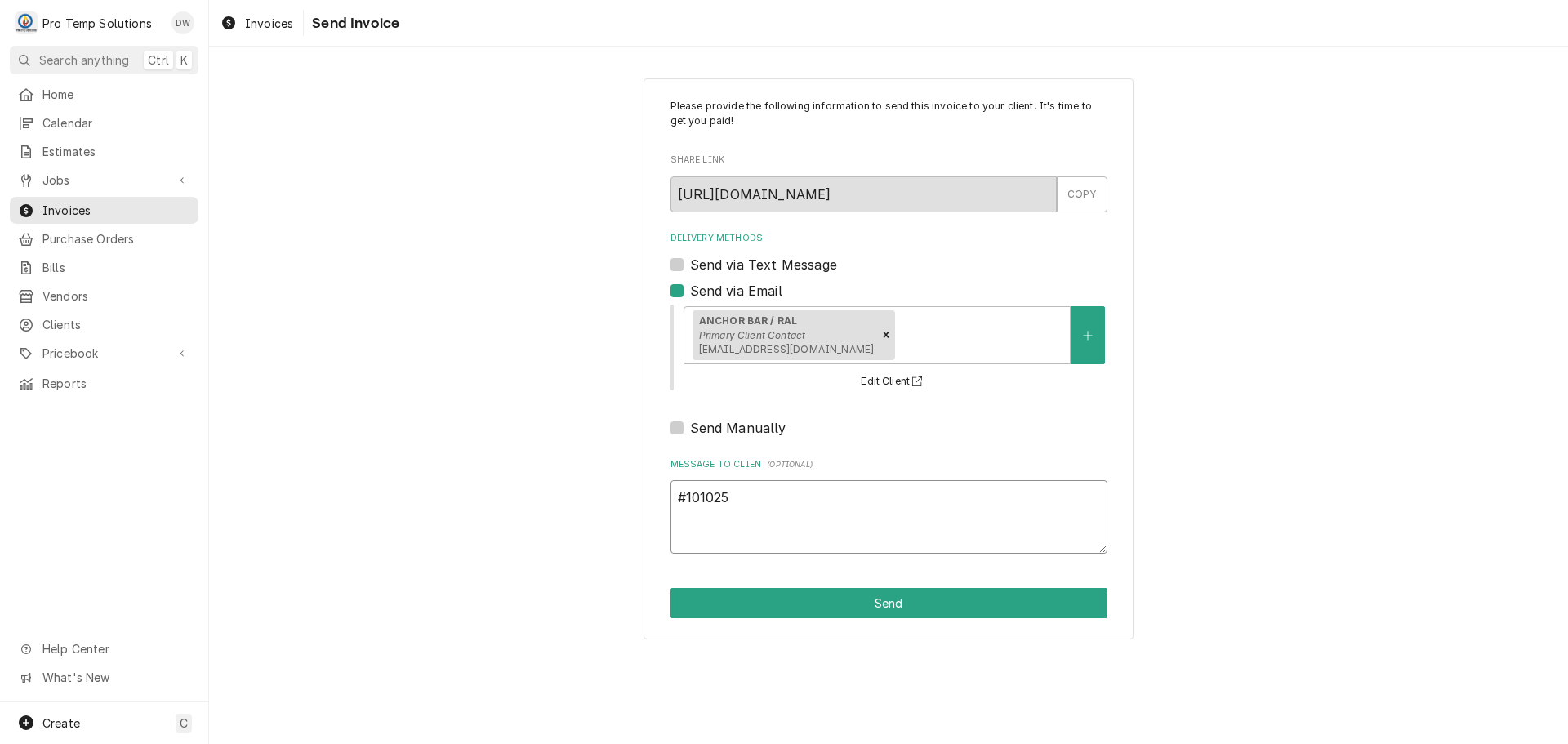
type textarea "x"
type textarea "#1010250"
type textarea "x"
type textarea "#10102500"
type textarea "x"
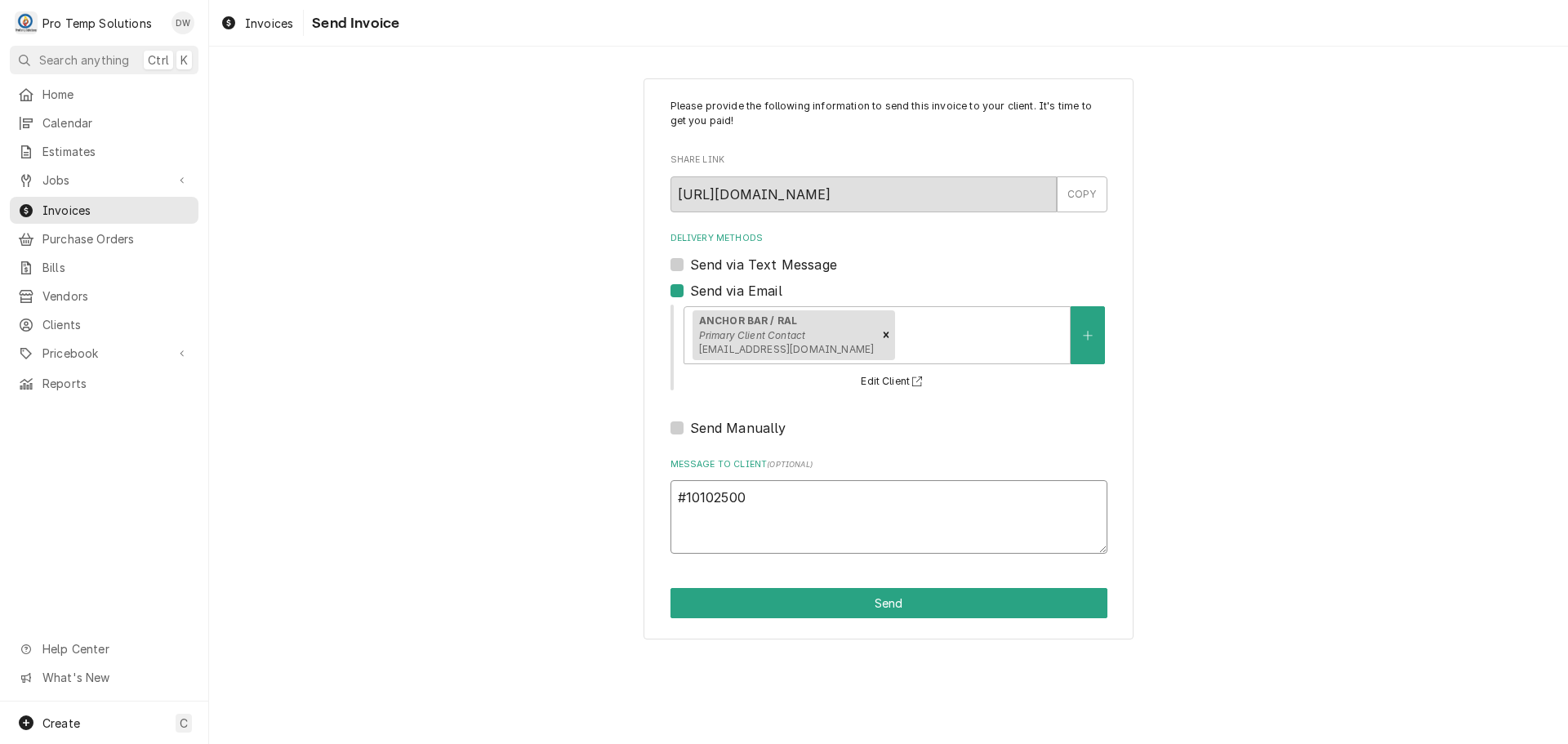
type textarea "#101025003"
type textarea "x"
type textarea "#101025003"
type textarea "x"
type textarea "#101025003 A"
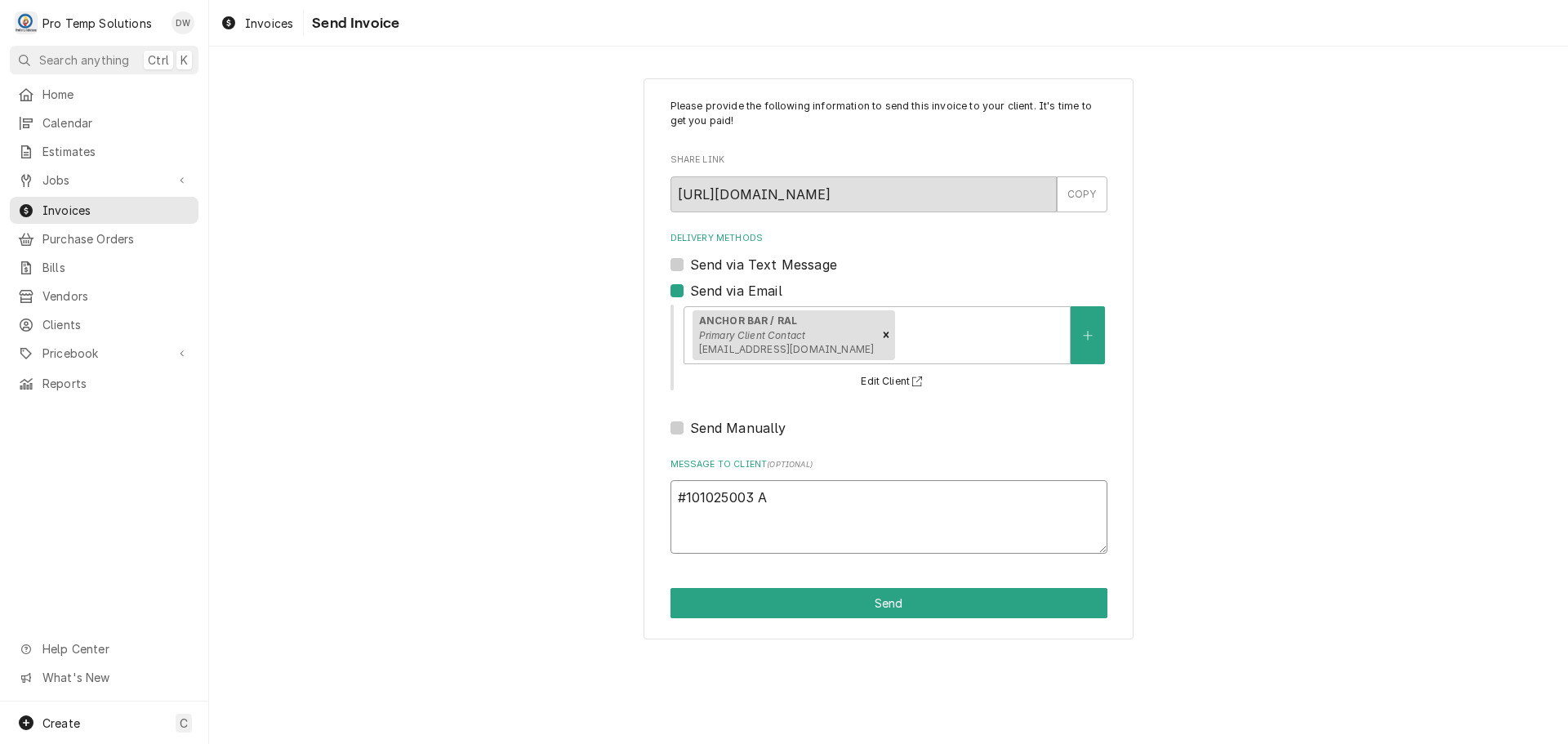
type textarea "x"
type textarea "#101025003 AN"
type textarea "x"
type textarea "#101025003 ANC"
type textarea "x"
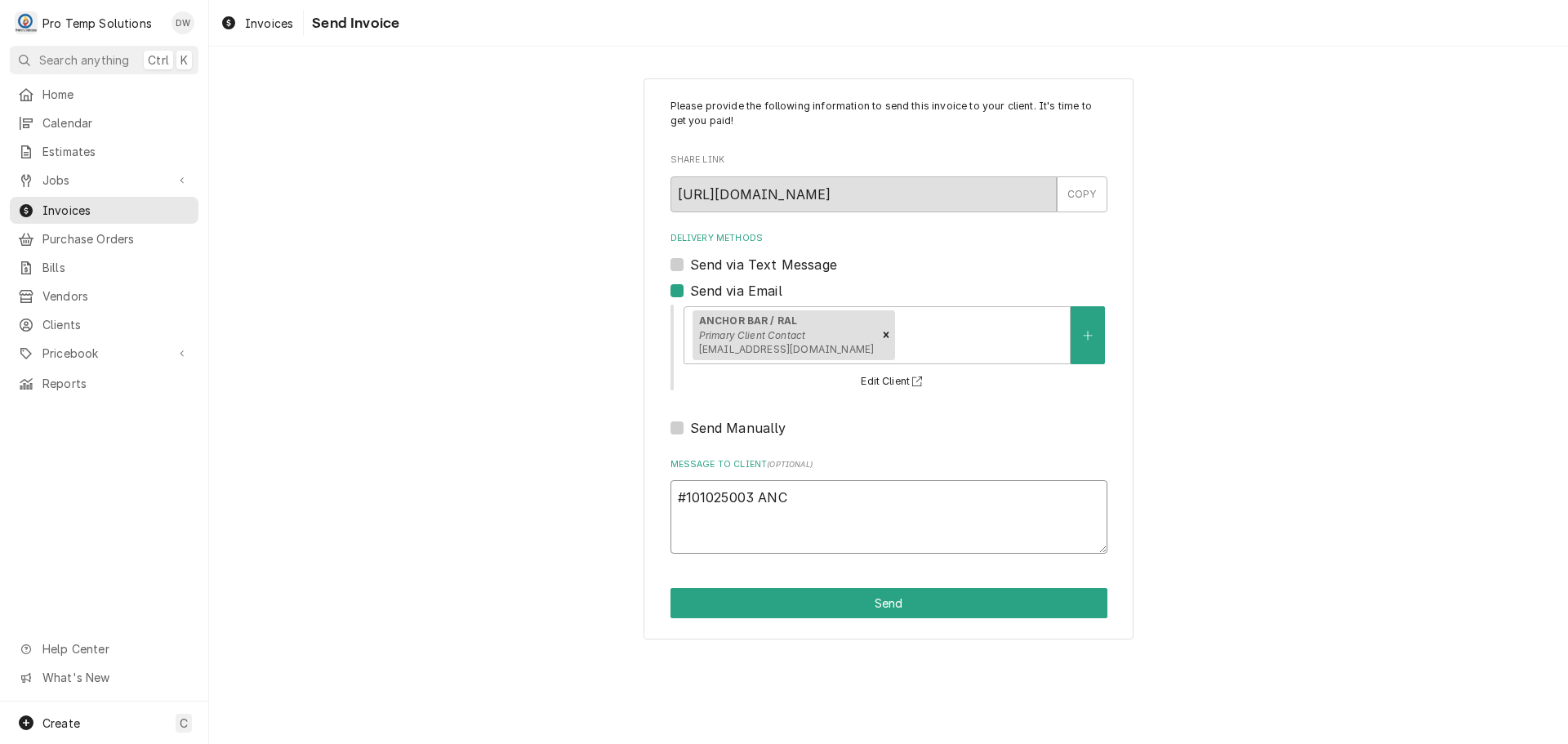
type textarea "#101025003 ANCH"
type textarea "x"
type textarea "#101025003 ANCHO"
type textarea "x"
type textarea "#101025003 ANCHOR"
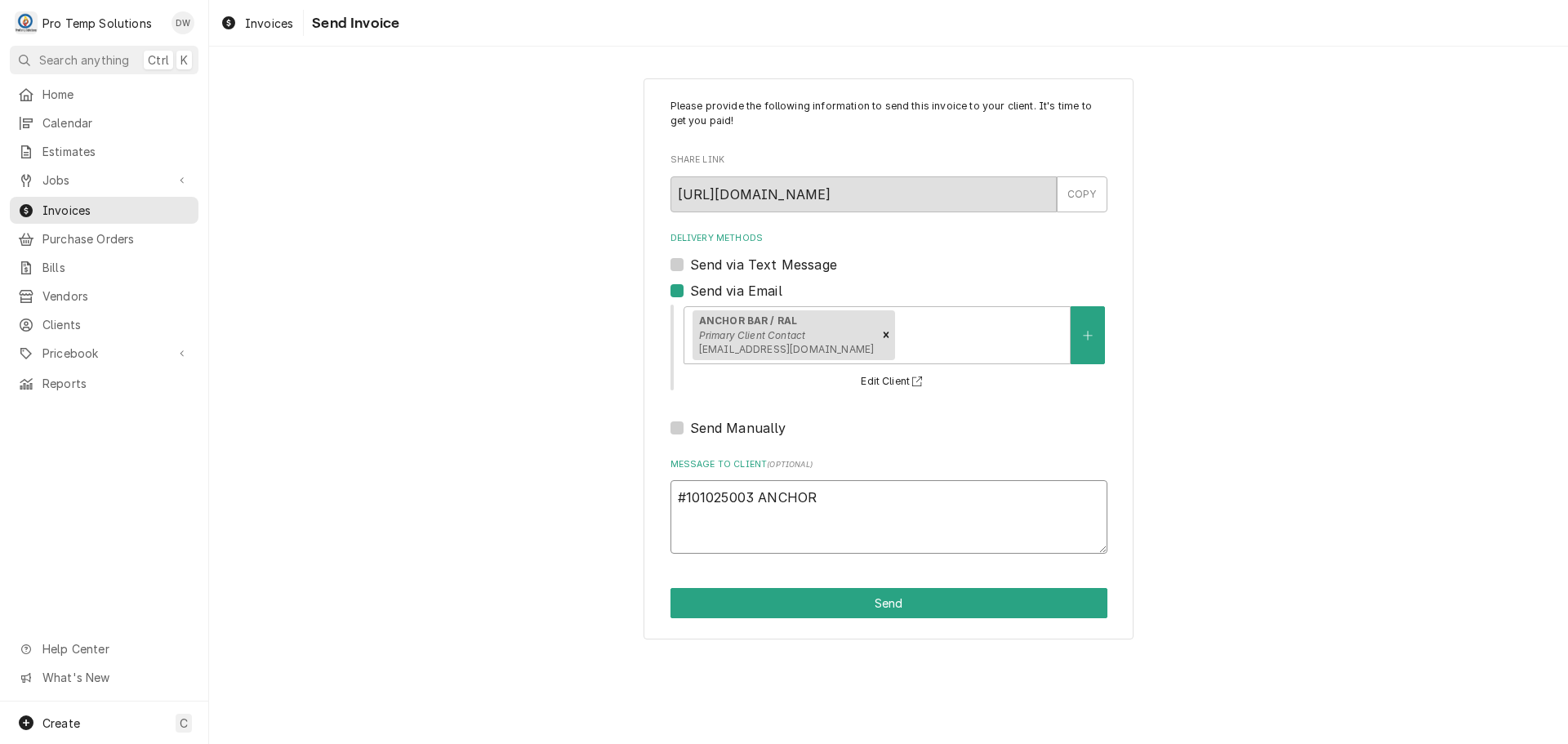
type textarea "x"
type textarea "#101025003 ANCHOR"
type textarea "x"
type textarea "#101025003 ANCHOR B"
type textarea "x"
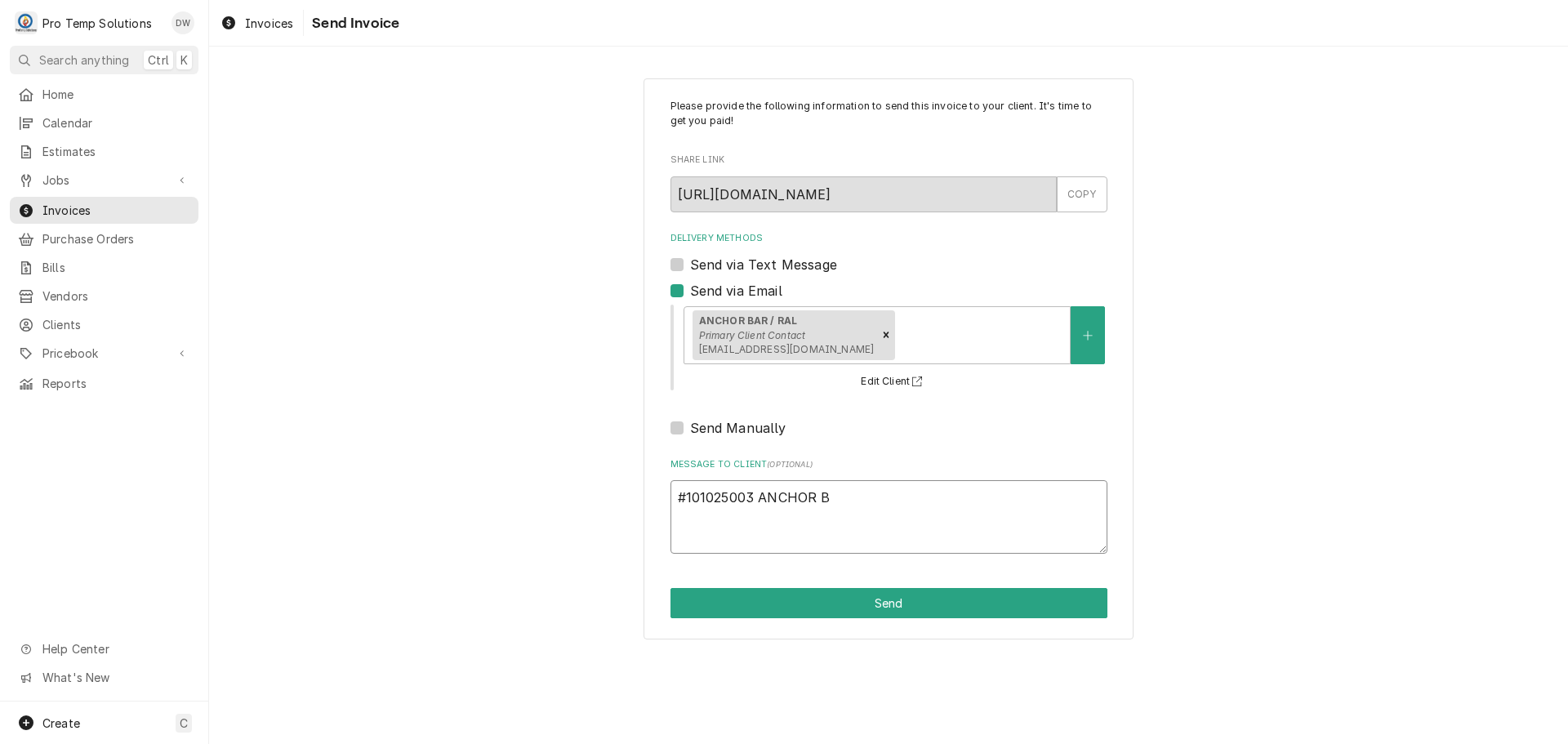
type textarea "#101025003 ANCHOR BA"
type textarea "x"
type textarea "#101025003 ANCHOR BAR"
type textarea "x"
type textarea "#101025003 ANCHOR BAR-"
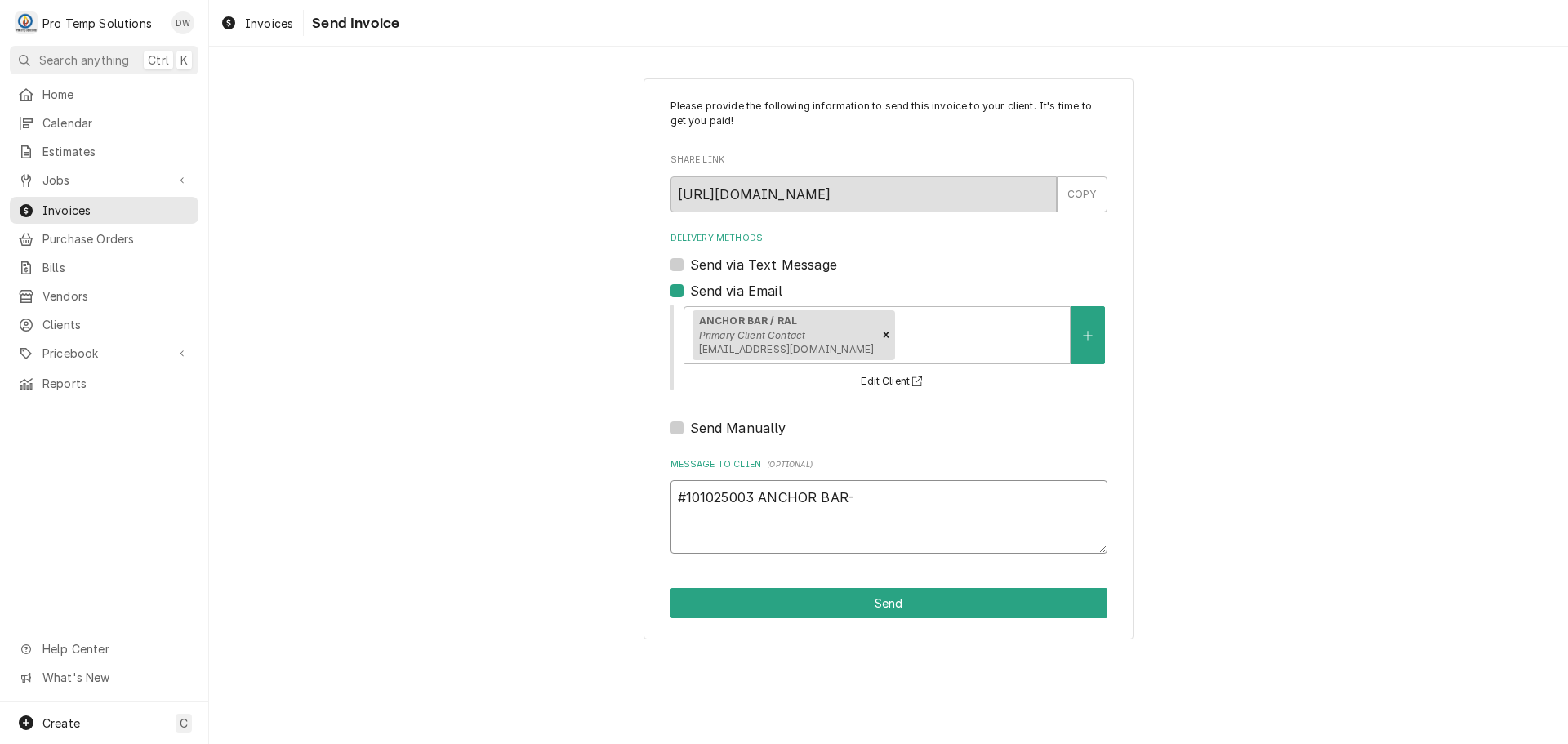
type textarea "x"
type textarea "#101025003 ANCHOR BAR-"
type textarea "x"
type textarea "#101025003 ANCHOR BAR- 3"
type textarea "x"
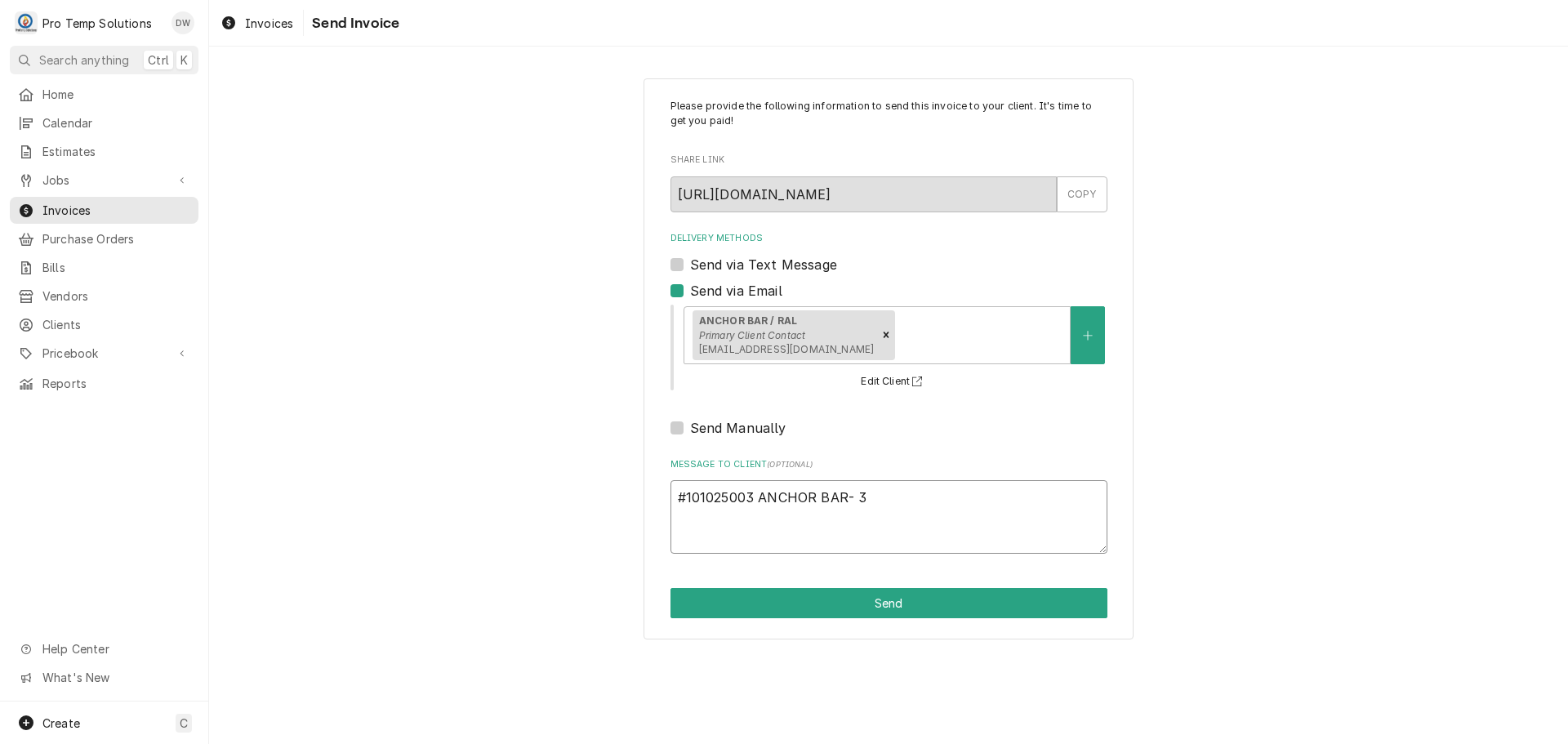
type textarea "#101025003 ANCHOR BAR- 3D"
type textarea "x"
type textarea "#101025003 ANCHOR BAR- 3DR"
type textarea "x"
type textarea "#101025003 ANCHOR BAR- 3DR"
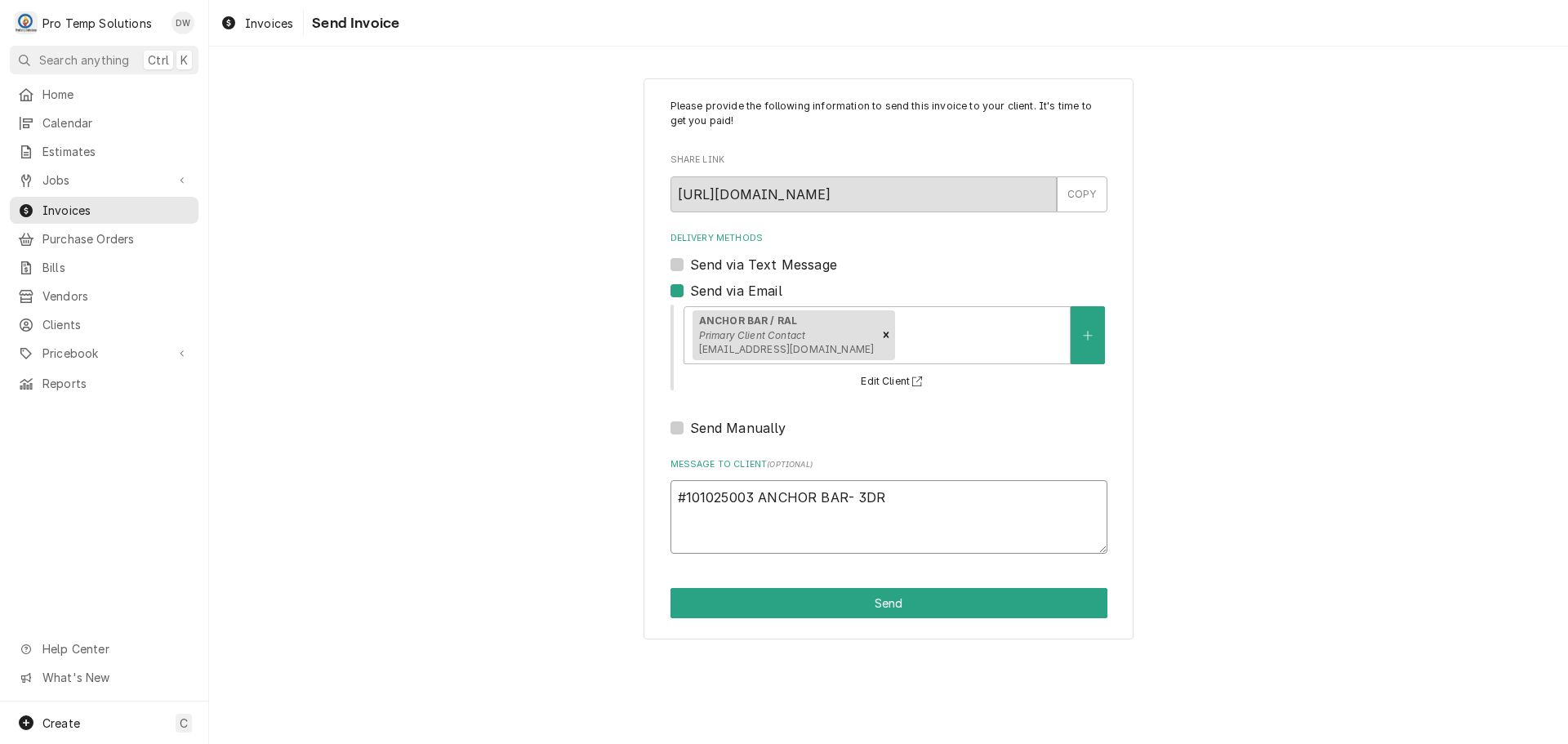
type textarea "x"
type textarea "#101025003 ANCHOR BAR- 3DR R"
type textarea "x"
type textarea "#101025003 ANCHOR BAR- 3DR RI"
type textarea "x"
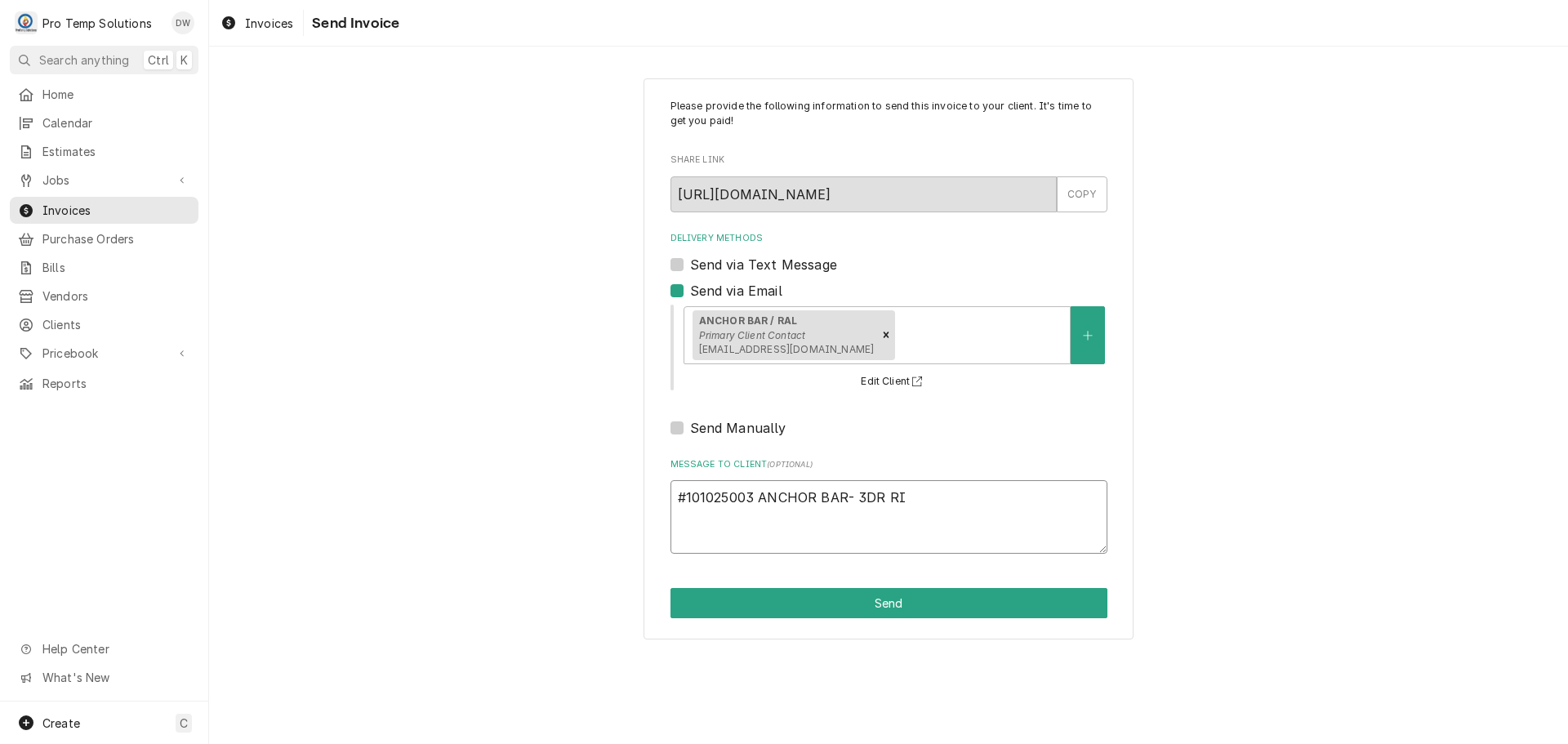
type textarea "#101025003 ANCHOR BAR- 3DR RIC"
type textarea "x"
type textarea "#101025003 ANCHOR BAR- 3DR RIC"
click at [866, 604] on button "Send" at bounding box center [889, 602] width 437 height 30
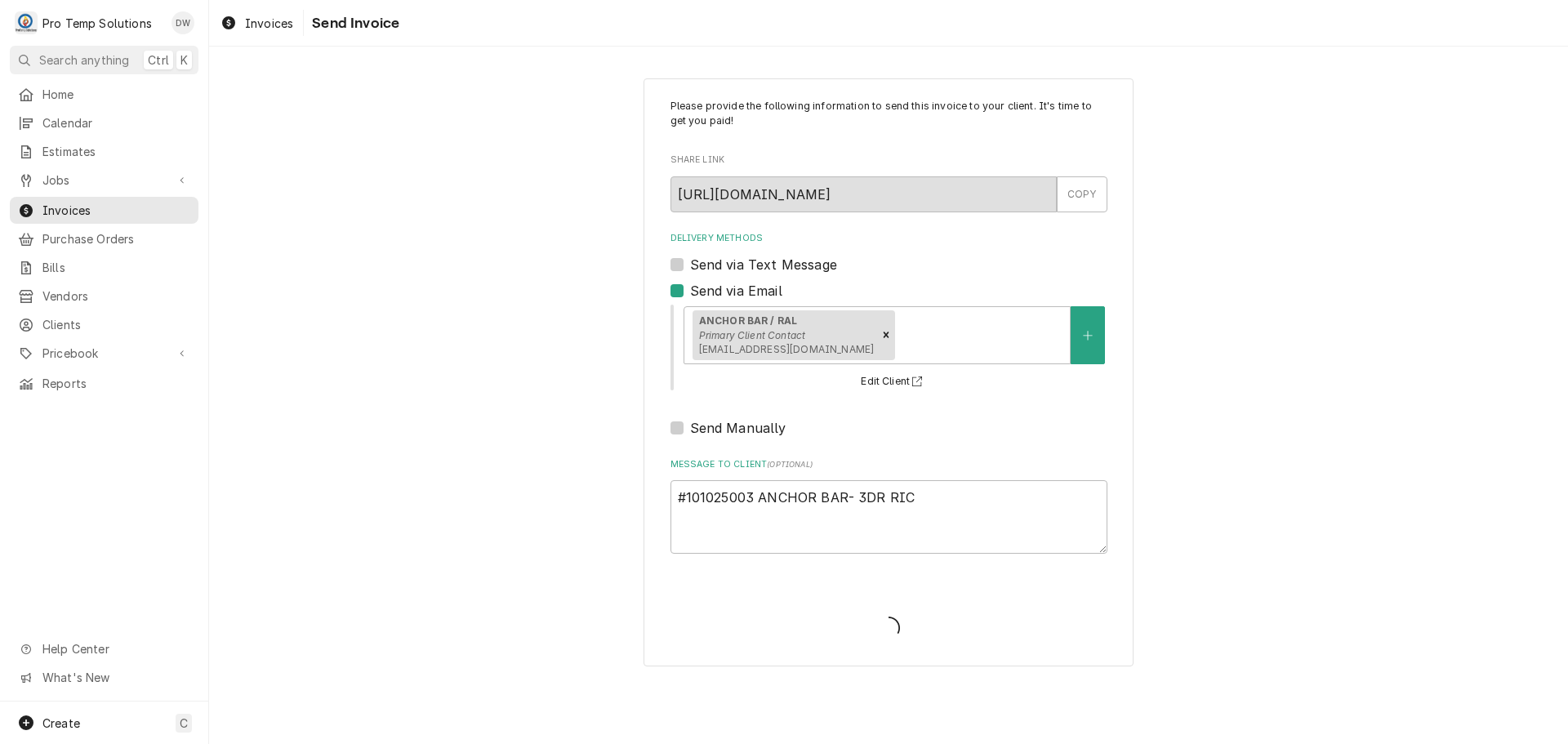
type textarea "x"
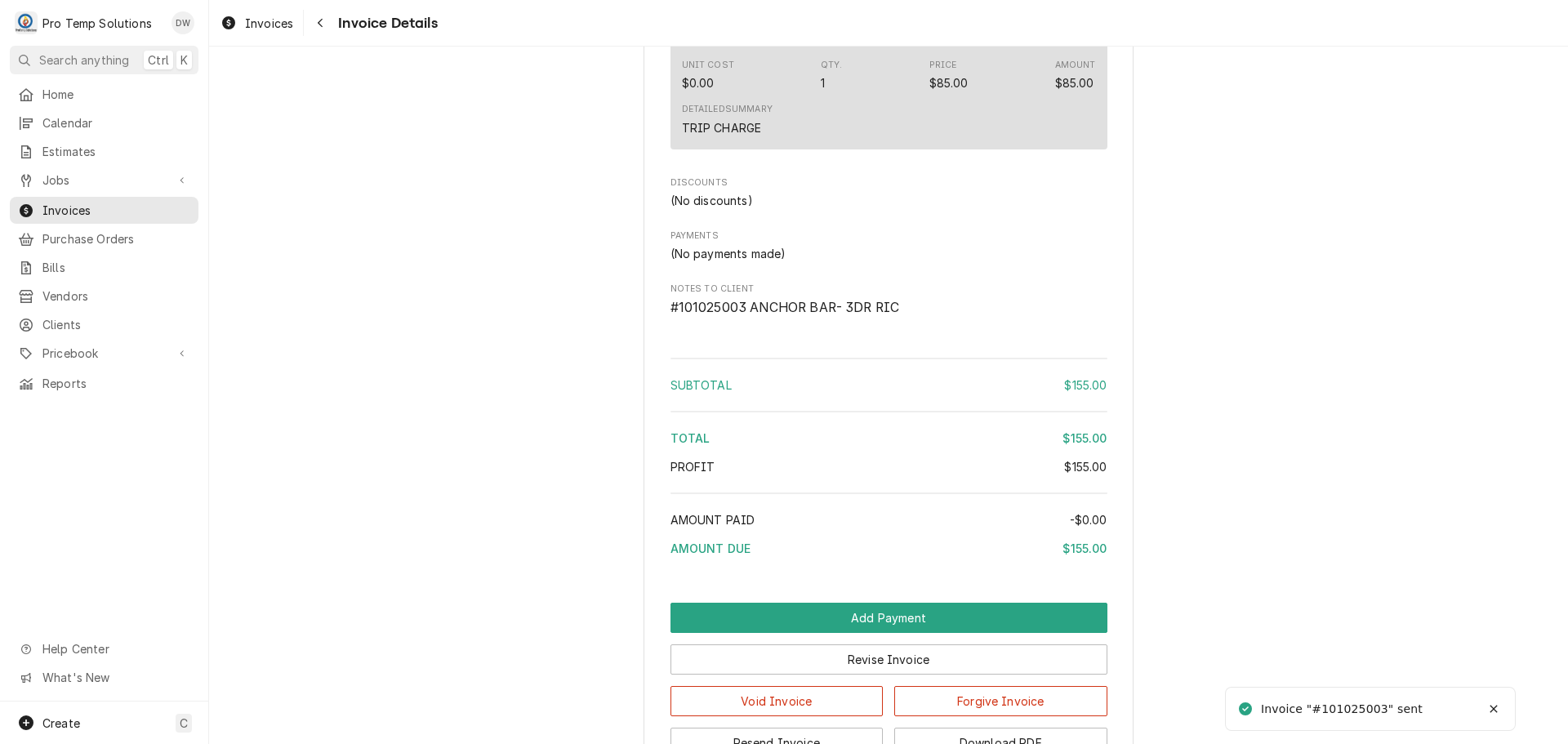
scroll to position [1484, 0]
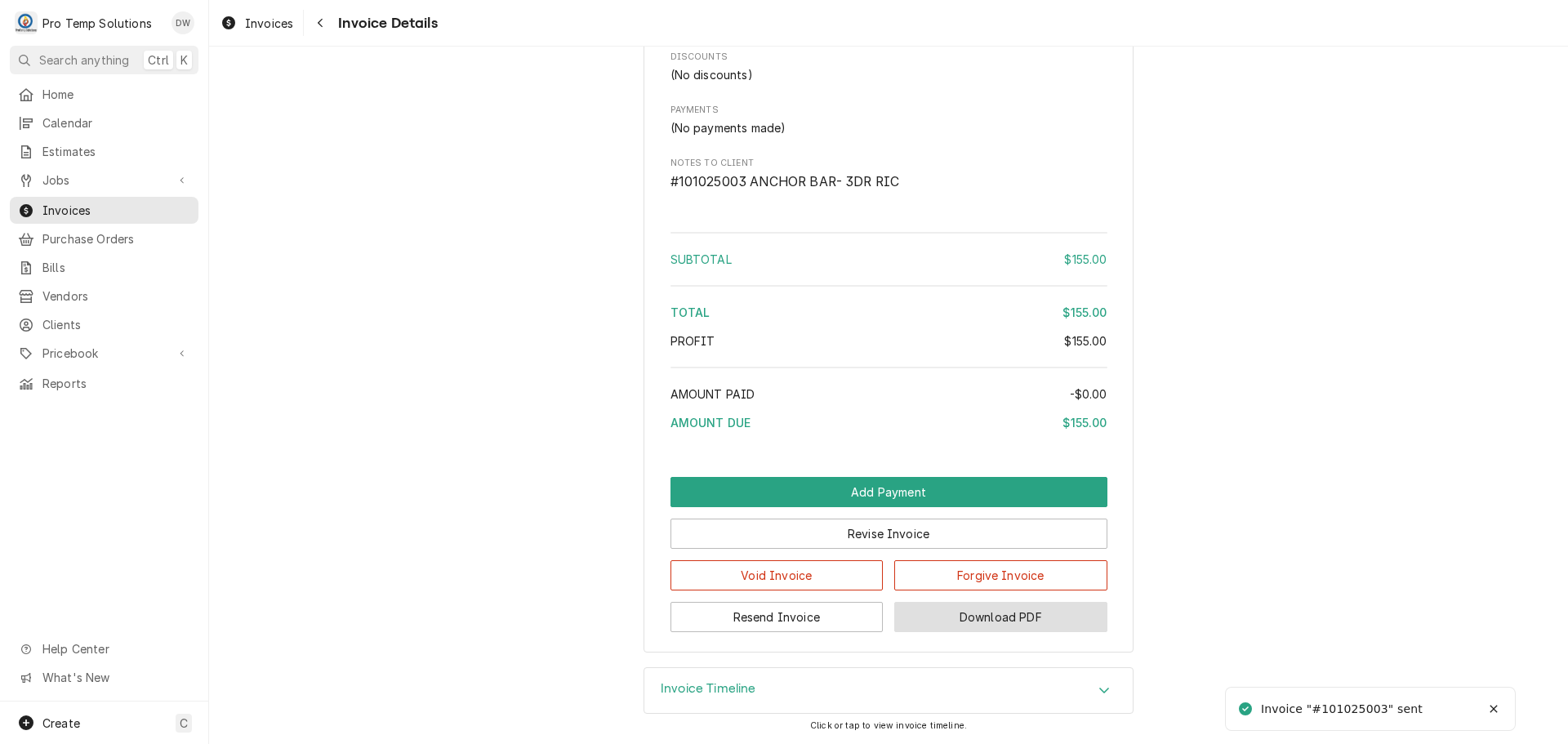
click at [965, 617] on button "Download PDF" at bounding box center [1000, 617] width 213 height 30
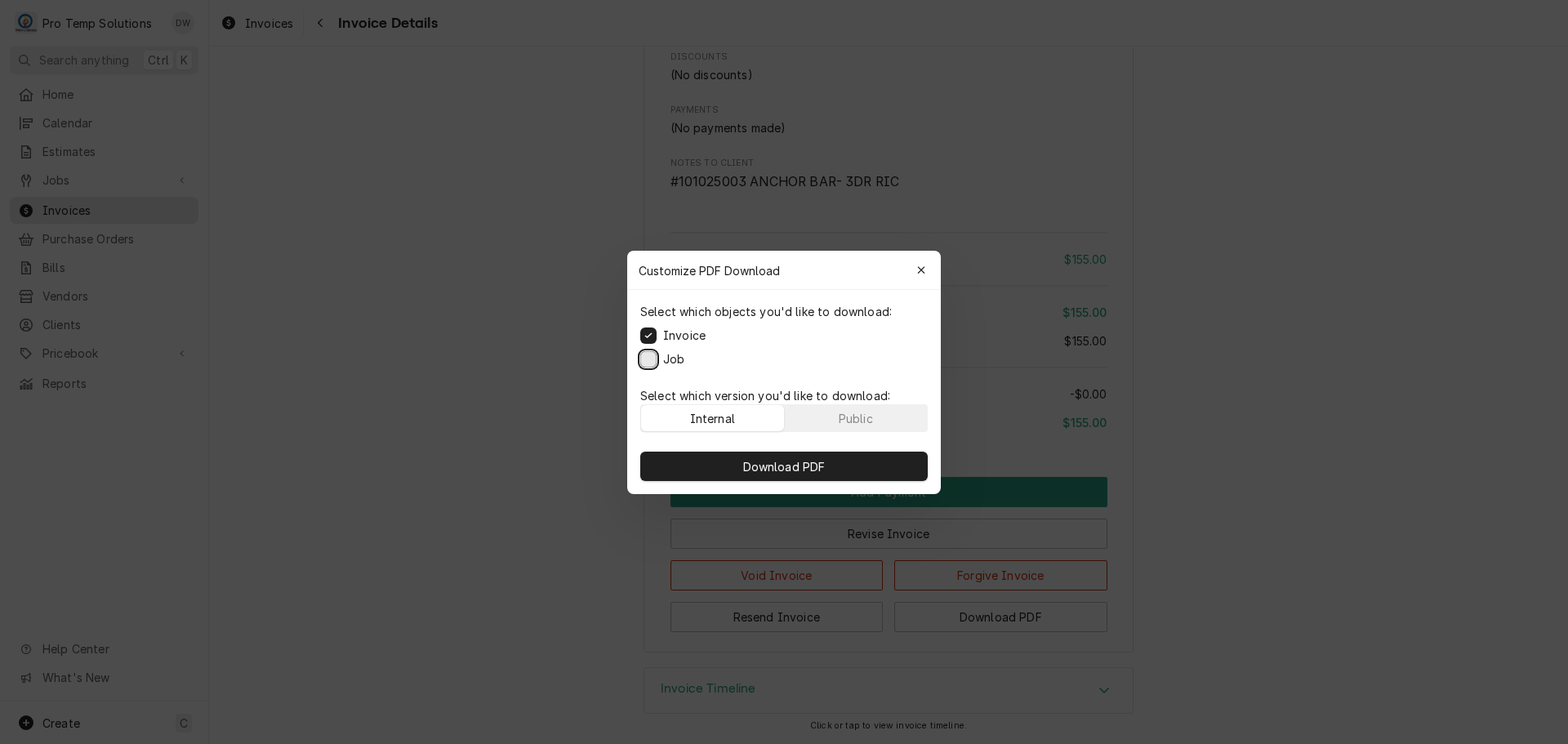
click at [646, 352] on button "Job" at bounding box center [648, 359] width 16 height 16
click at [777, 470] on span "Download PDF" at bounding box center [784, 465] width 89 height 17
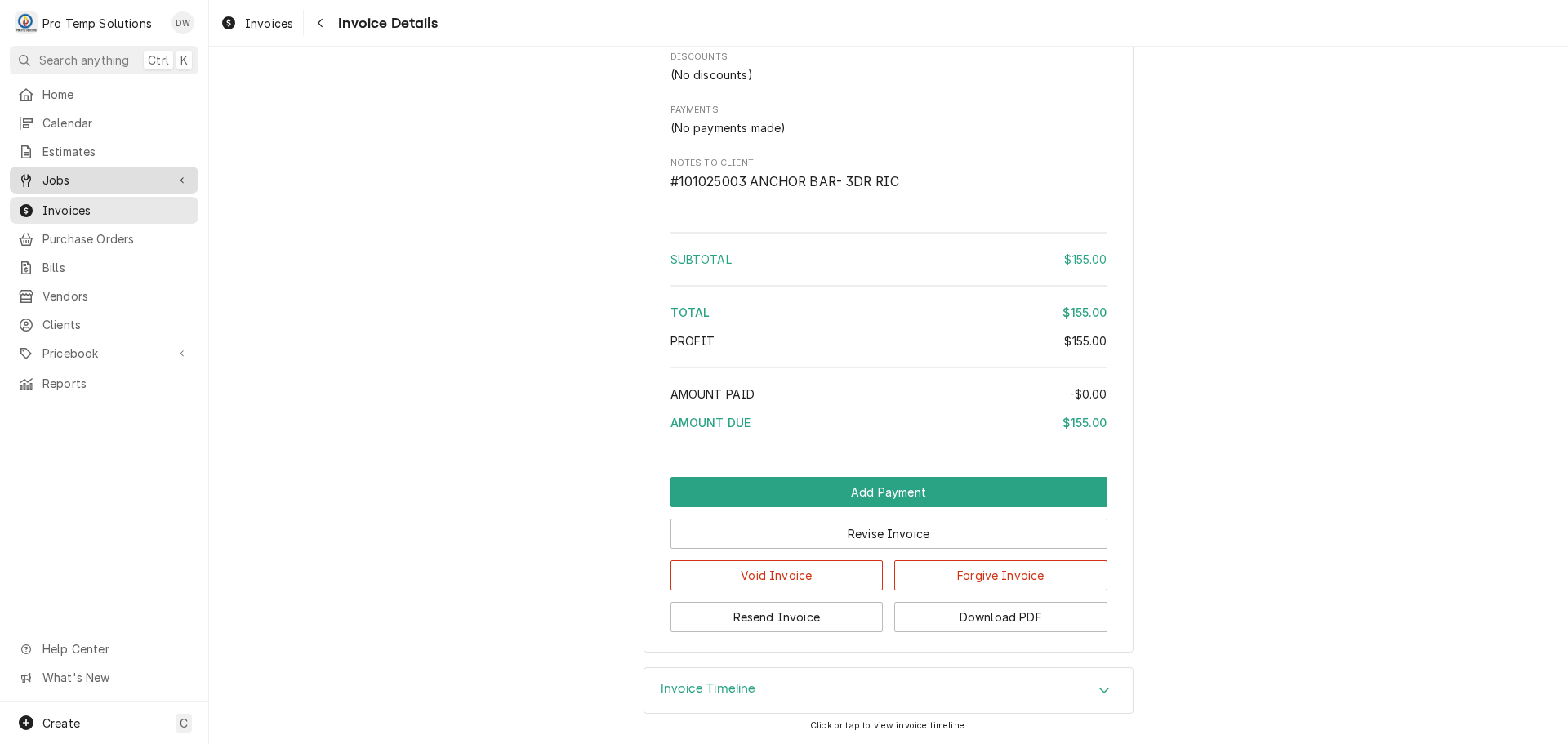
click at [87, 176] on span "Jobs" at bounding box center [104, 180] width 124 height 17
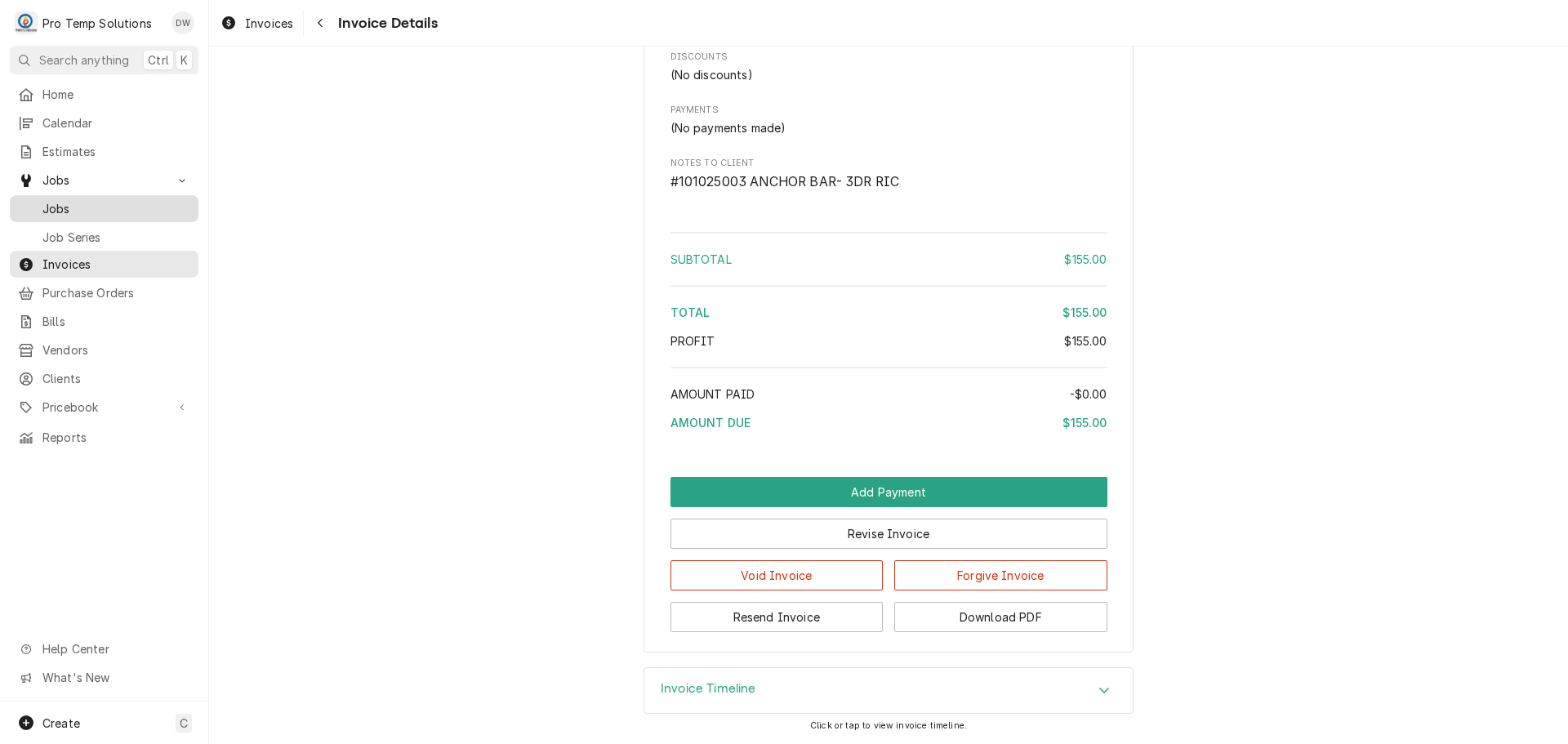
click at [66, 205] on span "Jobs" at bounding box center [117, 208] width 148 height 17
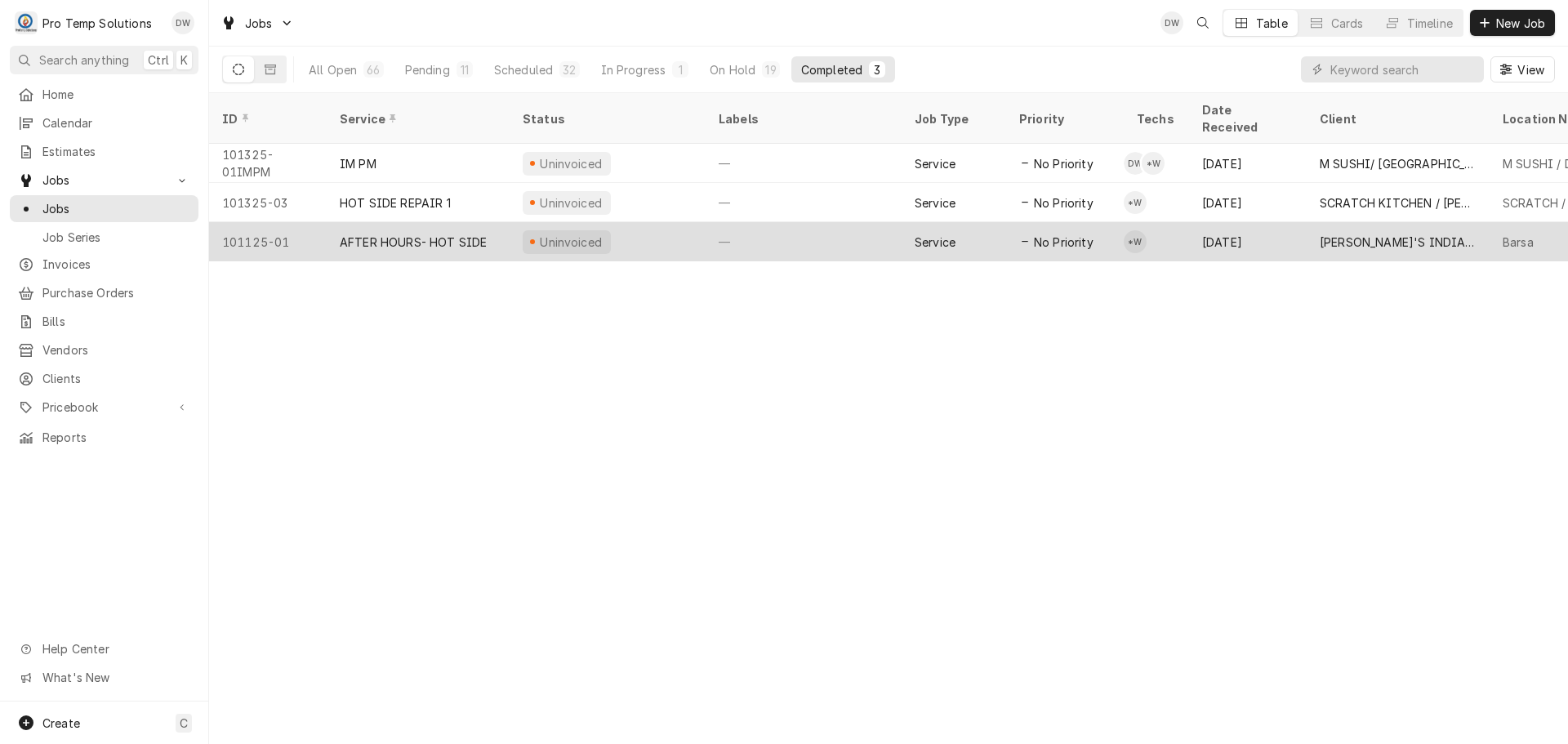
click at [786, 222] on div "—" at bounding box center [804, 242] width 196 height 39
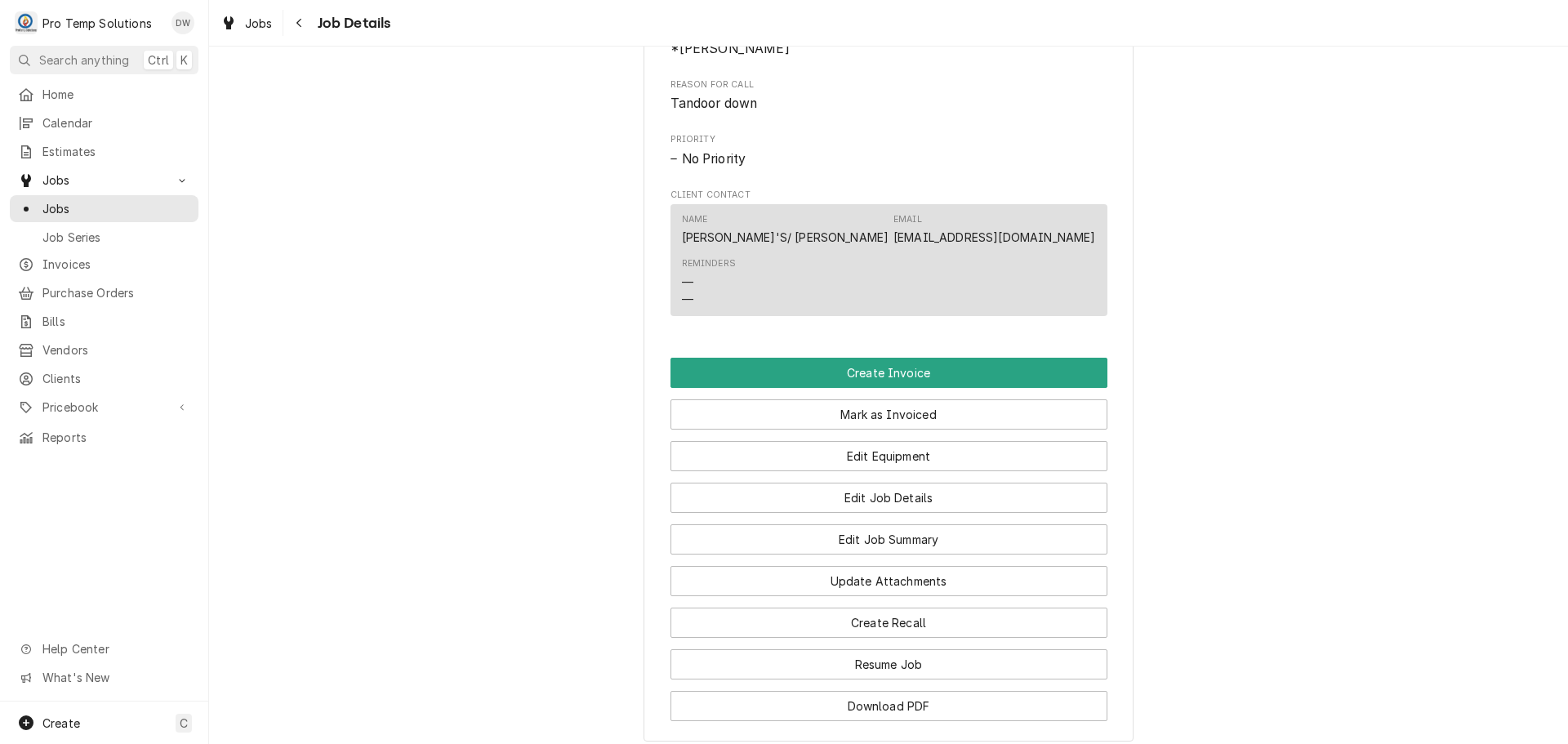
scroll to position [816, 0]
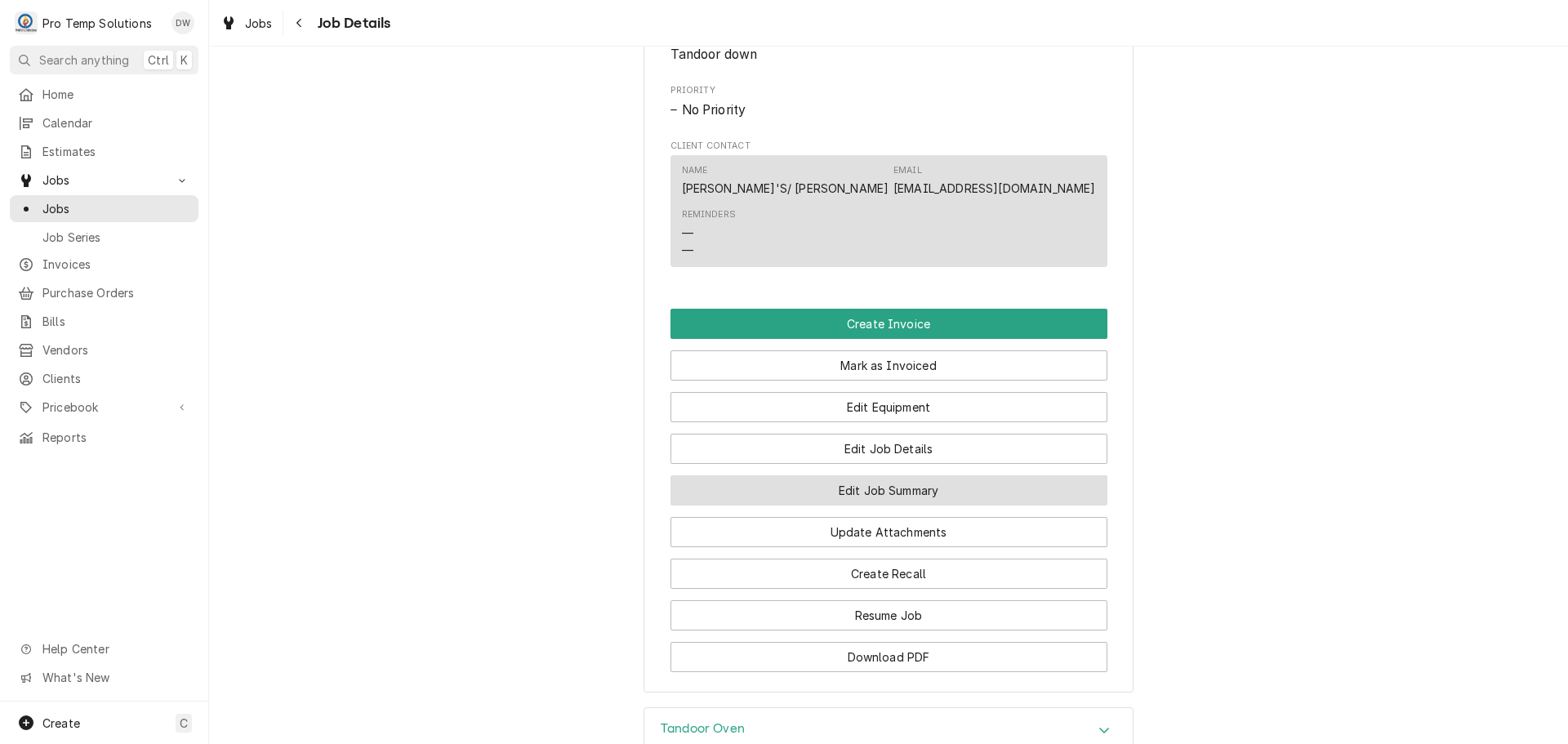
click at [882, 505] on button "Edit Job Summary" at bounding box center [889, 490] width 437 height 30
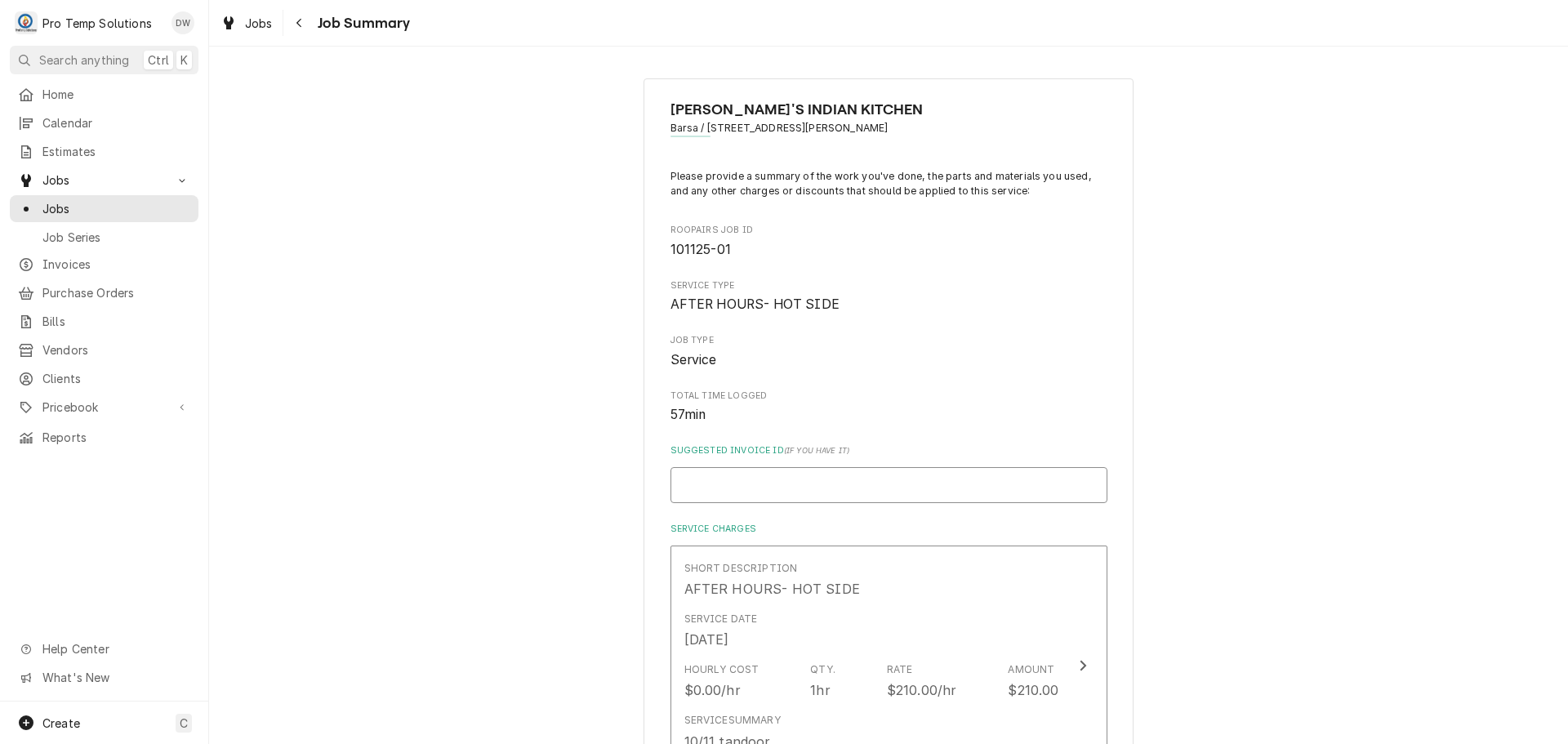
click at [901, 477] on input "Suggested Invoice ID ( if you have it )" at bounding box center [889, 485] width 437 height 36
type textarea "x"
type input "#"
type textarea "x"
type input "#1"
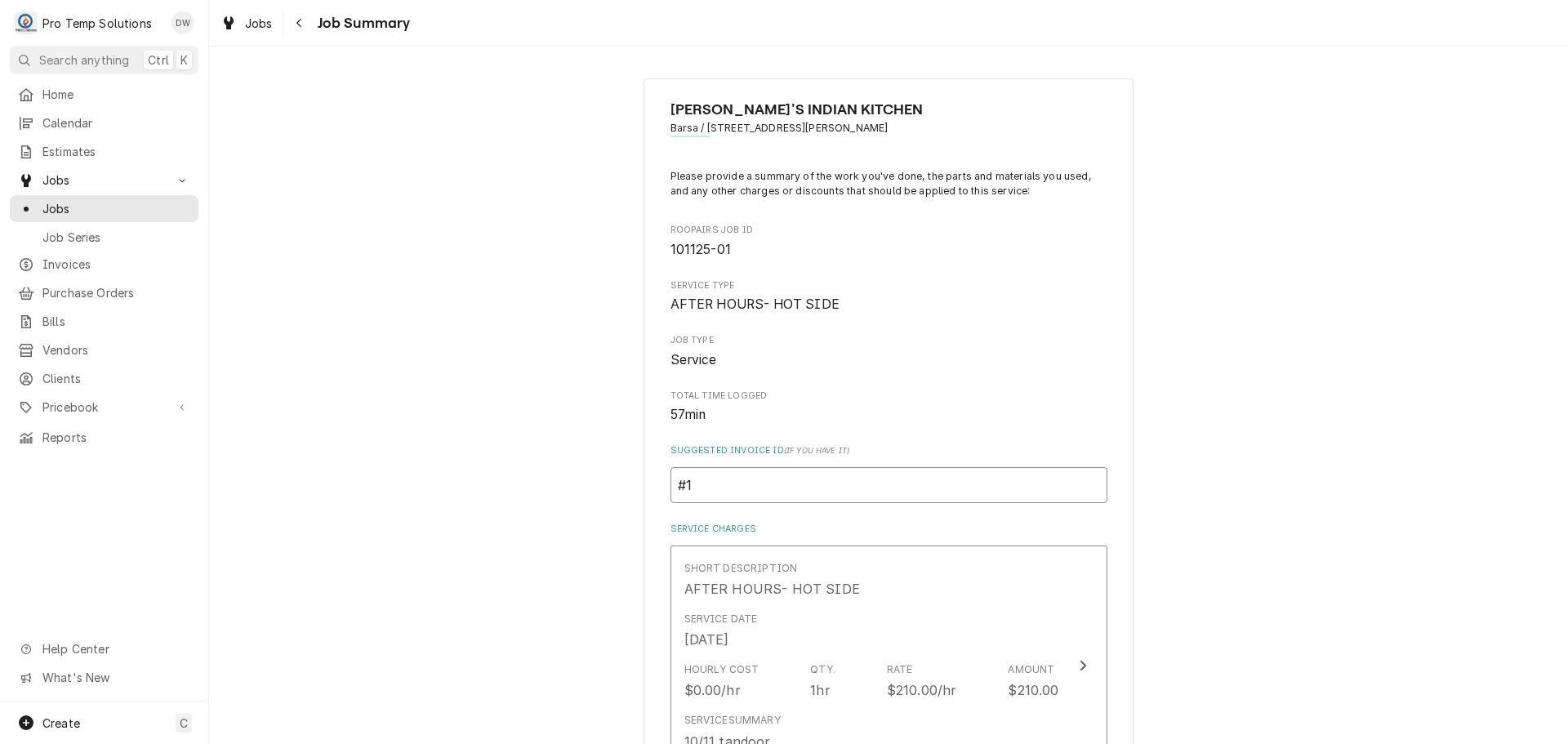
type textarea "x"
type input "#10"
type textarea "x"
type input "#101"
type textarea "x"
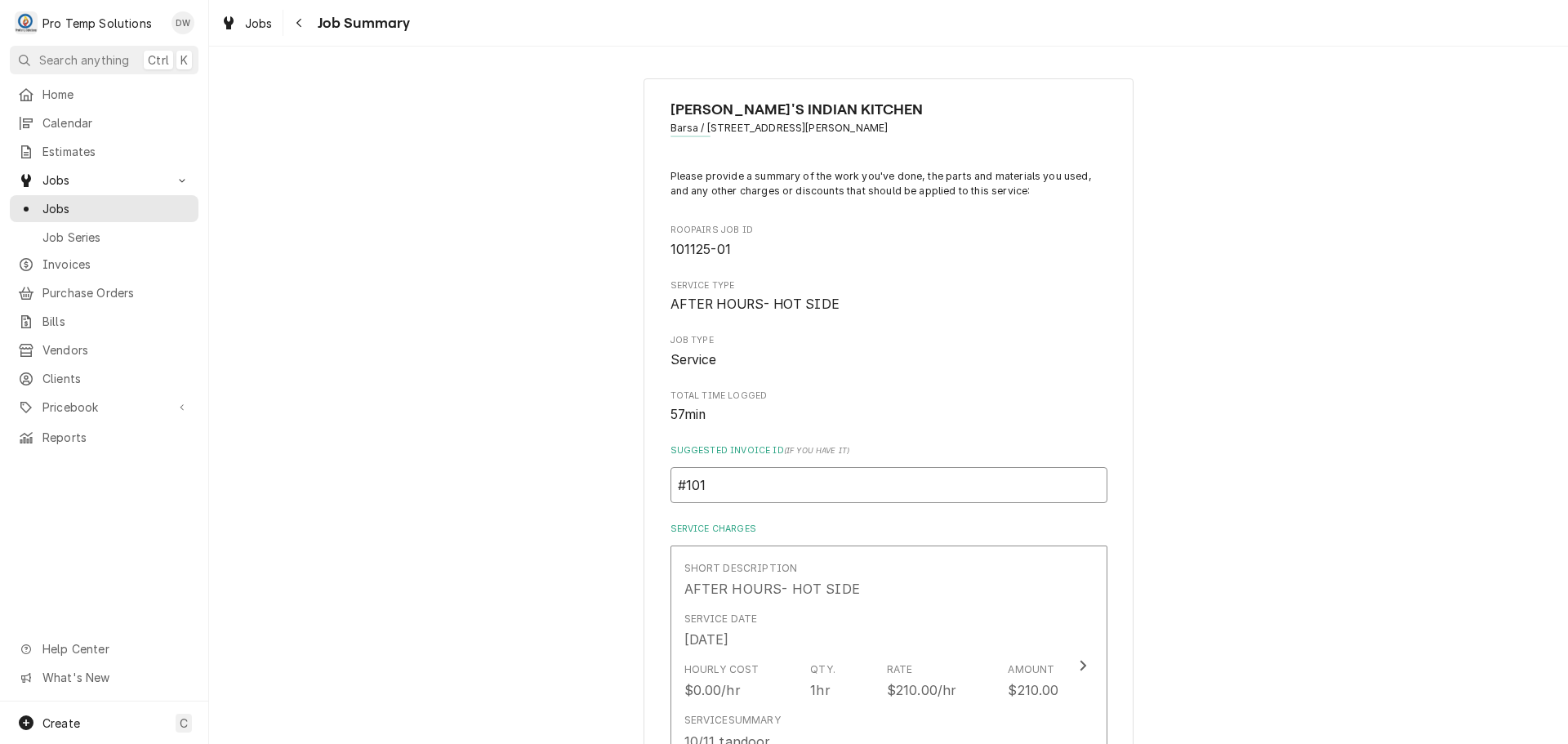
type input "#1011"
type textarea "x"
type input "#10112"
type textarea "x"
type input "#101125"
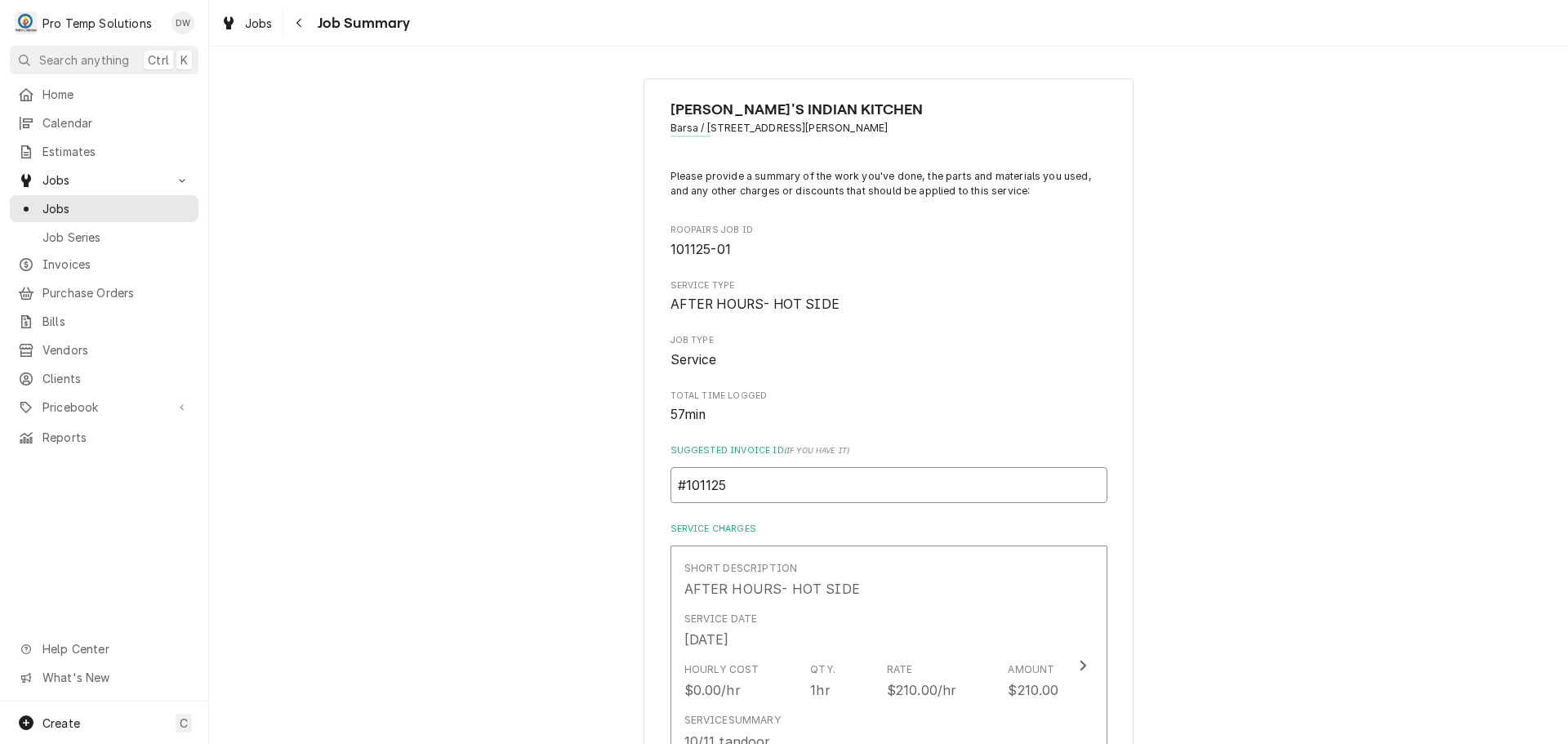
type textarea "x"
type input "#1011250"
type textarea "x"
type input "#10112500"
type textarea "x"
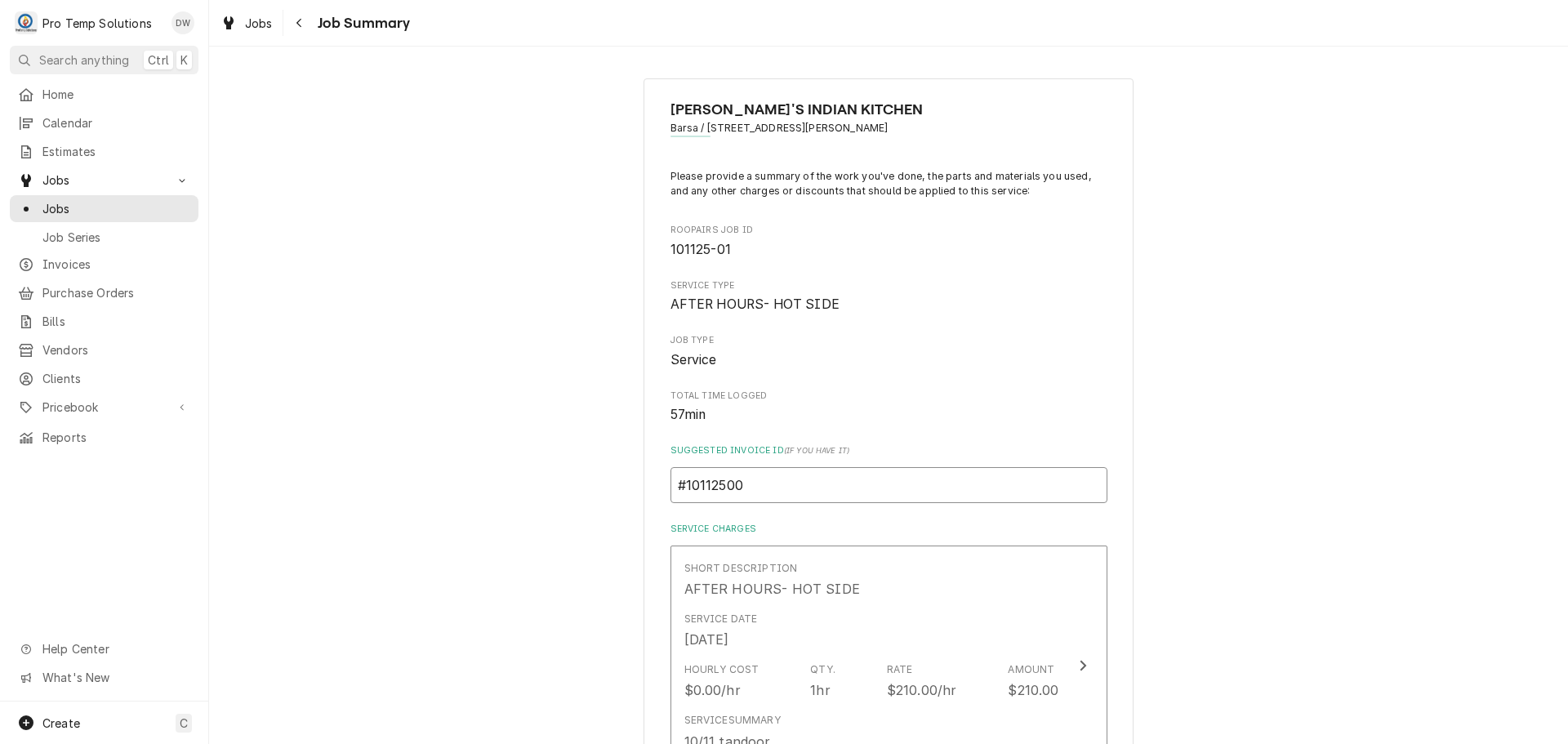
type input "#101125001"
type textarea "x"
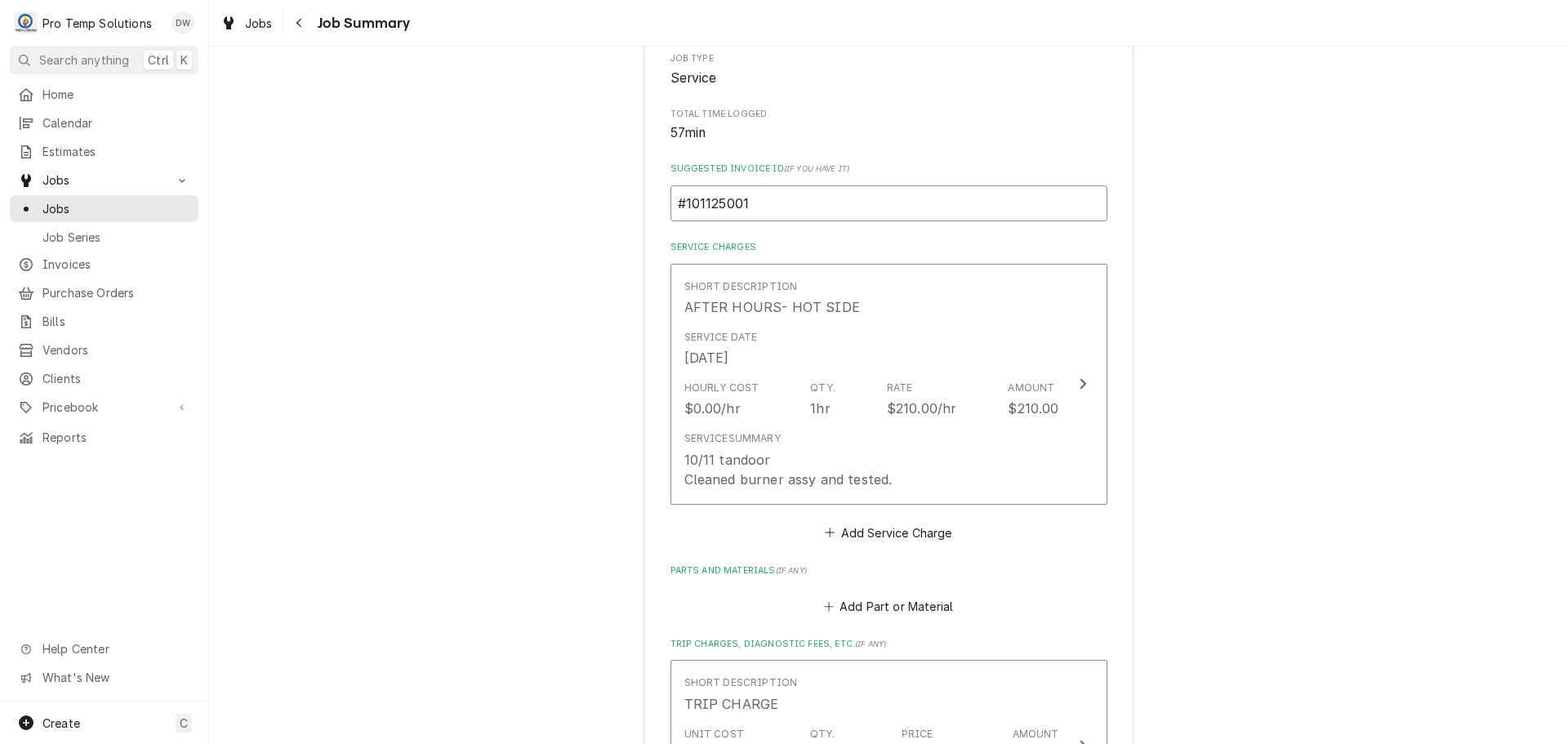
scroll to position [327, 0]
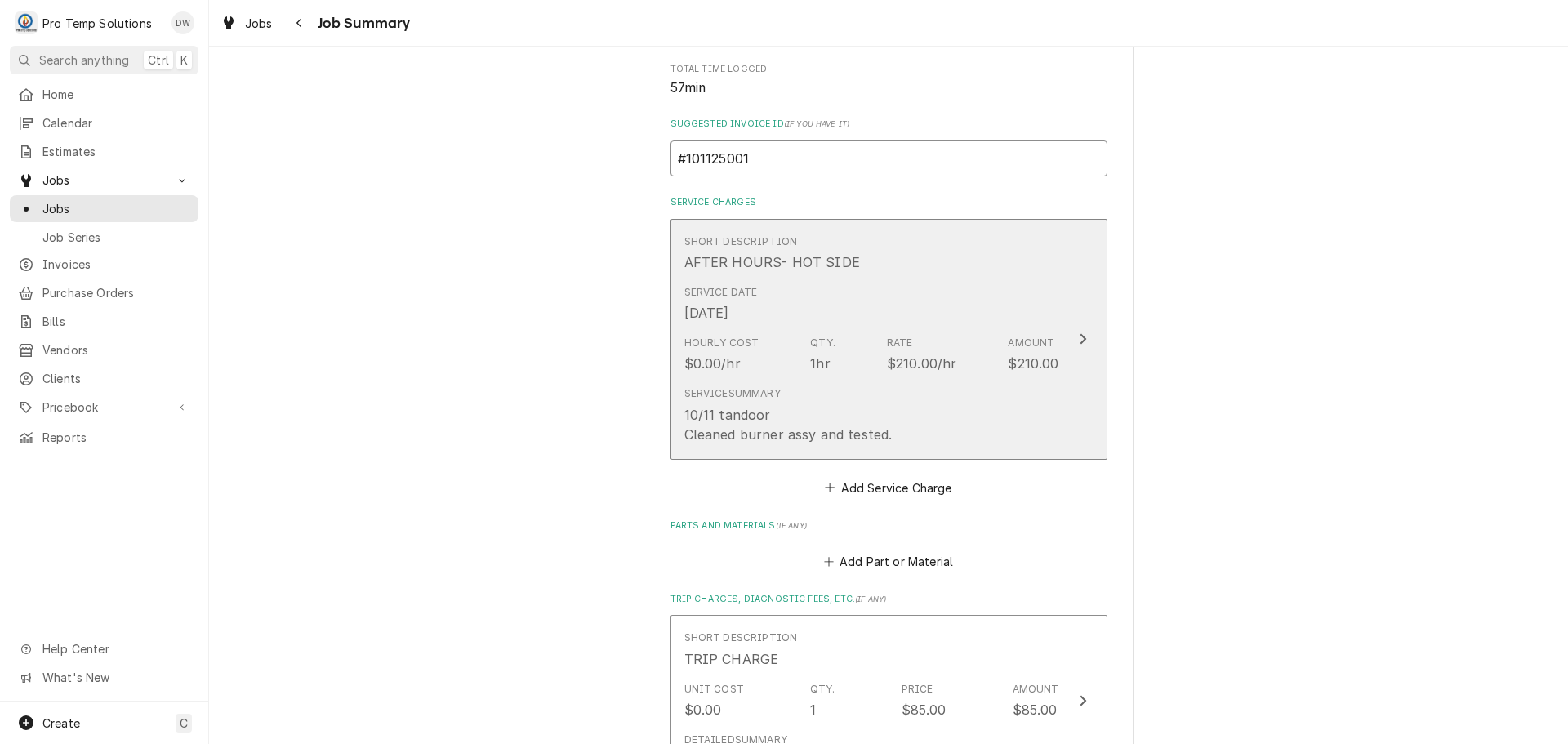
type input "#101125001"
click at [1077, 331] on div "Update Line Item" at bounding box center [1083, 339] width 21 height 20
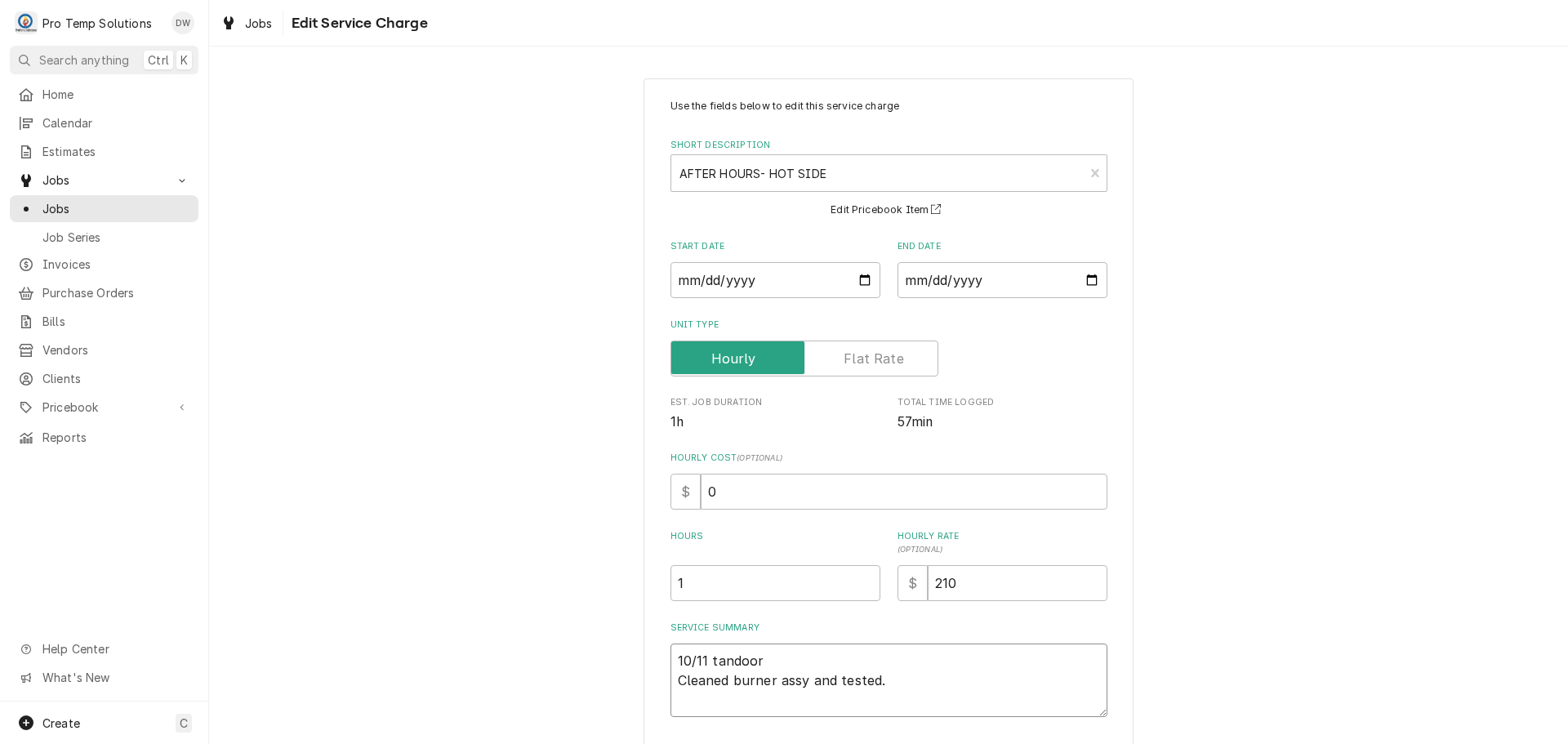
click at [781, 653] on textarea "10/11 tandoor Cleaned burner assy and tested." at bounding box center [889, 680] width 437 height 74
type textarea "x"
type textarea "10/11 tandoor Cleaned burner assy and tested."
type textarea "x"
type textarea "10/11 tandoor 1 Cleaned burner assy and tested."
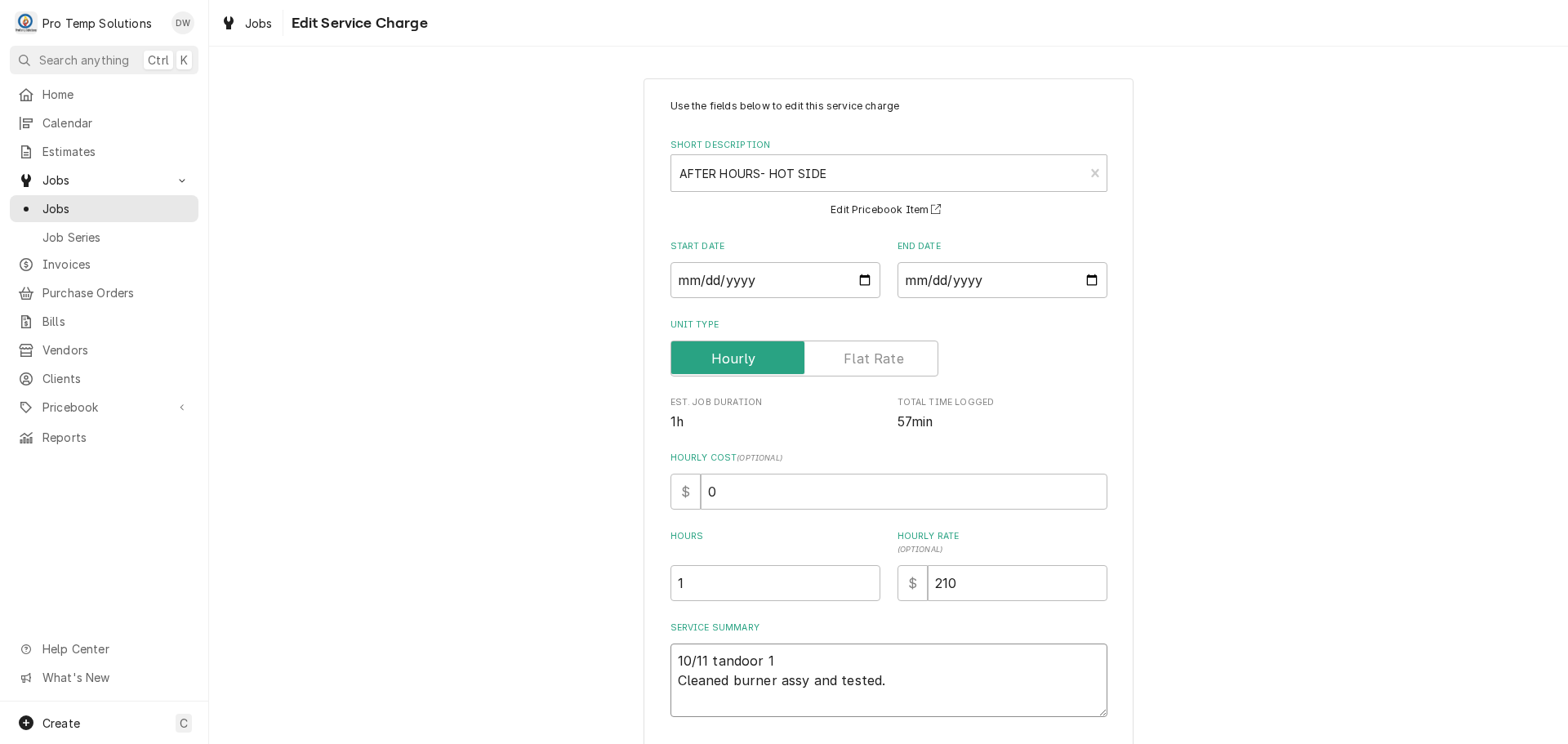
type textarea "x"
type textarea "10/11 tandoor 13 Cleaned burner assy and tested."
type textarea "x"
type textarea "10/11 tandoor 130 Cleaned burner assy and tested."
type textarea "x"
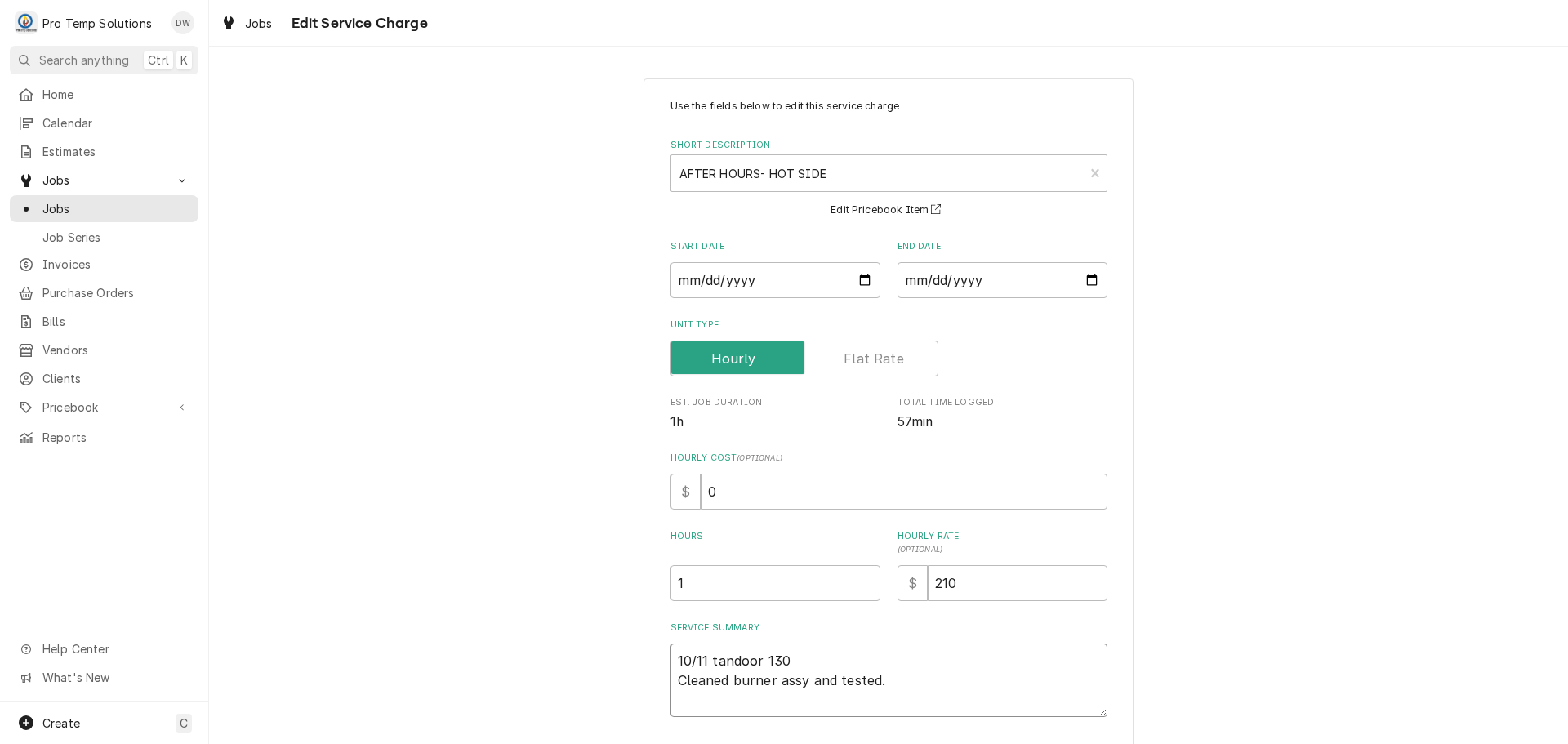
type textarea "10/11 tandoor 130- Cleaned burner assy and tested."
type textarea "x"
type textarea "10/11 tandoor 130-2 Cleaned burner assy and tested."
type textarea "x"
type textarea "10/11 tandoor 130-23 Cleaned burner assy and tested."
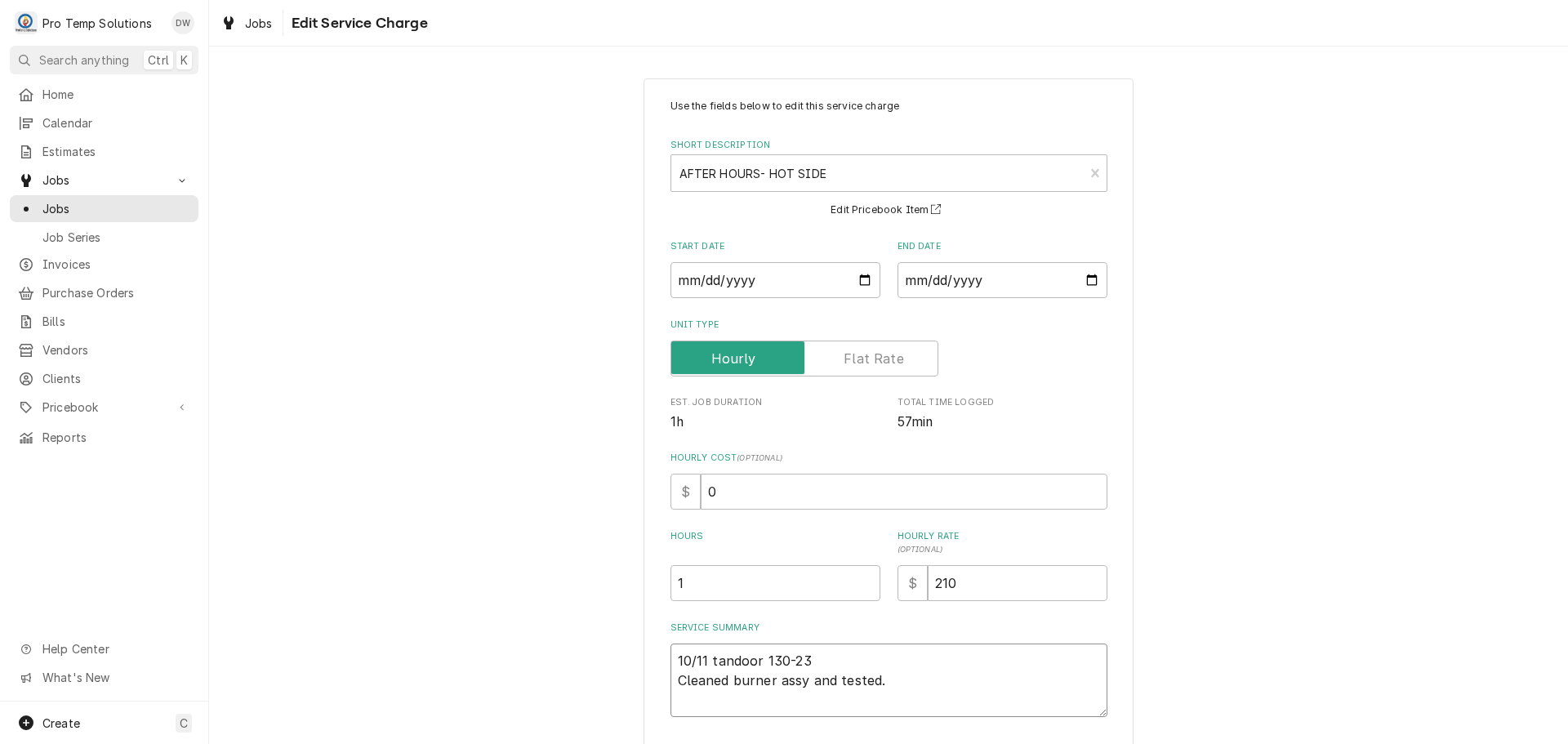
type textarea "x"
type textarea "10/11 tandoor 130-230 Cleaned burner assy and tested."
type textarea "x"
type textarea "10/11 tandoor 130-230 Cleaned burner assy and tested."
type textarea "x"
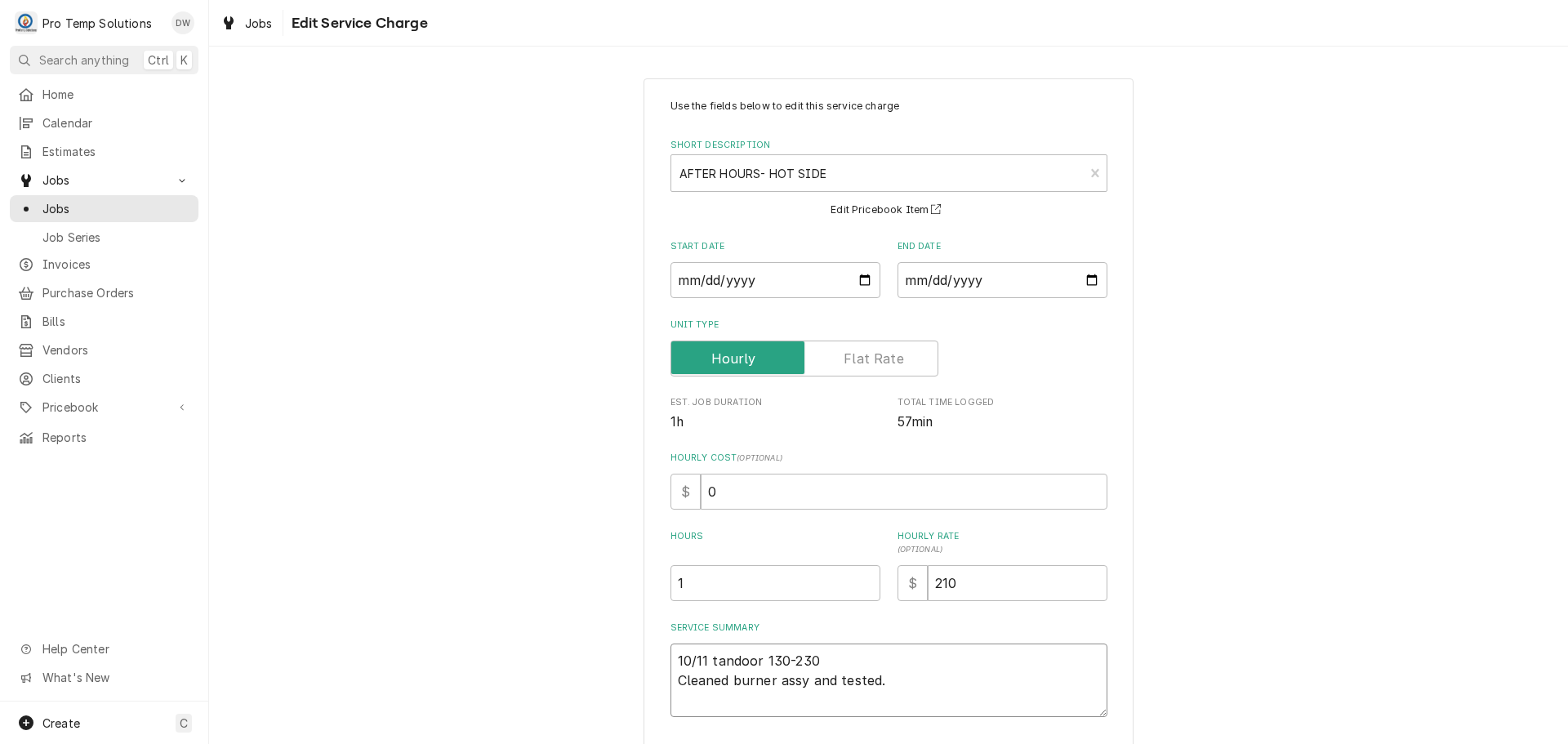
type textarea "10/11 tandoor 130-230 K Cleaned burner assy and tested."
type textarea "x"
type textarea "10/11 tandoor 130-230 KE Cleaned burner assy and tested."
type textarea "x"
type textarea "10/11 tandoor 130-230 KEV Cleaned burner assy and tested."
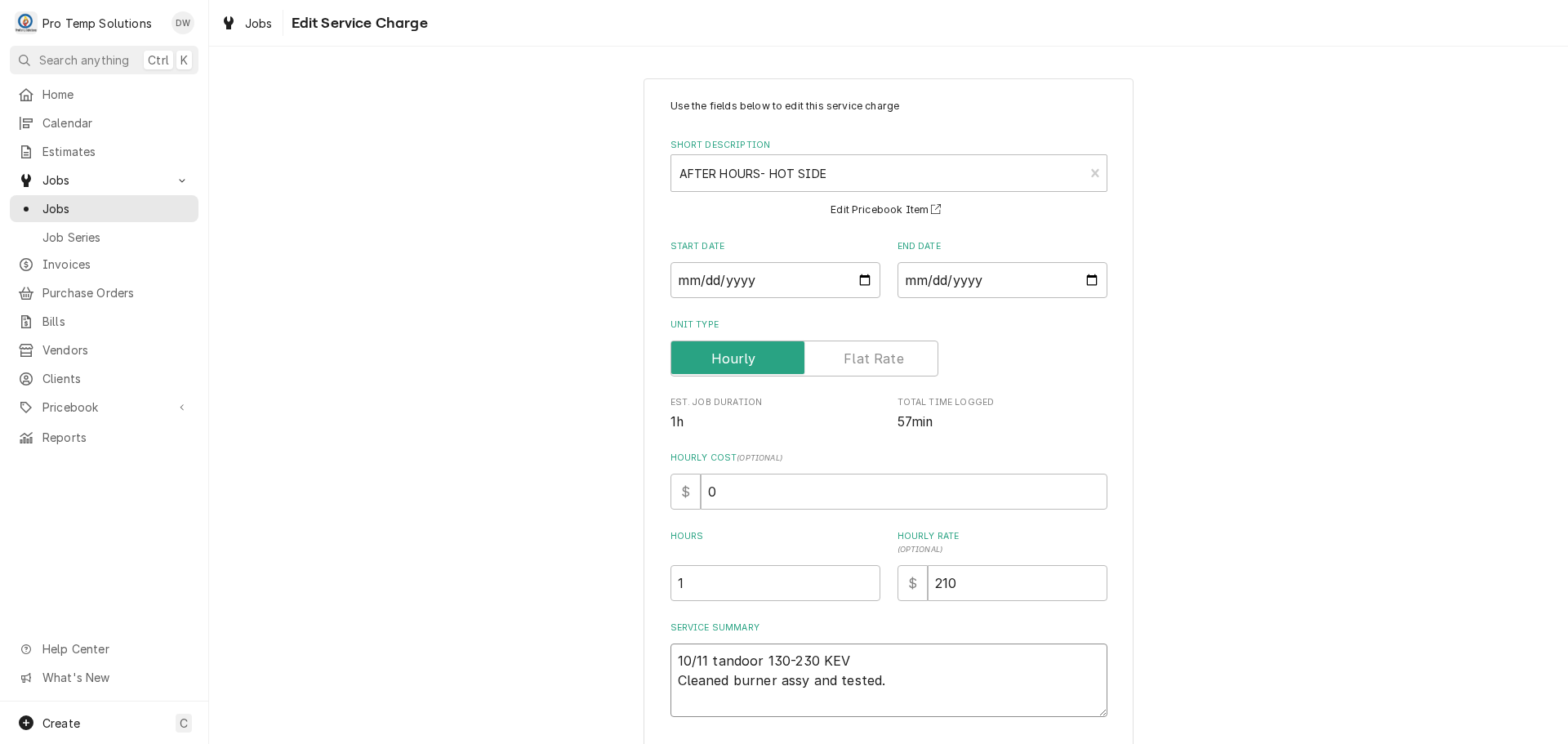
type textarea "x"
type textarea "10/11 tandoor 130-230 KEVI Cleaned burner assy and tested."
type textarea "x"
type textarea "10/11 tandoor 130-230 KEVIN Cleaned burner assy and tested."
type textarea "x"
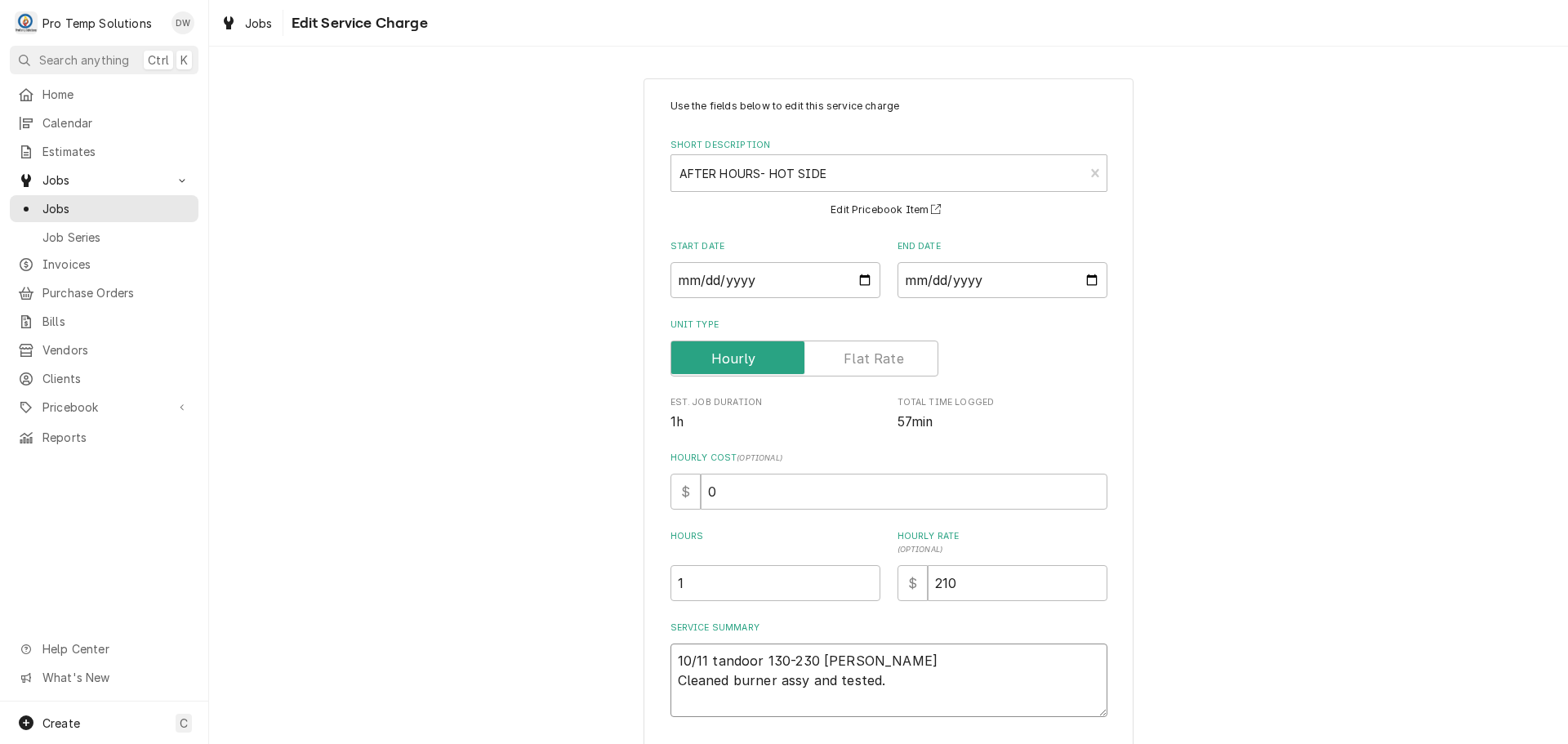
type textarea "10/11 tandoor 130-230 KEVIN Cleaned burner assy and tested."
type textarea "x"
type textarea "10/11 tandoor 130-230 KEVIN S Cleaned burner assy and tested."
type textarea "x"
type textarea "10/11 tandoor 130-230 KEVIN SA Cleaned burner assy and tested."
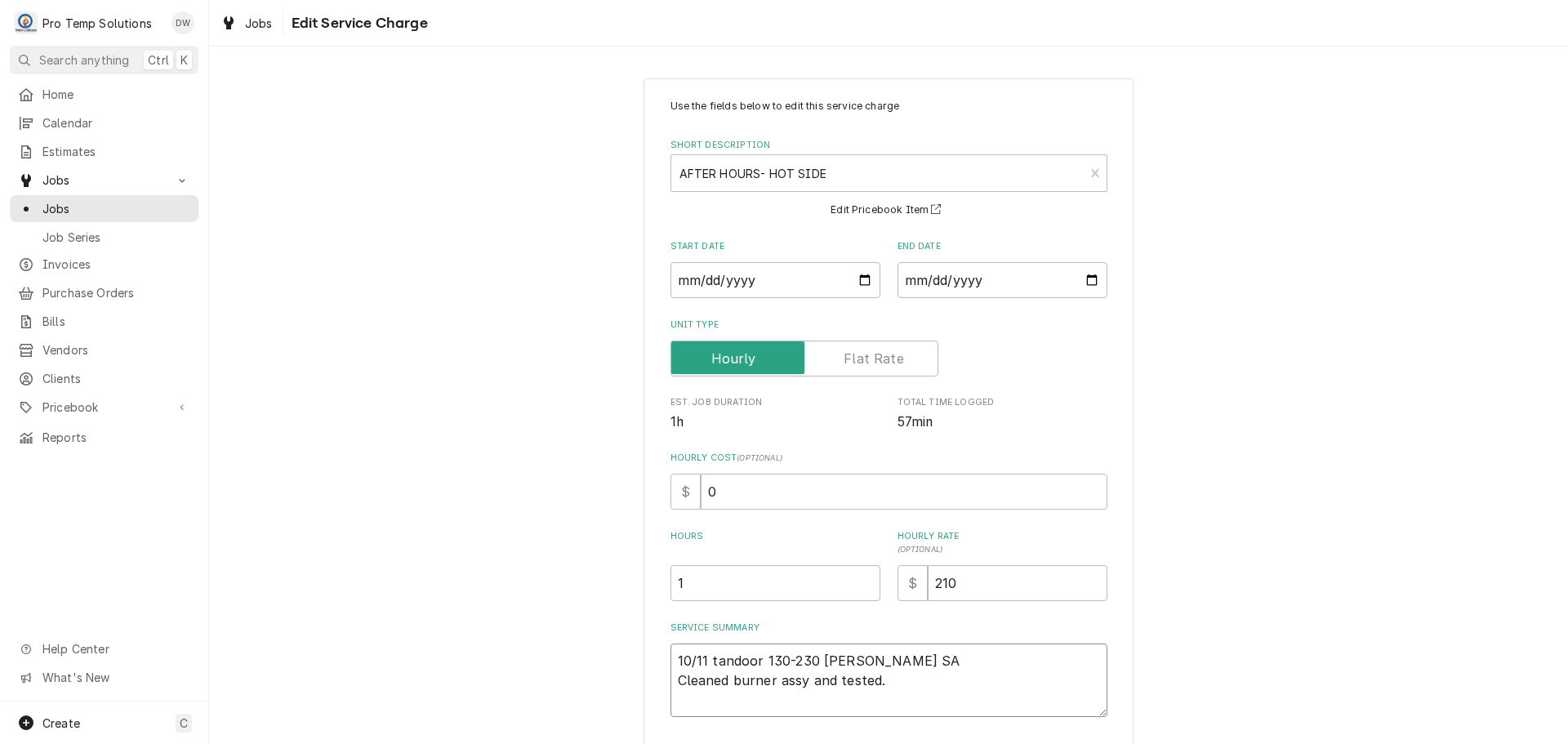
type textarea "x"
type textarea "10/11 tandoor 130-230 KEVIN SAT Cleaned burner assy and tested."
type textarea "x"
type textarea "10/11 tandoor 130-230 KEVIN SAT Cleaned burner assy and tested."
type textarea "x"
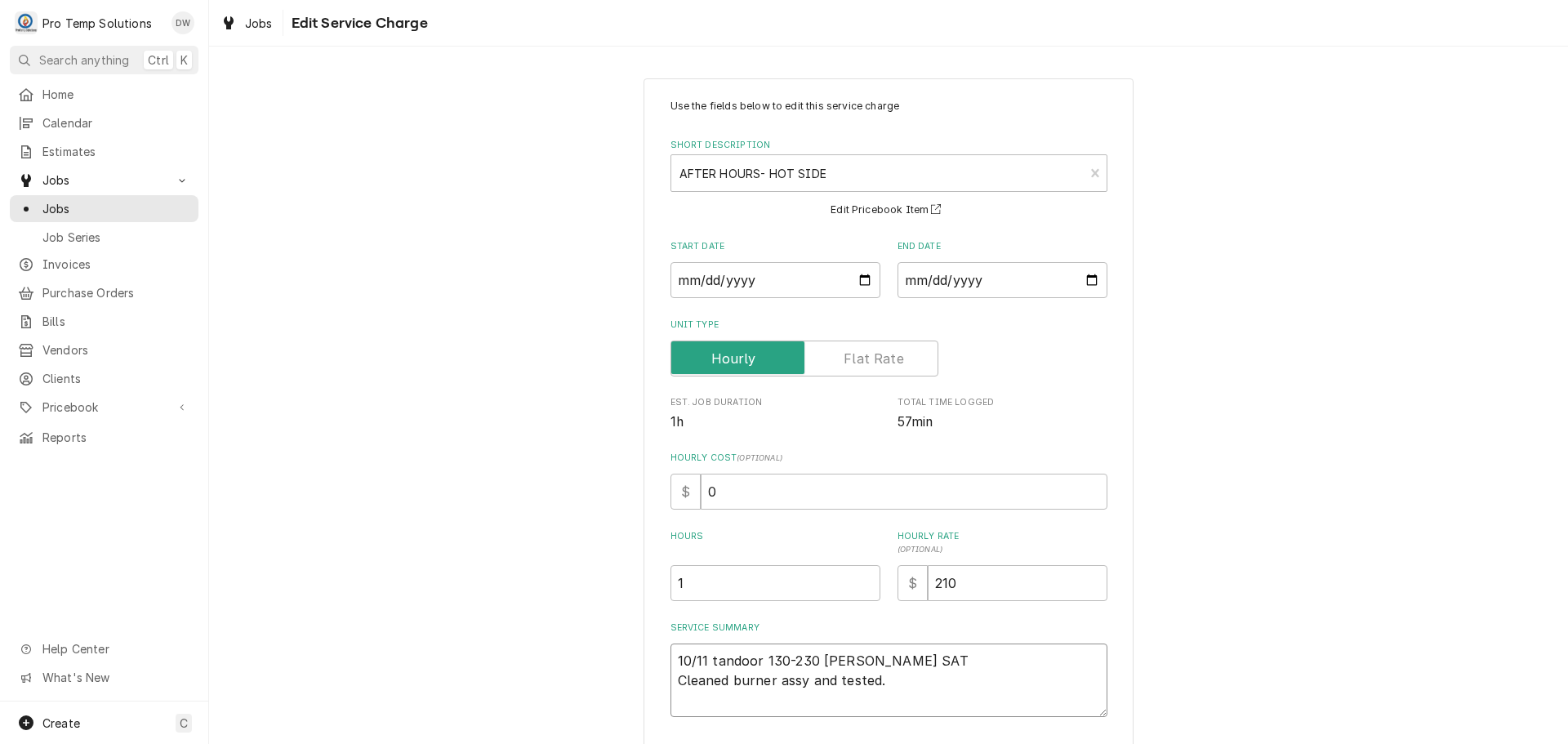
type textarea "10/11 tandoor 130-230 KEVIN SAT A Cleaned burner assy and tested."
type textarea "x"
type textarea "10/11 tandoor 130-230 KEVIN SAT A/ Cleaned burner assy and tested."
type textarea "x"
type textarea "10/11 tandoor 130-230 KEVIN SAT A/H Cleaned burner assy and tested."
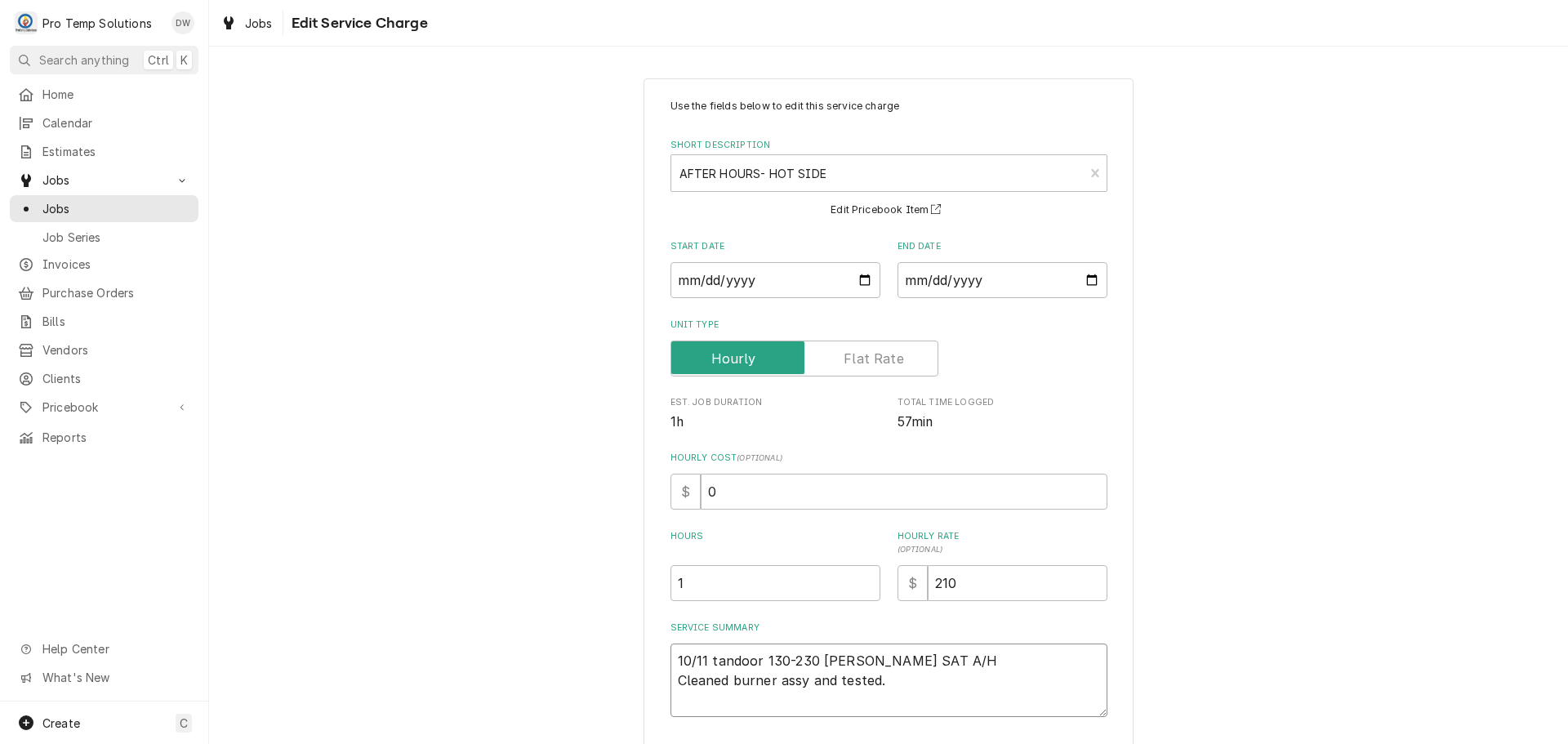
type textarea "x"
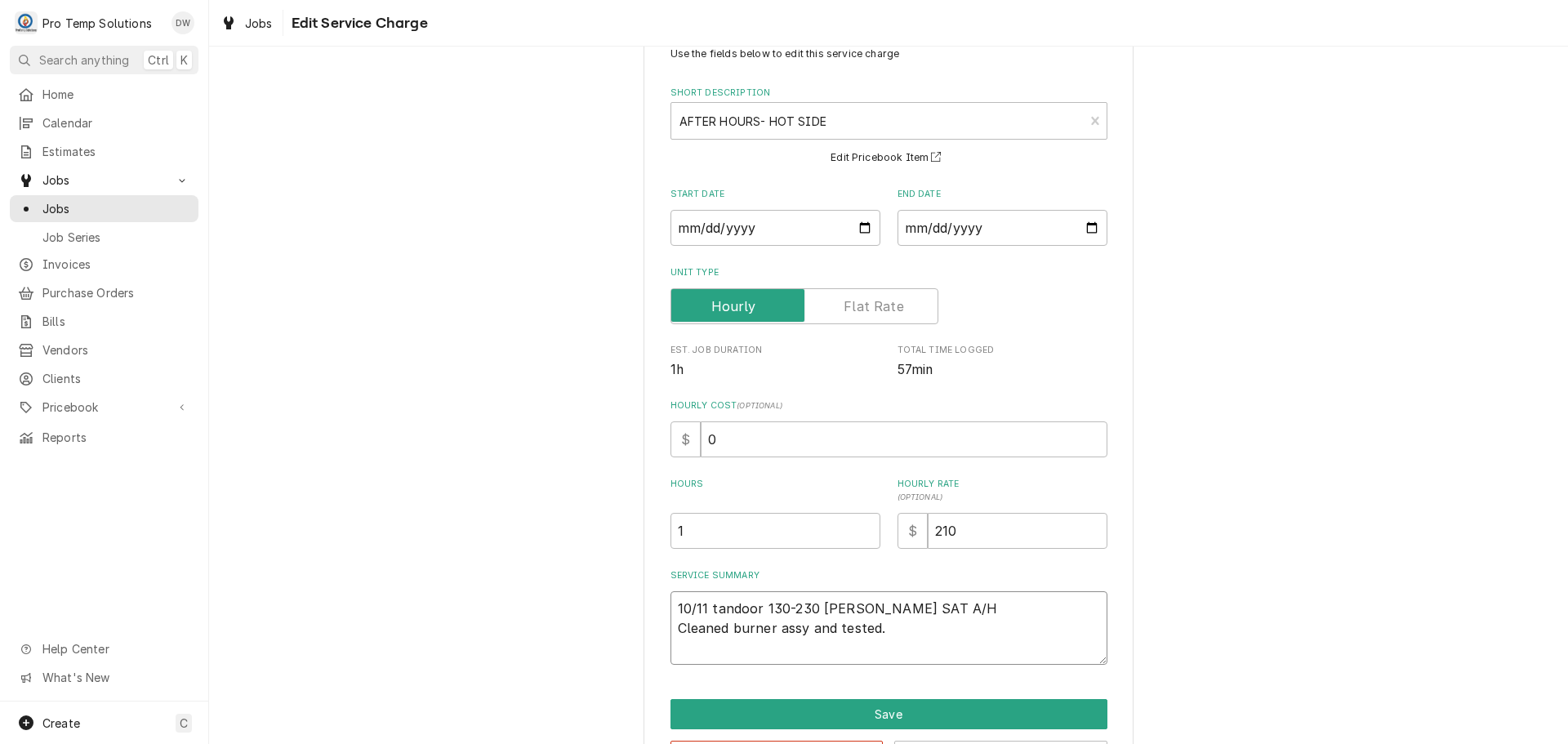
scroll to position [114, 0]
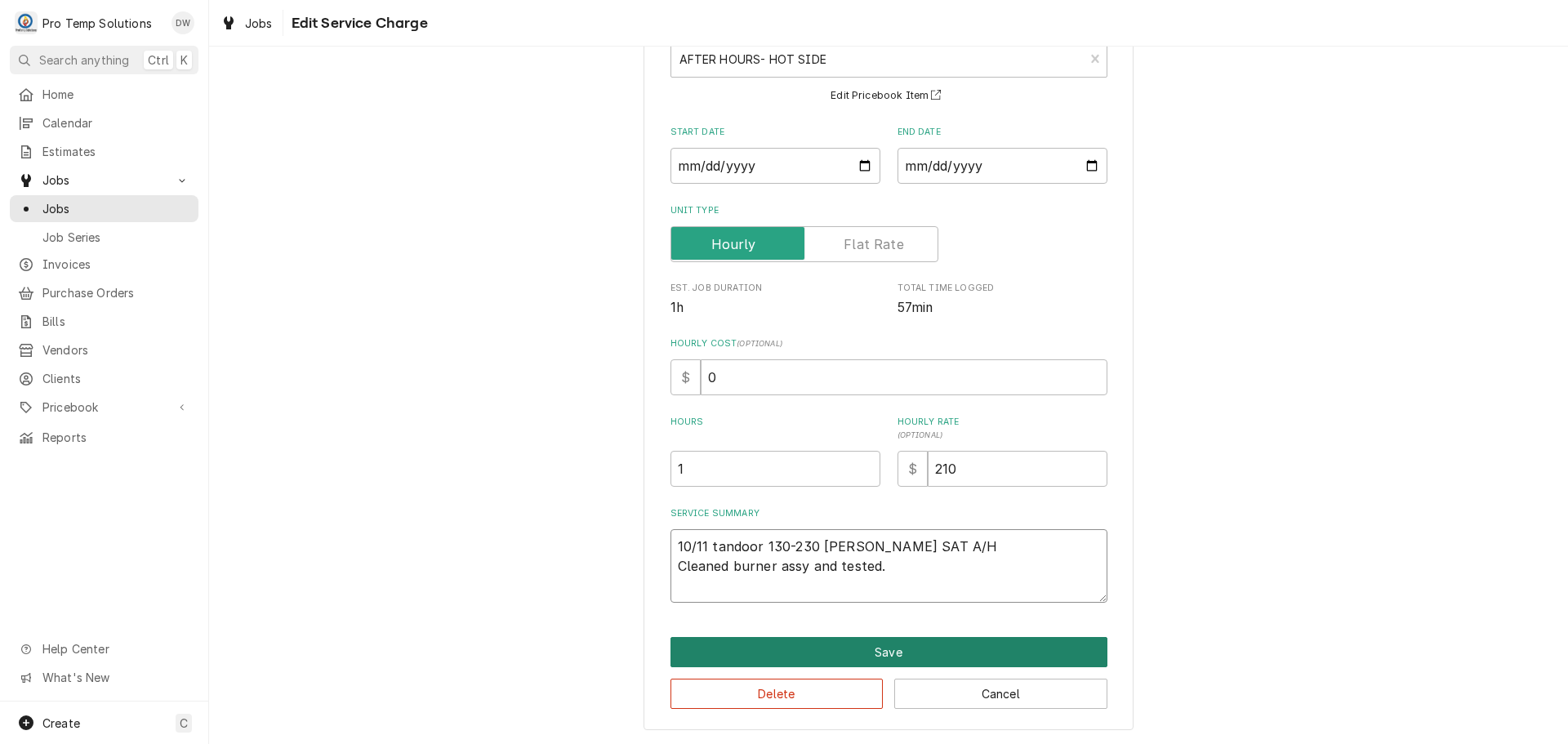
type textarea "10/11 tandoor 130-230 KEVIN SAT A/H Cleaned burner assy and tested."
click at [885, 651] on button "Save" at bounding box center [889, 651] width 437 height 30
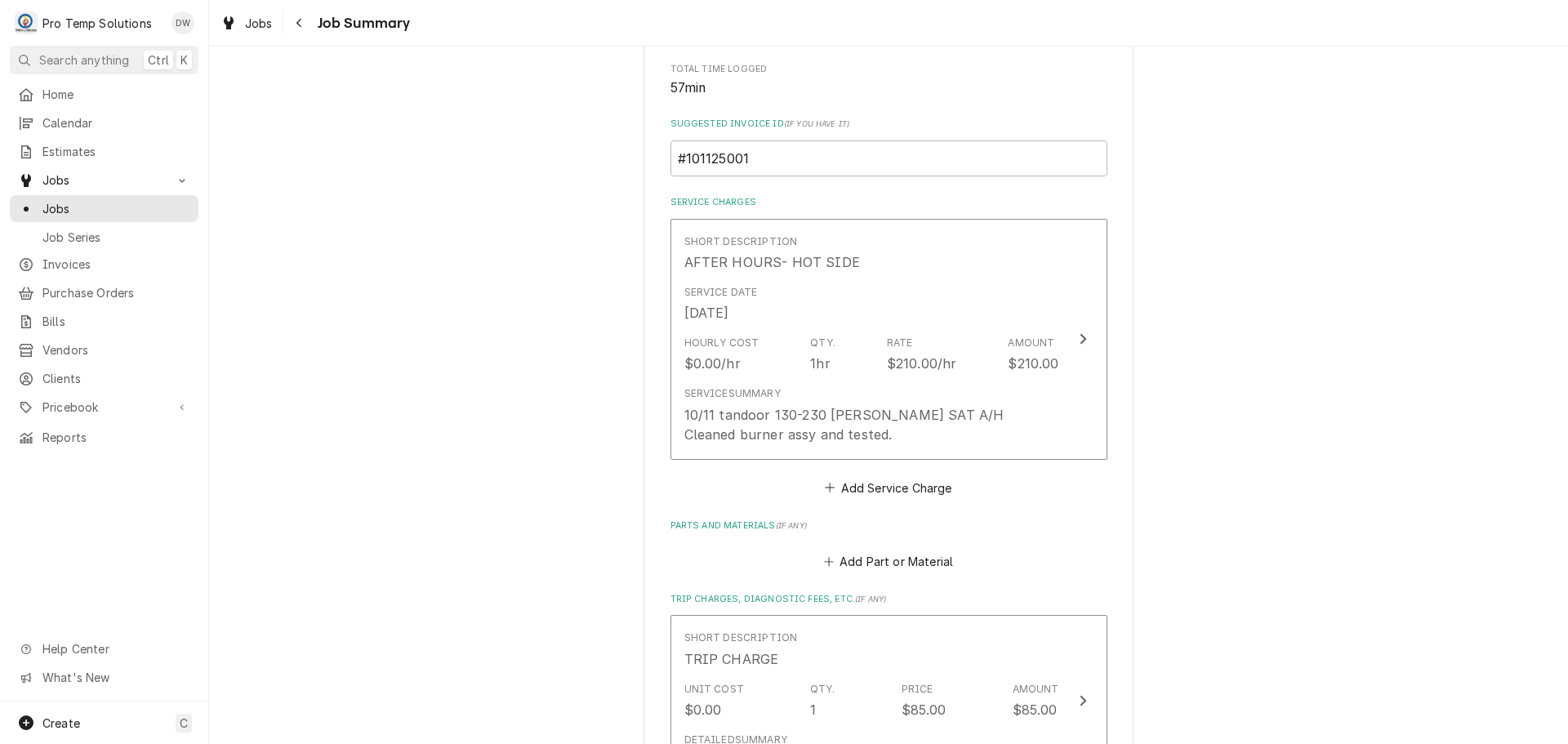
scroll to position [735, 0]
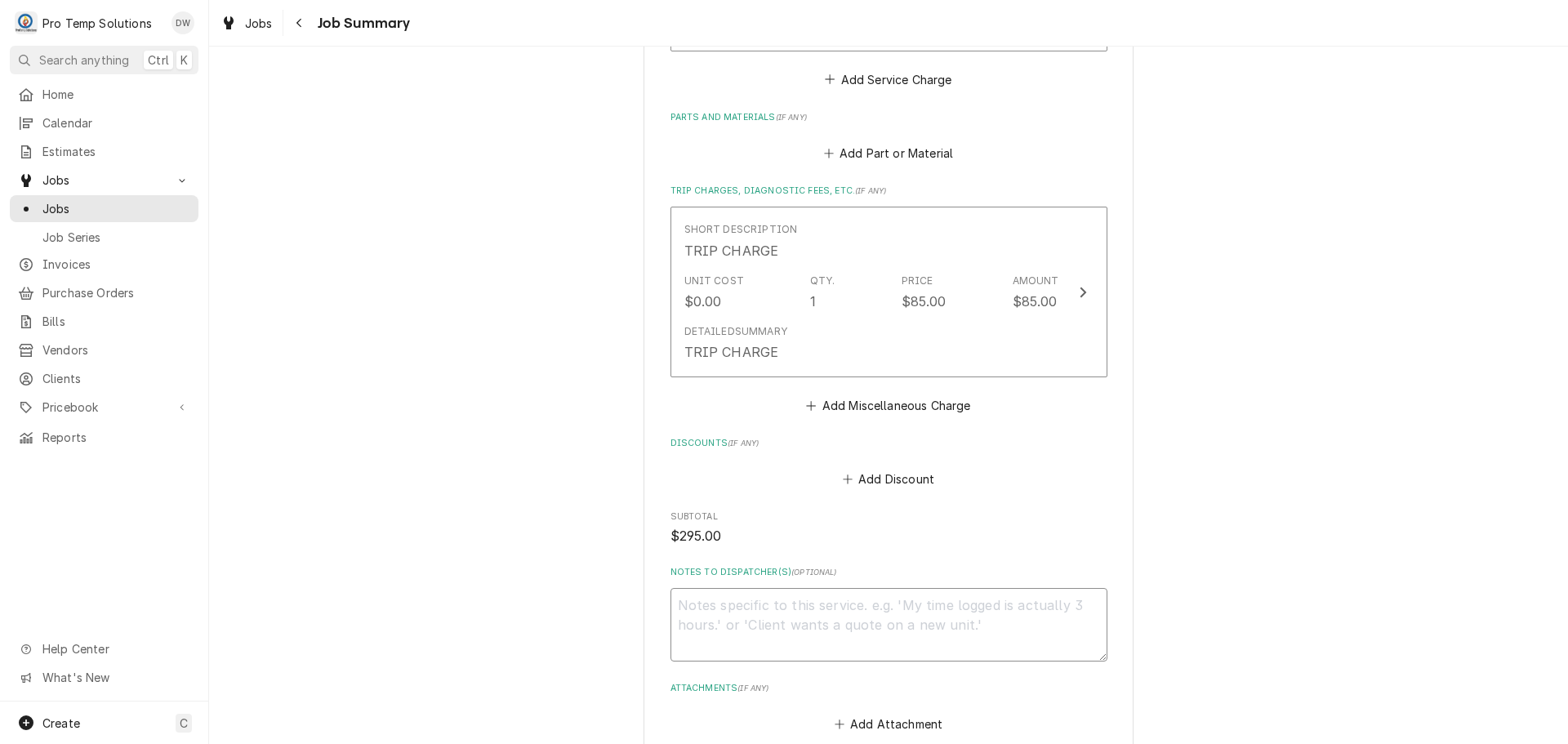
click at [756, 607] on textarea "Notes to Dispatcher(s) ( optional )" at bounding box center [889, 624] width 437 height 74
type textarea "x"
type textarea "#"
type textarea "x"
type textarea "#1"
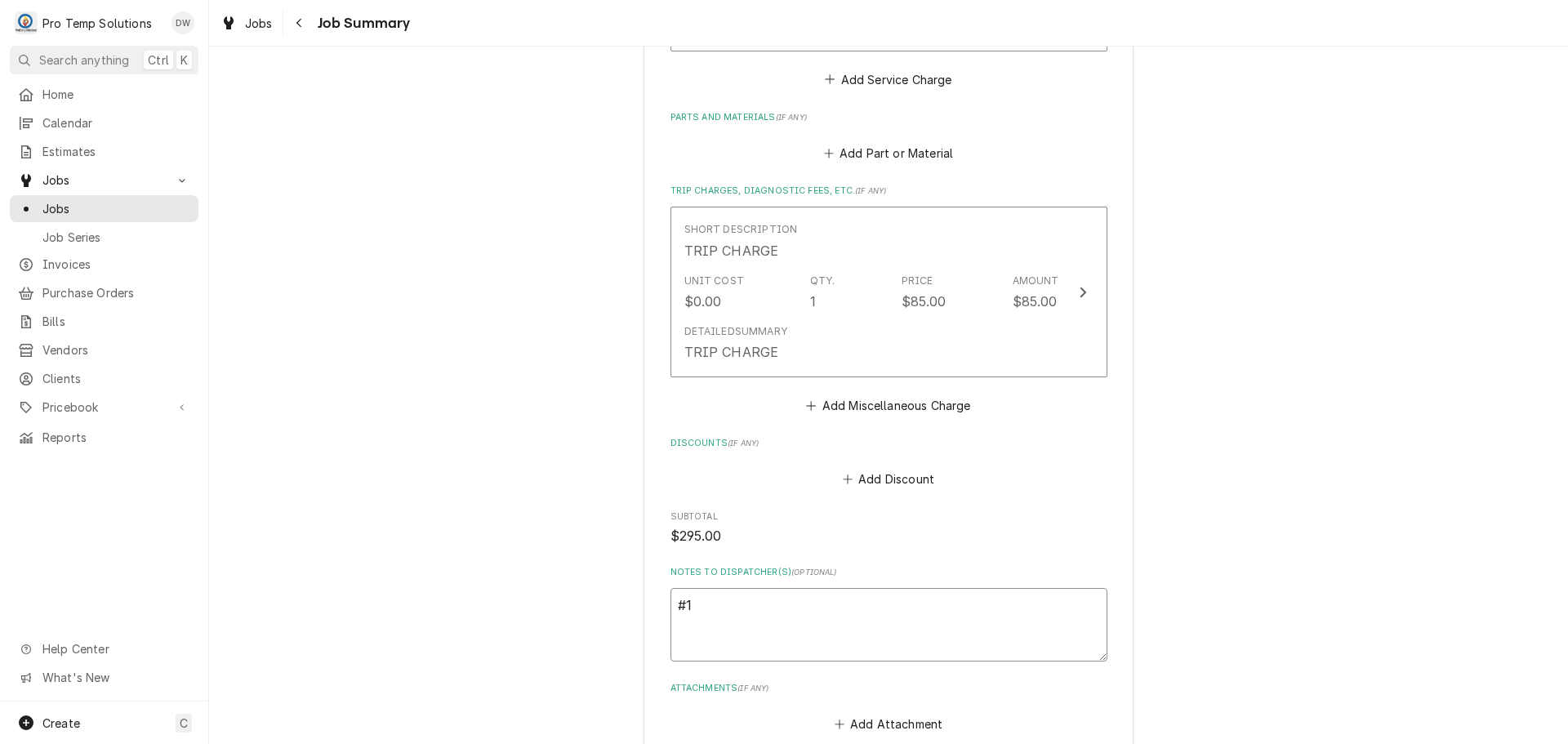
type textarea "x"
type textarea "#10"
type textarea "x"
type textarea "#101"
type textarea "x"
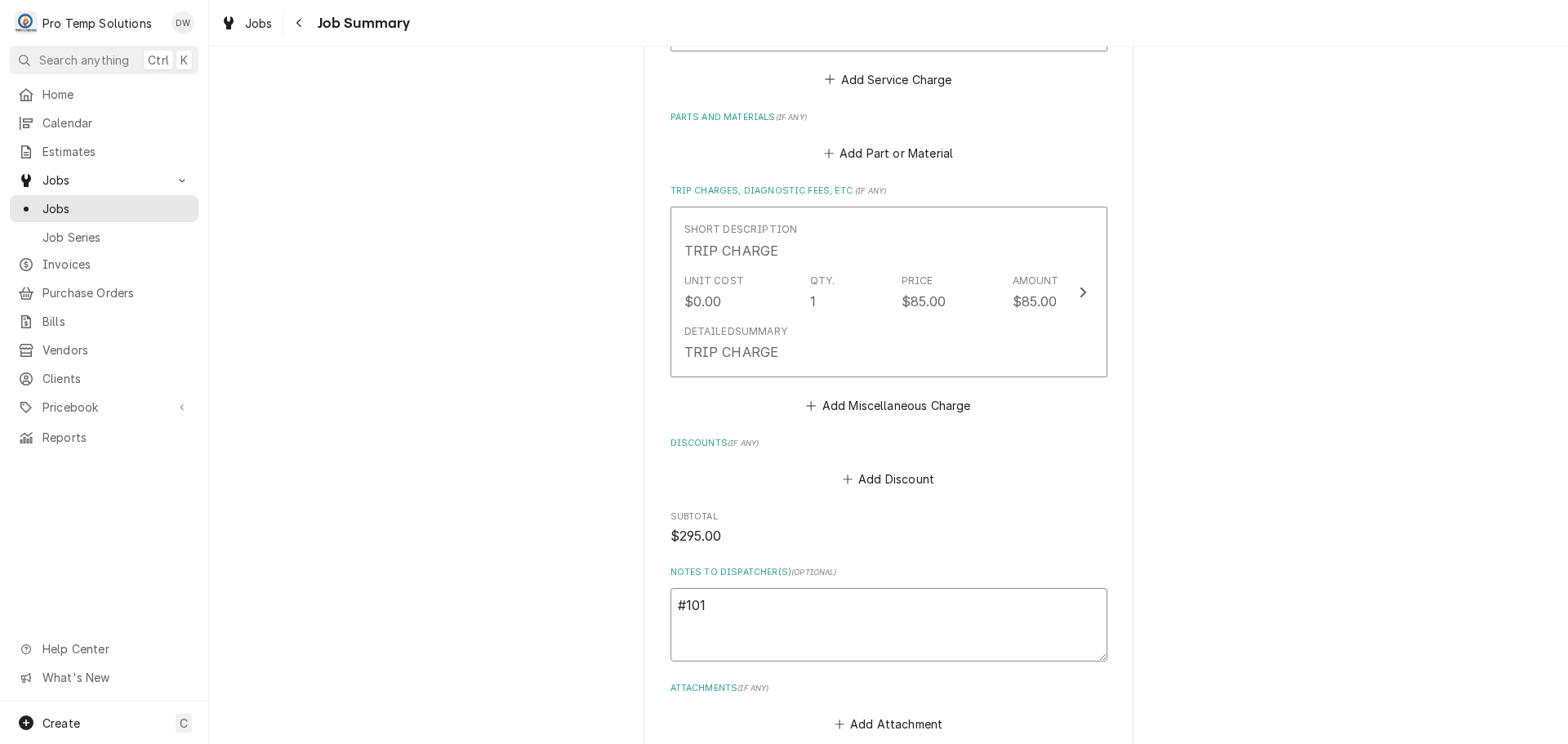
type textarea "#1011"
type textarea "x"
type textarea "#10112"
type textarea "x"
type textarea "#101125"
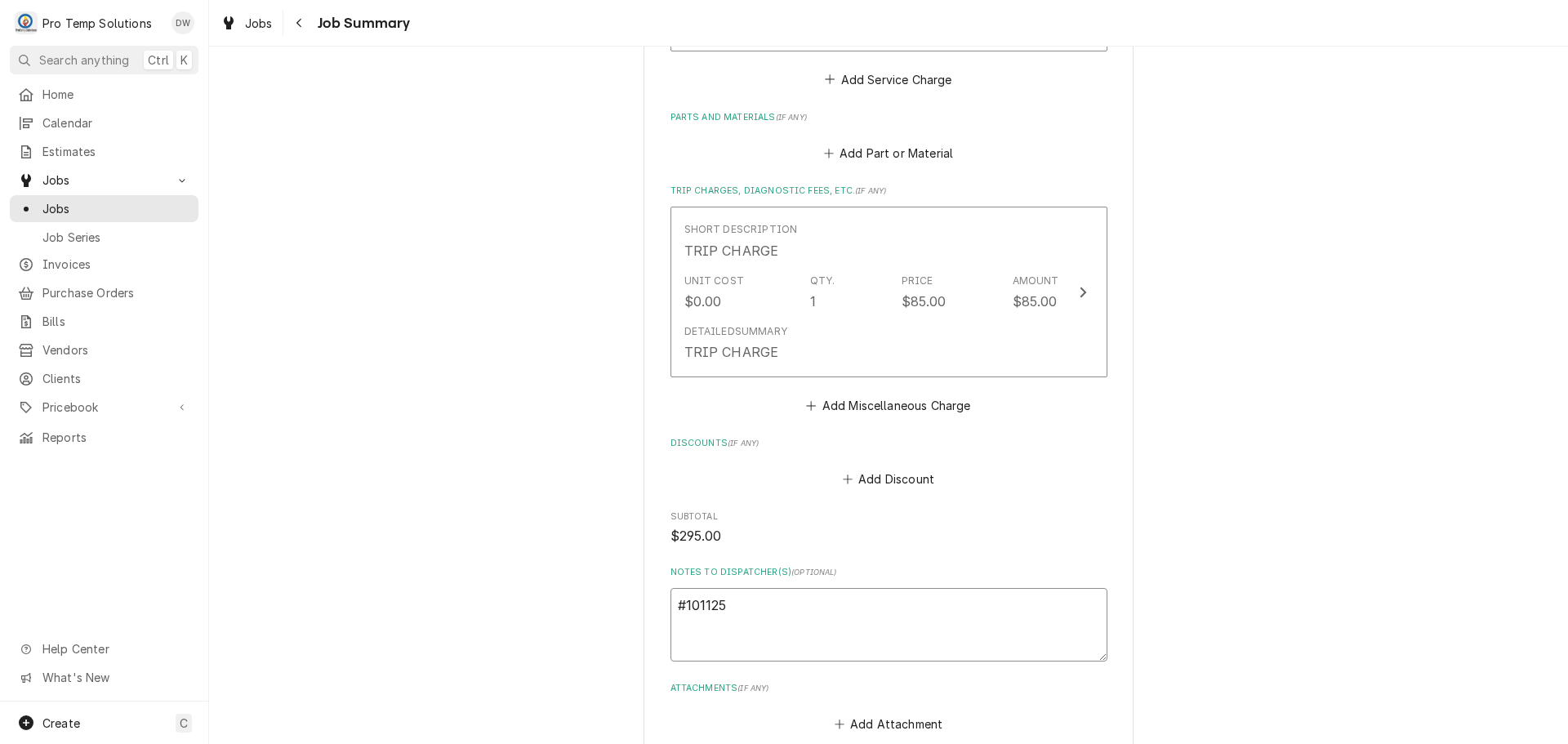
type textarea "x"
type textarea "#1011250"
type textarea "x"
type textarea "#10112500"
type textarea "x"
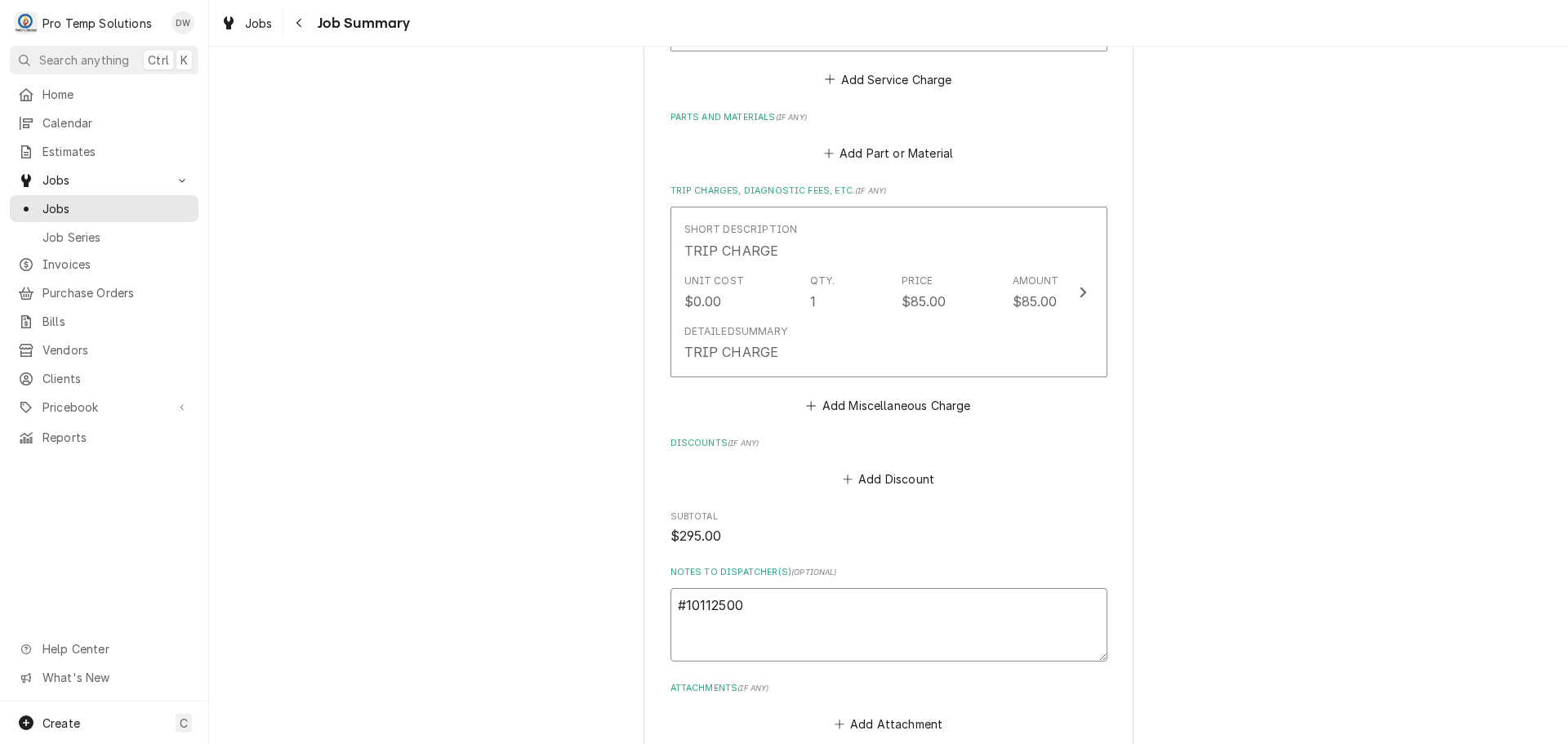
type textarea "#101125001"
type textarea "x"
type textarea "#101125001"
type textarea "x"
type textarea "#101125001 B"
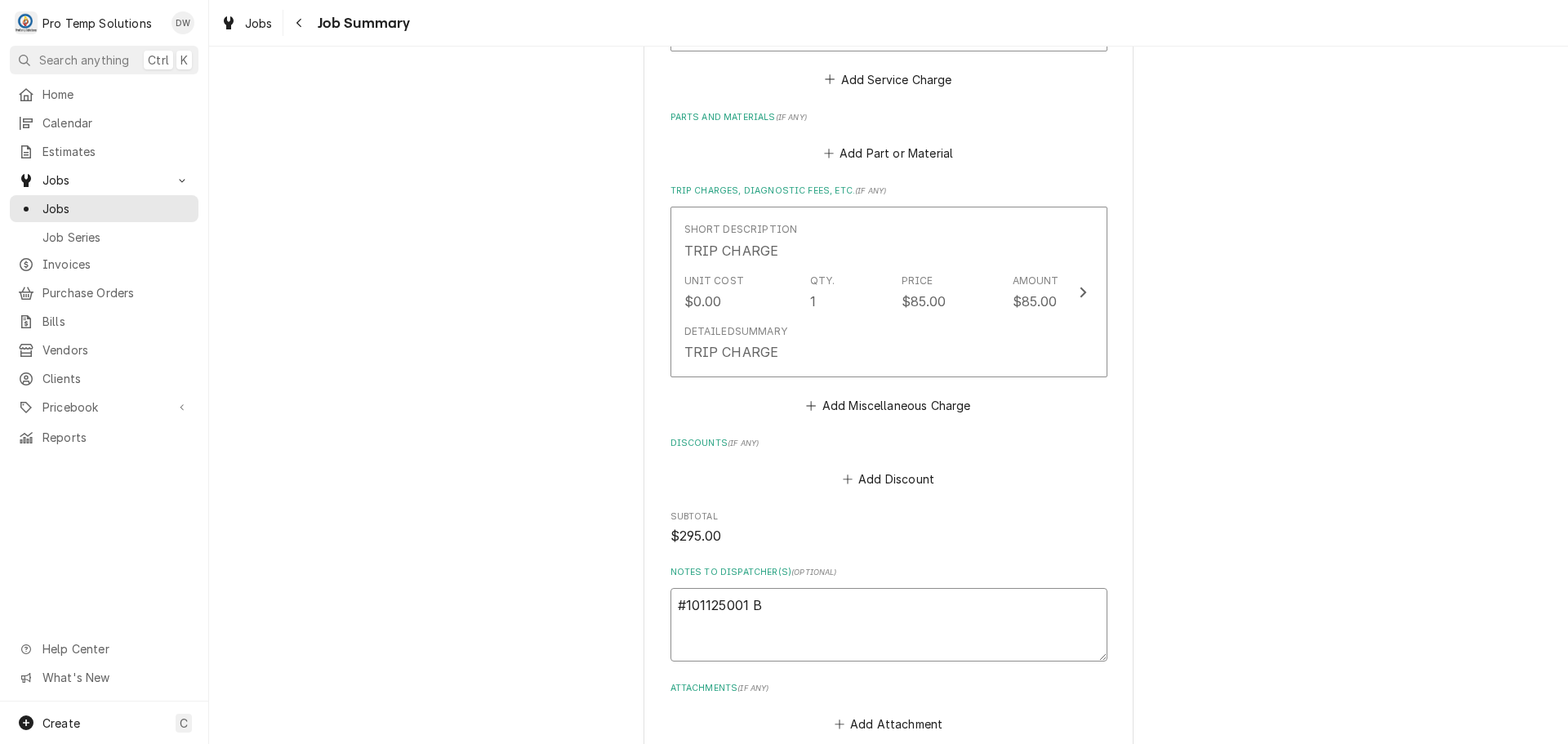
type textarea "x"
type textarea "#101125001 BA"
type textarea "x"
type textarea "#101125001 BAR"
type textarea "x"
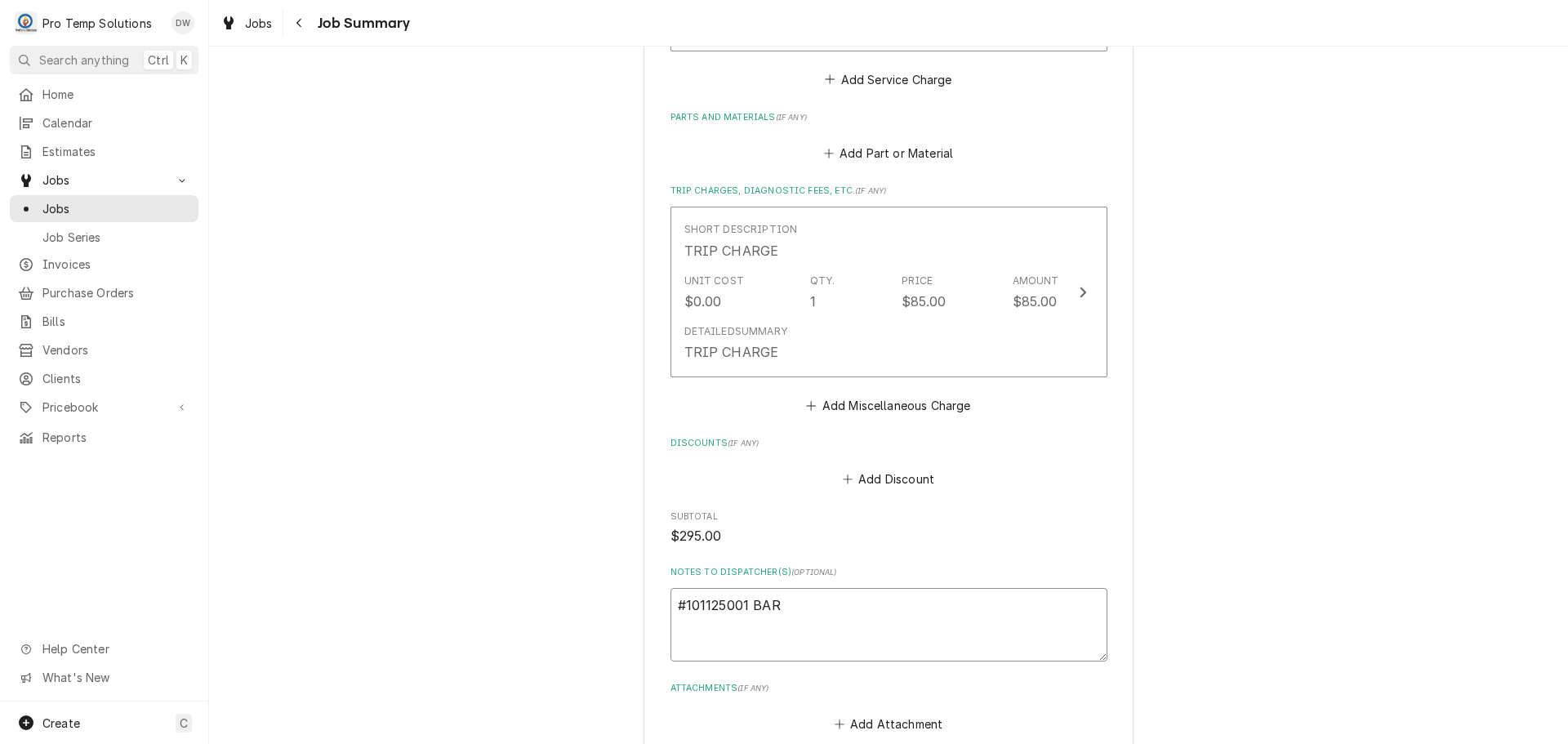
type textarea "#101125001 BARS"
type textarea "x"
type textarea "#101125001 BARSA"
type textarea "x"
type textarea "#101125001 BARSA-"
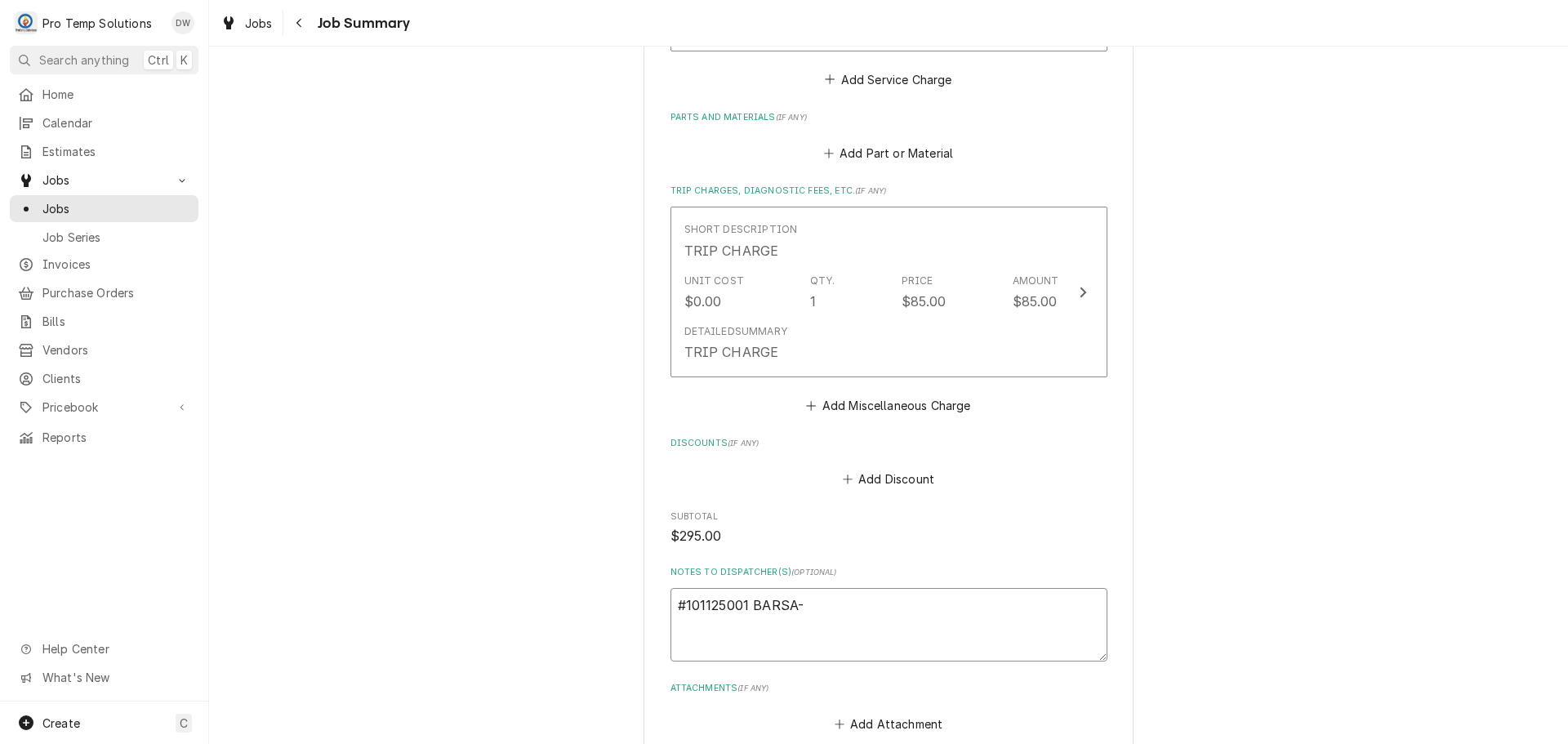
type textarea "x"
type textarea "#101125001 BARSA-"
type textarea "x"
type textarea "#101125001 BARSA- T"
type textarea "x"
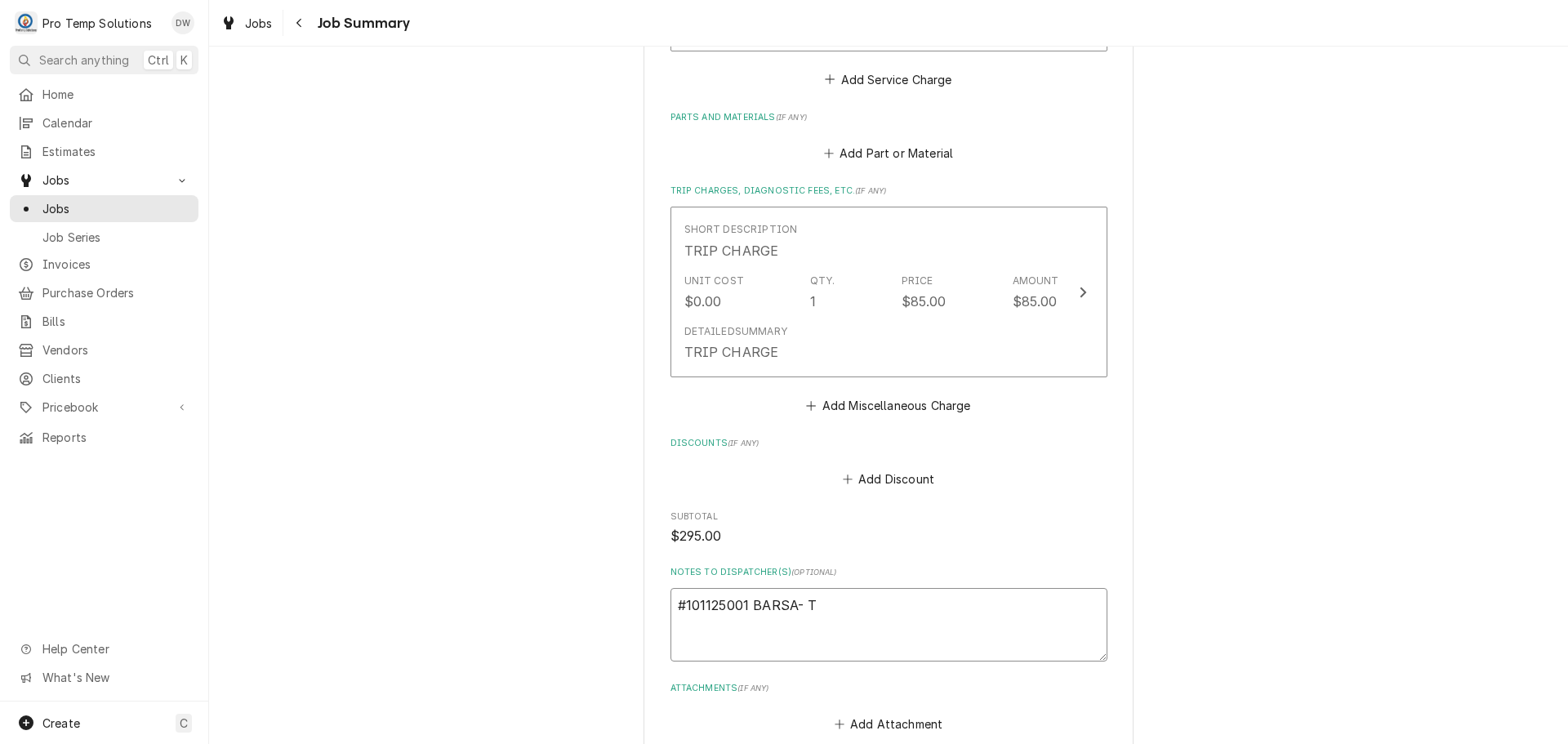
type textarea "#101125001 BARSA- TA"
type textarea "x"
type textarea "#101125001 BARSA- TAN"
type textarea "x"
type textarea "#101125001 BARSA- TAND"
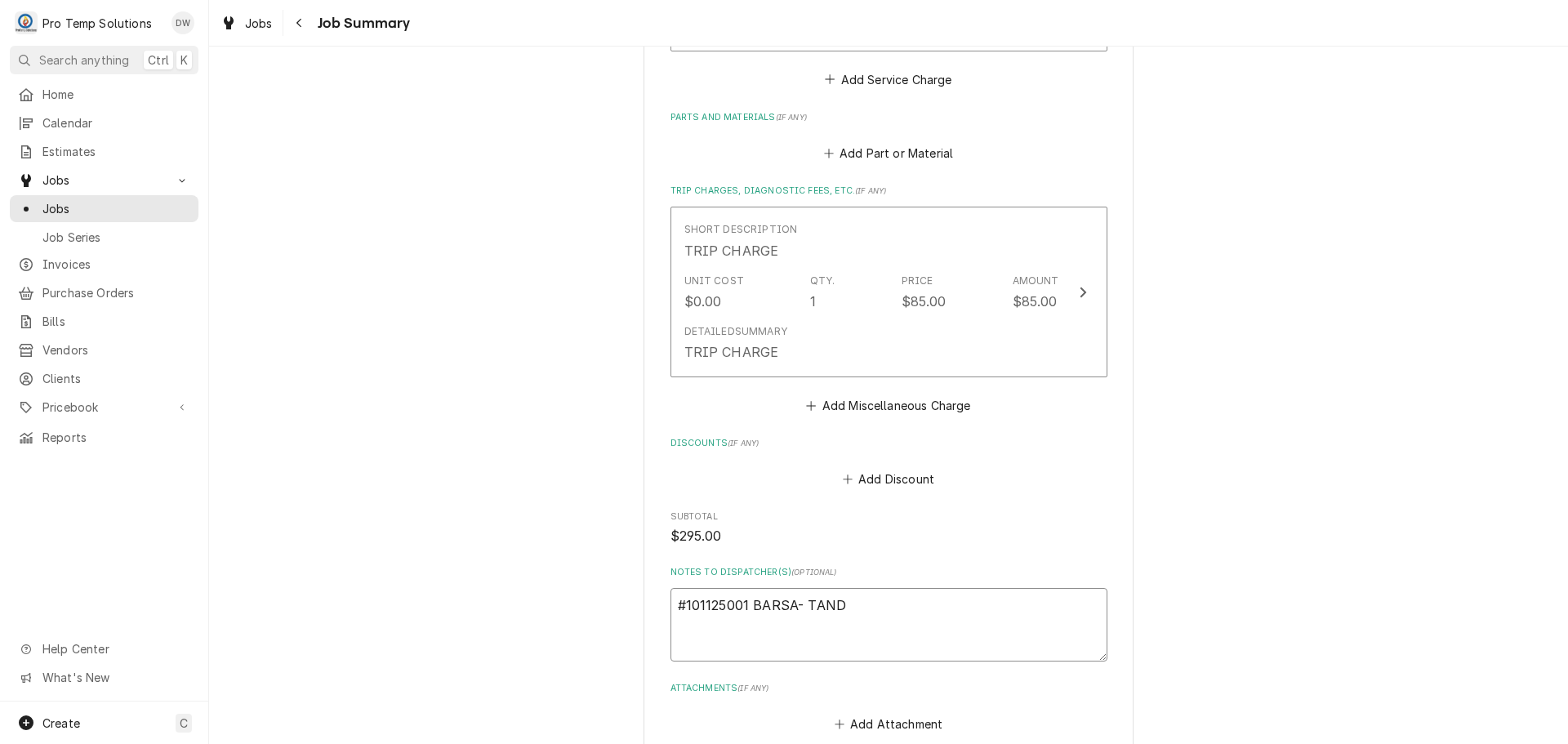
type textarea "x"
type textarea "#101125001 BARSA- TANDO"
type textarea "x"
type textarea "#101125001 BARSA- TANDOO"
type textarea "x"
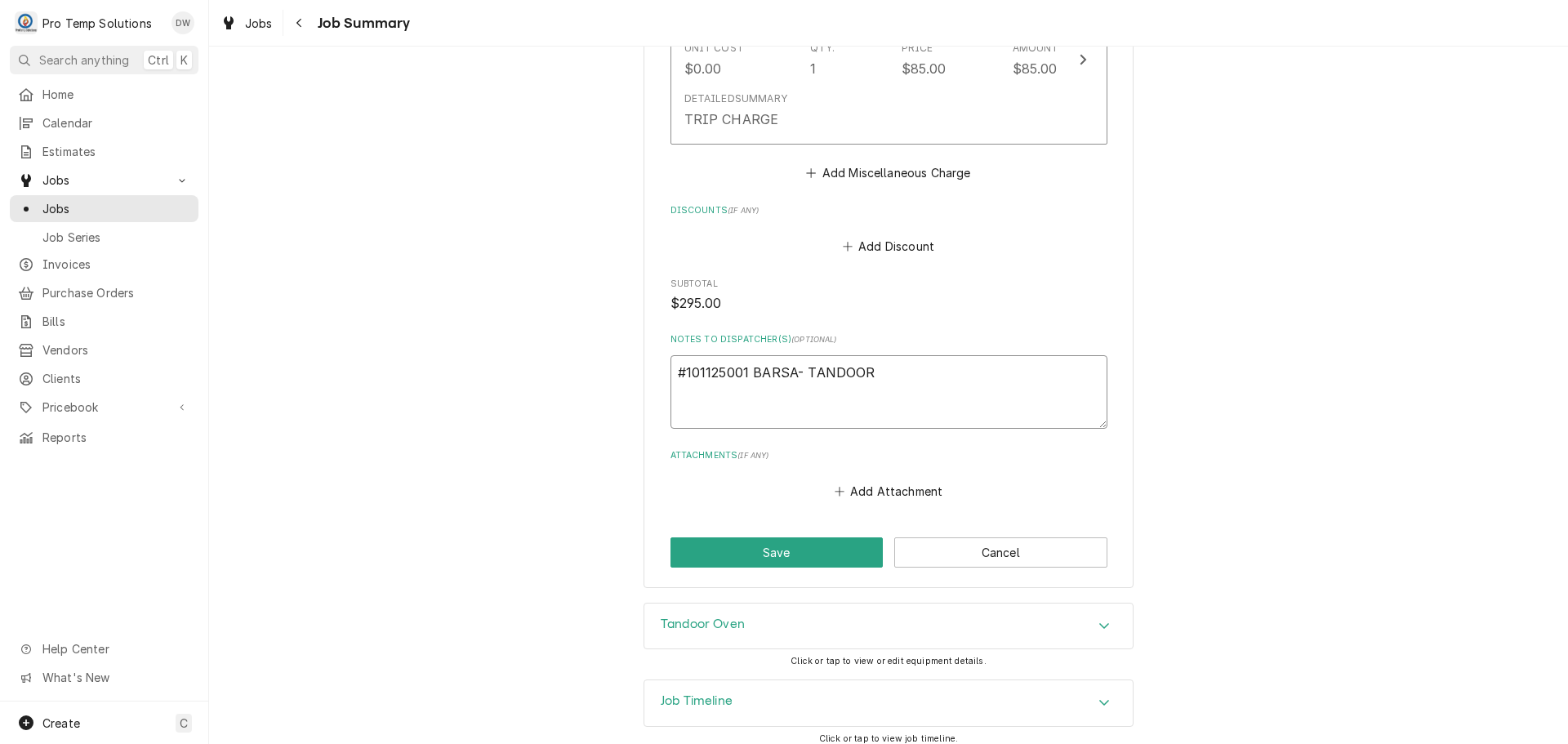
scroll to position [981, 0]
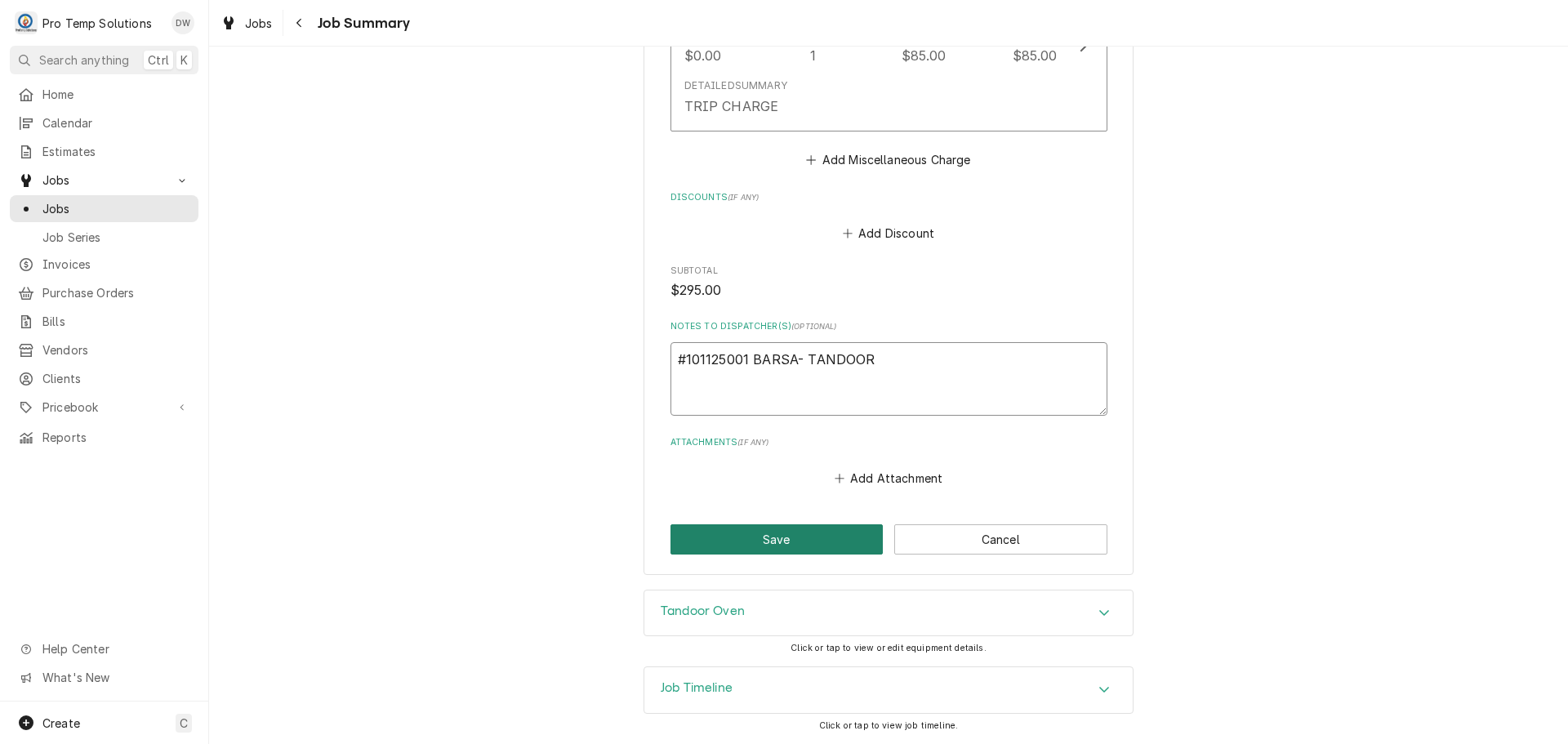
type textarea "#101125001 BARSA- TANDOOR"
click at [772, 527] on button "Save" at bounding box center [776, 539] width 213 height 30
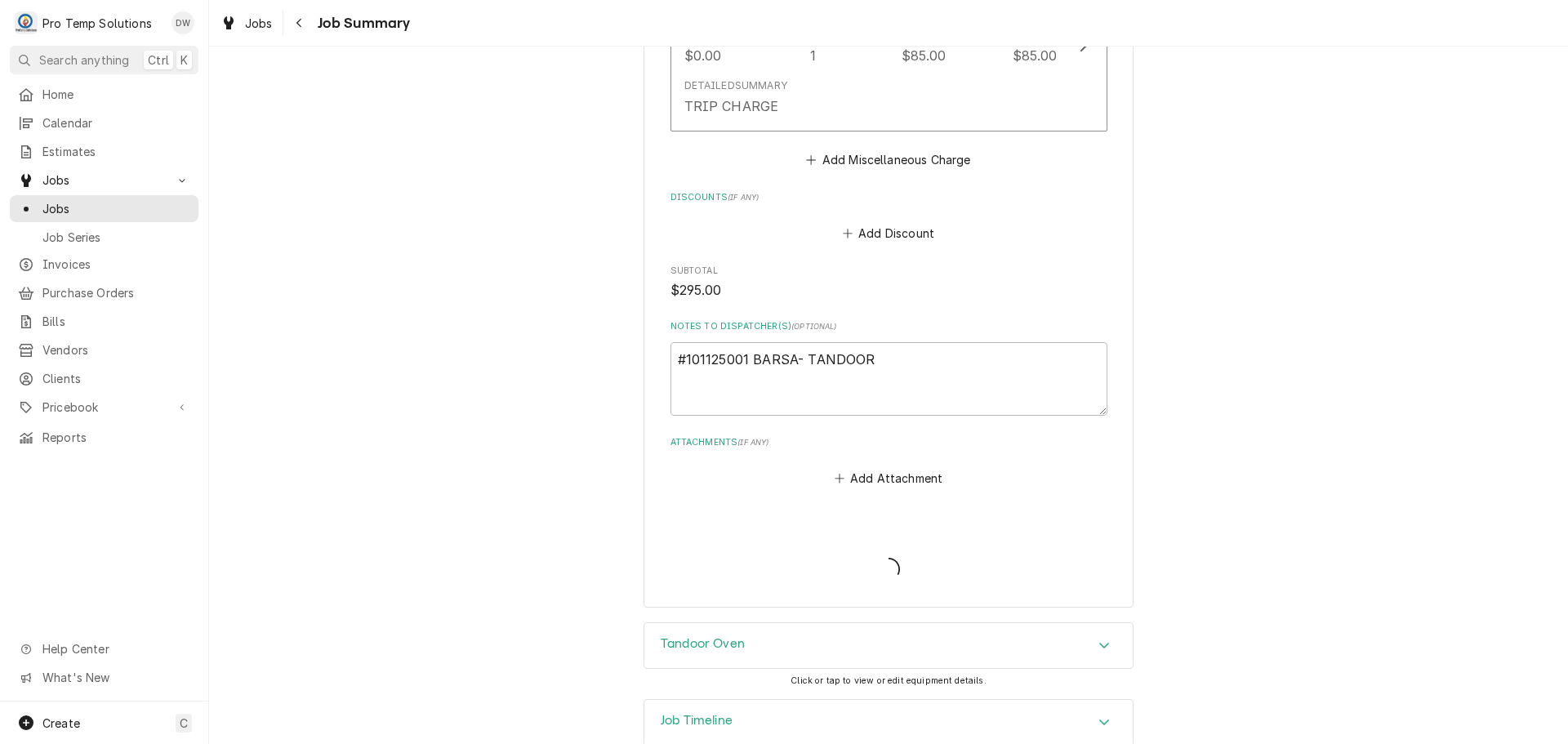
type textarea "x"
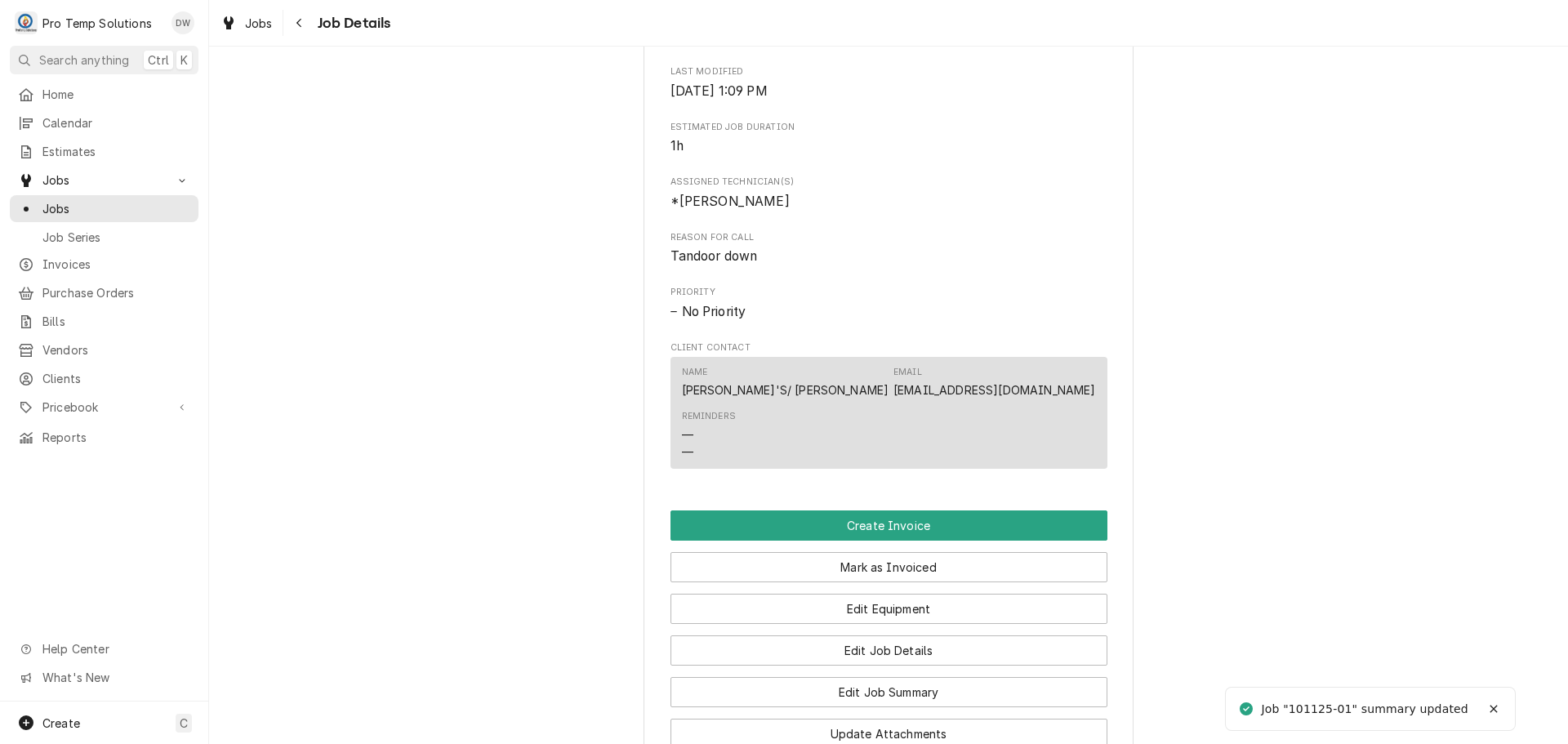
scroll to position [653, 0]
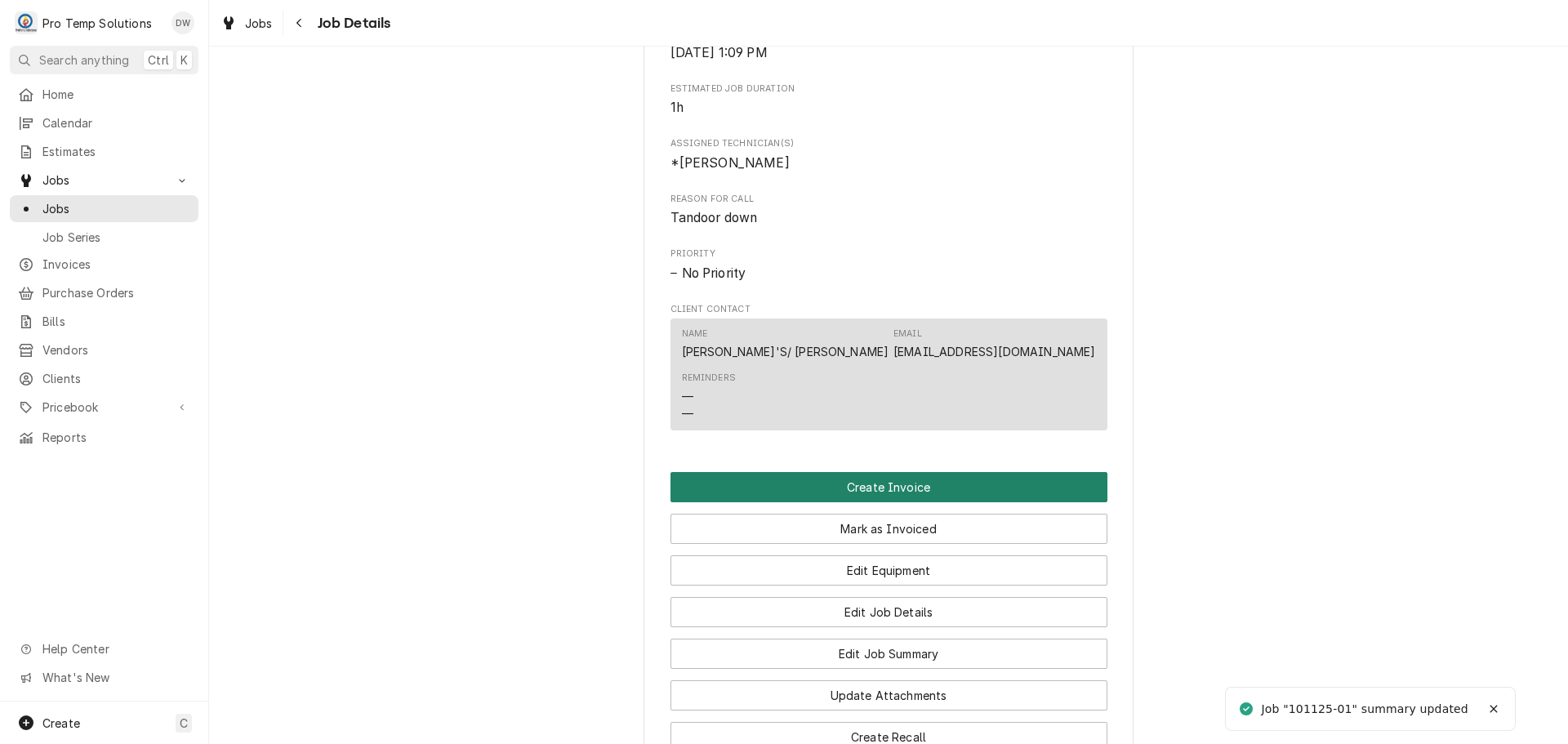
click at [865, 502] on button "Create Invoice" at bounding box center [889, 487] width 437 height 30
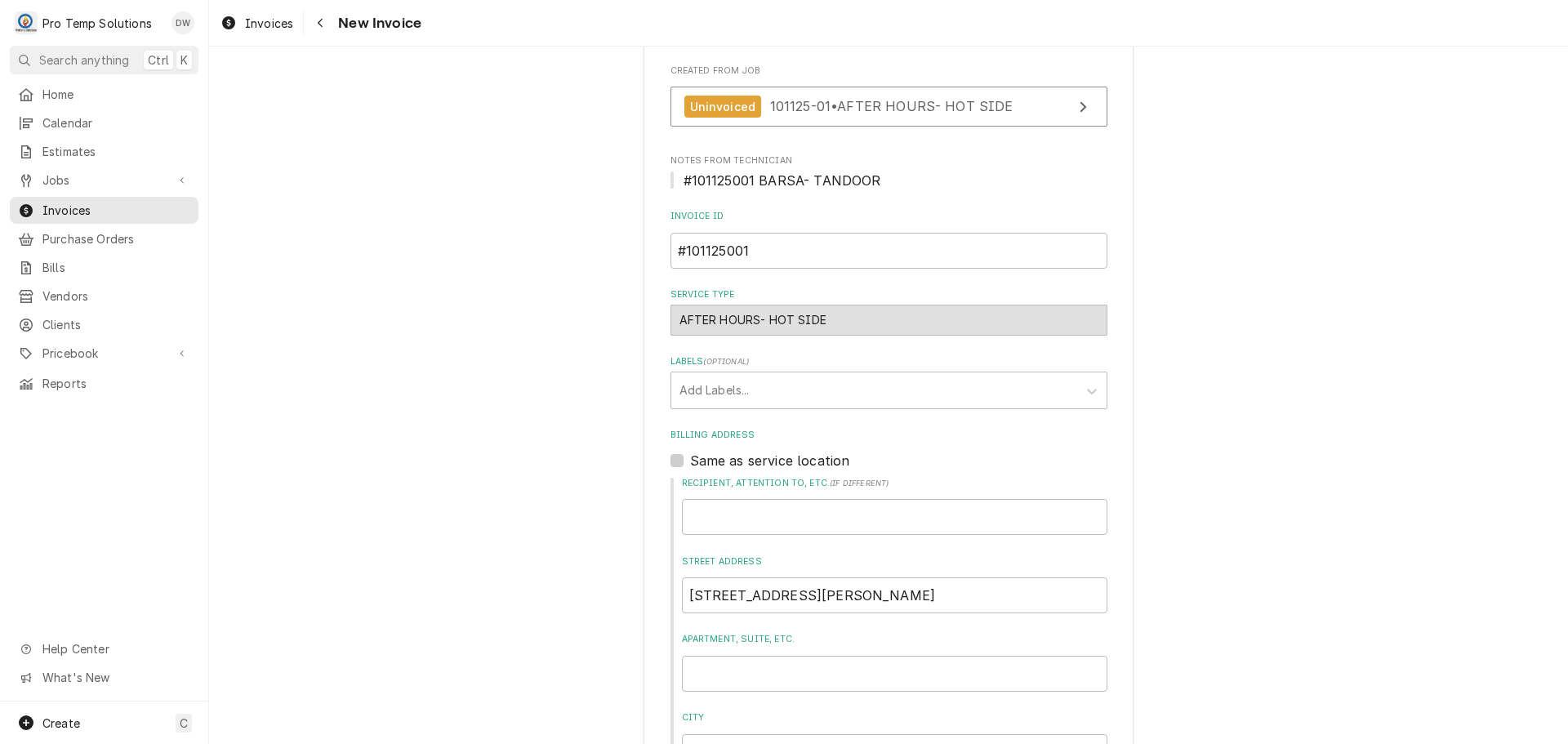
scroll to position [327, 0]
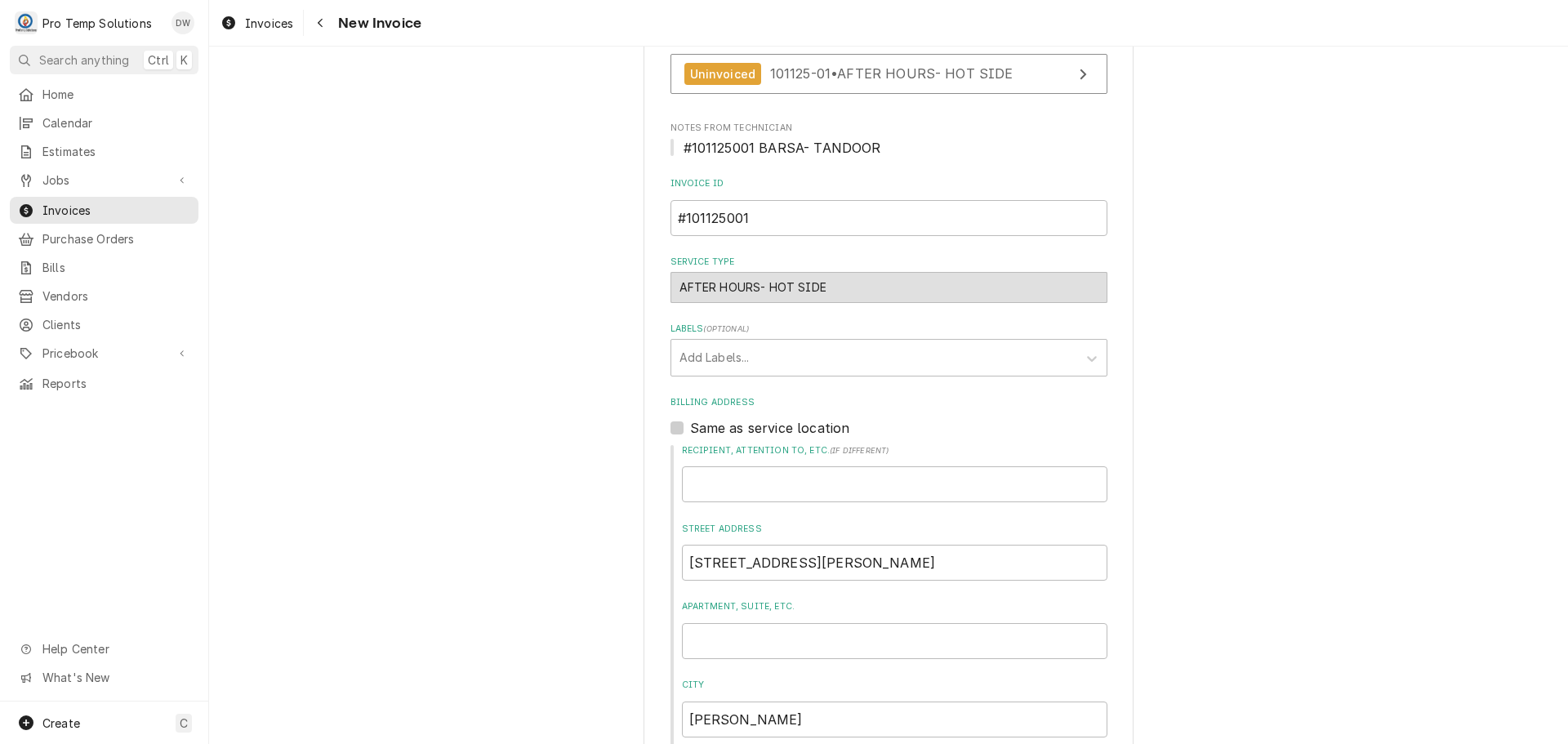
click at [690, 428] on label "Same as service location" at bounding box center [770, 428] width 160 height 20
click at [690, 428] on input "Same as service location" at bounding box center [908, 436] width 437 height 36
checkbox input "true"
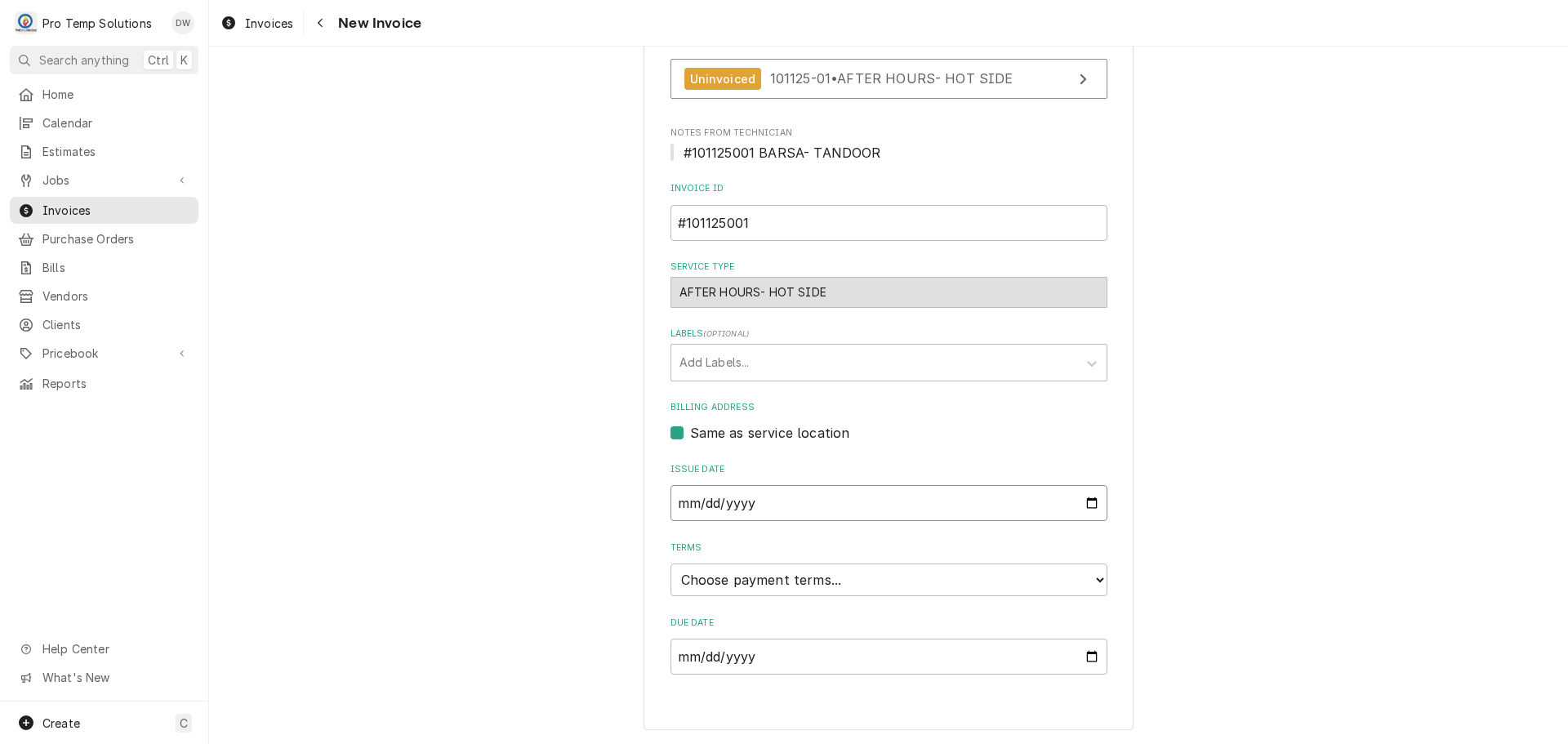
click at [1085, 502] on input "[DATE]" at bounding box center [889, 503] width 437 height 36
type input "[DATE]"
click at [760, 578] on select "Choose payment terms... Same Day Net 7 Net 14 Net 21 Net 30 Net 45 Net 60 Net 90" at bounding box center [889, 579] width 437 height 33
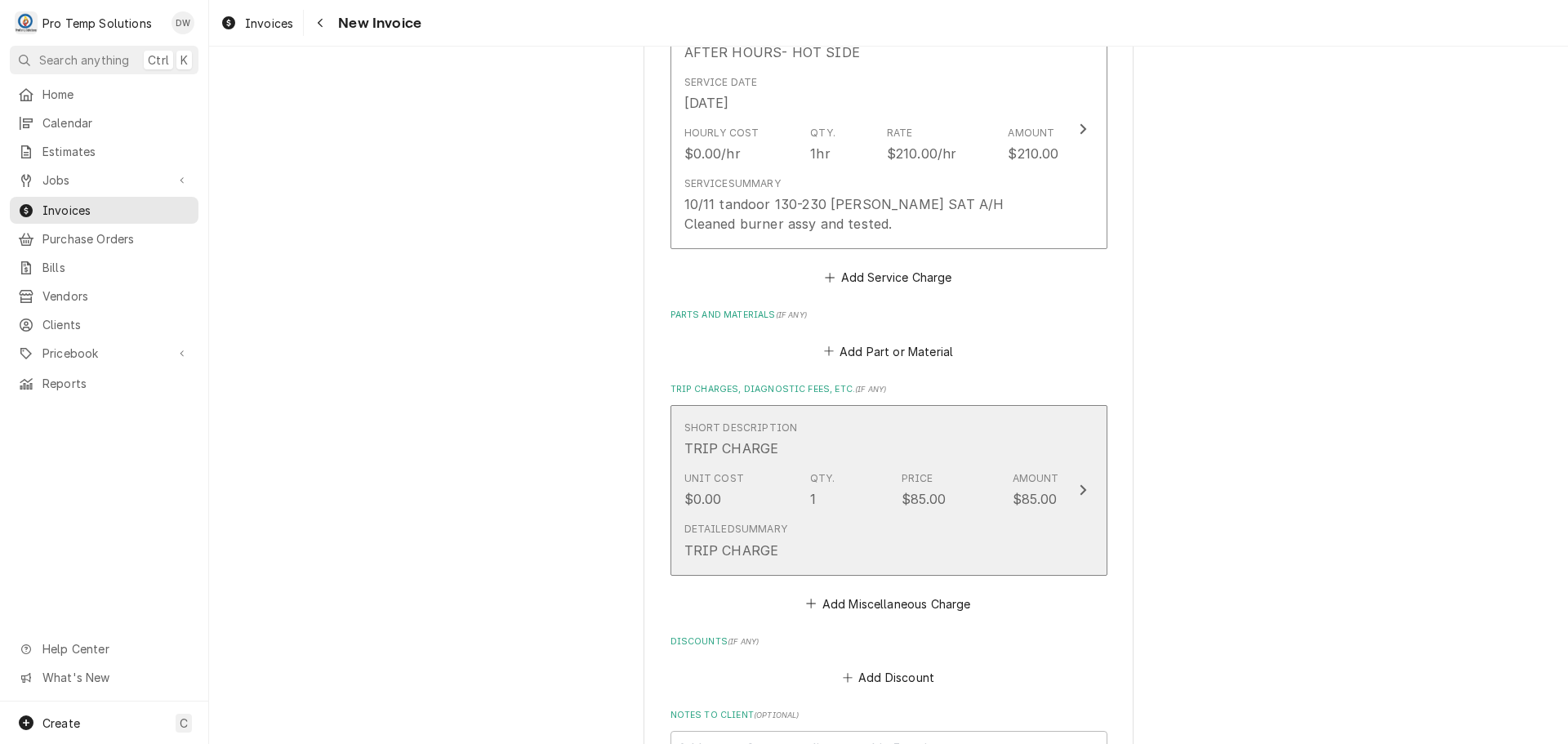
scroll to position [1383, 0]
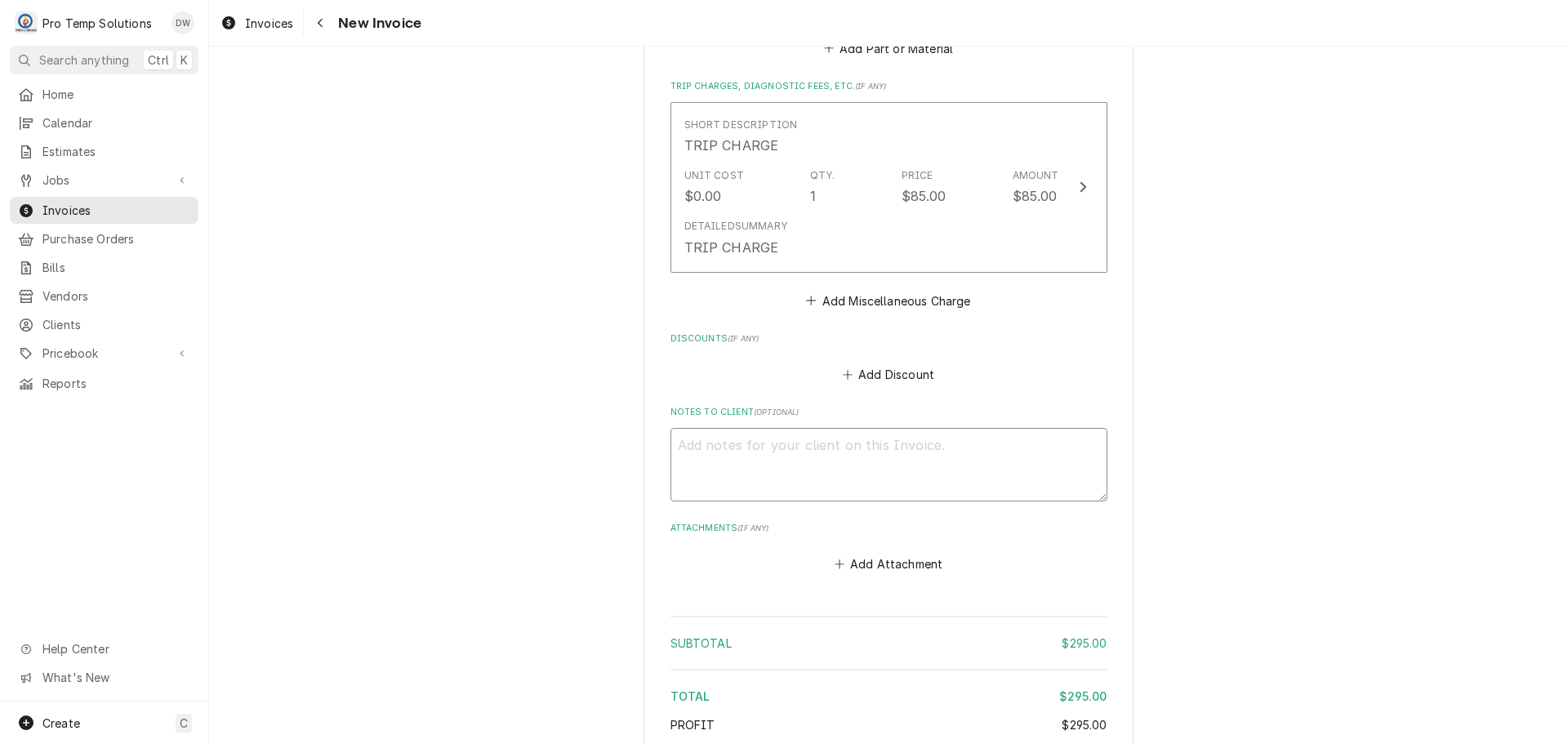
click at [702, 443] on textarea "Notes to Client ( optional )" at bounding box center [889, 465] width 437 height 74
type textarea "x"
type textarea "#"
type textarea "x"
type textarea "#1"
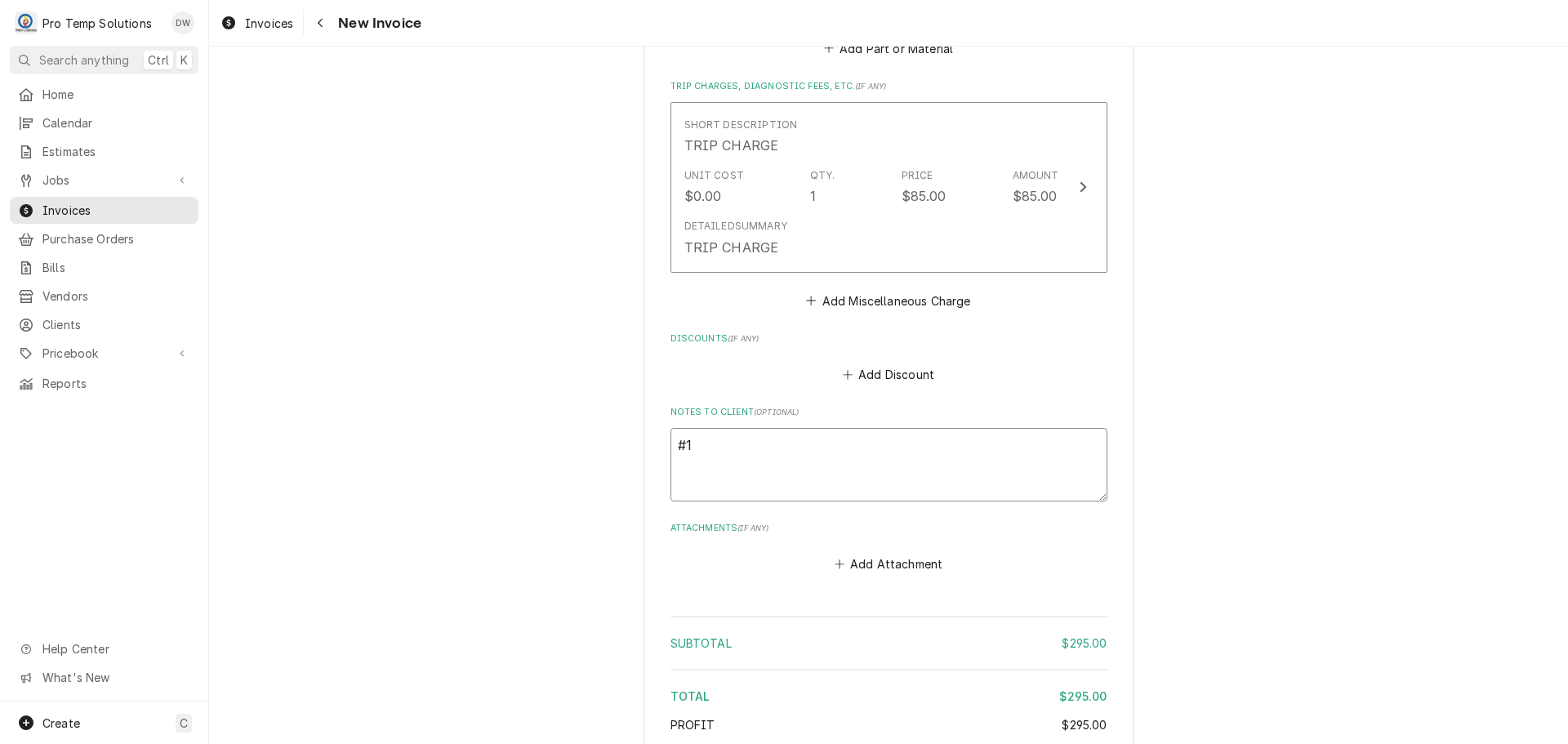
type textarea "x"
type textarea "#10"
type textarea "x"
type textarea "#101"
type textarea "x"
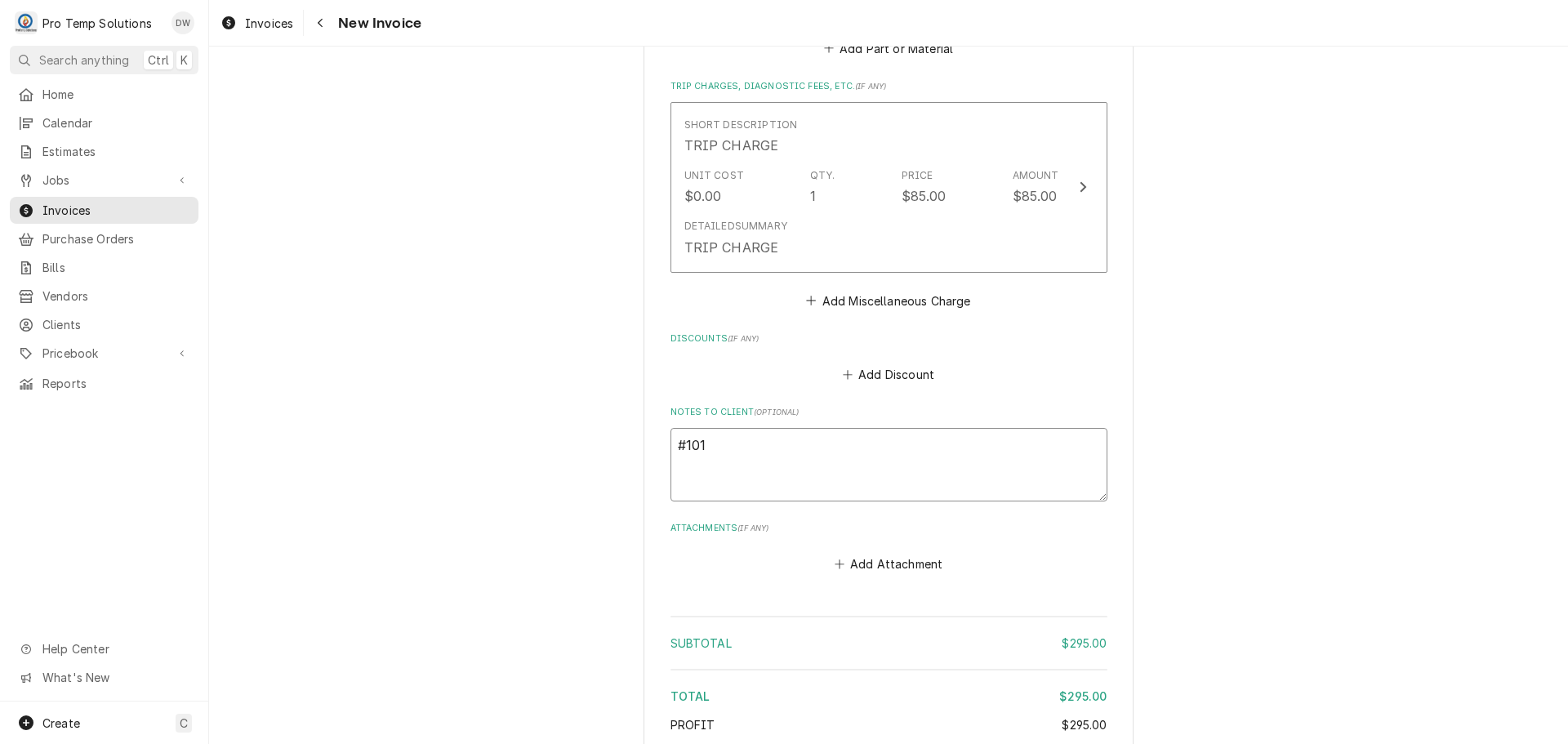
type textarea "#1011"
type textarea "x"
type textarea "#10112"
type textarea "x"
type textarea "#101125"
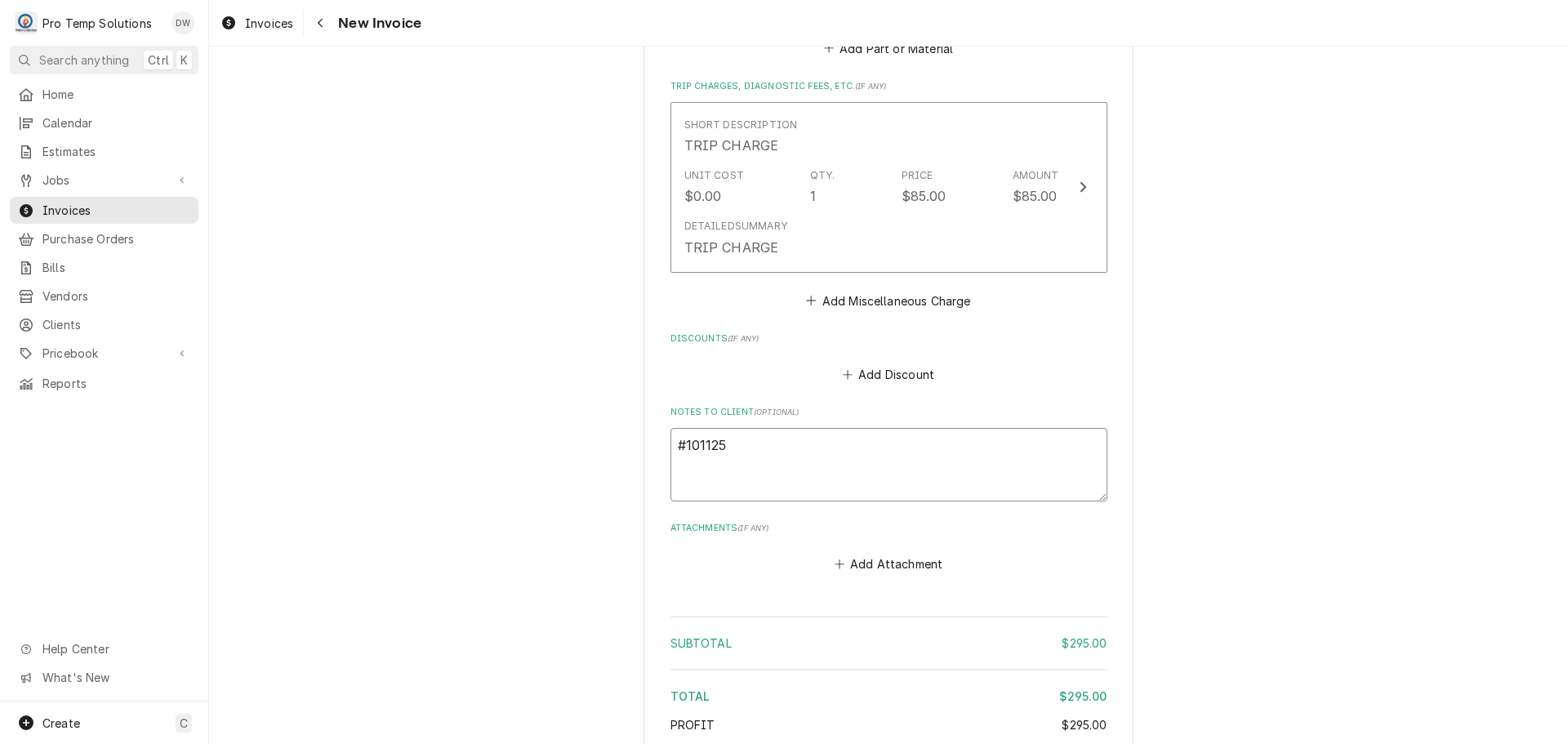
type textarea "x"
type textarea "#1011250"
type textarea "x"
type textarea "#10112500"
type textarea "x"
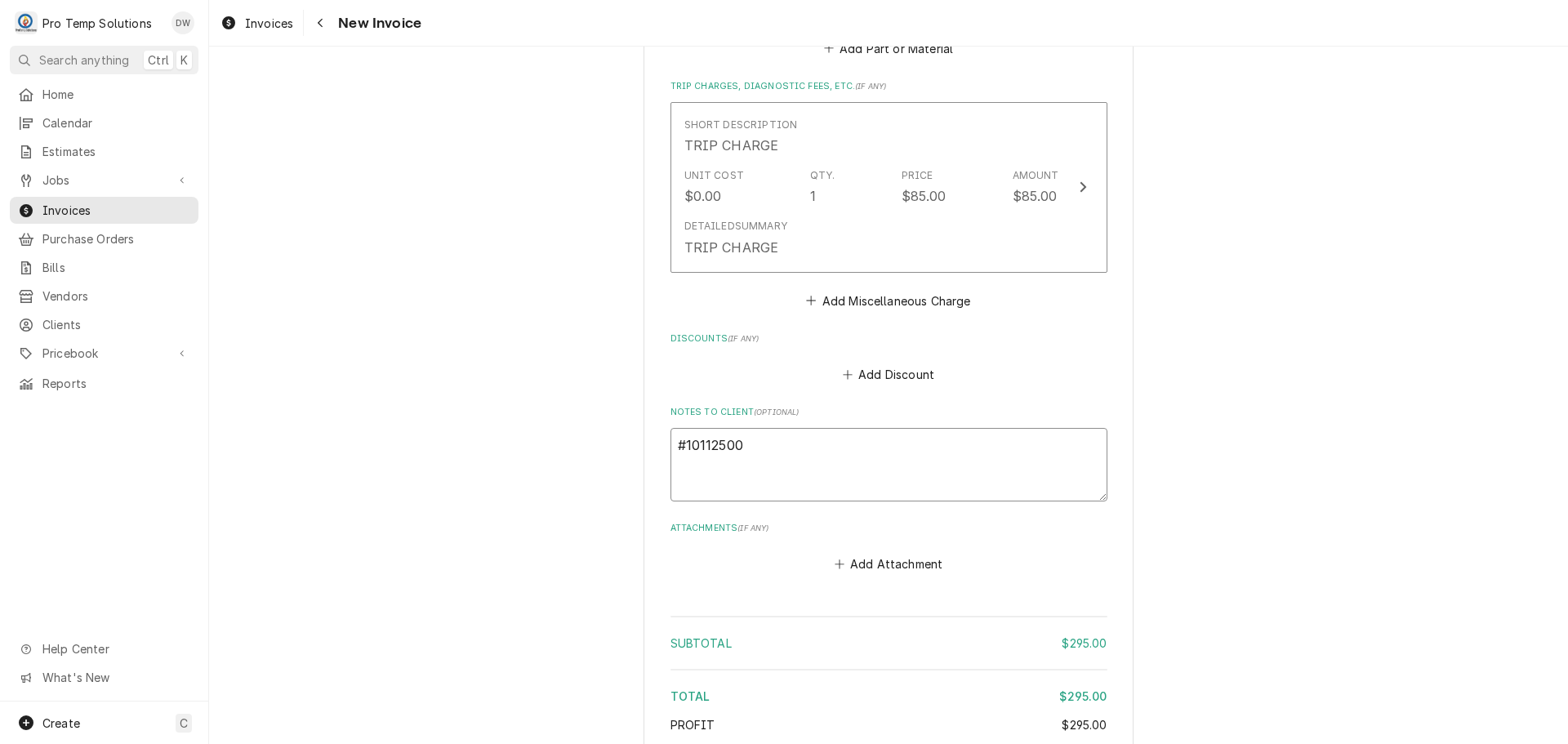
type textarea "#101125001"
type textarea "x"
type textarea "#101125001"
type textarea "x"
type textarea "#101125001 B"
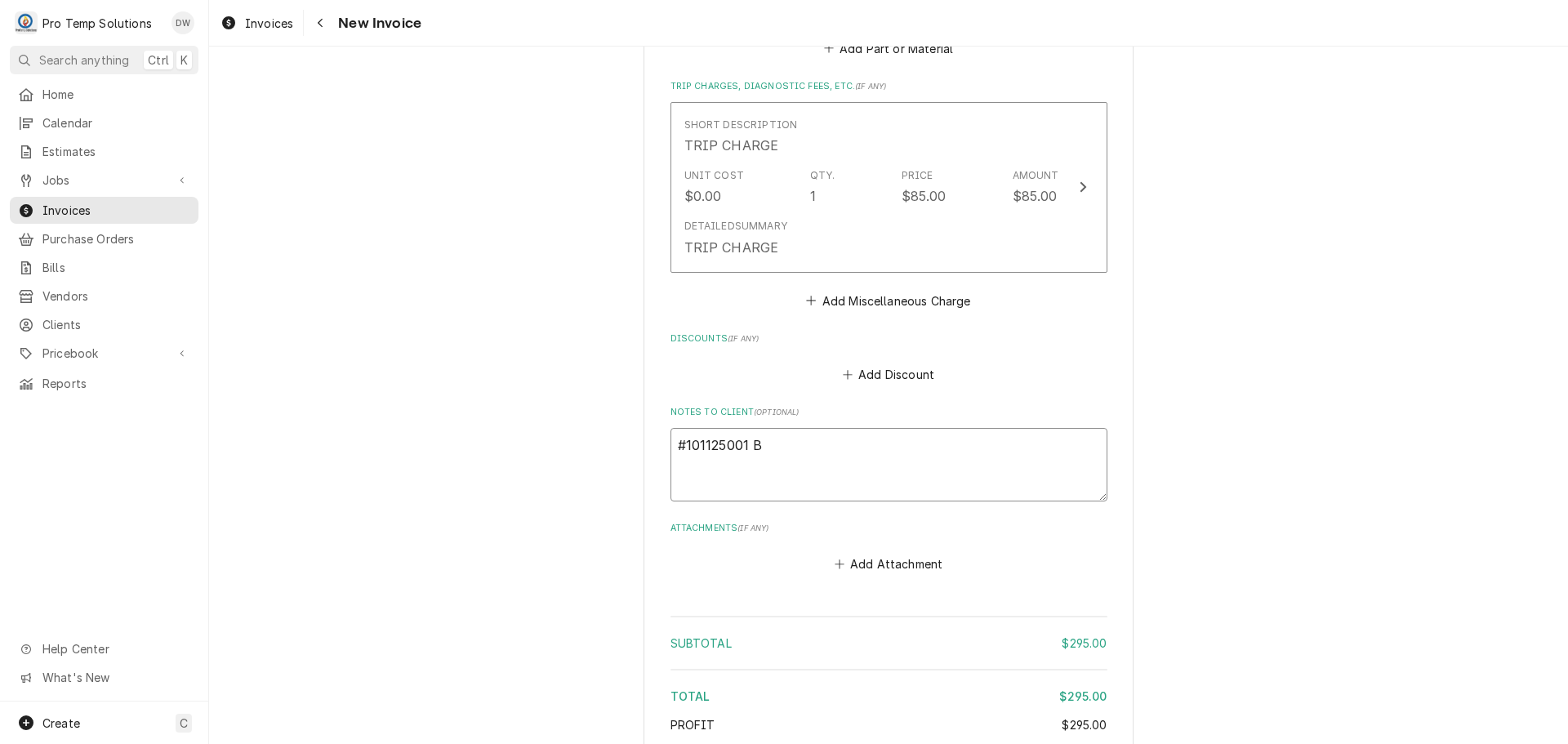
type textarea "x"
type textarea "#101125001 BA"
type textarea "x"
type textarea "#101125001 BAR"
type textarea "x"
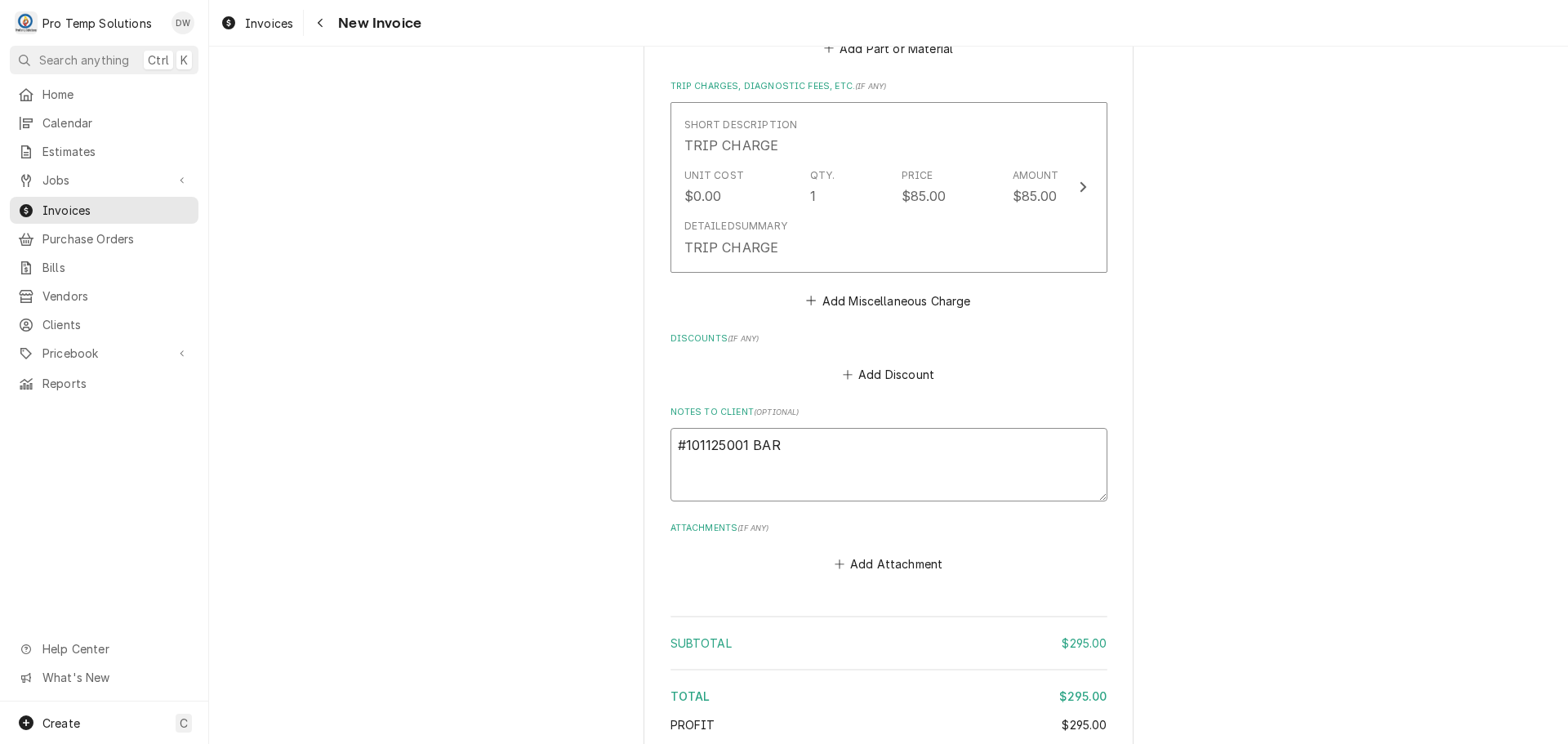
type textarea "#101125001 BARS"
type textarea "x"
type textarea "#101125001 BARSA"
type textarea "x"
type textarea "#101125001 BARSA-"
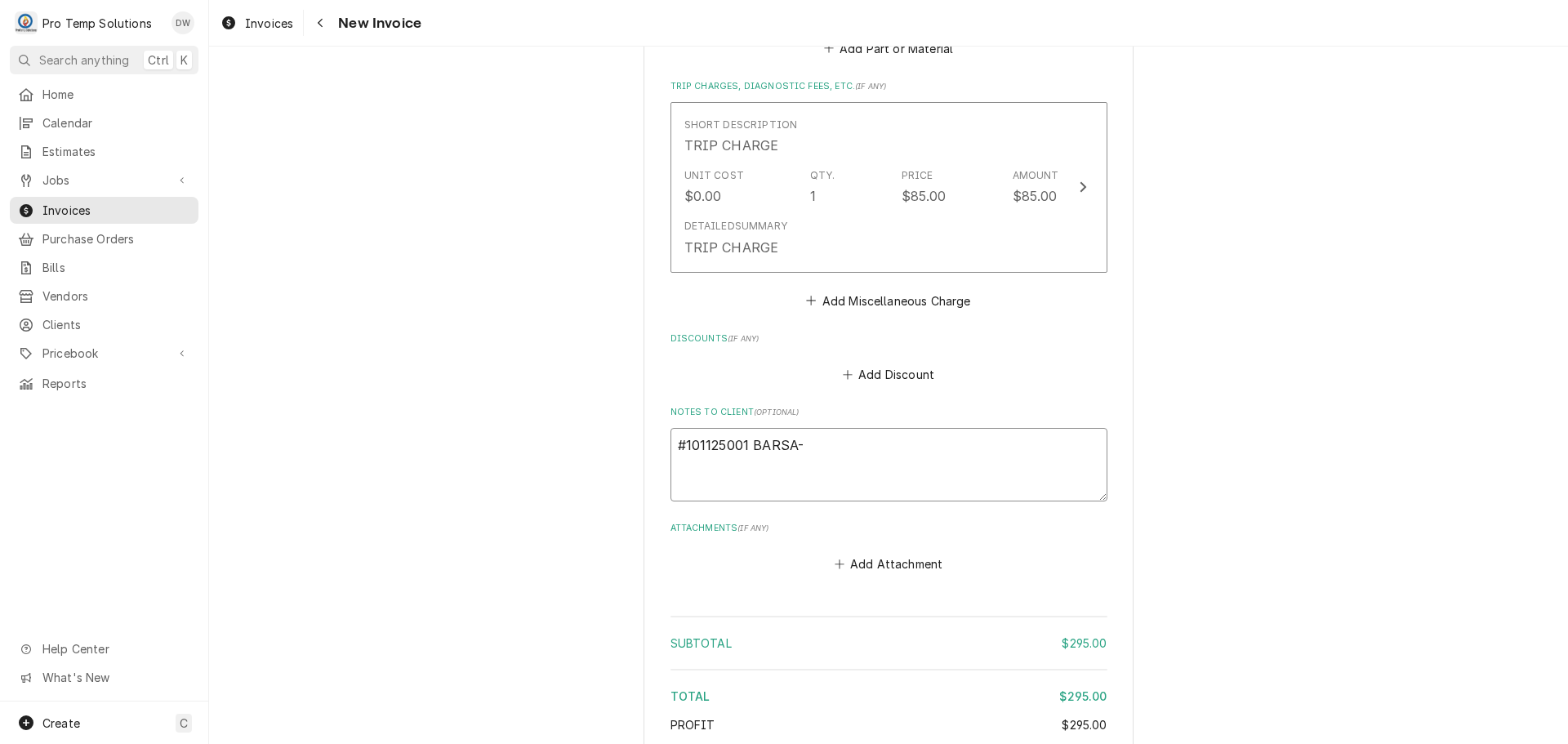
type textarea "x"
type textarea "#101125001 BARSA-"
type textarea "x"
type textarea "#101125001 BARSA- T"
type textarea "x"
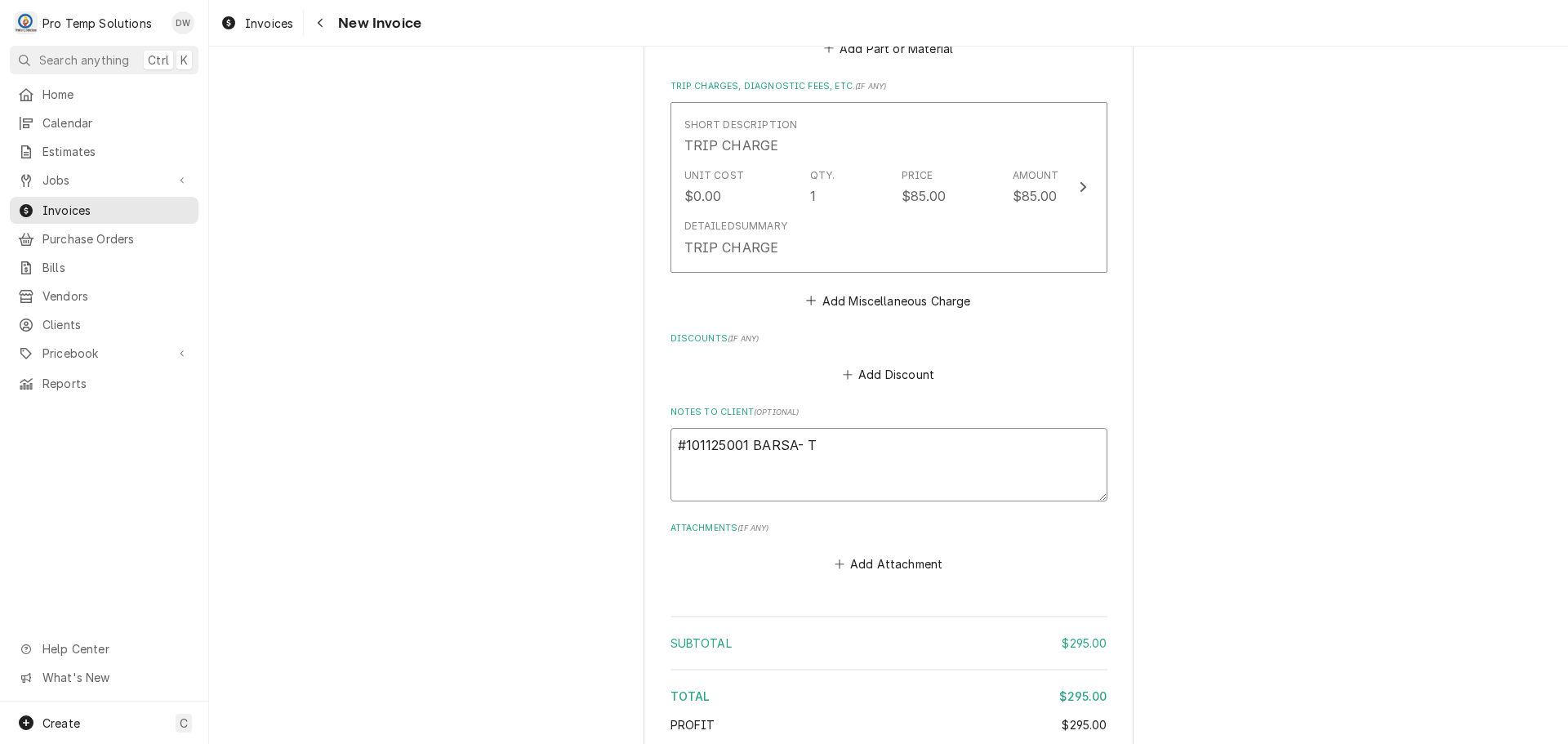
type textarea "#101125001 BARSA- TA"
type textarea "x"
type textarea "#101125001 BARSA- TAN"
type textarea "x"
type textarea "#101125001 BARSA- TAND"
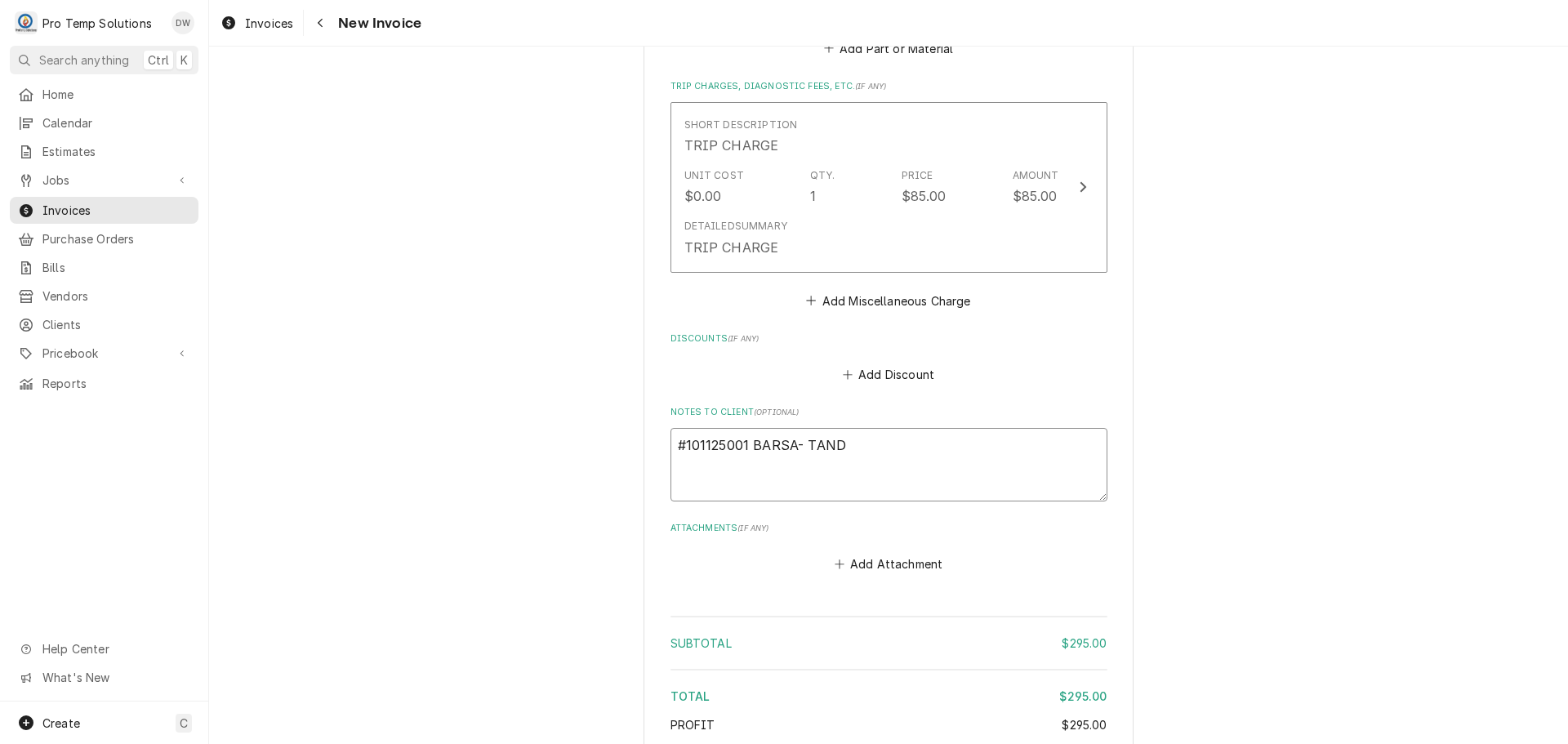
type textarea "x"
type textarea "#101125001 BARSA- TANDO"
type textarea "x"
type textarea "#101125001 BARSA- TANDOO"
type textarea "x"
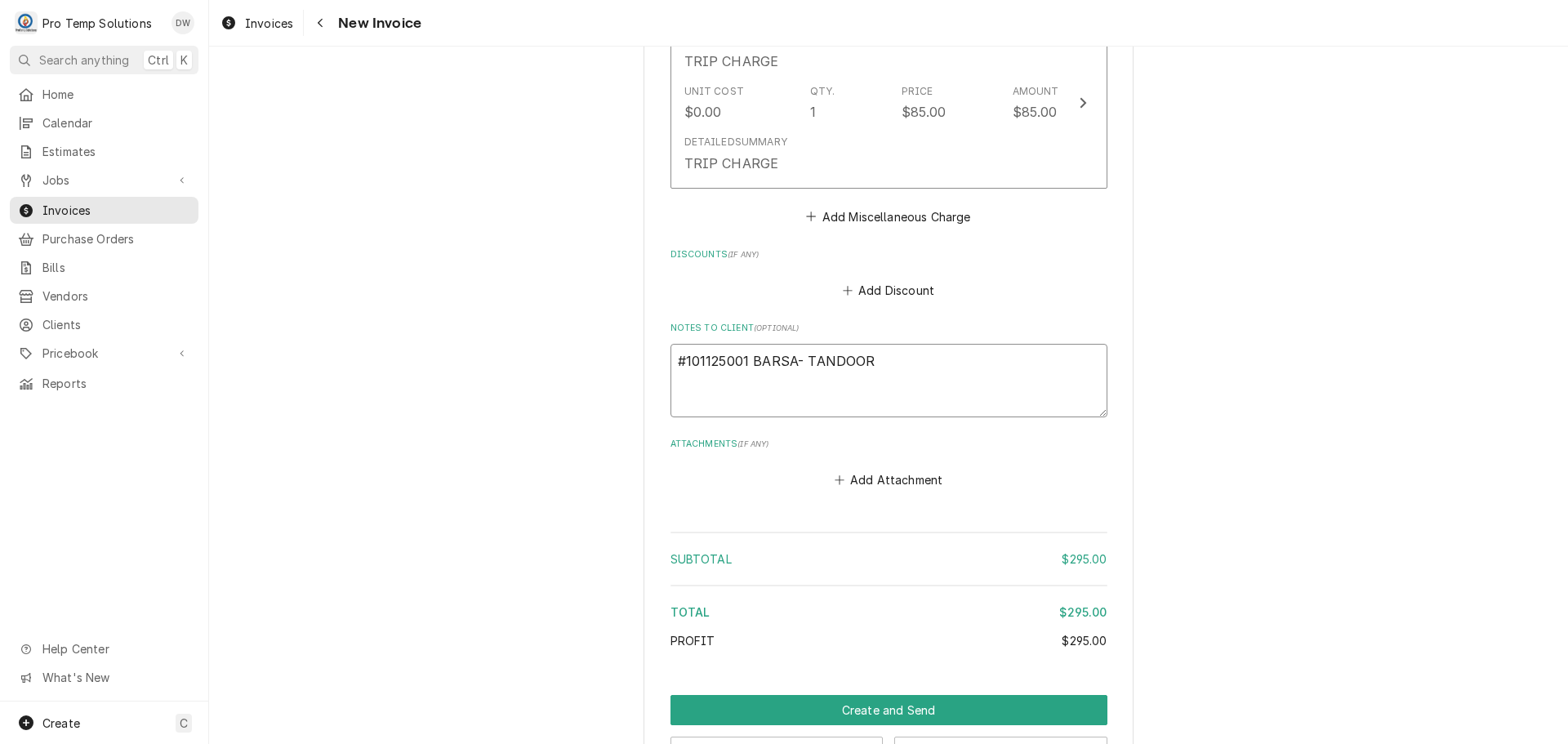
scroll to position [1525, 0]
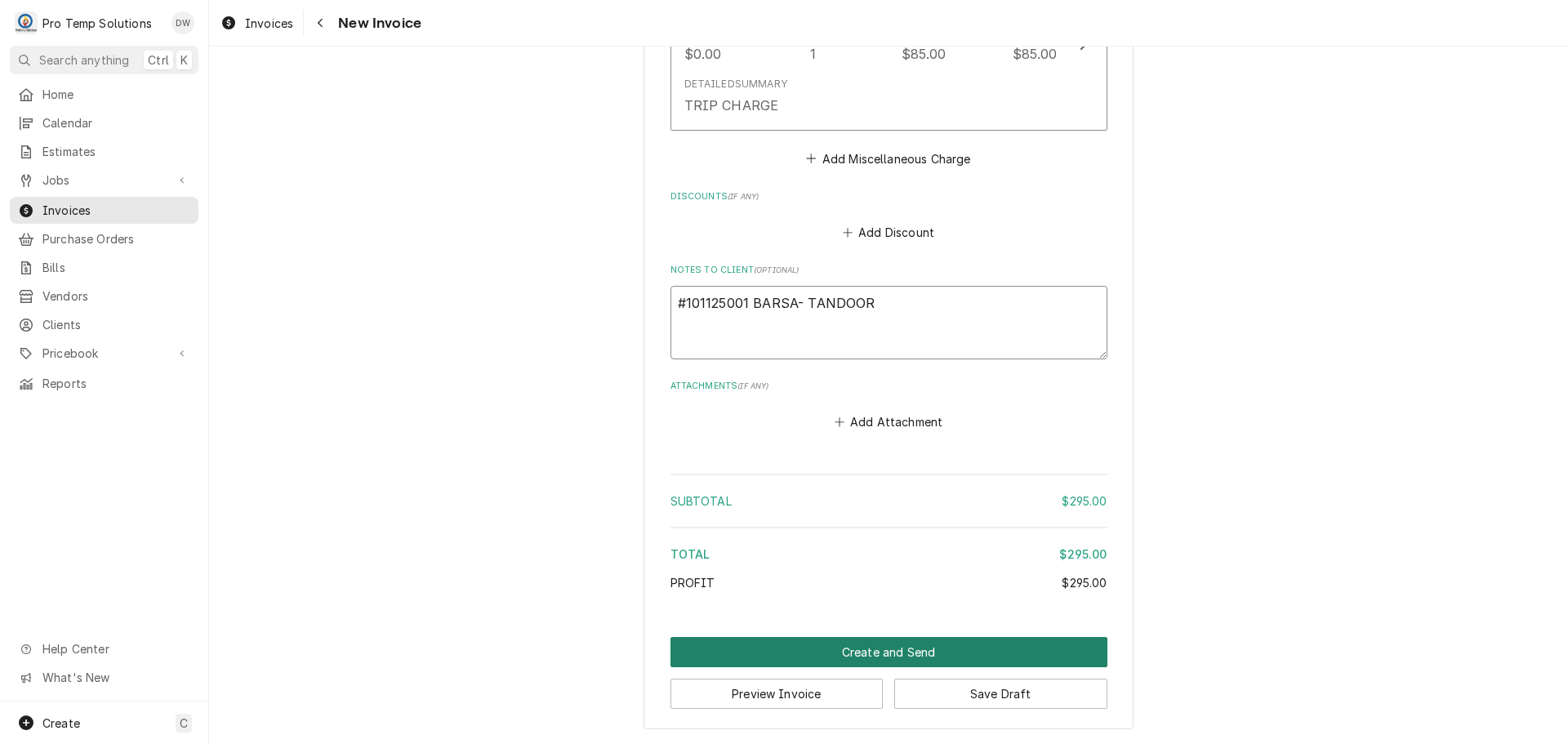
type textarea "#101125001 BARSA- TANDOOR"
click at [868, 655] on button "Create and Send" at bounding box center [889, 651] width 437 height 30
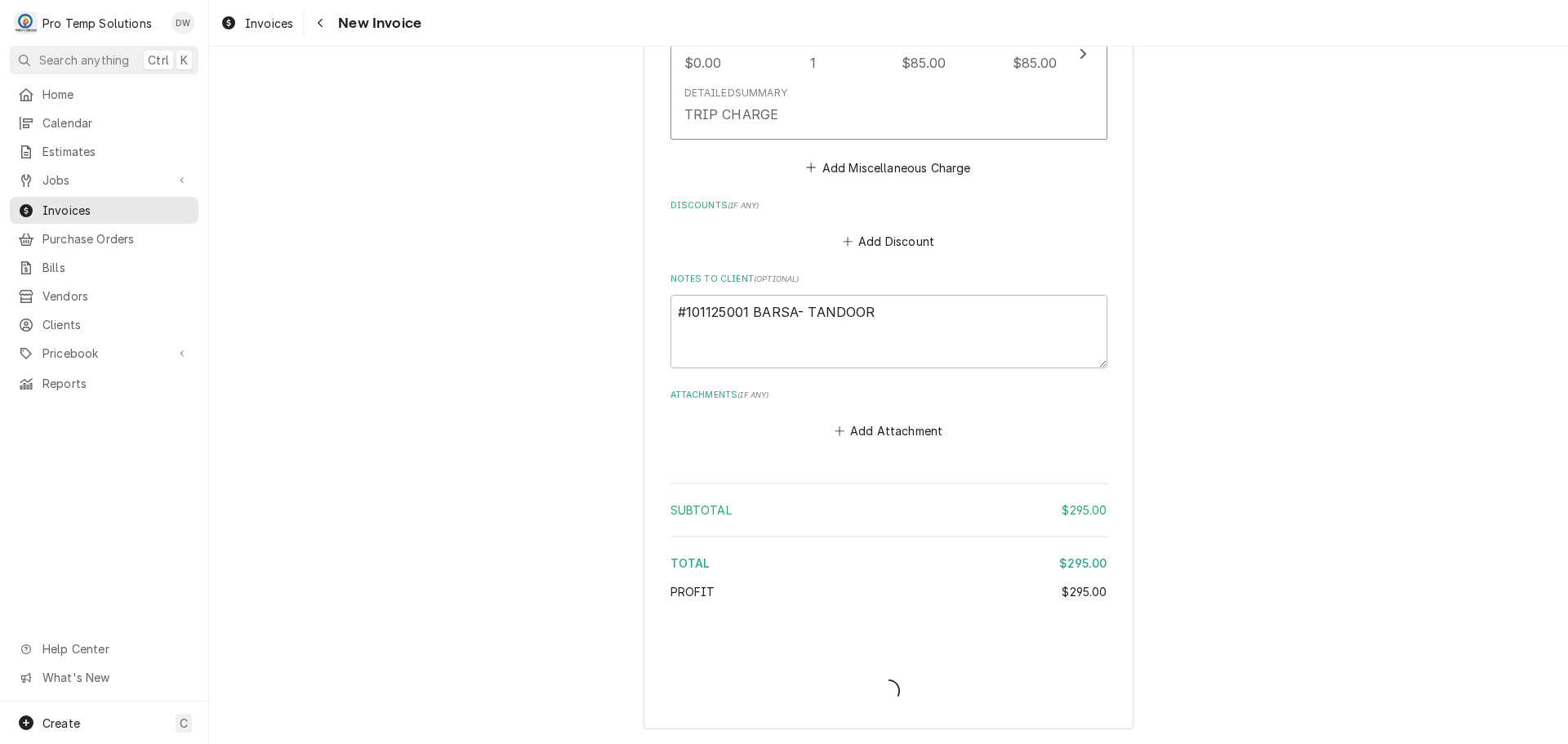
scroll to position [1516, 0]
type textarea "x"
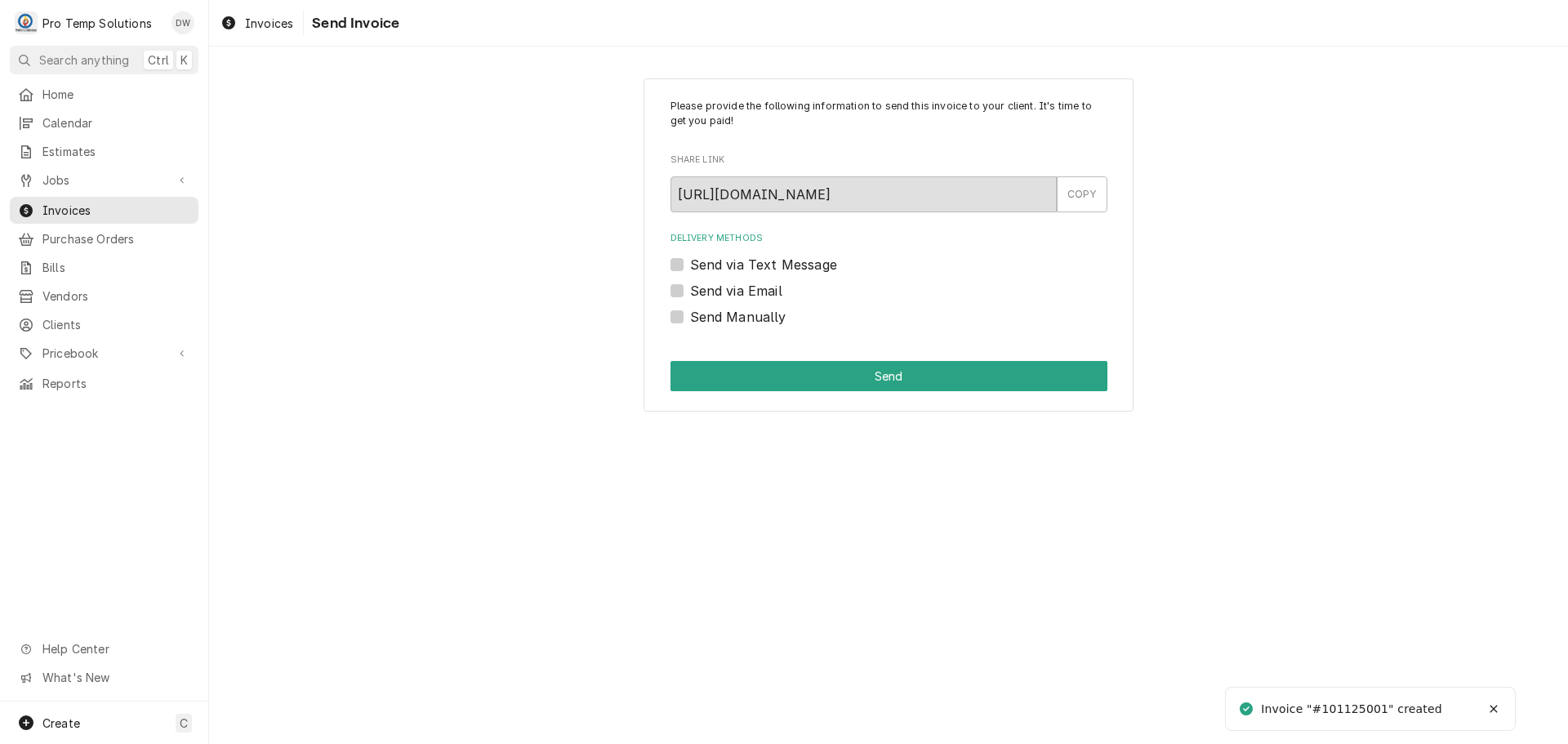
click at [690, 288] on label "Send via Email" at bounding box center [736, 291] width 93 height 20
click at [690, 288] on input "Send via Email" at bounding box center [908, 299] width 437 height 36
checkbox input "true"
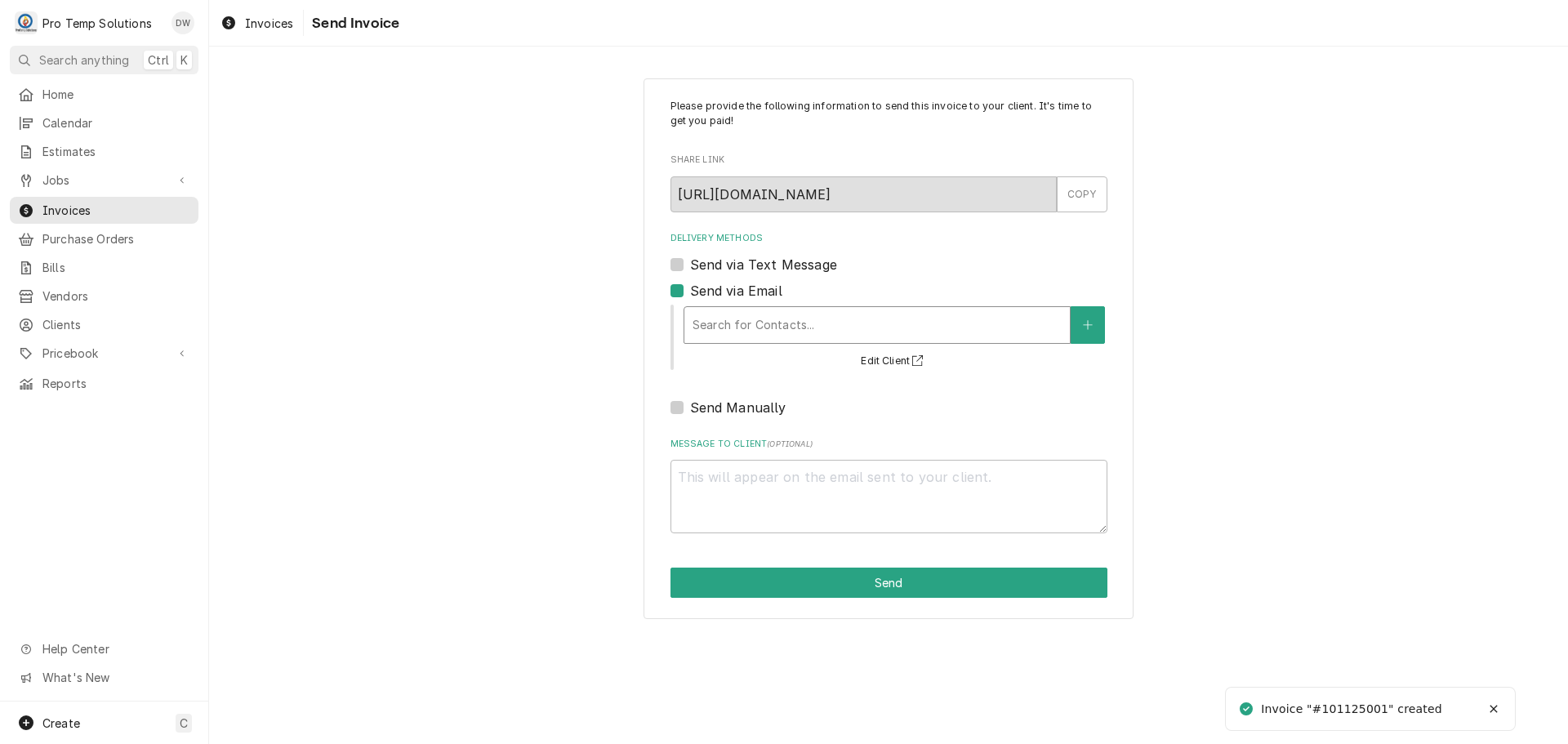
drag, startPoint x: 781, startPoint y: 311, endPoint x: 780, endPoint y: 321, distance: 10.0
click at [781, 312] on div "Delivery Methods" at bounding box center [877, 325] width 370 height 29
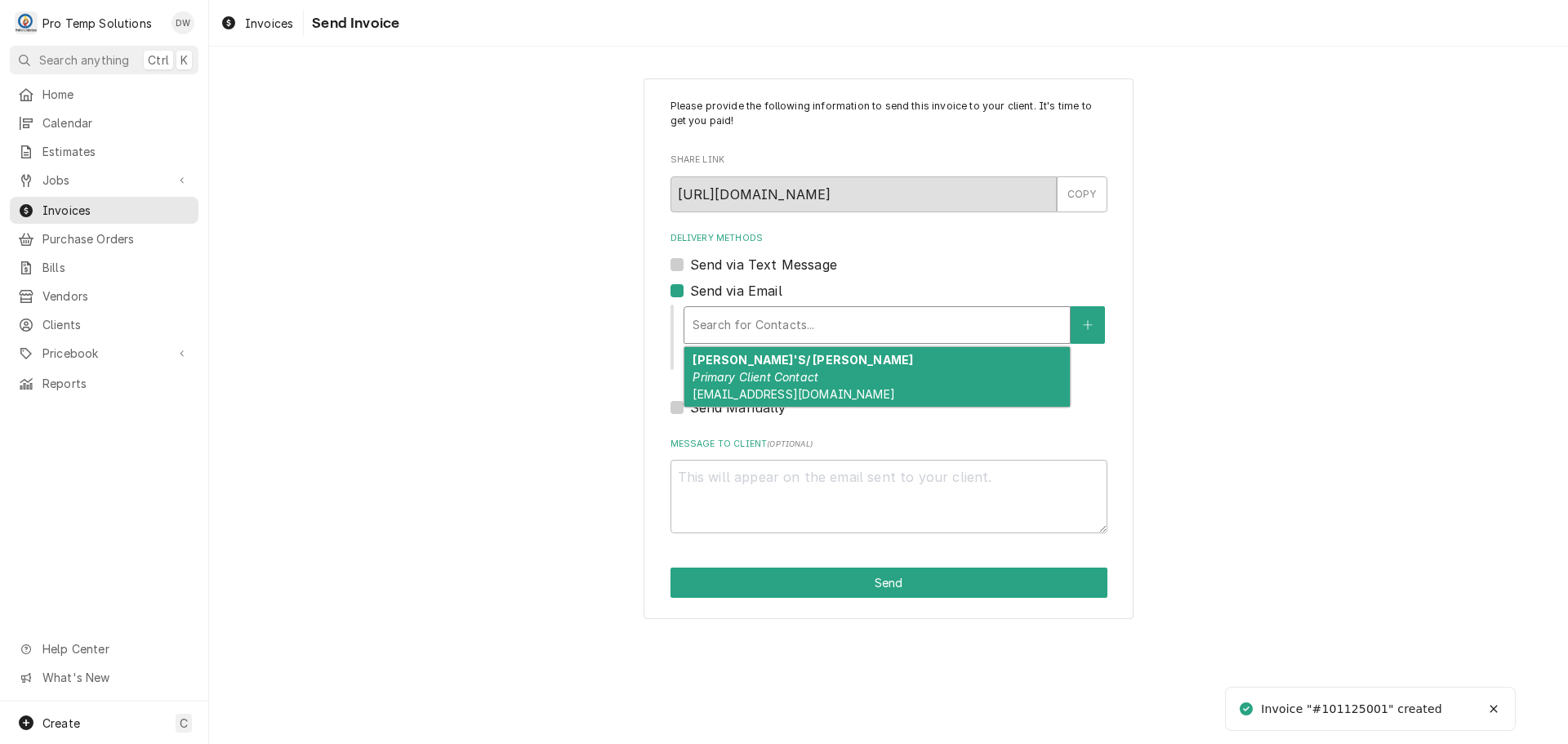
click at [776, 365] on strong "[PERSON_NAME]'S/ [PERSON_NAME]" at bounding box center [803, 360] width 221 height 14
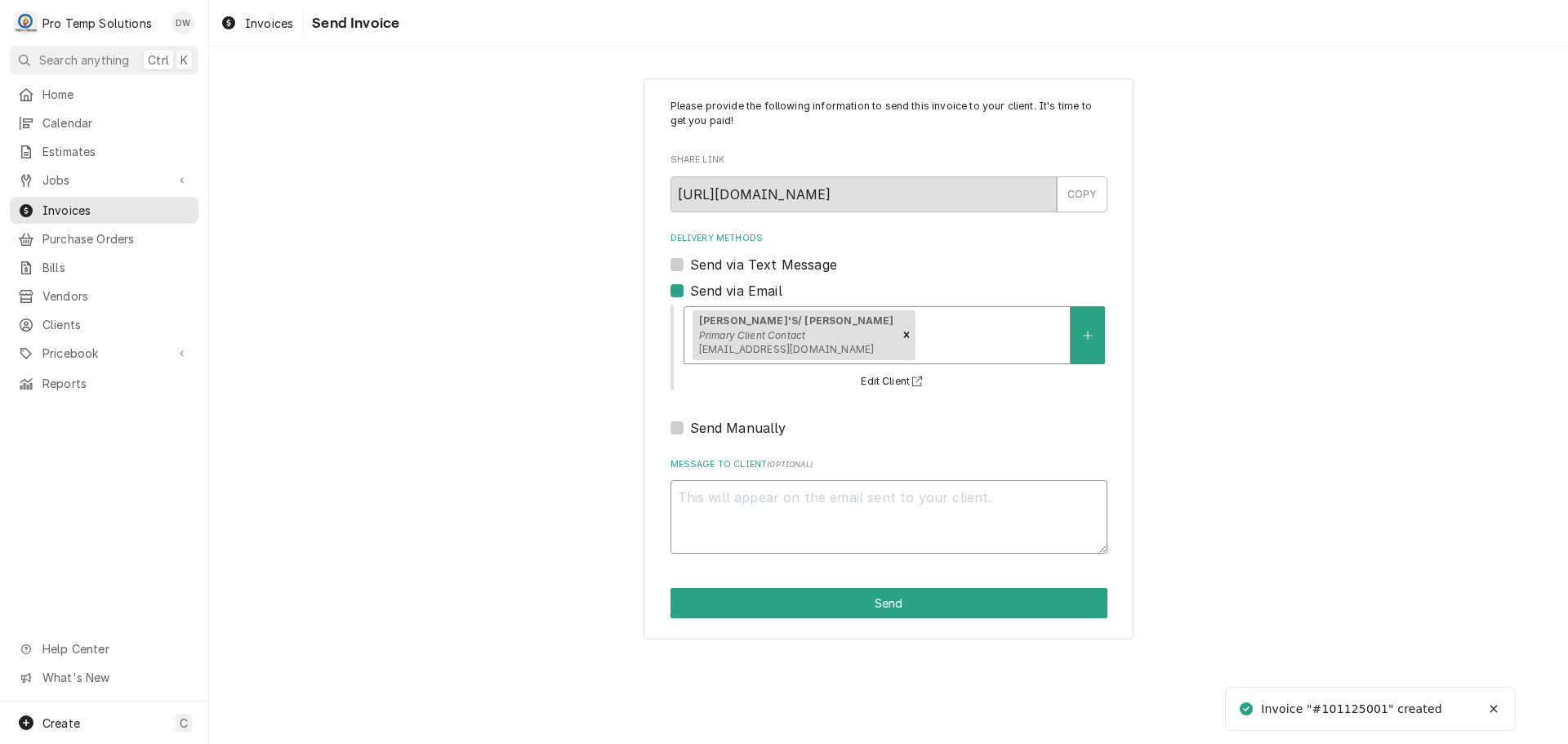
click at [702, 489] on textarea "Message to Client ( optional )" at bounding box center [889, 516] width 437 height 74
type textarea "x"
type textarea "#"
type textarea "x"
type textarea "#1"
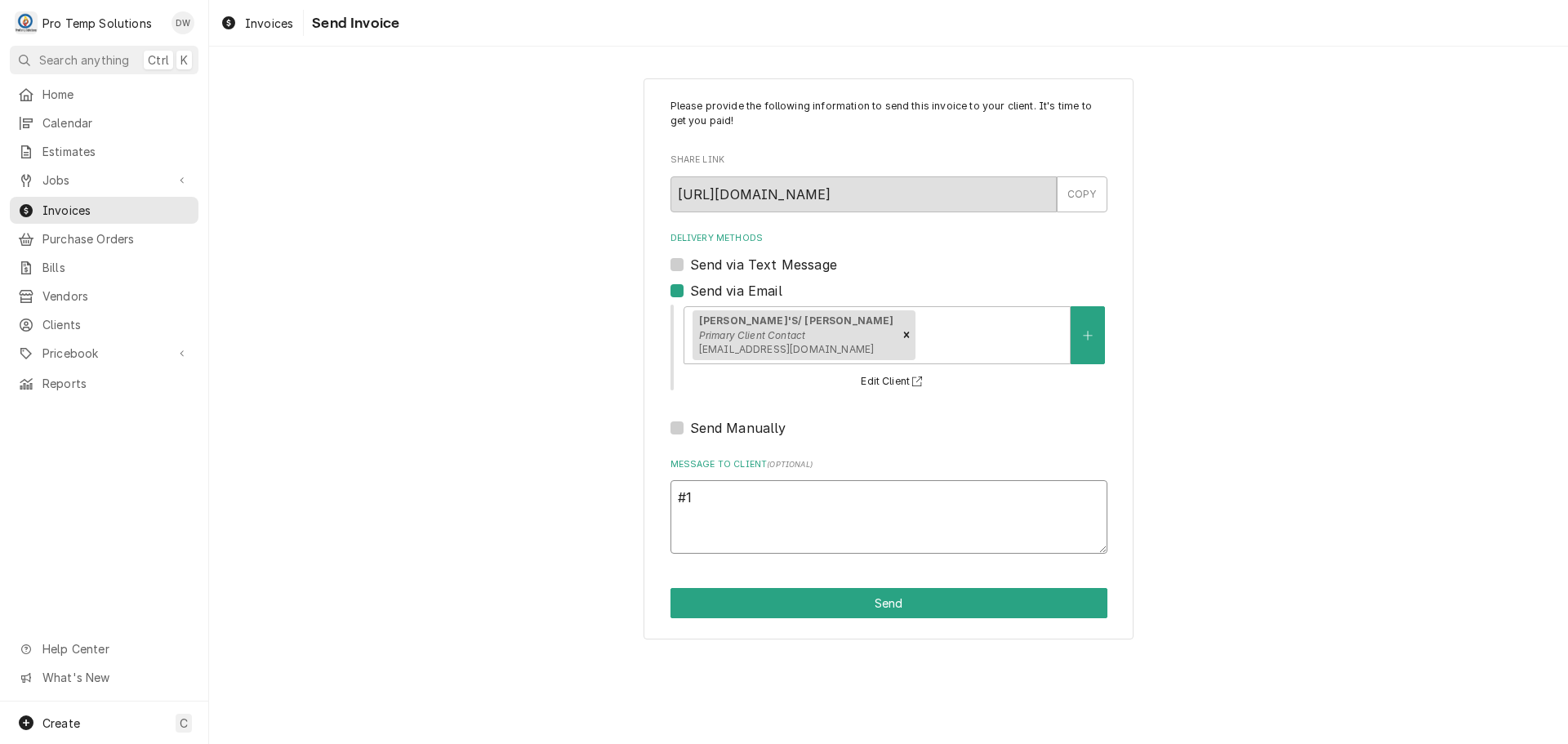
type textarea "x"
type textarea "#10"
type textarea "x"
type textarea "#101"
type textarea "x"
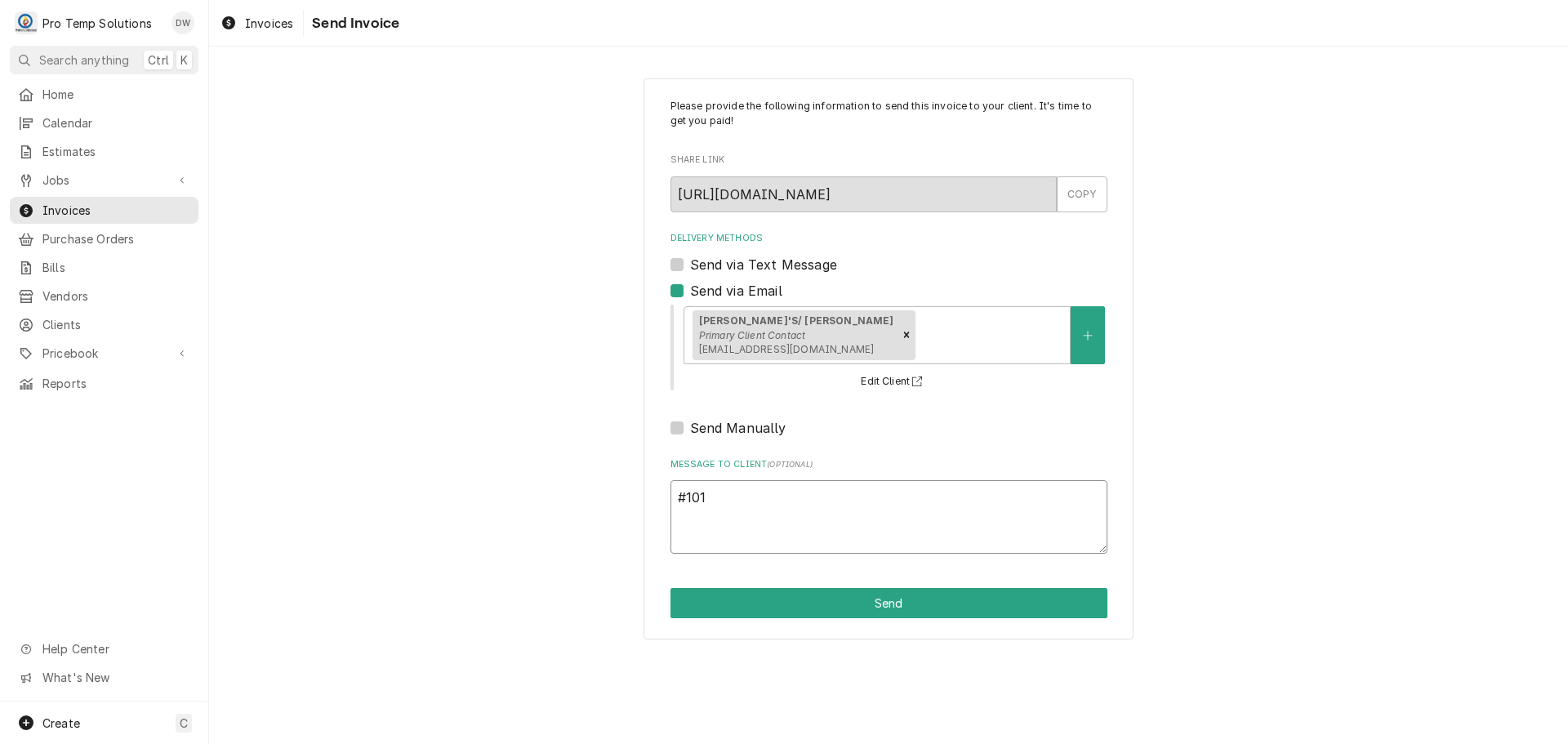
type textarea "#1010"
type textarea "x"
type textarea "#10102"
type textarea "x"
type textarea "#101025"
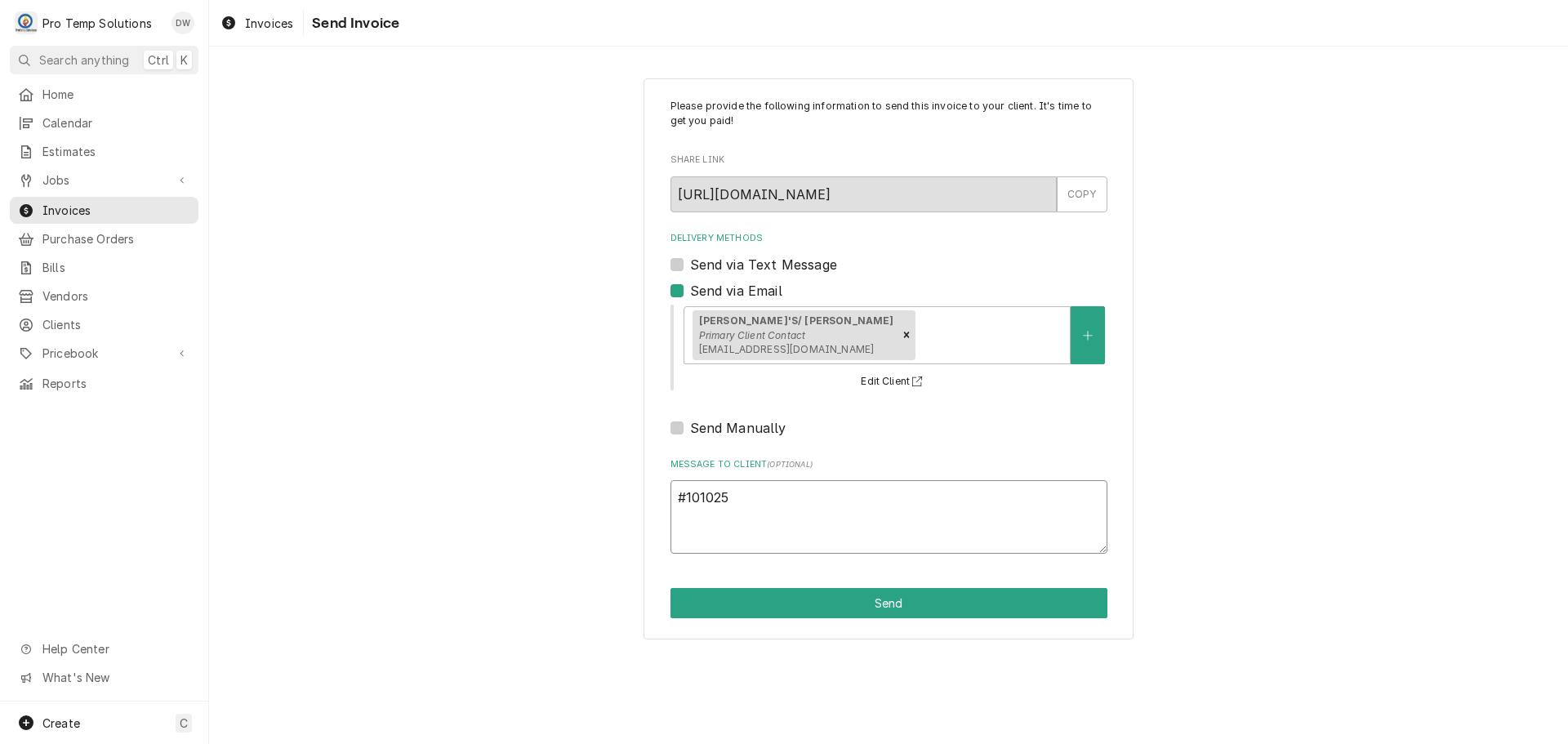
type textarea "x"
type textarea "#10102"
type textarea "x"
type textarea "#1010"
type textarea "x"
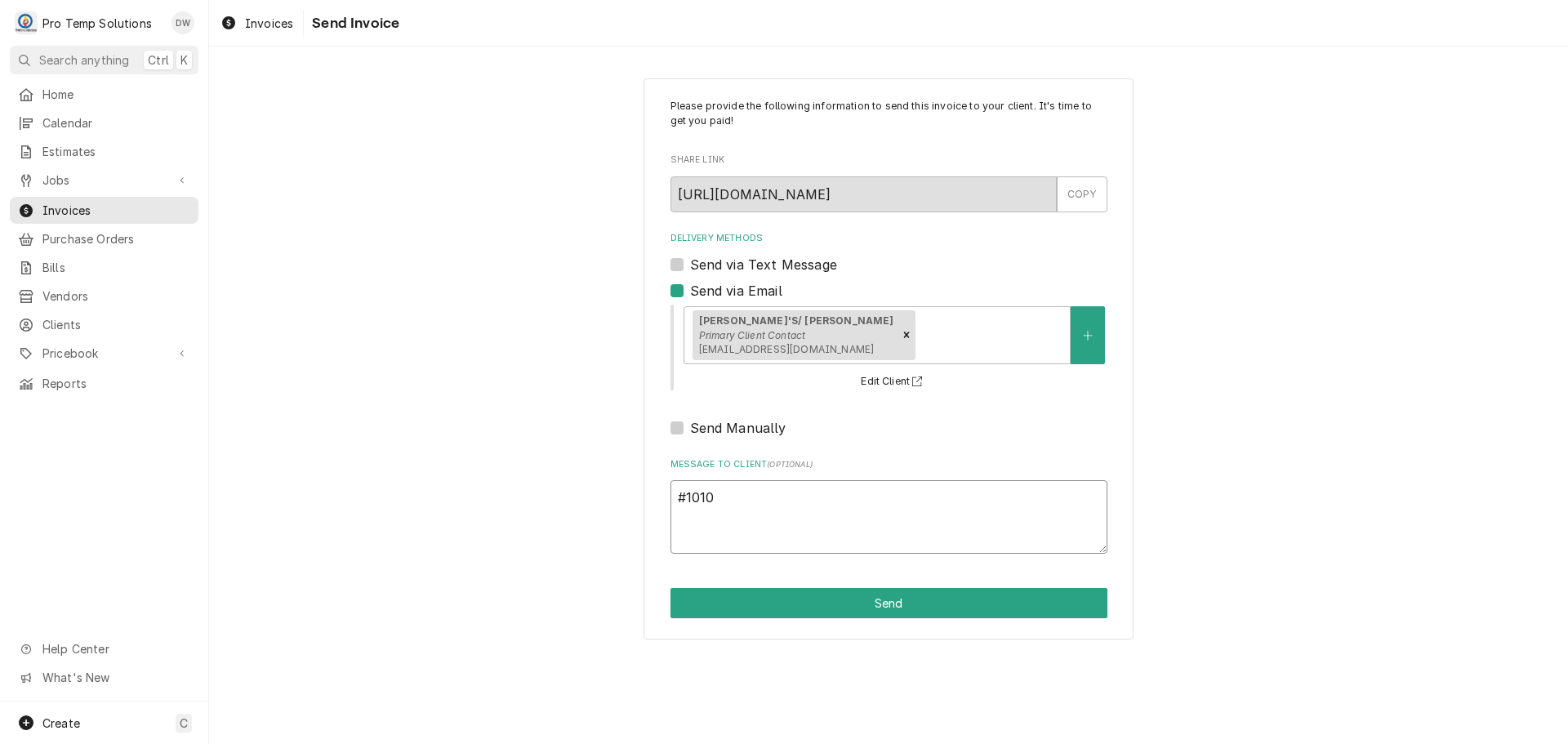
type textarea "#101"
type textarea "x"
type textarea "#10"
type textarea "x"
type textarea "#101"
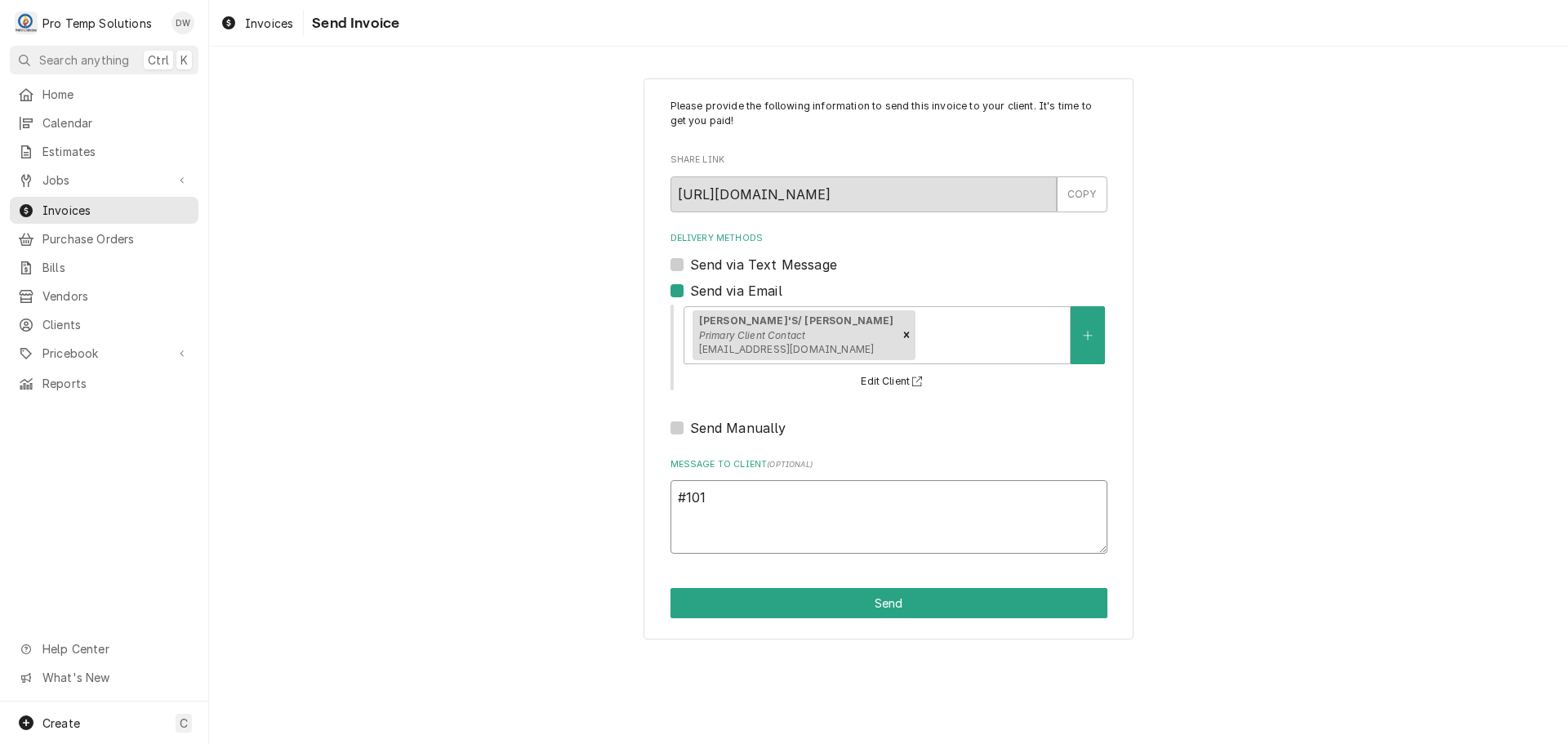
type textarea "x"
type textarea "#1011"
type textarea "x"
type textarea "#10112"
type textarea "x"
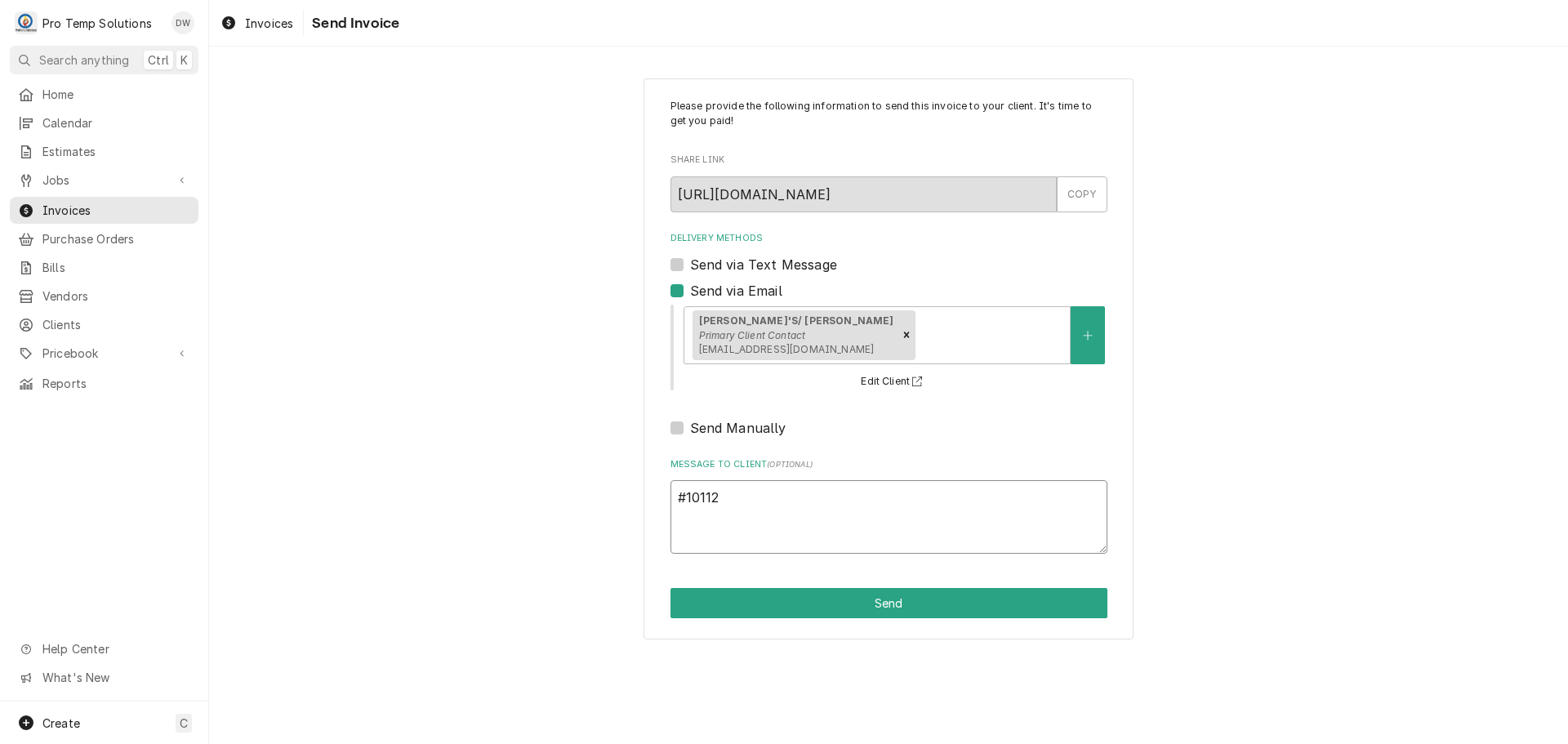
type textarea "#101125"
type textarea "x"
type textarea "#1011250"
type textarea "x"
type textarea "#10112500"
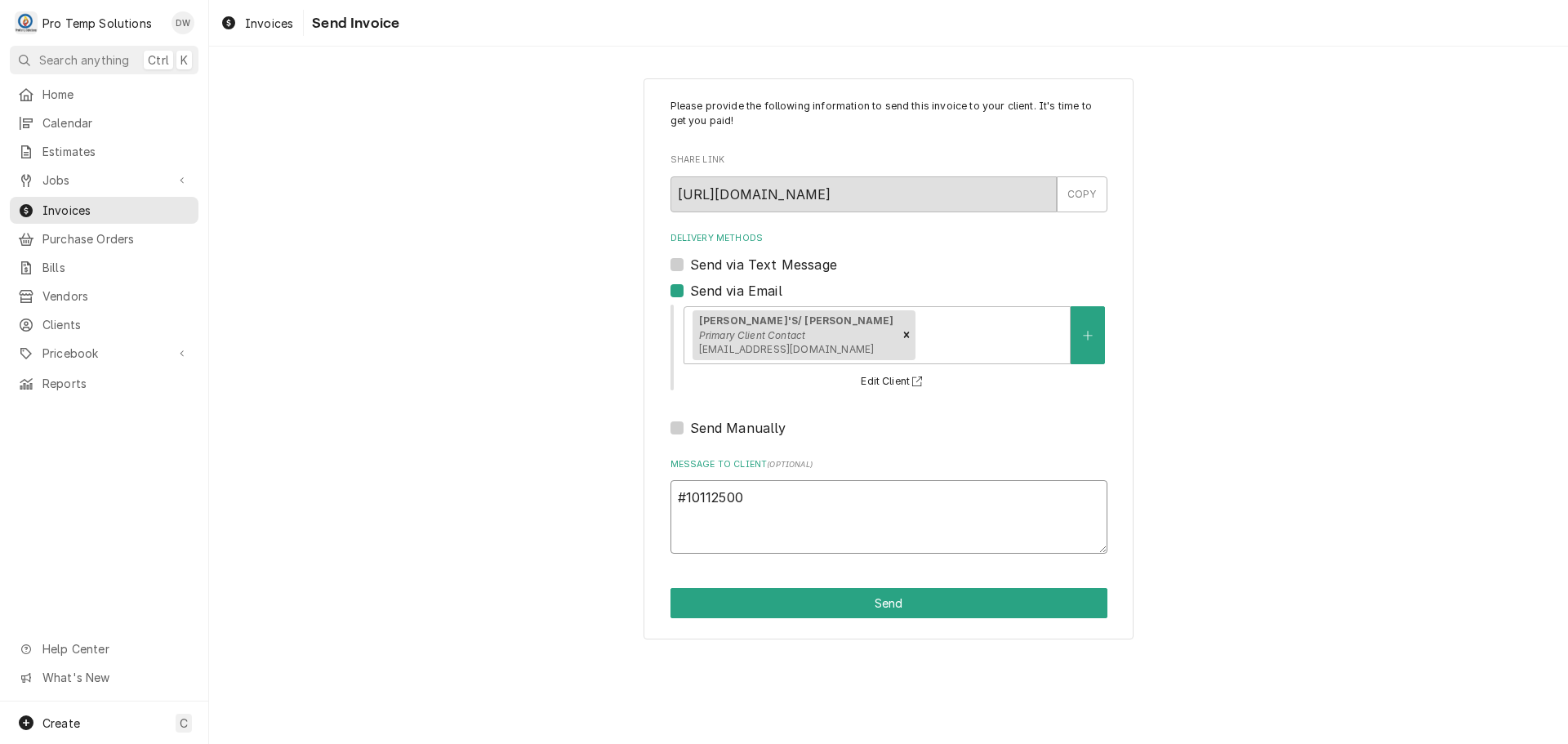
type textarea "x"
type textarea "#101125001"
type textarea "x"
type textarea "#101125001"
type textarea "x"
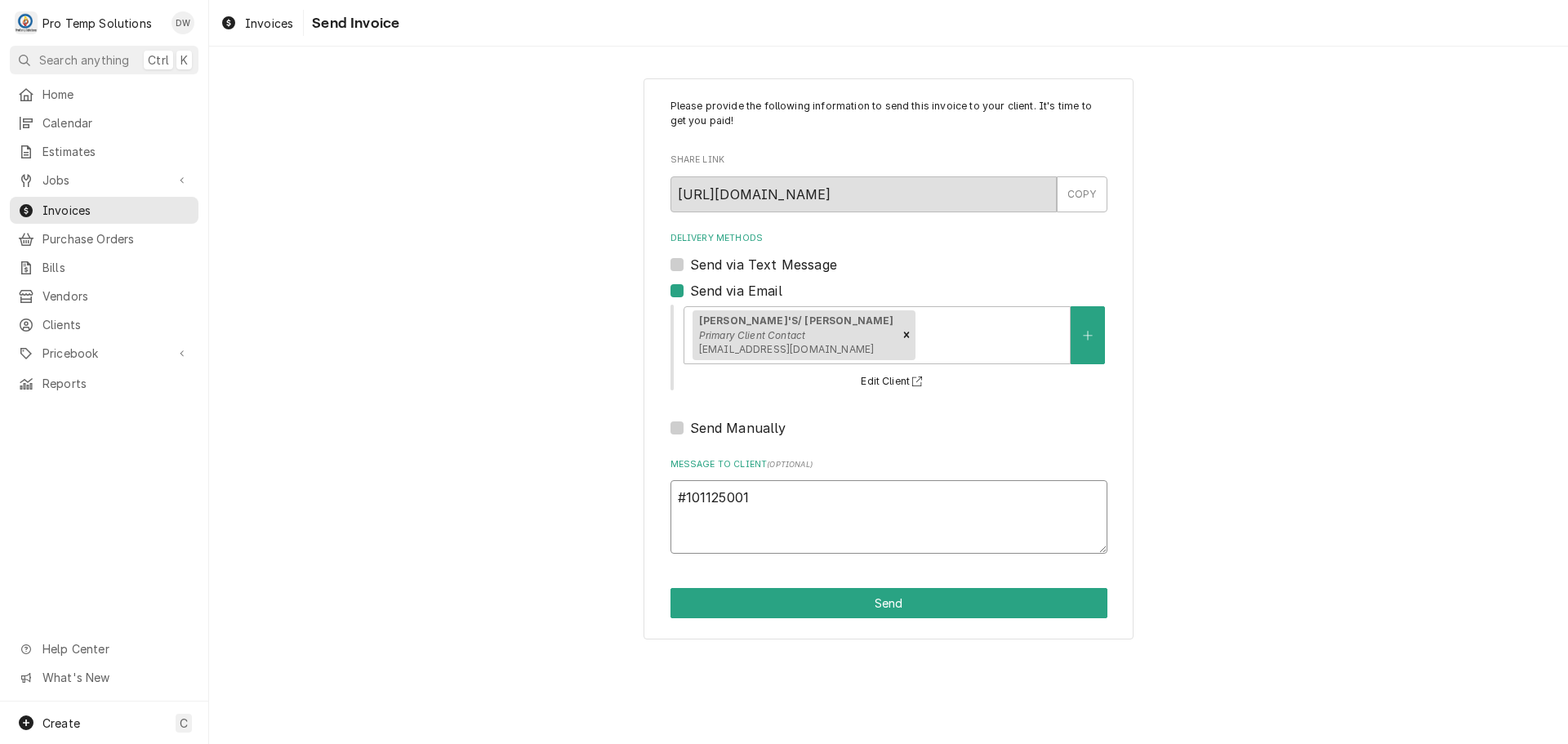
type textarea "#101125001 B"
type textarea "x"
type textarea "#101125001 BA"
type textarea "x"
type textarea "#101125001 BAR"
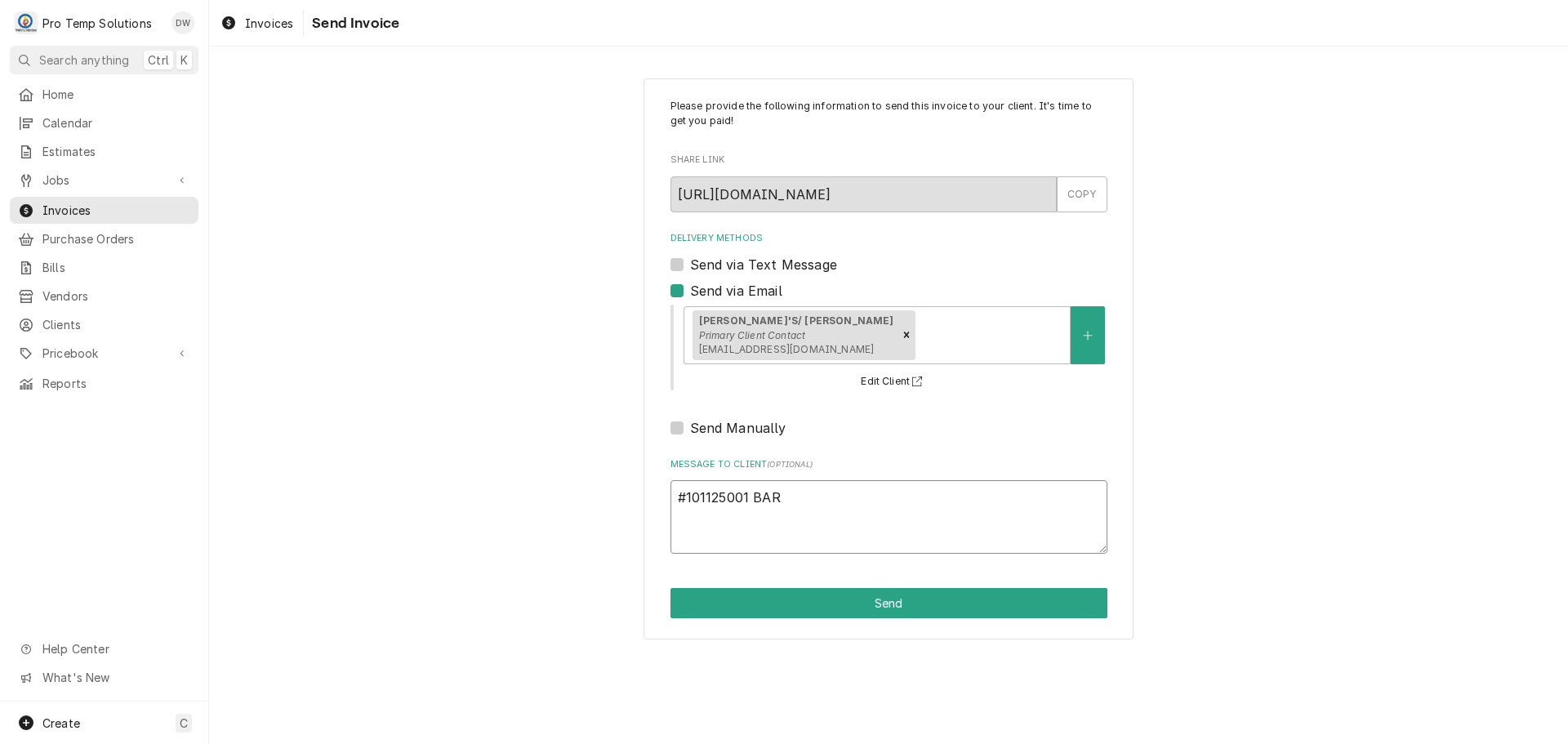
type textarea "x"
type textarea "#101125001 BARS"
type textarea "x"
type textarea "#101125001 BARSA"
type textarea "x"
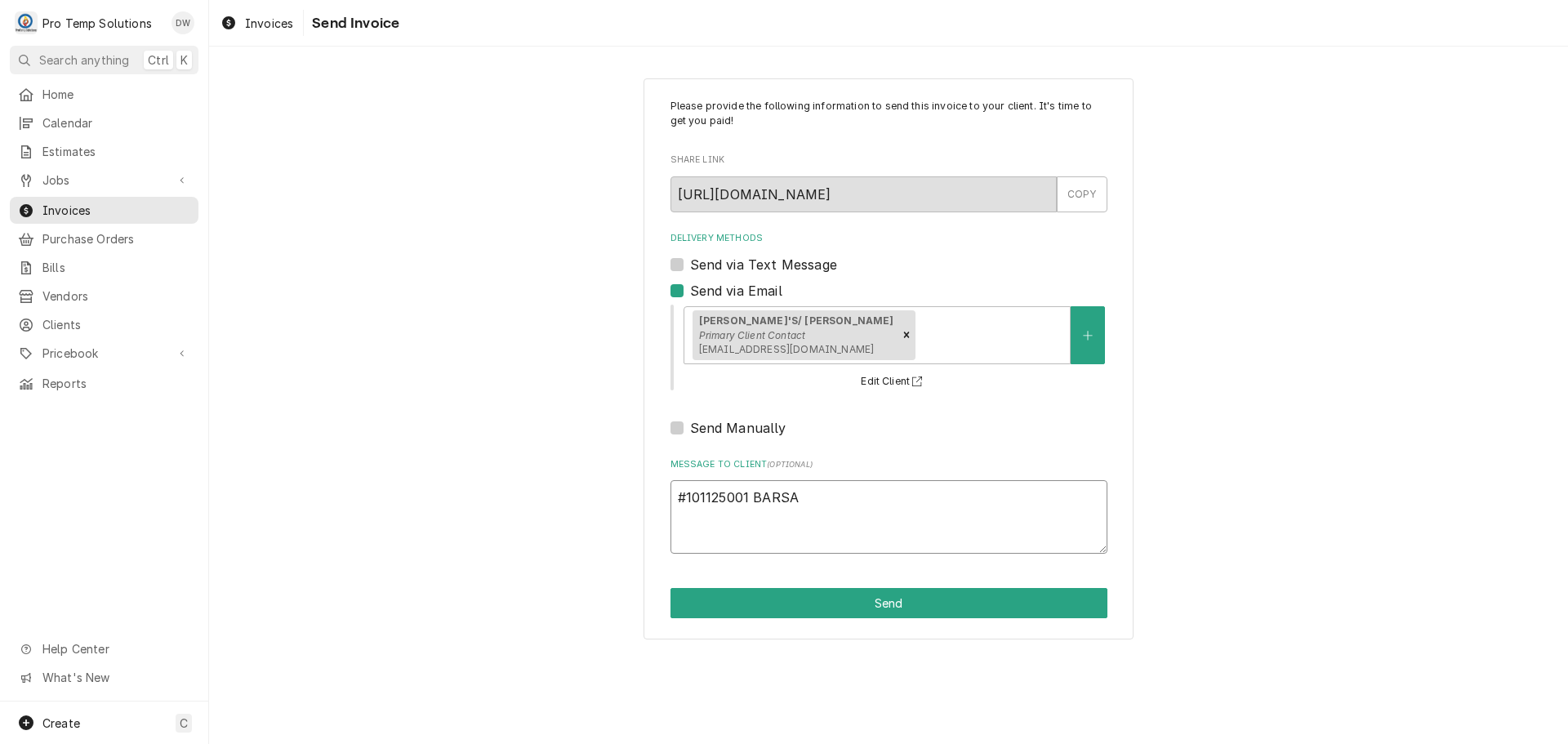
type textarea "#101125001 BARSA-"
type textarea "x"
type textarea "#101125001 BARSA-"
type textarea "x"
type textarea "#101125001 BARSA- T"
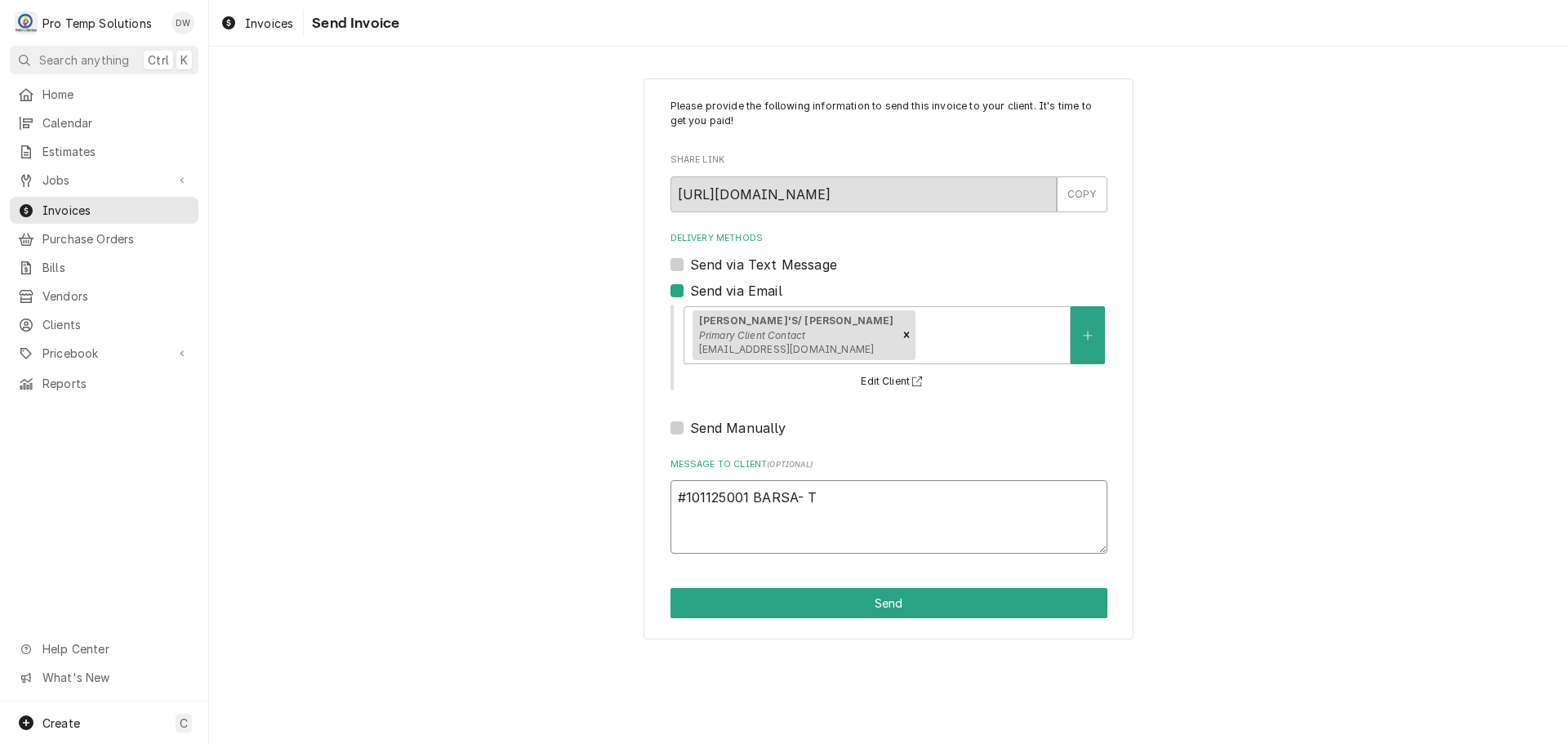
type textarea "x"
type textarea "#101125001 BARSA- TA"
type textarea "x"
type textarea "#101125001 BARSA- TAN"
type textarea "x"
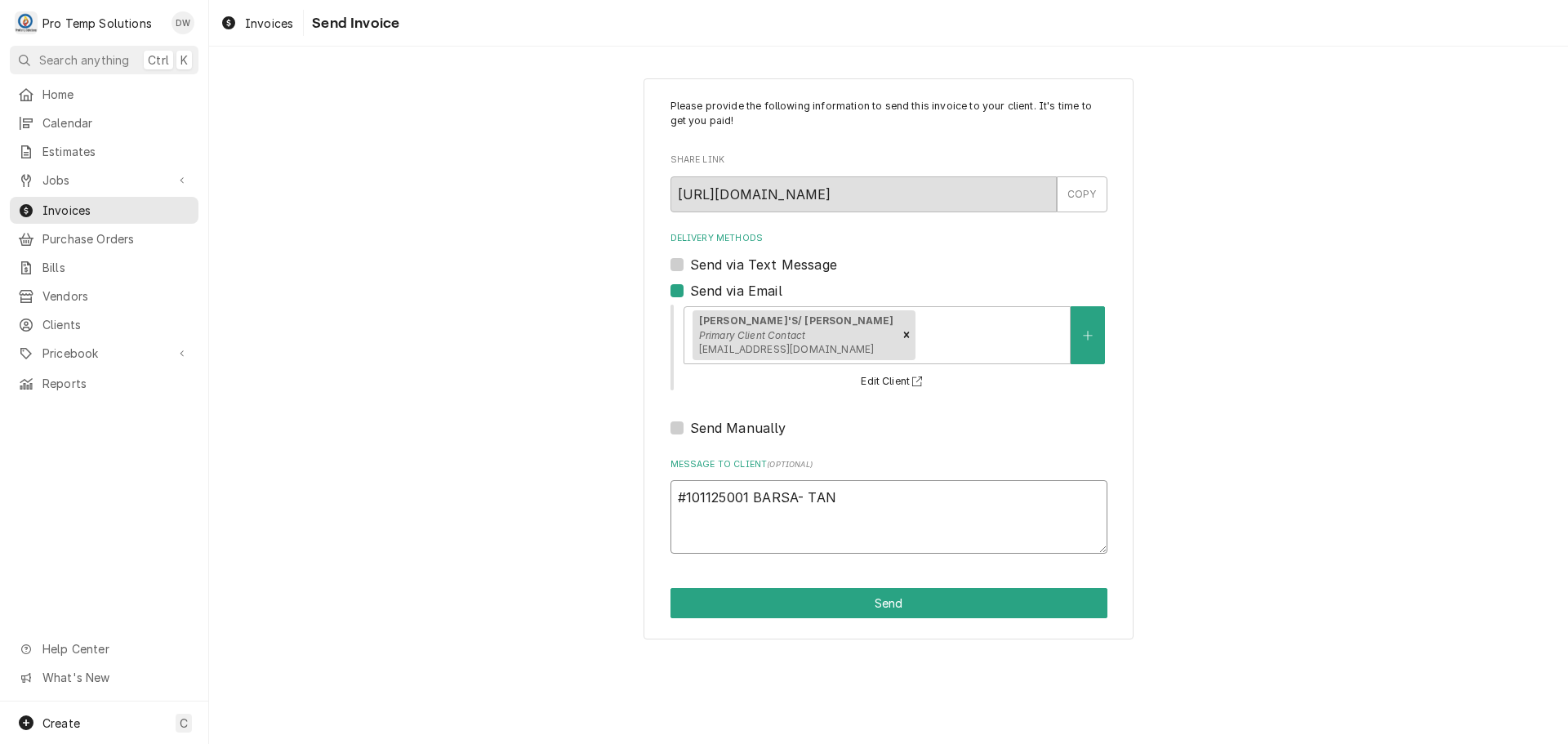
type textarea "#101125001 BARSA- TAND"
type textarea "x"
type textarea "#101125001 BARSA- TANDO"
type textarea "x"
type textarea "#101125001 BARSA- TANDOO"
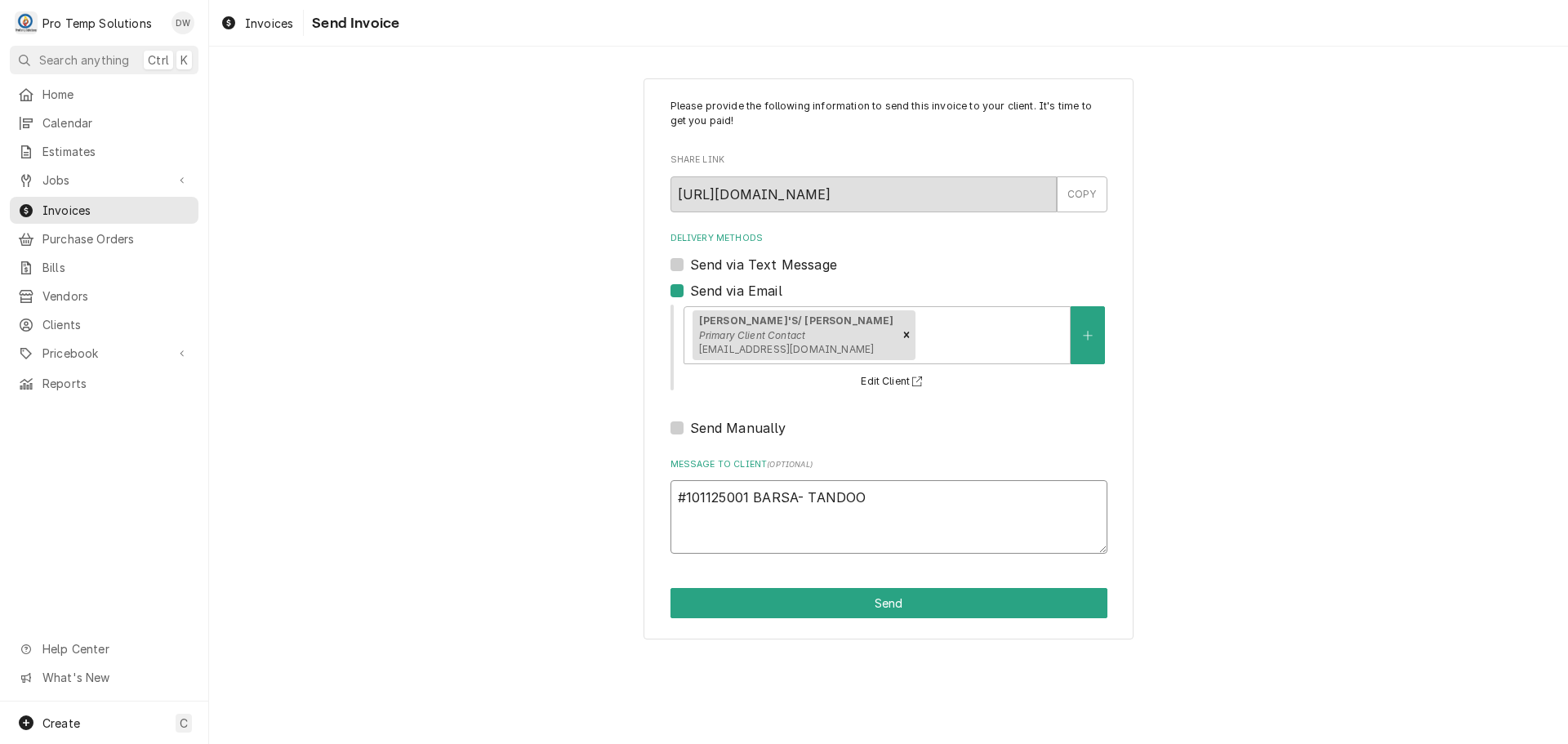
type textarea "x"
type textarea "#101125001 BARSA- TANDOOR"
type textarea "x"
type textarea "#101125001 BARSA- TANDOOR"
click at [883, 602] on button "Send" at bounding box center [889, 602] width 437 height 30
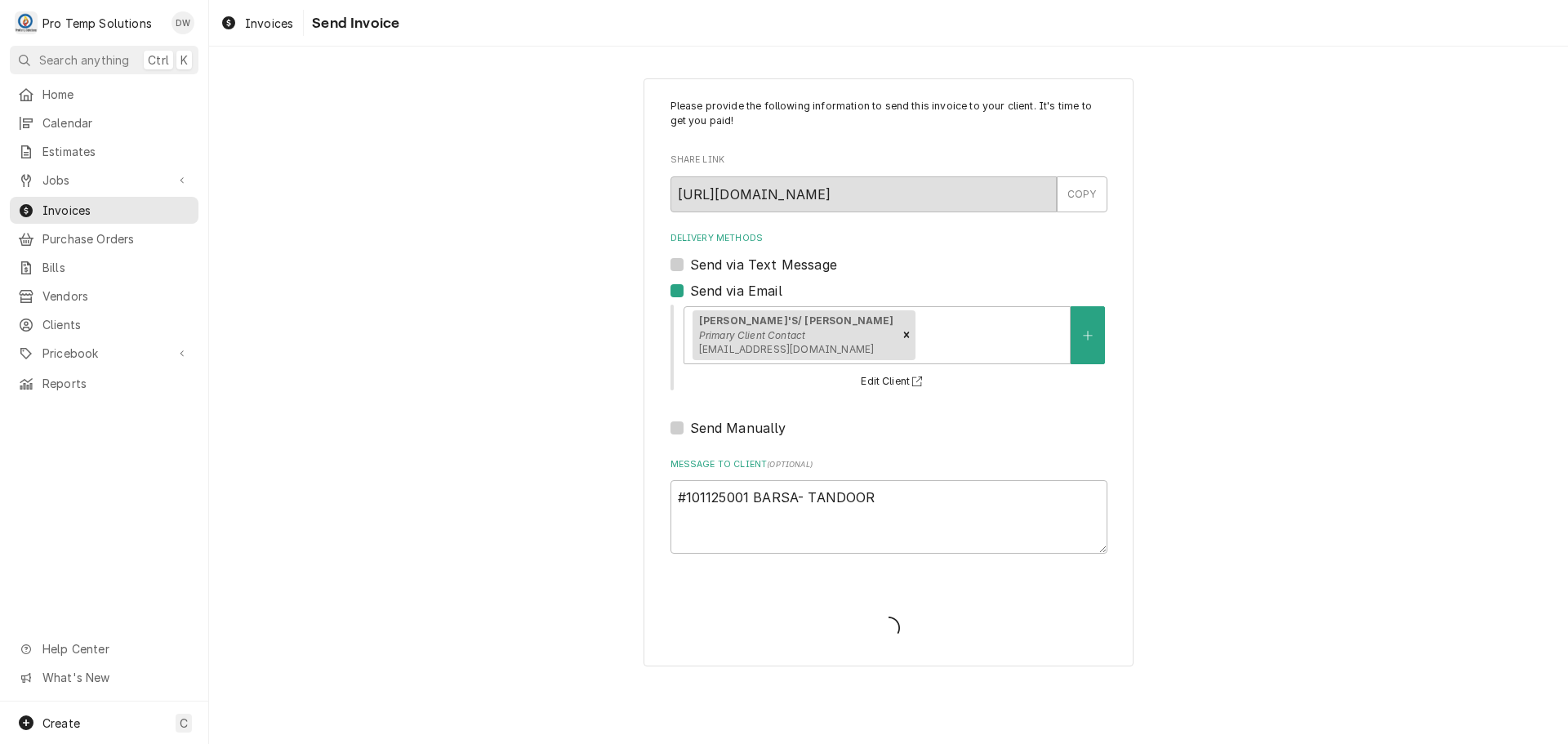
type textarea "x"
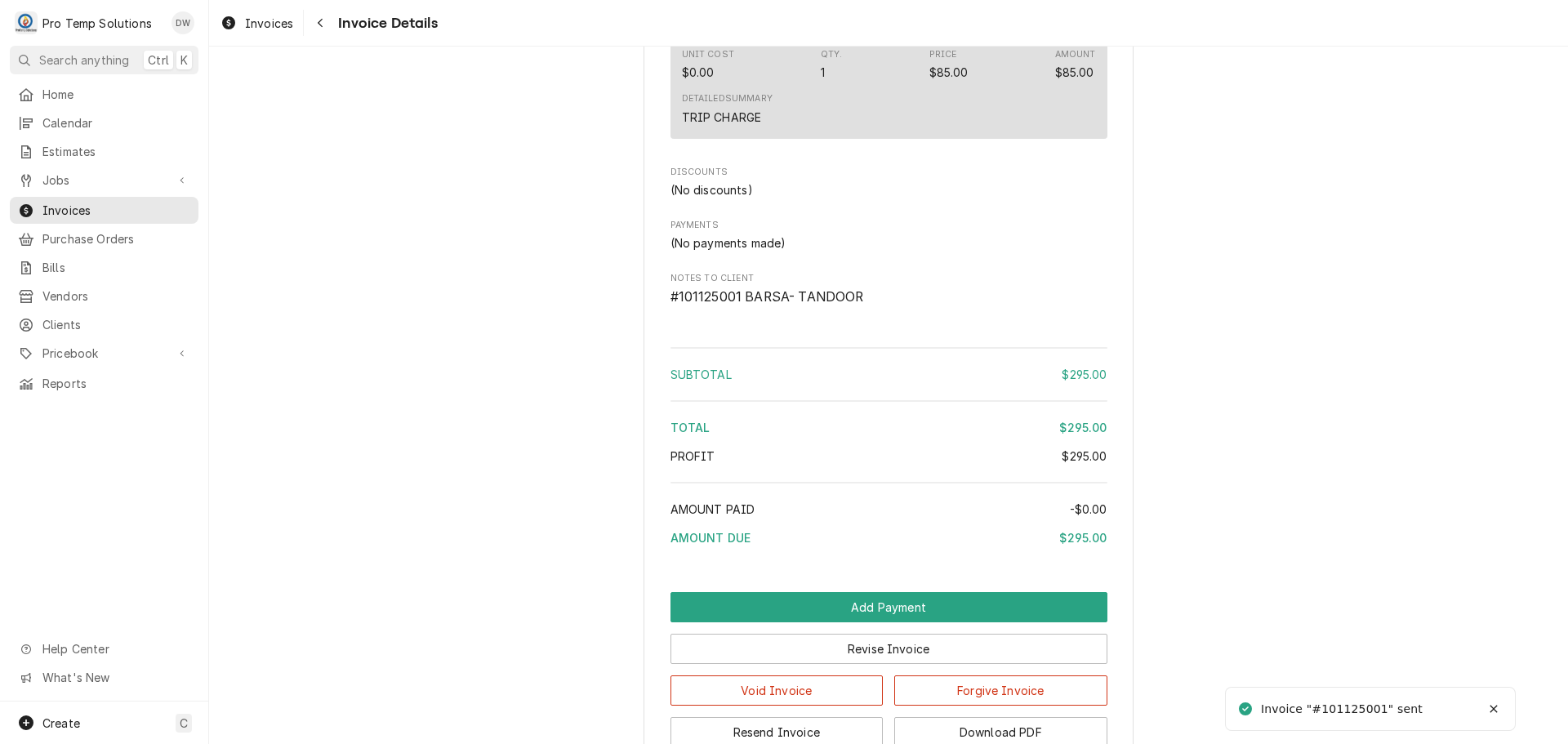
scroll to position [1484, 0]
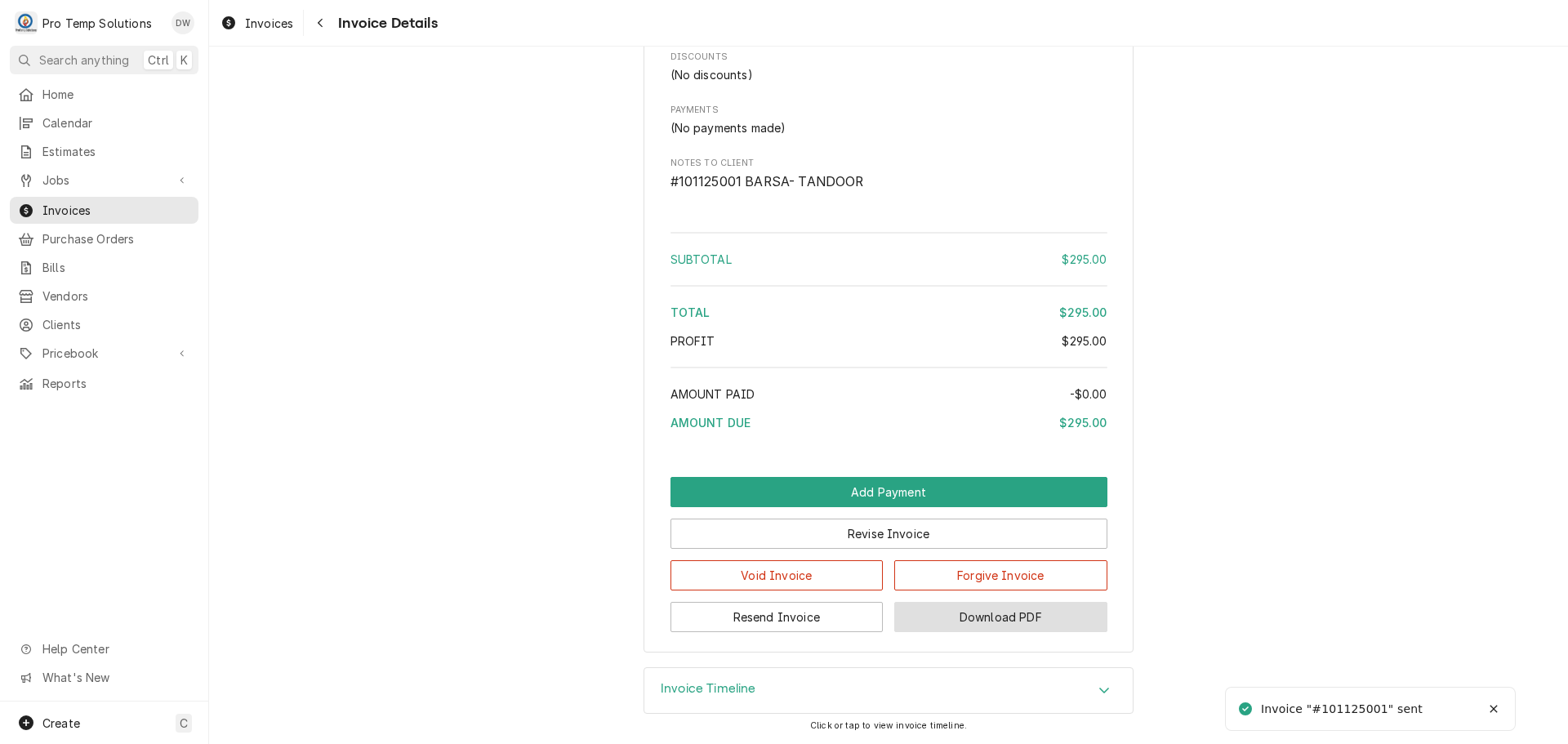
click at [979, 613] on button "Download PDF" at bounding box center [1000, 617] width 213 height 30
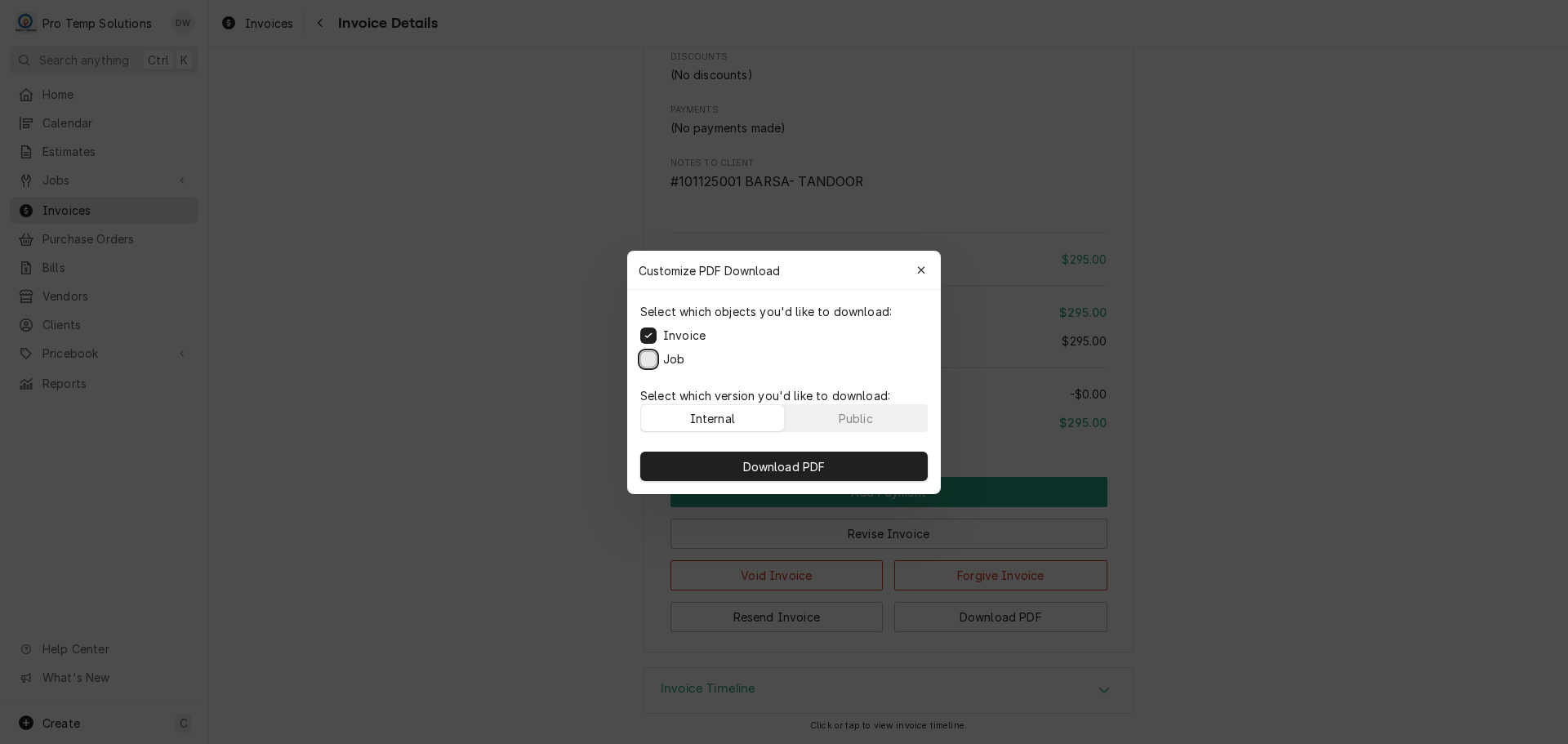
click at [646, 360] on button "Job" at bounding box center [648, 359] width 16 height 16
click at [772, 465] on span "Download PDF" at bounding box center [784, 465] width 89 height 17
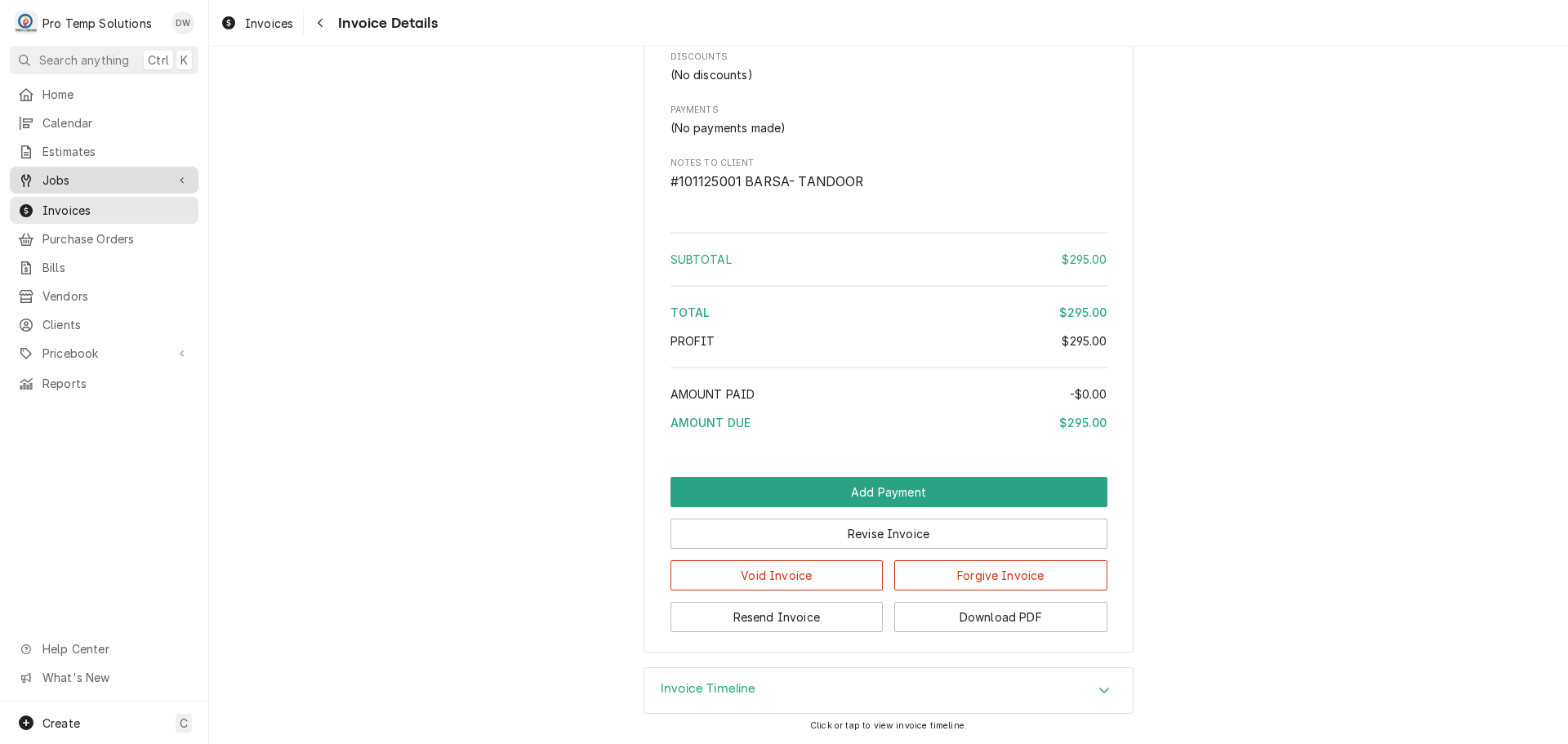
click at [74, 172] on span "Jobs" at bounding box center [104, 180] width 124 height 17
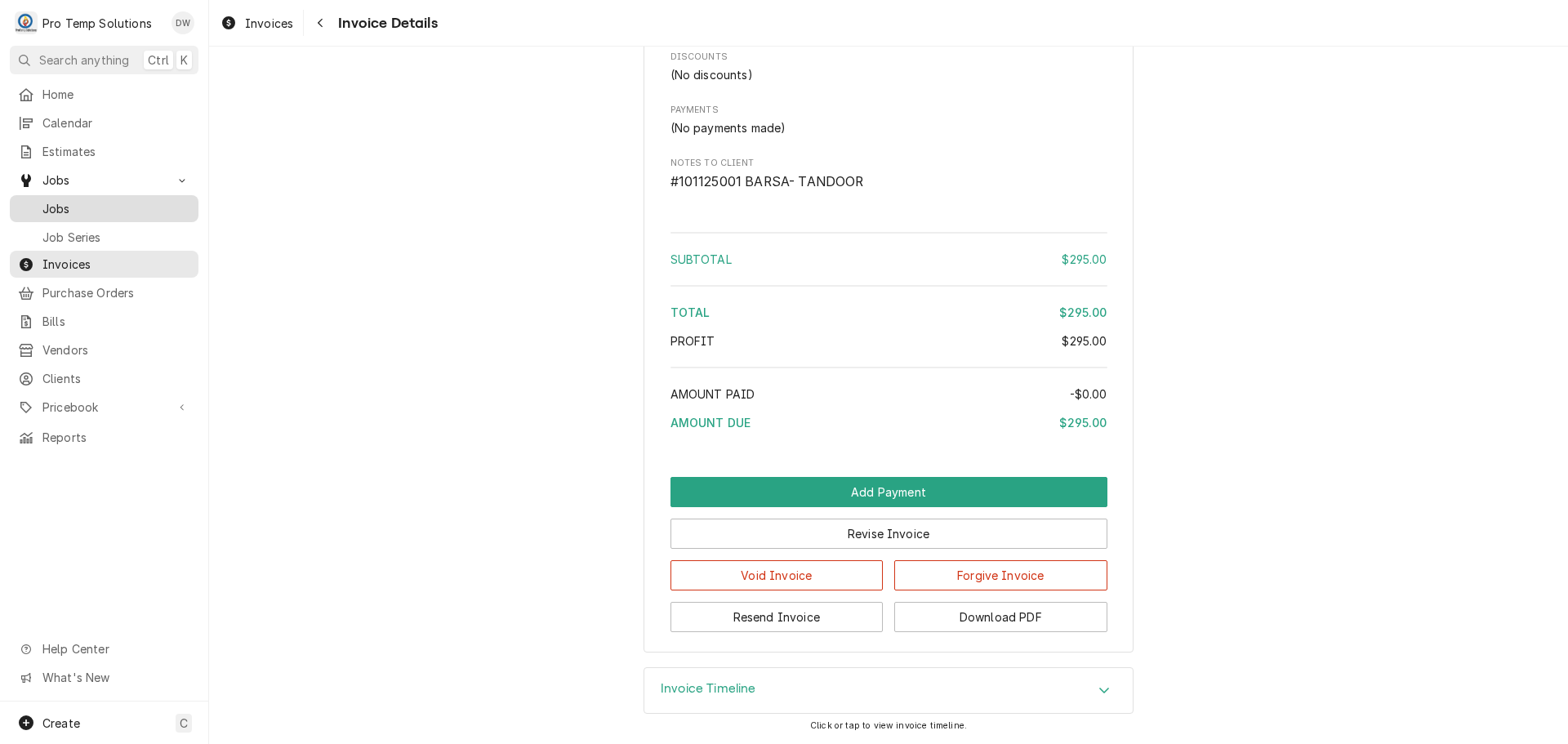
click at [78, 205] on span "Jobs" at bounding box center [117, 208] width 148 height 17
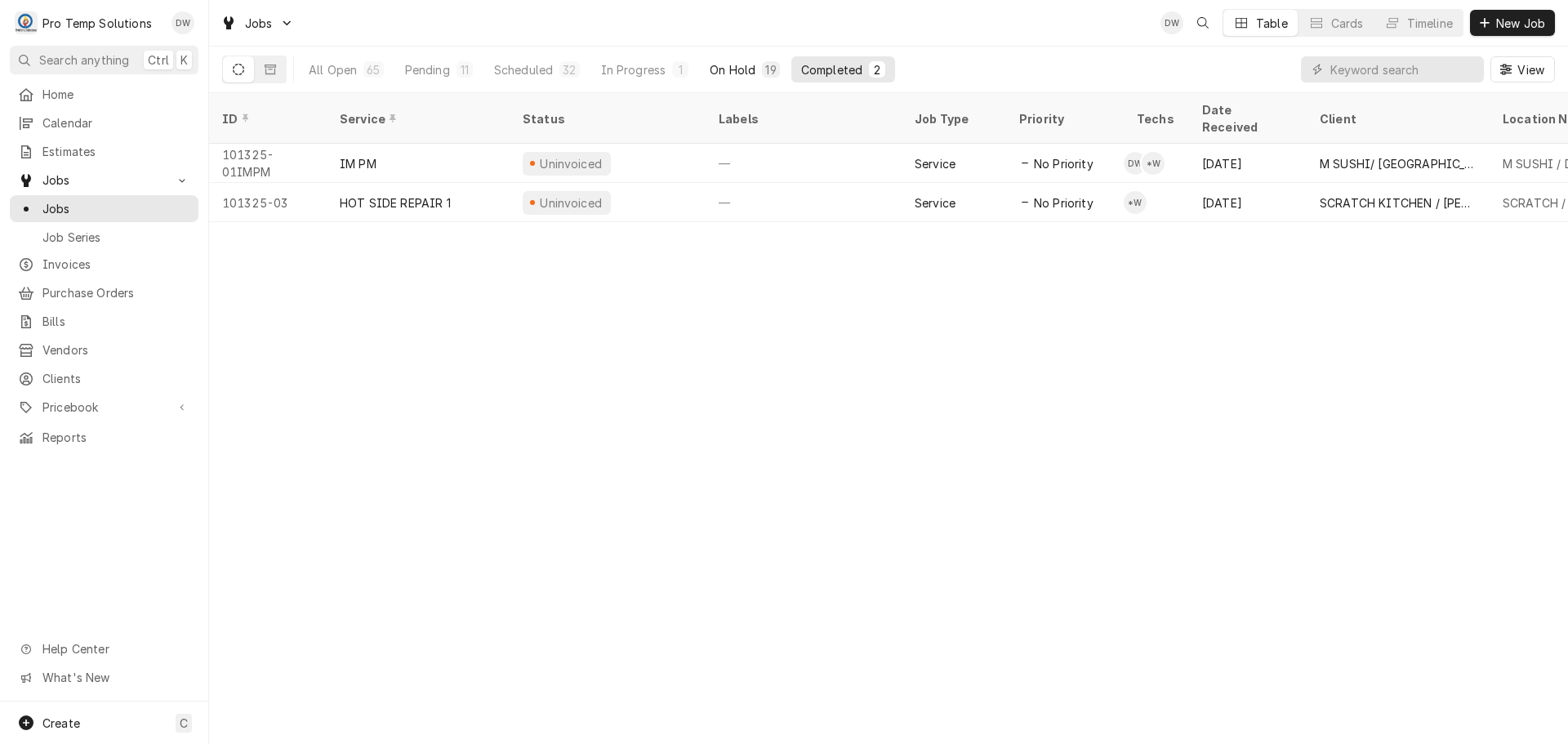
click at [720, 64] on div "On Hold" at bounding box center [732, 69] width 45 height 17
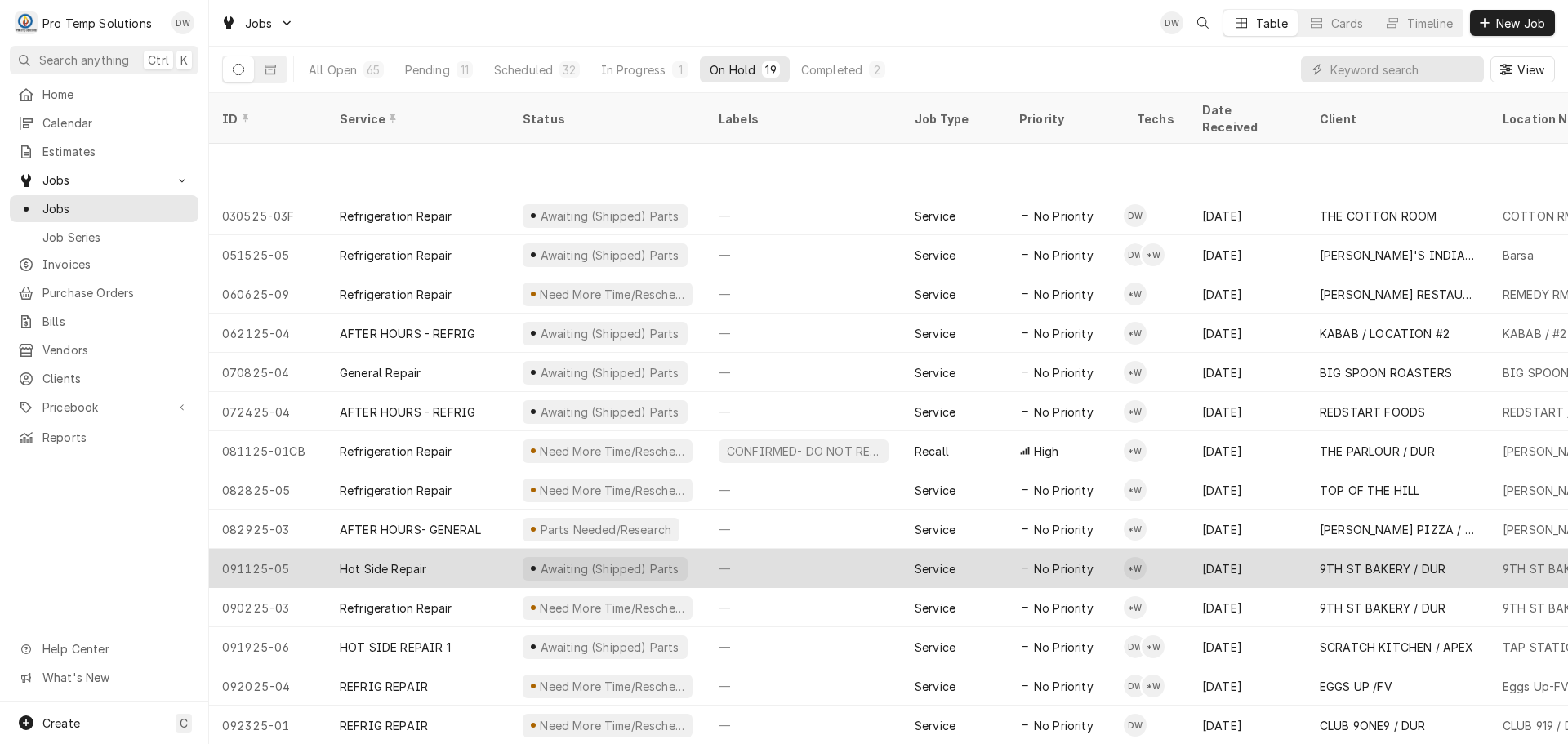
scroll to position [137, 0]
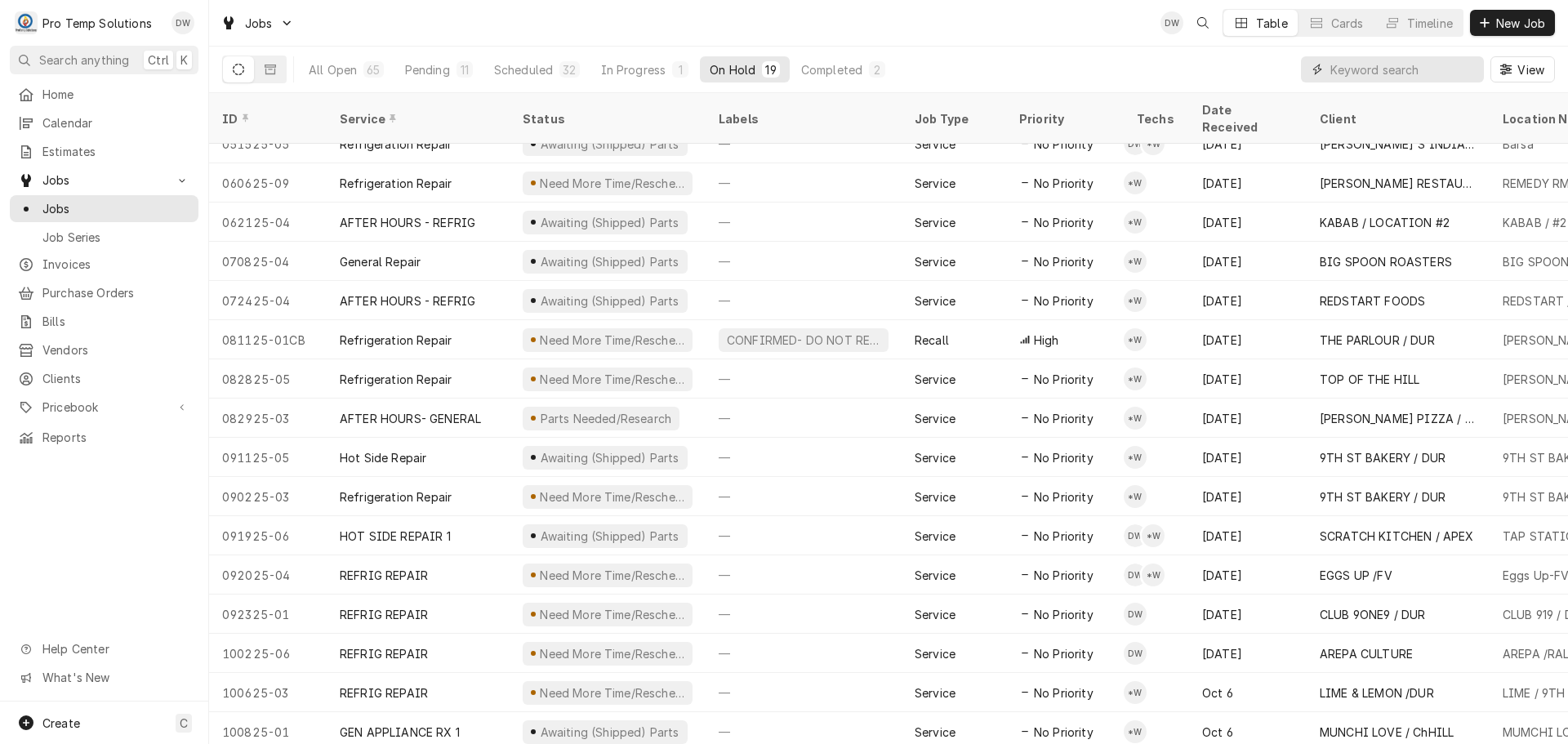
click at [1420, 67] on input "Dynamic Content Wrapper" at bounding box center [1402, 69] width 145 height 26
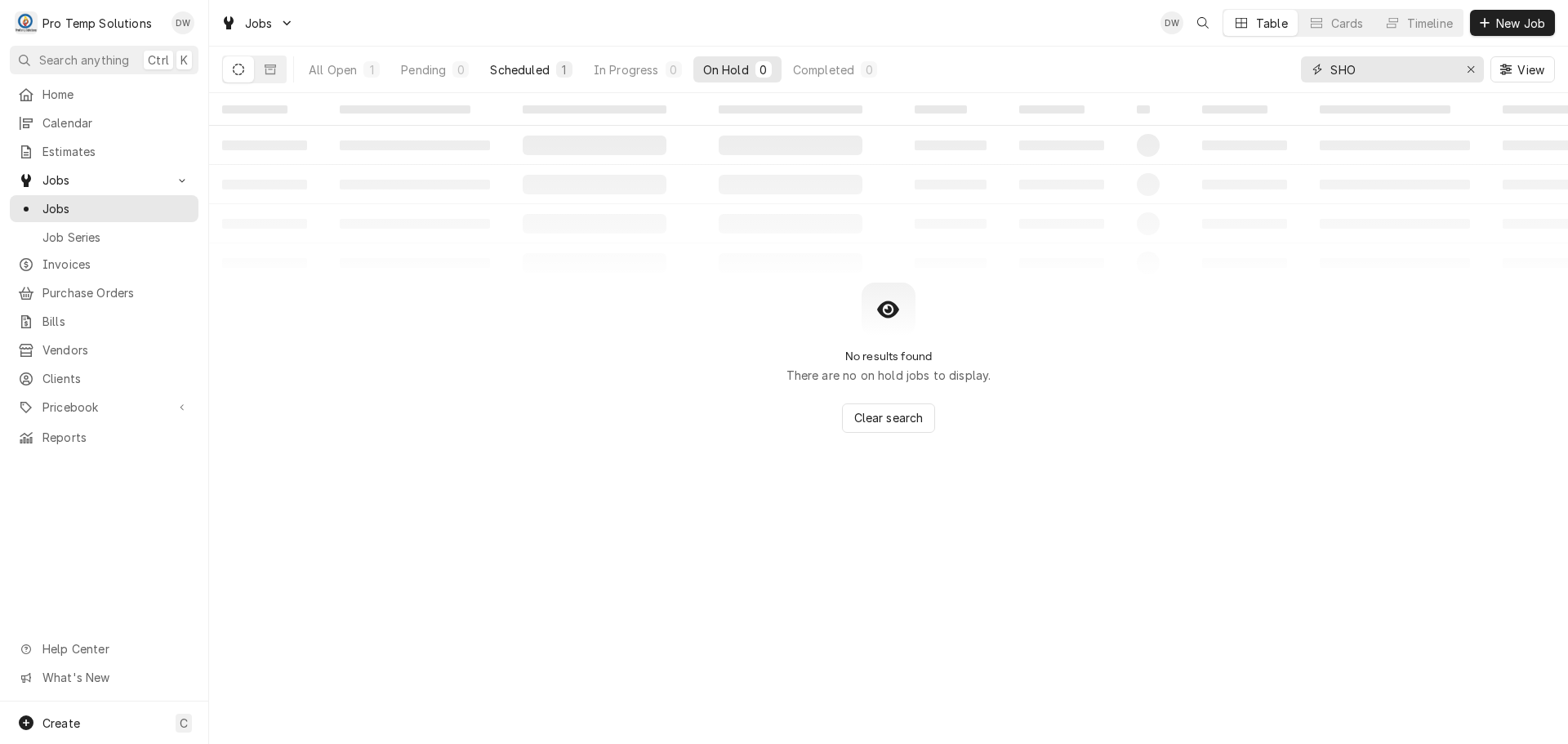
type input "SHO"
click at [528, 69] on div "Scheduled" at bounding box center [519, 69] width 59 height 17
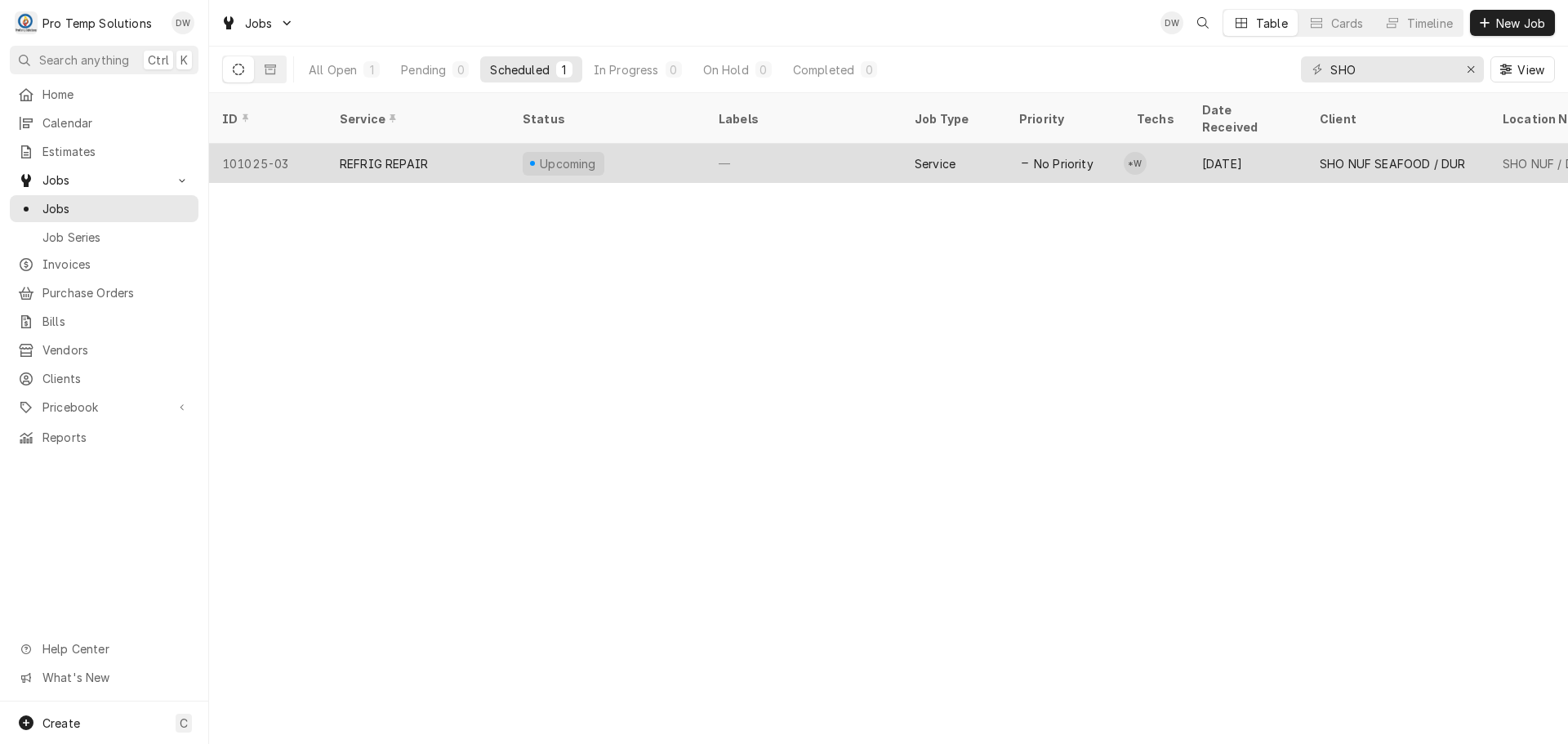
click at [748, 143] on div "—" at bounding box center [804, 163] width 196 height 39
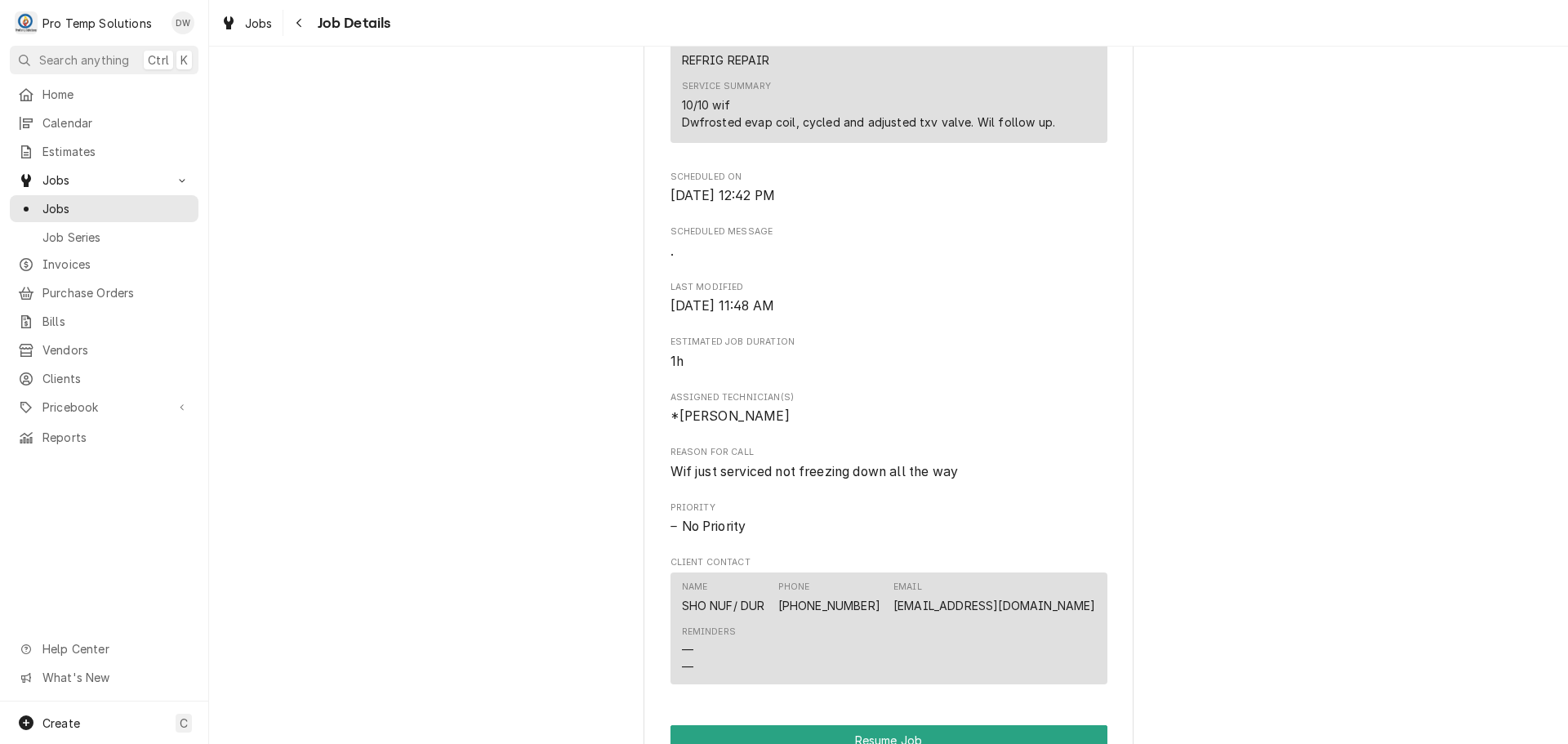
scroll to position [898, 0]
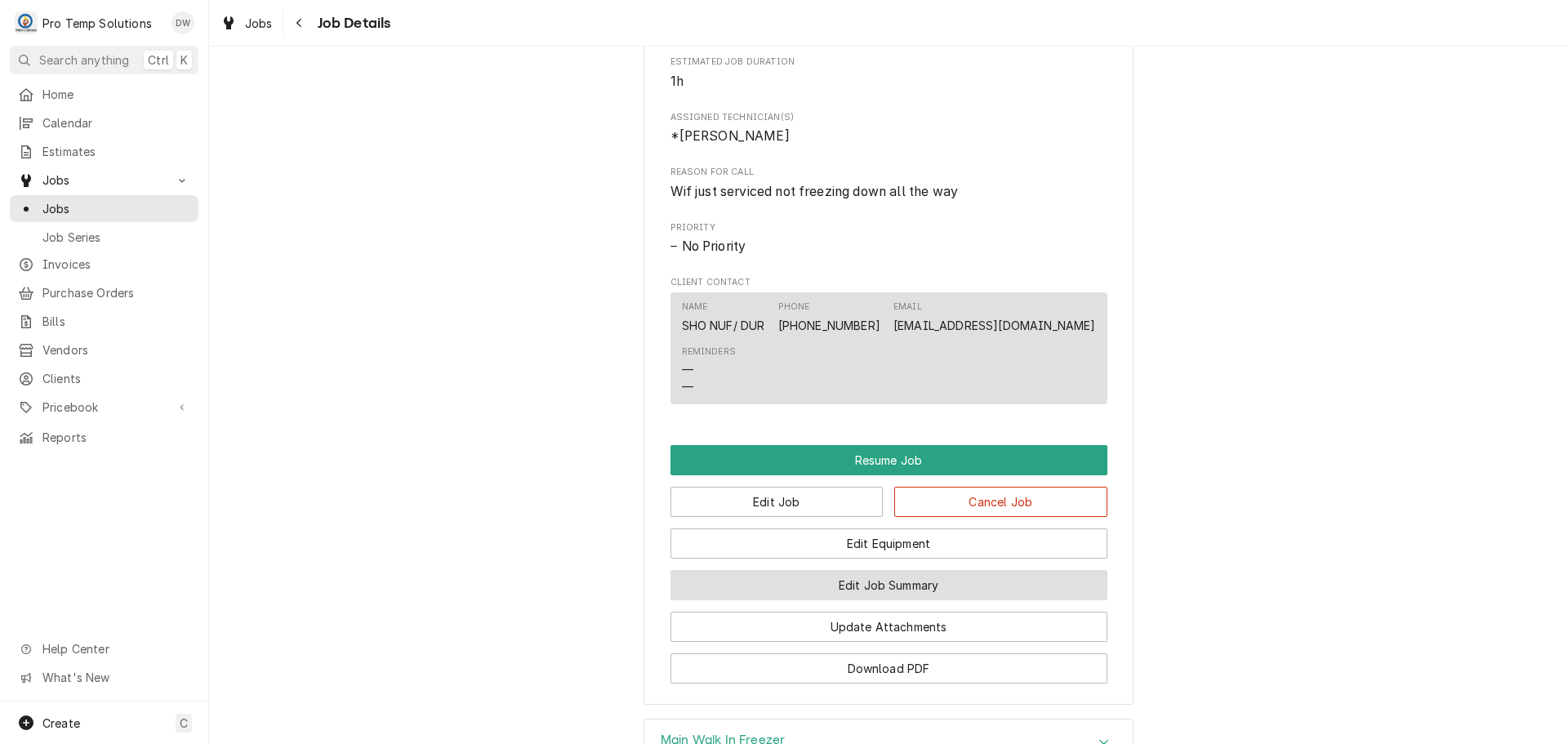
click at [872, 600] on button "Edit Job Summary" at bounding box center [889, 585] width 437 height 30
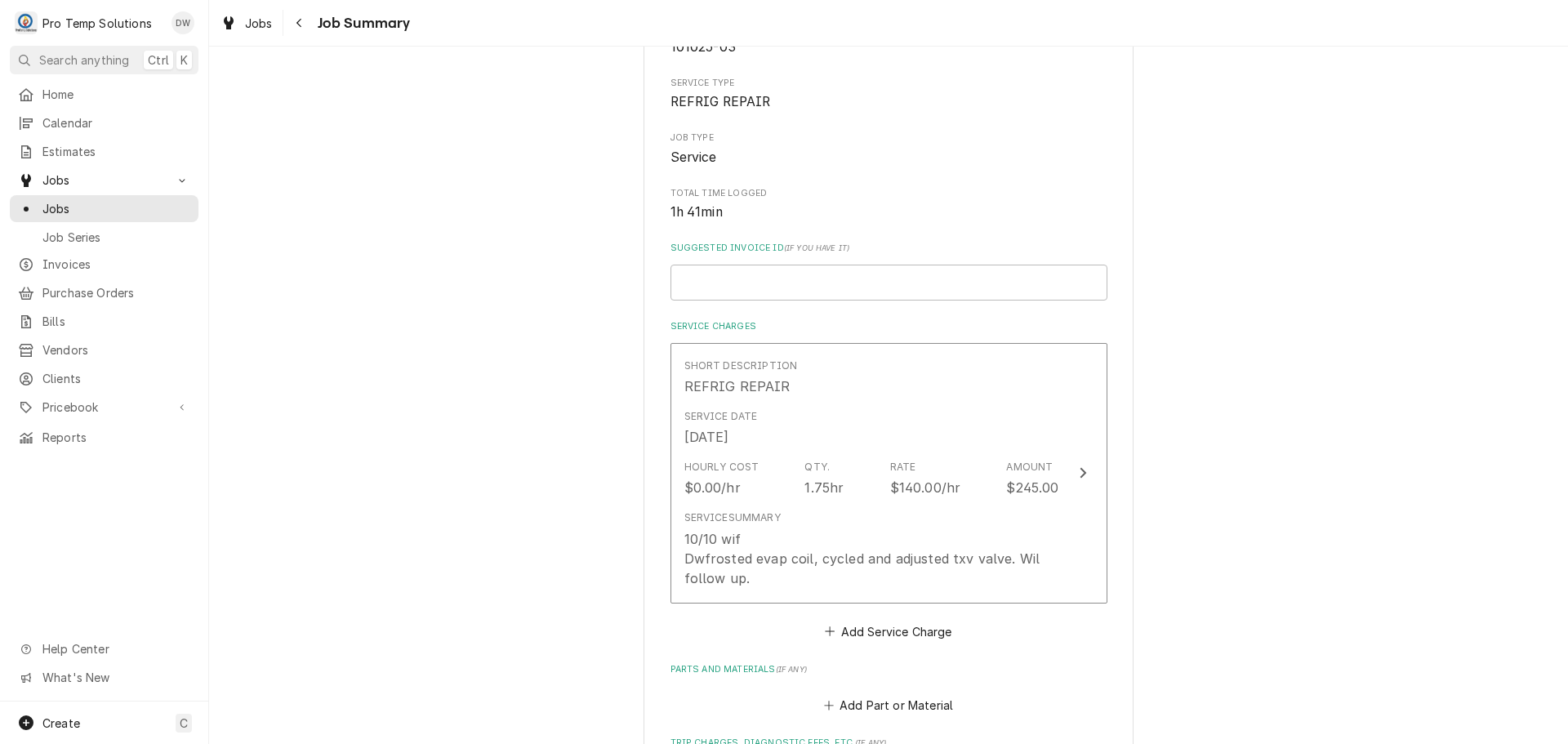
scroll to position [245, 0]
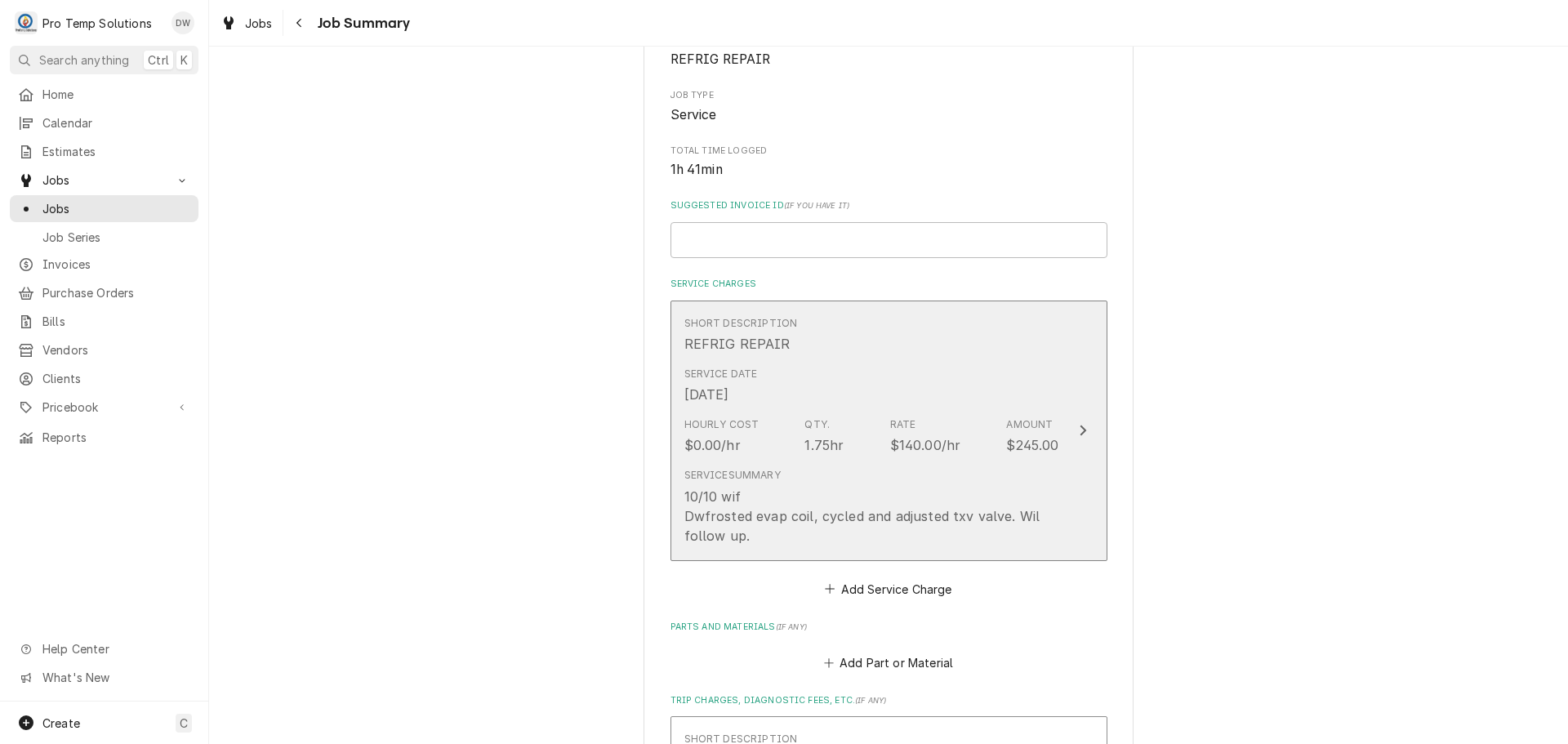
click at [1080, 428] on icon "Update Line Item" at bounding box center [1083, 431] width 6 height 11
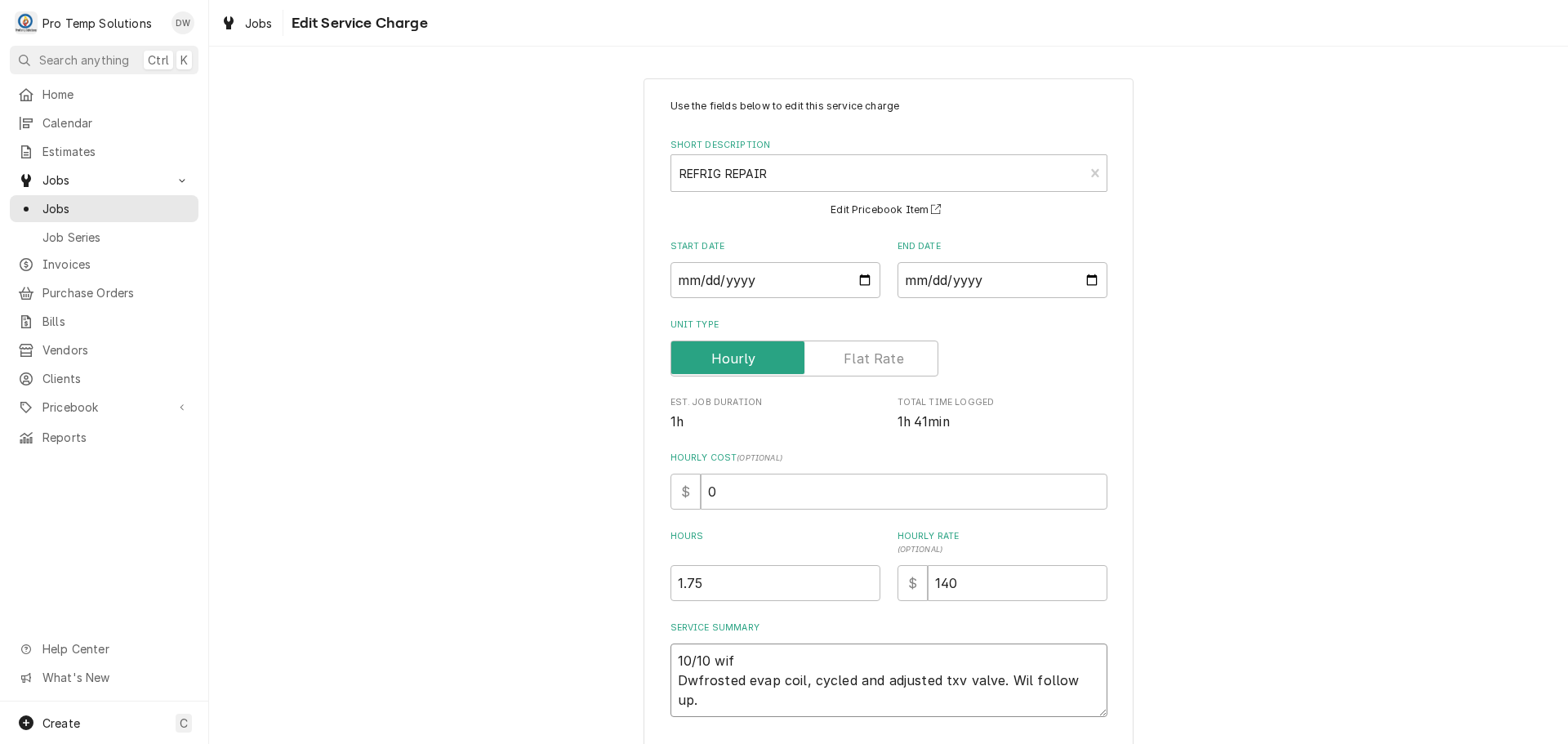
click at [756, 654] on textarea "10/10 wif Dwfrosted evap coil, cycled and adjusted txv valve. Wil follow up." at bounding box center [889, 680] width 437 height 74
type textarea "x"
type textarea "10/10 wi Dwfrosted evap coil, cycled and adjusted txv valve. Wil follow up."
type textarea "x"
type textarea "10/10 w Dwfrosted evap coil, cycled and adjusted txv valve. Wil follow up."
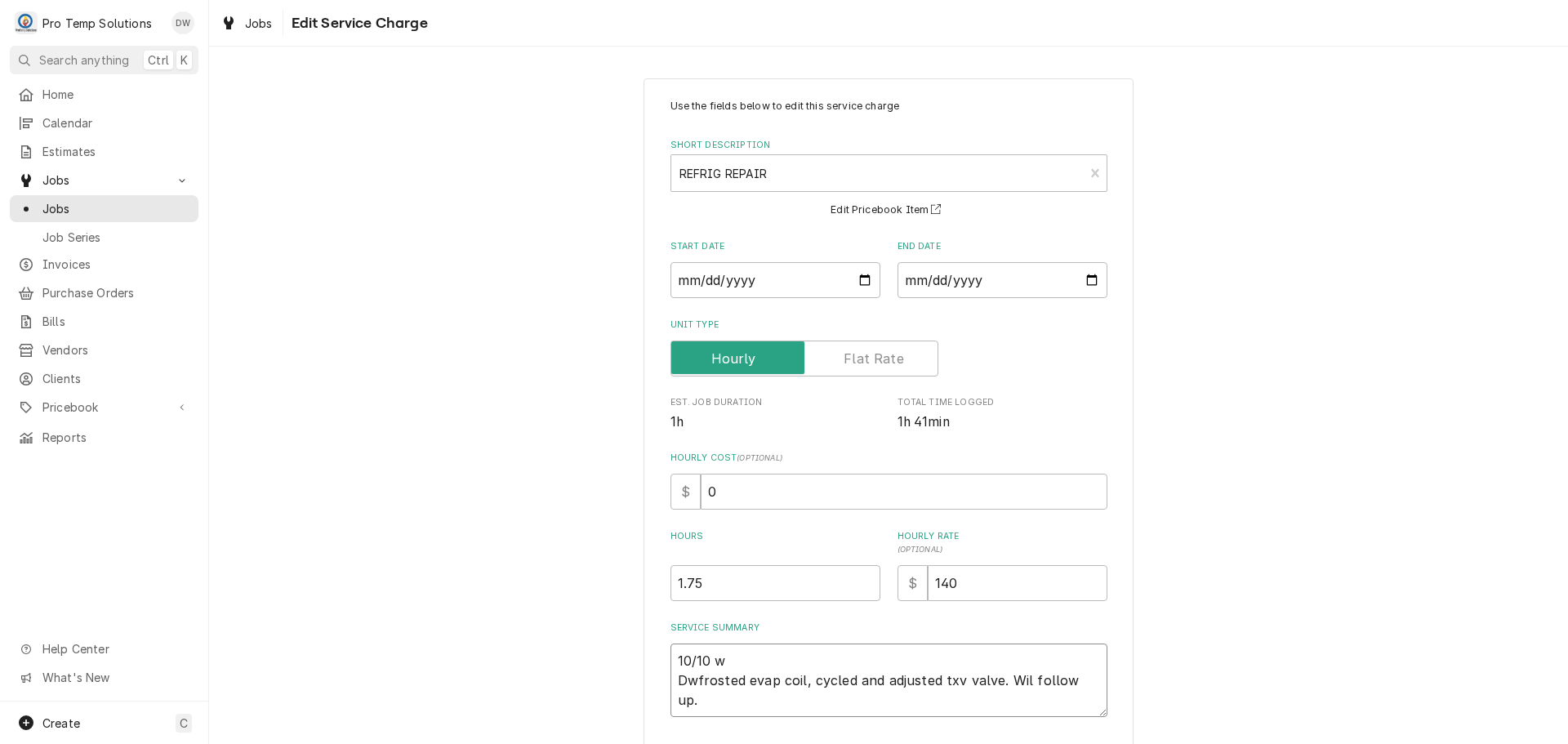
type textarea "x"
type textarea "10/10 Dwfrosted evap coil, cycled and adjusted txv valve. Wil follow up."
type textarea "x"
type textarea "10/10 W Dwfrosted evap coil, cycled and adjusted txv valve. Wil follow up."
type textarea "x"
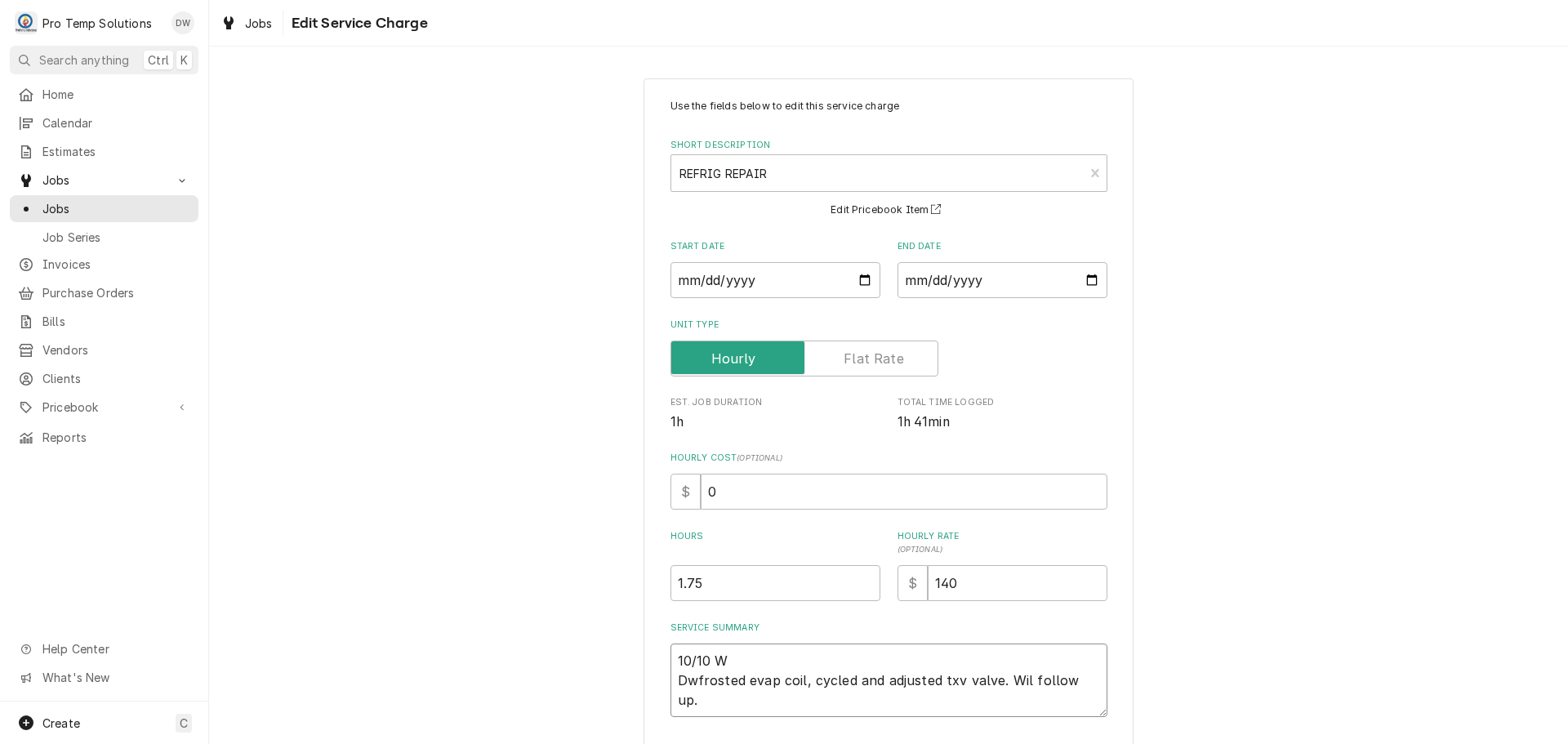
type textarea "10/10 WI Dwfrosted evap coil, cycled and adjusted txv valve. Wil follow up."
type textarea "x"
type textarea "10/10 WIF Dwfrosted evap coil, cycled and adjusted txv valve. Wil follow up."
type textarea "x"
type textarea "10/10 WIF Dwfrosted evap coil, cycled and adjusted txv valve. Wil follow up."
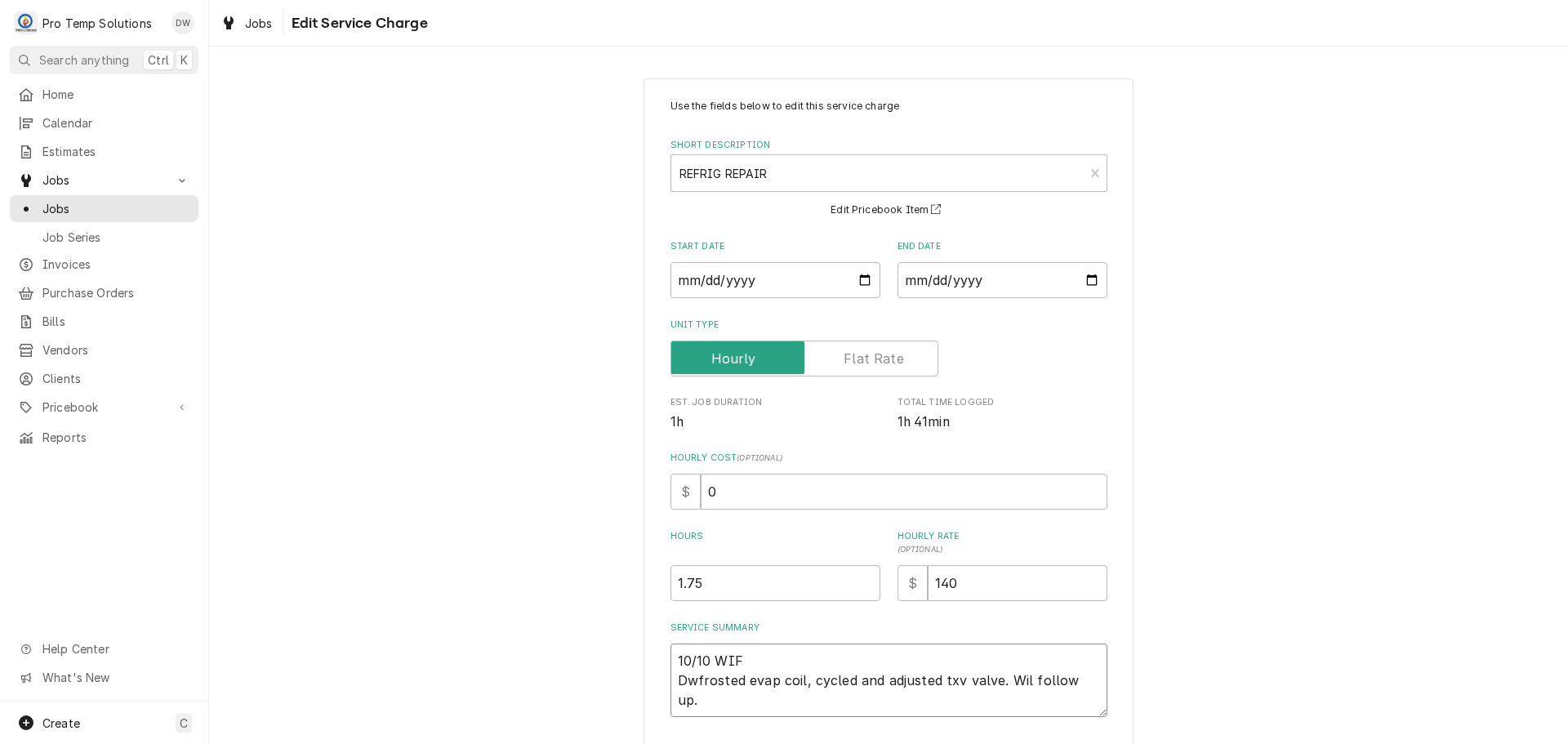
type textarea "x"
type textarea "10/10 WIF 1 Dwfrosted evap coil, cycled and adjusted txv valve. Wil follow up."
type textarea "x"
type textarea "10/10 WIF 11 Dwfrosted evap coil, cycled and adjusted txv valve. Wil follow up."
type textarea "x"
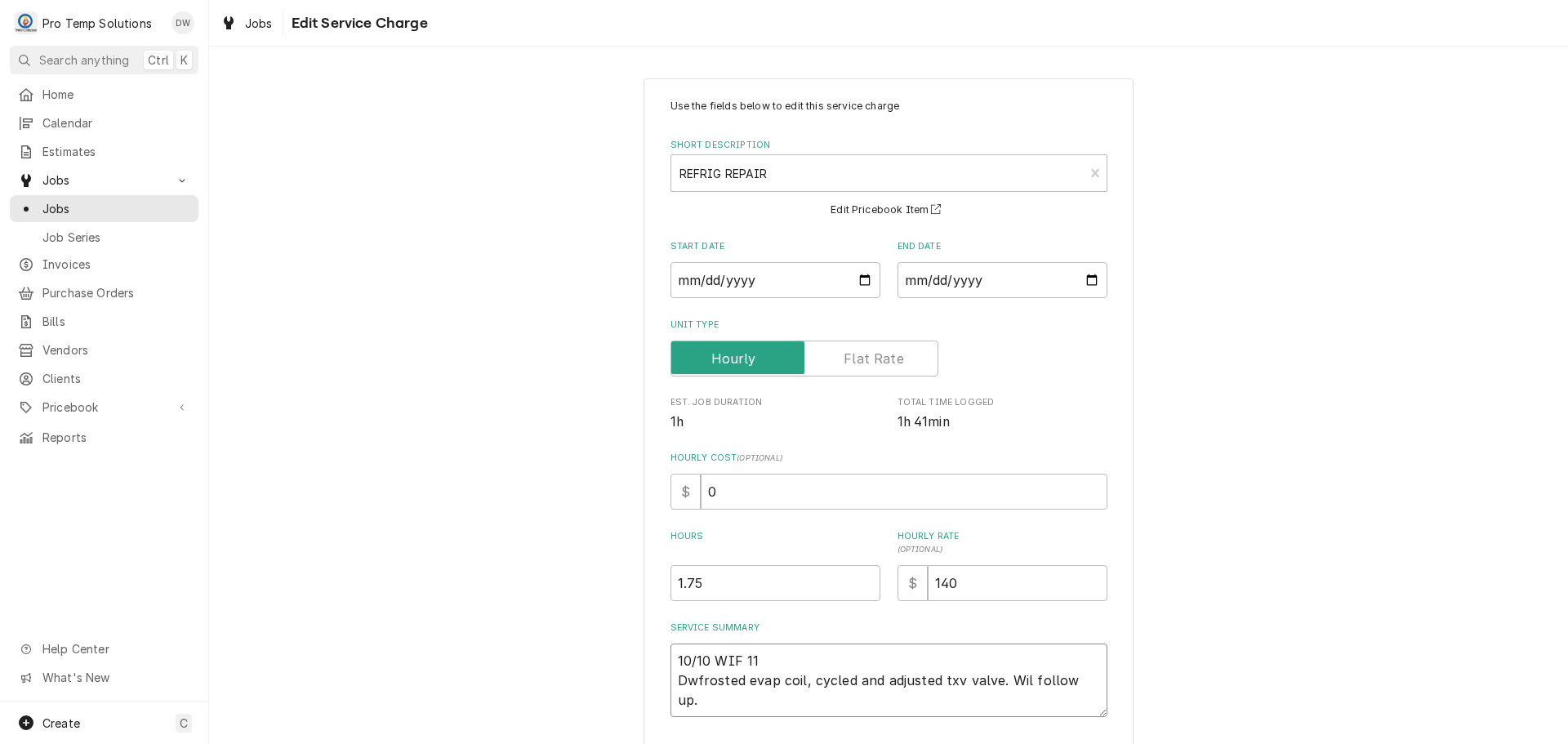
type textarea "10/10 WIF 114 Dwfrosted evap coil, cycled and adjusted txv valve. Wil follow up."
type textarea "x"
type textarea "10/10 WIF 1140 Dwfrosted evap coil, cycled and adjusted txv valve. Wil follow u…"
type textarea "x"
type textarea "10/10 WIF 1140- Dwfrosted evap coil, cycled and adjusted txv valve. Wil follow …"
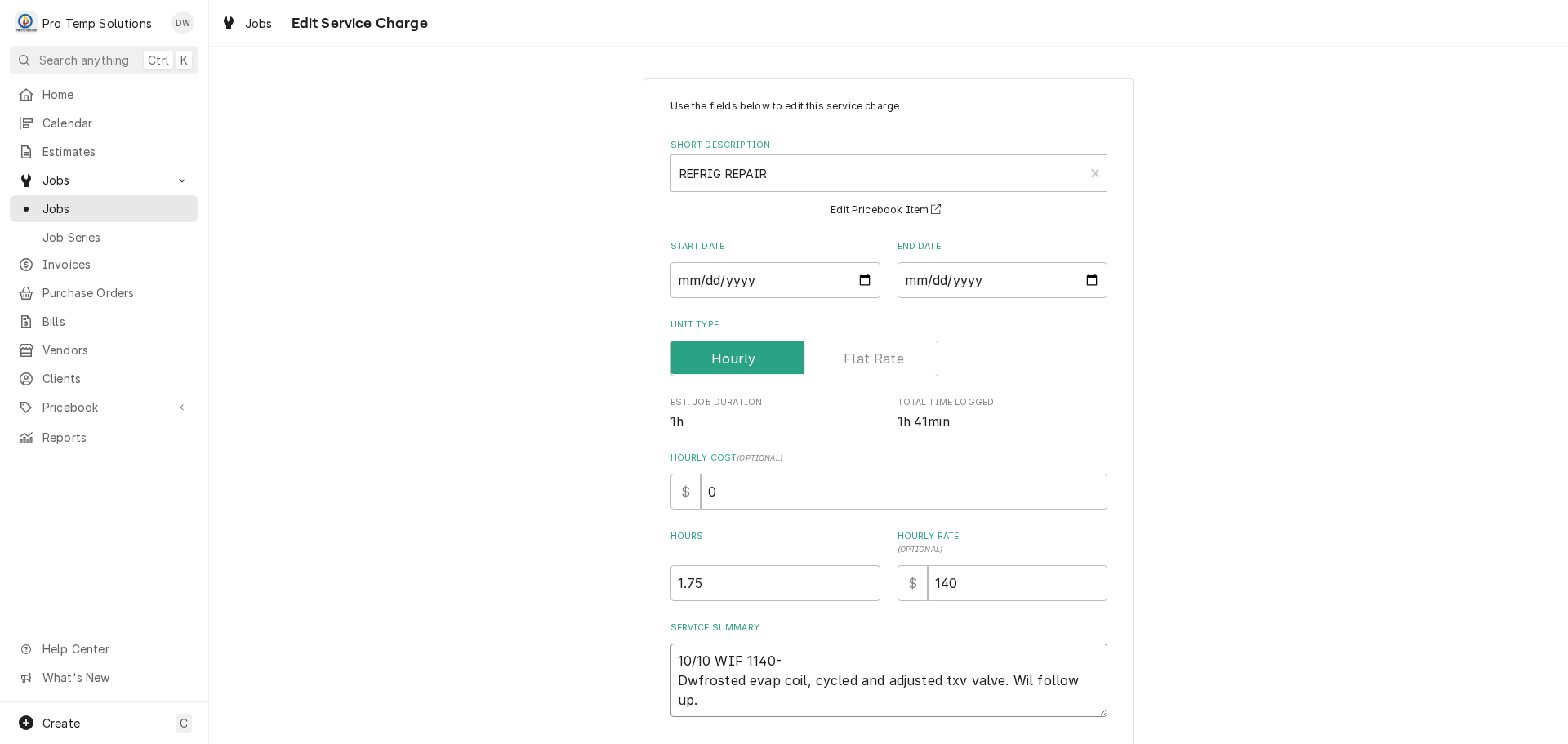
type textarea "x"
type textarea "10/10 WIF 1140-1 Dwfrosted evap coil, cycled and adjusted txv valve. Wil follow…"
type textarea "x"
type textarea "10/10 WIF 1140-12 Dwfrosted evap coil, cycled and adjusted txv valve. Wil follo…"
type textarea "x"
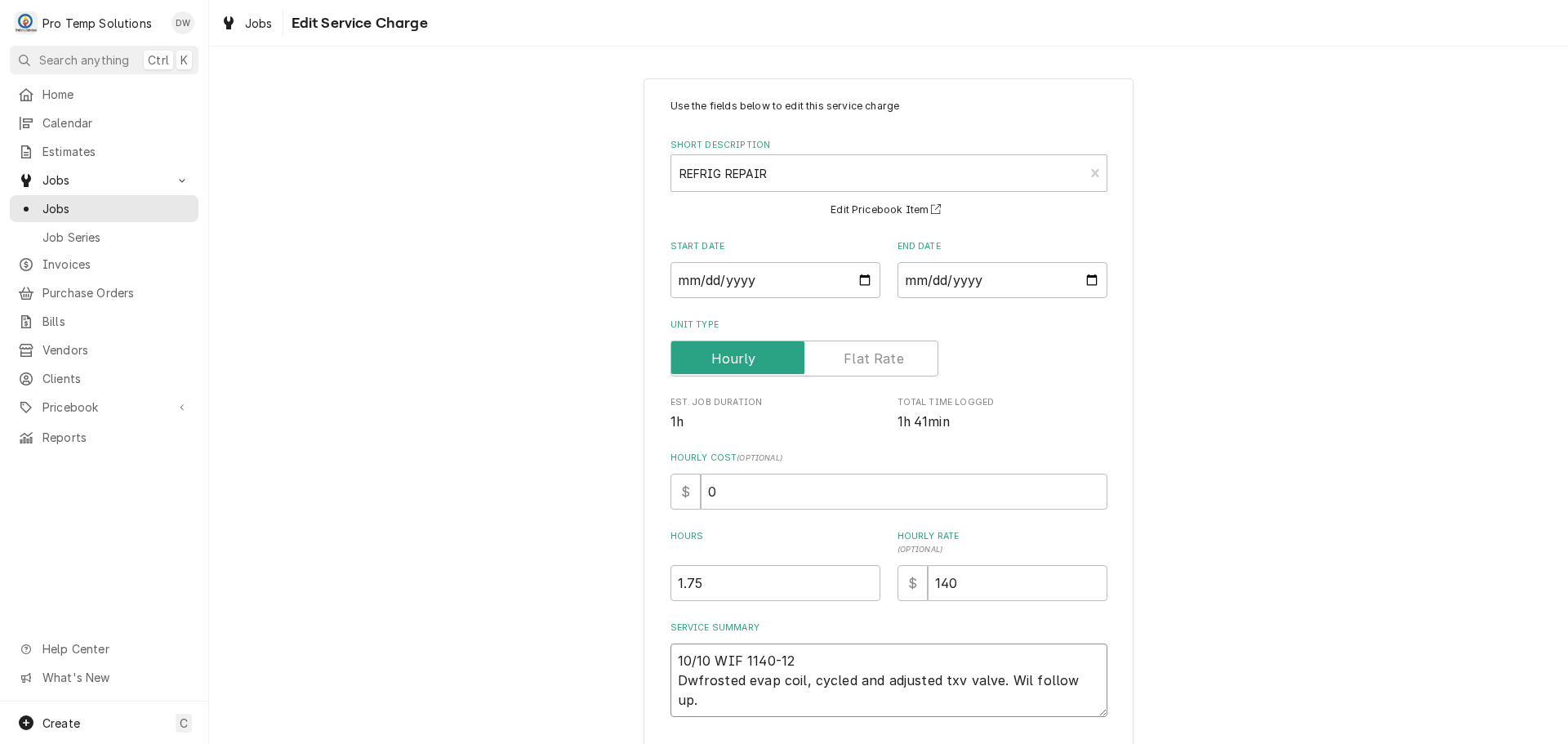
type textarea "10/10 WIF 1140-125 Dwfrosted evap coil, cycled and adjusted txv valve. Wil foll…"
type textarea "x"
type textarea "10/10 WIF 1140-125 Dwfrosted evap coil, cycled and adjusted txv valve. Wil foll…"
click at [688, 679] on textarea "10/10 WIF 1140-125 Dwfrosted evap coil, cycled and adjusted txv valve. Wil foll…" at bounding box center [889, 680] width 437 height 74
type textarea "x"
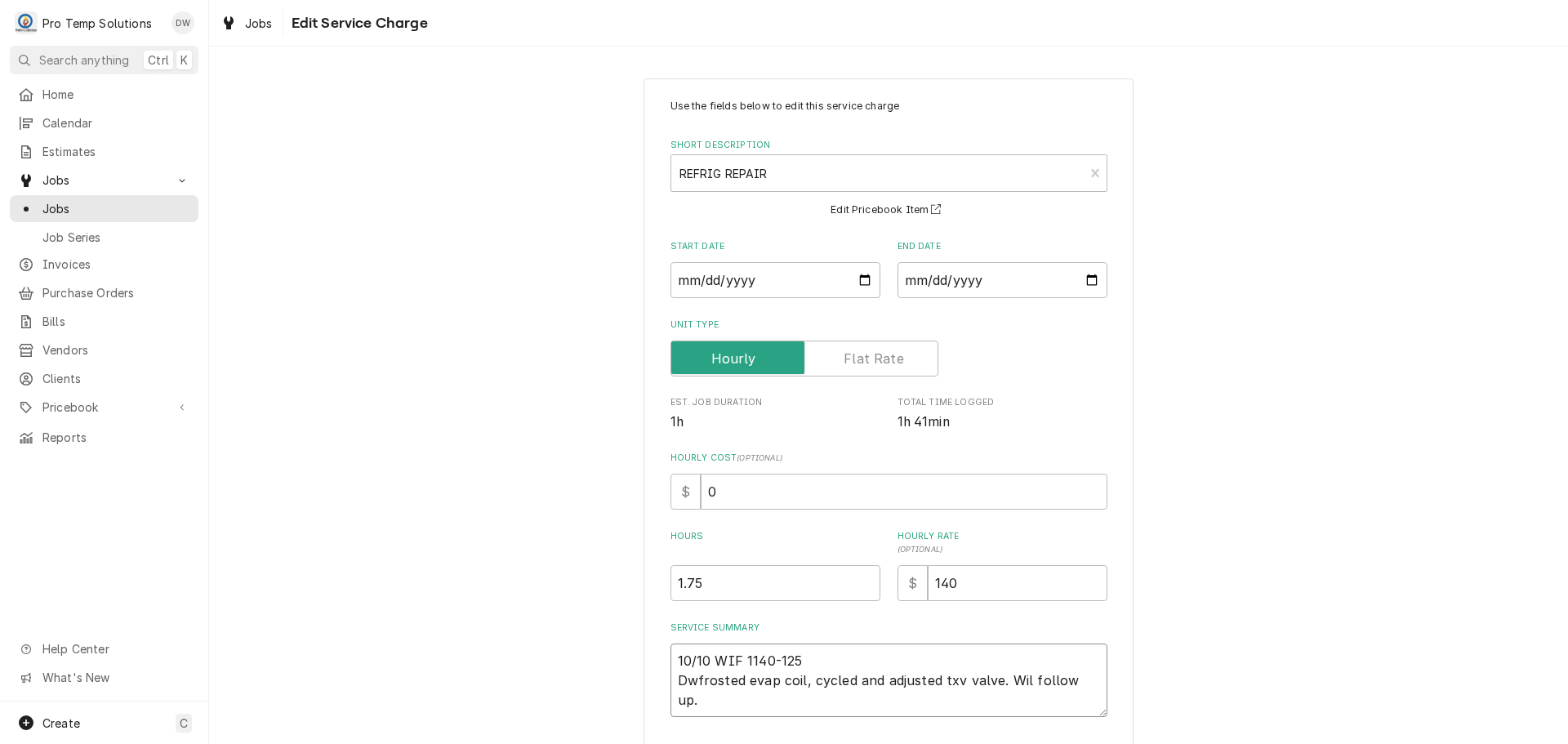
type textarea "10/10 WIF 1140-125 Dfrosted evap coil, cycled and adjusted txv valve. Wil follo…"
type textarea "x"
type textarea "10/10 WIF 1140-125 Defrosted evap coil, cycled and adjusted txv valve. Wil foll…"
click at [854, 647] on textarea "10/10 WIF 1140-125 Defrosted evap coil, cycled and adjusted txv valve. Wil foll…" at bounding box center [889, 680] width 437 height 74
type textarea "x"
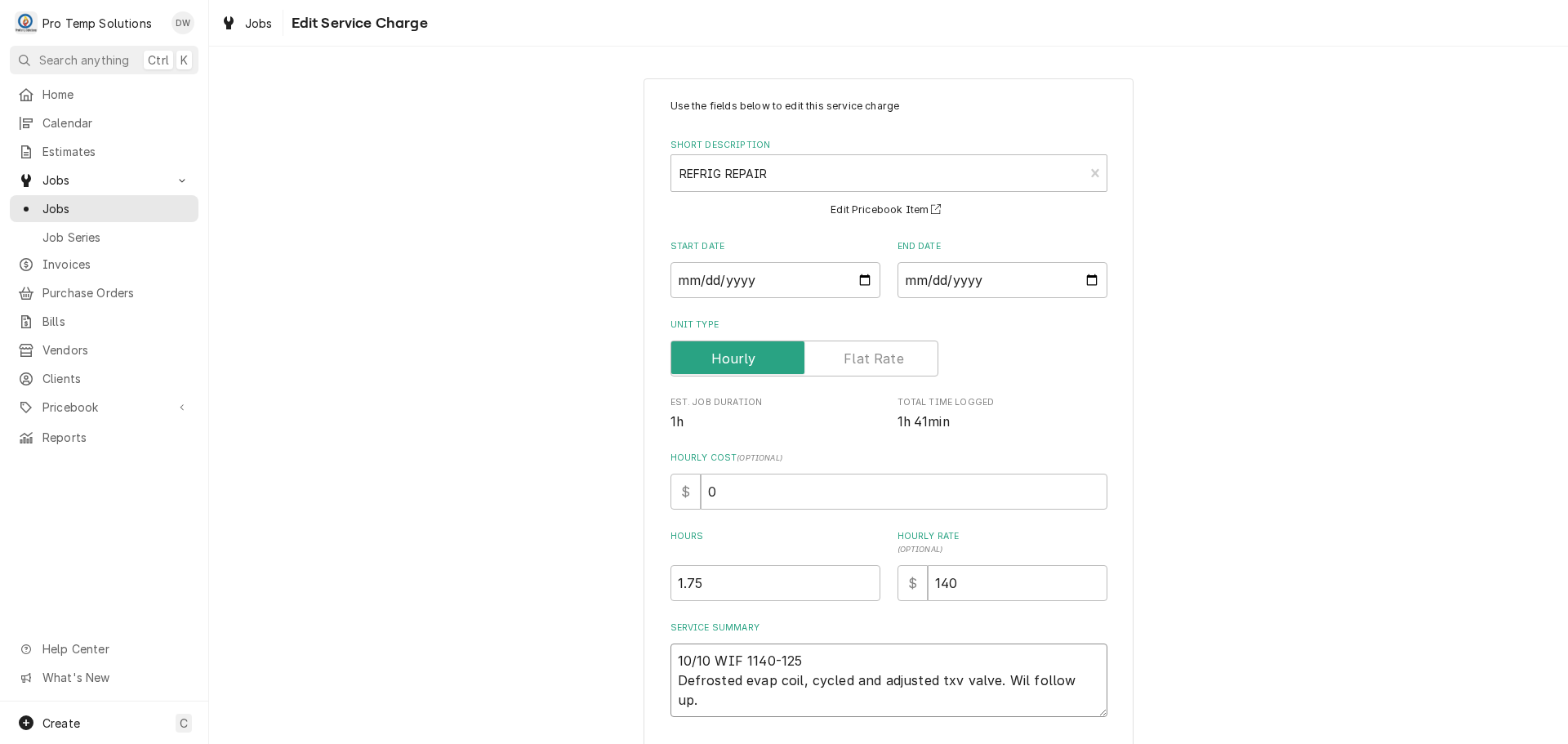
type textarea "10/10 WIF 1140-125 K Defrosted evap coil, cycled and adjusted txv valve. Wil fo…"
type textarea "x"
type textarea "10/10 WIF 1140-125 KE Defrosted evap coil, cycled and adjusted txv valve. Wil f…"
type textarea "x"
type textarea "10/10 WIF 1140-125 KEV Defrosted evap coil, cycled and adjusted txv valve. Wil …"
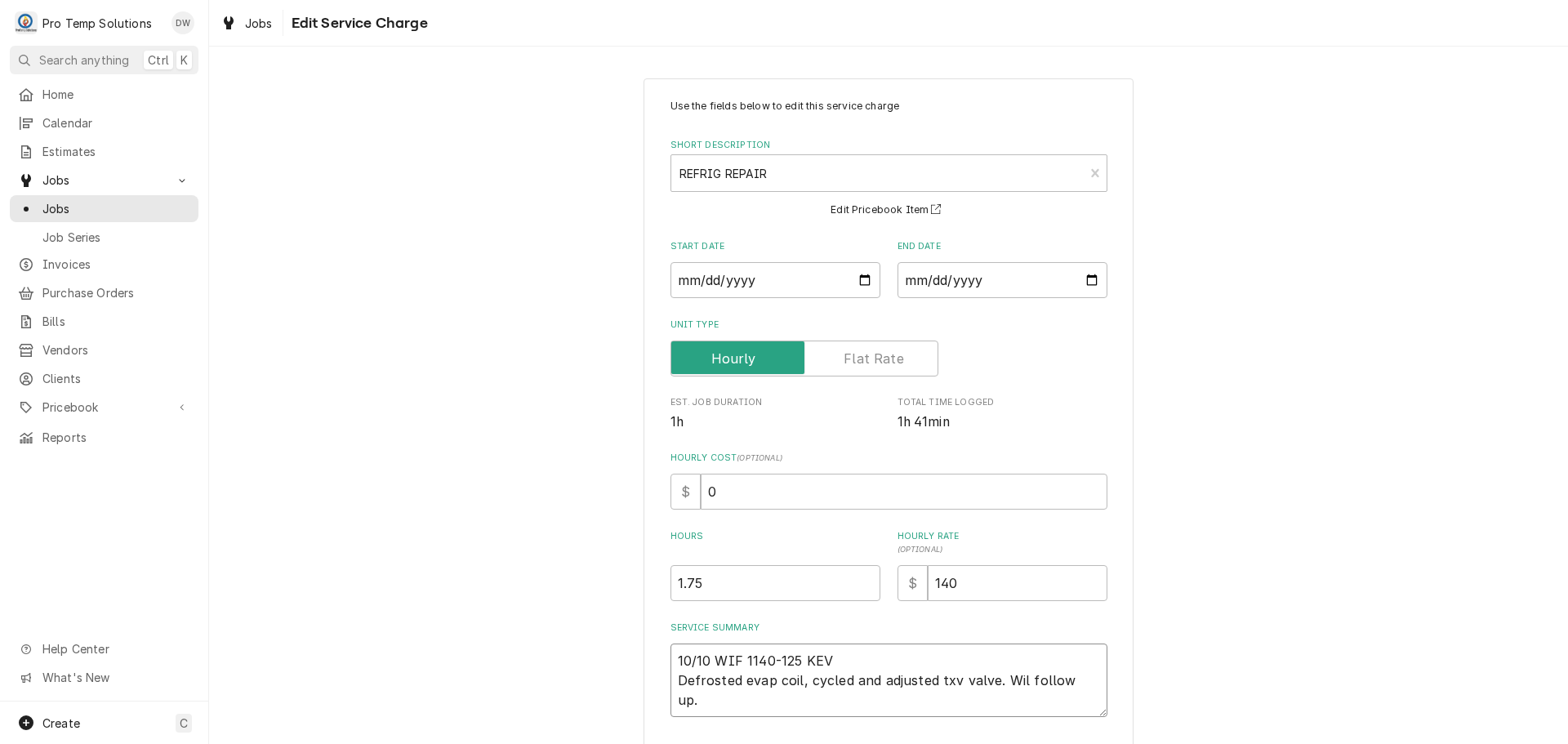
type textarea "x"
type textarea "10/10 WIF 1140-125 KEVI Defrosted evap coil, cycled and adjusted txv valve. Wil…"
type textarea "x"
type textarea "10/10 WIF 1140-125 KEVIN Defrosted evap coil, cycled and adjusted txv valve. Wi…"
type textarea "x"
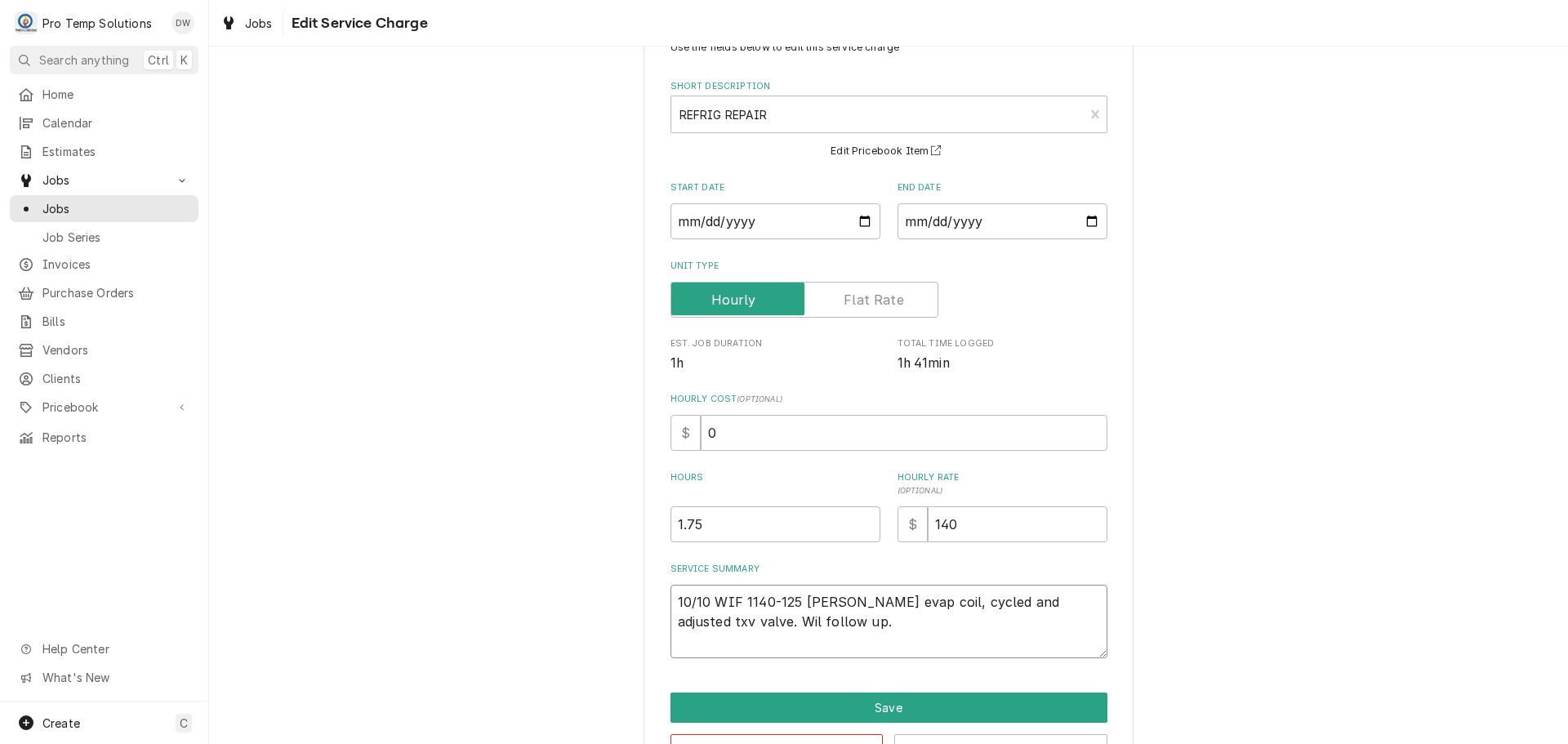
scroll to position [114, 0]
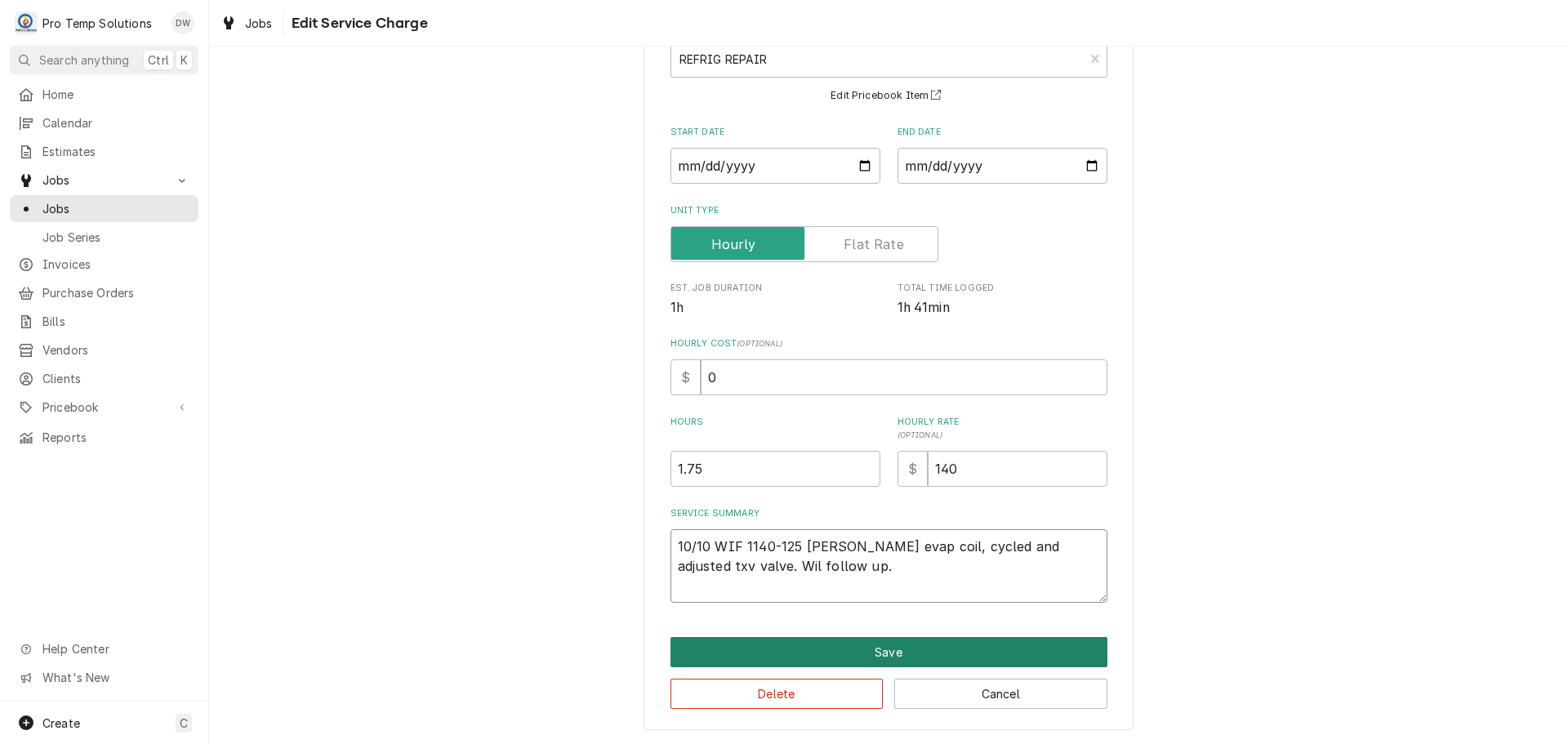
type textarea "10/10 WIF 1140-125 KEVIN Defrosted evap coil, cycled and adjusted txv valve. Wi…"
click at [878, 651] on button "Save" at bounding box center [889, 651] width 437 height 30
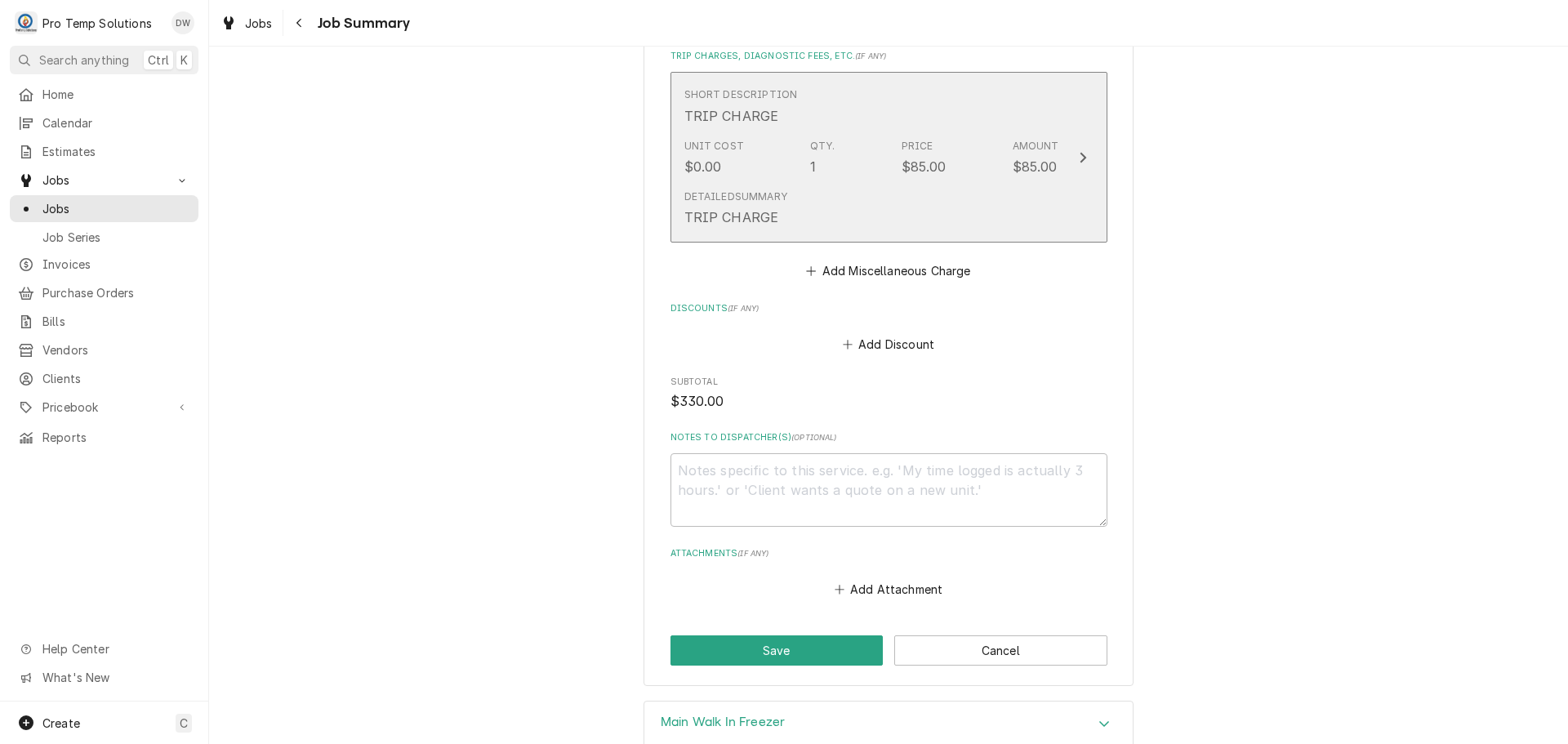
scroll to position [898, 0]
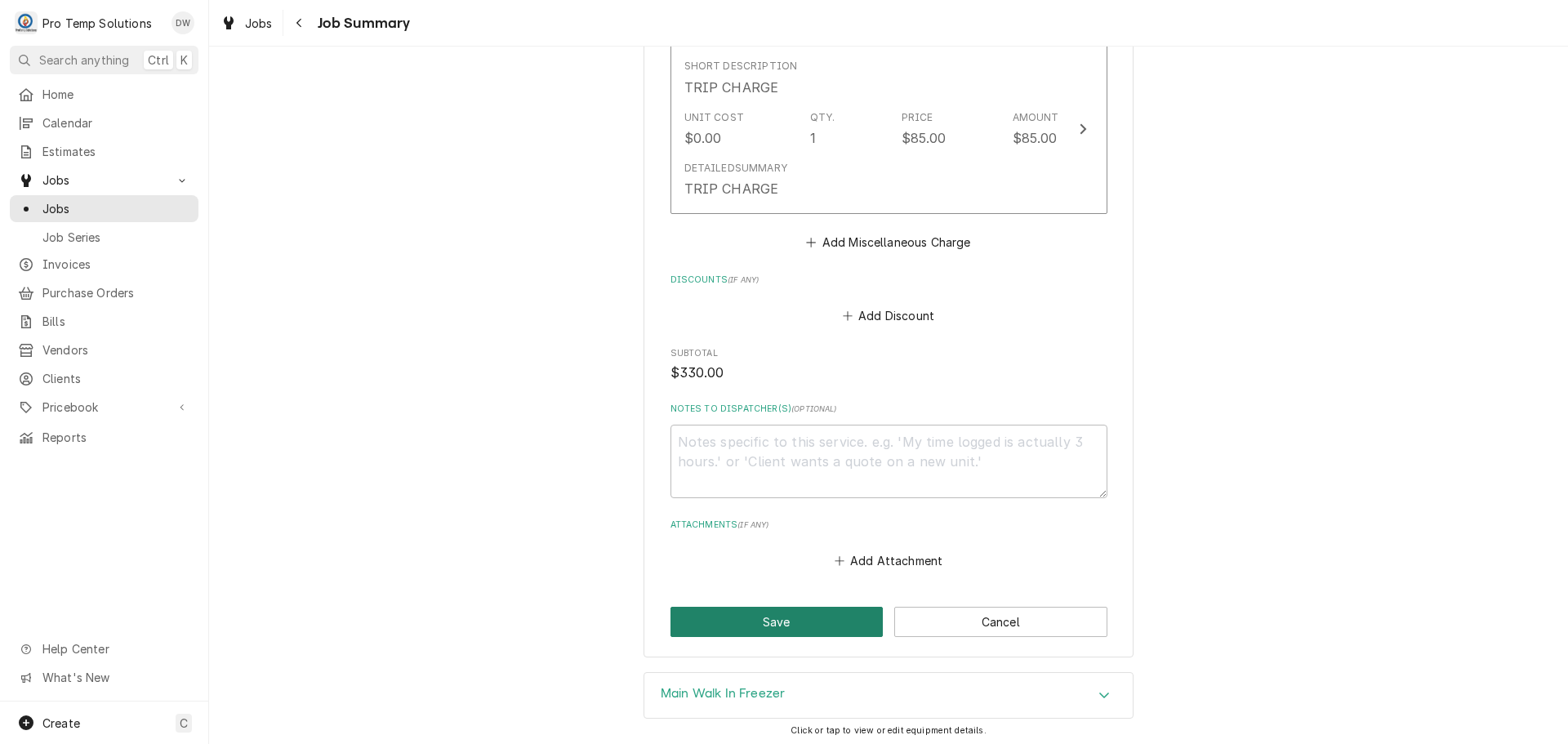
click at [761, 636] on button "Save" at bounding box center [776, 622] width 213 height 30
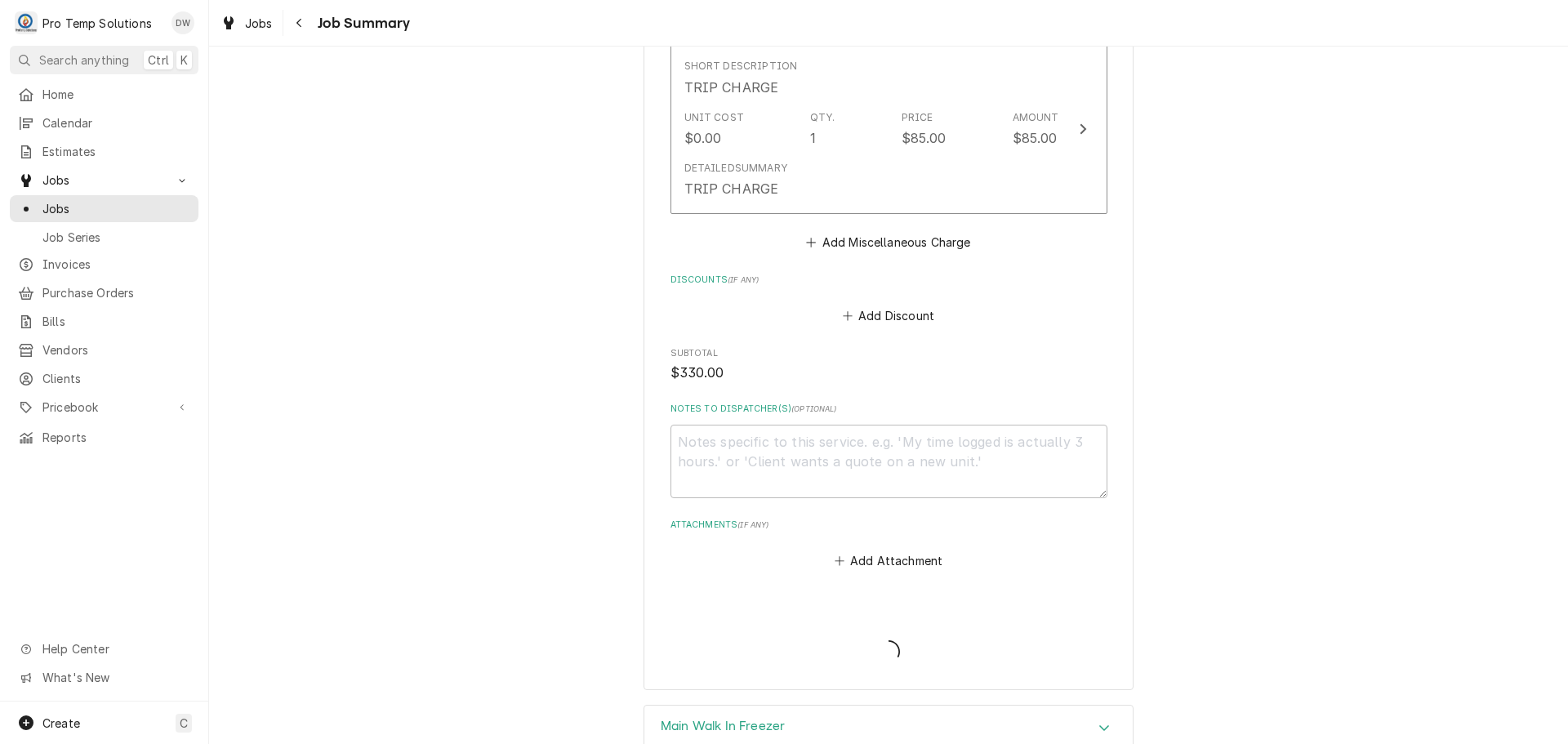
type textarea "x"
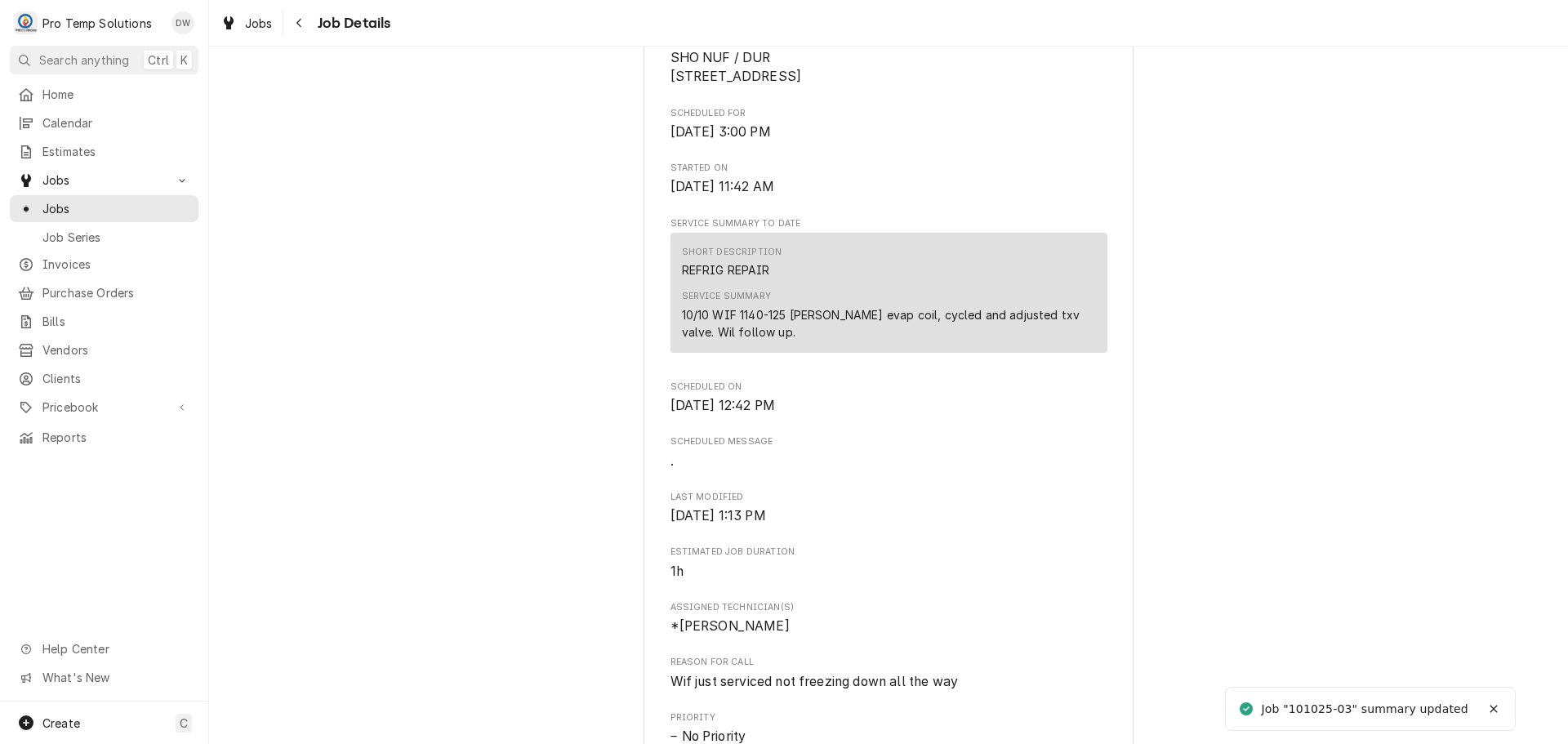
scroll to position [816, 0]
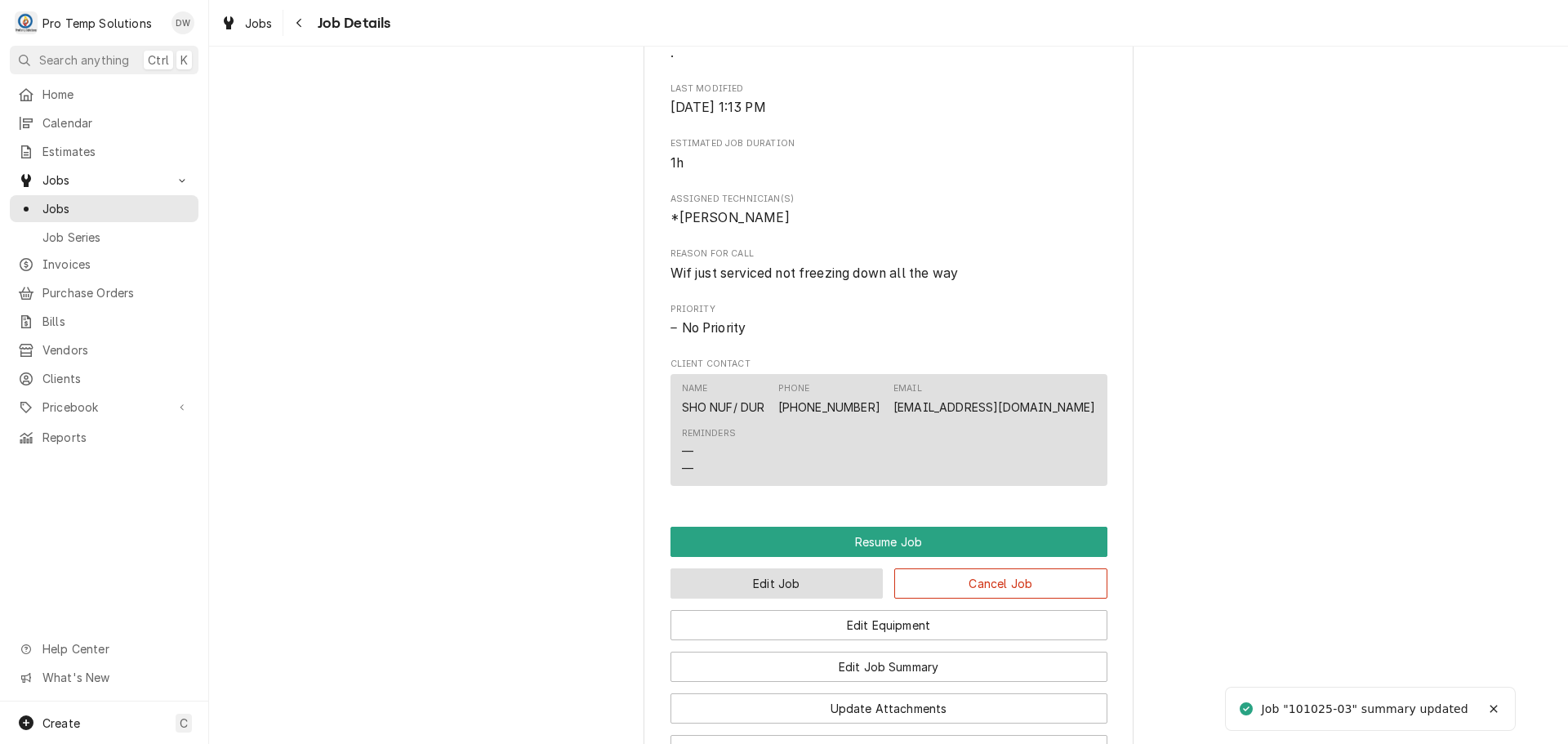
click at [785, 598] on button "Edit Job" at bounding box center [776, 583] width 213 height 30
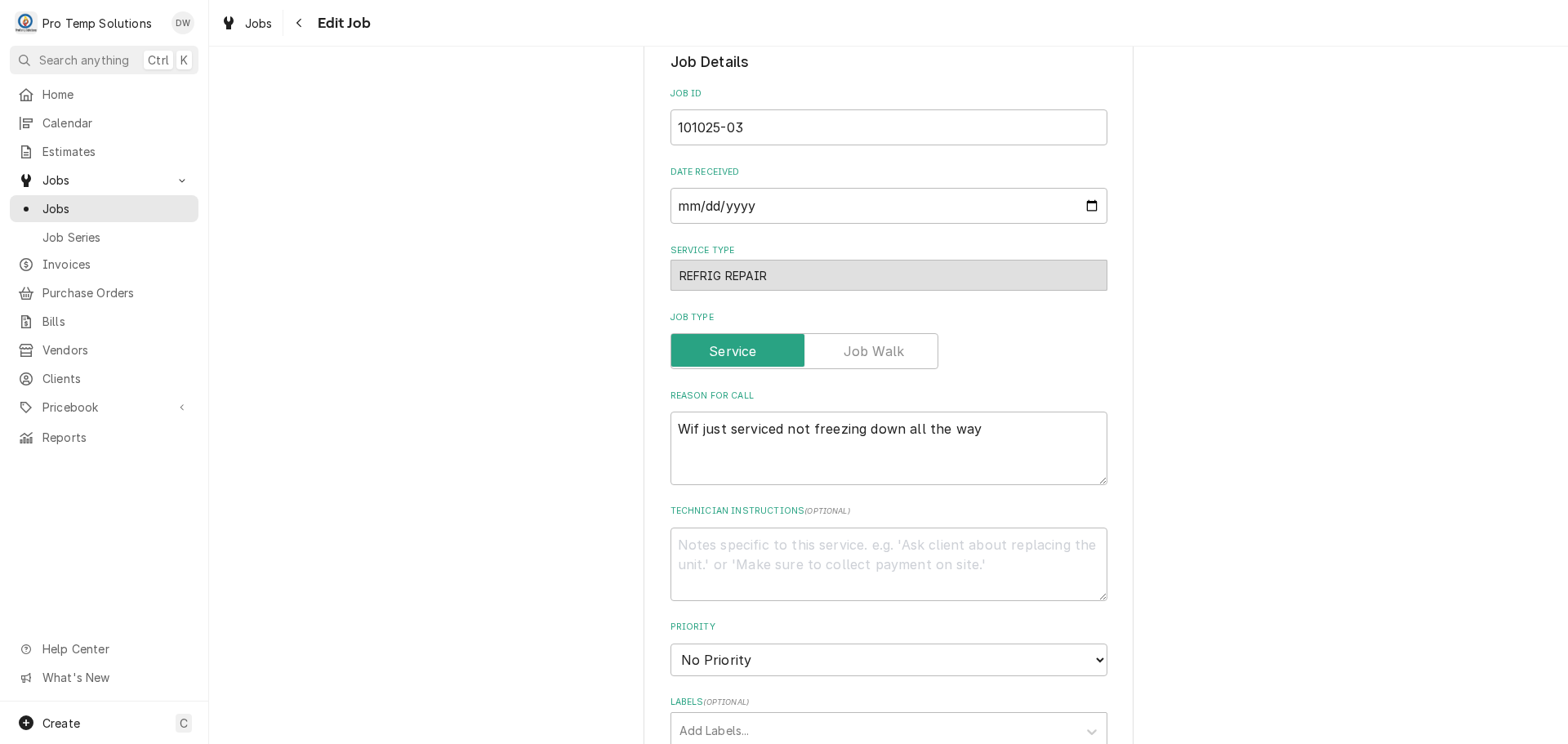
scroll to position [327, 0]
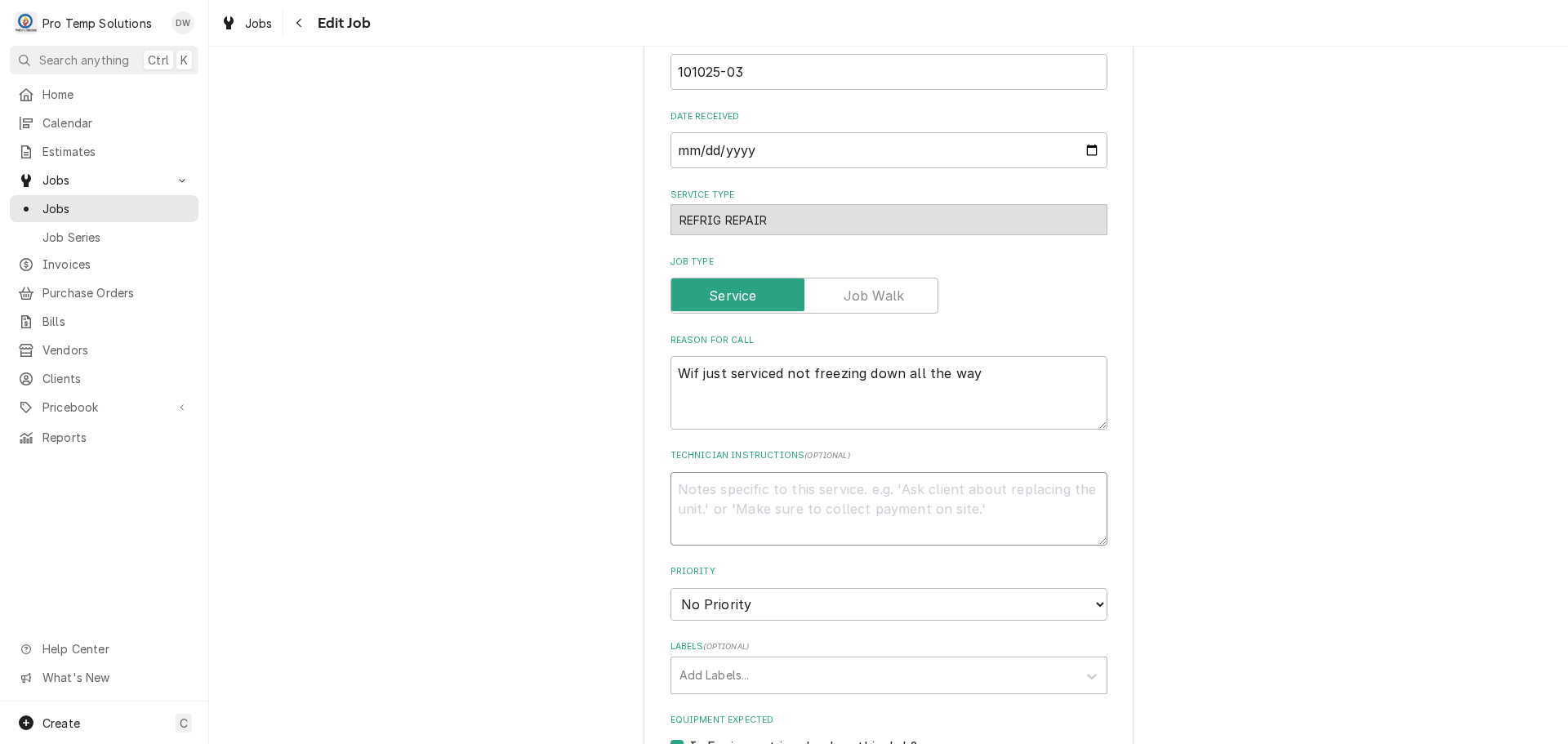
click at [821, 495] on textarea "Technician Instructions ( optional )" at bounding box center [889, 508] width 437 height 74
type textarea "x"
type textarea "C"
type textarea "x"
type textarea "CB"
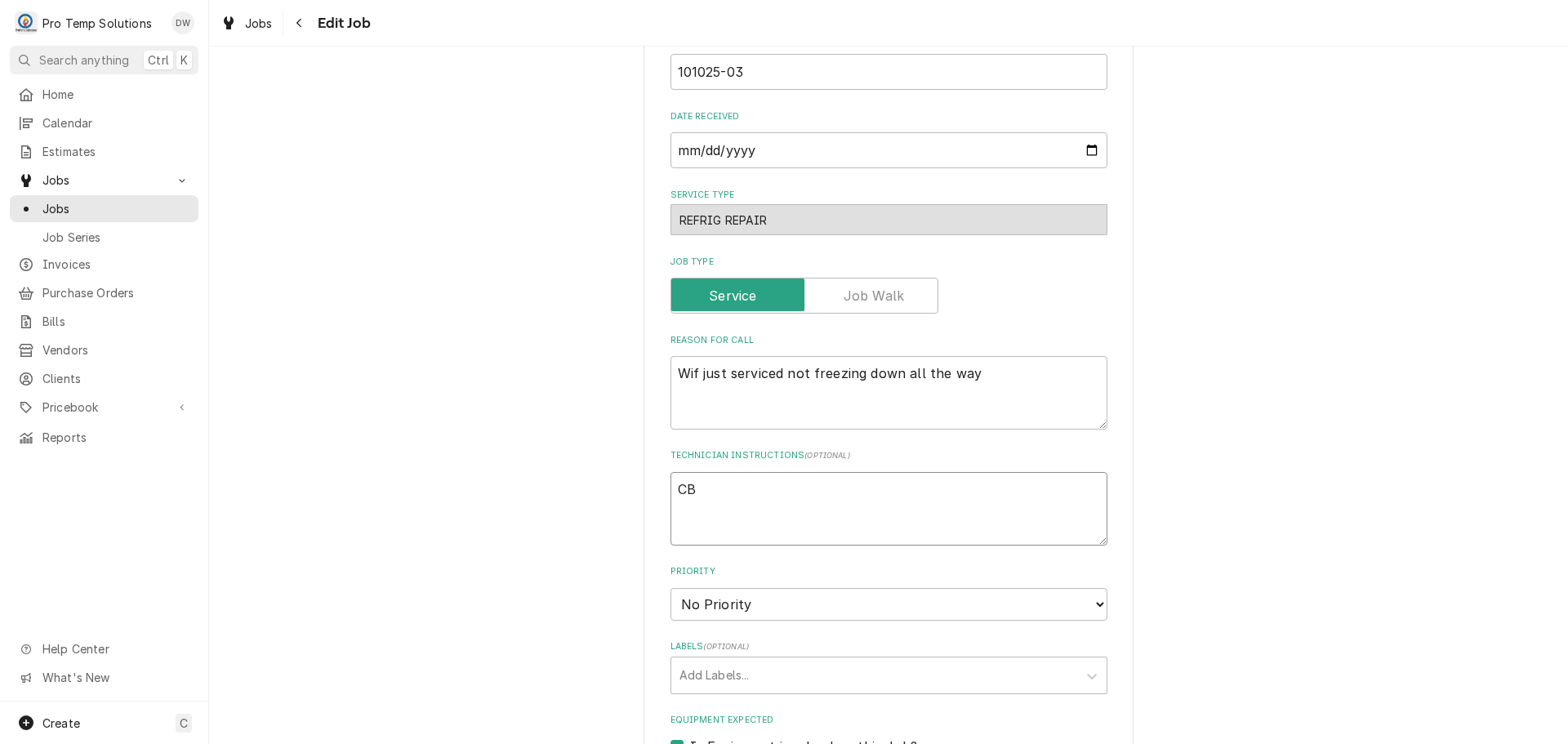
type textarea "x"
type textarea "CB"
type textarea "x"
type textarea "CB R"
type textarea "x"
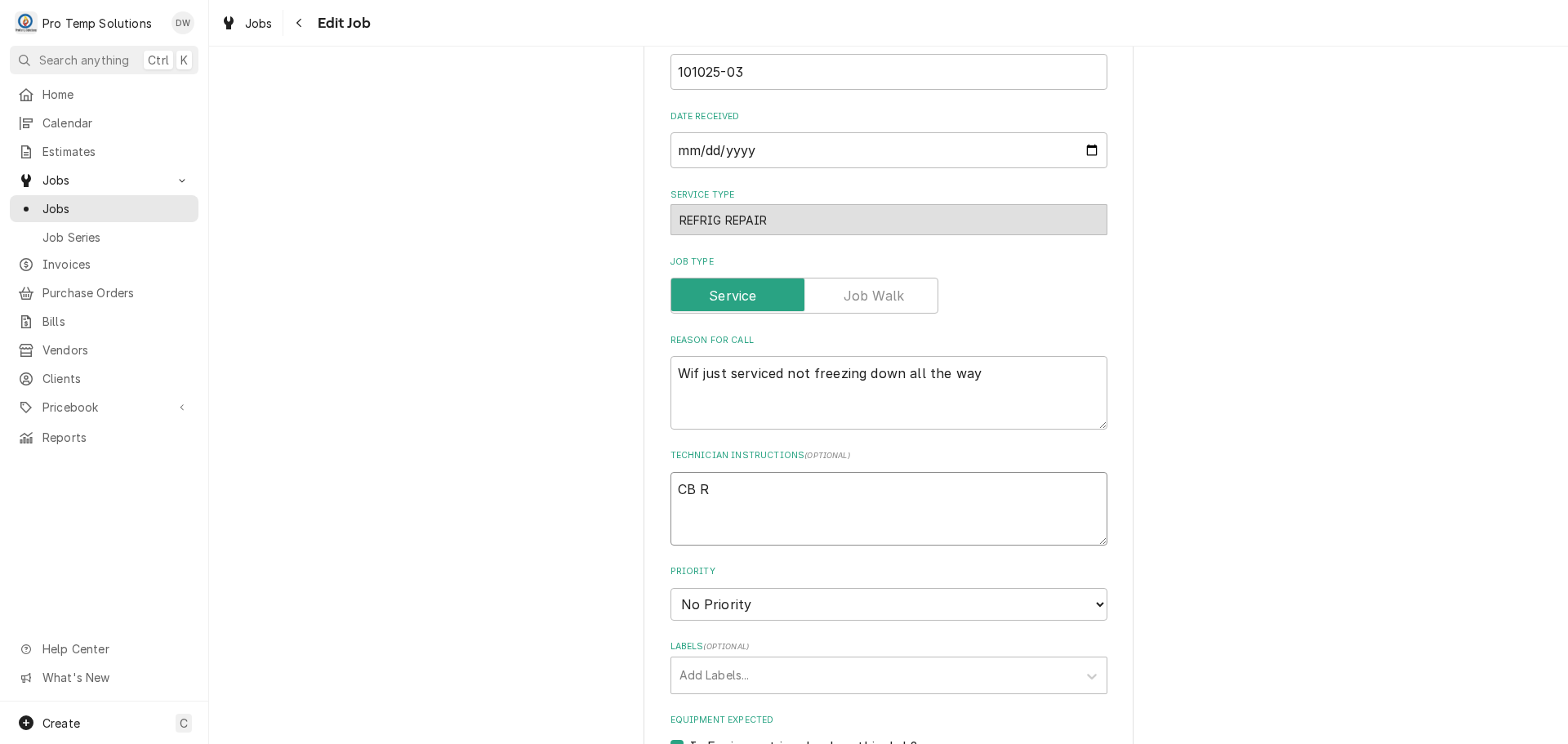
type textarea "CB R/"
type textarea "x"
type textarea "CB R/T"
type textarea "x"
type textarea "CB R/T"
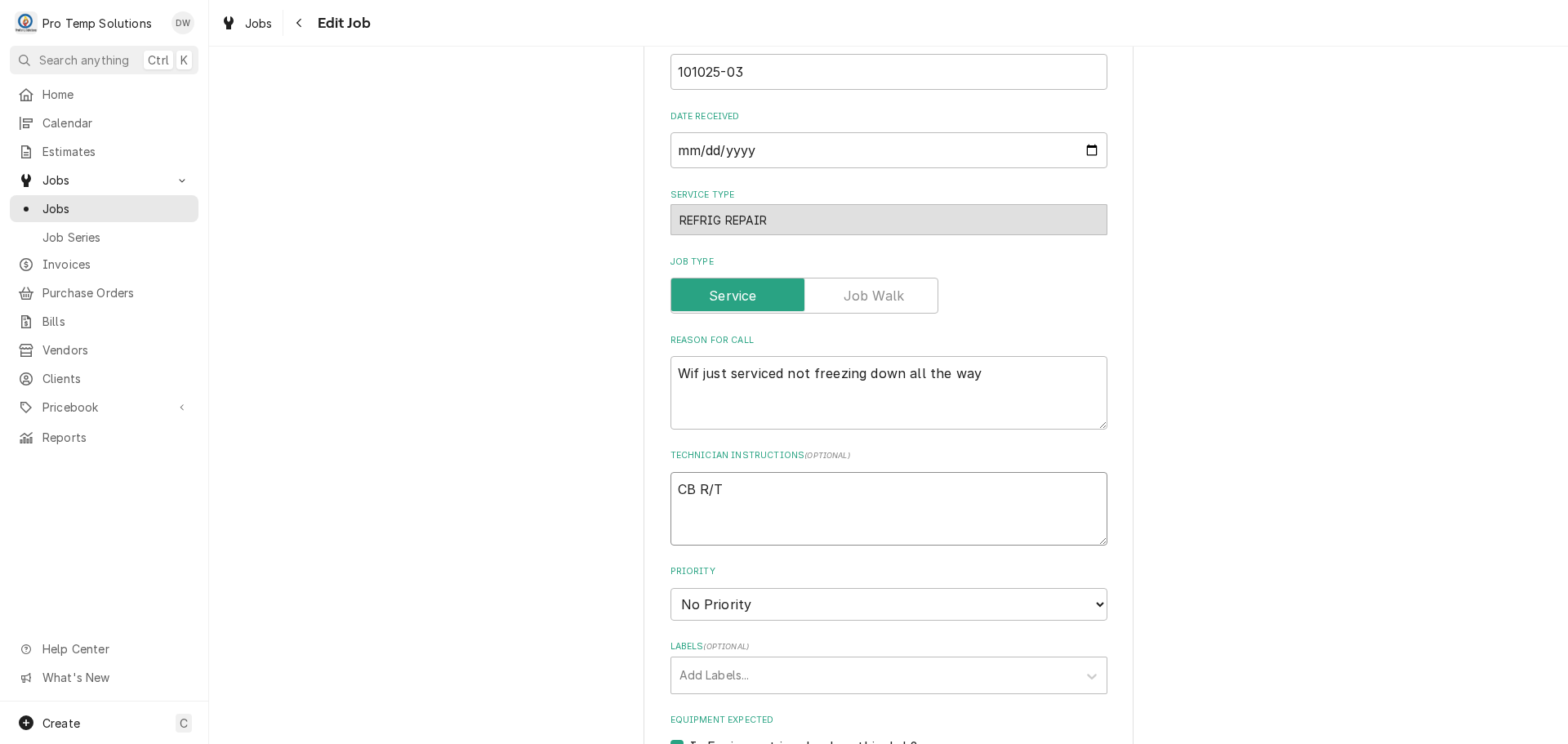
type textarea "x"
type textarea "CB R/T #"
type textarea "x"
type textarea "CB R/T #1"
type textarea "x"
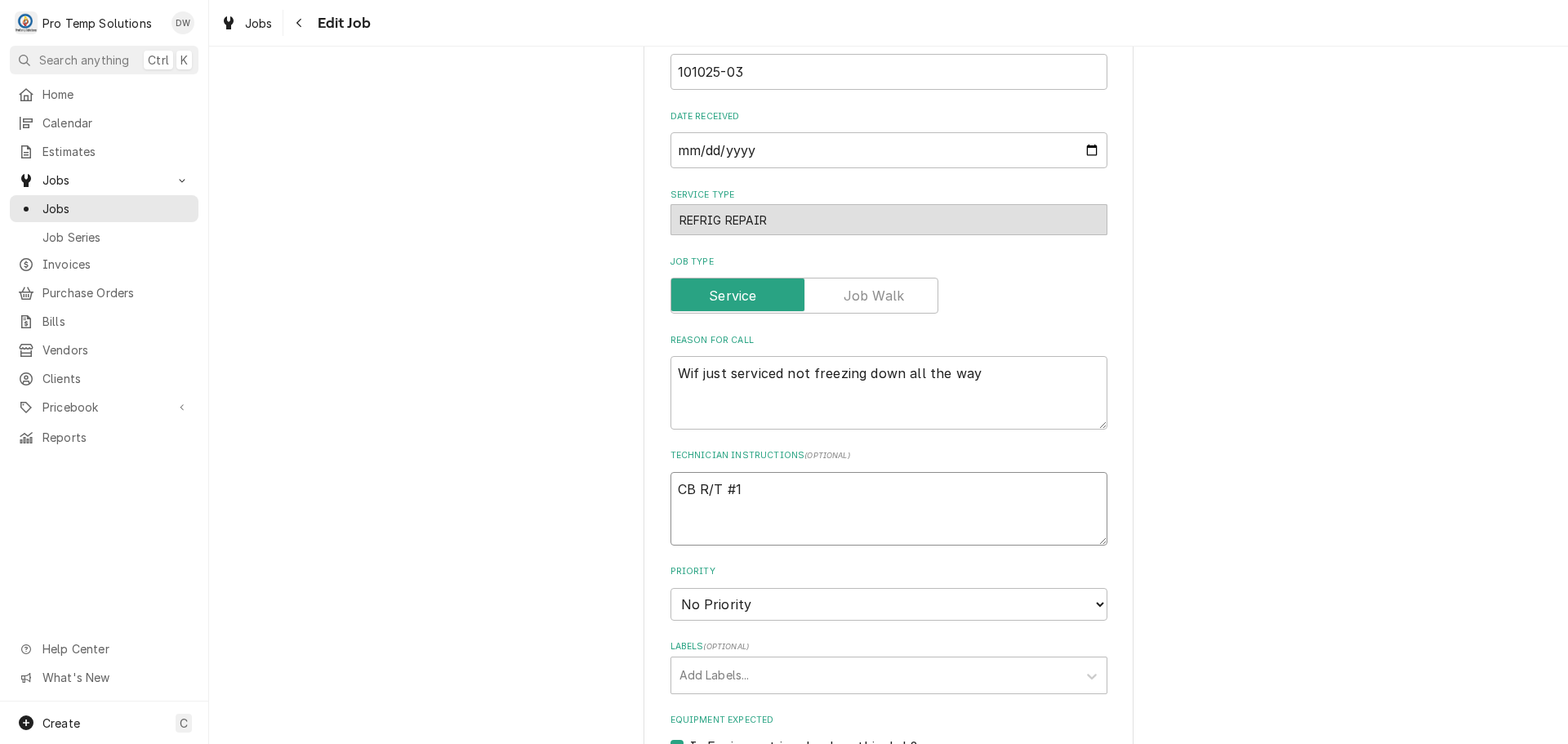
type textarea "CB R/T #10"
type textarea "x"
type textarea "CB R/T #100"
type textarea "x"
type textarea "CB R/T #1009"
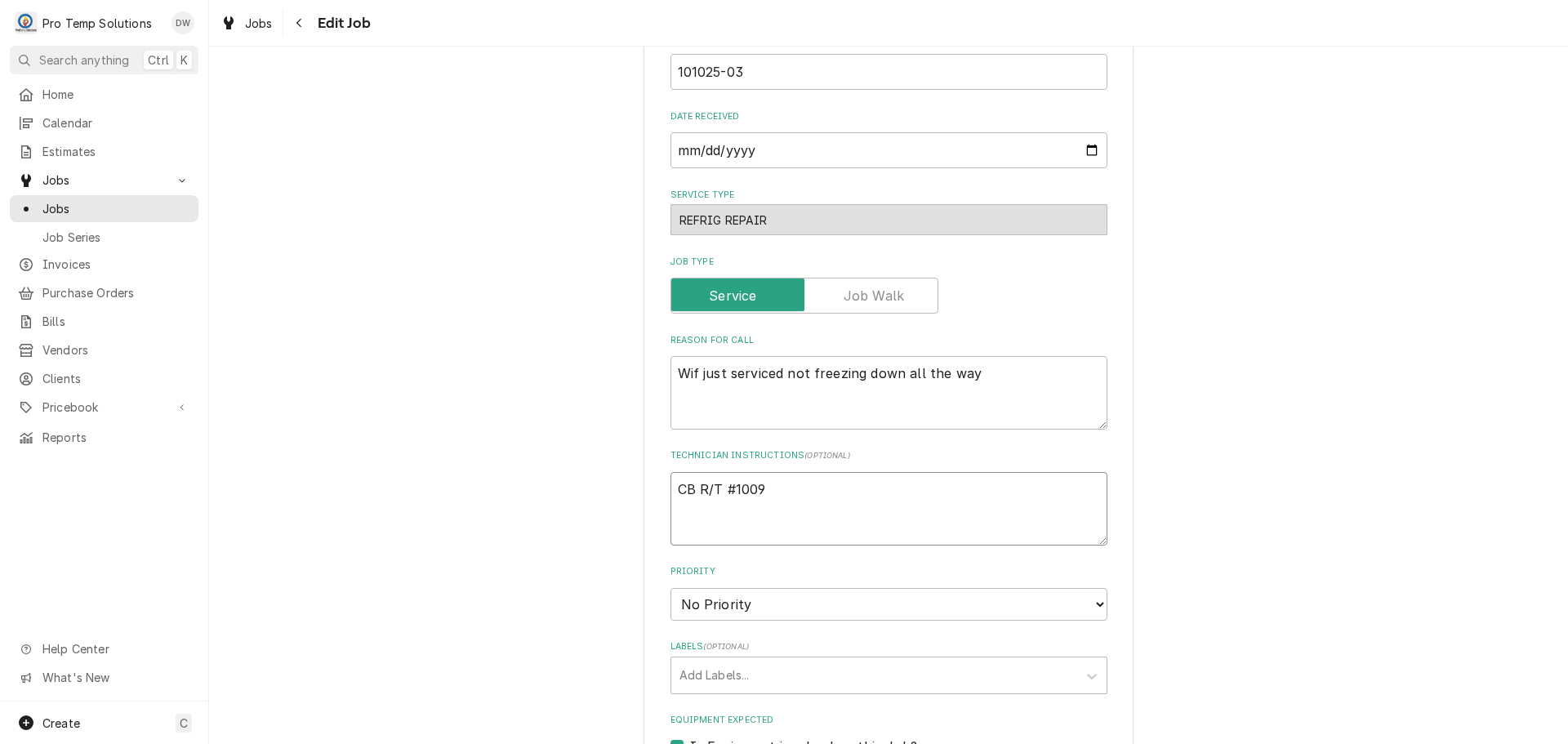
type textarea "x"
type textarea "CB R/T #10092"
type textarea "x"
type textarea "CB R/T #100925"
type textarea "x"
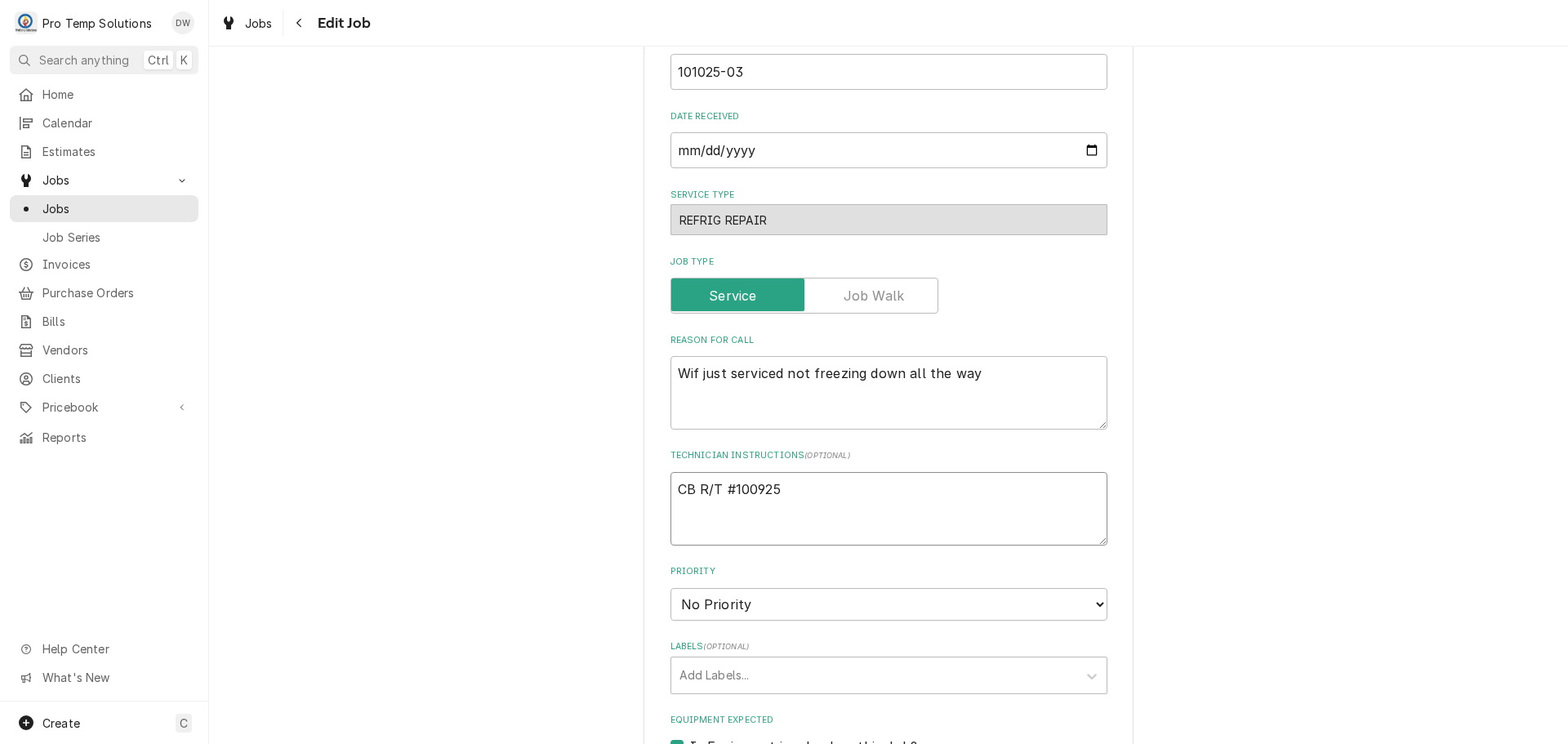
type textarea "CB R/T #1009250"
type textarea "x"
type textarea "CB R/T #10092500"
type textarea "x"
type textarea "CB R/T #100925004"
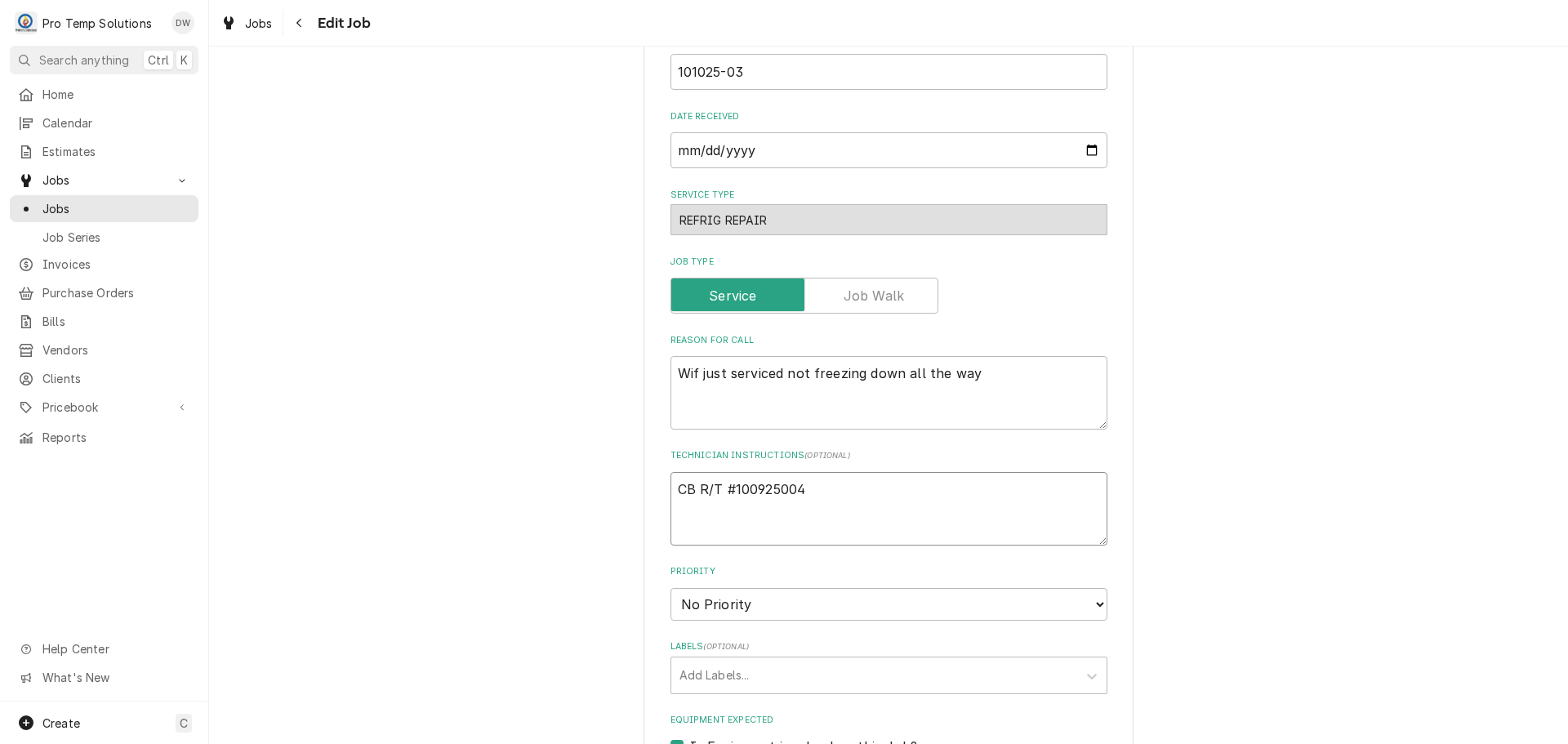
type textarea "x"
type textarea "CB R/T #100925004?"
type textarea "x"
type textarea "CB R/T #100925004??"
type textarea "x"
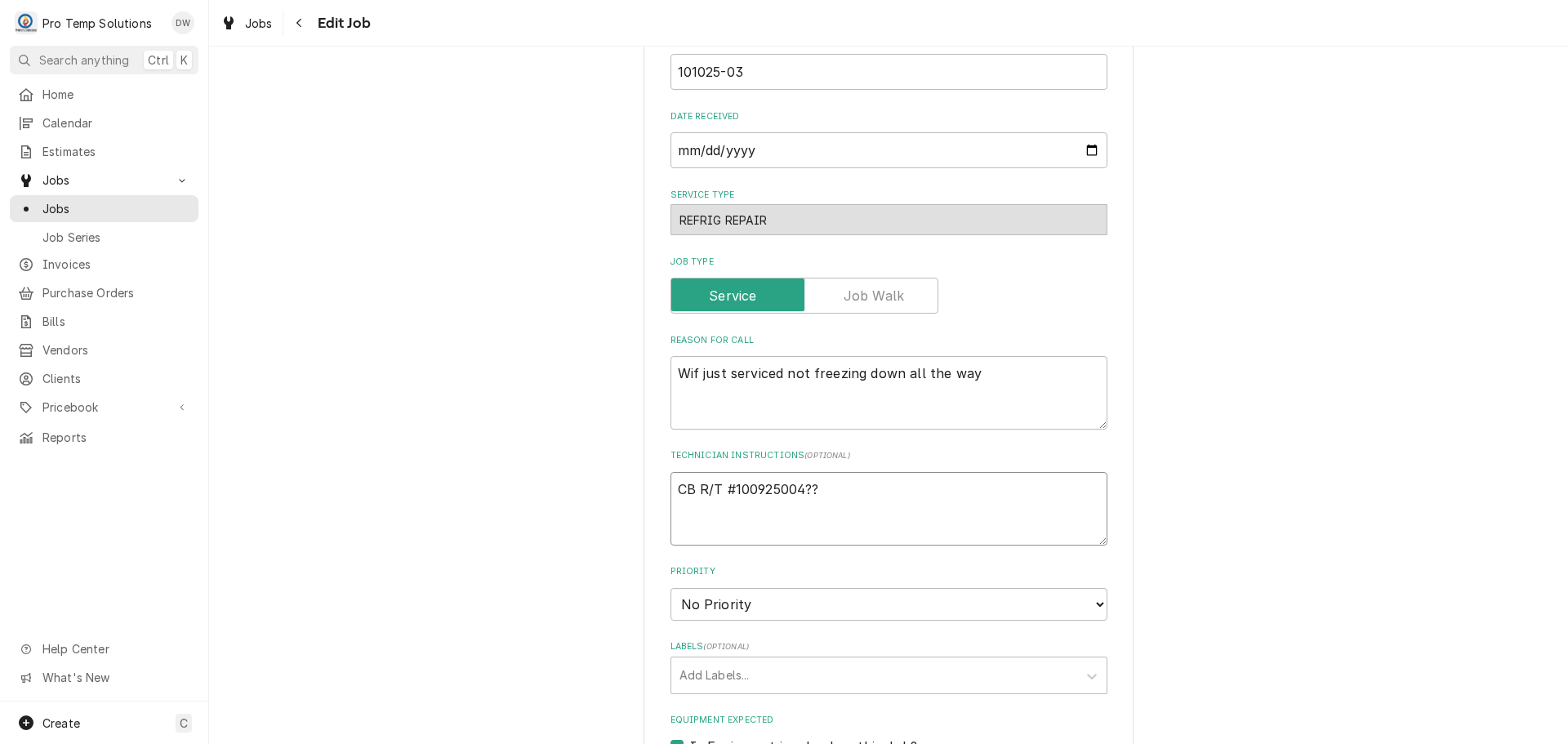
type textarea "CB R/T #100925004???"
type textarea "x"
type textarea "CB R/T #100925004???"
type textarea "x"
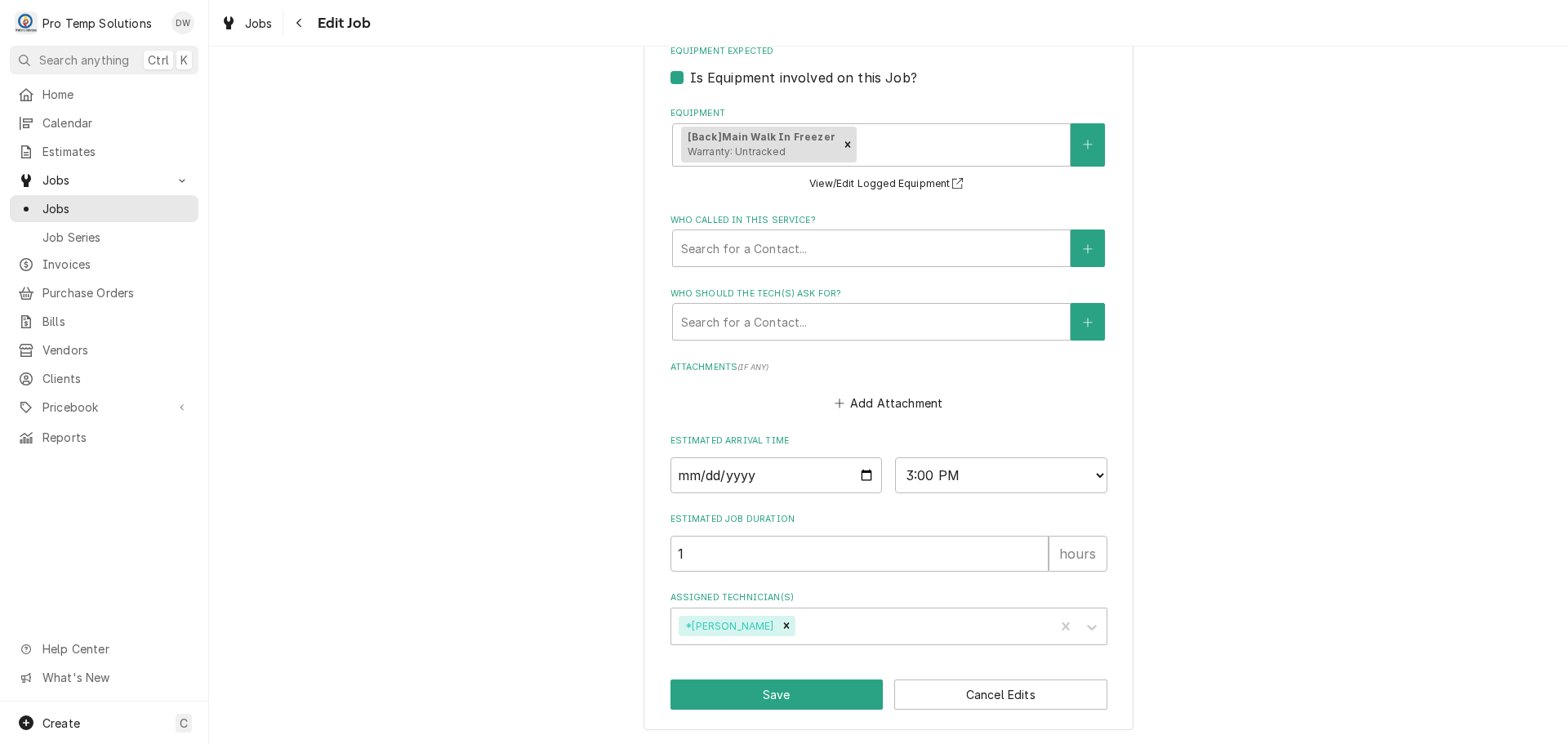
scroll to position [996, 0]
type textarea "CB R/T #100925004???"
click at [766, 692] on button "Save" at bounding box center [776, 693] width 213 height 30
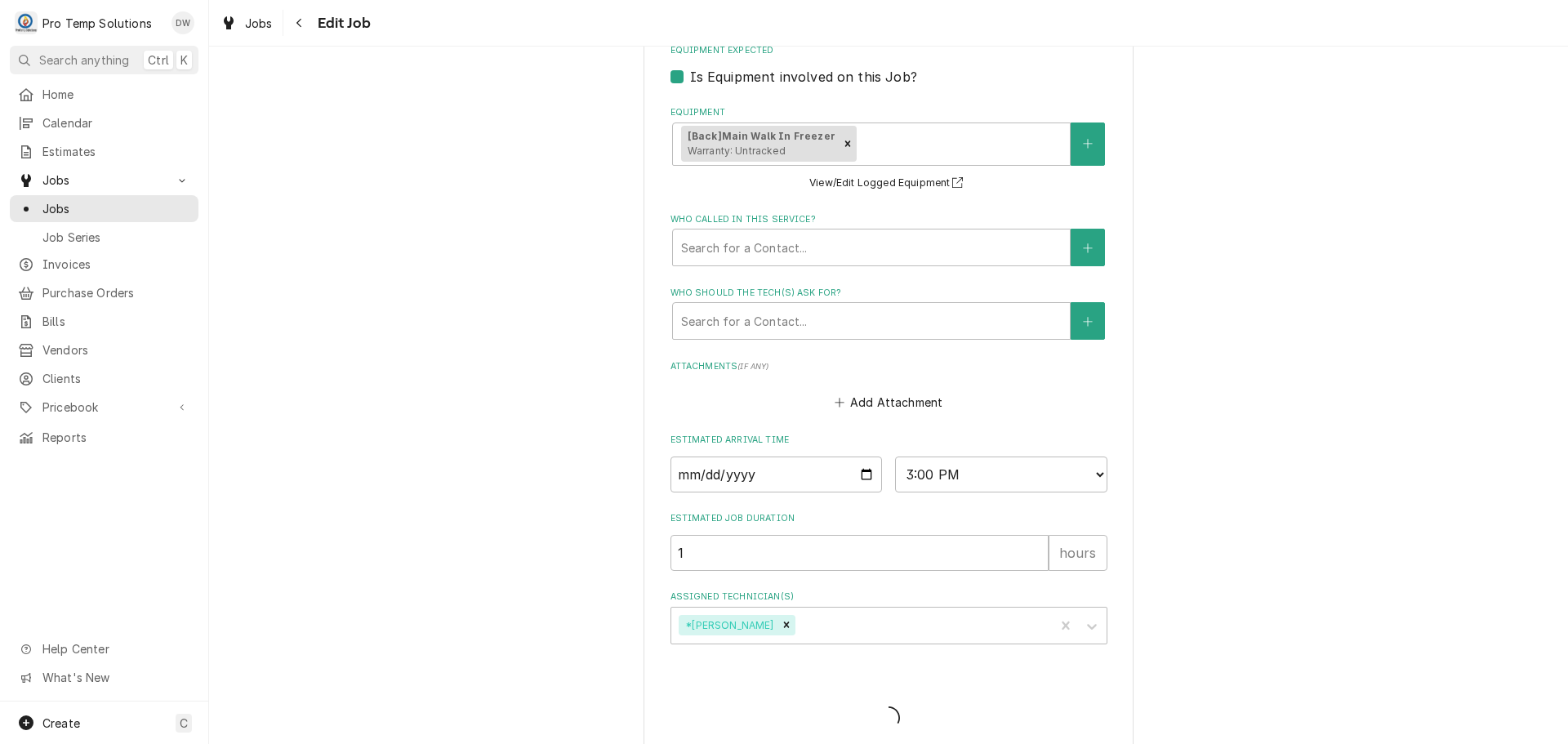
type textarea "x"
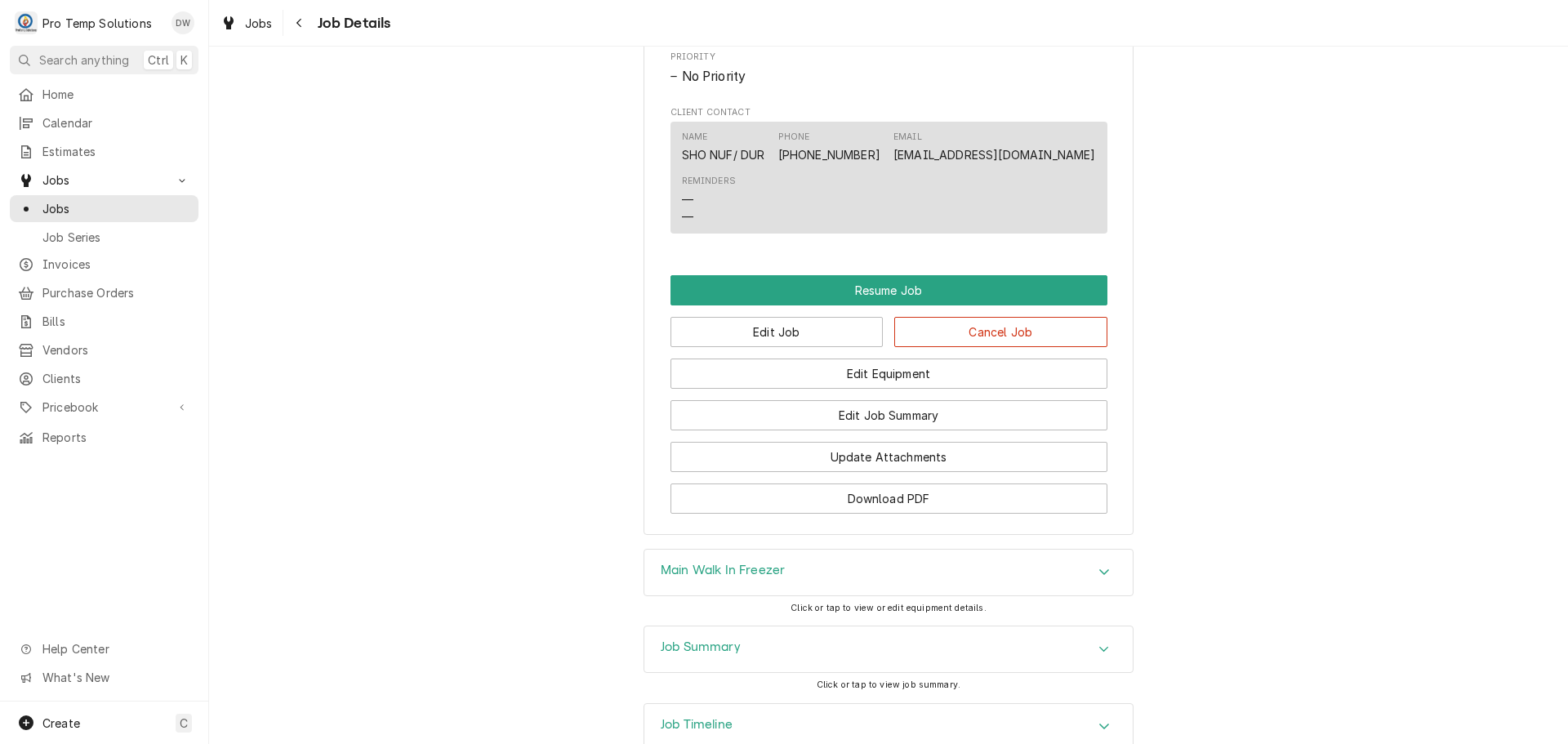
scroll to position [1225, 0]
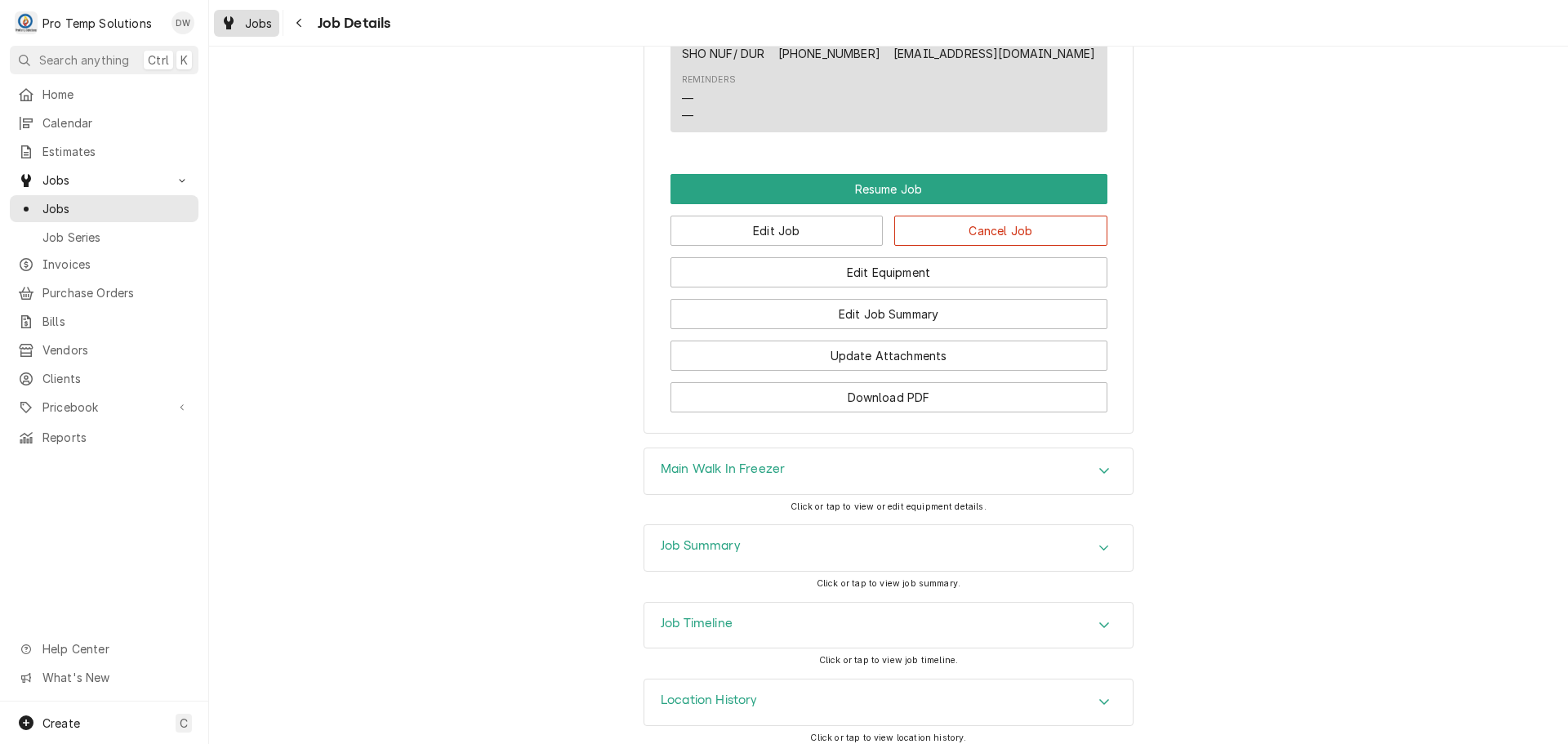
click at [260, 25] on span "Jobs" at bounding box center [258, 23] width 28 height 17
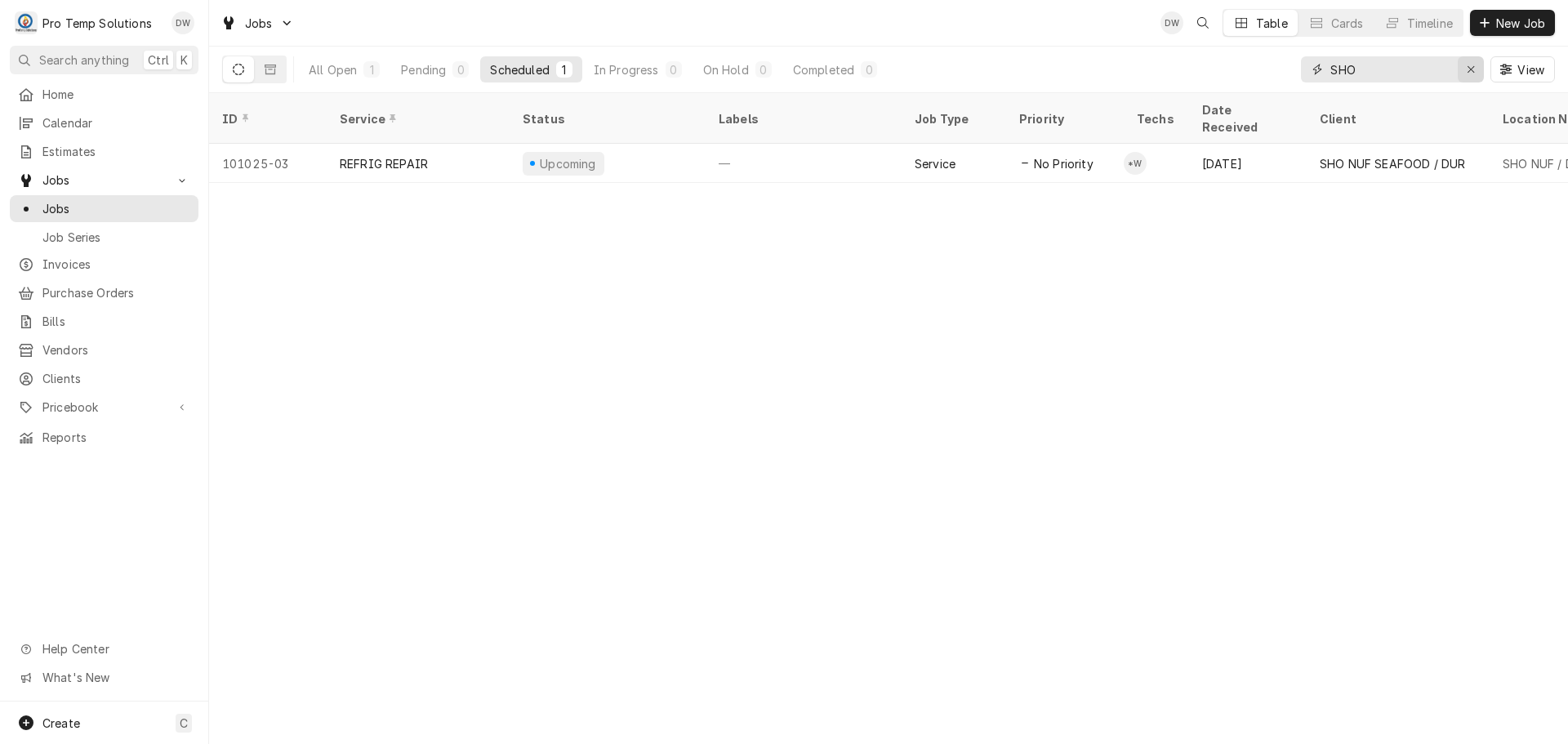
click at [1468, 70] on icon "Erase input" at bounding box center [1471, 69] width 9 height 12
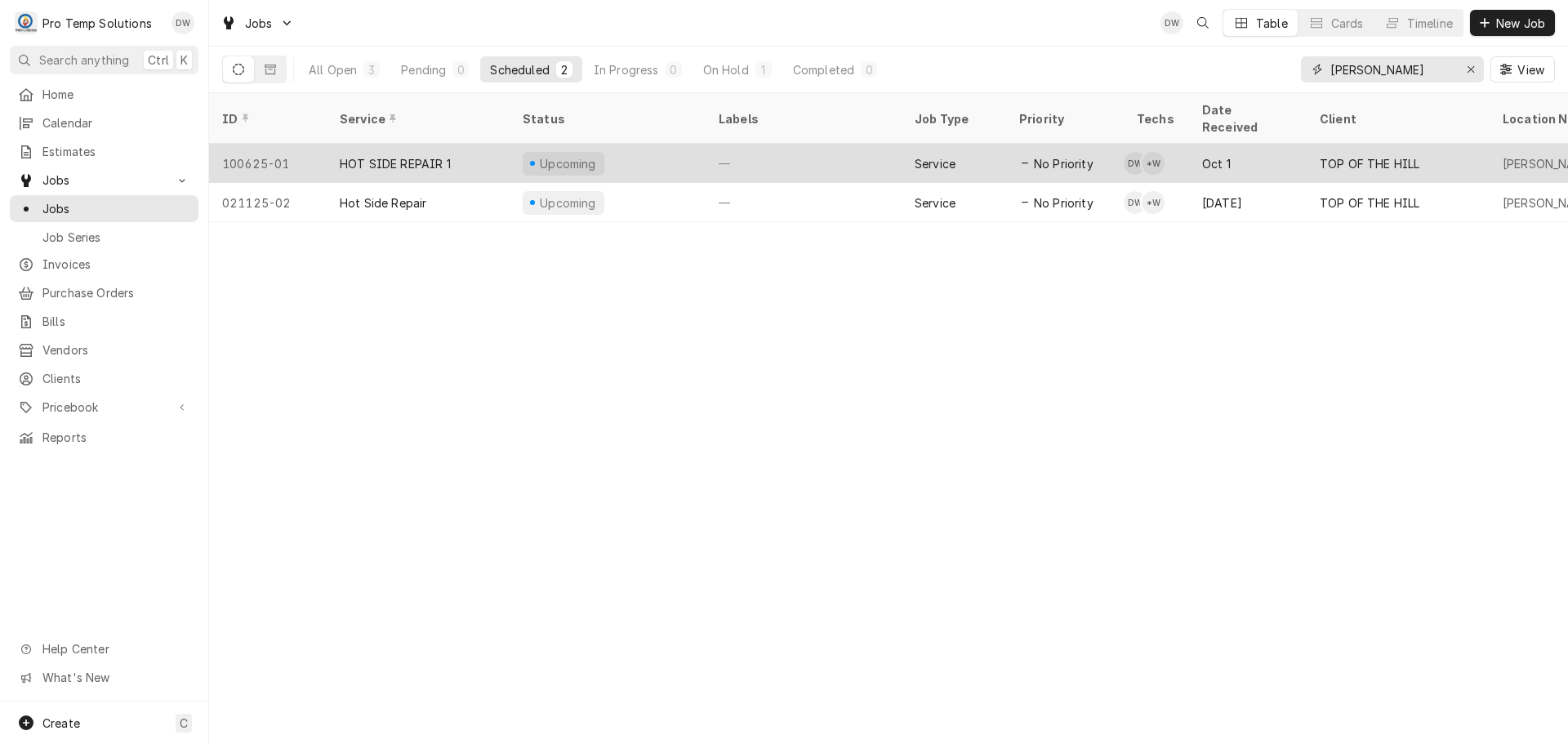
type input "[PERSON_NAME]"
click at [806, 143] on div "—" at bounding box center [804, 163] width 196 height 39
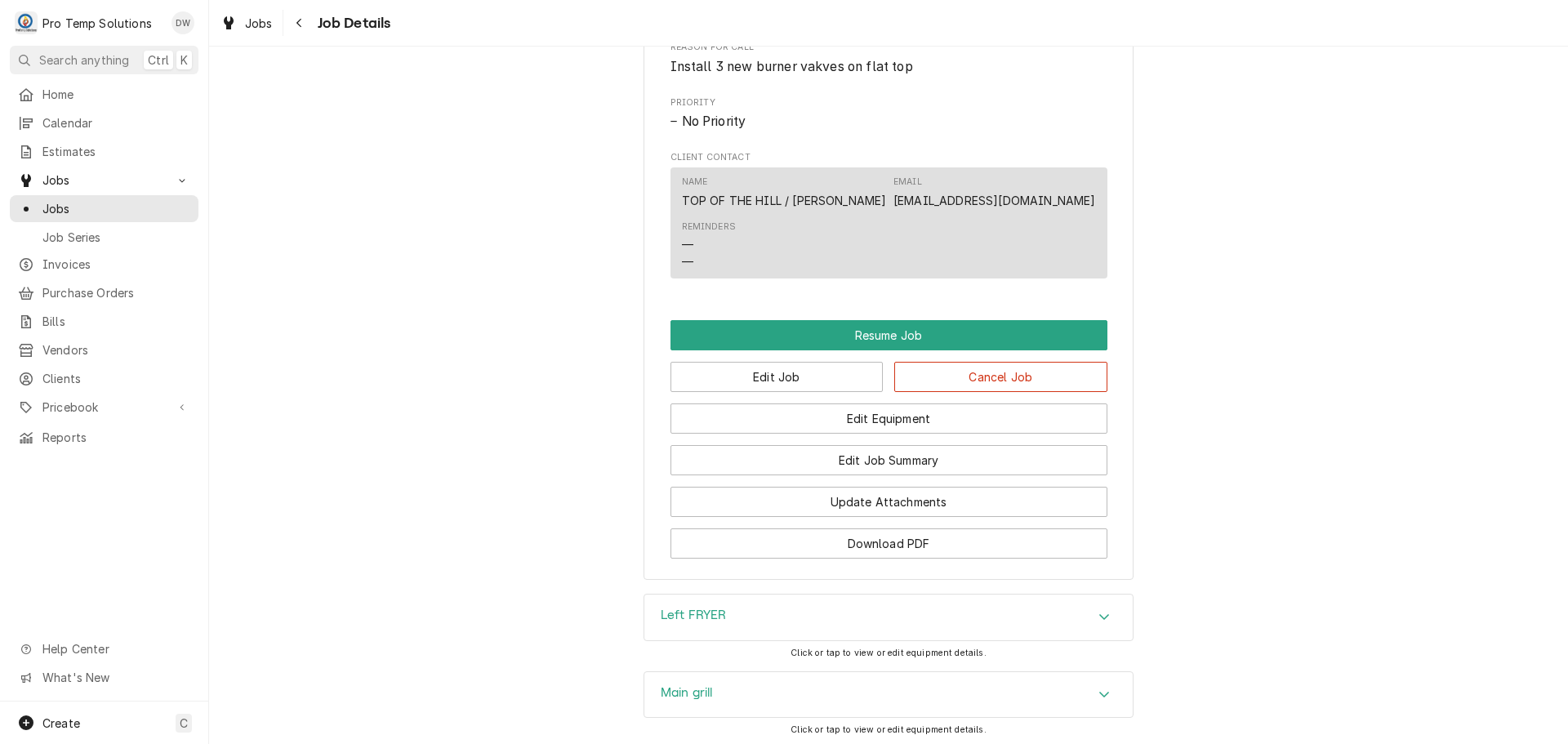
scroll to position [1306, 0]
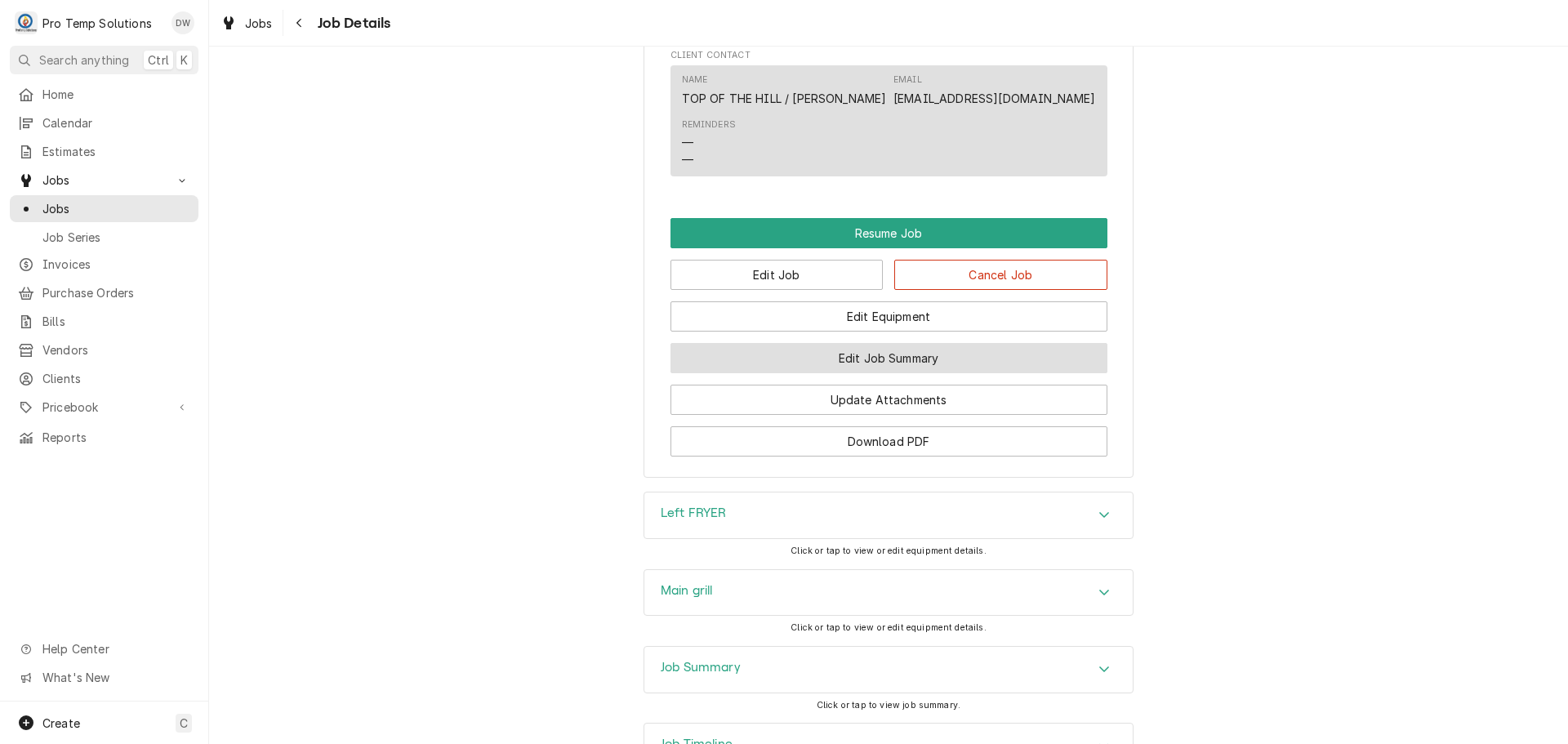
click at [874, 373] on button "Edit Job Summary" at bounding box center [889, 358] width 437 height 30
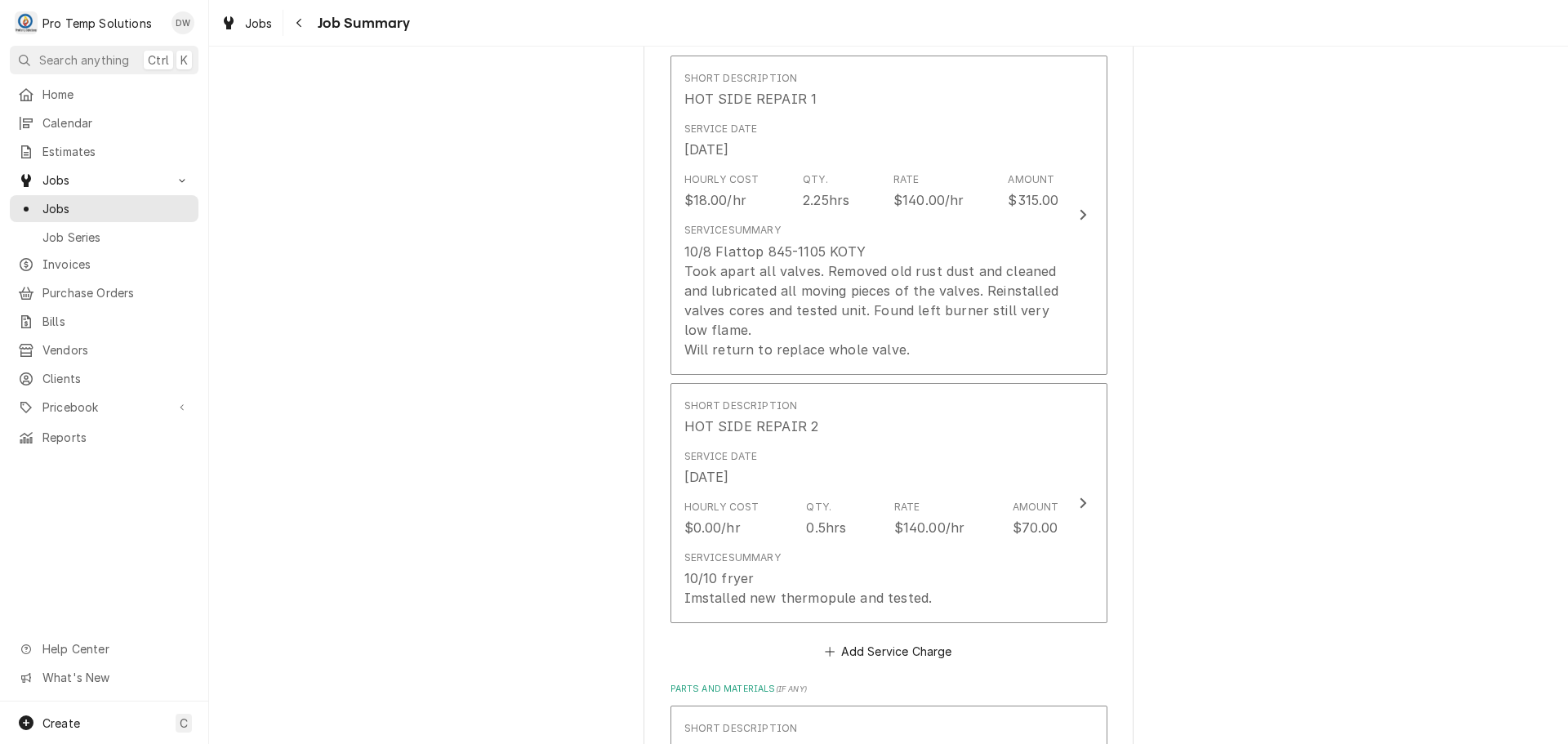
scroll to position [571, 0]
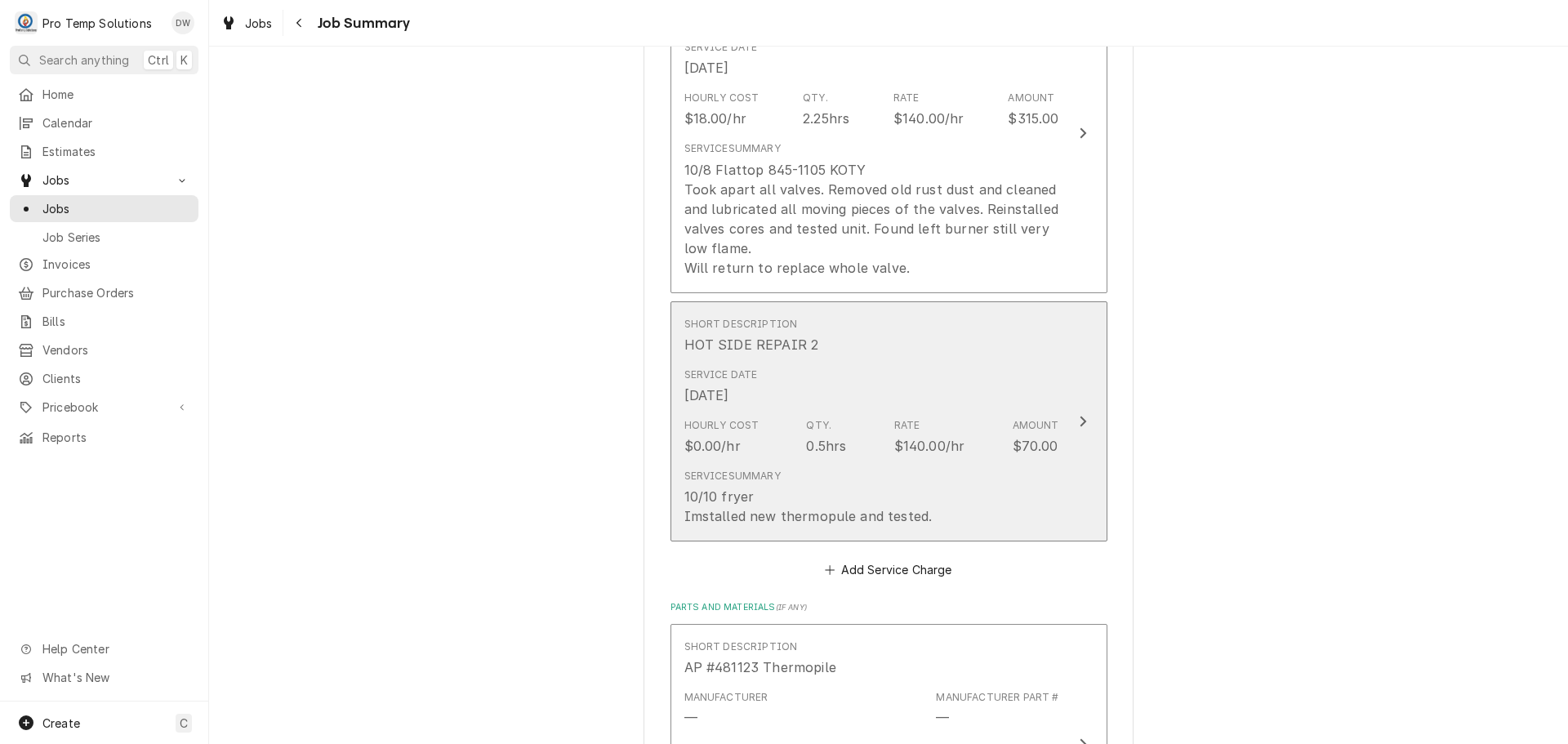
click at [1080, 419] on icon "Update Line Item" at bounding box center [1083, 421] width 6 height 11
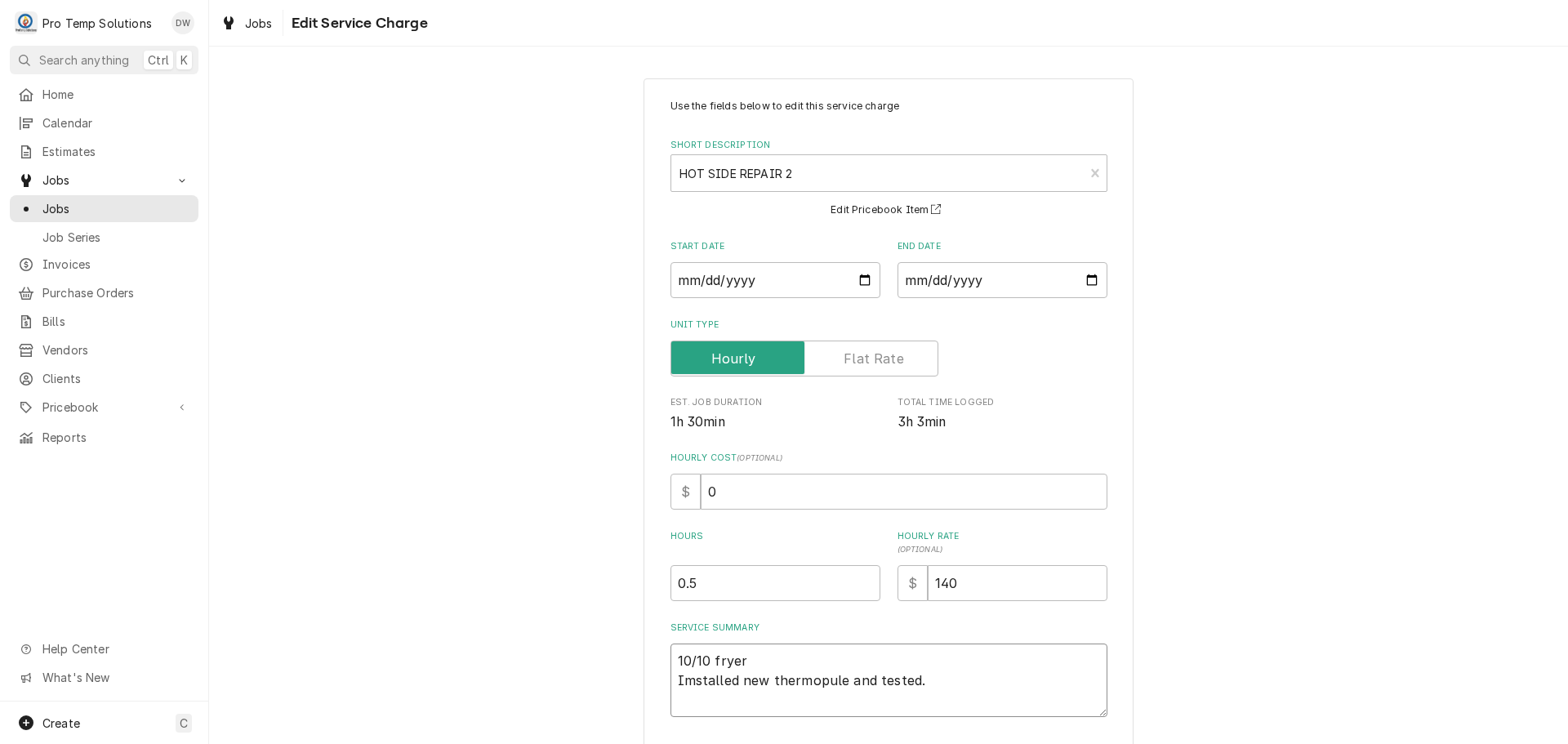
click at [744, 656] on textarea "10/10 fryer Imstalled new thermopule and tested." at bounding box center [889, 680] width 437 height 74
type textarea "x"
type textarea "10/10 frye Imstalled new thermopule and tested."
type textarea "x"
type textarea "10/10 fry Imstalled new thermopule and tested."
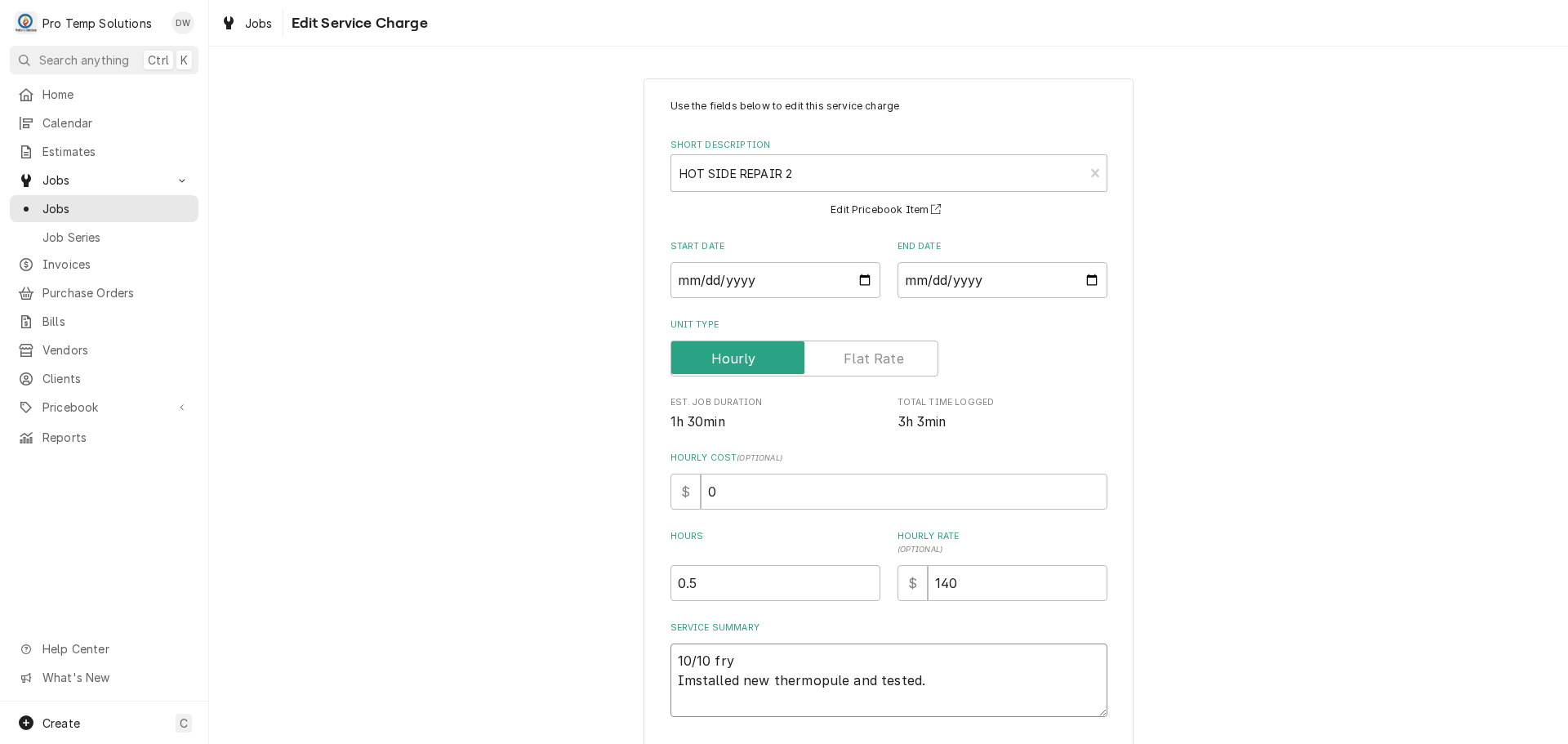
type textarea "x"
type textarea "10/10 fr Imstalled new thermopule and tested."
type textarea "x"
type textarea "10/10 f Imstalled new thermopule and tested."
type textarea "x"
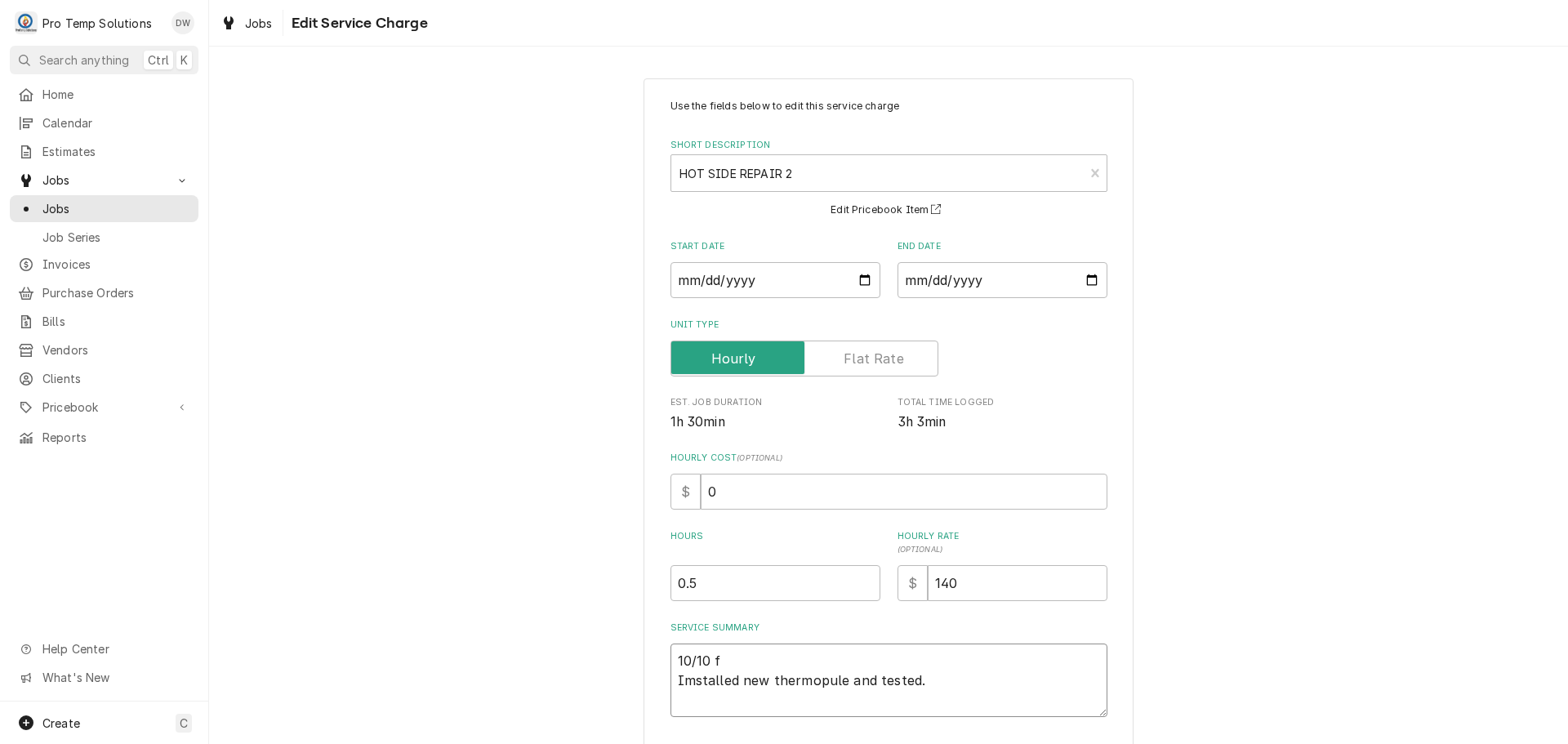
type textarea "10/10 Imstalled new thermopule and tested."
type textarea "x"
type textarea "10/10 L Imstalled new thermopule and tested."
type textarea "x"
type textarea "10/10 L/ Imstalled new thermopule and tested."
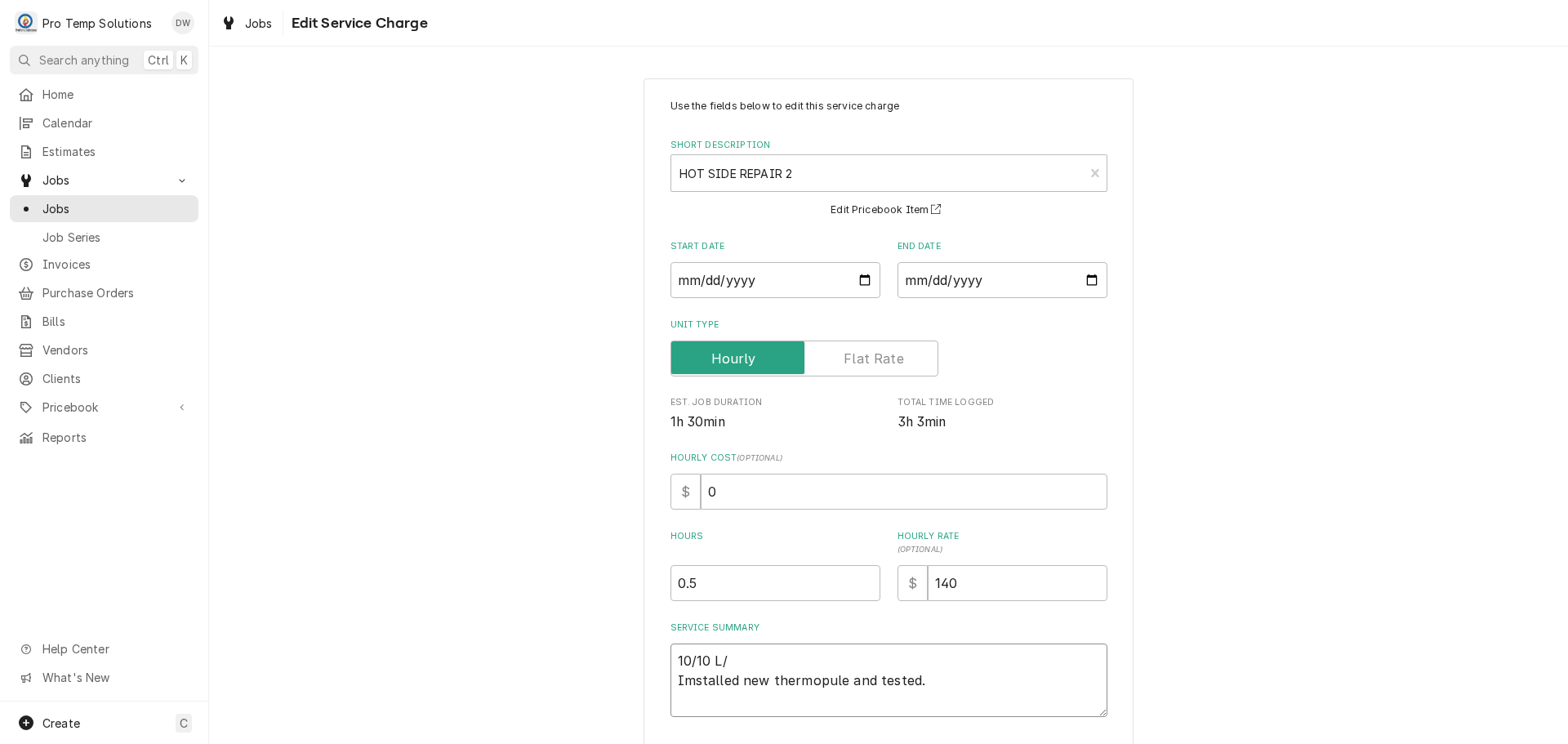
type textarea "x"
type textarea "10/10 L/F Imstalled new thermopule and tested."
type textarea "x"
type textarea "10/10 L/FR Imstalled new thermopule and tested."
type textarea "x"
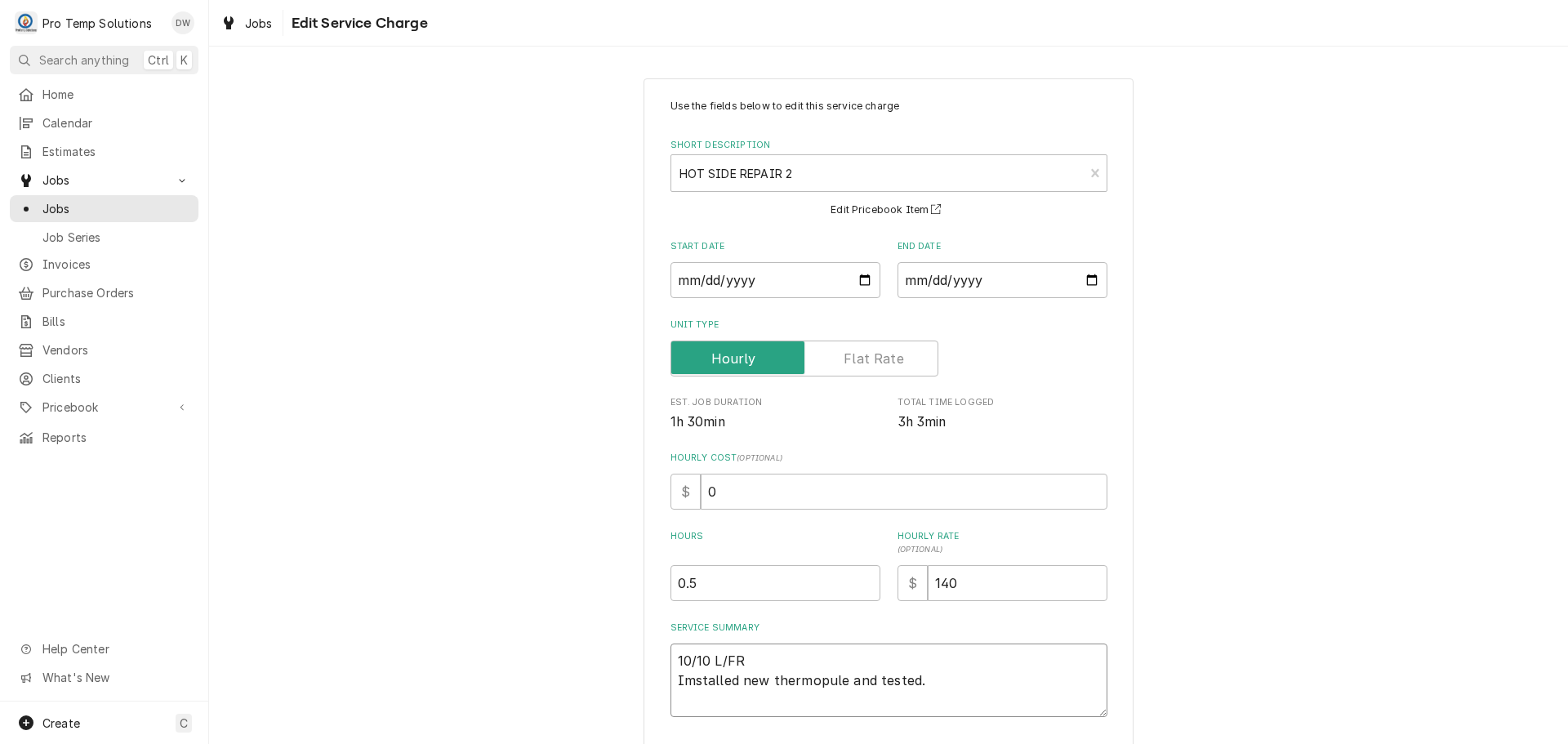
type textarea "10/10 L/FRY Imstalled new thermopule and tested."
type textarea "x"
type textarea "10/10 L/FRYE Imstalled new thermopule and tested."
type textarea "x"
type textarea "10/10 L/FRYER Imstalled new thermopule and tested."
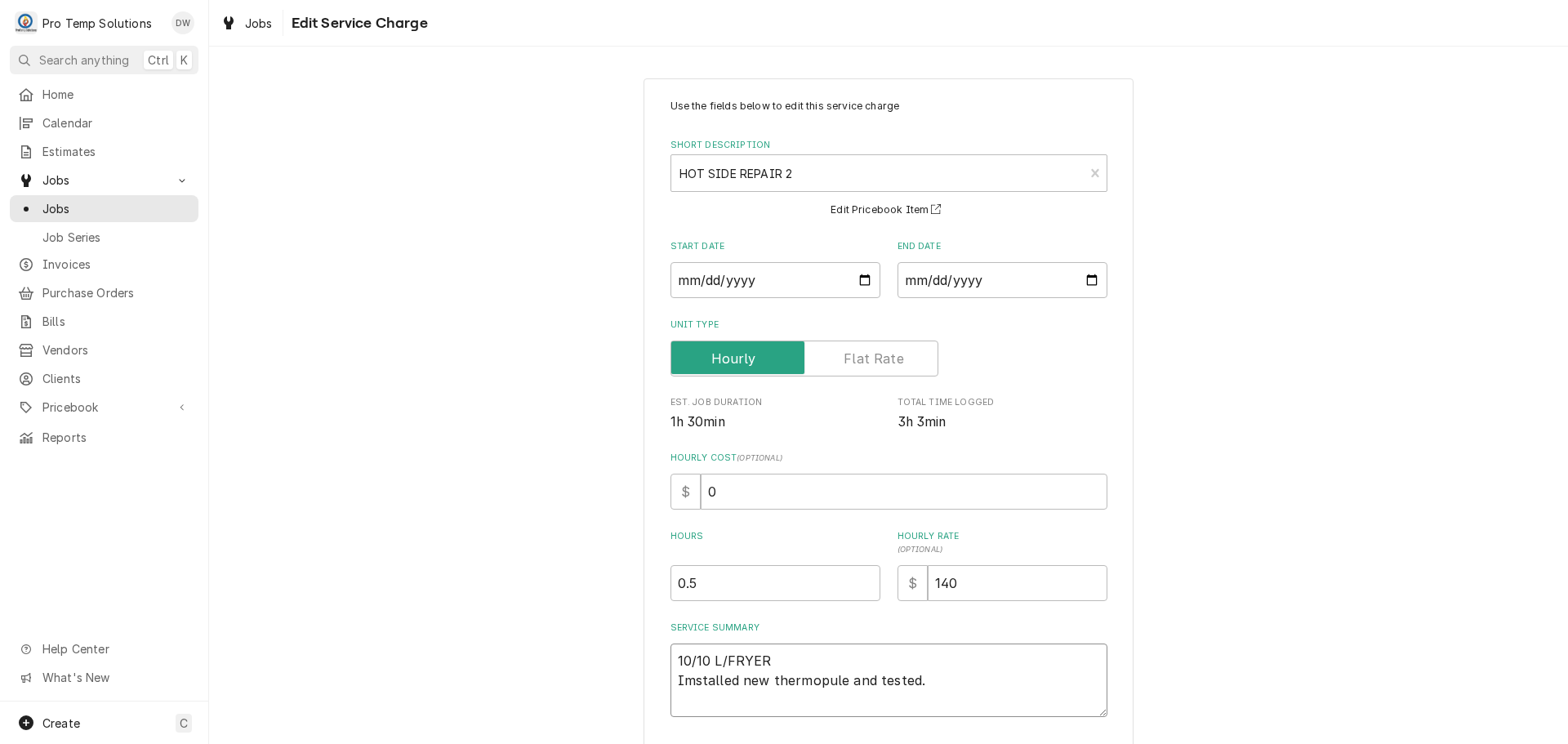
type textarea "x"
type textarea "10/10 L/FRYER Imstalled new thermopule and tested."
type textarea "x"
type textarea "10/10 L/FRYER 1 Imstalled new thermopule and tested."
type textarea "x"
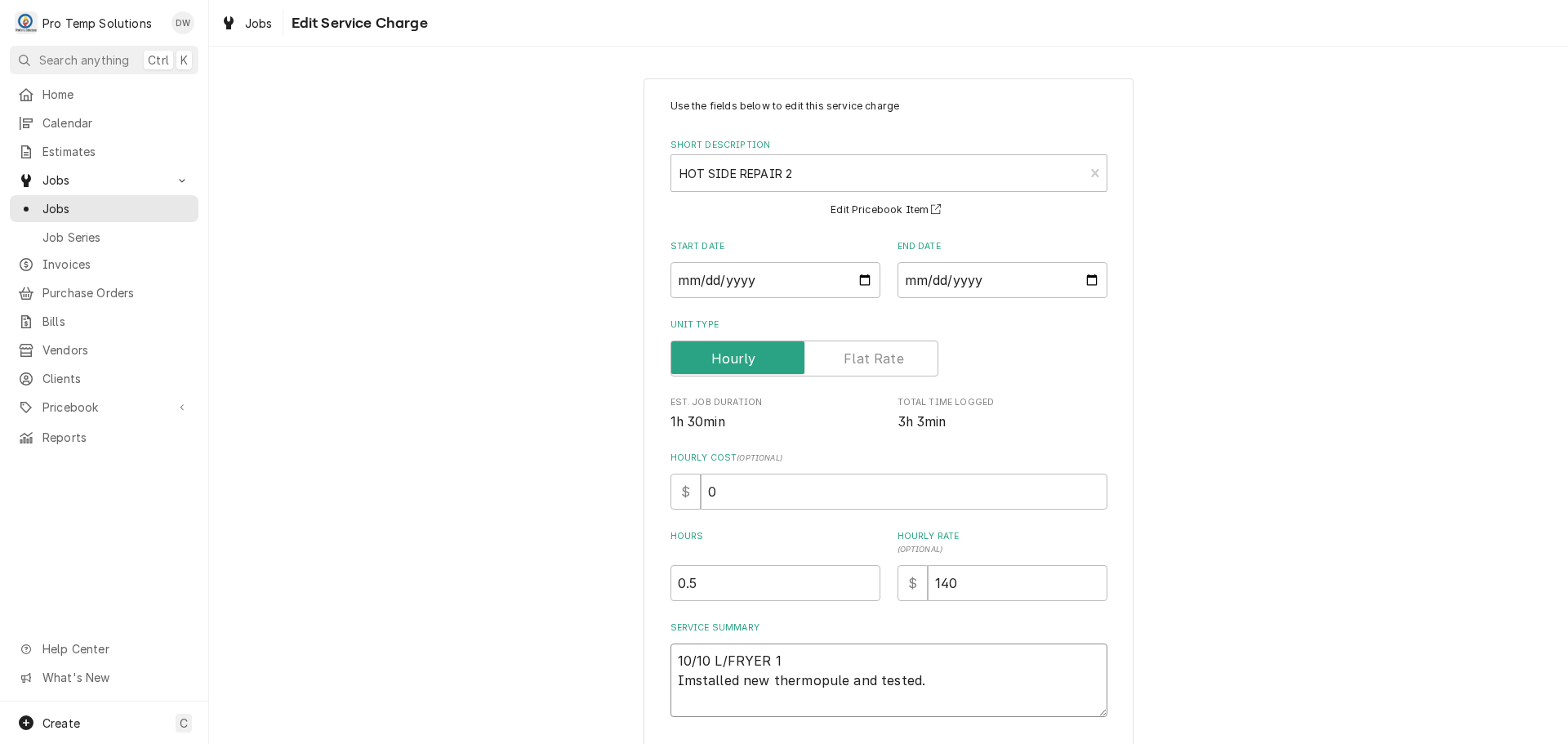
type textarea "10/10 L/FRYER 15 Imstalled new thermopule and tested."
type textarea "x"
type textarea "10/10 L/FRYER 150 Imstalled new thermopule and tested."
type textarea "x"
type textarea "10/10 L/FRYER 150- Imstalled new thermopule and tested."
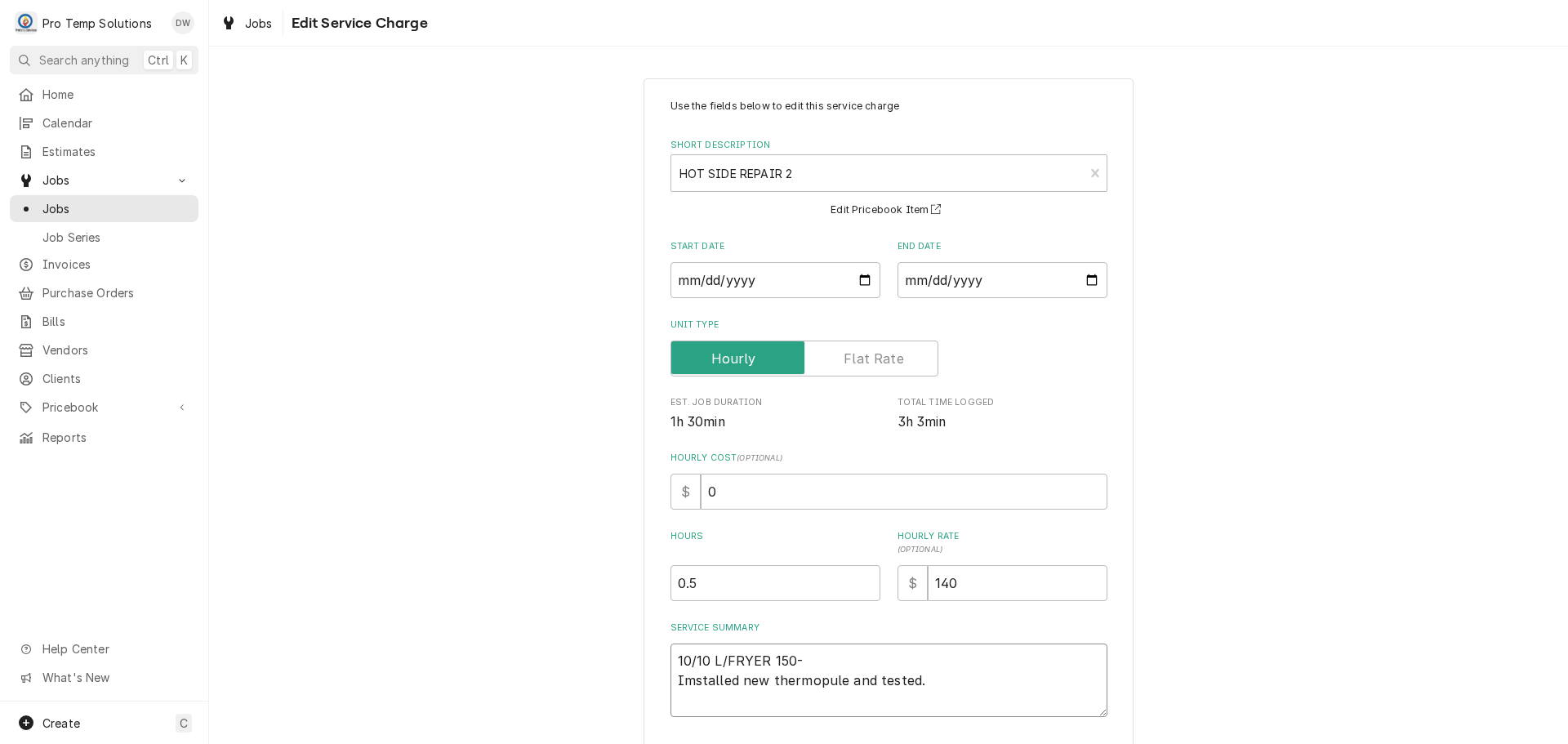
type textarea "x"
type textarea "10/10 L/FRYER 150-2 Imstalled new thermopule and tested."
type textarea "x"
type textarea "10/10 L/FRYER 150-22 Imstalled new thermopule and tested."
type textarea "x"
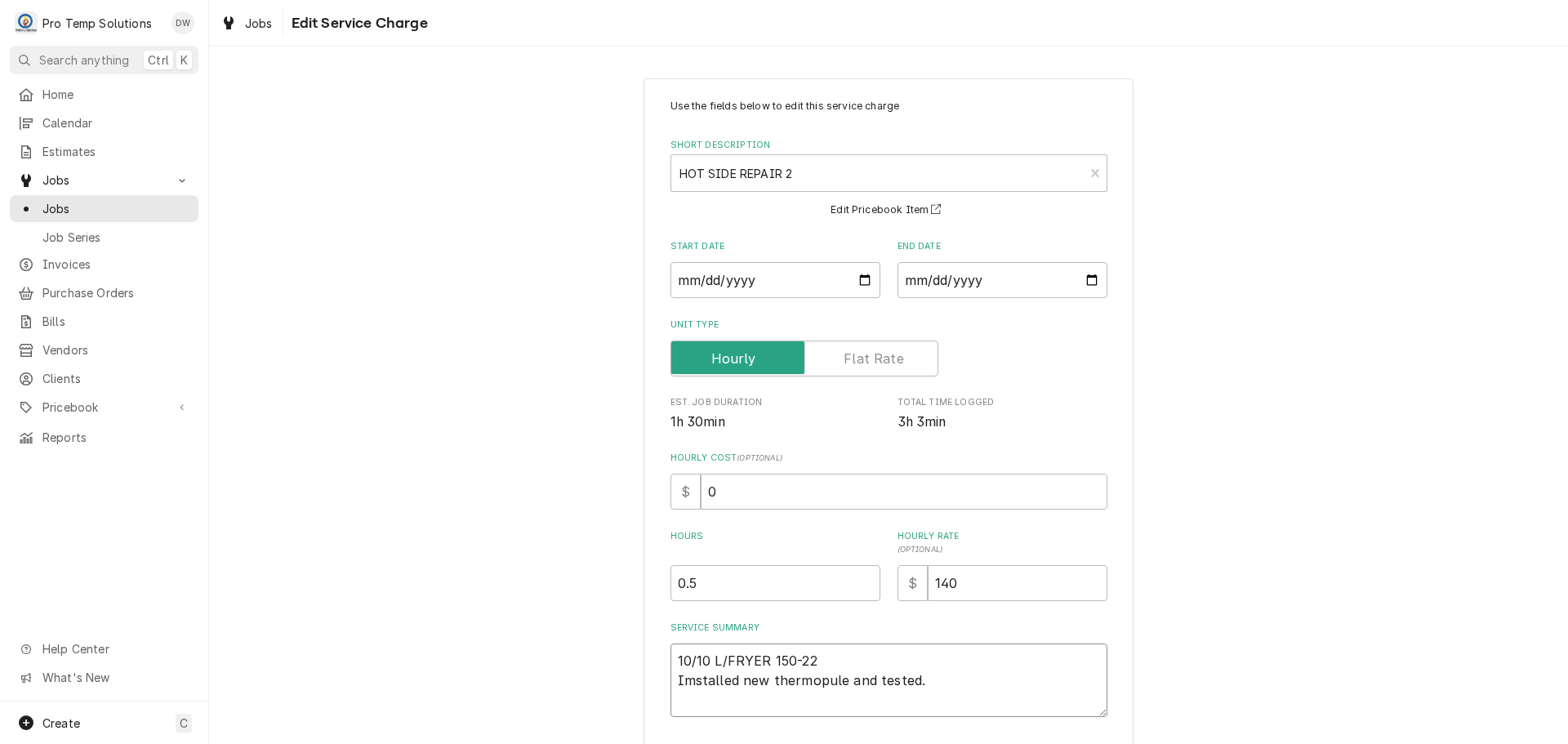
type textarea "10/10 L/FRYER 150-225 Imstalled new thermopule and tested."
type textarea "x"
type textarea "10/10 L/FRYER 150-225 Imstalled new thermopule and tested."
type textarea "x"
type textarea "10/10 L/FRYER 150-225 K Imstalled new thermopule and tested."
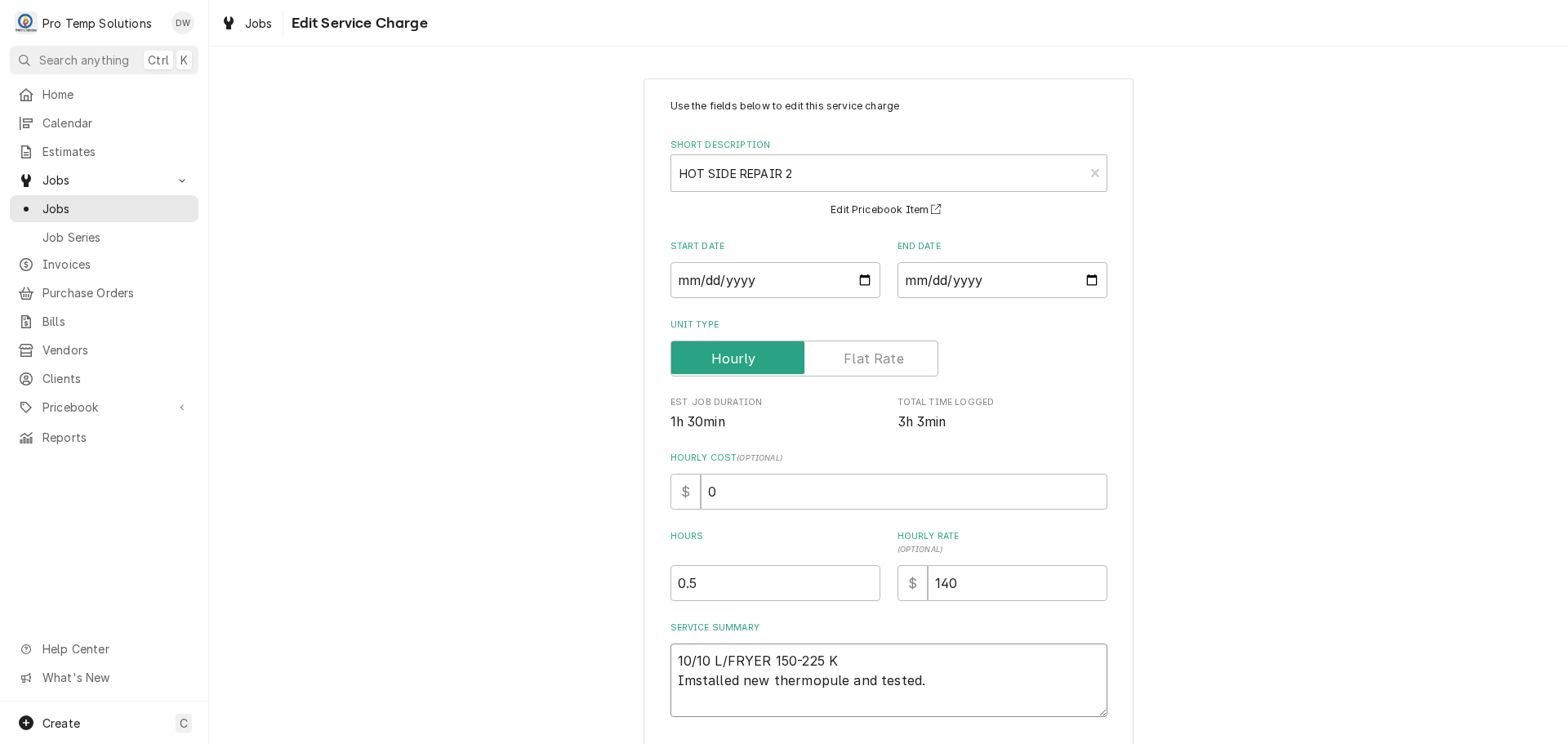
type textarea "x"
type textarea "10/10 L/FRYER 150-225 KE Imstalled new thermopule and tested."
type textarea "x"
type textarea "10/10 L/FRYER 150-225 KEV Imstalled new thermopule and tested."
type textarea "x"
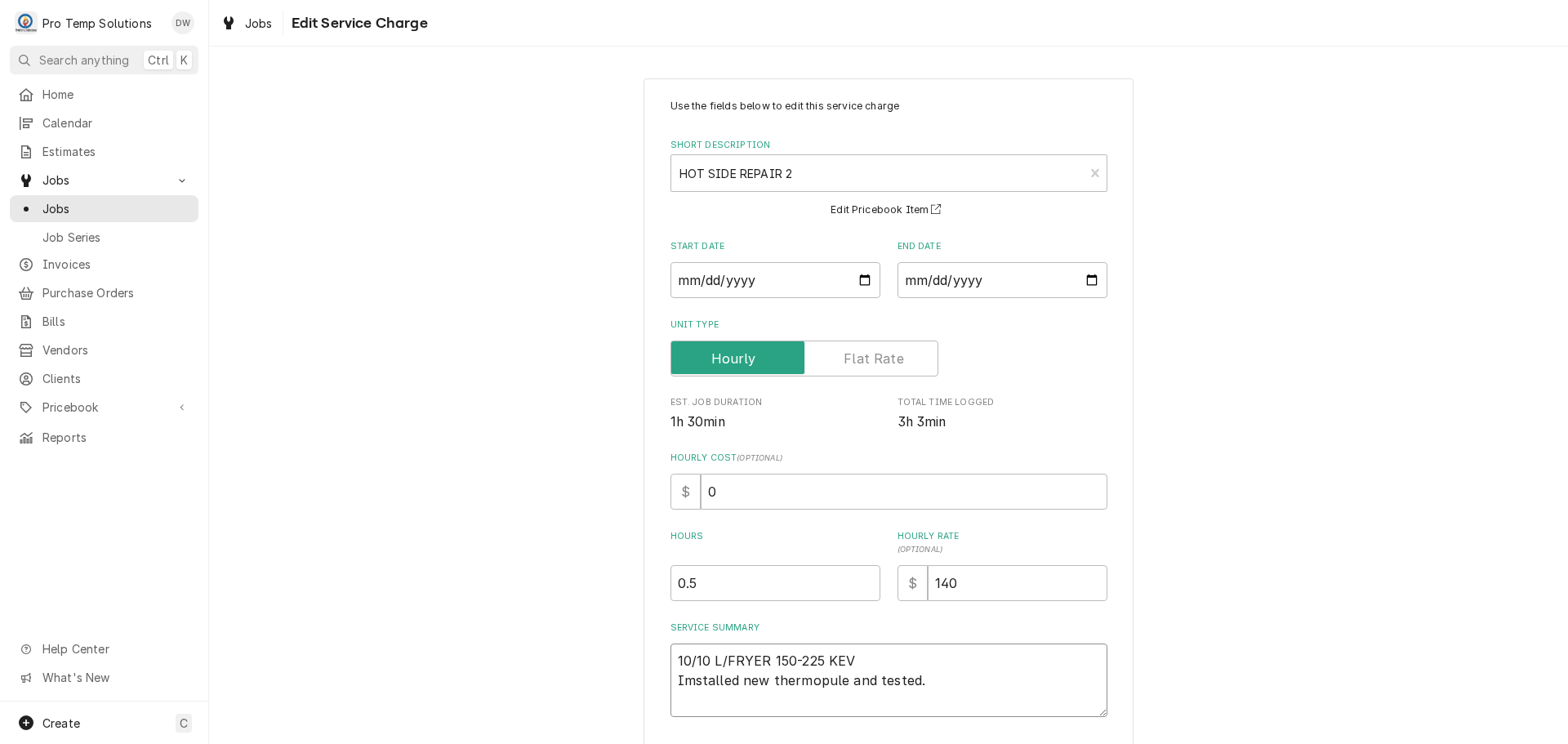
type textarea "10/10 L/FRYER 150-225 KEVI Imstalled new thermopule and tested."
type textarea "x"
type textarea "10/10 L/FRYER 150-225 KEVIN Imstalled new thermopule and tested."
type textarea "x"
type textarea "10/10 L/FRYER 150-225 KEVIN Imstalled new thermopule and tested."
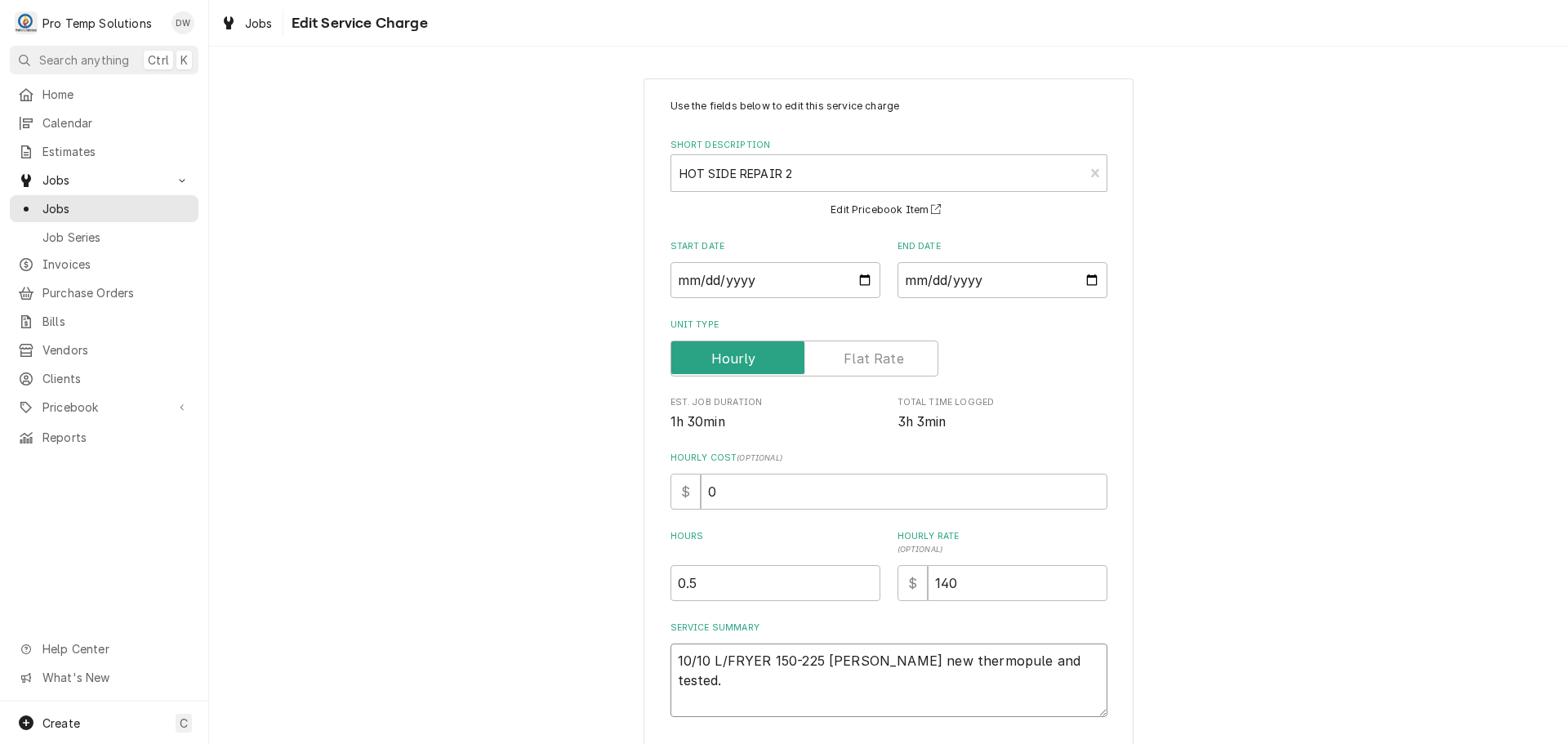
click at [690, 682] on textarea "10/10 L/FRYER 150-225 KEVIN Imstalled new thermopule and tested." at bounding box center [889, 680] width 437 height 74
type textarea "x"
type textarea "10/10 L/FRYER 150-225 KEVIN Istalled new thermopule and tested."
type textarea "x"
type textarea "10/10 L/FRYER 150-225 KEVIN Installed new thermopule and tested."
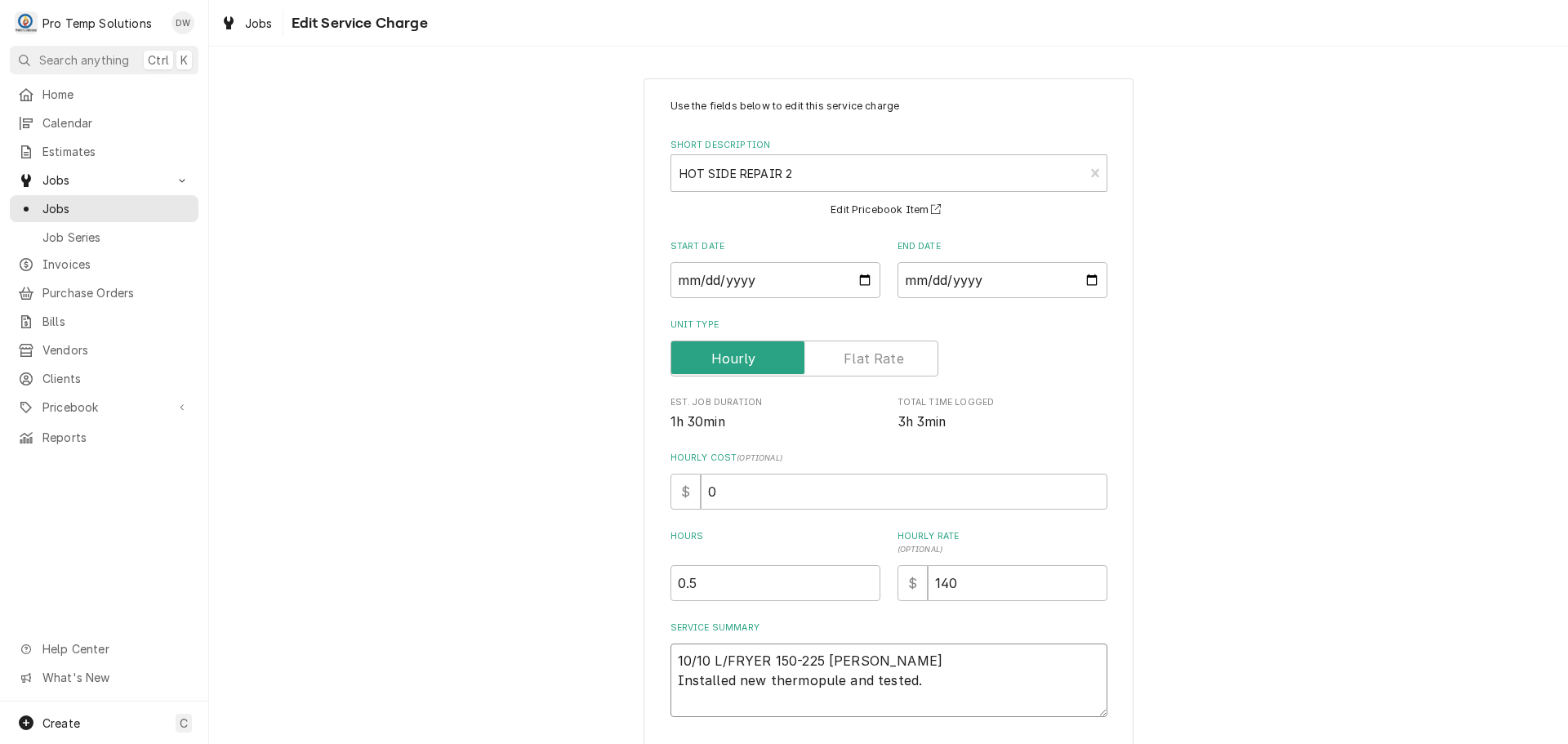
click at [821, 680] on textarea "10/10 L/FRYER 150-225 KEVIN Installed new thermopule and tested." at bounding box center [889, 680] width 437 height 74
type textarea "x"
type textarea "10/10 L/FRYER 150-225 KEVIN Installed new thermople and tested."
type textarea "x"
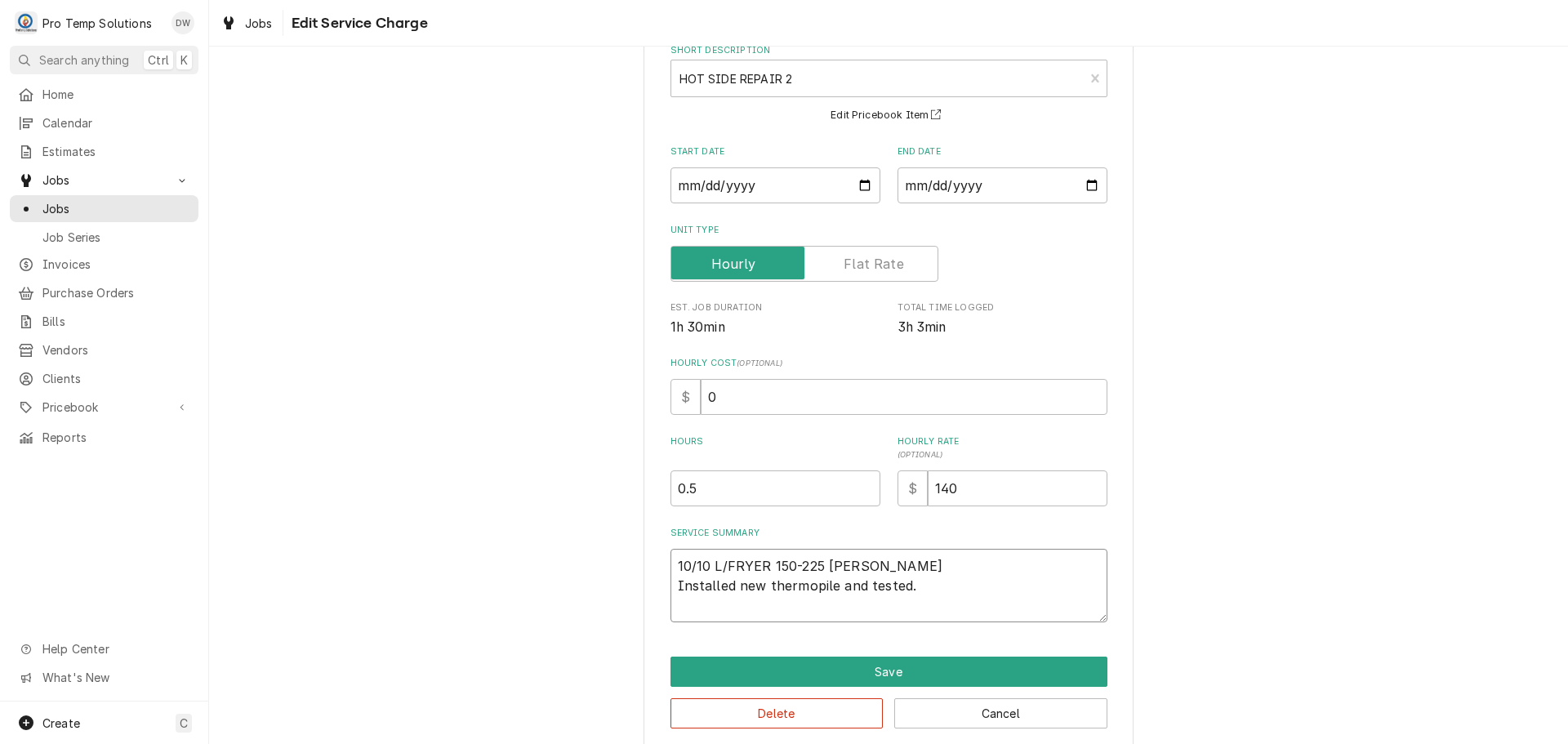
scroll to position [114, 0]
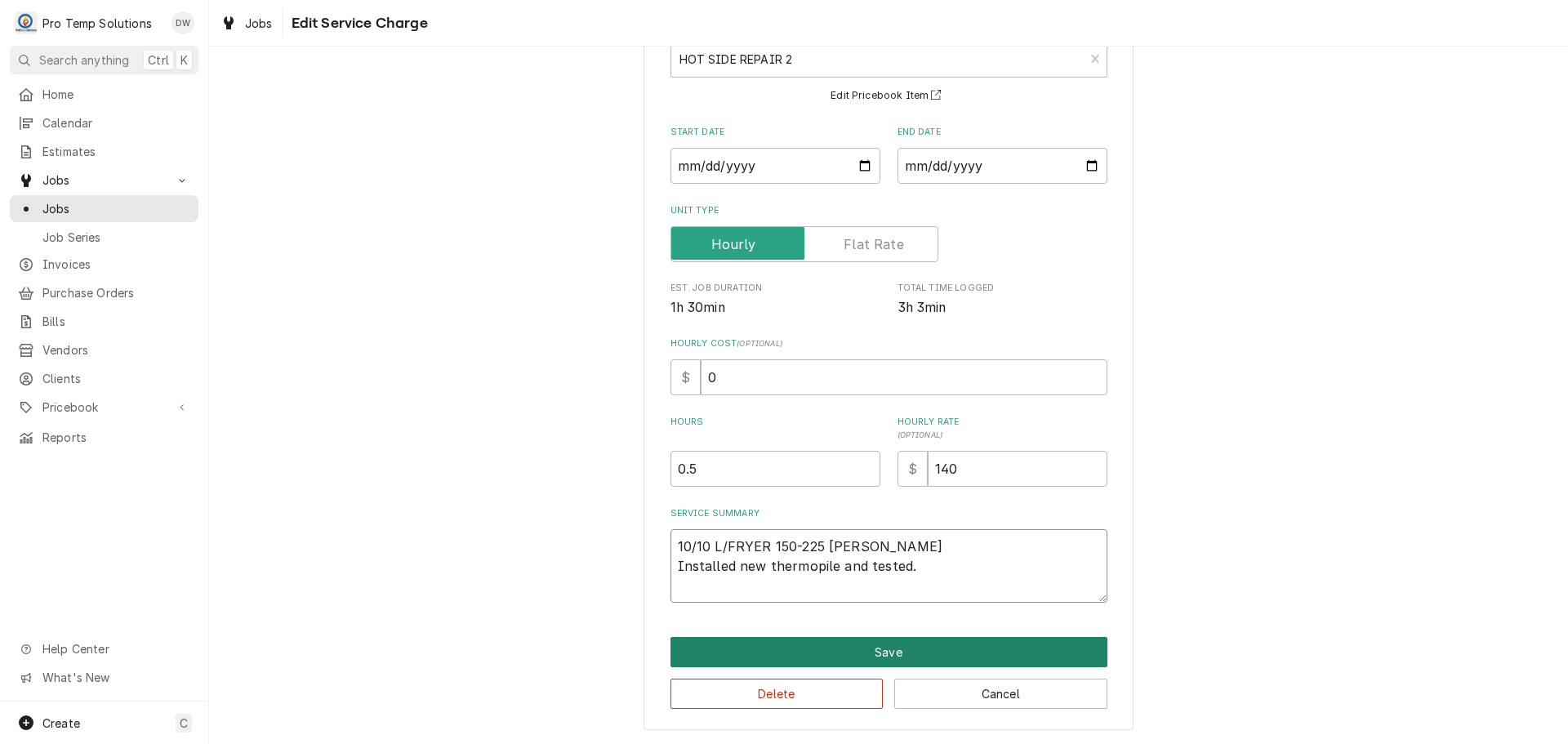
type textarea "10/10 L/FRYER 150-225 KEVIN Installed new thermopile and tested."
click at [873, 648] on button "Save" at bounding box center [889, 651] width 437 height 30
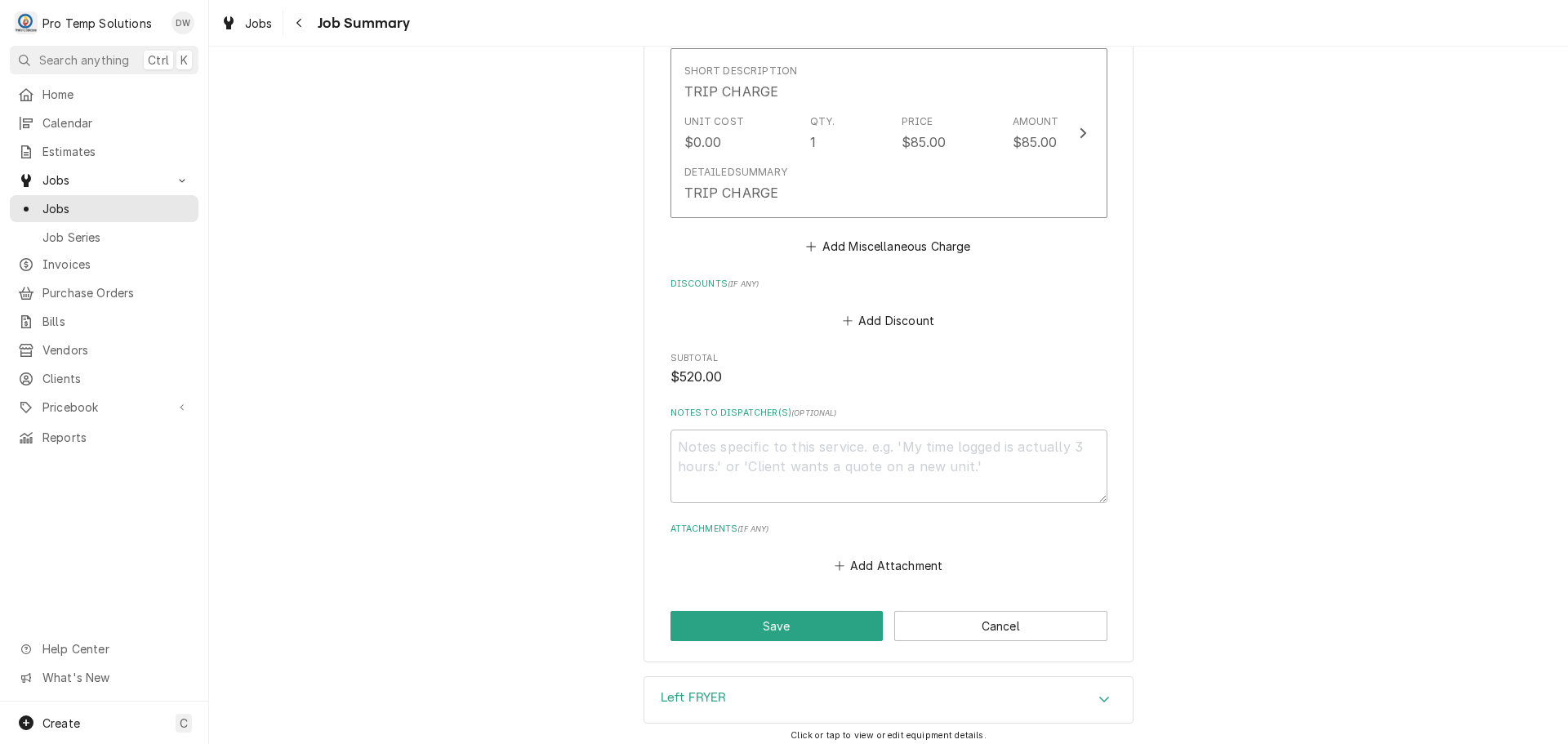
scroll to position [1633, 0]
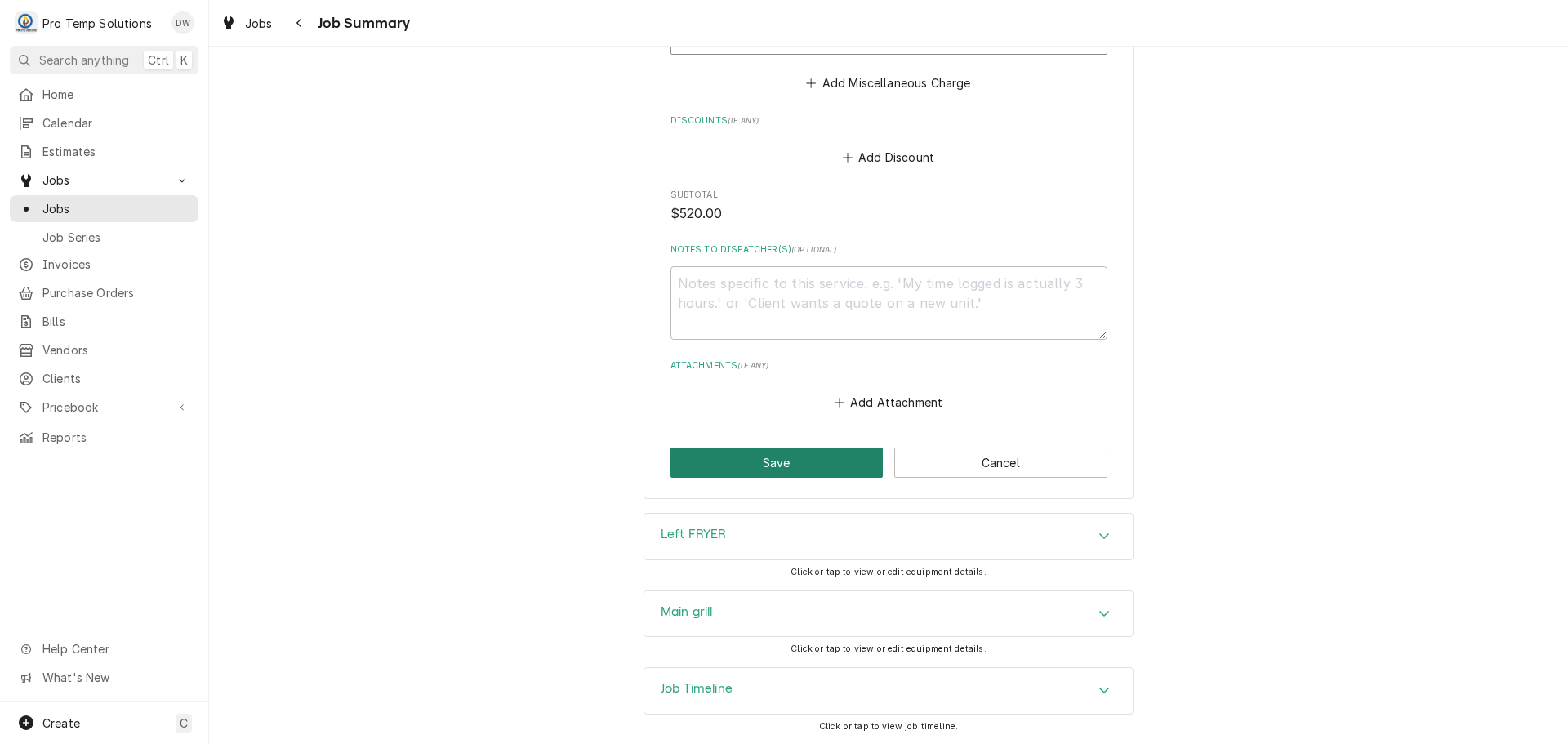
click at [775, 467] on button "Save" at bounding box center [776, 463] width 213 height 30
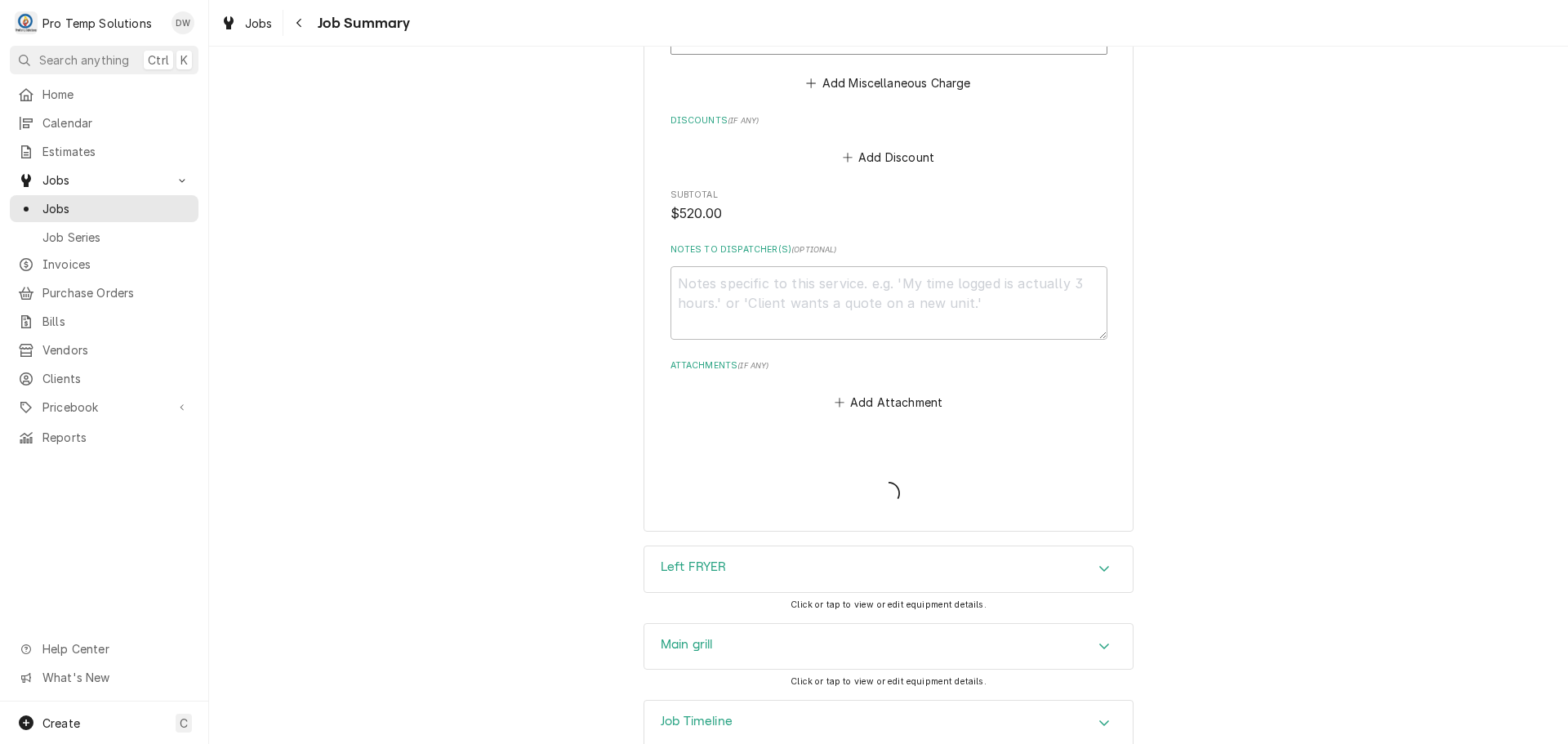
type textarea "x"
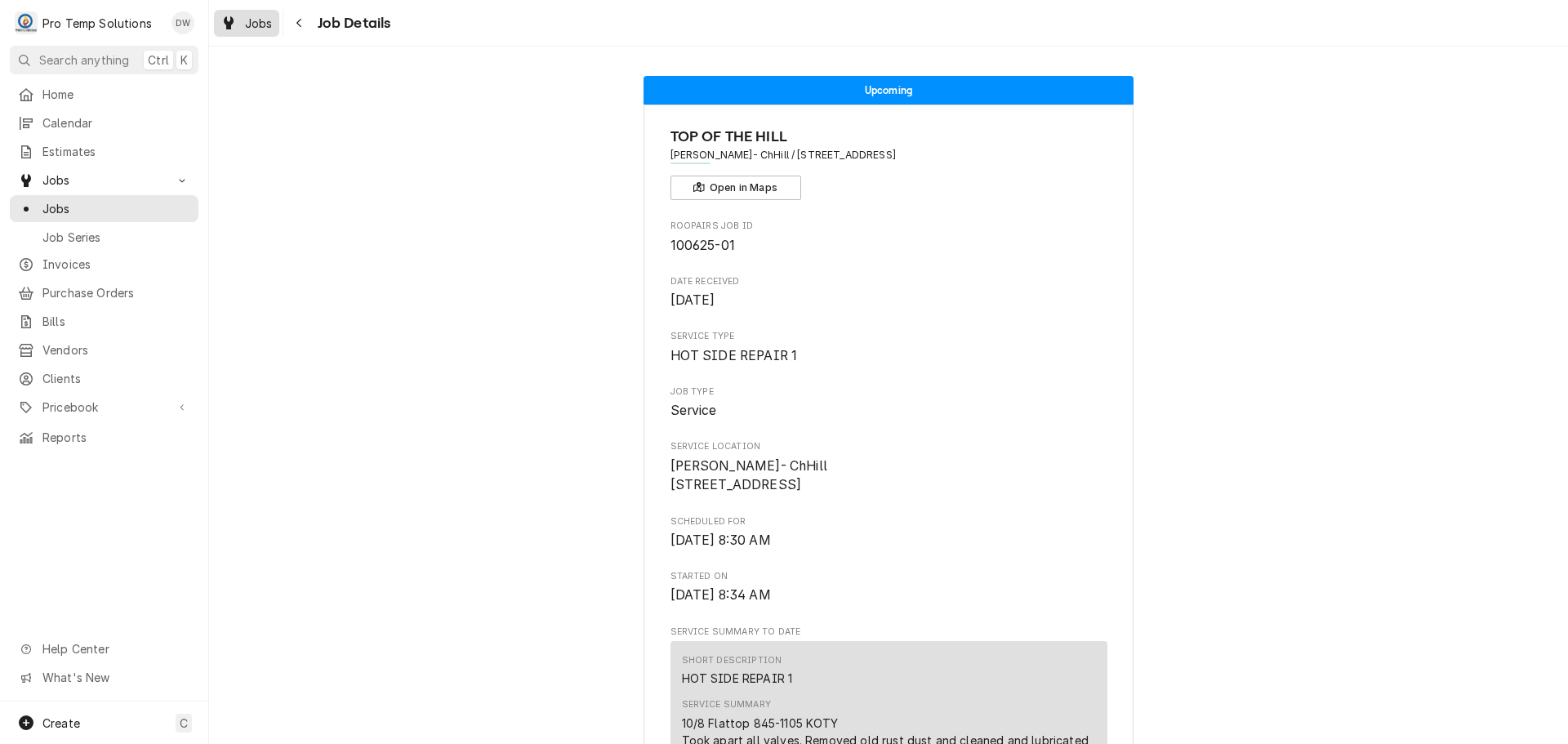
click at [253, 20] on span "Jobs" at bounding box center [258, 23] width 28 height 17
